Goal: Task Accomplishment & Management: Manage account settings

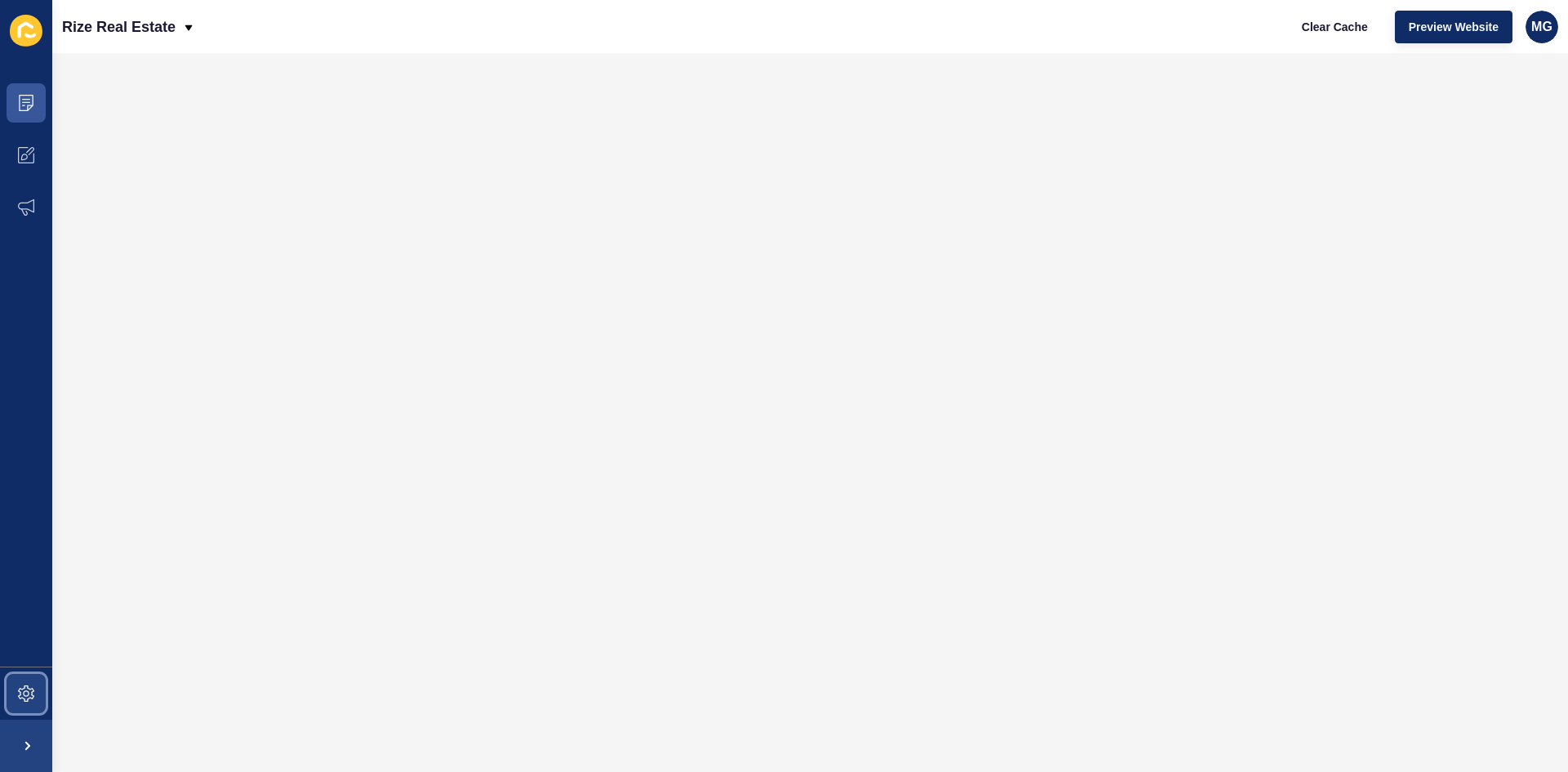
click at [31, 696] on icon at bounding box center [26, 694] width 16 height 16
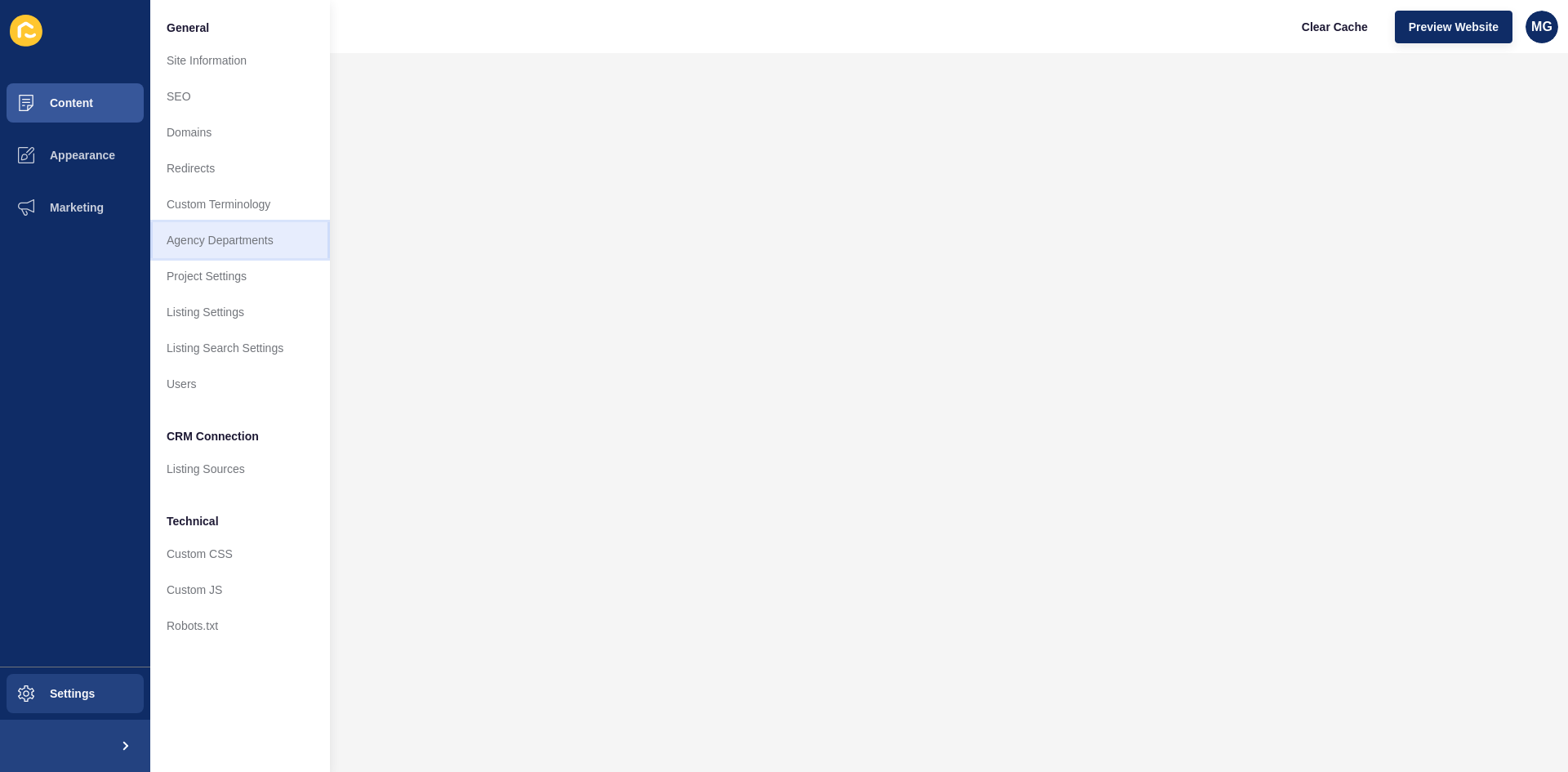
click at [205, 246] on link "Agency Departments" at bounding box center [240, 240] width 179 height 36
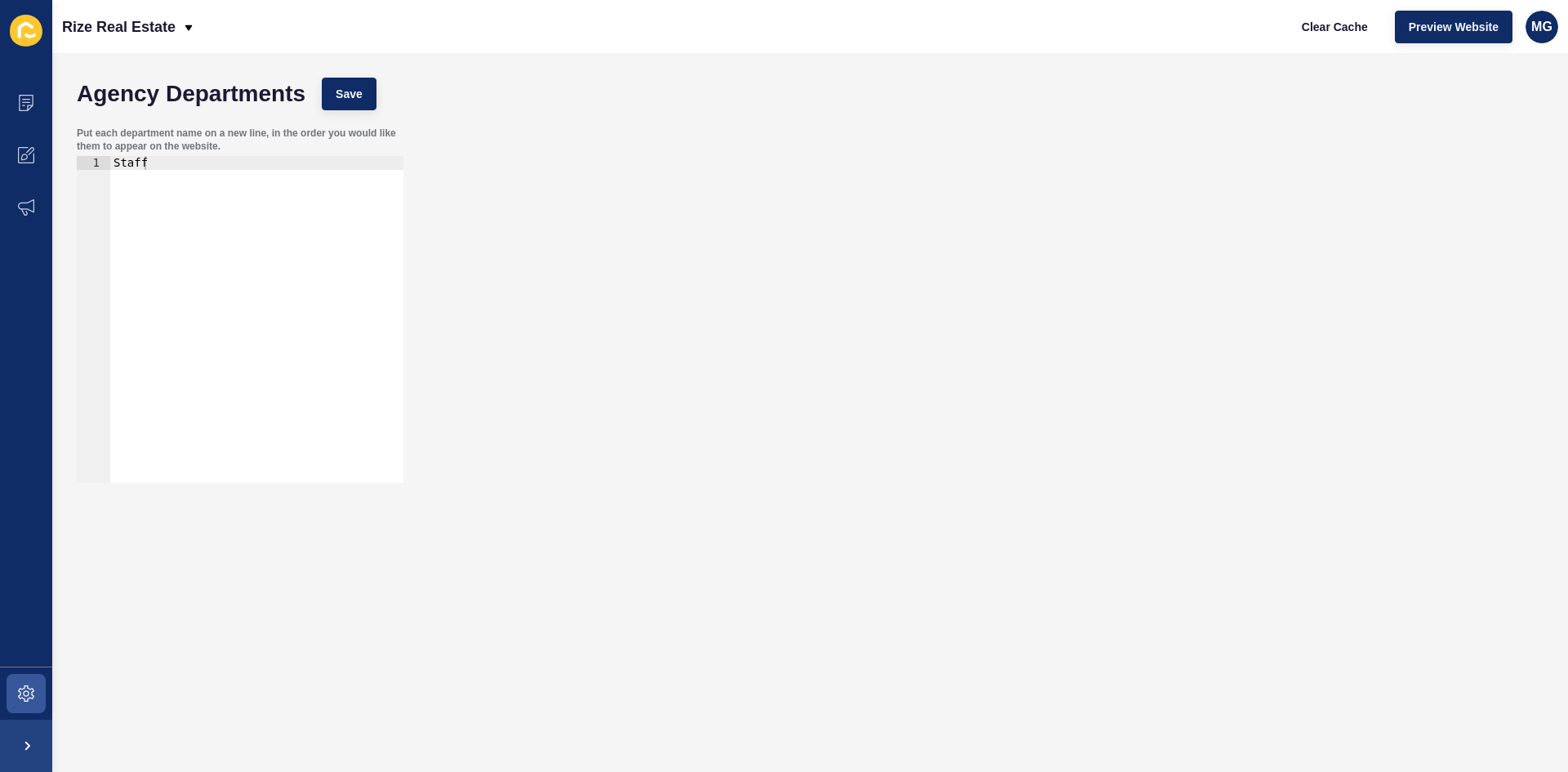
type textarea "Staff"
click at [247, 298] on div "Staff" at bounding box center [257, 333] width 293 height 355
type textarea "S"
type textarea "Licensee"
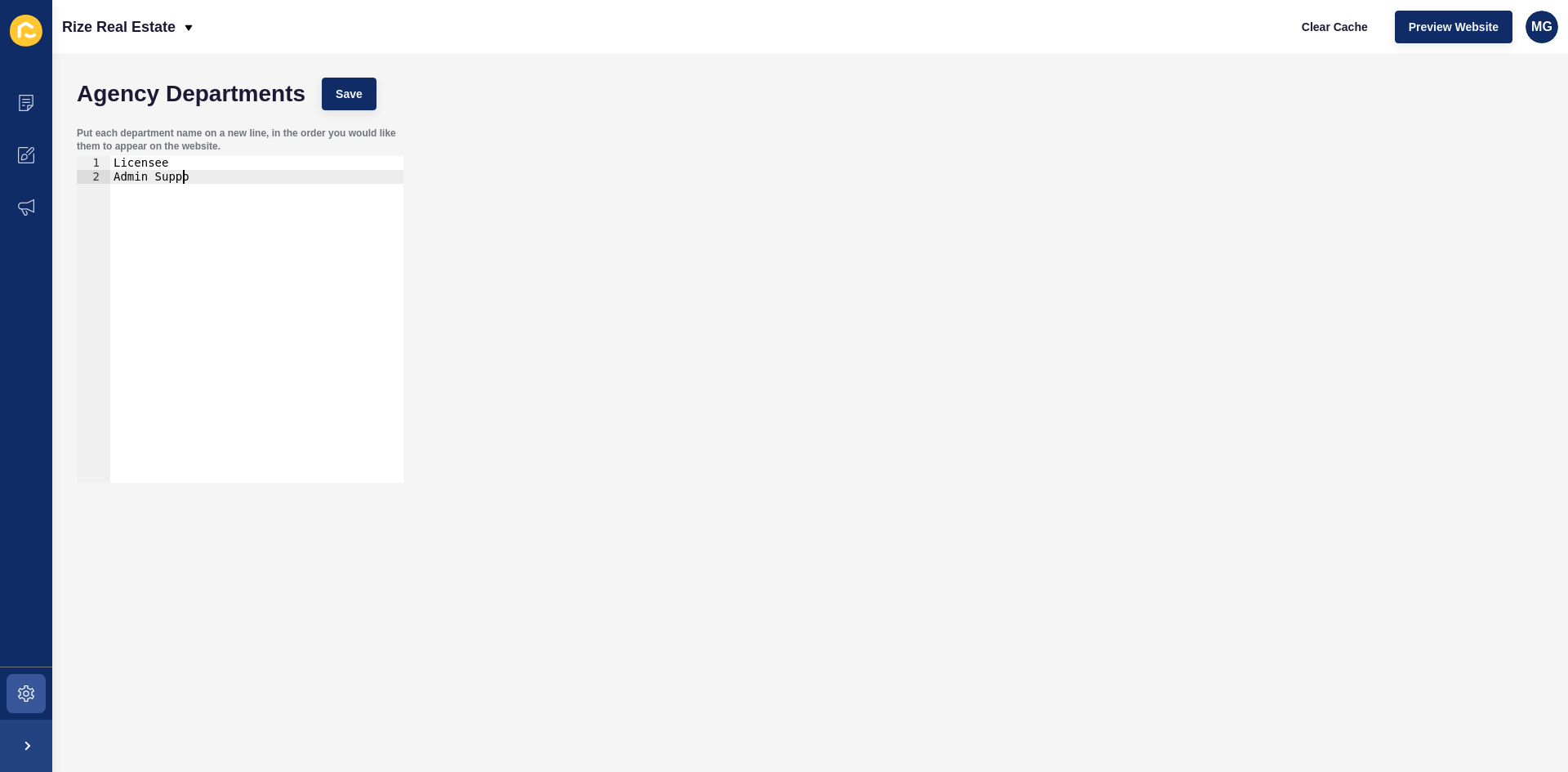
type textarea "Admin Support"
type textarea "M"
click at [177, 165] on div "Licensee Admin Support Social Media & Marketing" at bounding box center [257, 333] width 293 height 355
type textarea "Licensee"
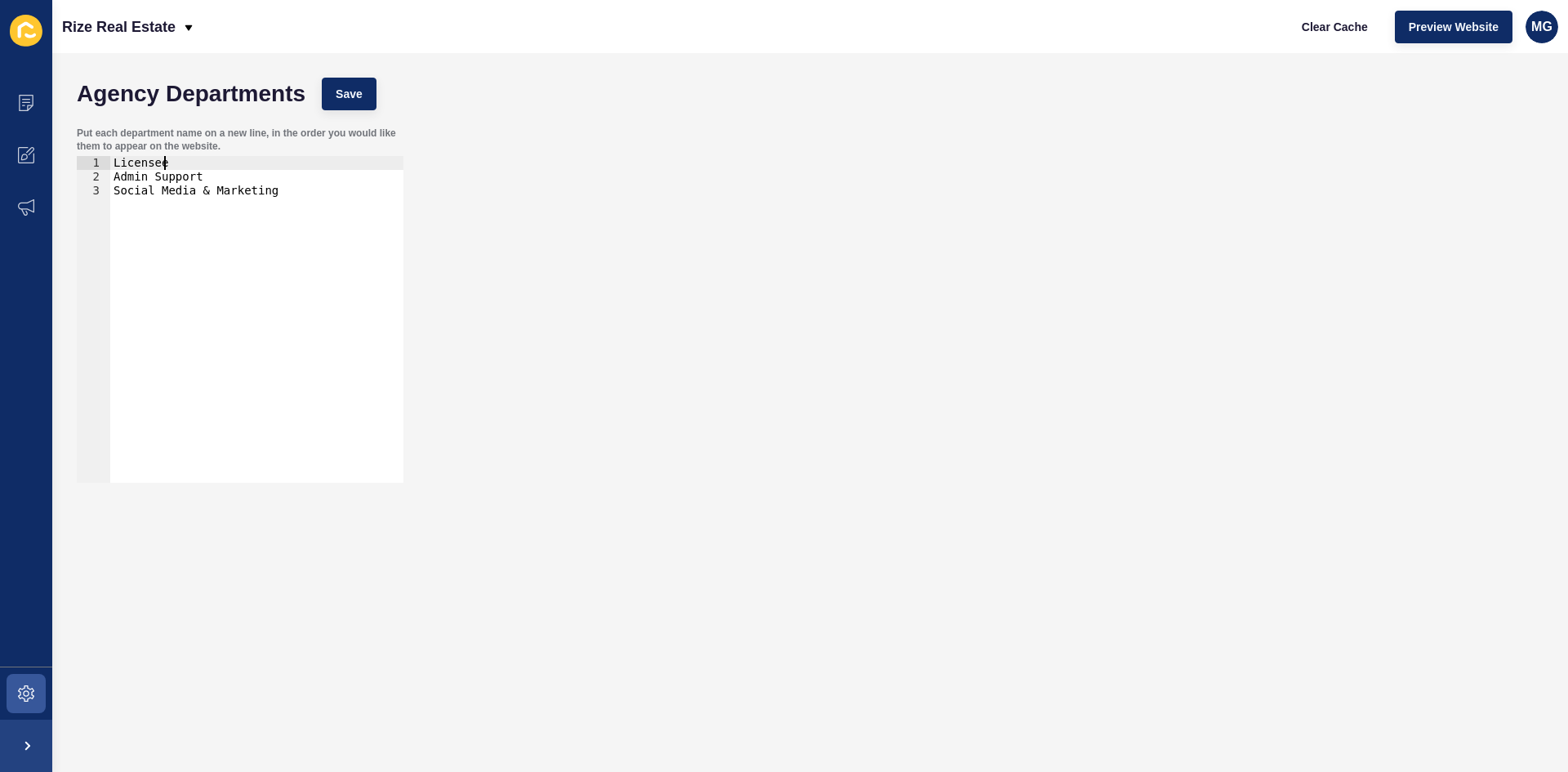
scroll to position [0, 0]
click at [180, 163] on div "Licensee Admin Support Social Media & Marketing" at bounding box center [257, 333] width 293 height 355
type textarea "Licensee"
click at [190, 176] on div "Licensee Admin Support Social Media & Marketing" at bounding box center [257, 333] width 293 height 355
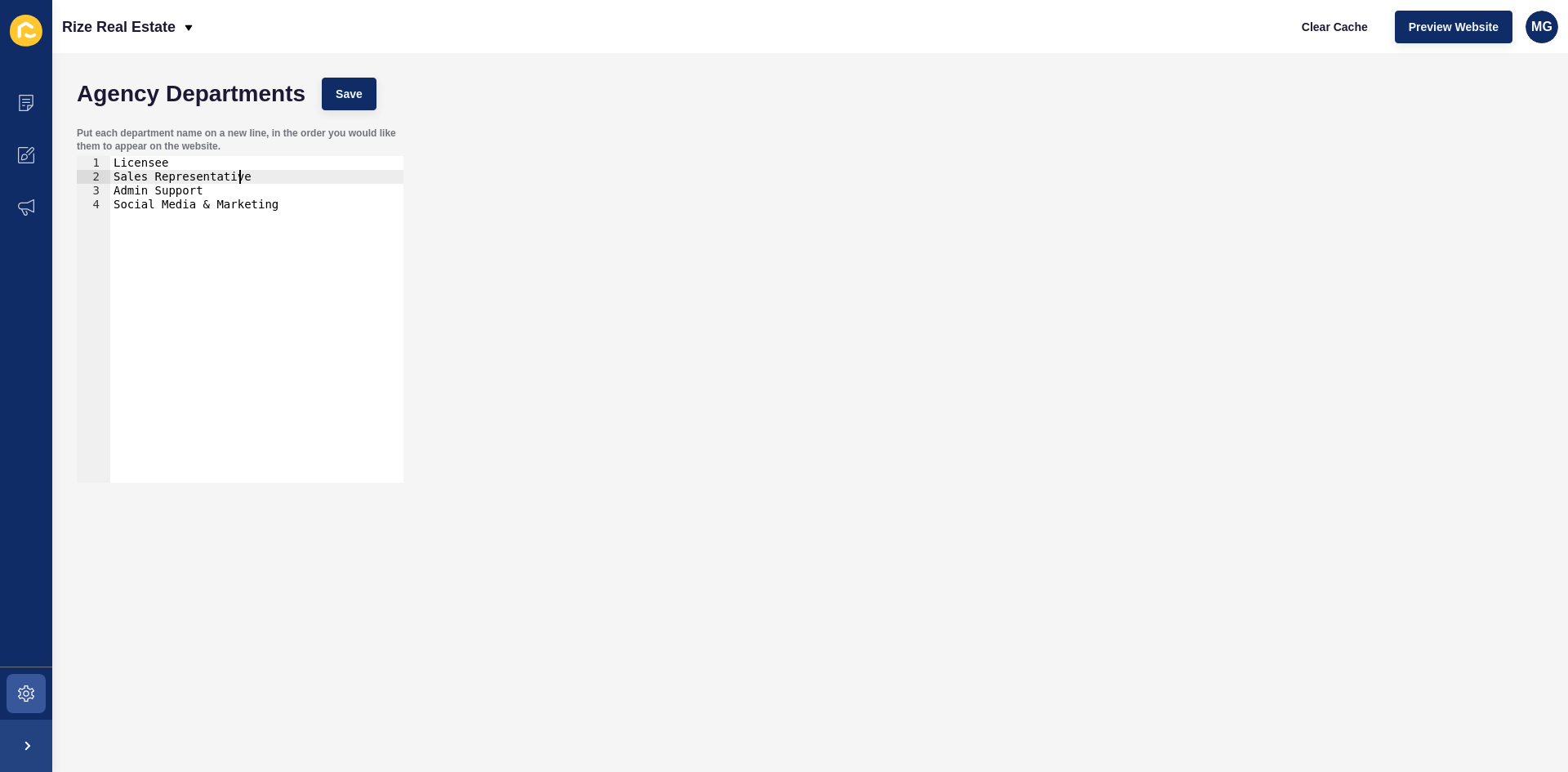
click at [224, 163] on div "Licensee Sales Representative Admin Support Social Media & Marketing" at bounding box center [257, 333] width 293 height 355
click at [343, 95] on span "Save" at bounding box center [349, 94] width 27 height 16
click at [312, 178] on div "Licensee Sales Representative Admin Support Social Media & Marketing" at bounding box center [257, 333] width 293 height 355
drag, startPoint x: 264, startPoint y: 178, endPoint x: 151, endPoint y: 180, distance: 113.0
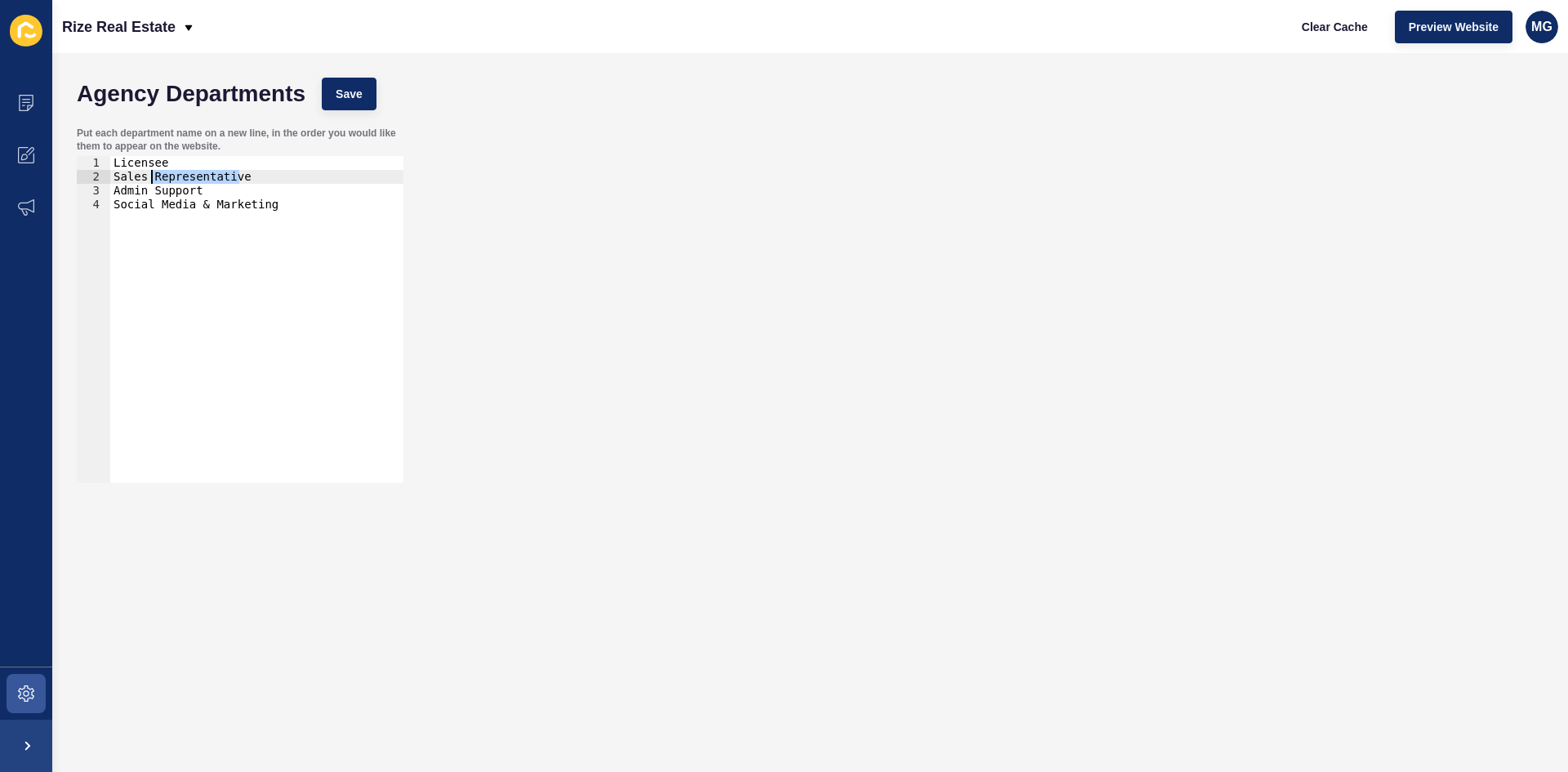
click at [151, 180] on div "Licensee Sales Representative Admin Support Social Media & Marketing" at bounding box center [257, 333] width 293 height 355
click at [228, 166] on div "Licensee Sales Admin Support Social Media & Marketing" at bounding box center [257, 333] width 293 height 355
type textarea "Licensee"
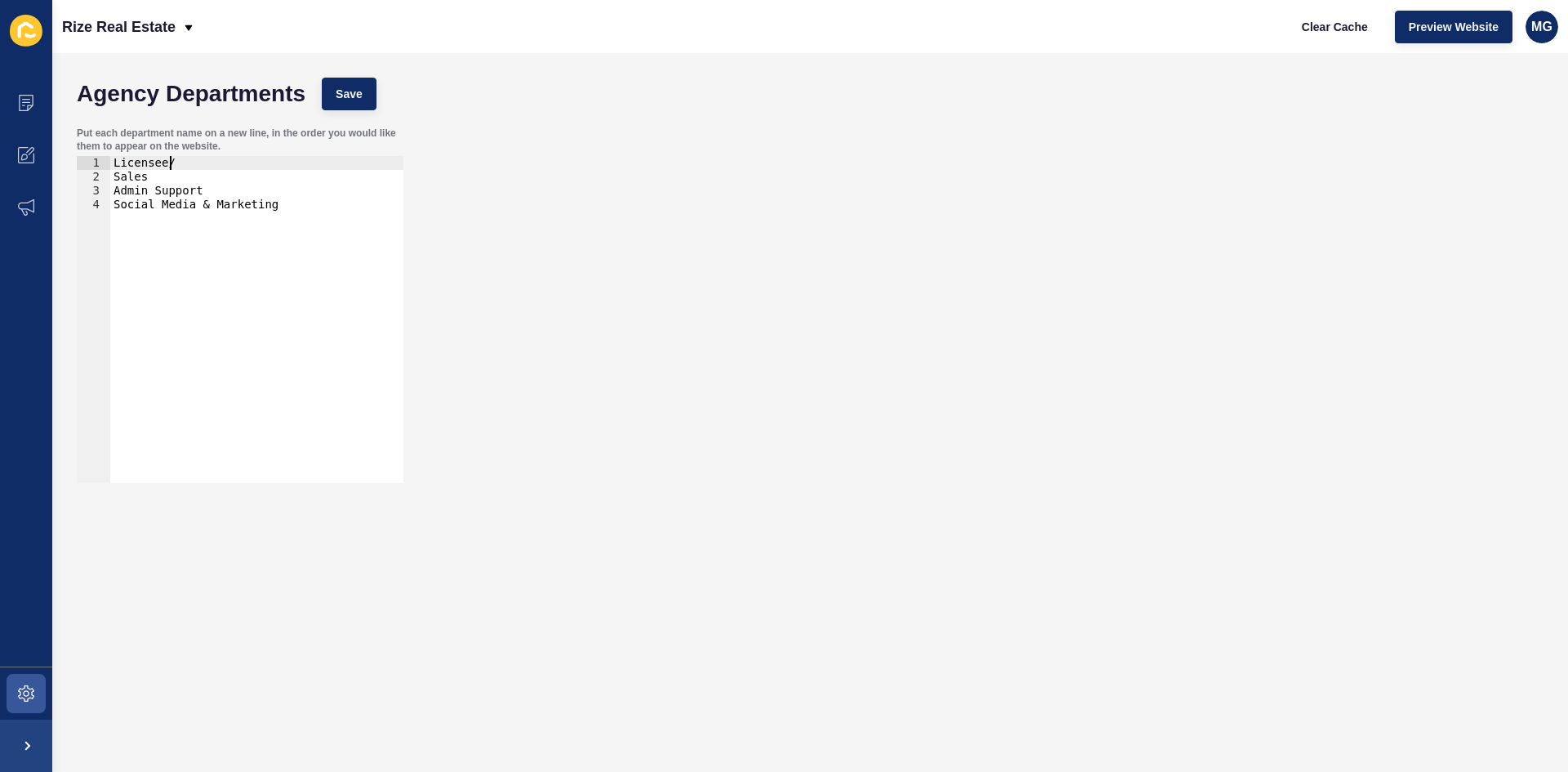
scroll to position [0, 3]
click at [356, 97] on span "Save" at bounding box center [349, 94] width 27 height 16
click at [369, 95] on button "Save" at bounding box center [349, 94] width 55 height 33
click at [24, 110] on icon at bounding box center [26, 103] width 15 height 16
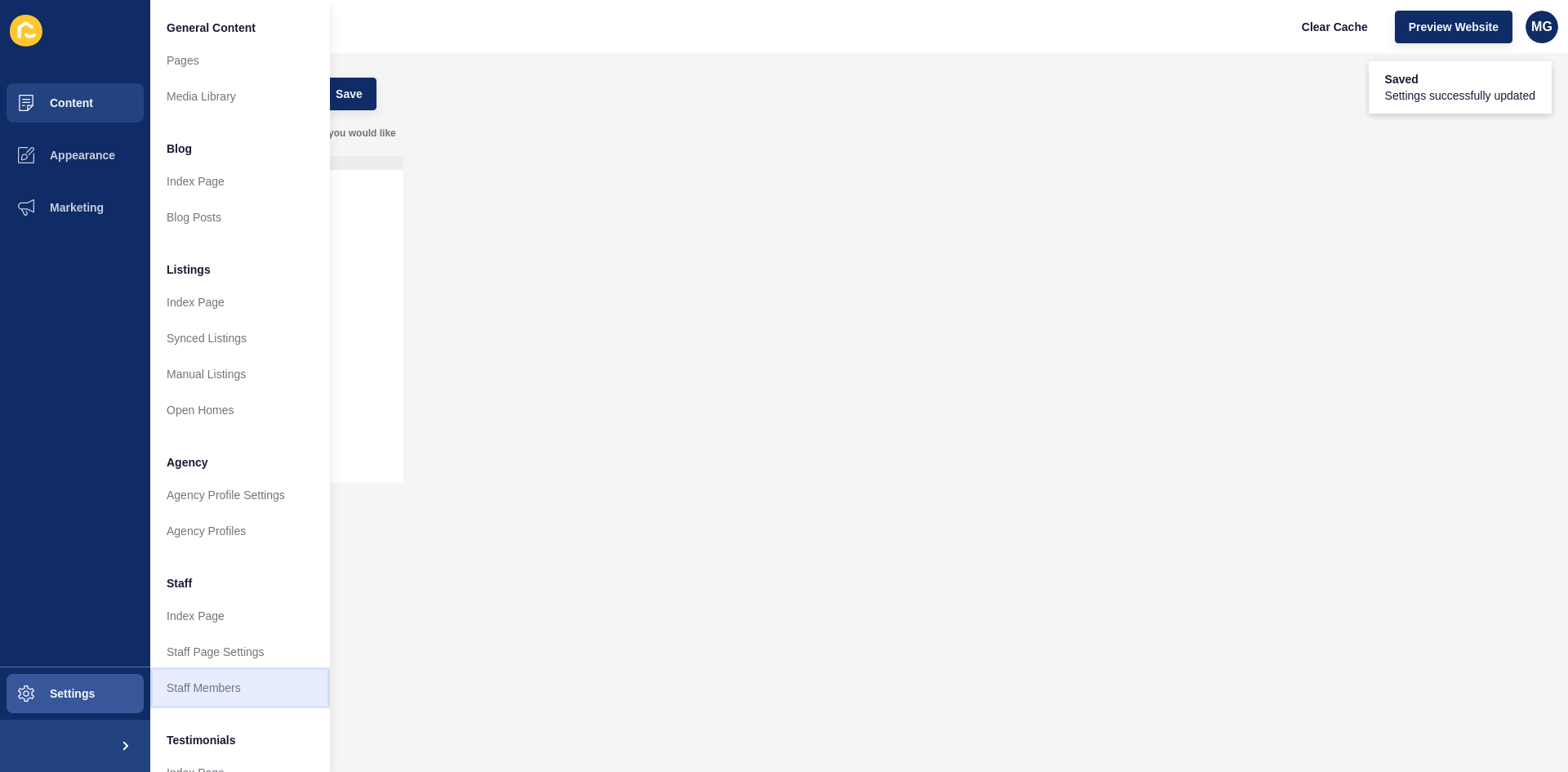
click at [220, 690] on link "Staff Members" at bounding box center [240, 687] width 179 height 36
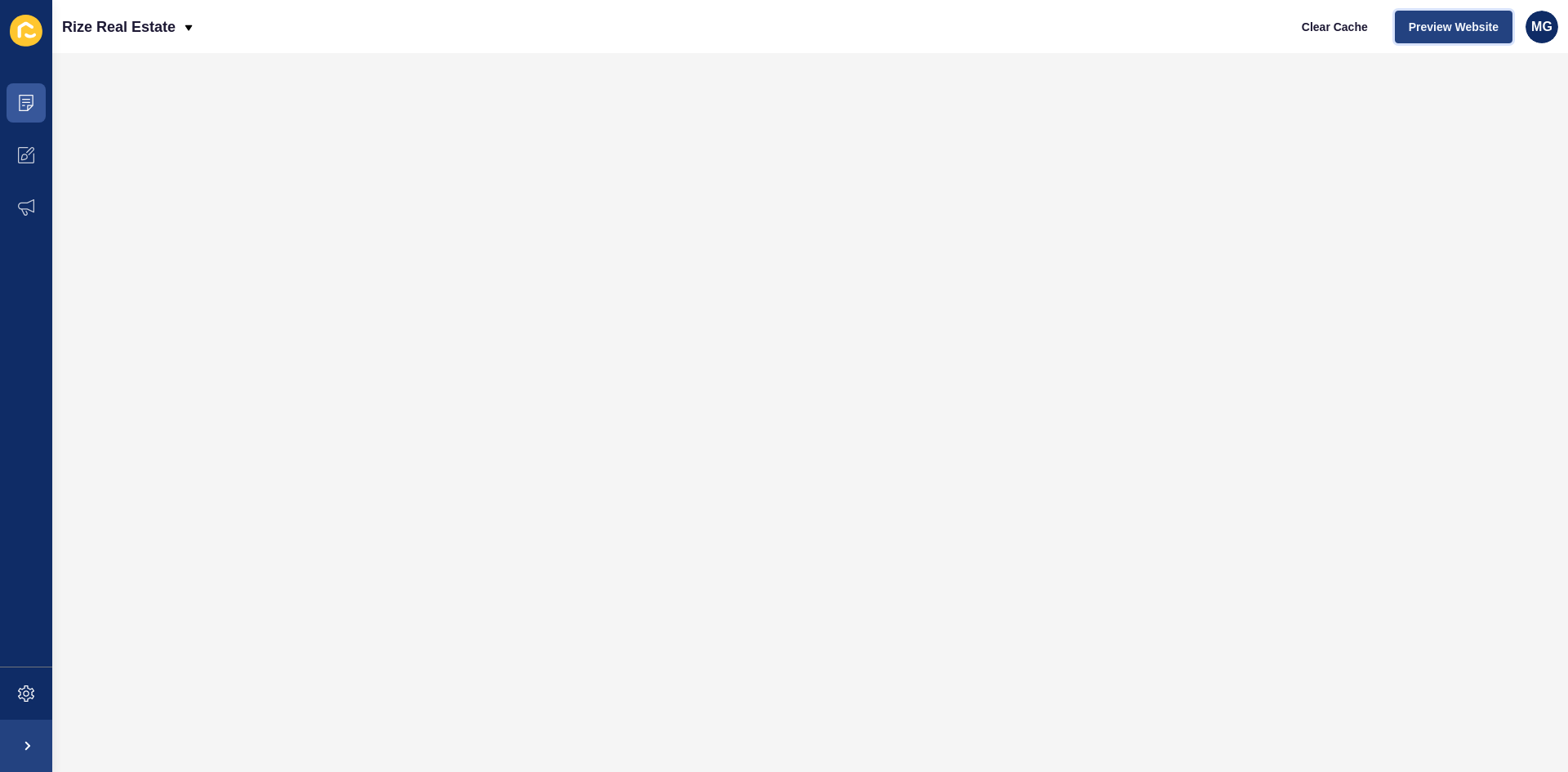
click at [1473, 26] on span "Preview Website" at bounding box center [1453, 27] width 90 height 16
click at [24, 152] on icon at bounding box center [26, 155] width 16 height 16
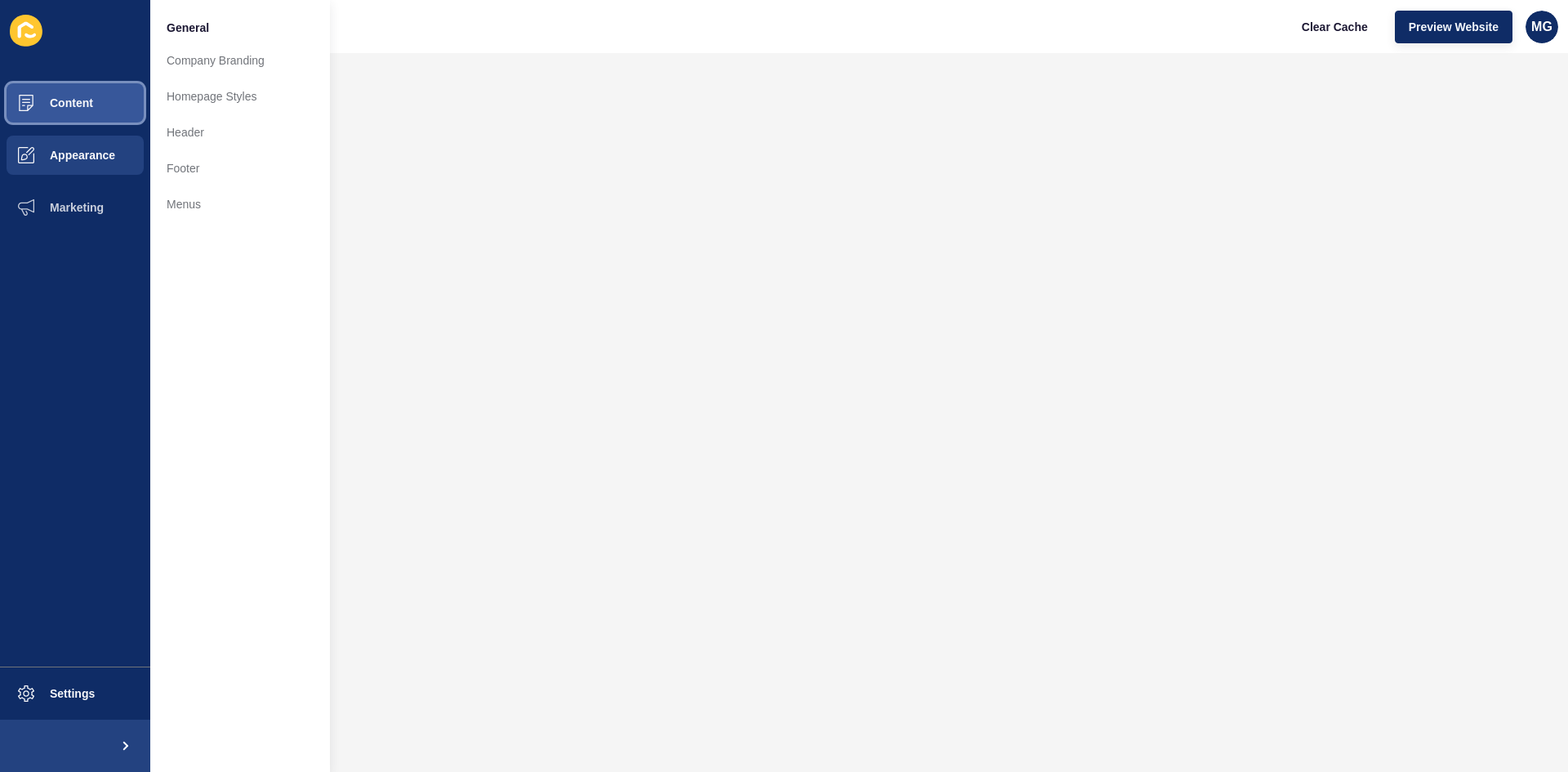
click at [36, 106] on span "Content" at bounding box center [45, 103] width 96 height 13
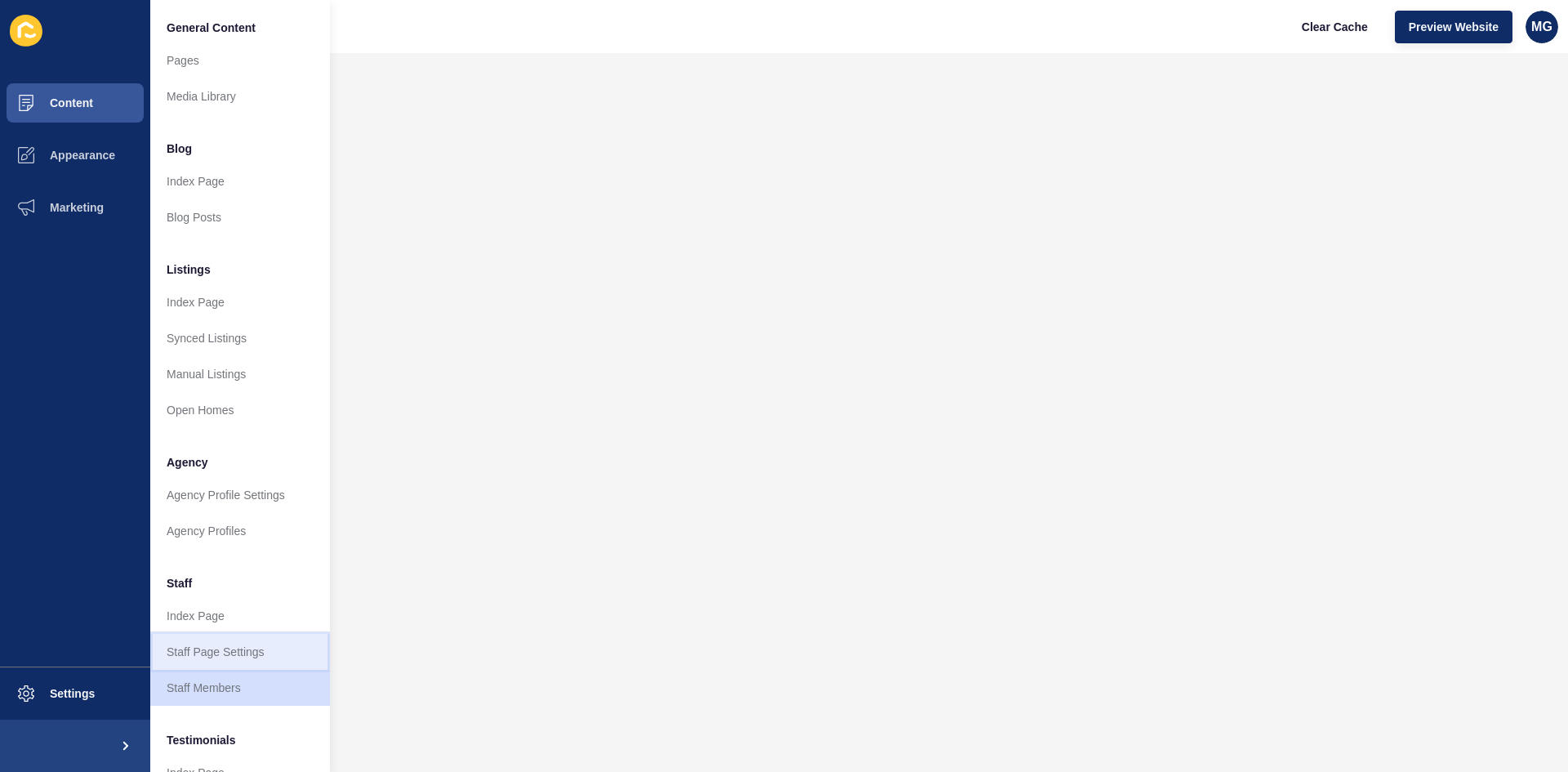
click at [246, 658] on link "Staff Page Settings" at bounding box center [240, 652] width 179 height 36
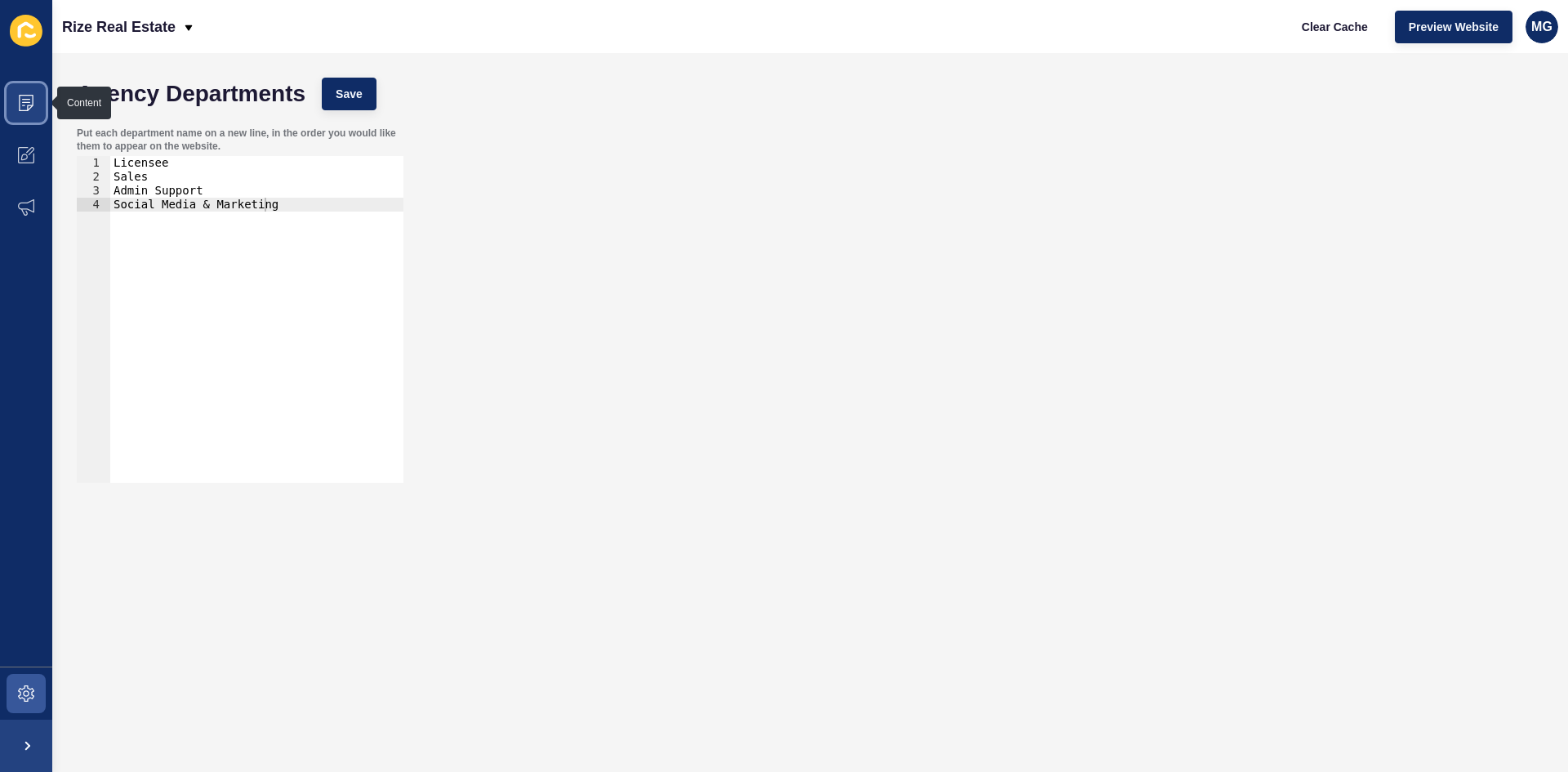
click at [23, 103] on icon at bounding box center [26, 102] width 8 height 1
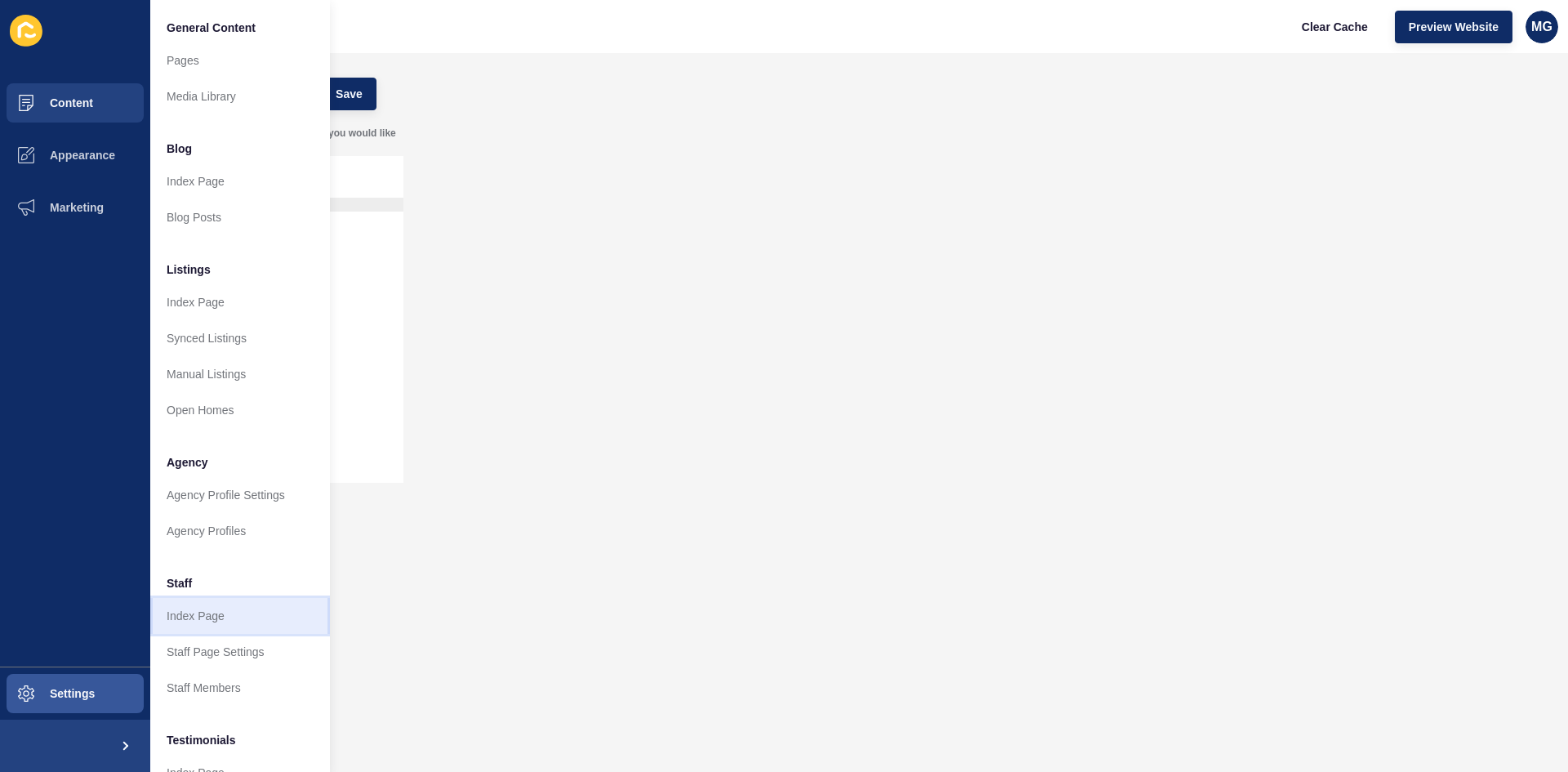
click at [217, 623] on link "Index Page" at bounding box center [240, 615] width 179 height 36
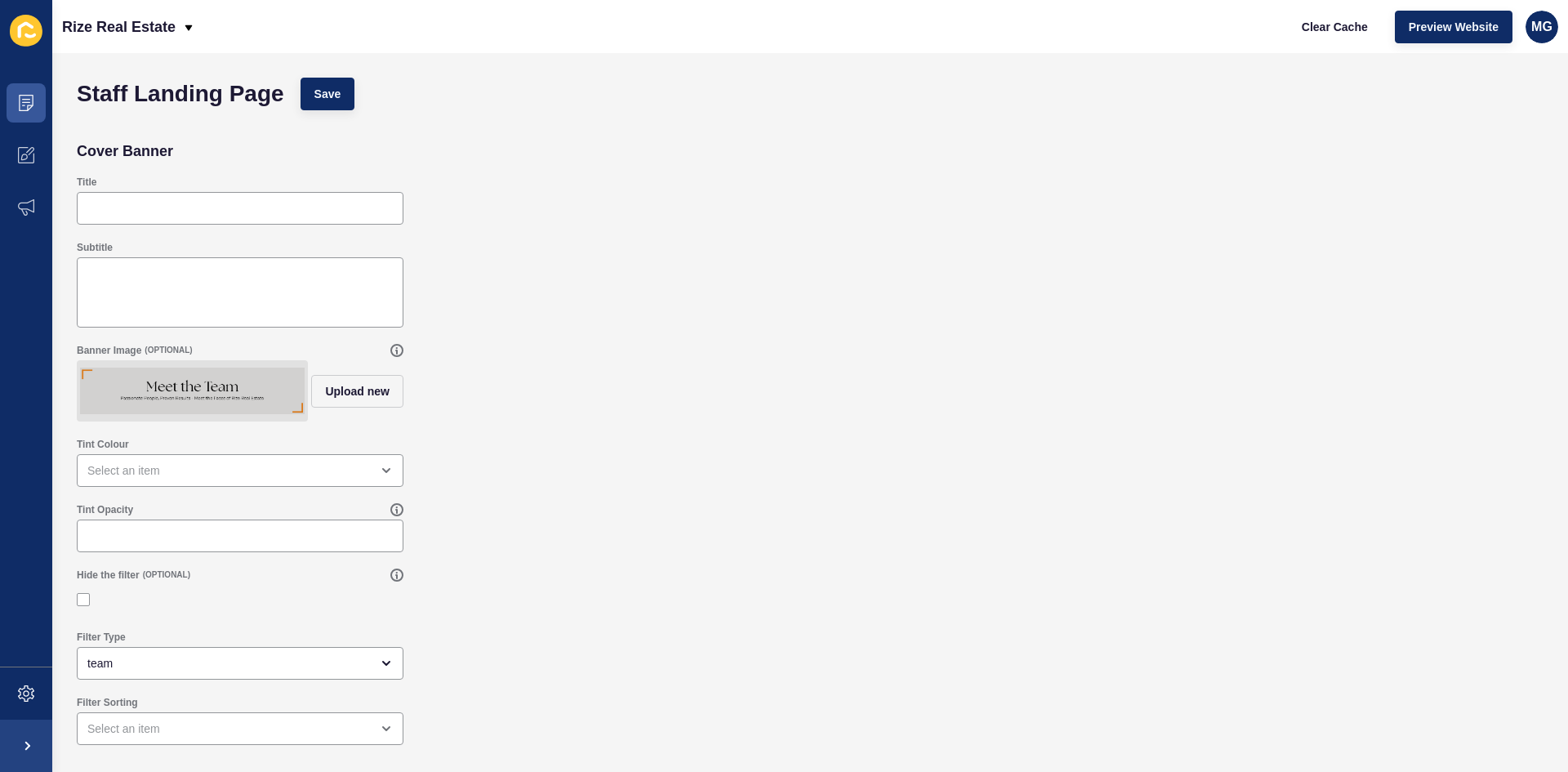
click at [259, 393] on img at bounding box center [192, 391] width 225 height 55
click at [257, 389] on img at bounding box center [192, 391] width 225 height 55
click at [206, 403] on img at bounding box center [192, 391] width 225 height 55
click at [385, 389] on button "Upload new" at bounding box center [357, 391] width 92 height 33
click at [779, 383] on div "Banner Image (OPTIONAL) Drag or click to upload" at bounding box center [810, 385] width 1483 height 99
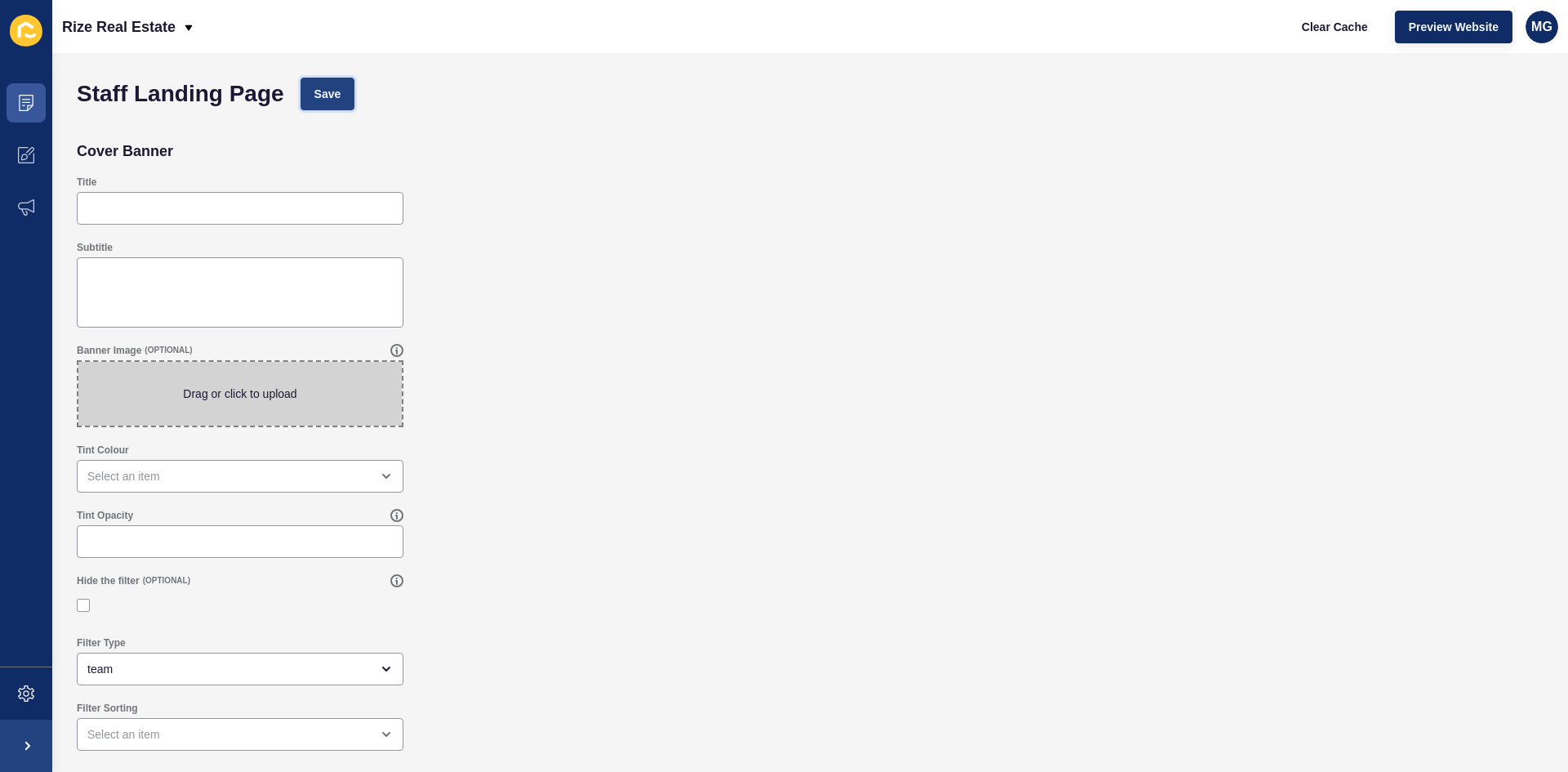
click at [351, 96] on button "Save" at bounding box center [328, 94] width 55 height 33
click at [21, 108] on icon at bounding box center [26, 103] width 16 height 16
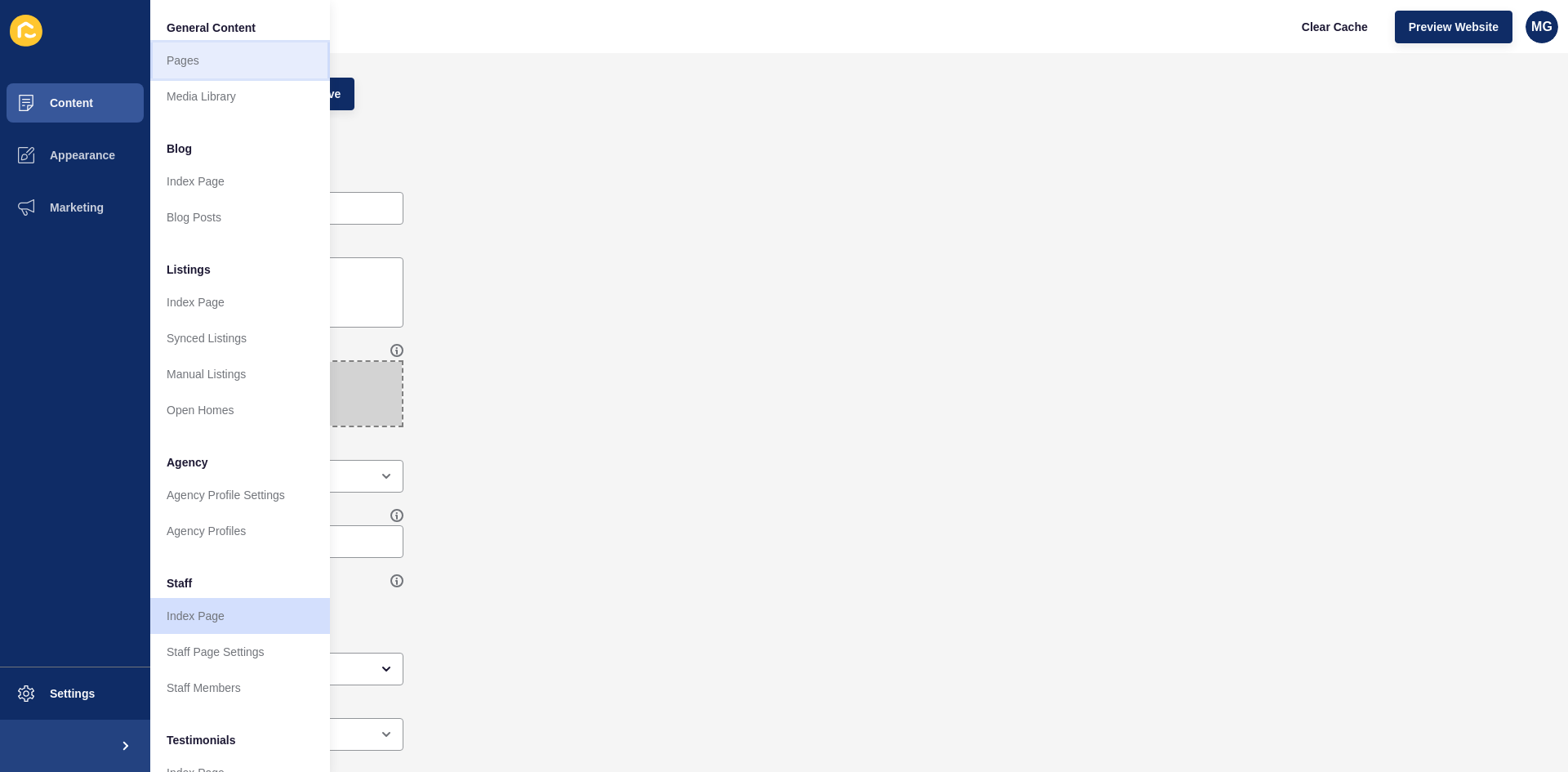
click at [180, 65] on link "Pages" at bounding box center [240, 60] width 179 height 36
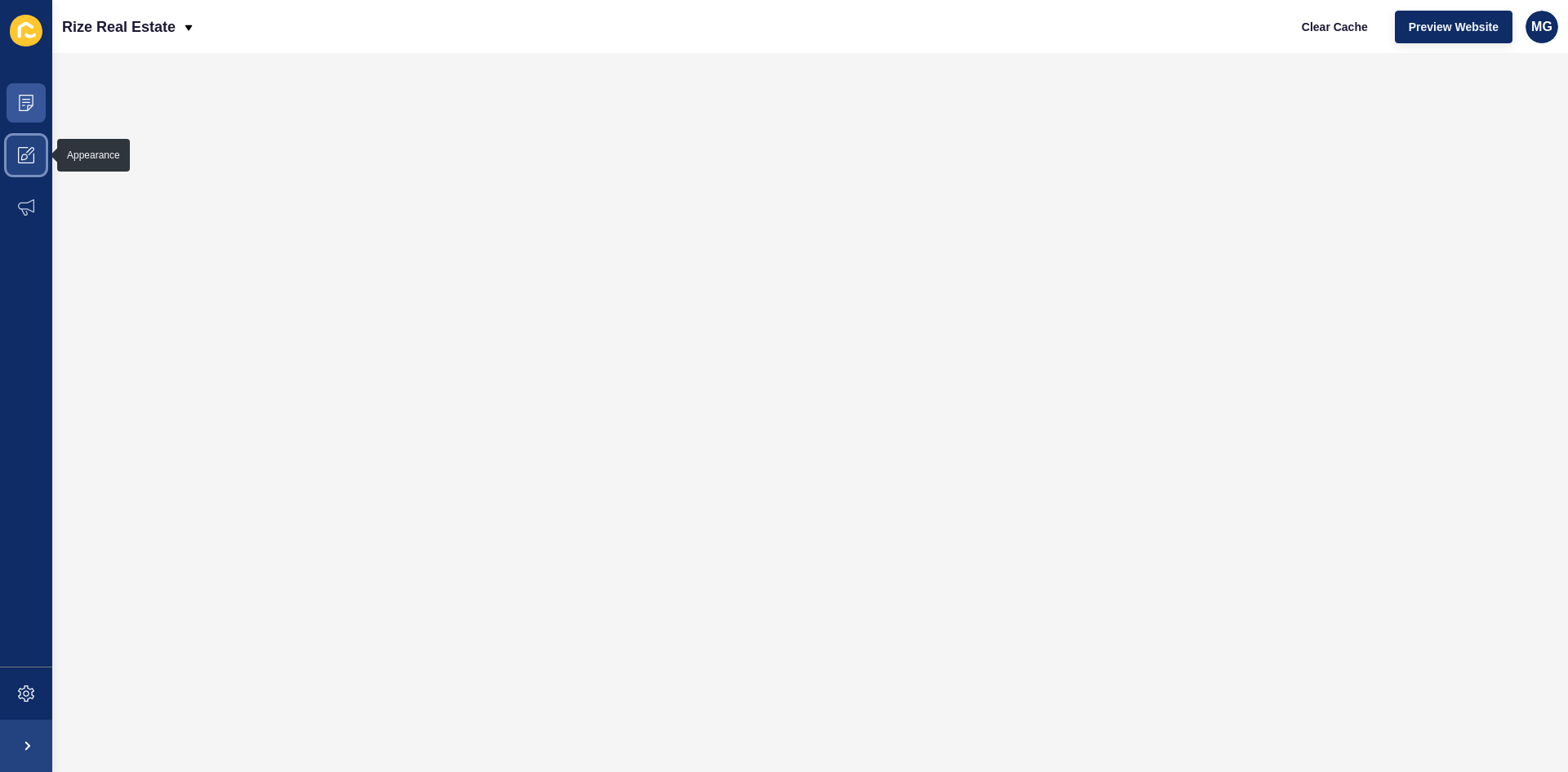
click at [27, 160] on icon at bounding box center [26, 155] width 16 height 16
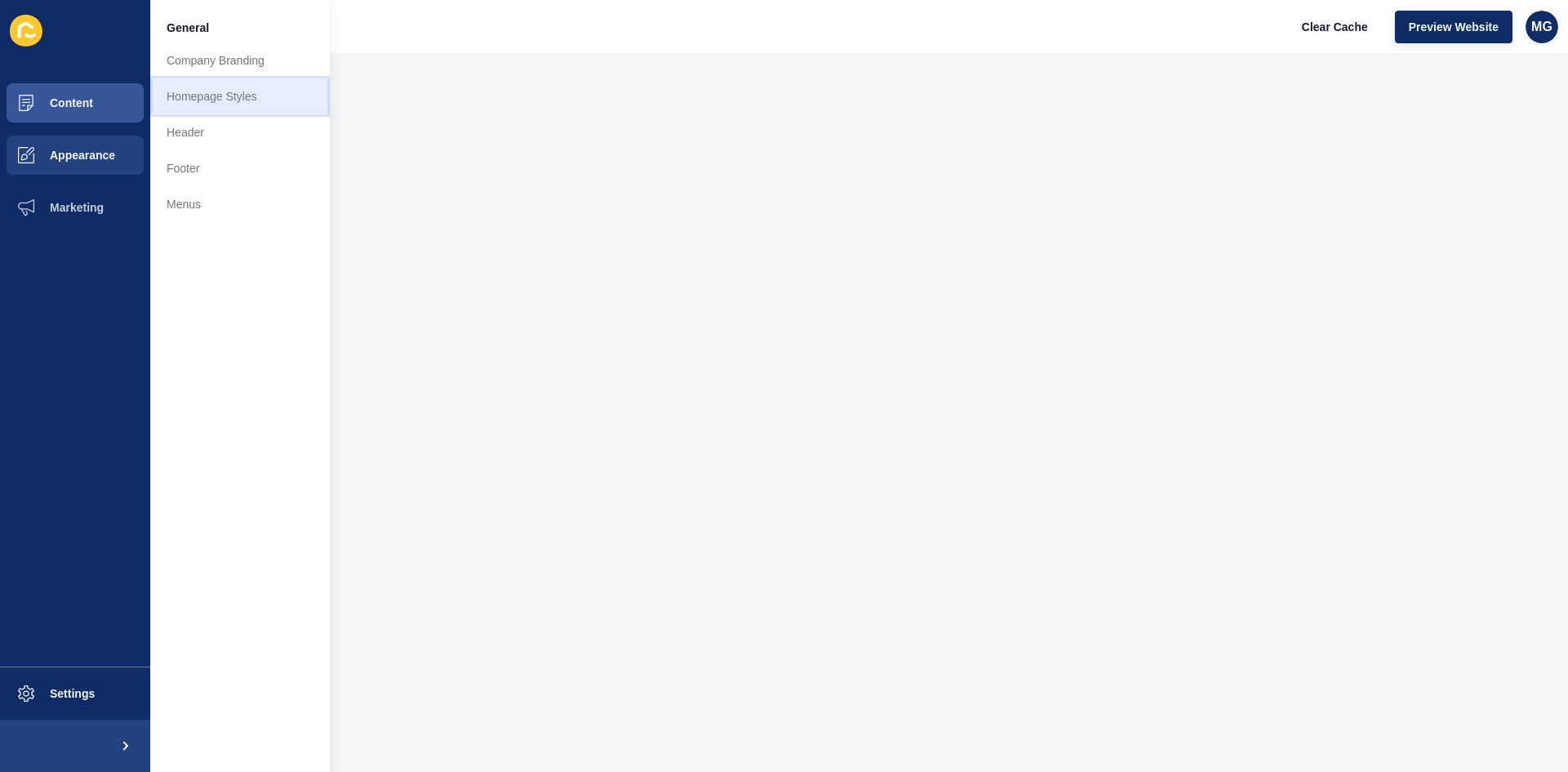
click at [212, 90] on link "Homepage Styles" at bounding box center [240, 96] width 179 height 36
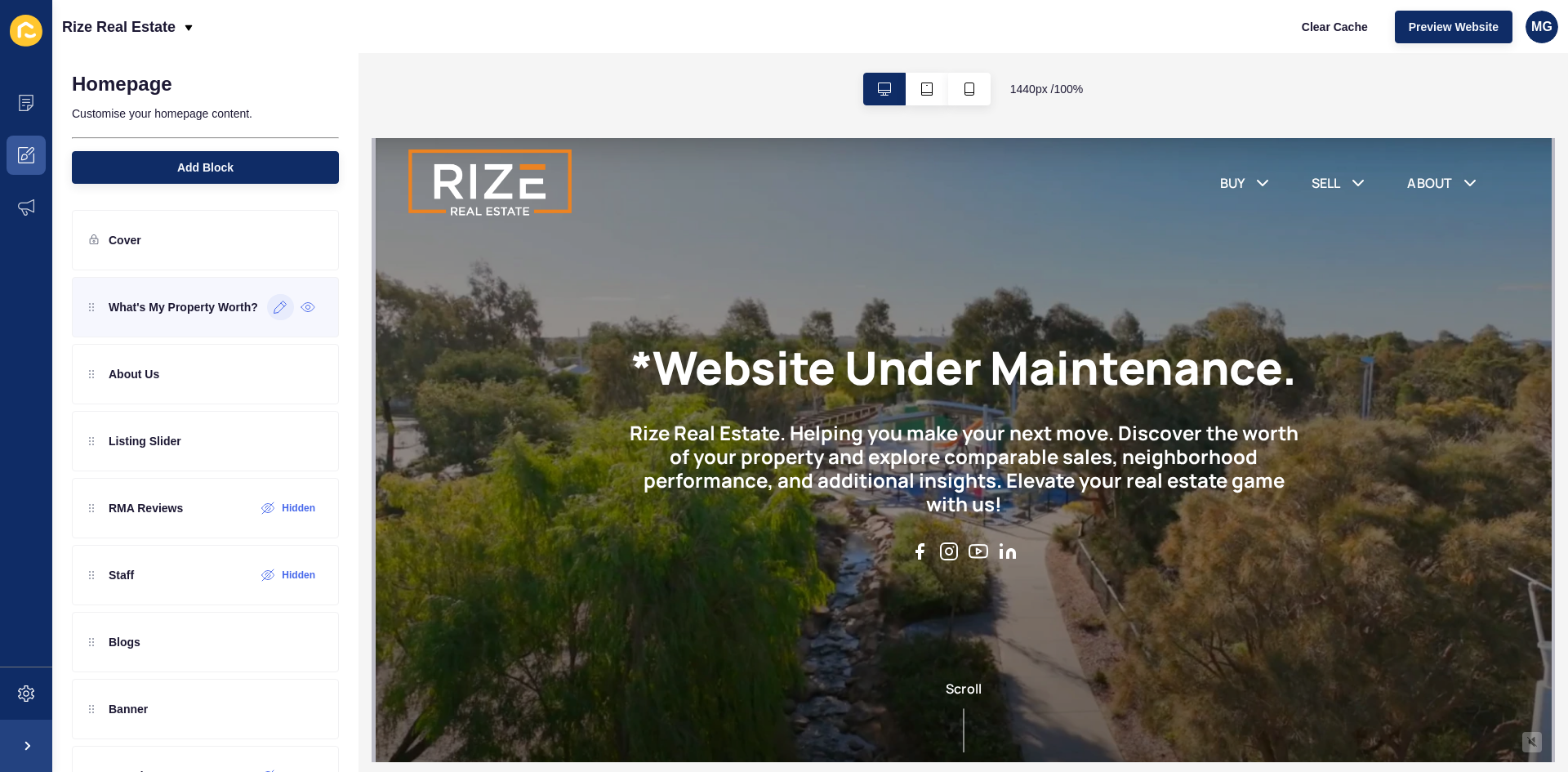
click at [273, 312] on icon at bounding box center [280, 307] width 14 height 13
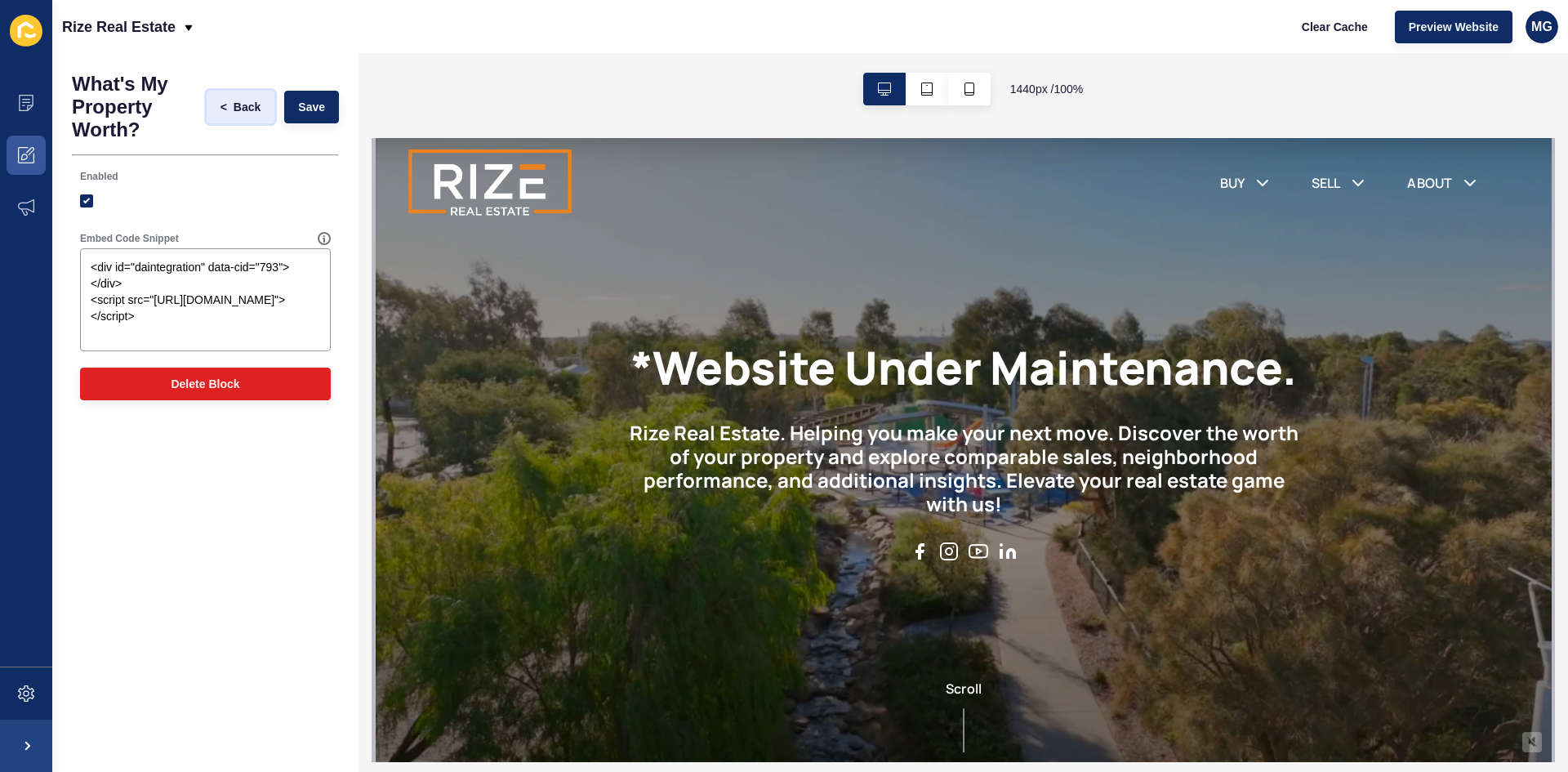
click at [241, 110] on span "Back" at bounding box center [247, 107] width 27 height 16
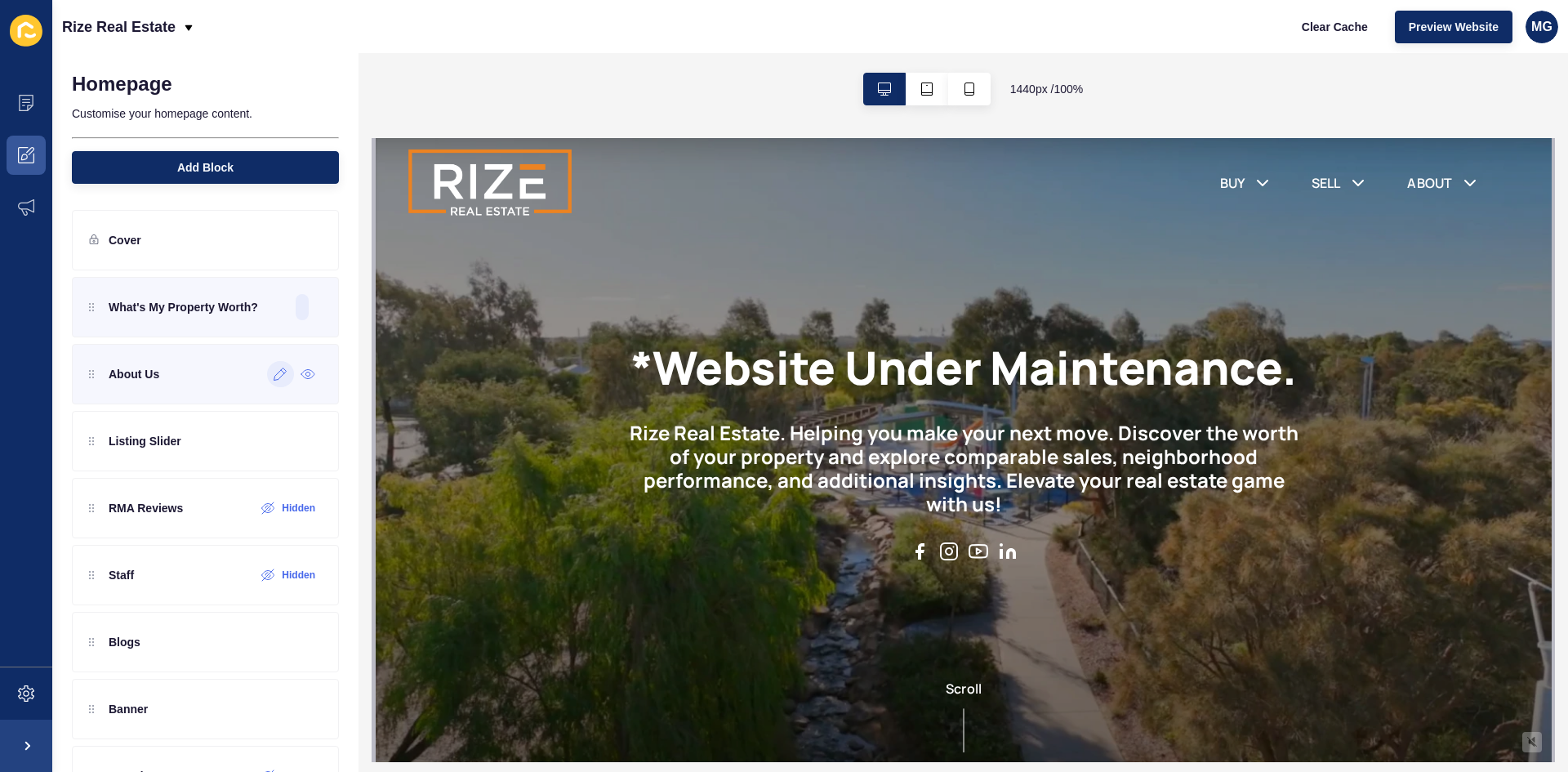
click at [273, 378] on icon at bounding box center [280, 374] width 14 height 13
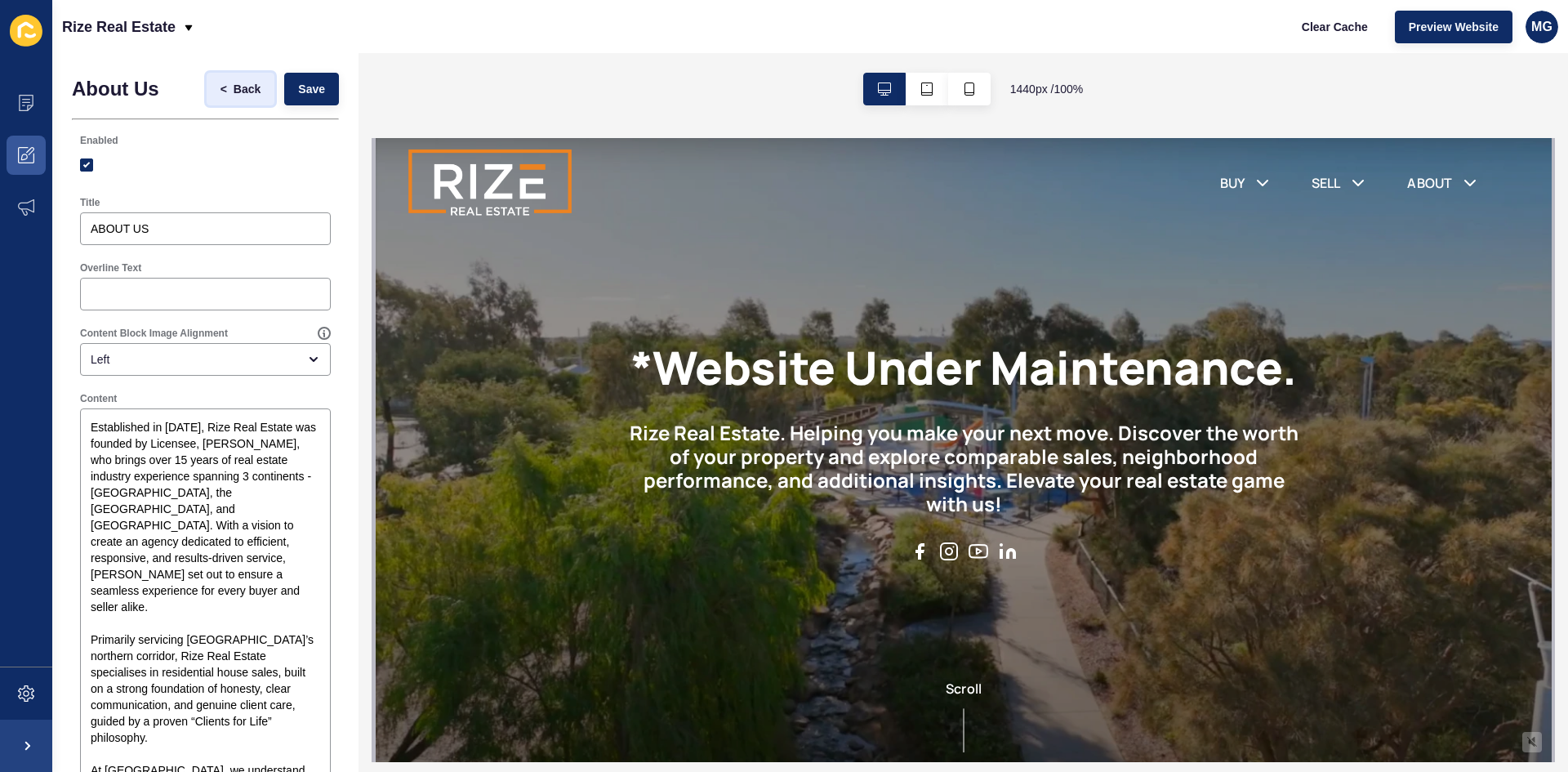
click at [244, 84] on span "Back" at bounding box center [247, 89] width 27 height 16
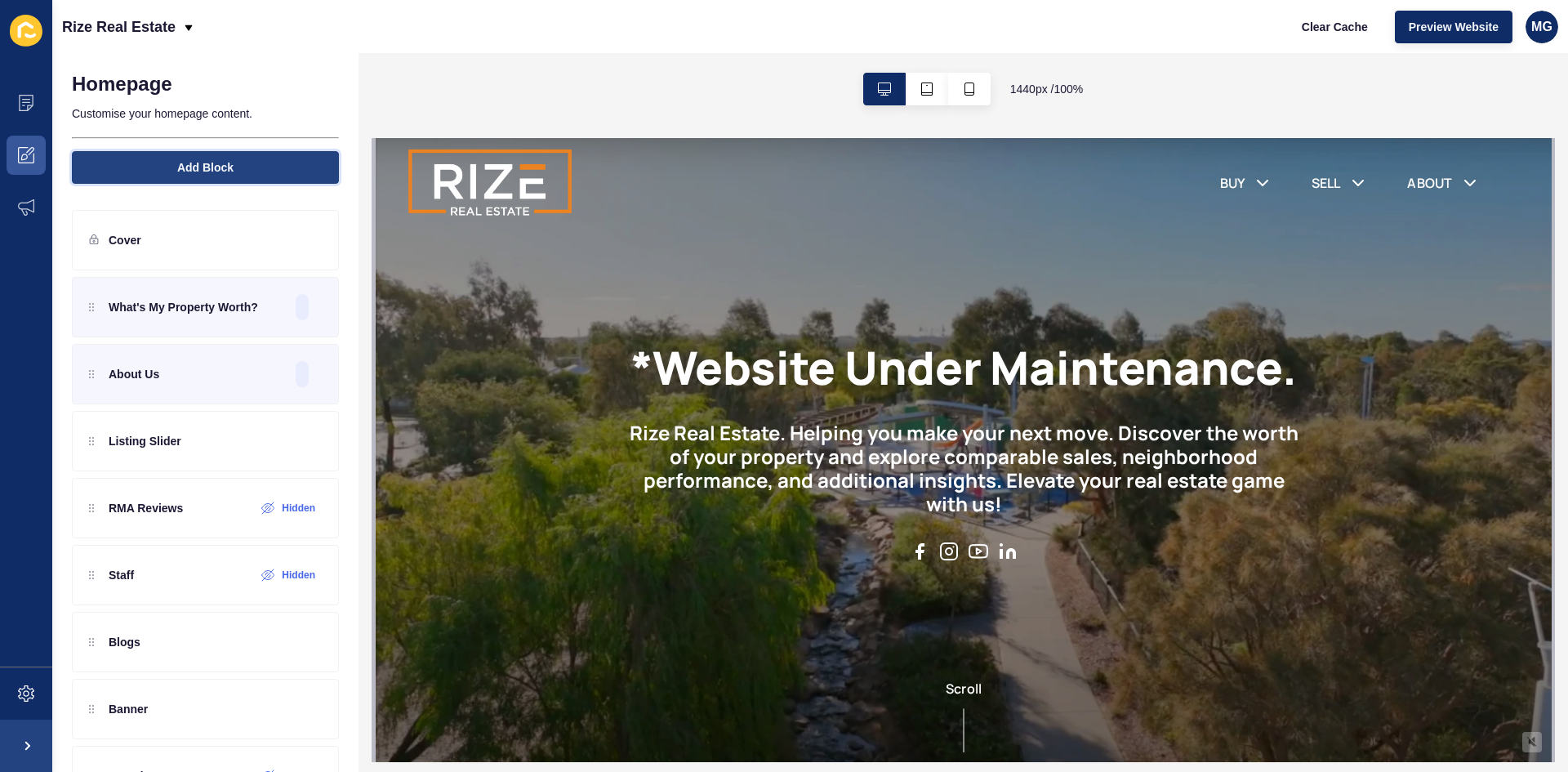
click at [272, 174] on button "Add Block" at bounding box center [205, 168] width 267 height 33
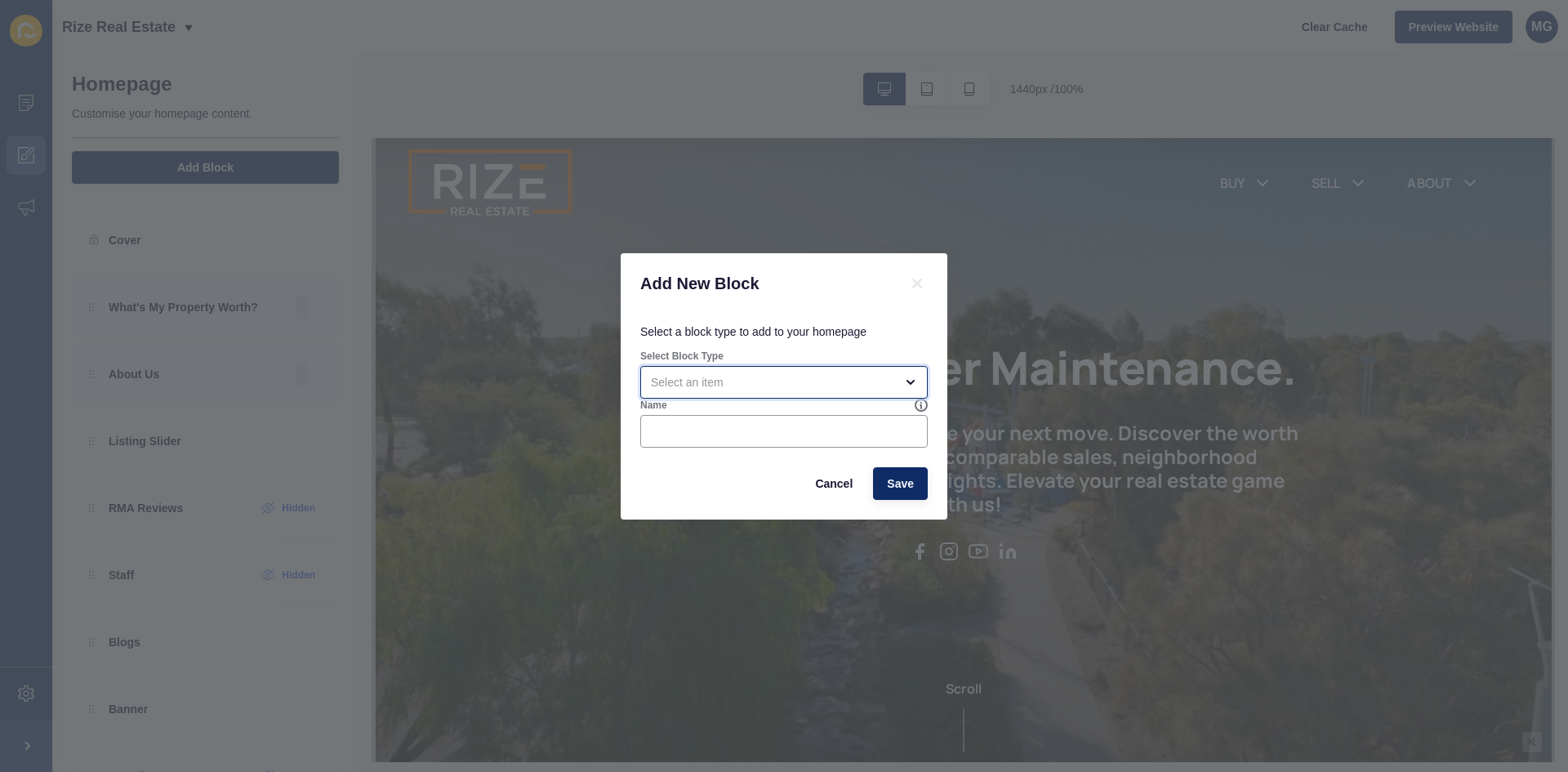
click at [734, 383] on div "open menu" at bounding box center [772, 383] width 243 height 16
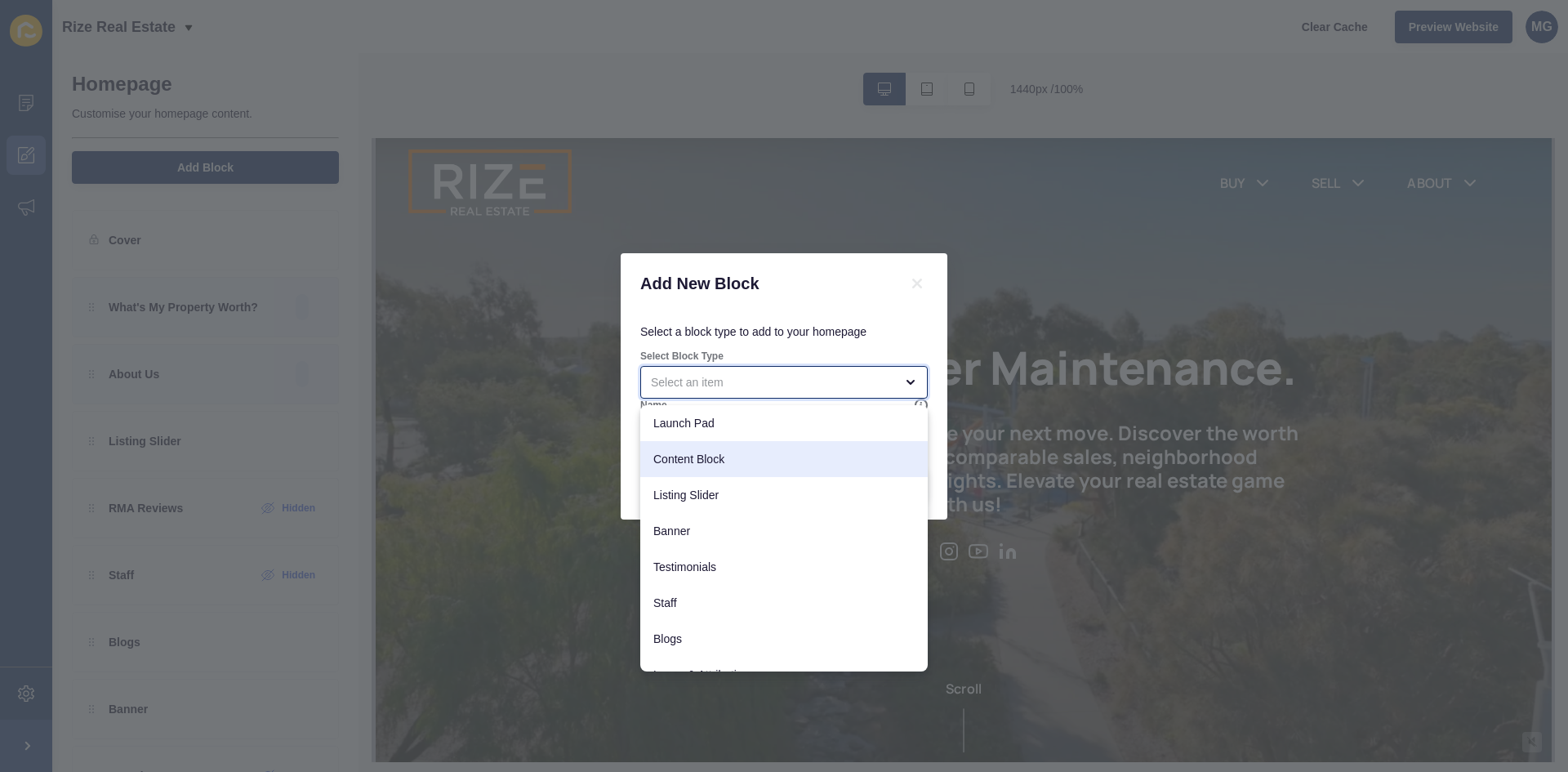
click at [722, 453] on span "Content Block" at bounding box center [784, 459] width 261 height 16
type input "Content Block"
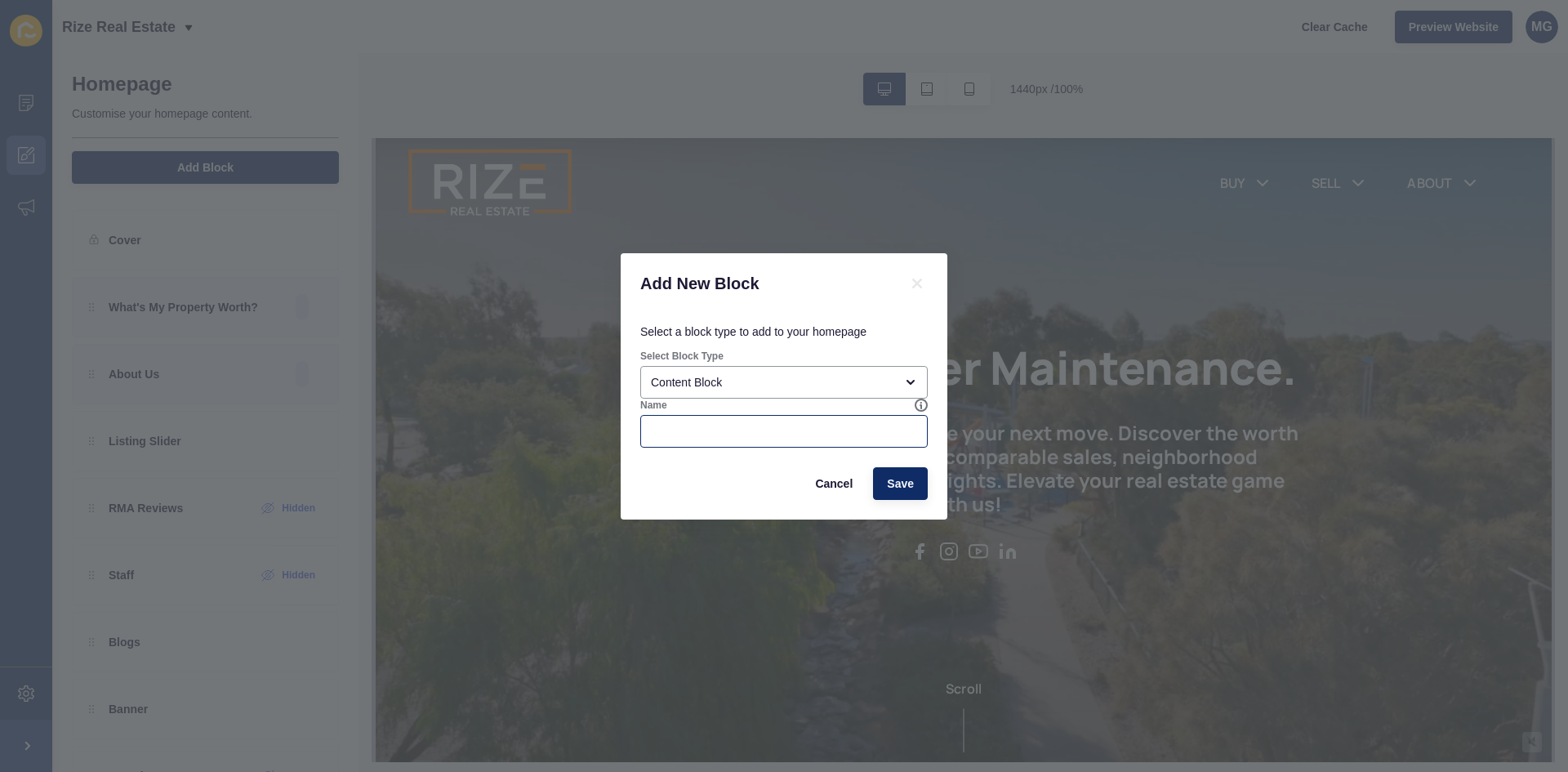
click at [767, 420] on div at bounding box center [784, 431] width 288 height 33
type input "banner section"
click at [885, 481] on button "Save" at bounding box center [900, 484] width 55 height 33
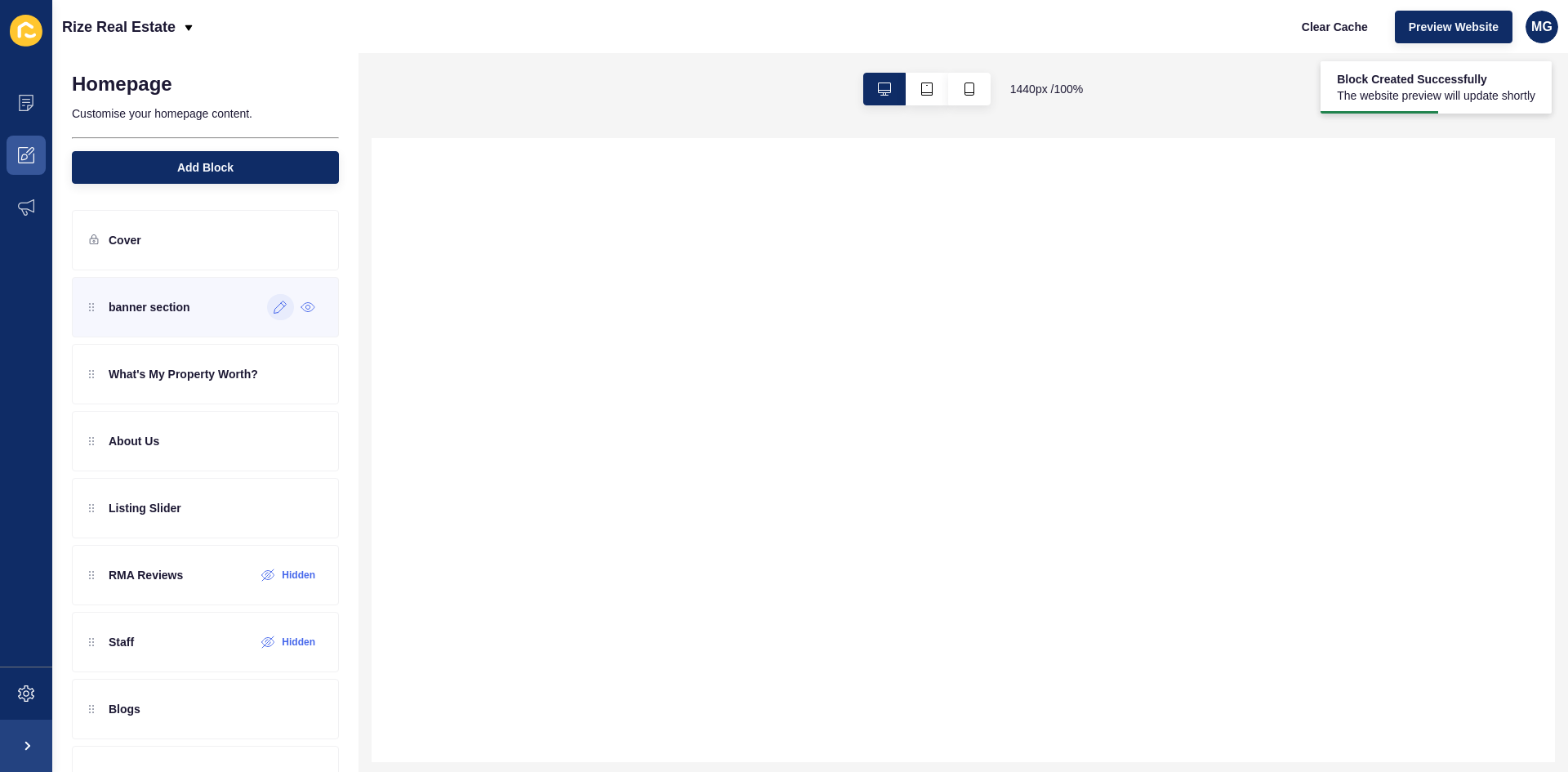
click at [281, 305] on icon at bounding box center [282, 305] width 4 height 4
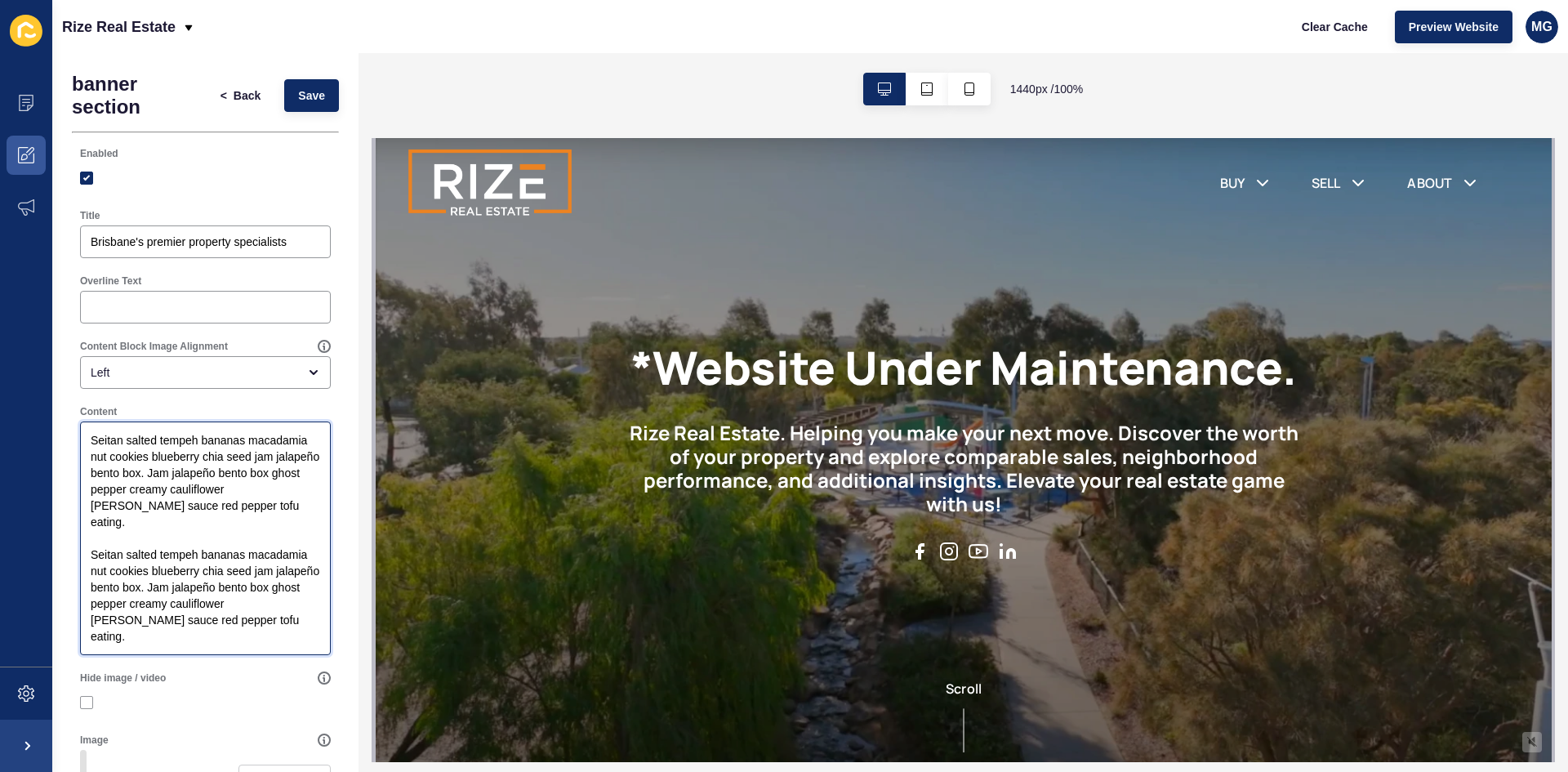
drag, startPoint x: 209, startPoint y: 641, endPoint x: 73, endPoint y: 407, distance: 270.7
click at [73, 407] on div "Content Seitan salted tempeh bananas macadamia nut cookies blueberry chia seed …" at bounding box center [205, 530] width 267 height 266
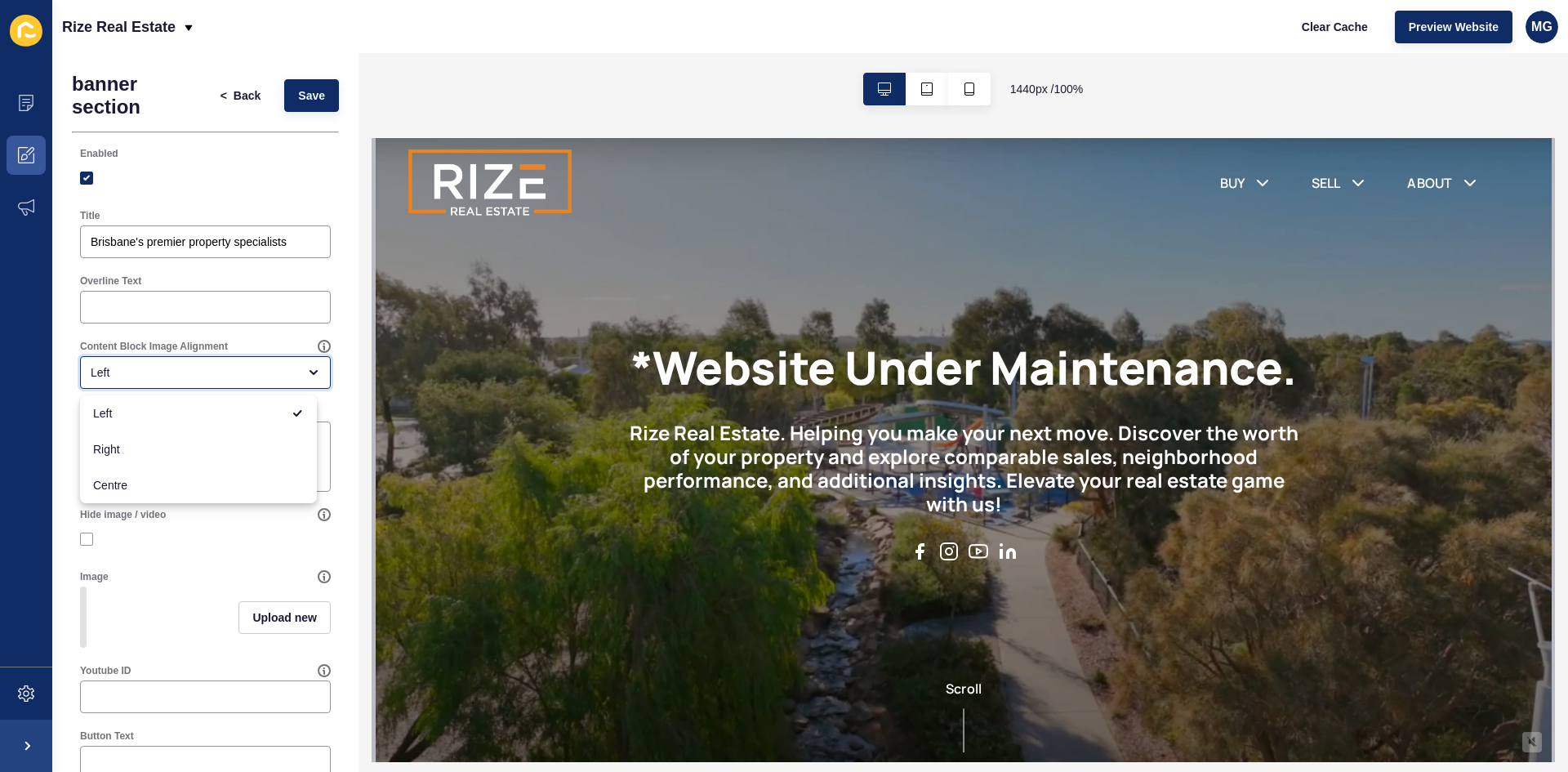
click at [190, 375] on div "Left" at bounding box center [194, 373] width 207 height 16
click at [158, 480] on span "Centre" at bounding box center [198, 486] width 210 height 16
type input "Centre"
click at [279, 621] on span "Upload new" at bounding box center [284, 618] width 65 height 16
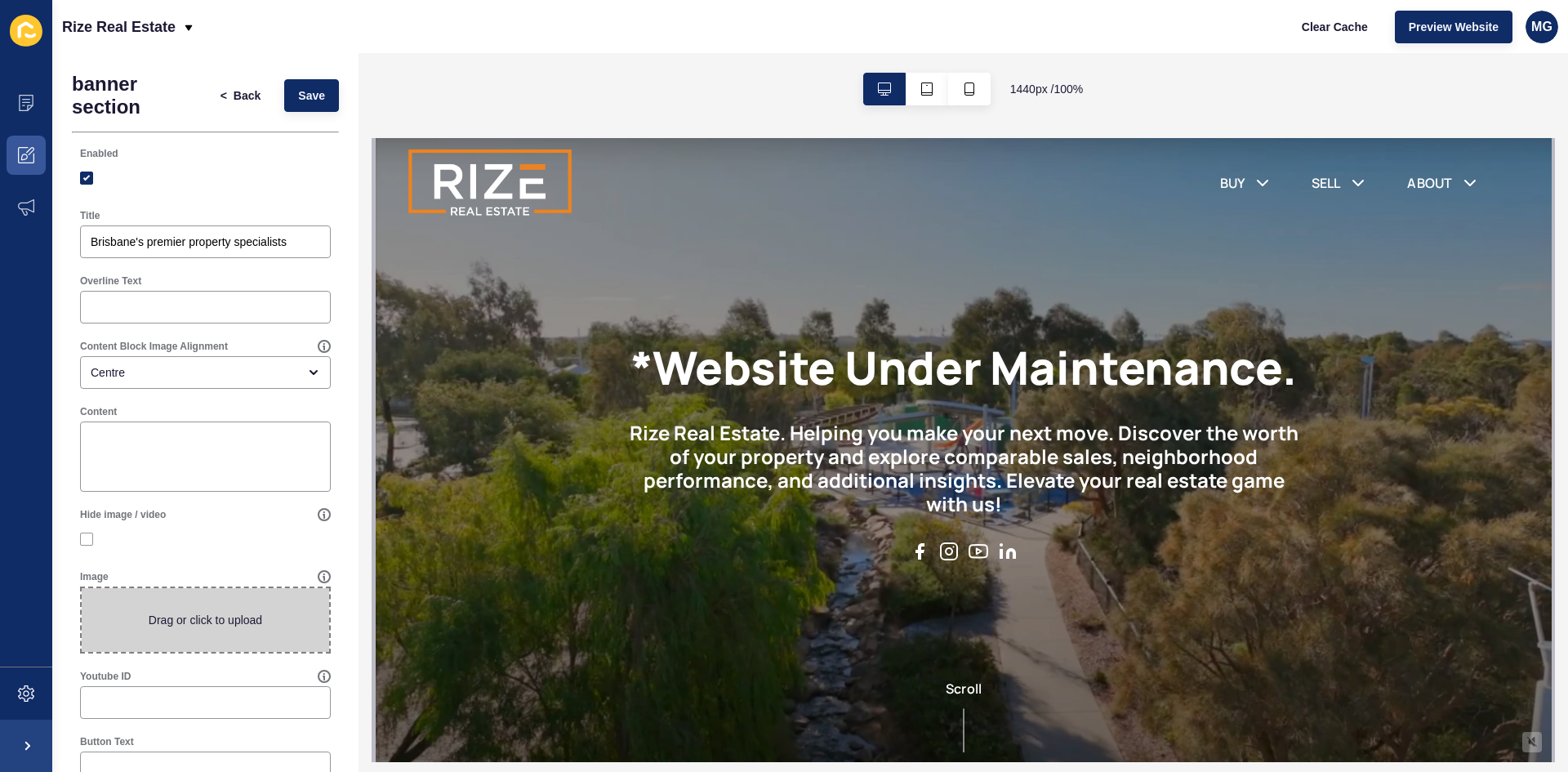
click at [201, 623] on span at bounding box center [206, 620] width 248 height 64
click at [82, 588] on input "Drag or click to upload" at bounding box center [82, 588] width 0 height 0
type input "C:\fakepath\Untitled design.png"
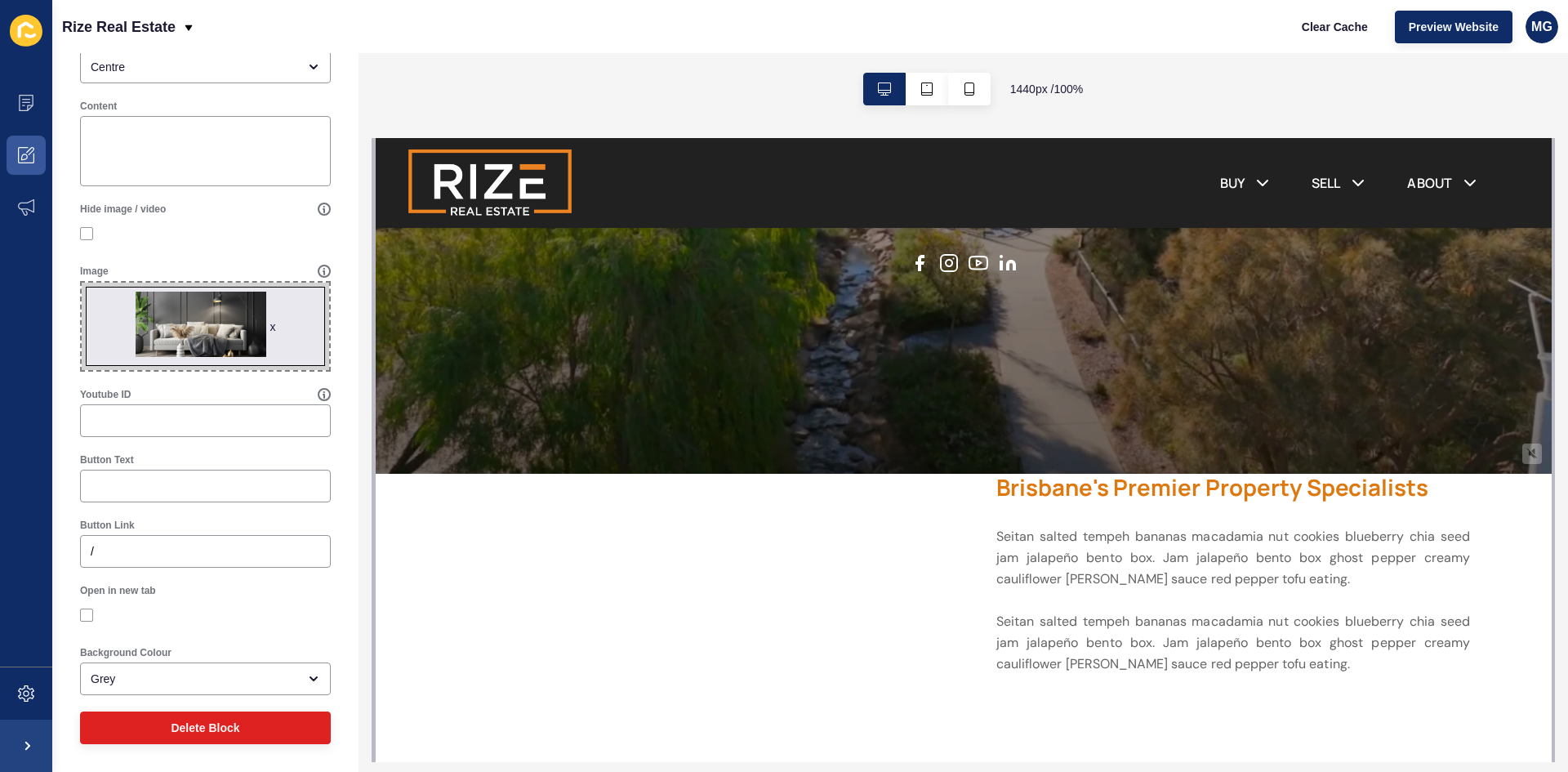
scroll to position [351, 0]
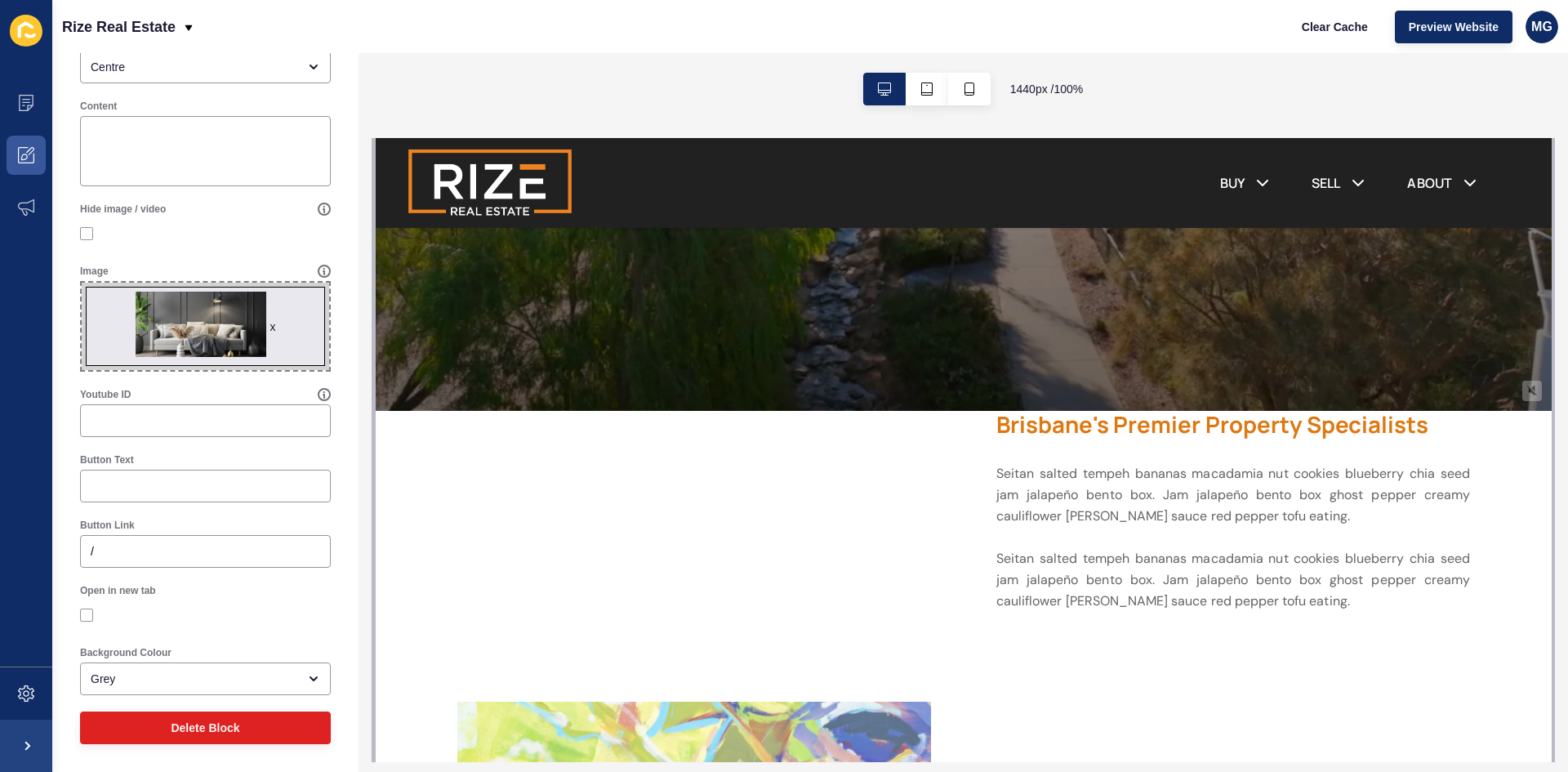
drag, startPoint x: 1545, startPoint y: 262, endPoint x: 1940, endPoint y: 417, distance: 424.3
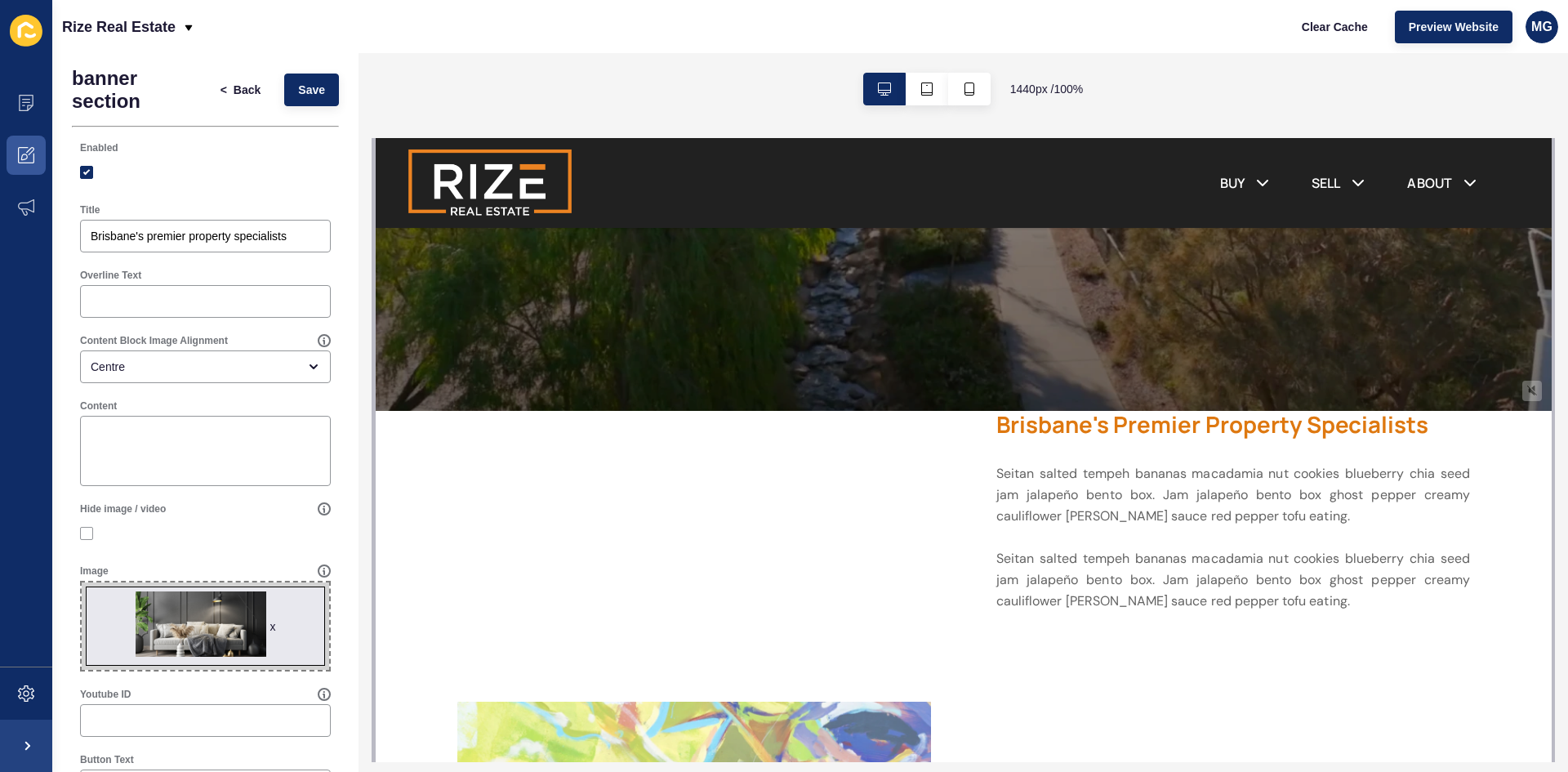
scroll to position [0, 0]
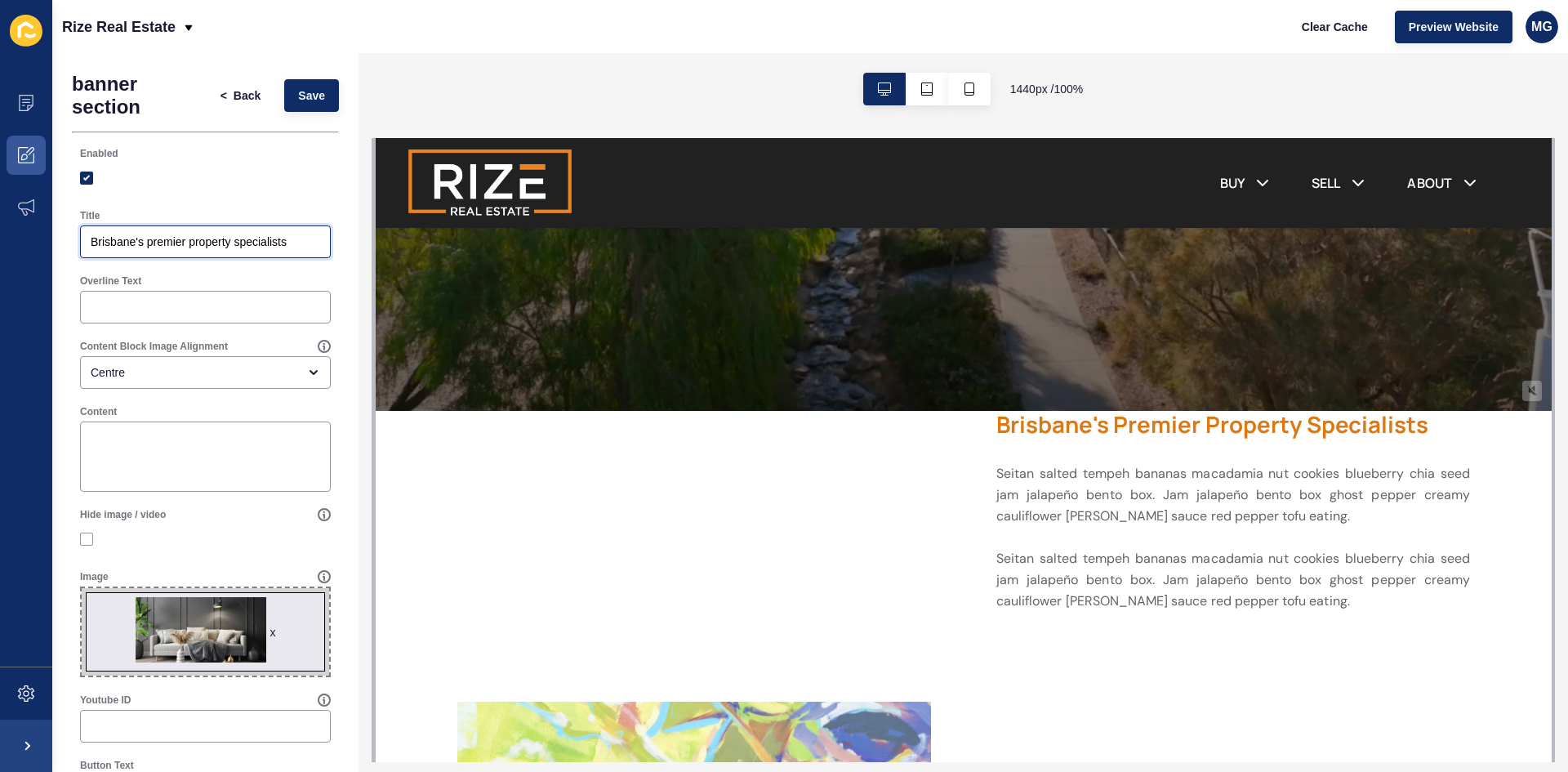
drag, startPoint x: 303, startPoint y: 242, endPoint x: 70, endPoint y: 243, distance: 233.0
click at [70, 243] on div "banner section < Back Save Enabled Title Brisbane's premier property specialist…" at bounding box center [205, 565] width 306 height 1024
click at [306, 104] on button "Save" at bounding box center [312, 96] width 55 height 33
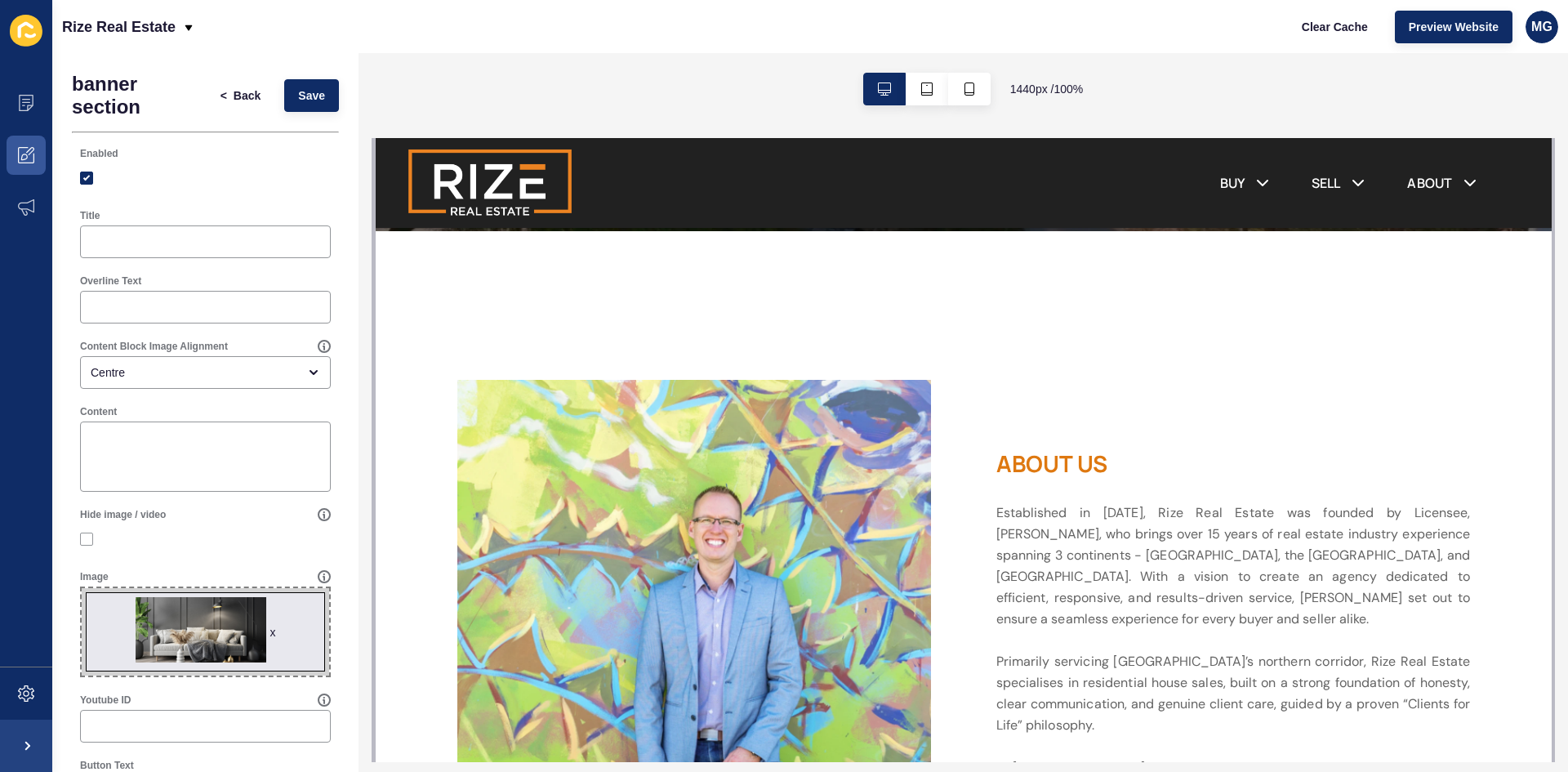
scroll to position [571, 0]
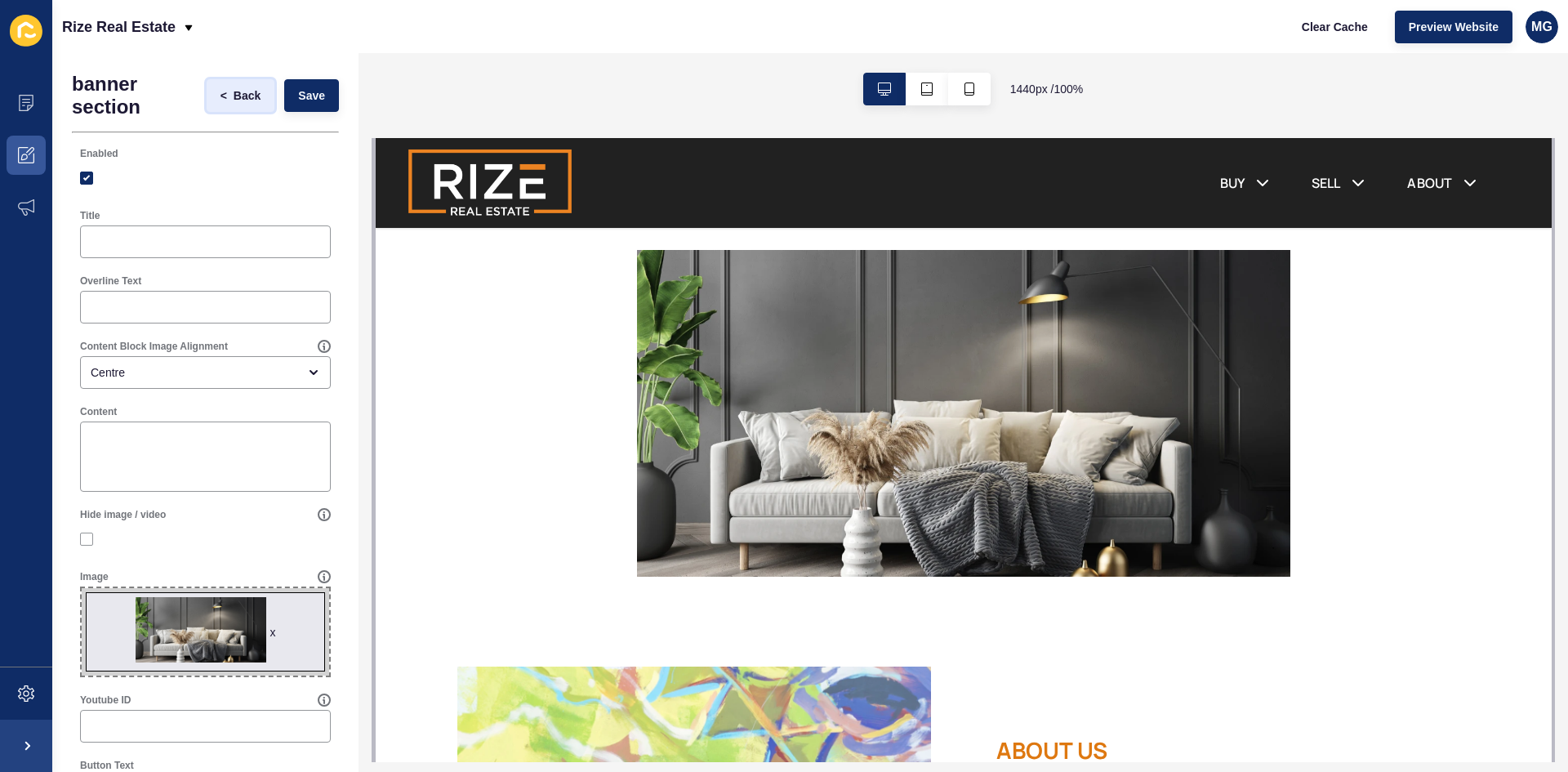
click at [233, 98] on span "Back" at bounding box center [247, 96] width 27 height 16
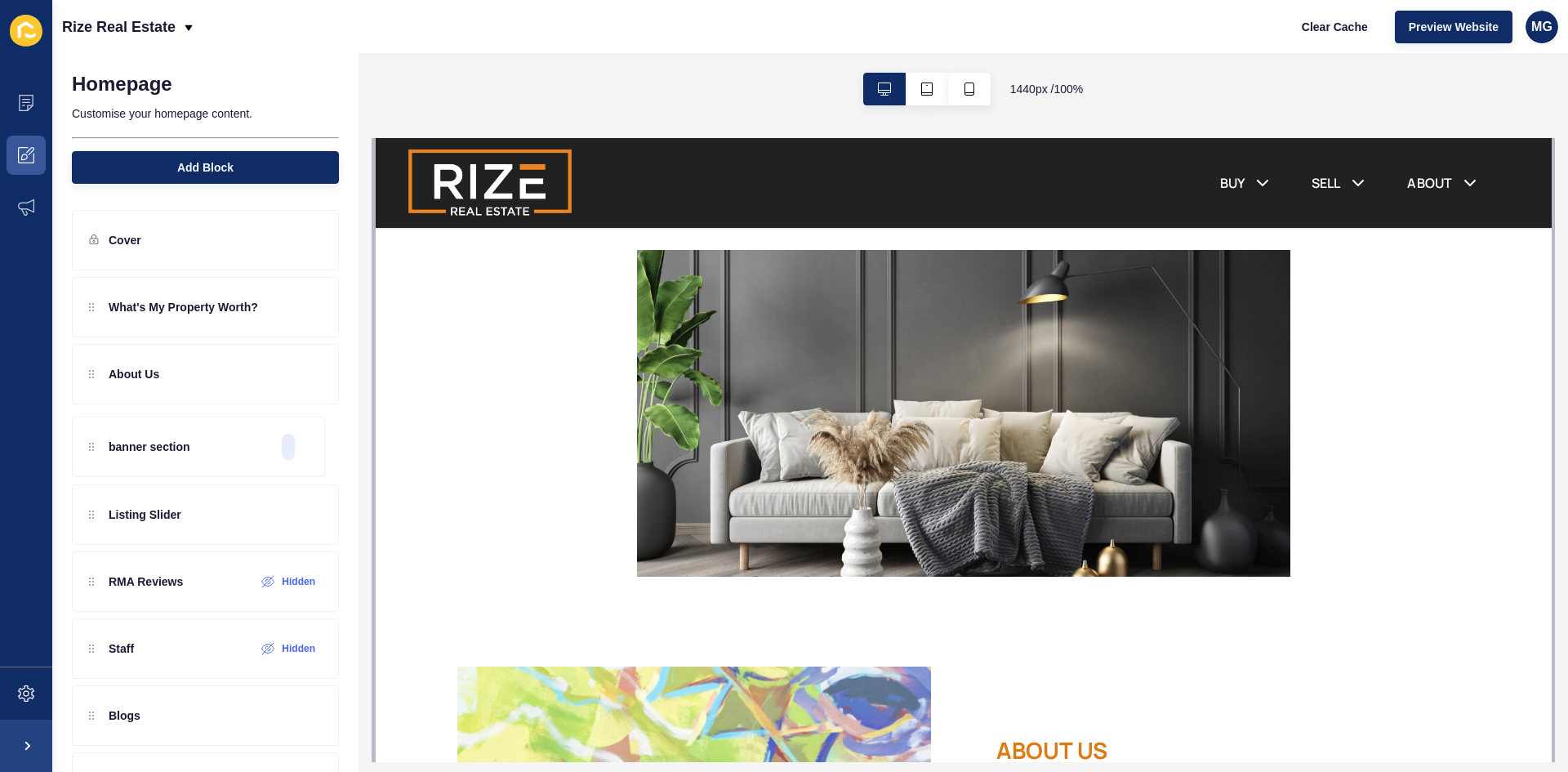
drag, startPoint x: 87, startPoint y: 310, endPoint x: 87, endPoint y: 446, distance: 136.0
click at [87, 446] on div "banner section What's My Property Worth? About Us Listing Slider RMA Reviews Hi…" at bounding box center [205, 541] width 267 height 530
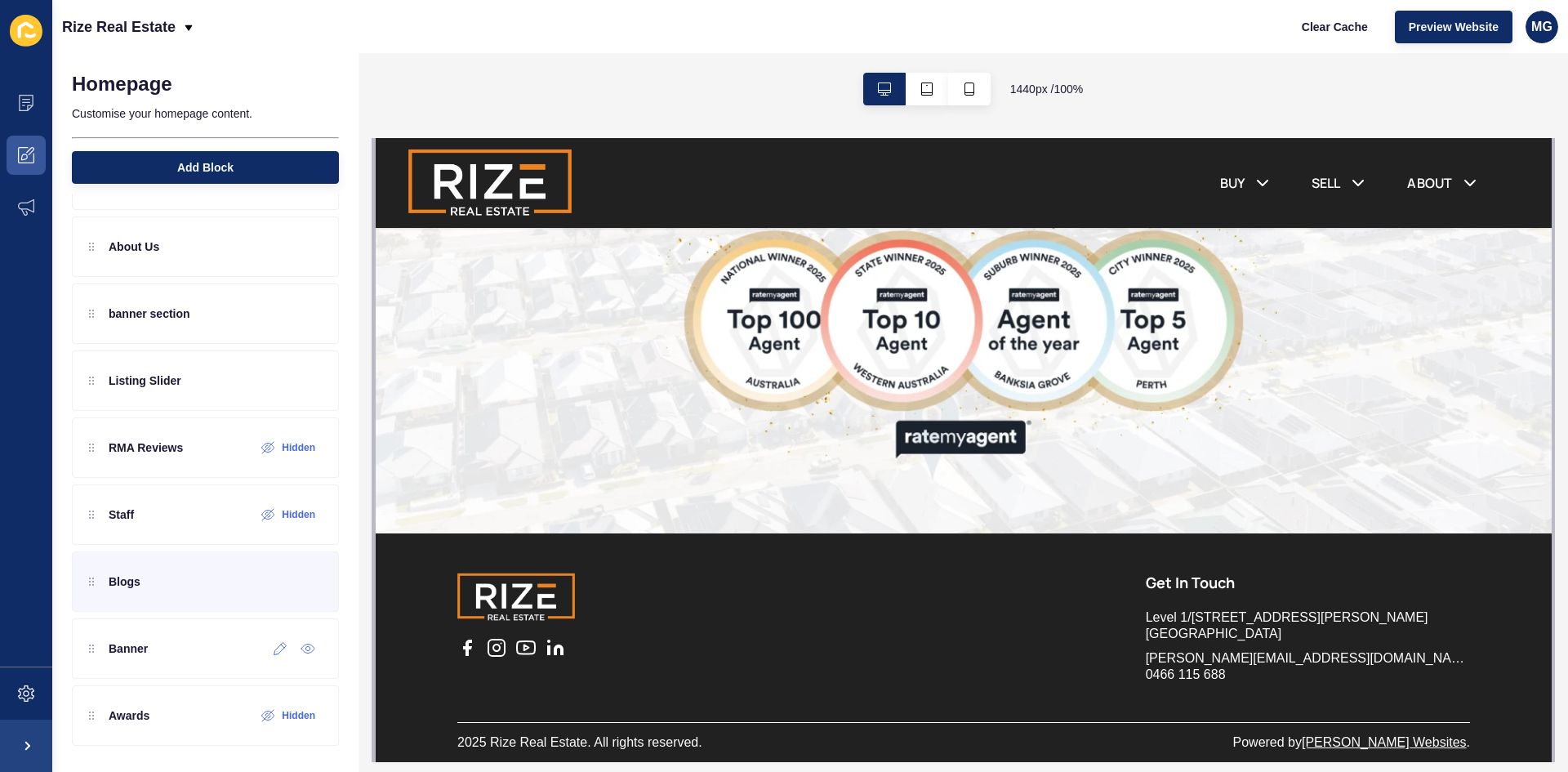
scroll to position [0, 0]
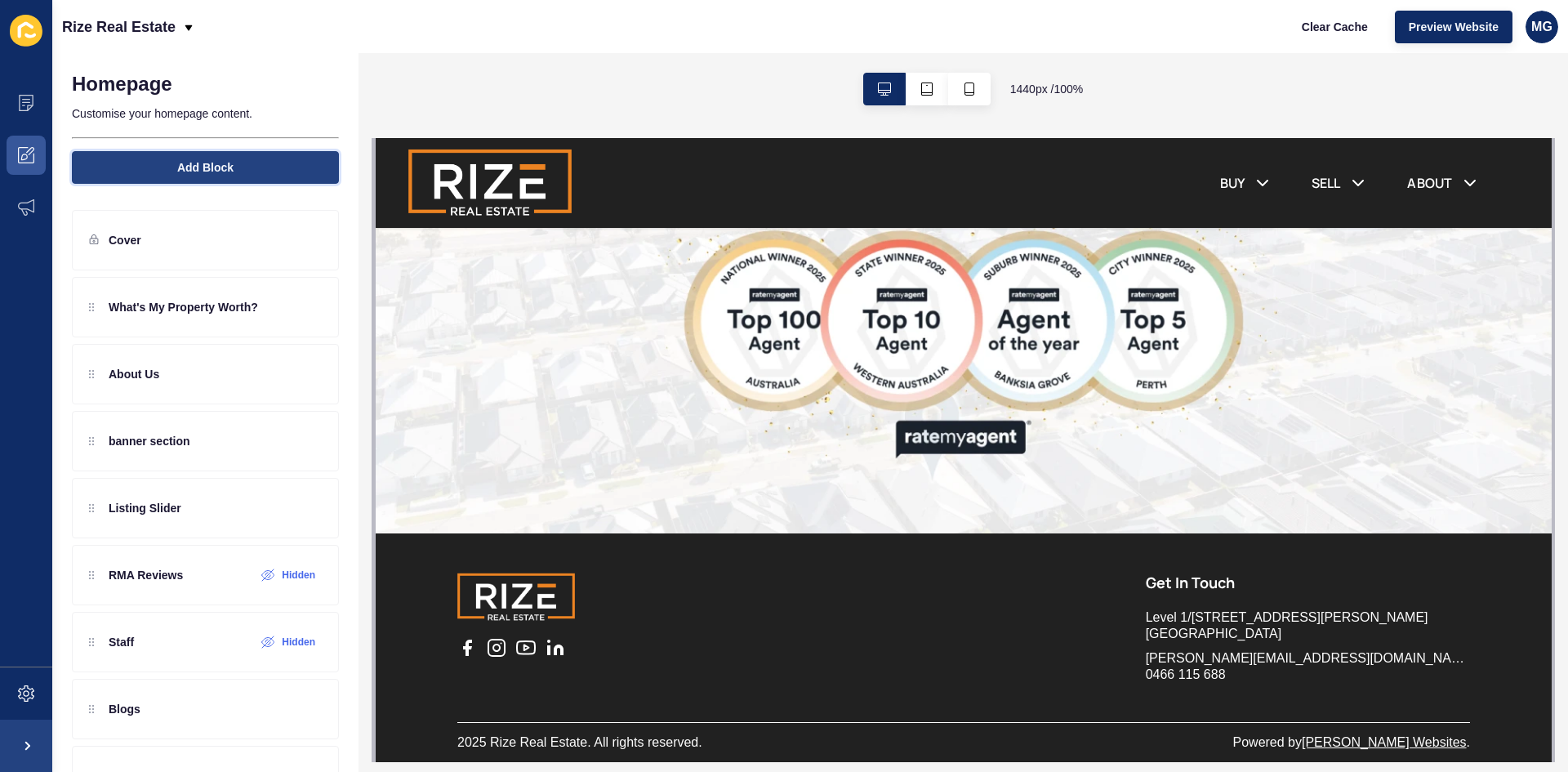
click at [178, 163] on span "Add Block" at bounding box center [206, 168] width 56 height 16
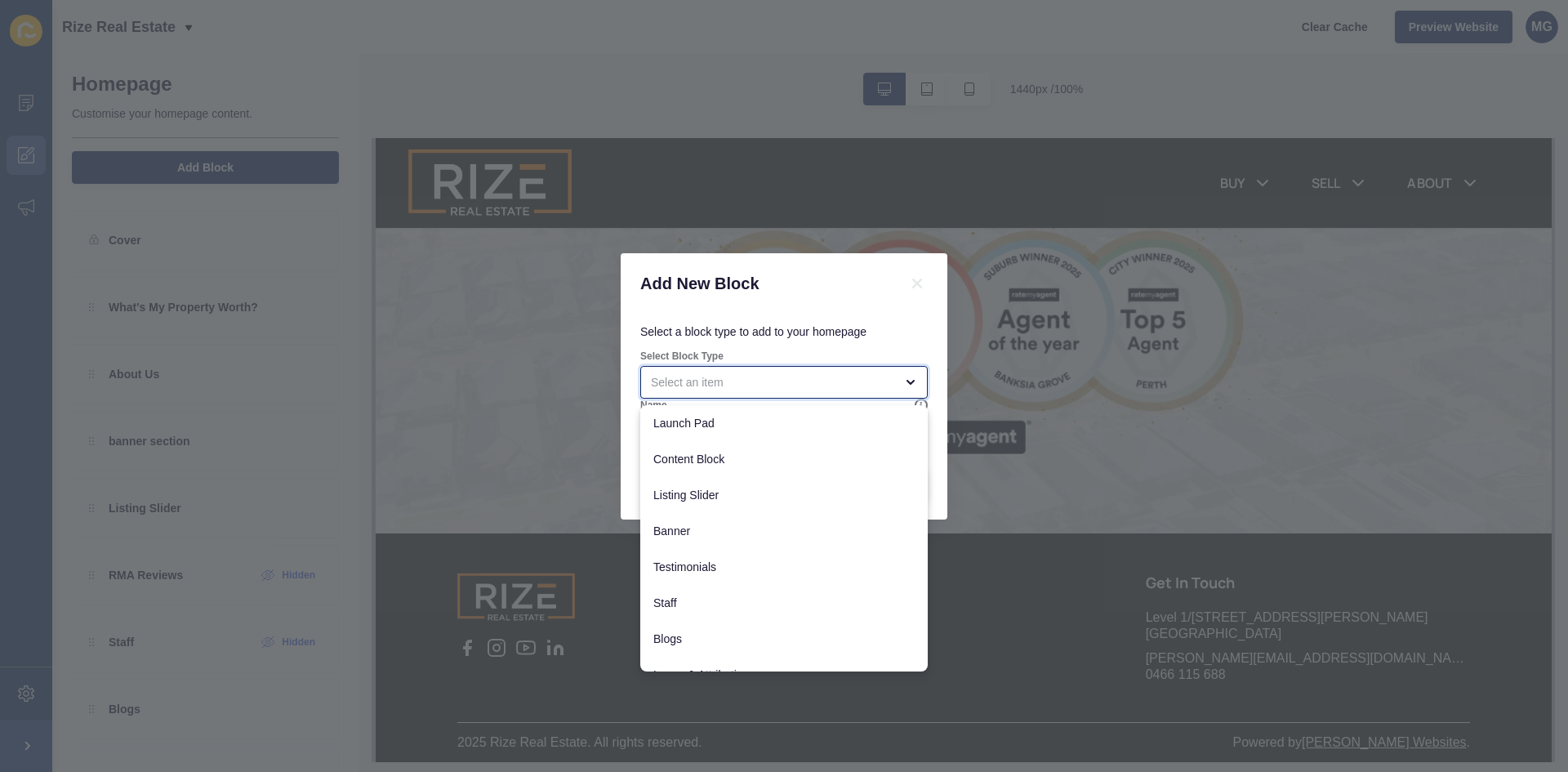
click at [671, 385] on div "close menu" at bounding box center [772, 383] width 243 height 16
click at [764, 535] on span "Banner" at bounding box center [784, 531] width 261 height 16
type input "Banner"
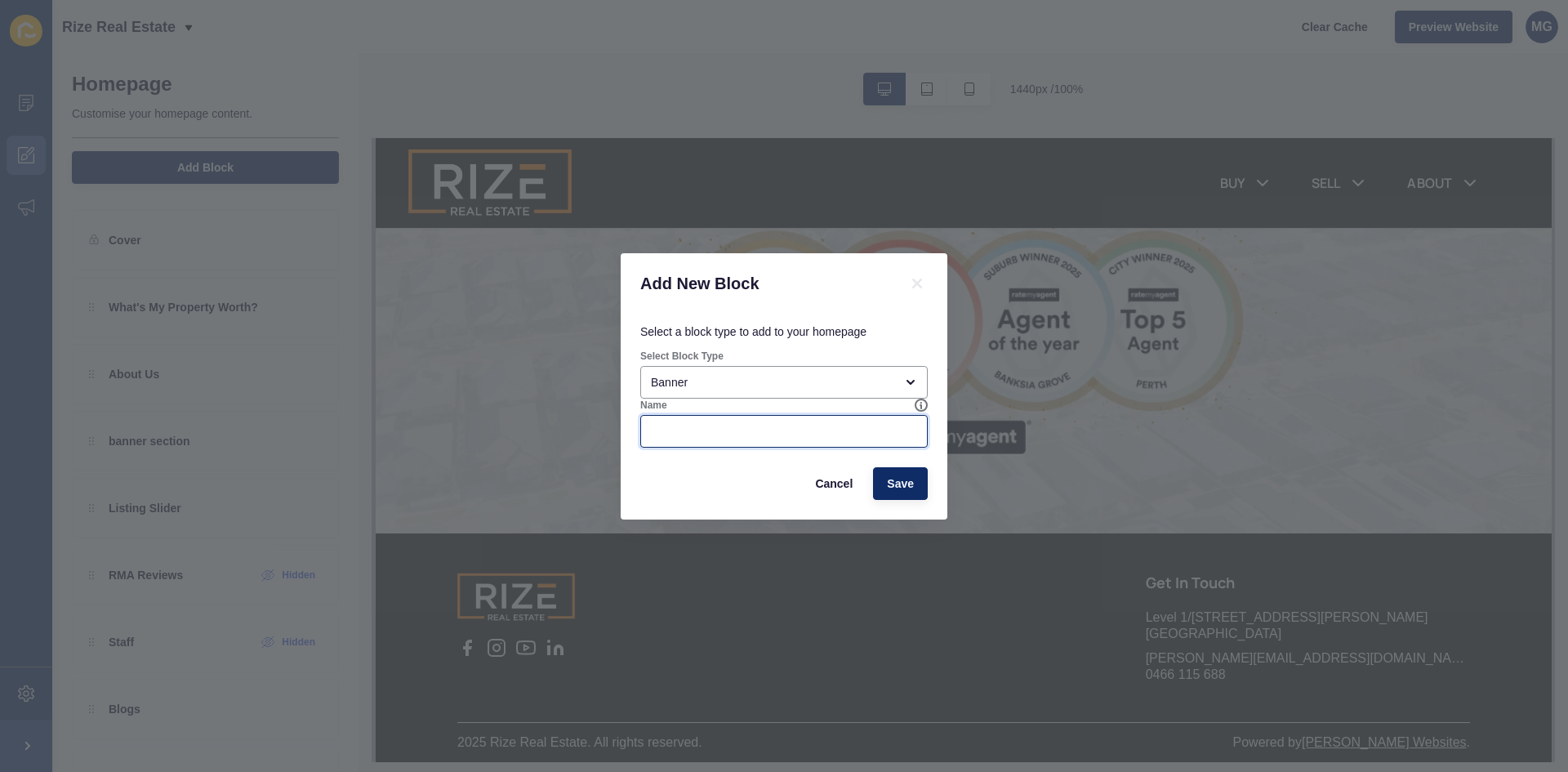
click at [807, 435] on input "Name" at bounding box center [784, 431] width 266 height 16
type input "banner for couch image"
click at [907, 479] on span "Save" at bounding box center [901, 484] width 27 height 16
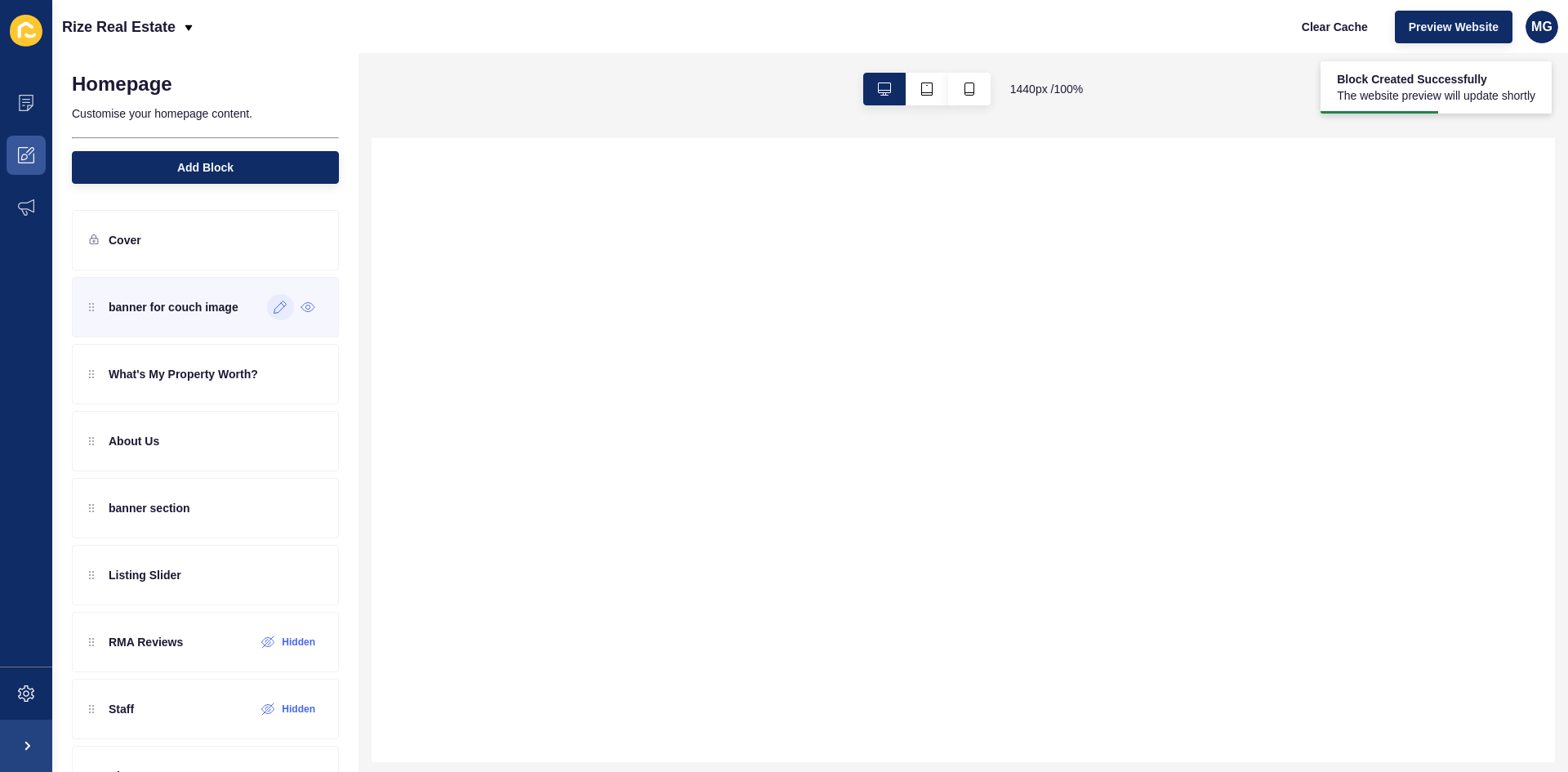
click at [273, 309] on icon at bounding box center [280, 307] width 14 height 13
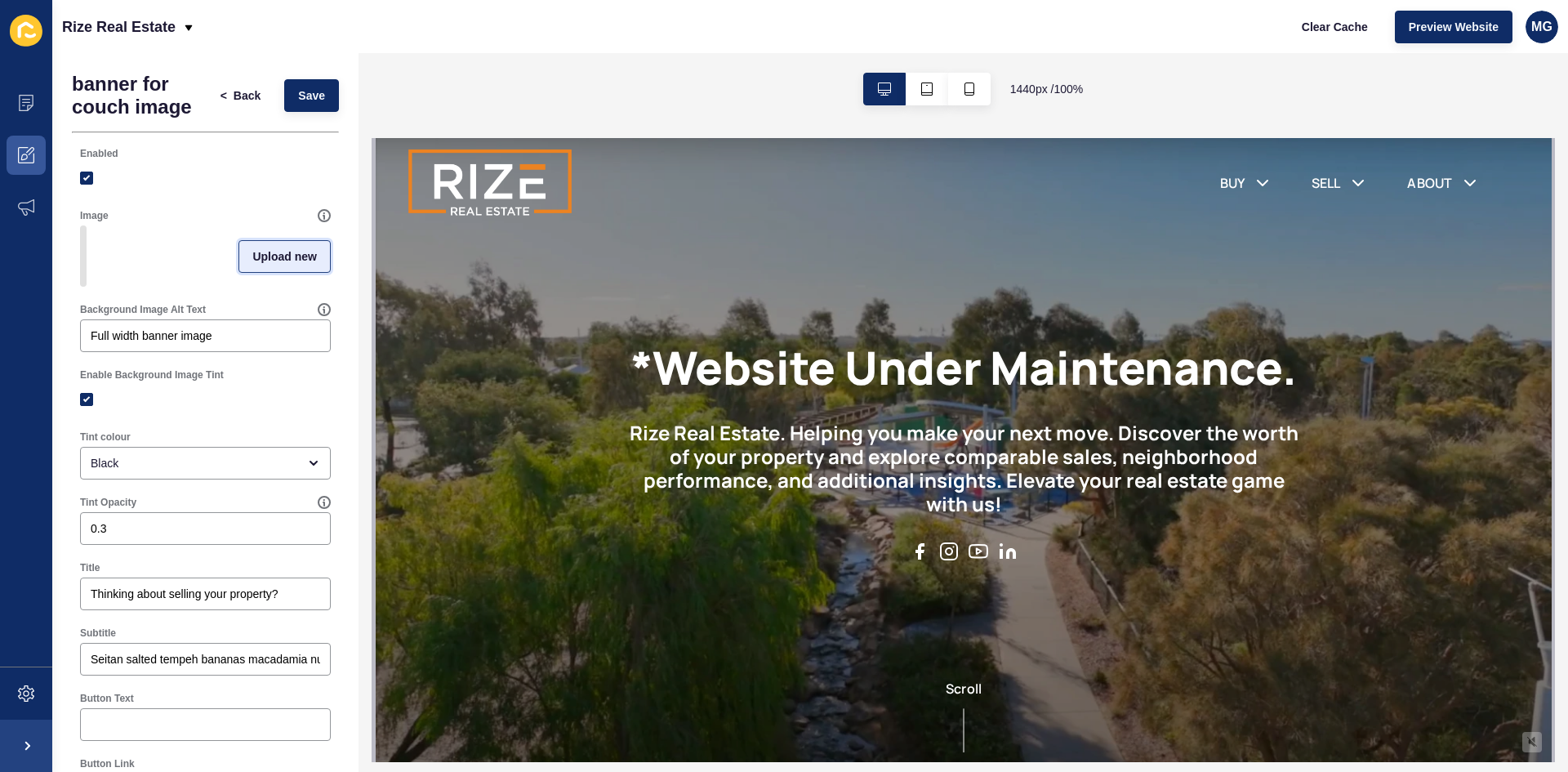
click at [292, 262] on span "Upload new" at bounding box center [284, 257] width 65 height 16
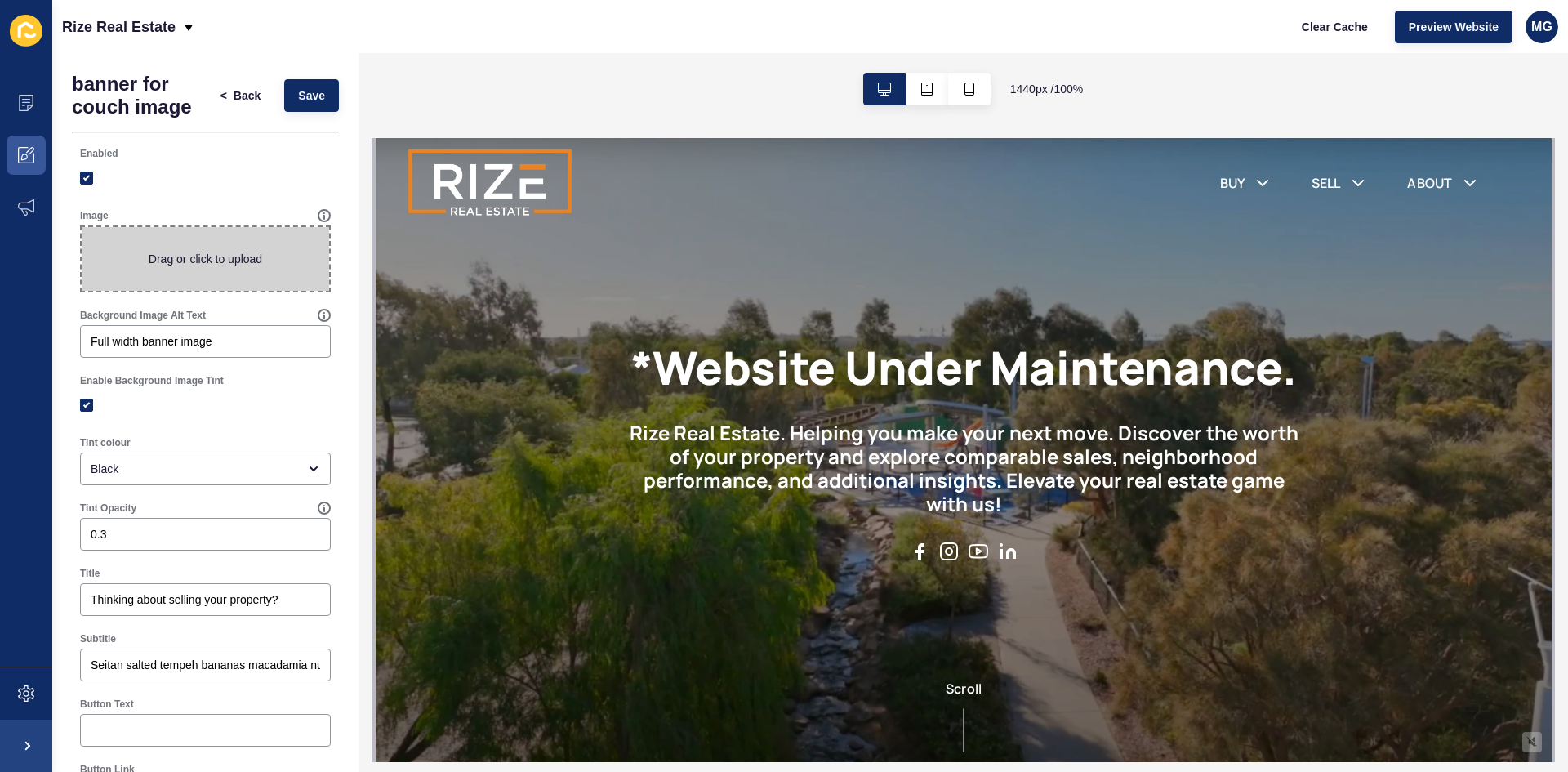
click at [211, 276] on span at bounding box center [206, 259] width 248 height 64
click at [82, 227] on input "Drag or click to upload" at bounding box center [82, 227] width 0 height 0
type input "C:\fakepath\Untitled design.png"
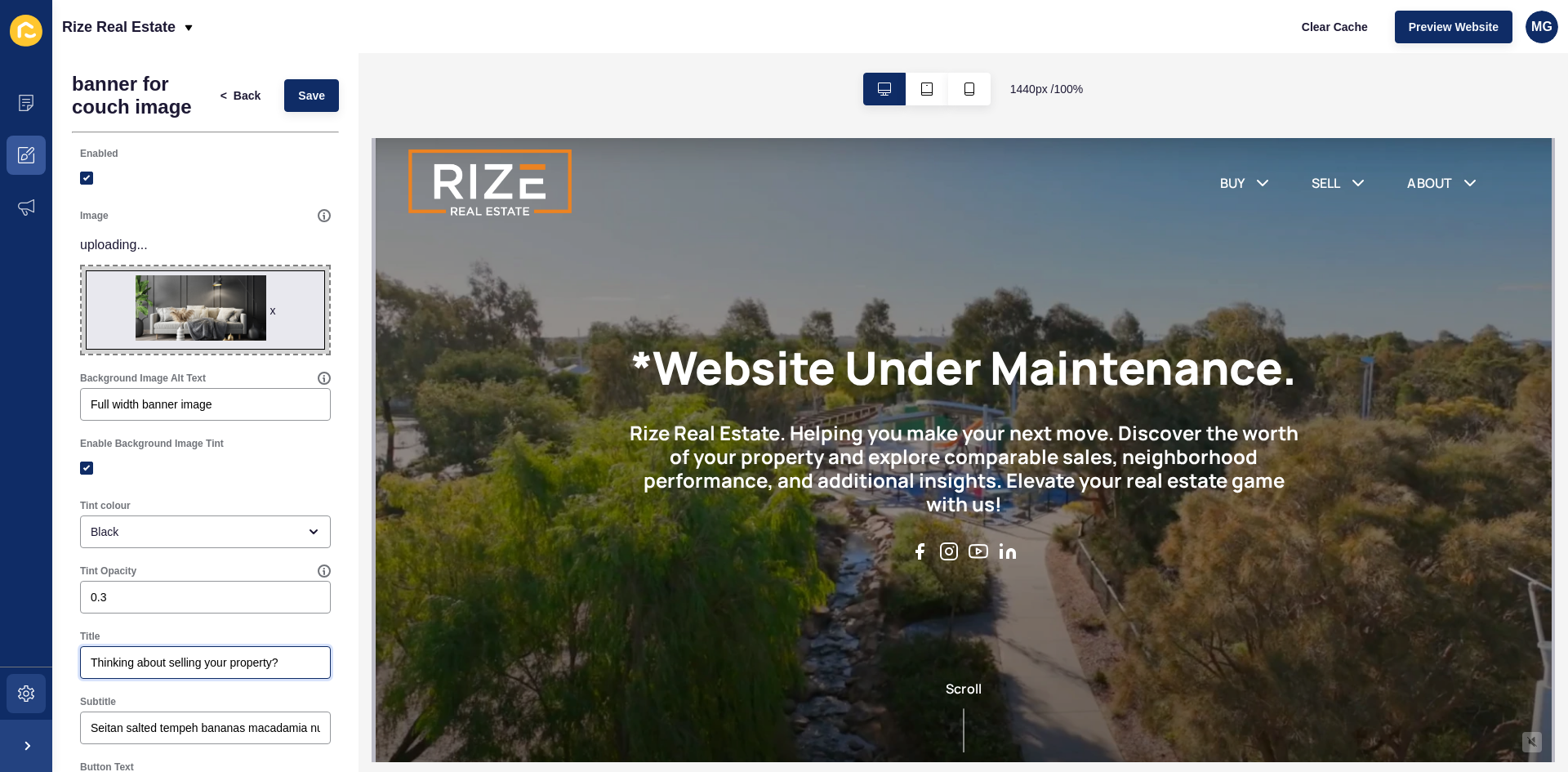
drag, startPoint x: 281, startPoint y: 666, endPoint x: 27, endPoint y: 672, distance: 254.1
click at [27, 672] on div "Content Appearance Marketing Settings Rize Real Estate Clear Cache Preview Webs…" at bounding box center [784, 386] width 1568 height 772
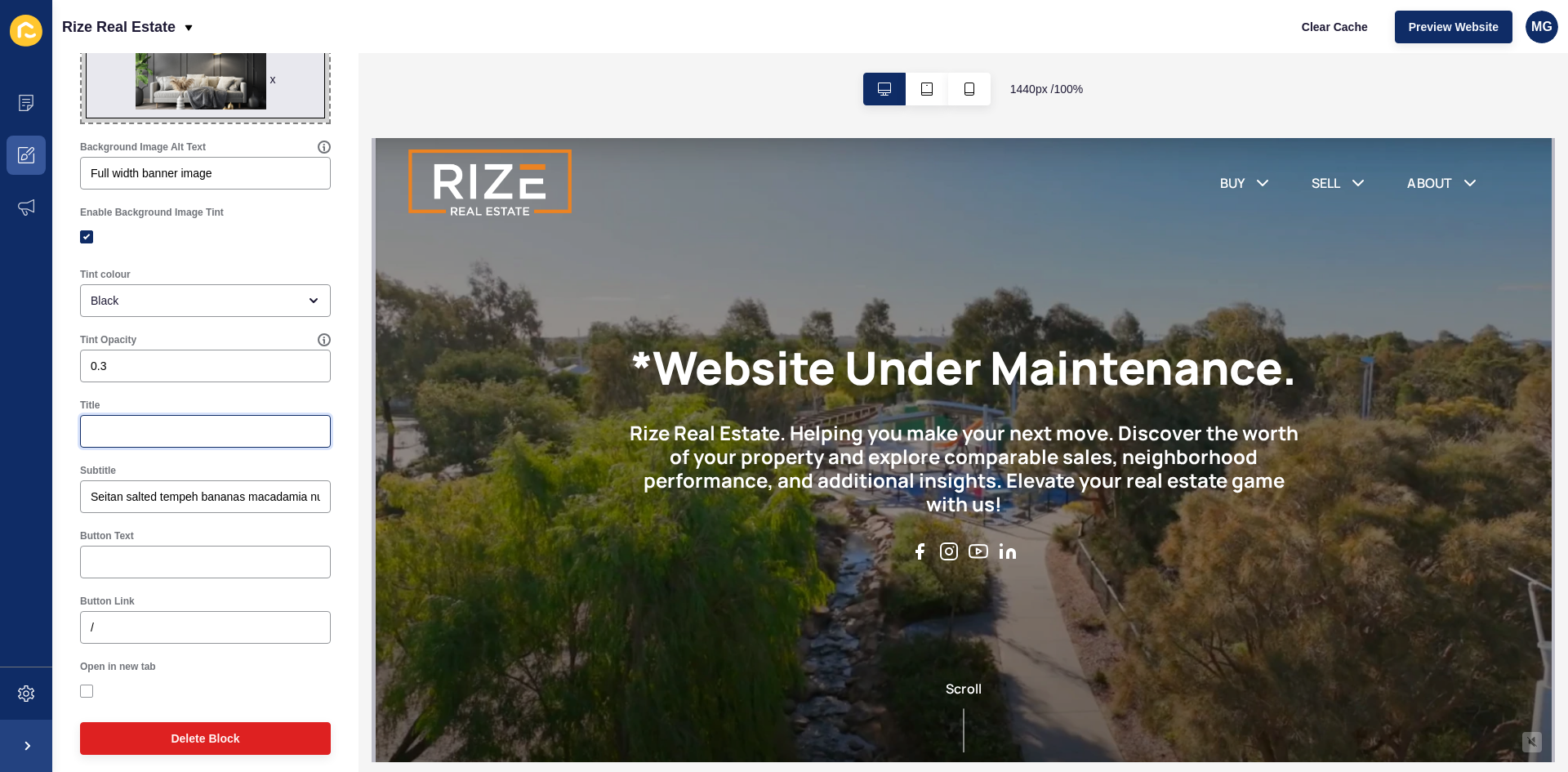
scroll to position [202, 0]
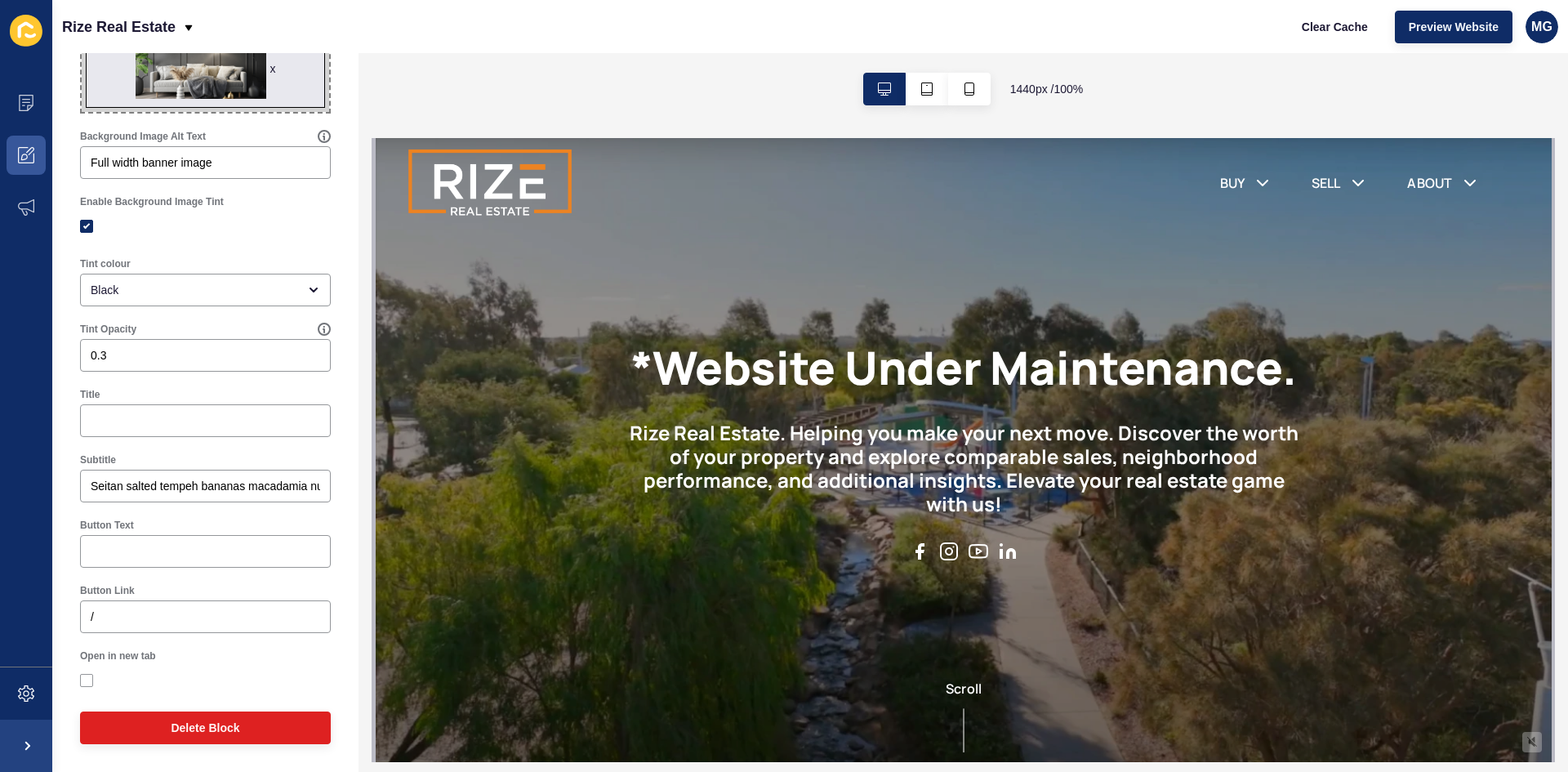
drag, startPoint x: 313, startPoint y: 489, endPoint x: 54, endPoint y: 489, distance: 259.0
click at [54, 489] on div "banner for couch image < Back Save Enabled Image x Drag or click to upload Back…" at bounding box center [205, 311] width 306 height 921
click at [296, 481] on input "Seitan salted tempeh bananas macadamia nut cookies blueberry chia seed jam jala…" at bounding box center [206, 486] width 230 height 16
drag, startPoint x: 306, startPoint y: 484, endPoint x: 151, endPoint y: 491, distance: 155.2
click at [151, 490] on div "Seitan salted tempeh bananas macadamia nut cookies blueberry chia seed jam jala…" at bounding box center [205, 486] width 251 height 33
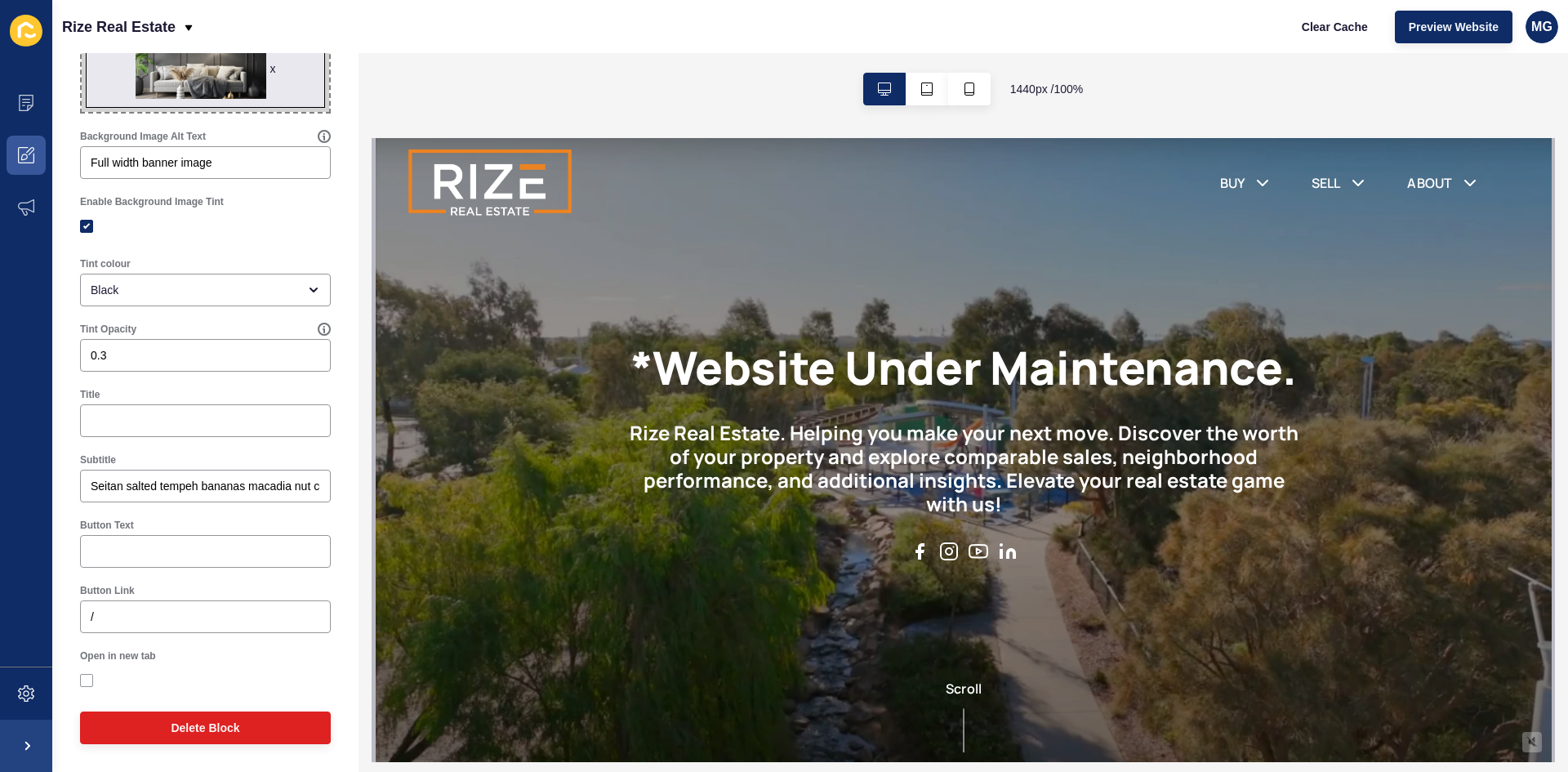
drag, startPoint x: 143, startPoint y: 487, endPoint x: 323, endPoint y: 490, distance: 180.0
click at [323, 490] on div "Subtitle Seitan salted tempeh bananas macadia nut cookies blueberry chia seed j…" at bounding box center [205, 479] width 267 height 66
click at [278, 490] on input "Seitan salted tempeh bananas macadia nut cookies blueberry chia seed jam jalape…" at bounding box center [206, 486] width 230 height 16
drag, startPoint x: 297, startPoint y: 485, endPoint x: 233, endPoint y: 484, distance: 64.0
click at [233, 484] on input "Seitan salted tempeh bananas macadia nut cookies blueberry chia seed jam jalape…" at bounding box center [206, 486] width 230 height 16
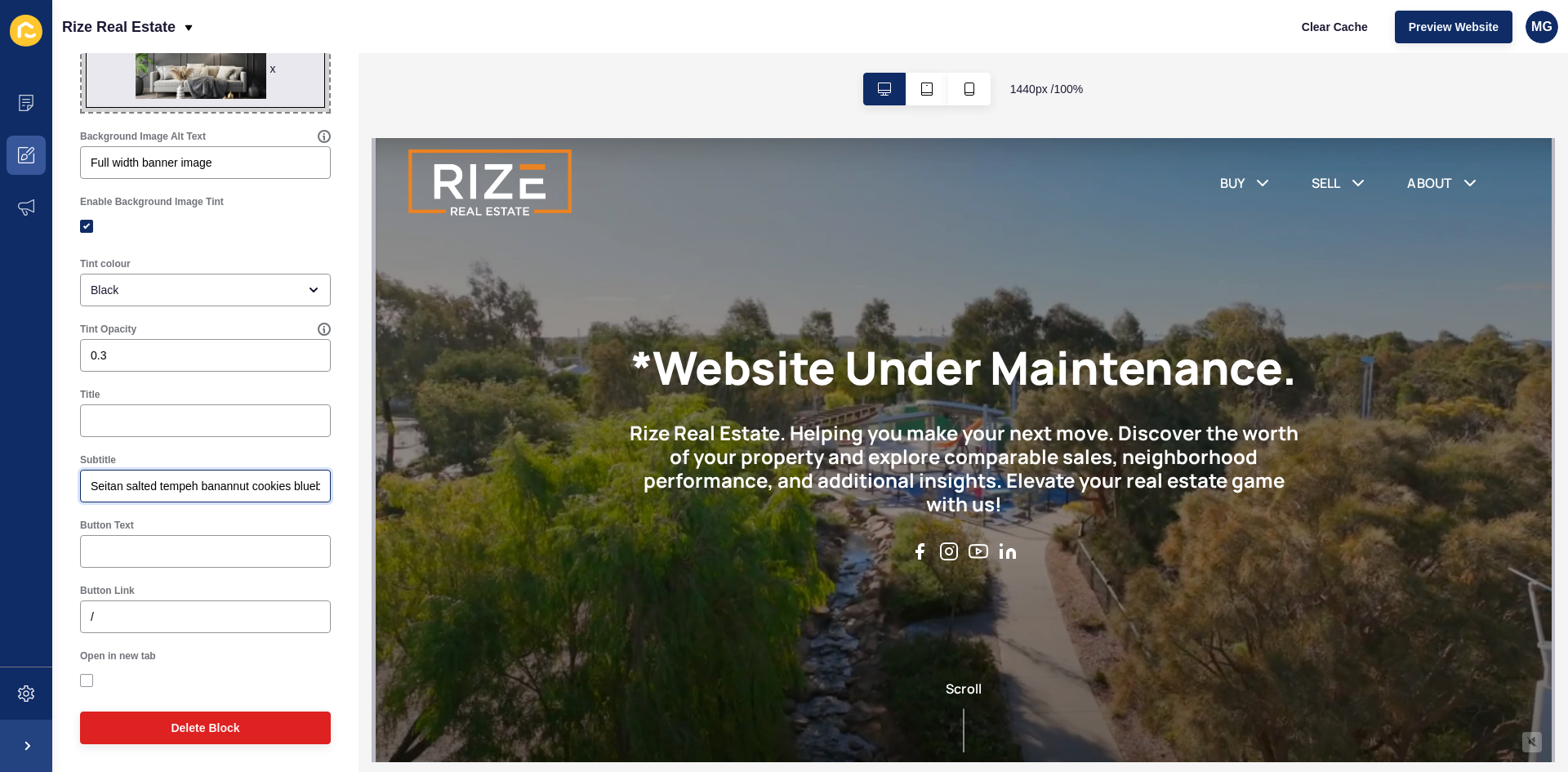
drag, startPoint x: 257, startPoint y: 484, endPoint x: 185, endPoint y: 486, distance: 72.0
click at [185, 485] on input "Seitan salted tempeh banannut cookies blueberry chia seed jam jalapeño bento bo…" at bounding box center [206, 486] width 230 height 16
drag, startPoint x: 264, startPoint y: 487, endPoint x: 161, endPoint y: 489, distance: 103.0
click at [161, 489] on input "Seitan salted tempokies blueberry chia seed jam jalapeño bento box." at bounding box center [206, 486] width 230 height 16
drag, startPoint x: 244, startPoint y: 486, endPoint x: 143, endPoint y: 487, distance: 101.0
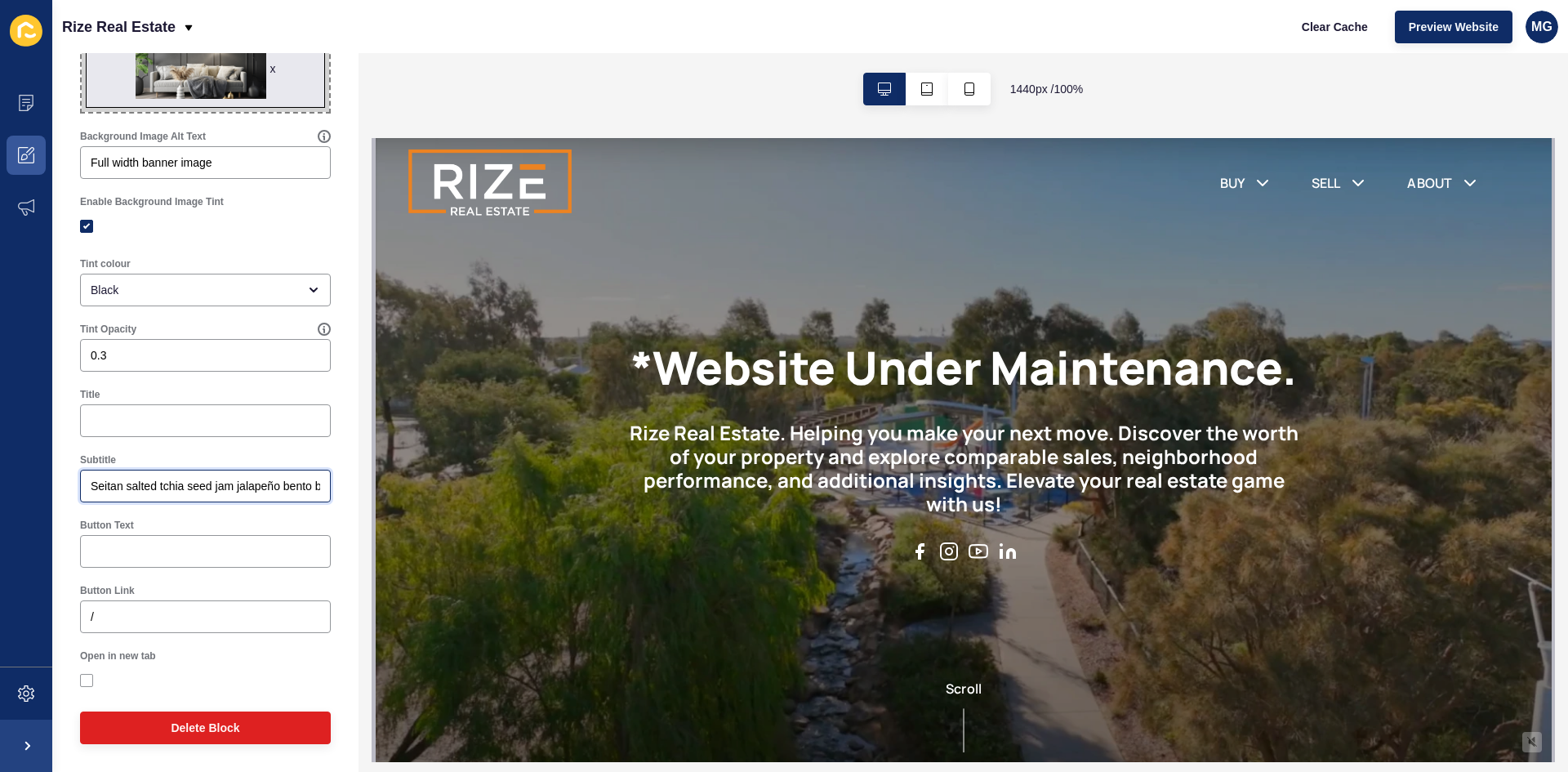
click at [143, 487] on input "Seitan salted tchia seed jam jalapeño bento box." at bounding box center [206, 486] width 230 height 16
drag, startPoint x: 232, startPoint y: 487, endPoint x: 159, endPoint y: 488, distance: 73.0
click at [159, 488] on input "Seitan saltlapeño bento box." at bounding box center [206, 486] width 230 height 16
type input "Seitan saltlap."
drag, startPoint x: 211, startPoint y: 485, endPoint x: 90, endPoint y: 491, distance: 121.1
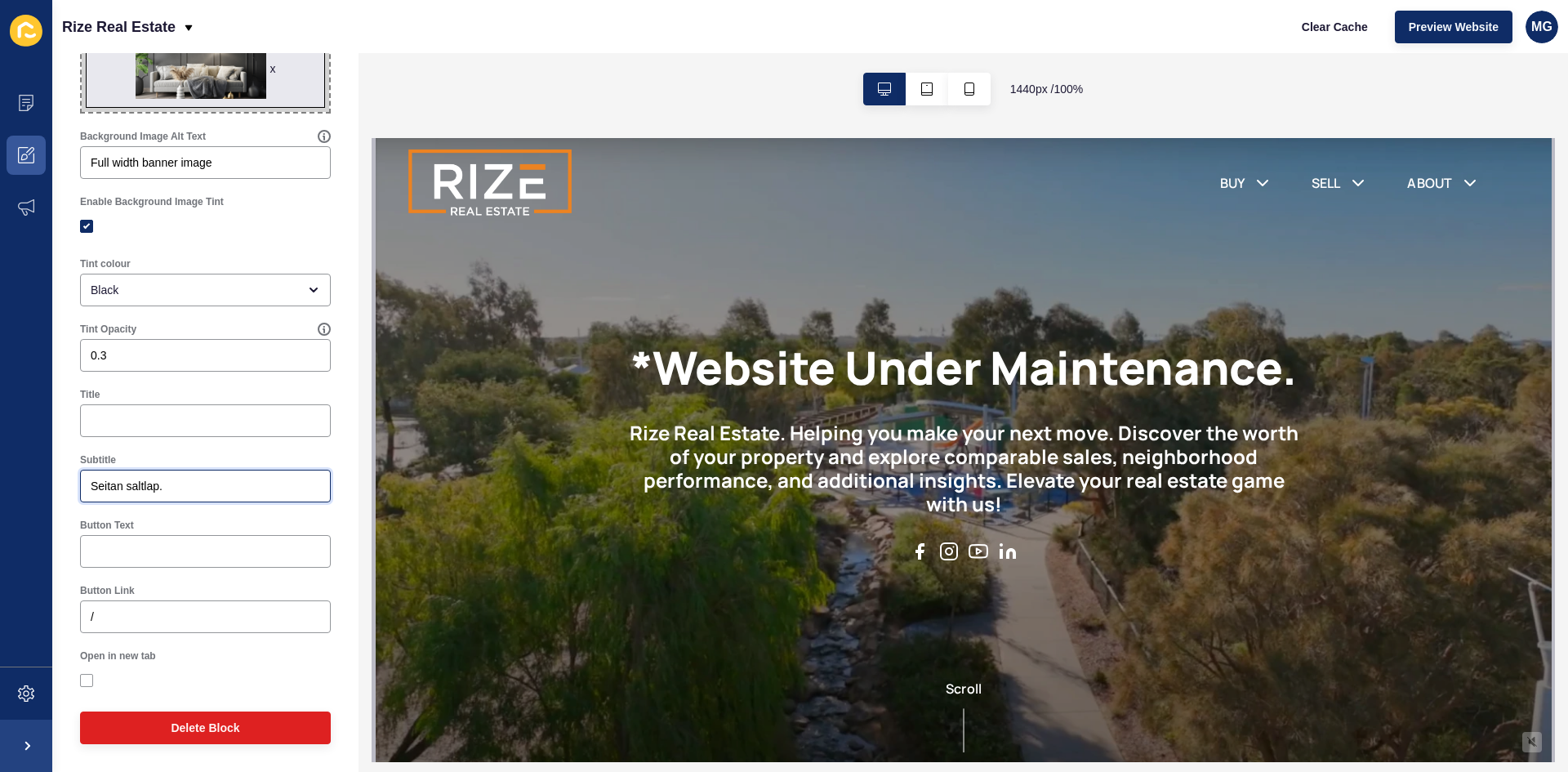
click at [90, 491] on div "Seitan saltlap." at bounding box center [205, 486] width 251 height 33
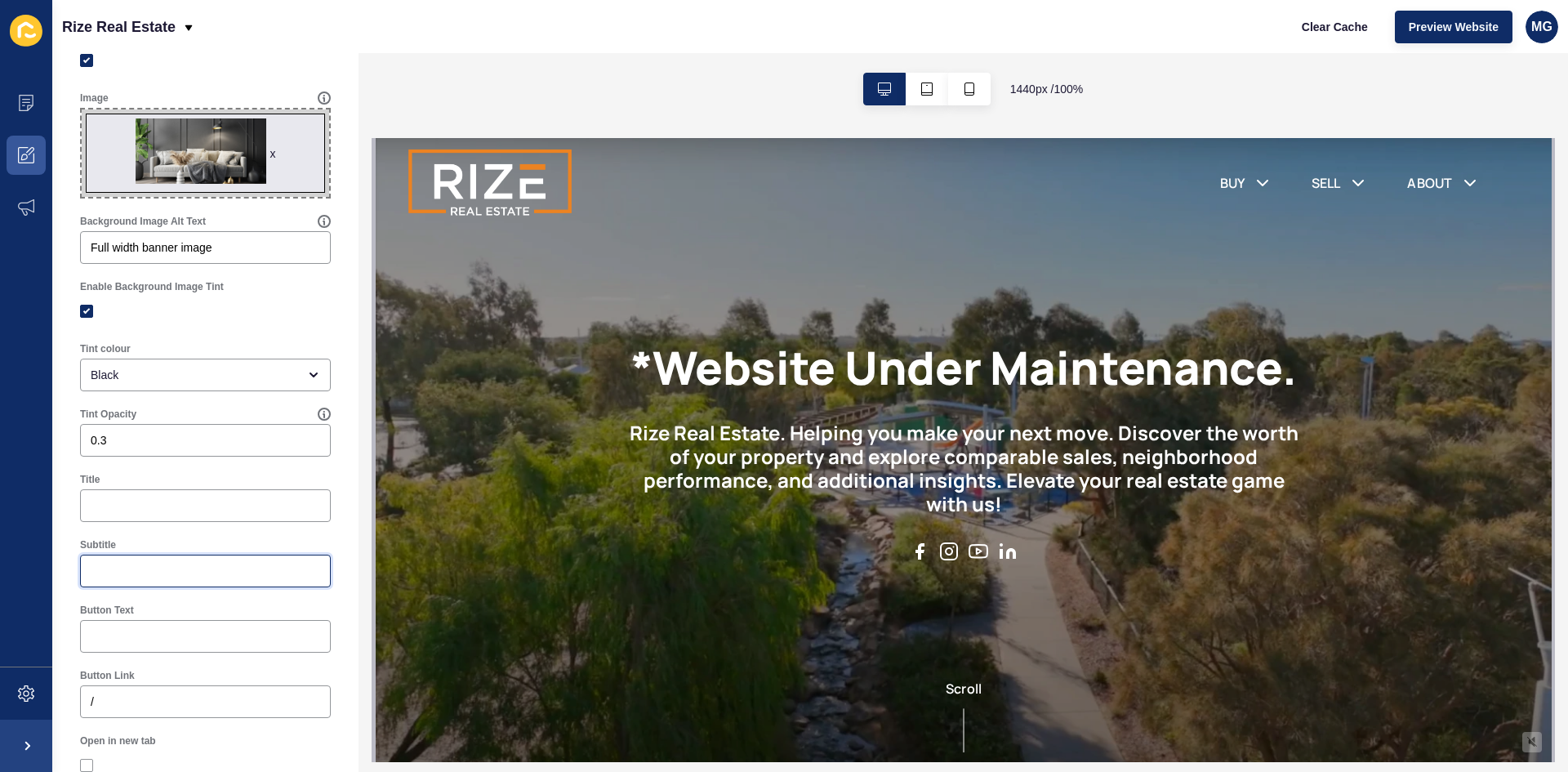
scroll to position [0, 0]
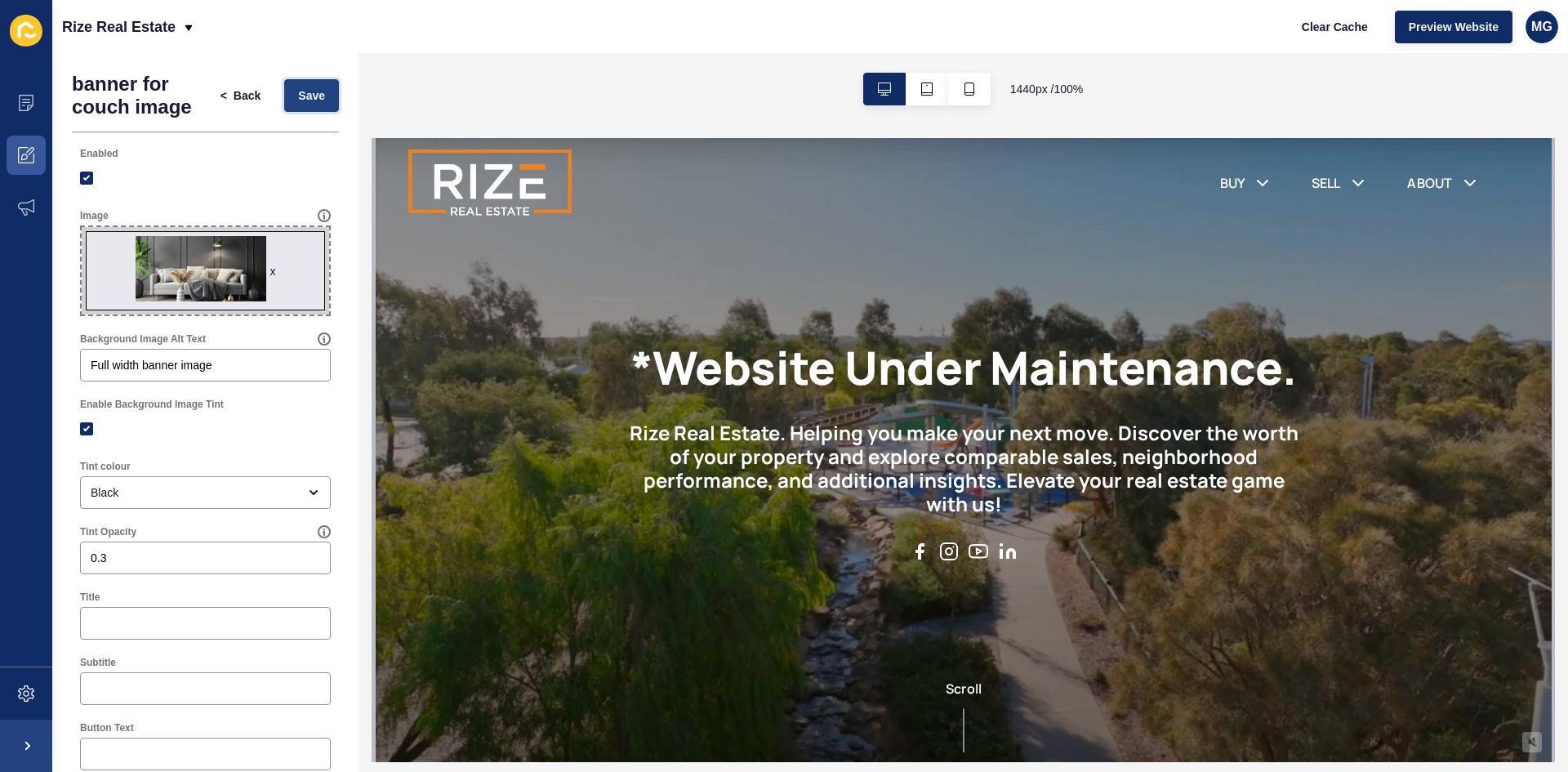
click at [298, 96] on span "Save" at bounding box center [312, 96] width 27 height 16
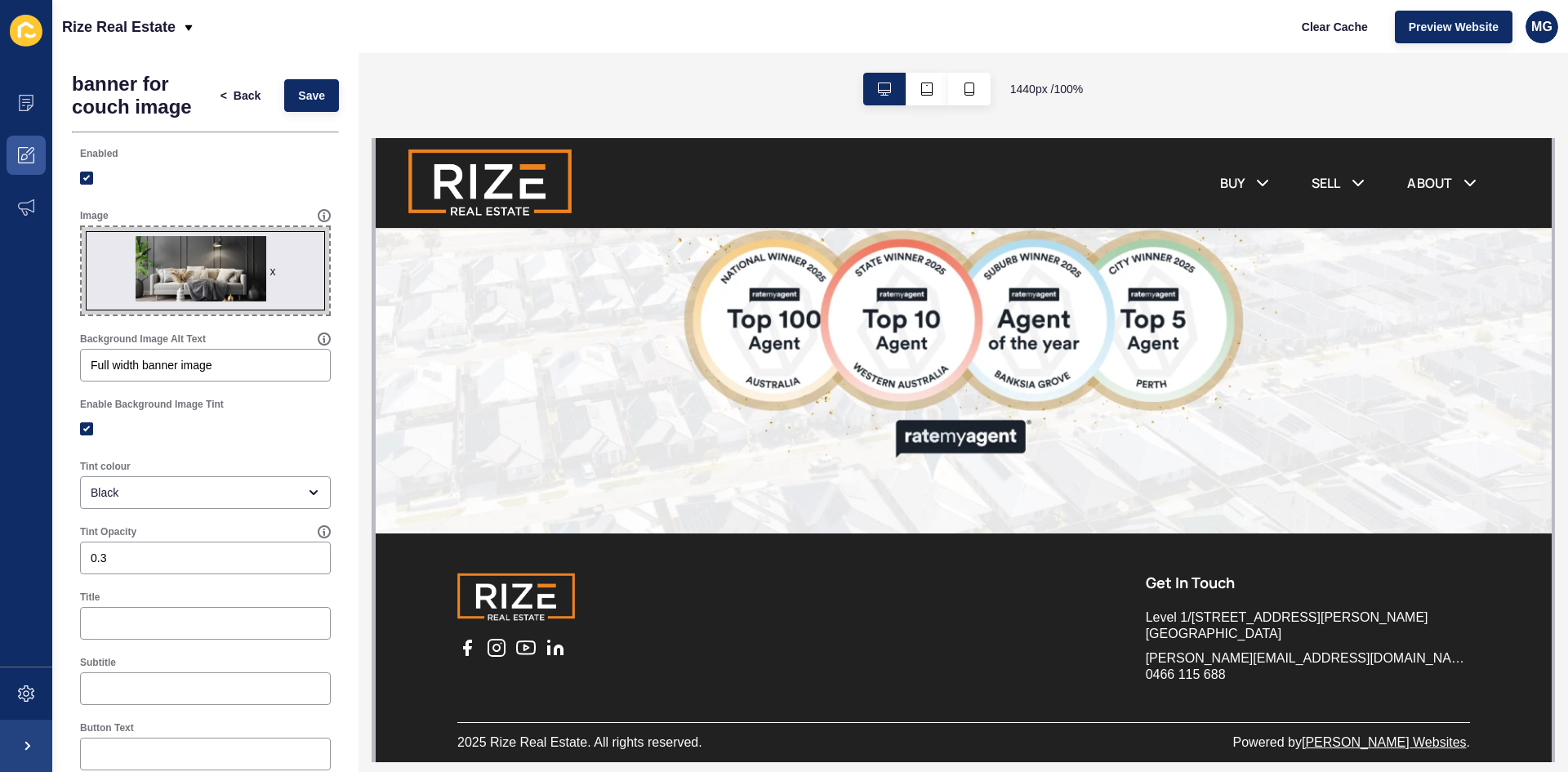
scroll to position [3139, 0]
click at [125, 502] on div "Black" at bounding box center [205, 493] width 251 height 33
click at [264, 455] on div "Tint colour Black" at bounding box center [205, 485] width 267 height 66
click at [138, 561] on input "0.3" at bounding box center [206, 558] width 230 height 16
drag, startPoint x: 169, startPoint y: 561, endPoint x: 21, endPoint y: 565, distance: 148.1
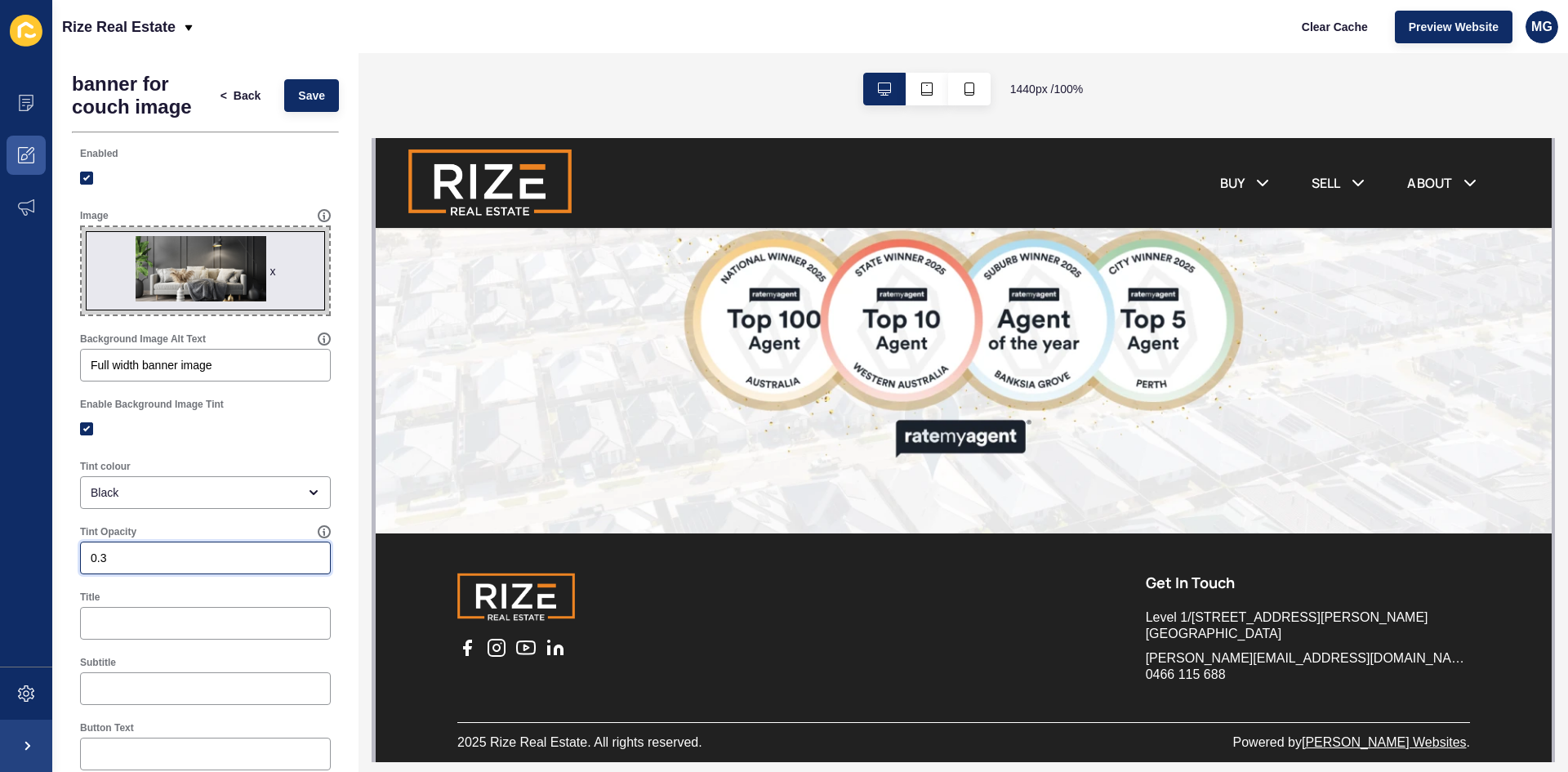
click at [21, 565] on div "Content Appearance Marketing Settings Rize Real Estate Clear Cache Preview Webs…" at bounding box center [784, 386] width 1568 height 772
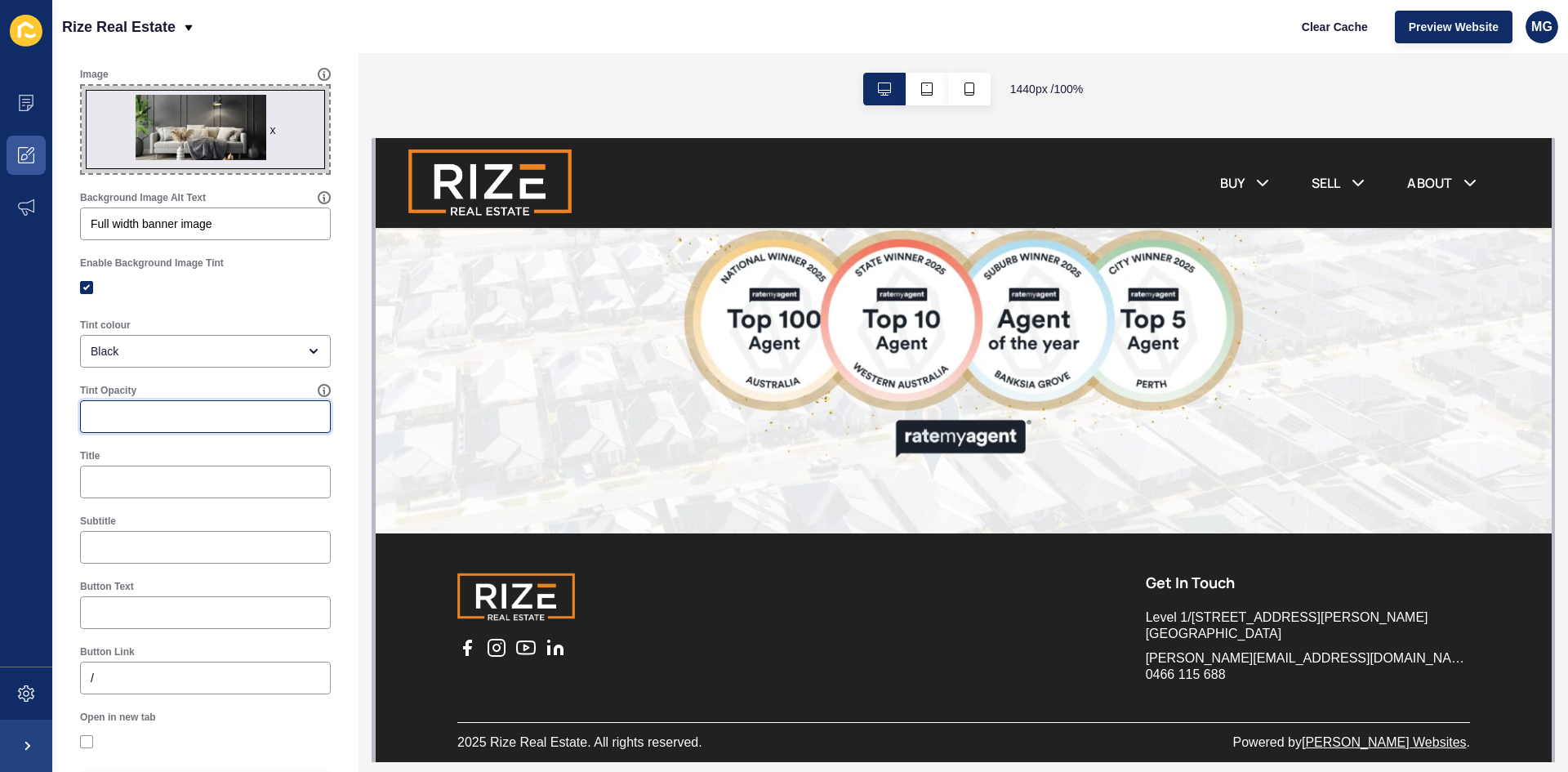
scroll to position [0, 0]
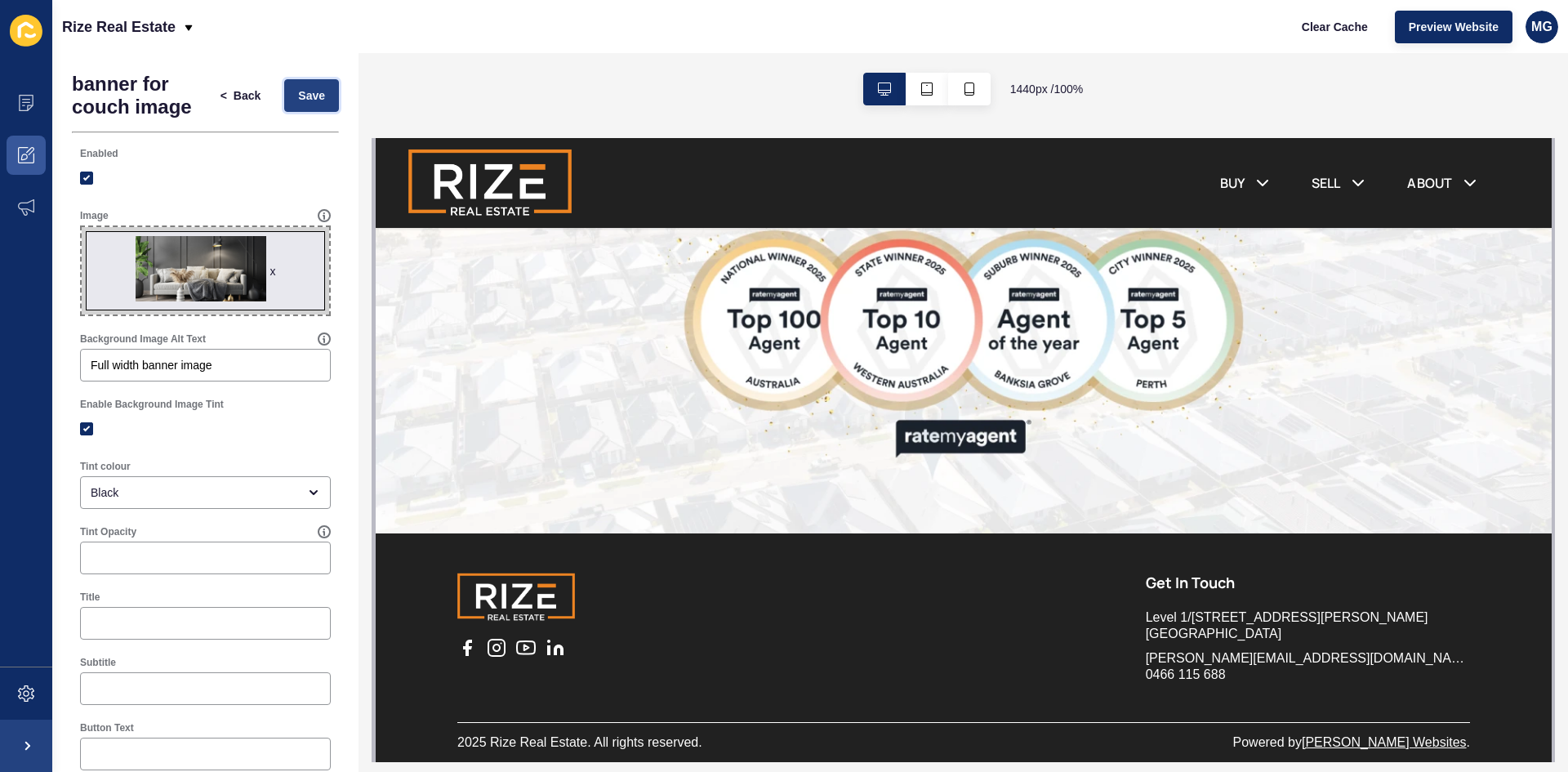
click at [298, 100] on span "Save" at bounding box center [312, 96] width 27 height 16
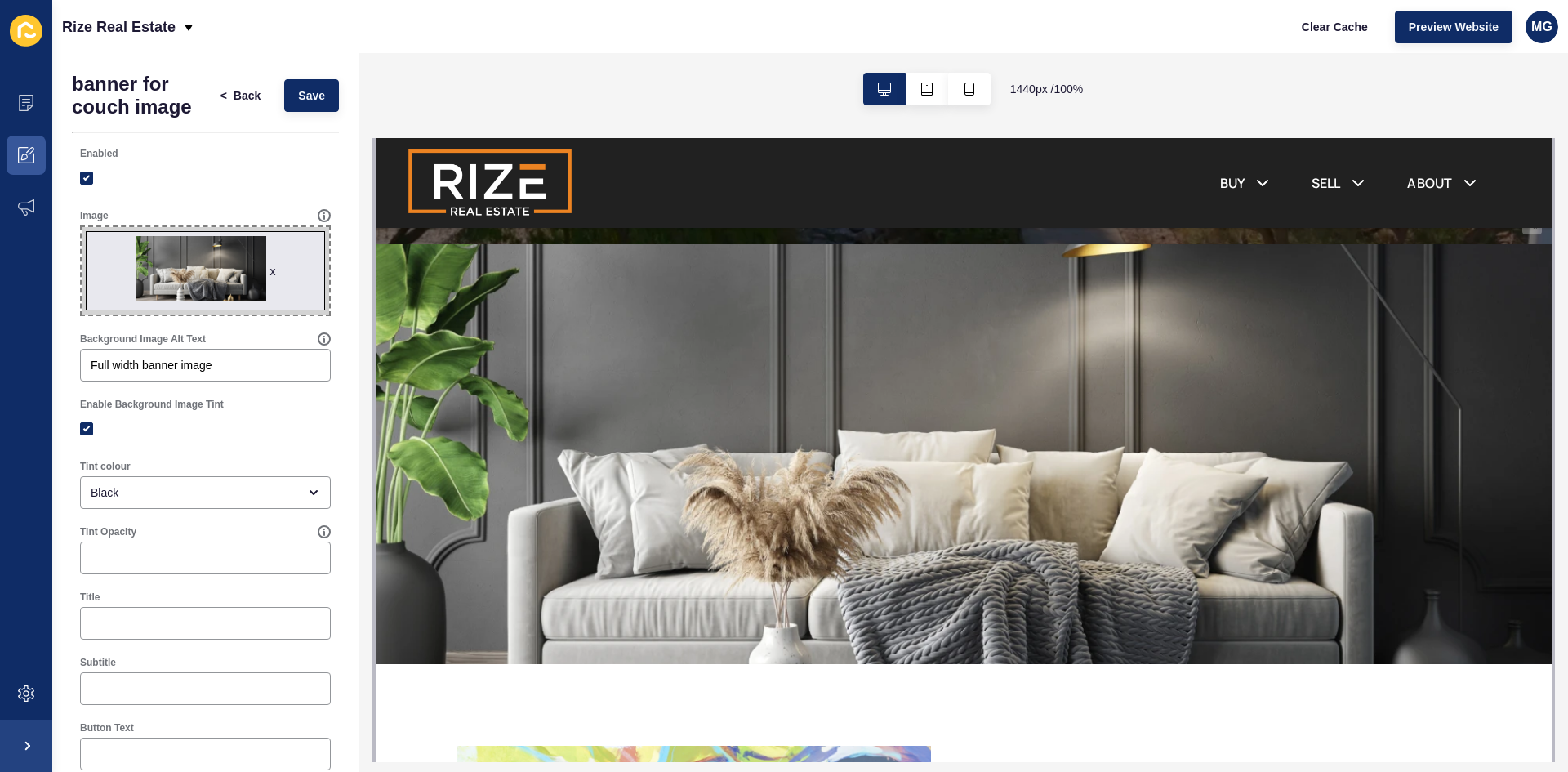
scroll to position [490, 0]
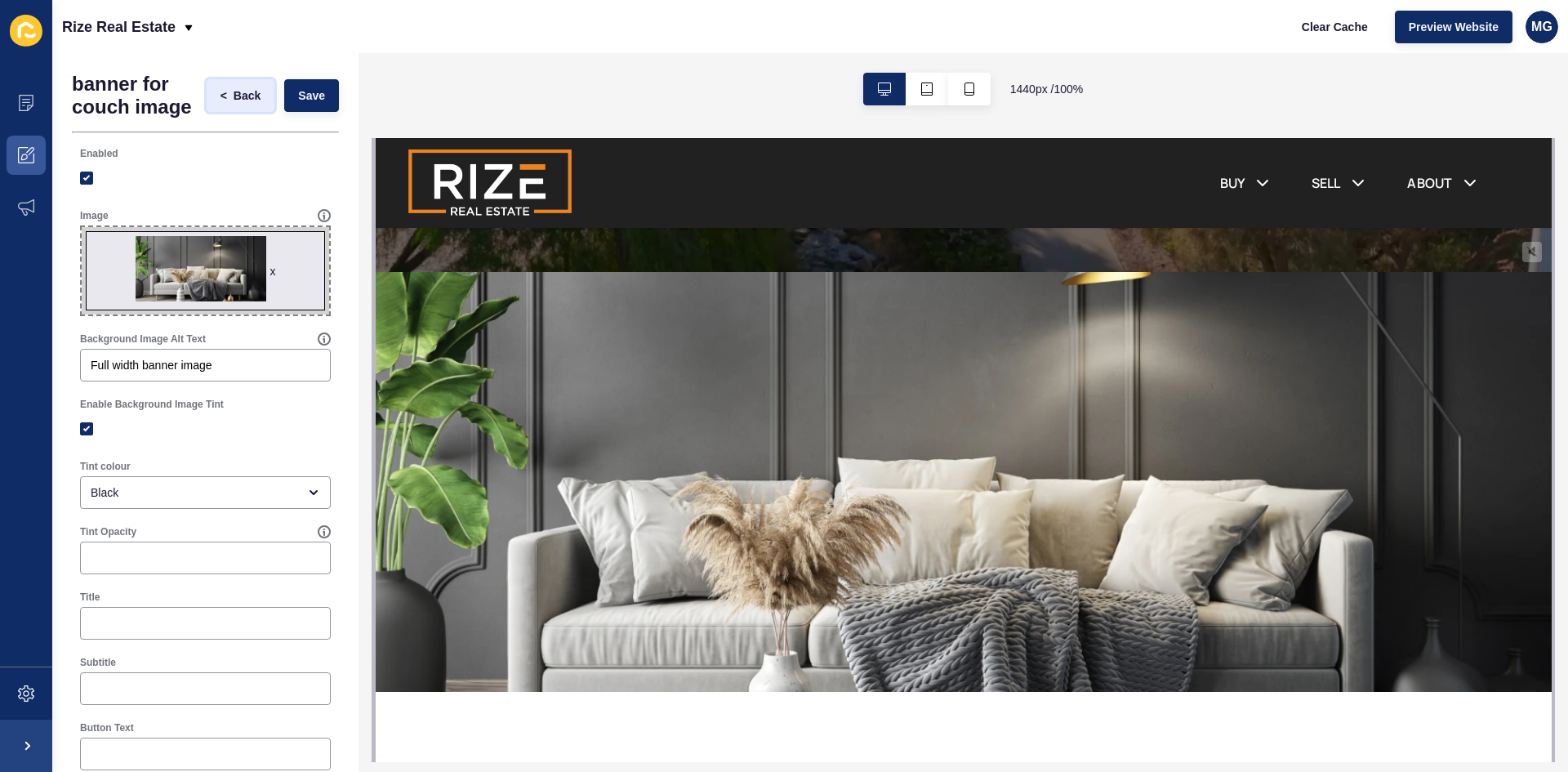
click at [235, 102] on span "Back" at bounding box center [247, 96] width 27 height 16
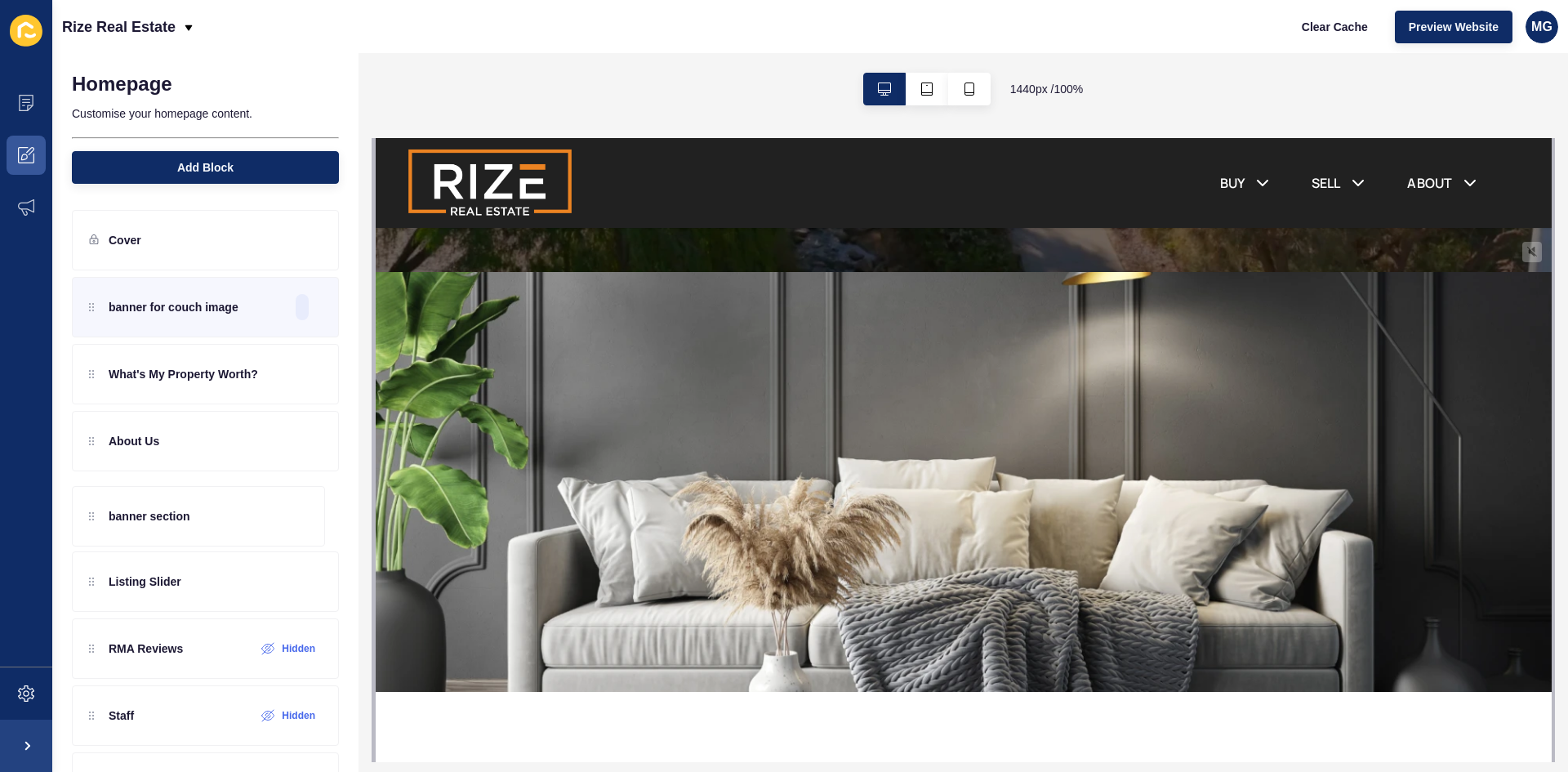
drag, startPoint x: 94, startPoint y: 516, endPoint x: 169, endPoint y: 517, distance: 75.0
click at [169, 517] on div "banner for couch image What's My Property Worth? About Us banner section Listin…" at bounding box center [205, 575] width 267 height 596
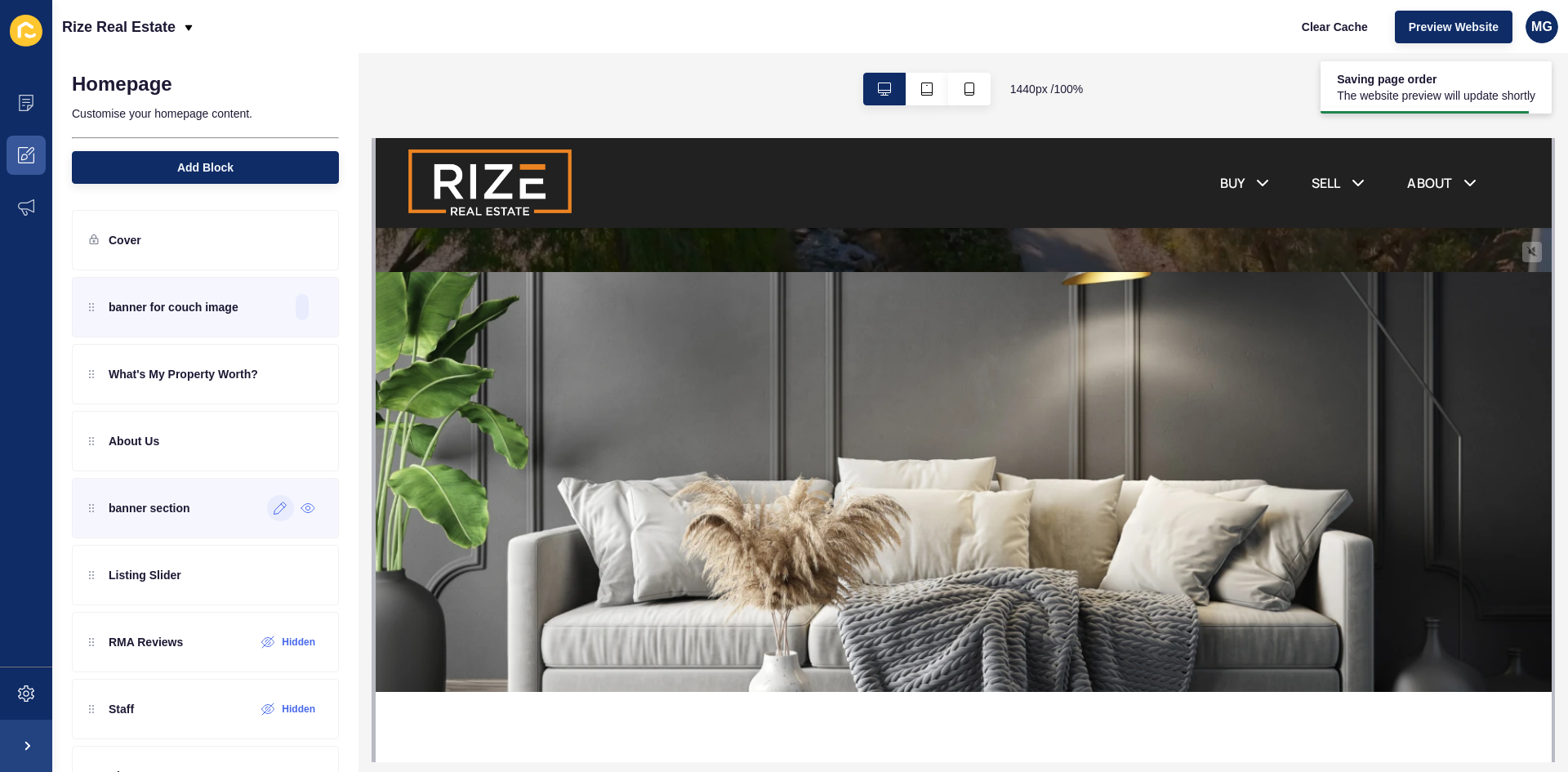
click at [273, 508] on icon at bounding box center [280, 508] width 14 height 13
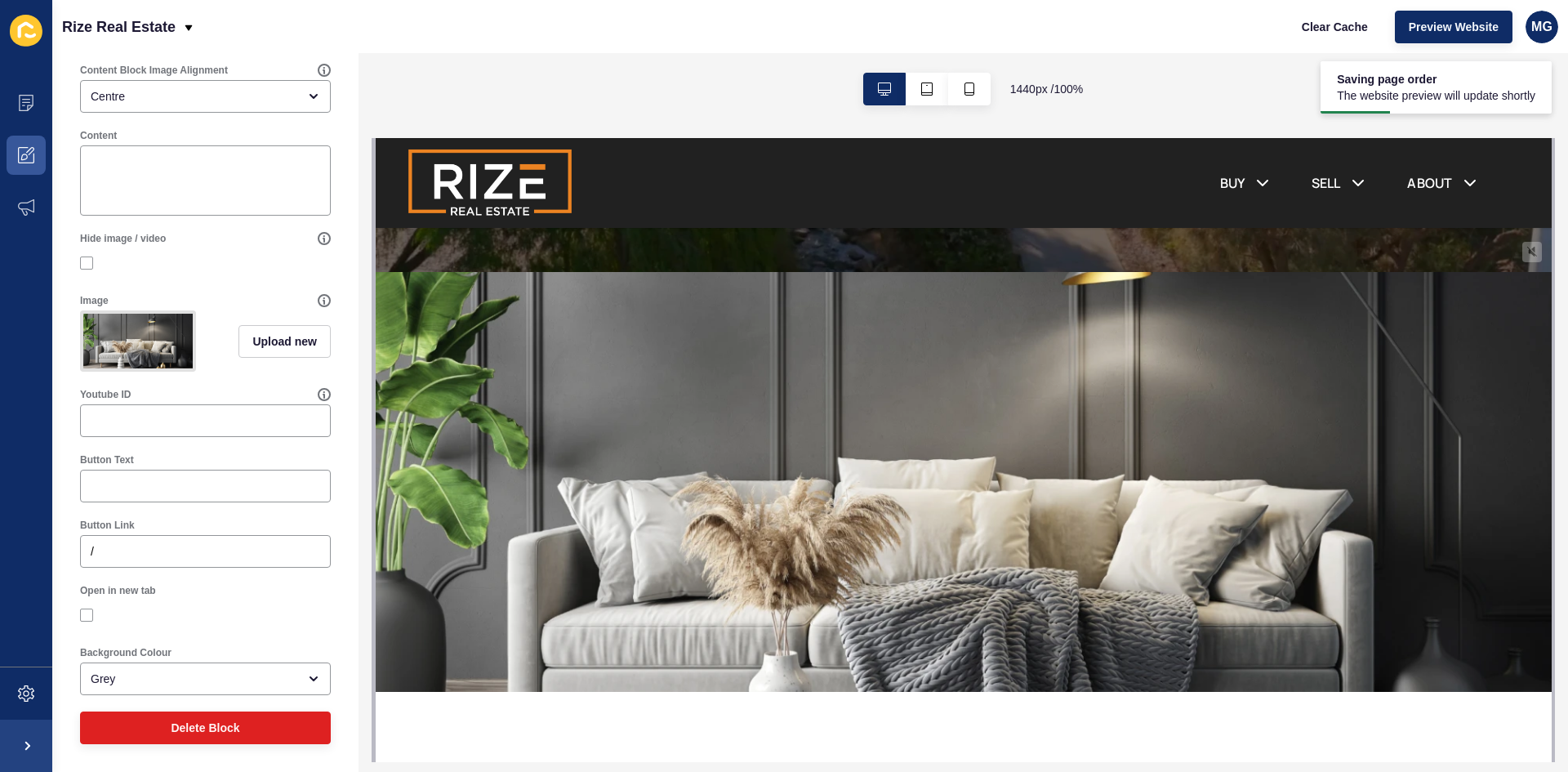
scroll to position [290, 0]
click at [233, 726] on button "Delete Block" at bounding box center [205, 728] width 251 height 33
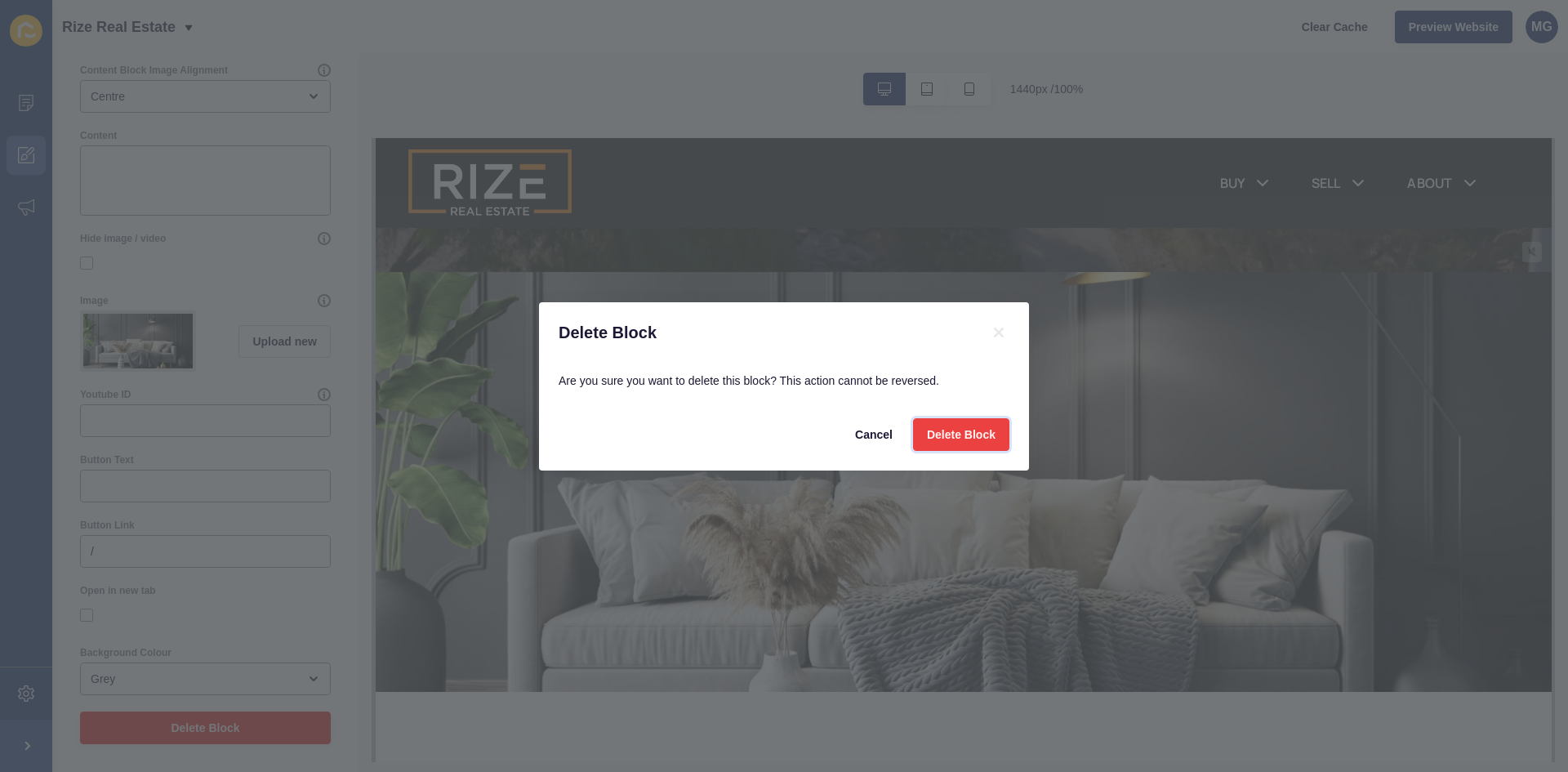
click at [973, 430] on span "Delete Block" at bounding box center [960, 435] width 68 height 16
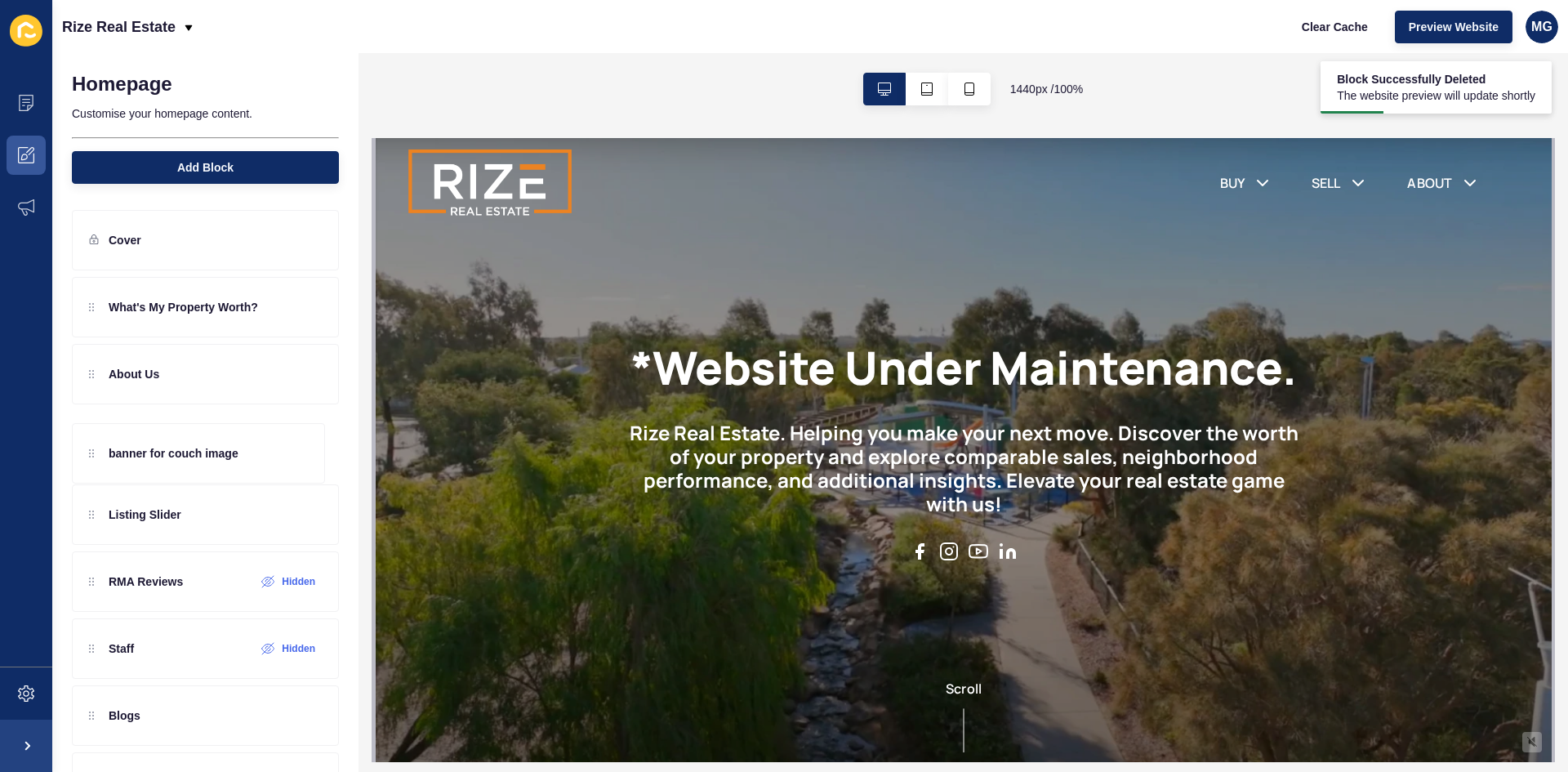
scroll to position [0, 0]
drag, startPoint x: 91, startPoint y: 312, endPoint x: 83, endPoint y: 448, distance: 136.2
click at [83, 448] on div "banner for couch image What's My Property Worth? About Us Listing Slider RMA Re…" at bounding box center [205, 541] width 267 height 530
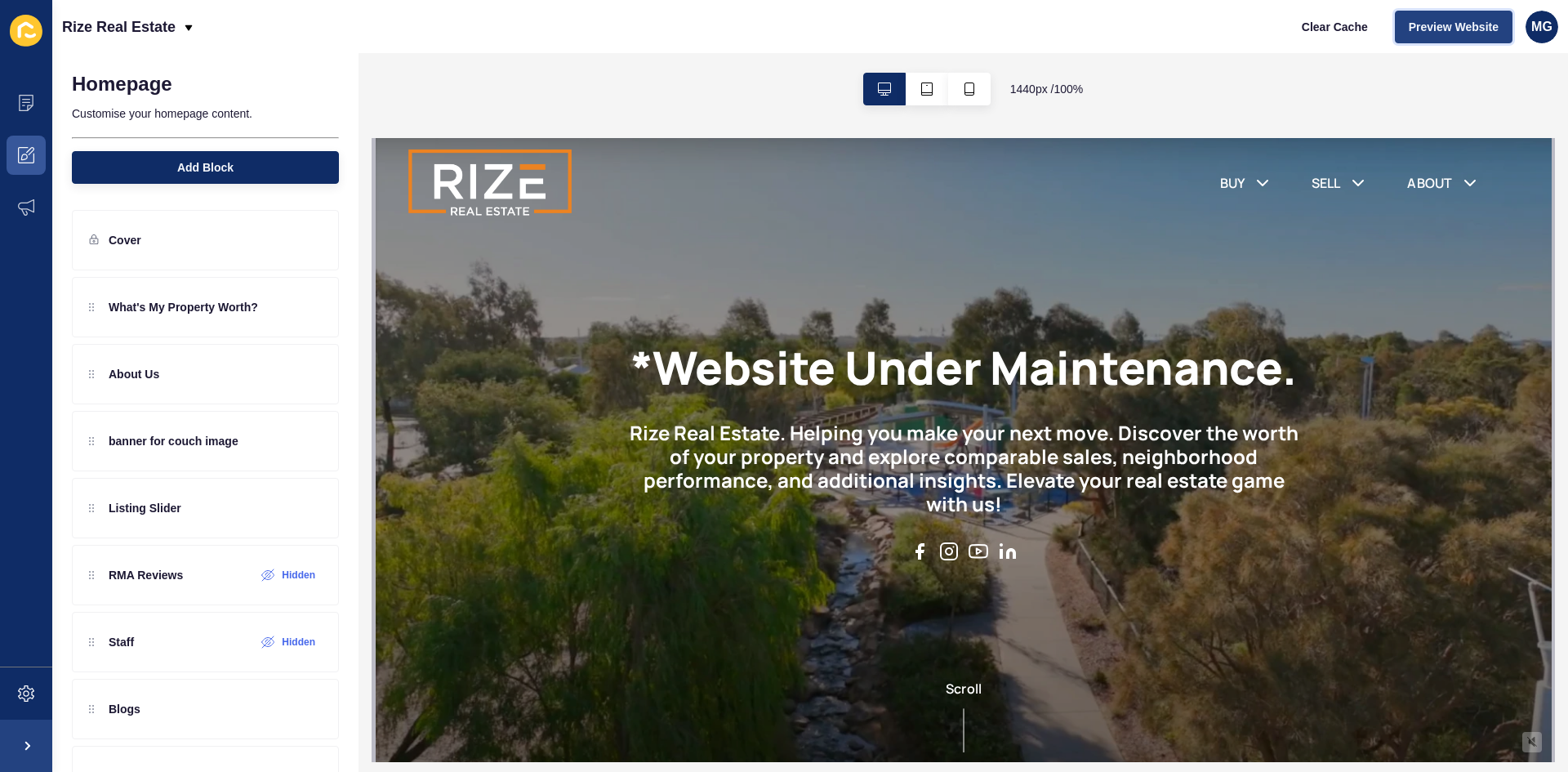
click at [1464, 24] on span "Preview Website" at bounding box center [1453, 27] width 90 height 16
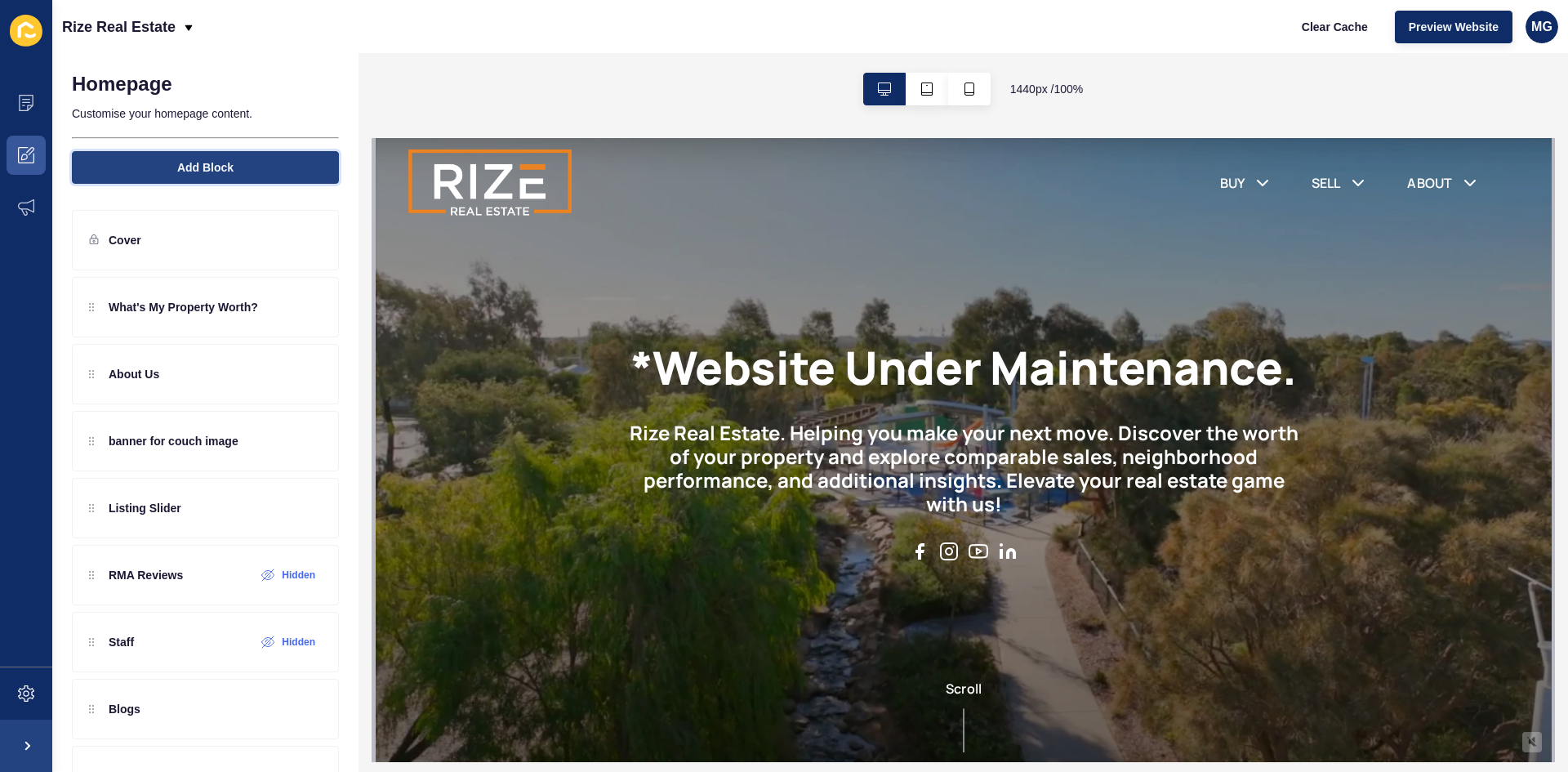
click at [166, 170] on button "Add Block" at bounding box center [205, 168] width 267 height 33
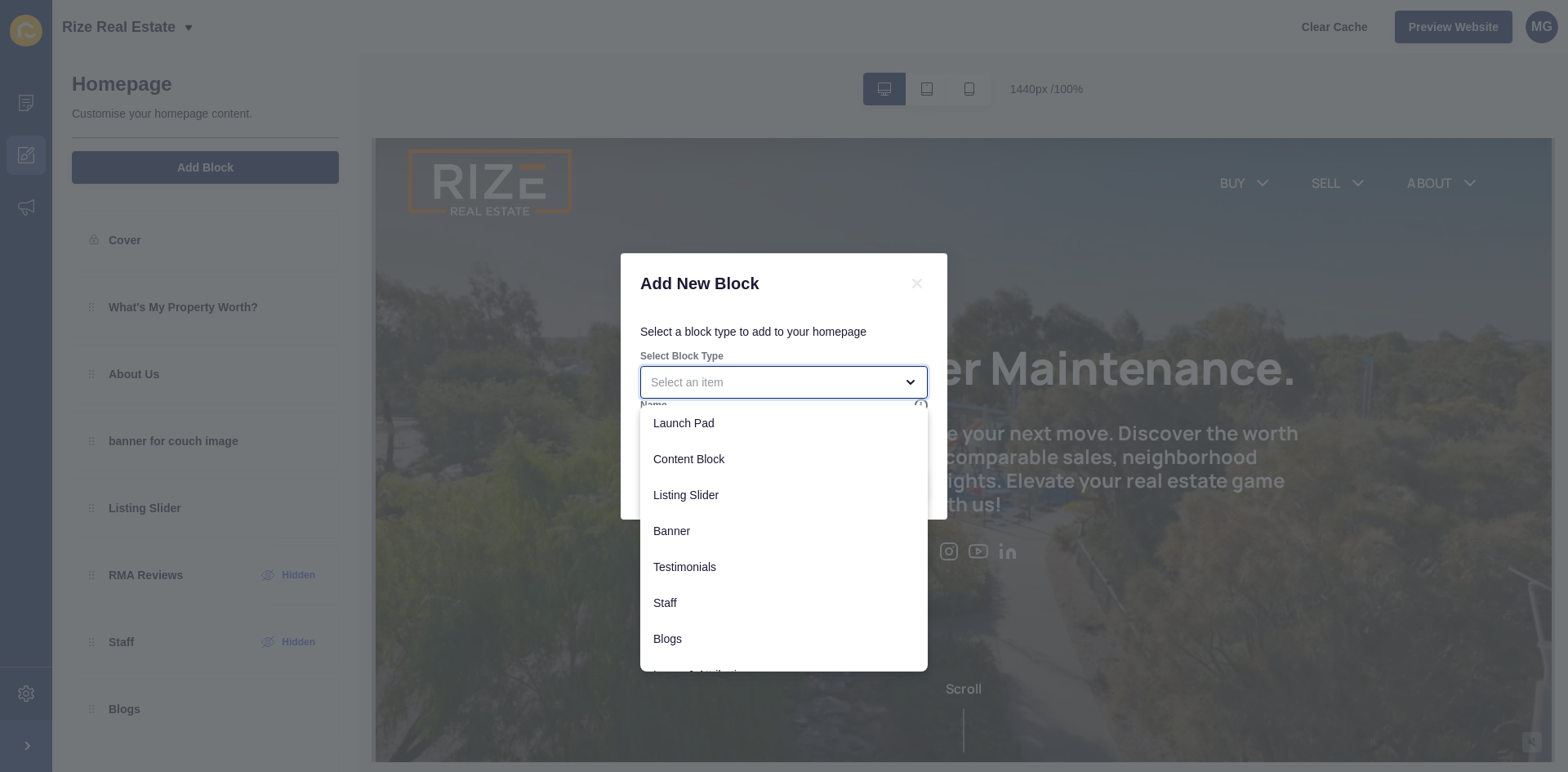
click at [700, 383] on div "close menu" at bounding box center [772, 383] width 243 height 16
click at [674, 540] on div "Banner" at bounding box center [784, 530] width 288 height 36
type input "Banner"
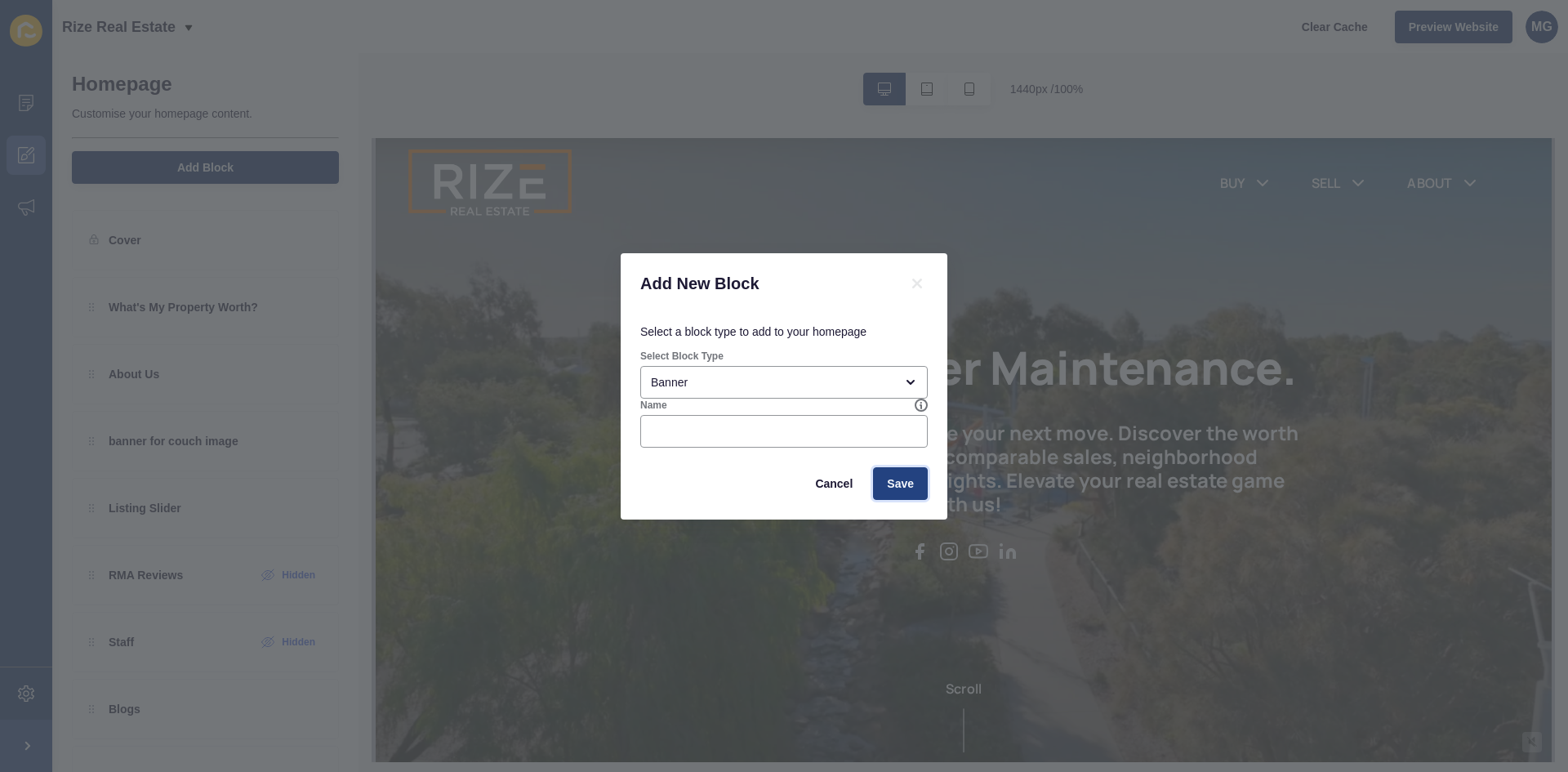
click at [918, 484] on button "Save" at bounding box center [900, 484] width 55 height 33
click at [899, 488] on span "Save" at bounding box center [901, 484] width 27 height 16
click at [909, 483] on span "Save" at bounding box center [901, 484] width 27 height 16
click at [764, 432] on input "Name" at bounding box center [784, 431] width 266 height 16
type input "banner 2"
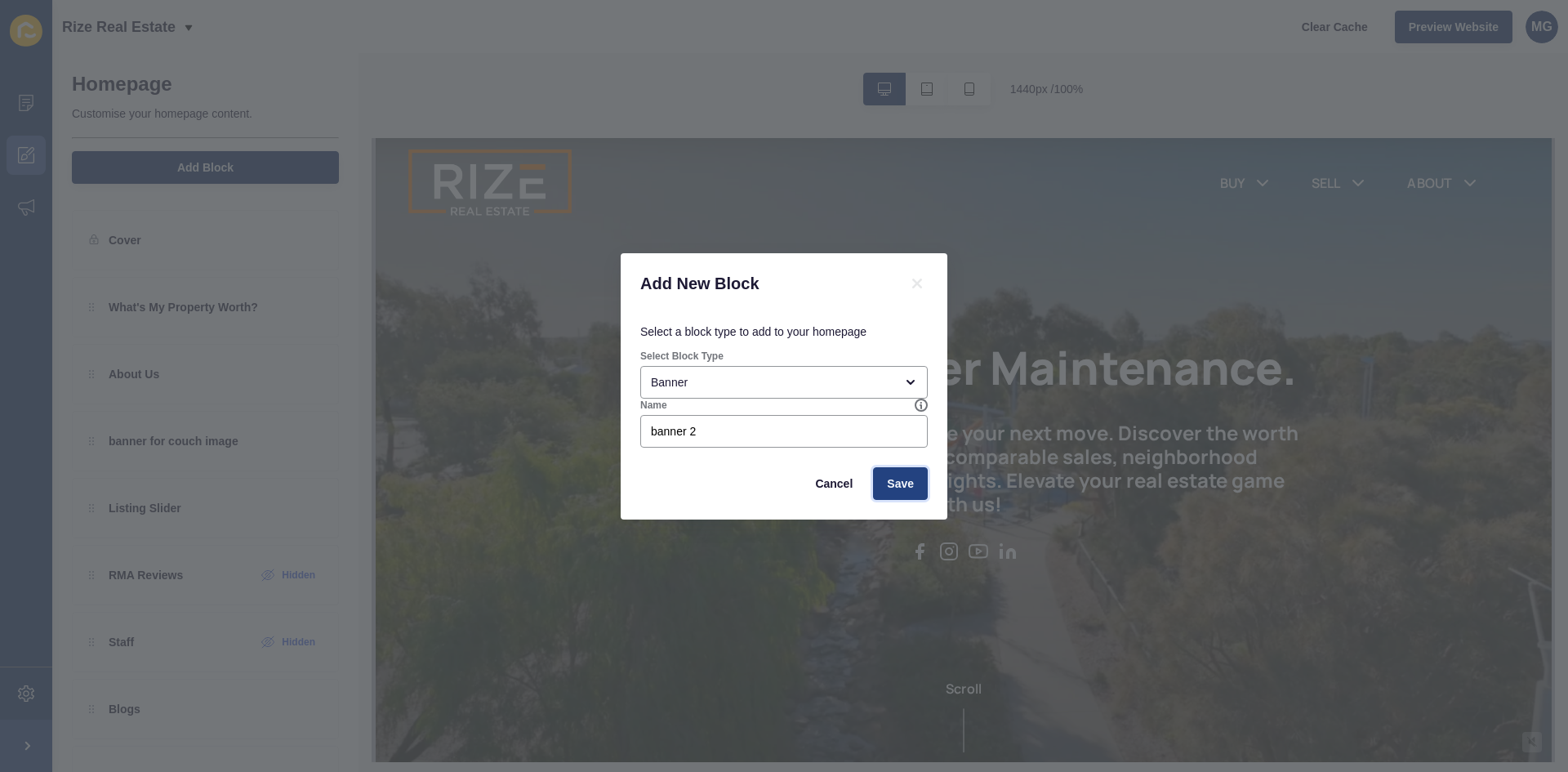
click at [918, 485] on button "Save" at bounding box center [900, 484] width 55 height 33
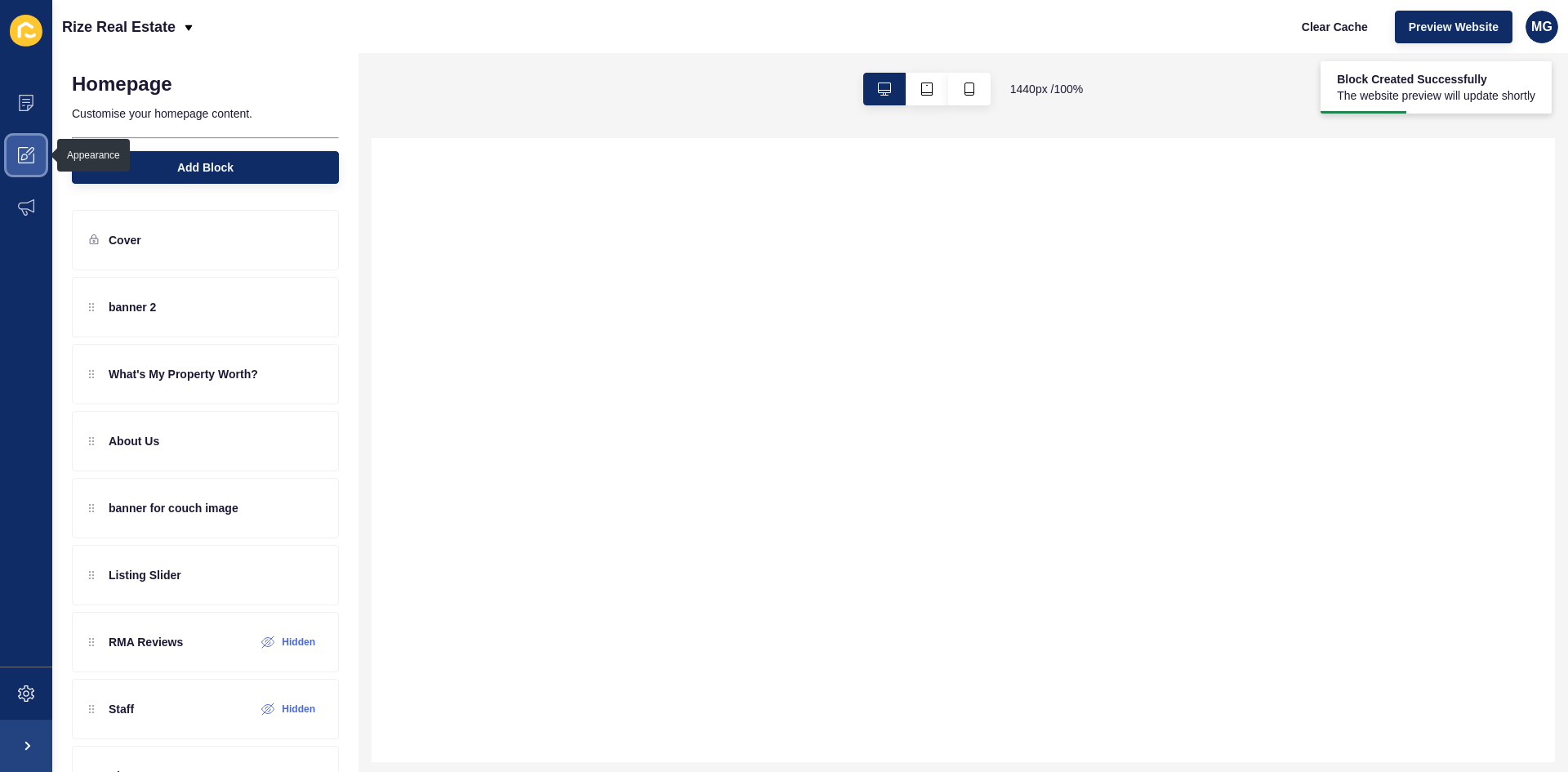
click at [26, 159] on icon at bounding box center [24, 157] width 6 height 6
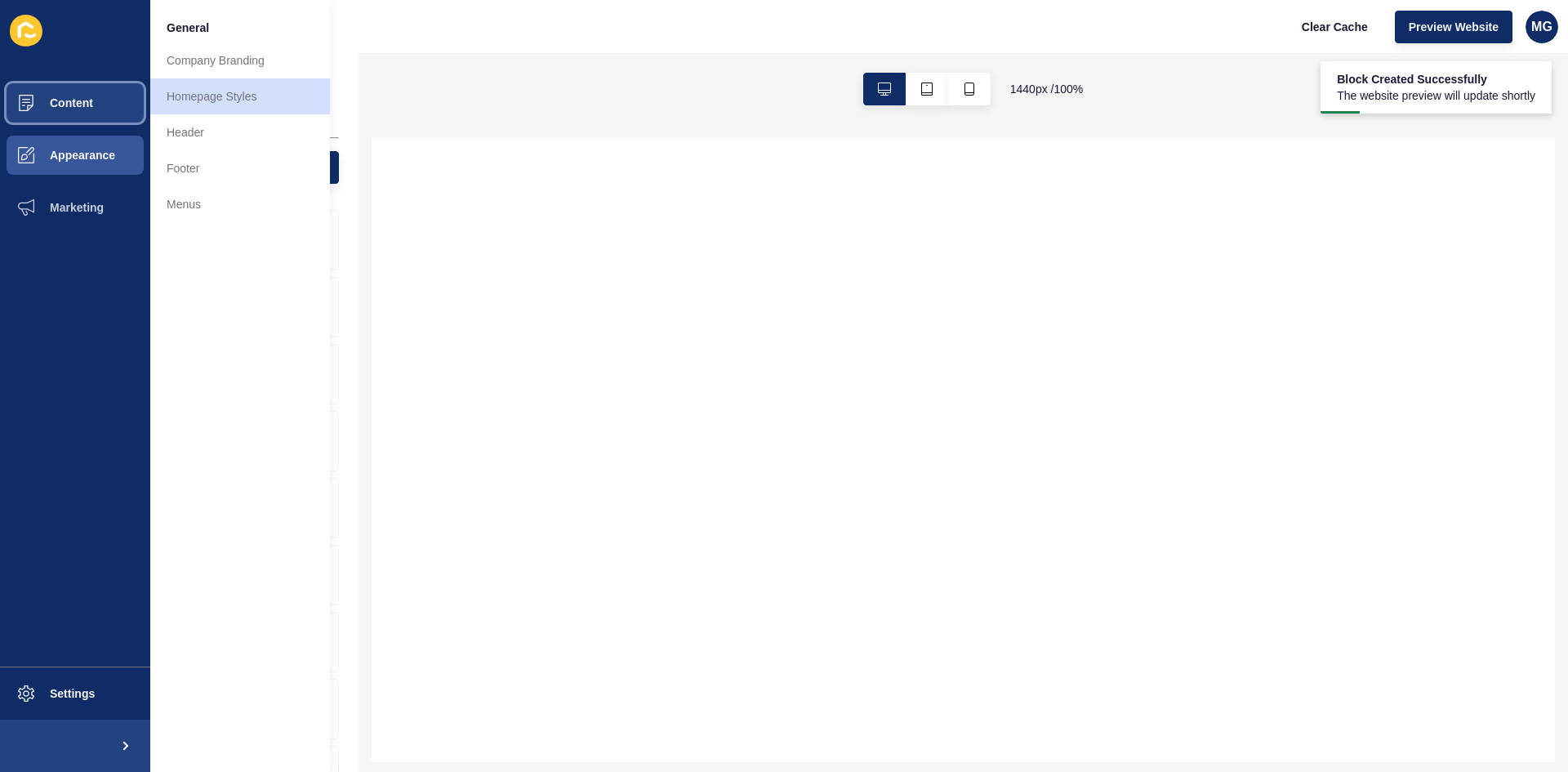
click at [61, 107] on span "Content" at bounding box center [45, 103] width 96 height 13
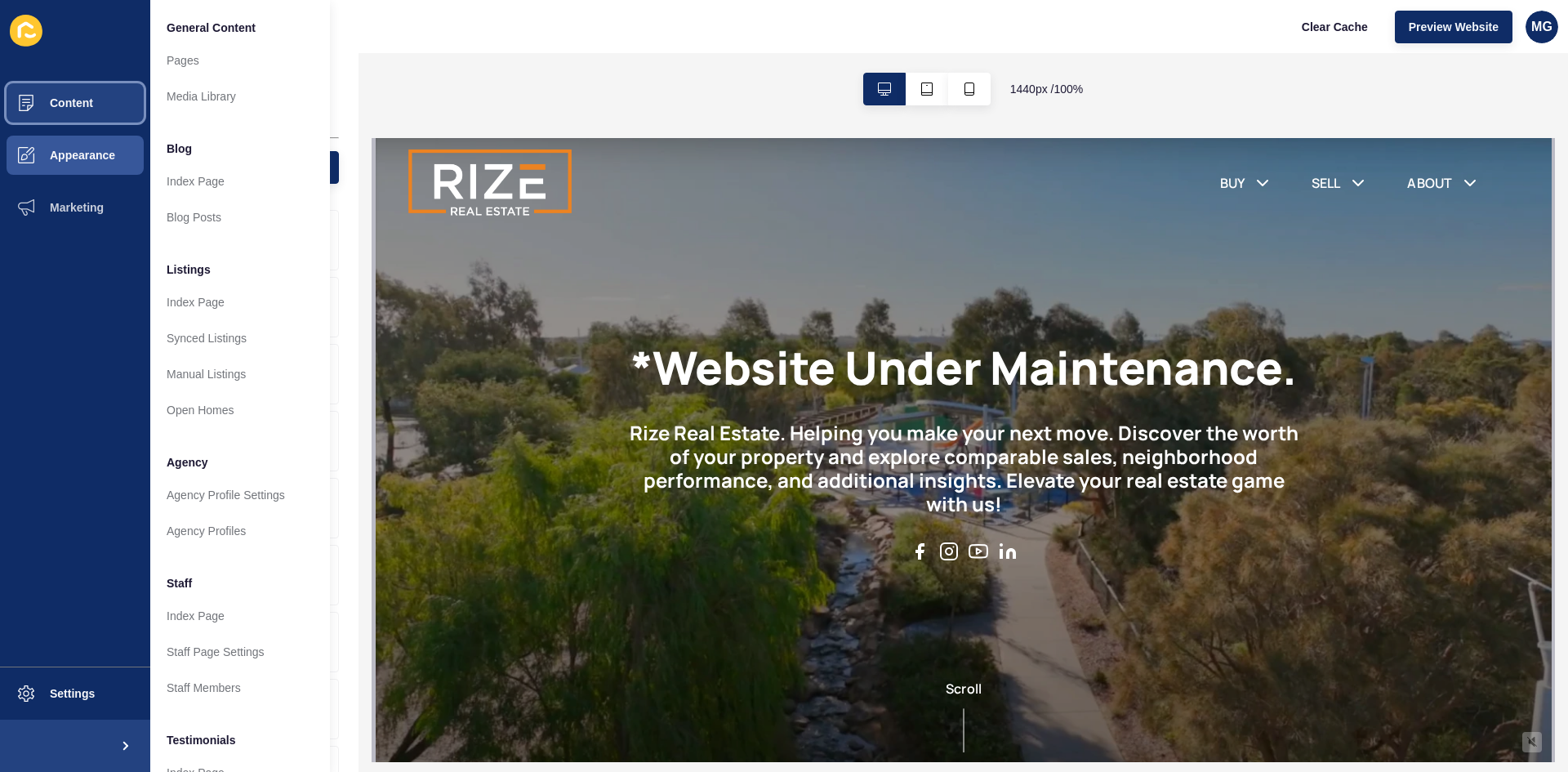
click at [71, 100] on span "Content" at bounding box center [45, 103] width 96 height 13
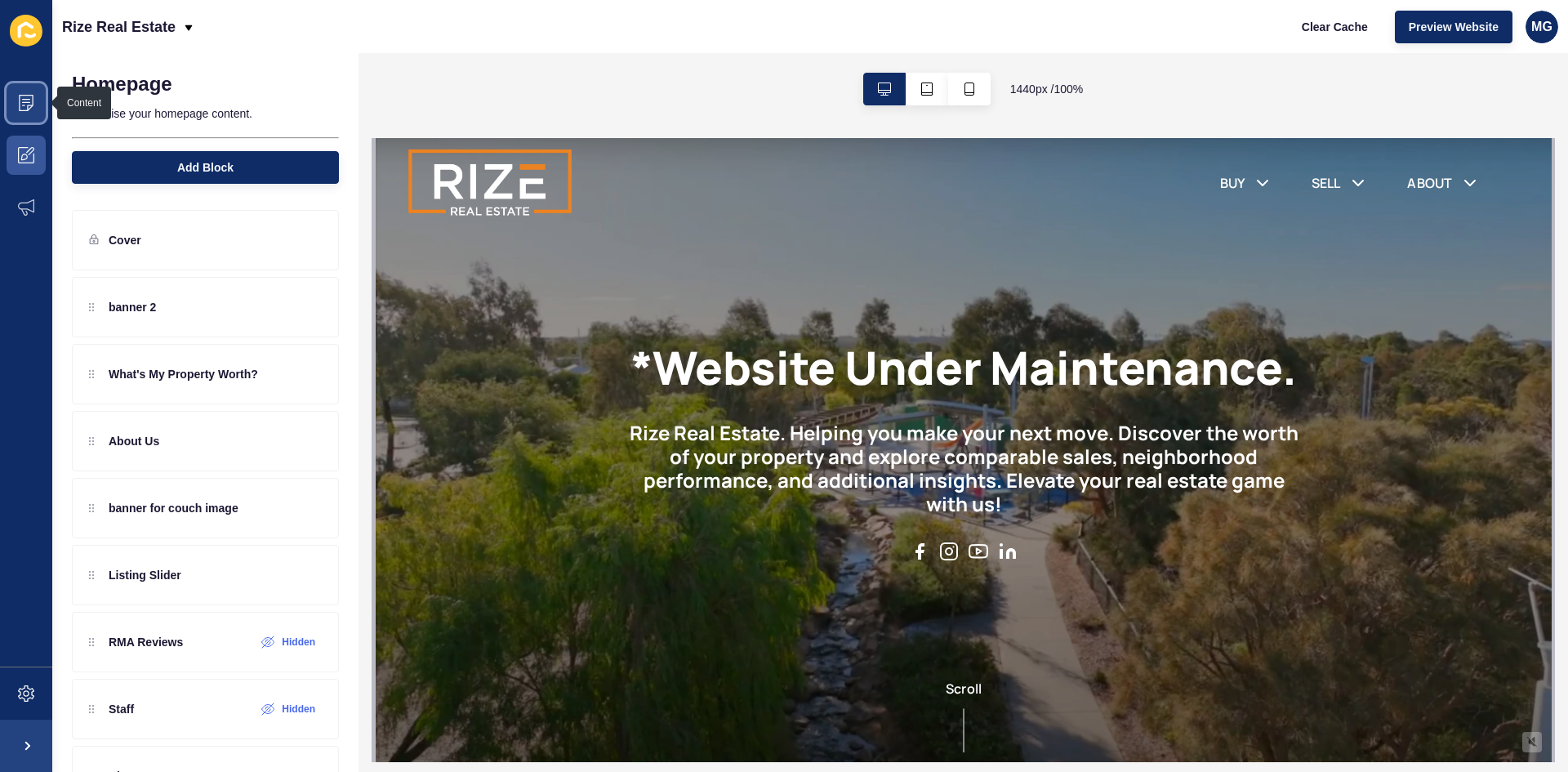
click at [27, 100] on icon at bounding box center [26, 103] width 16 height 16
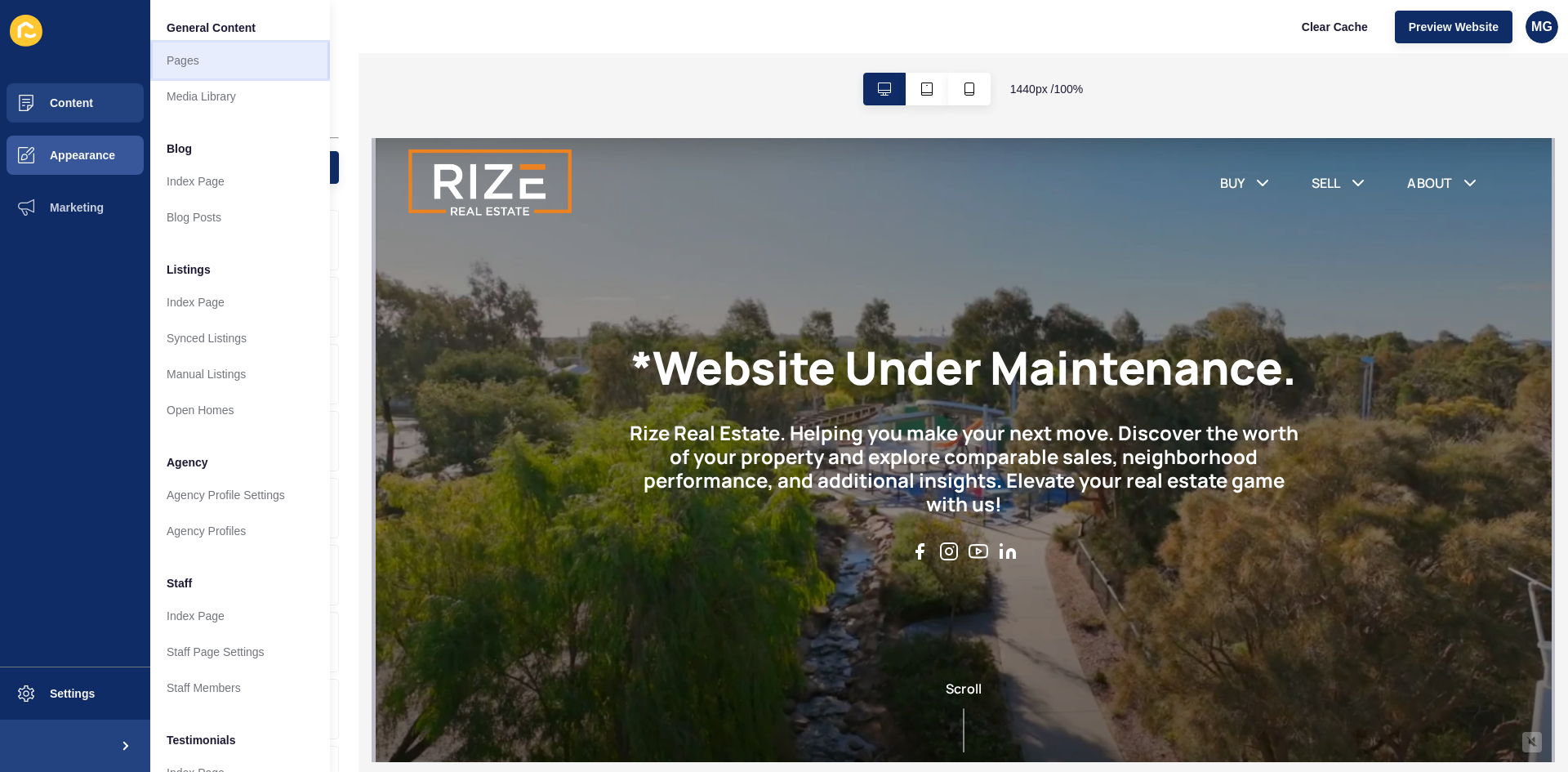
click at [185, 72] on link "Pages" at bounding box center [240, 60] width 179 height 36
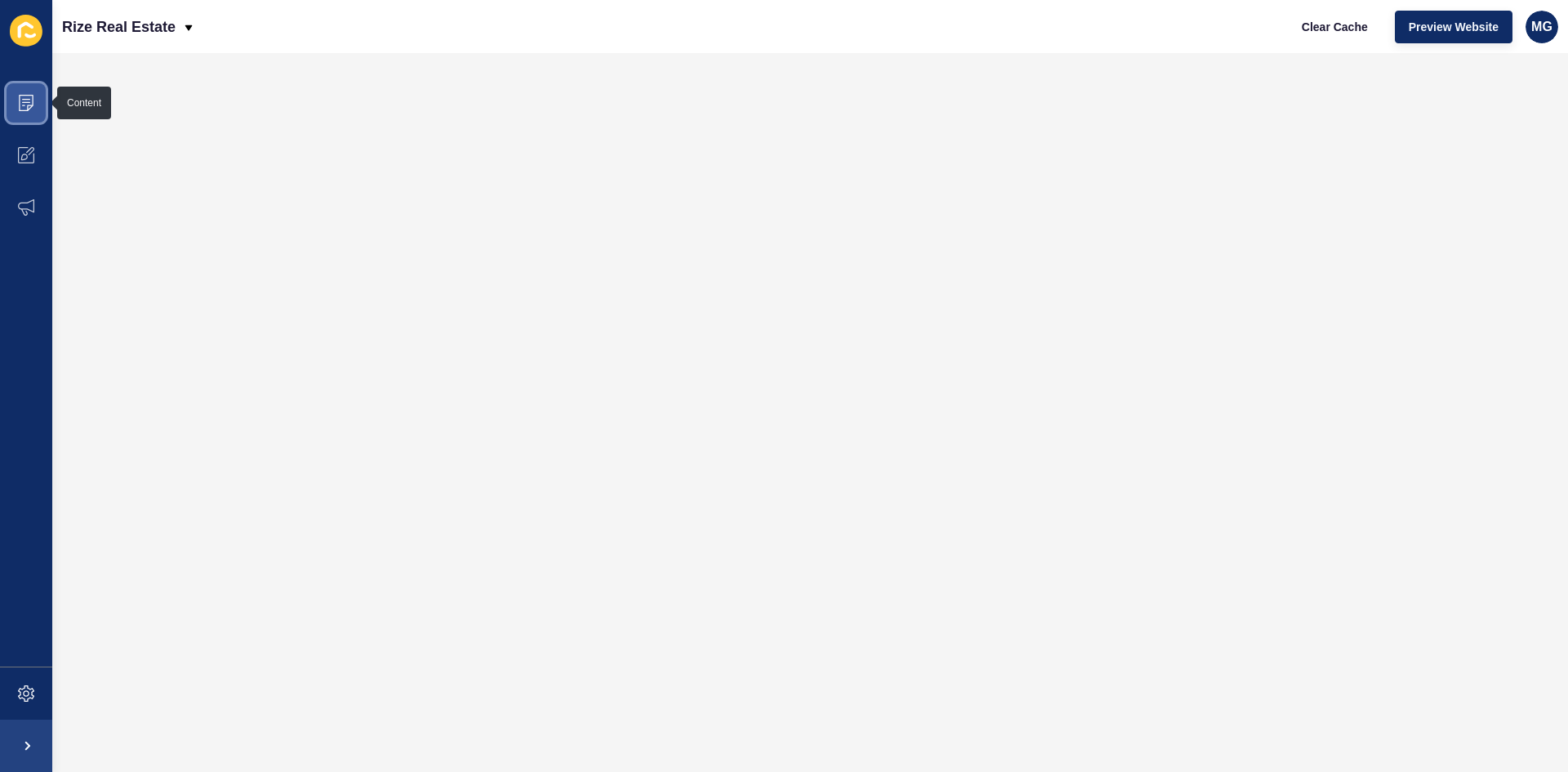
click at [22, 98] on icon at bounding box center [26, 103] width 16 height 16
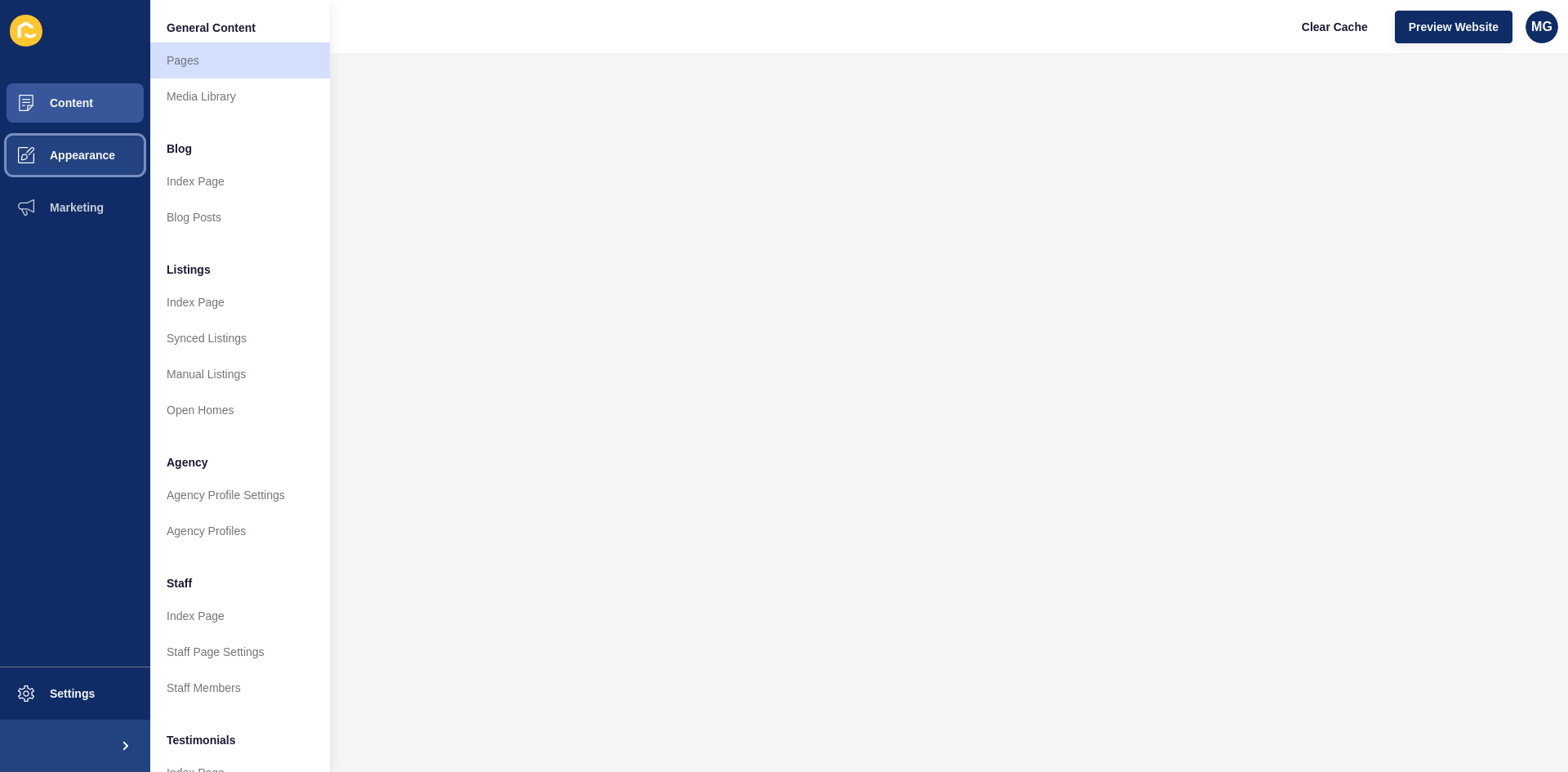
click at [74, 163] on button "Appearance" at bounding box center [75, 155] width 150 height 52
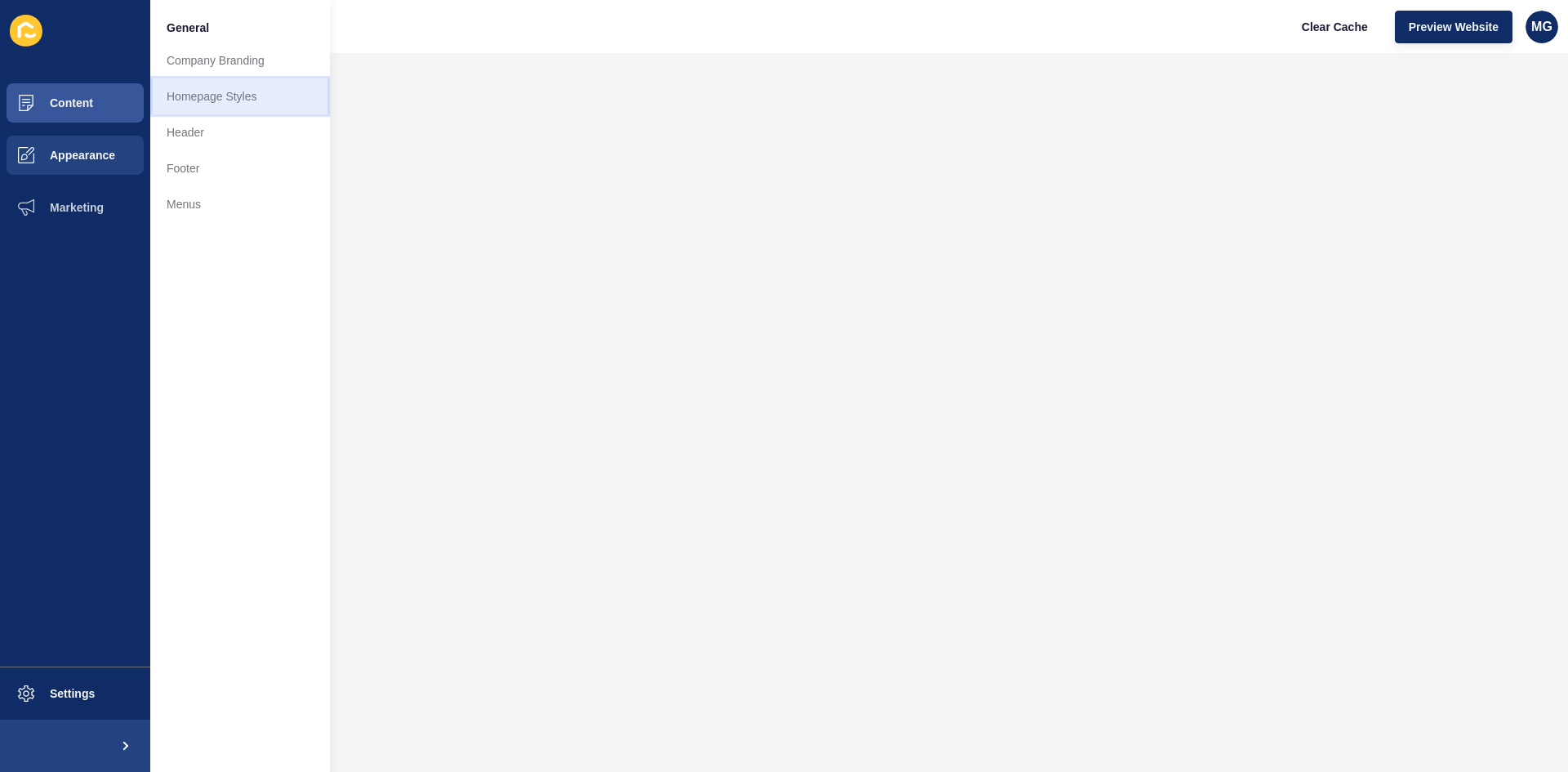
click at [209, 101] on link "Homepage Styles" at bounding box center [240, 96] width 179 height 36
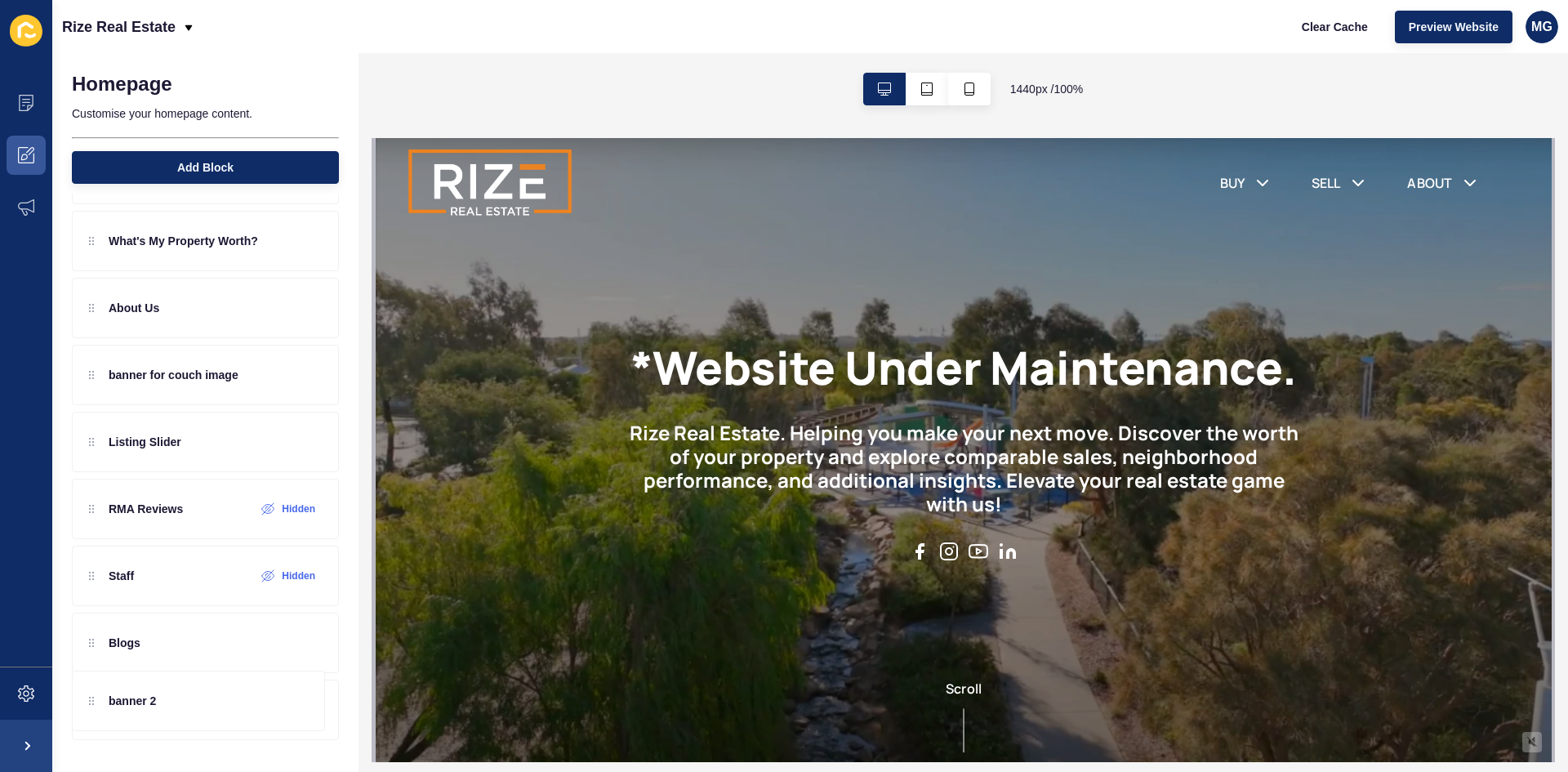
scroll to position [175, 0]
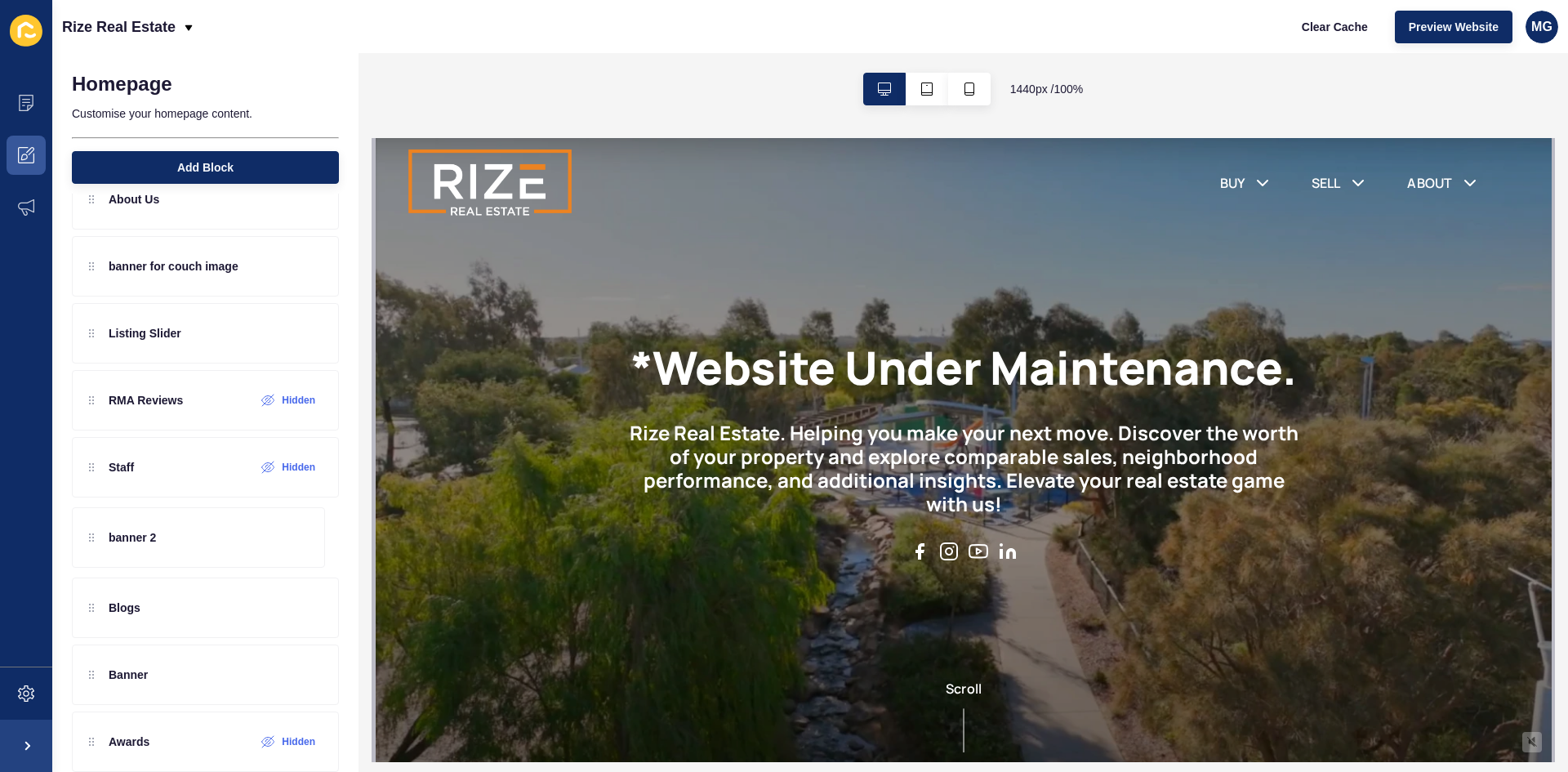
drag, startPoint x: 96, startPoint y: 312, endPoint x: 98, endPoint y: 540, distance: 228.0
click at [98, 540] on div "banner 2 What's My Property Worth? About Us banner for couch image Listing Slid…" at bounding box center [205, 400] width 267 height 596
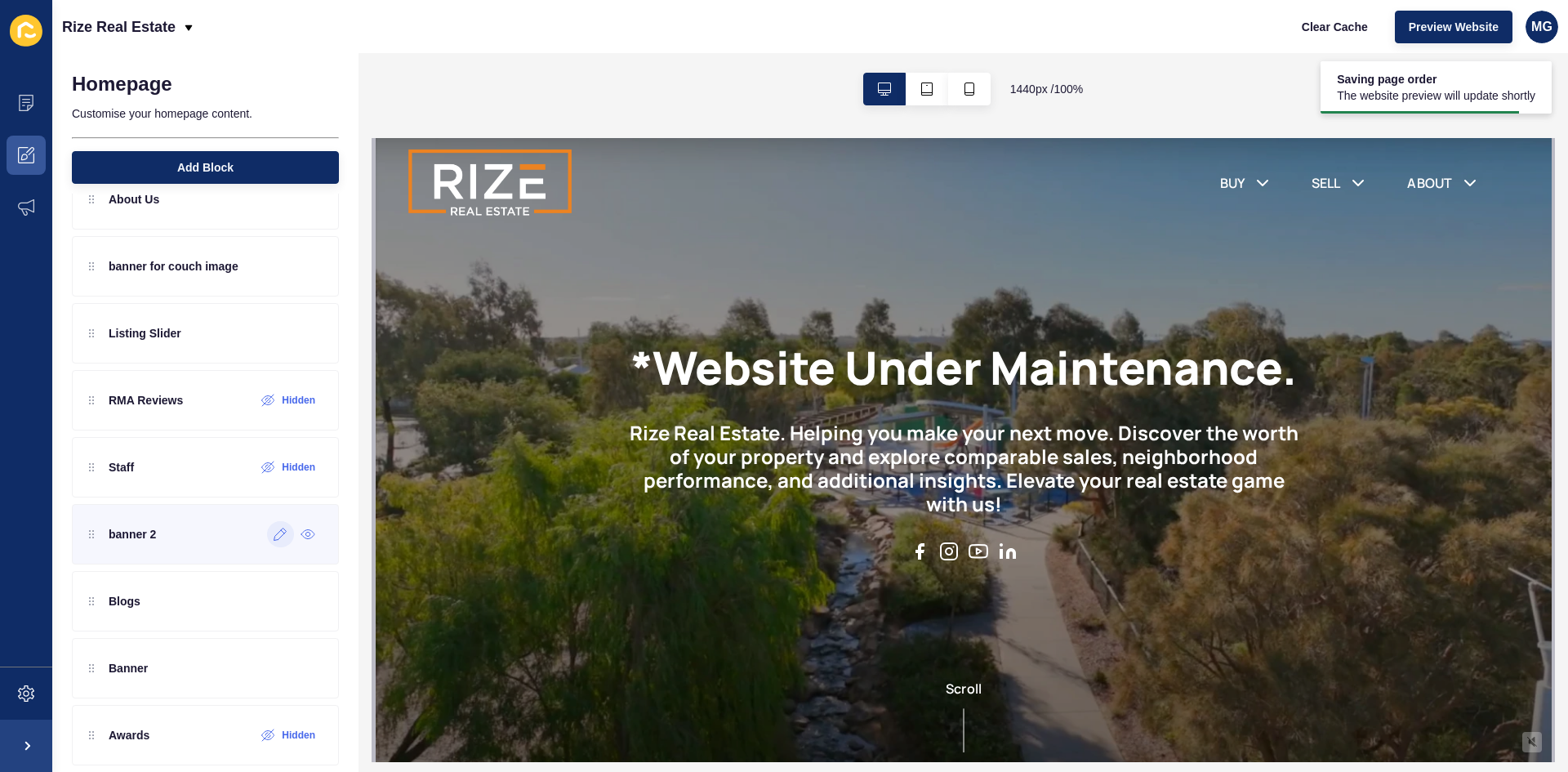
click at [273, 539] on icon at bounding box center [280, 534] width 14 height 13
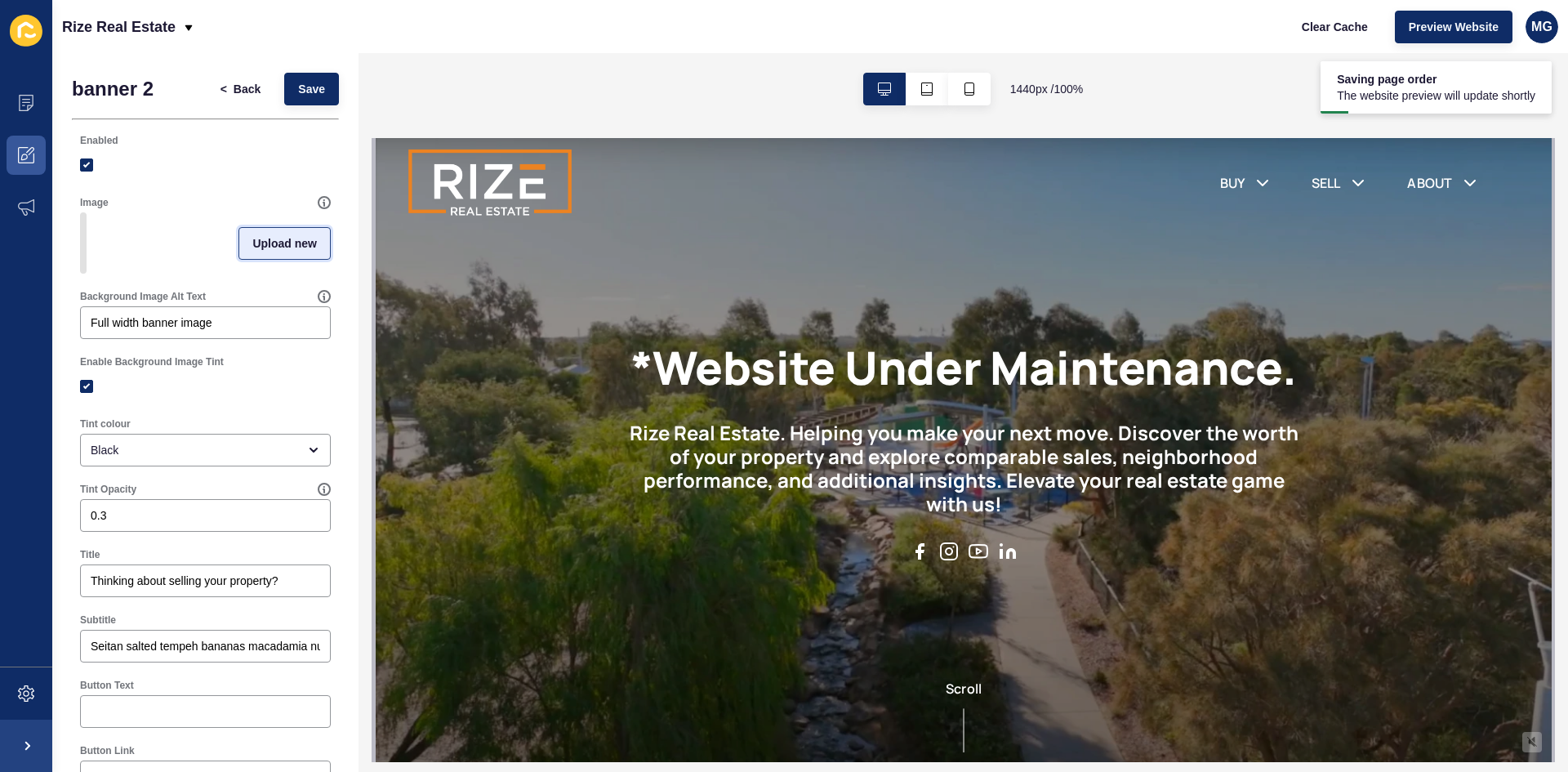
click at [253, 258] on button "Upload new" at bounding box center [284, 243] width 92 height 33
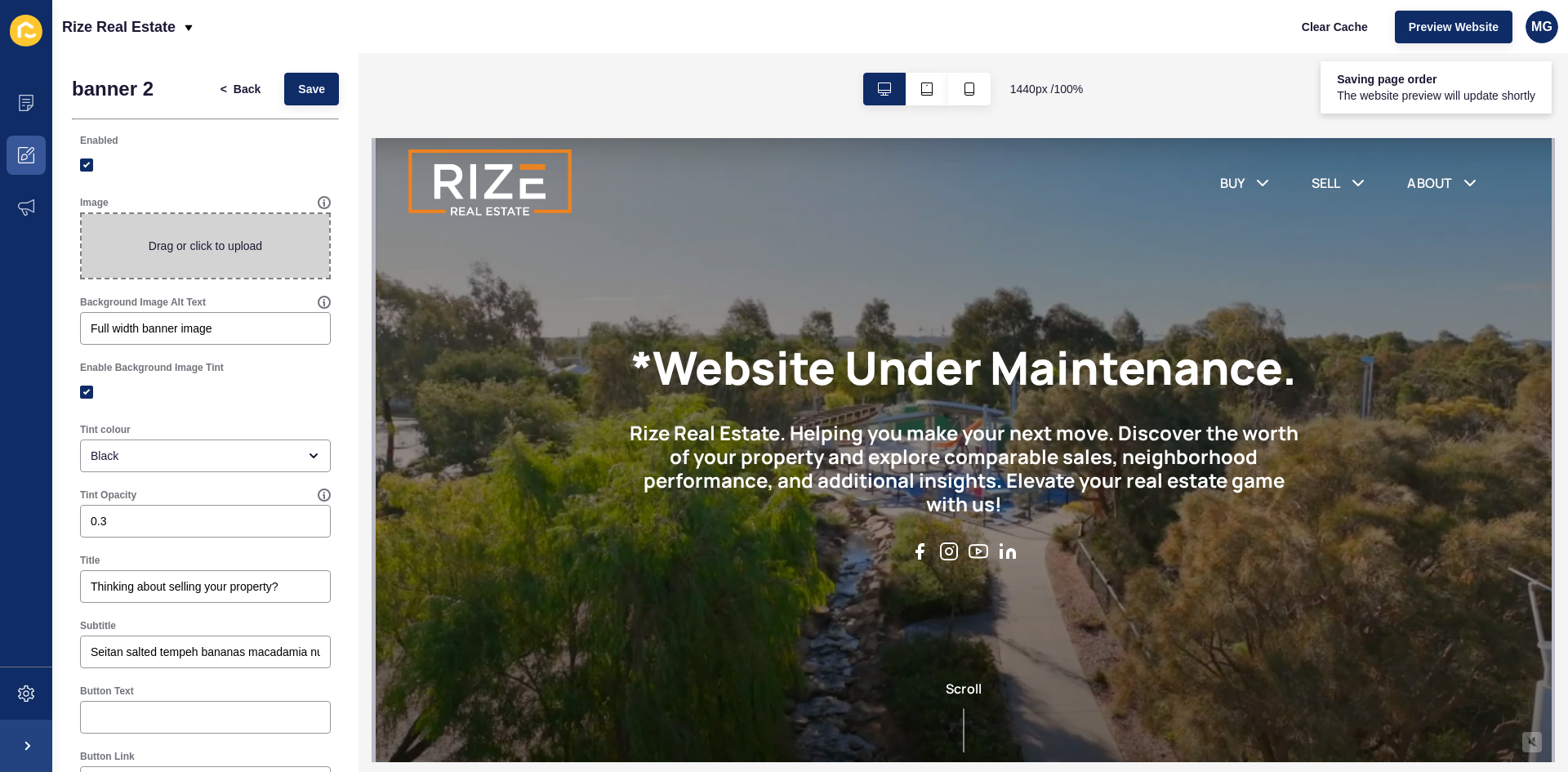
click at [216, 255] on span at bounding box center [206, 246] width 248 height 64
click at [82, 214] on input "Drag or click to upload" at bounding box center [82, 214] width 0 height 0
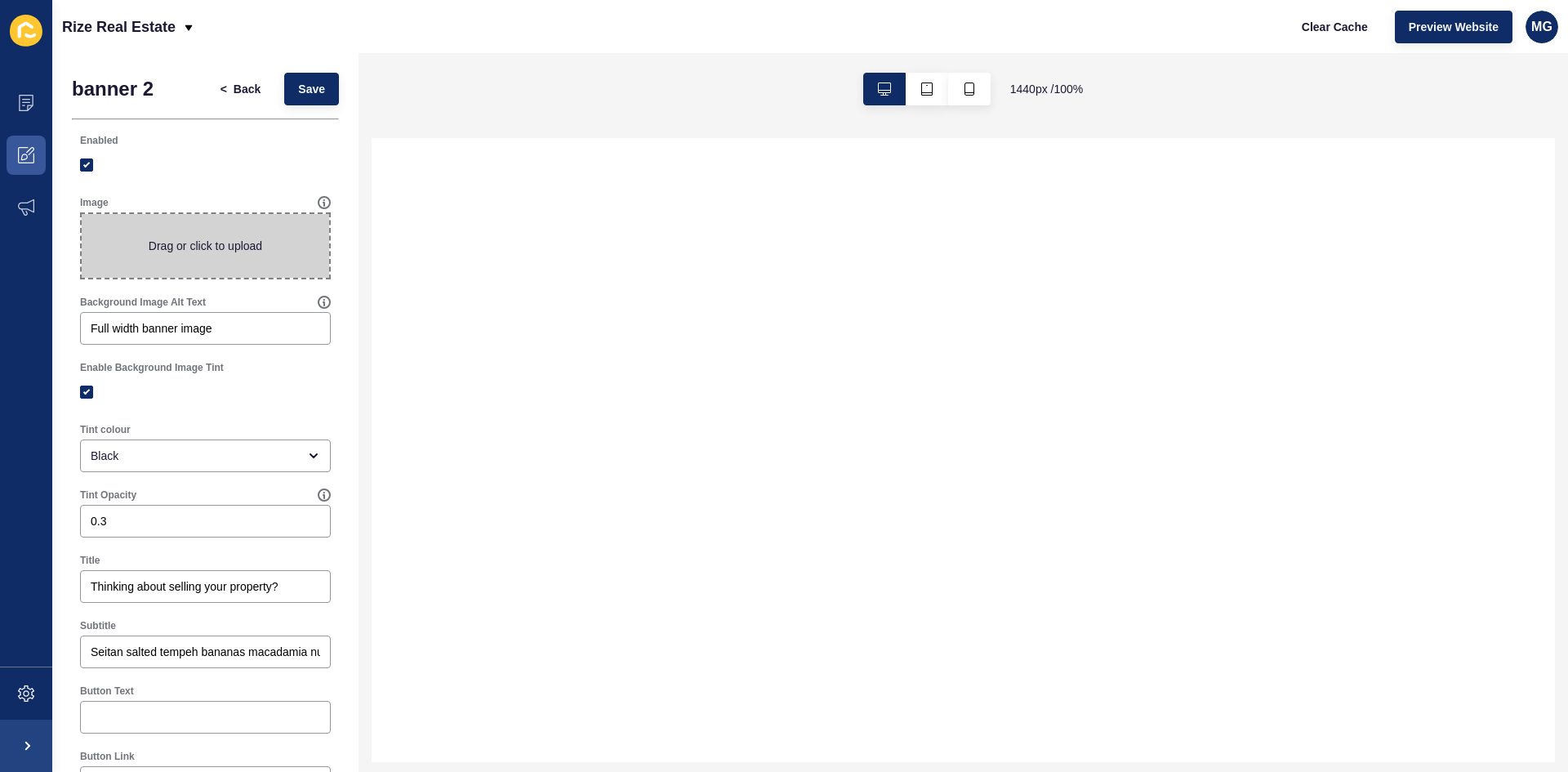
type input "C:\fakepath\Untitled design (1).png"
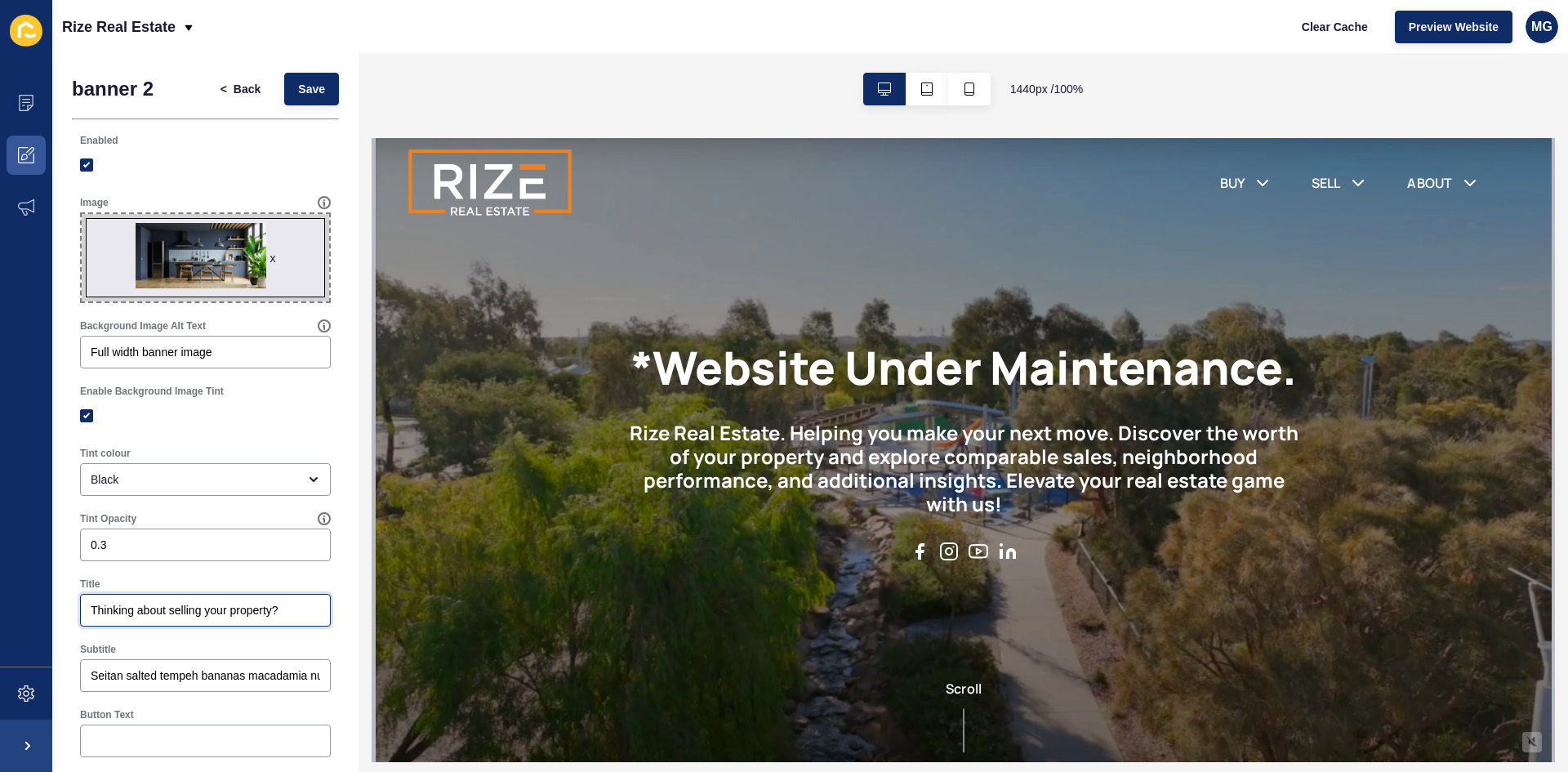
drag, startPoint x: 271, startPoint y: 613, endPoint x: 76, endPoint y: 625, distance: 195.4
click at [76, 625] on div "Title Thinking about selling your property?" at bounding box center [205, 602] width 267 height 66
drag, startPoint x: 91, startPoint y: 682, endPoint x: 345, endPoint y: 678, distance: 254.0
click at [345, 678] on div "banner 2 < Back Save Enabled Image x Drag or click to upload Background Image A…" at bounding box center [205, 412] width 306 height 719
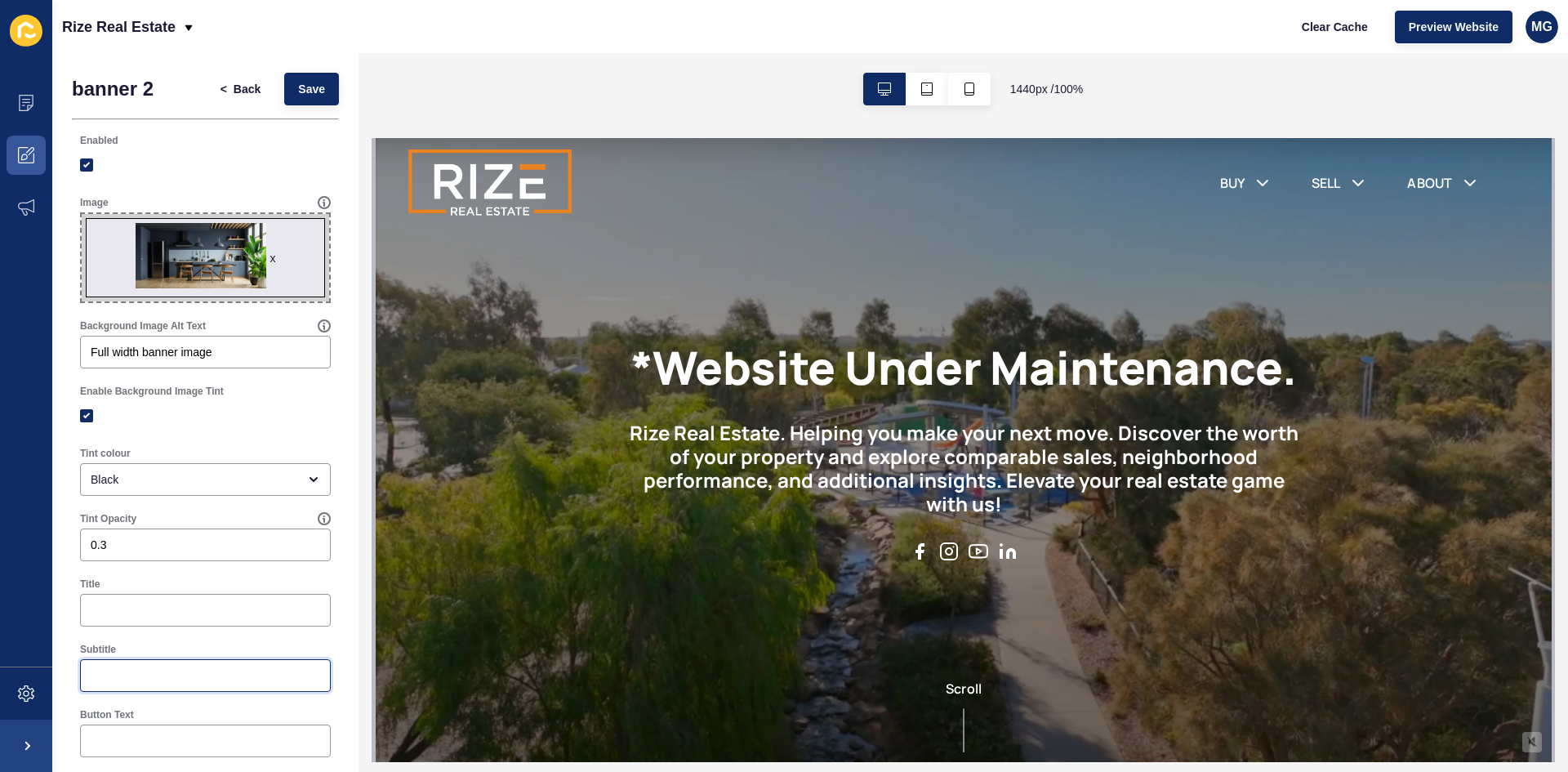
scroll to position [0, 0]
click at [150, 552] on input "0.3" at bounding box center [206, 545] width 230 height 16
type input "0"
click at [298, 89] on span "Save" at bounding box center [312, 89] width 27 height 16
click at [234, 83] on span "Back" at bounding box center [247, 89] width 27 height 16
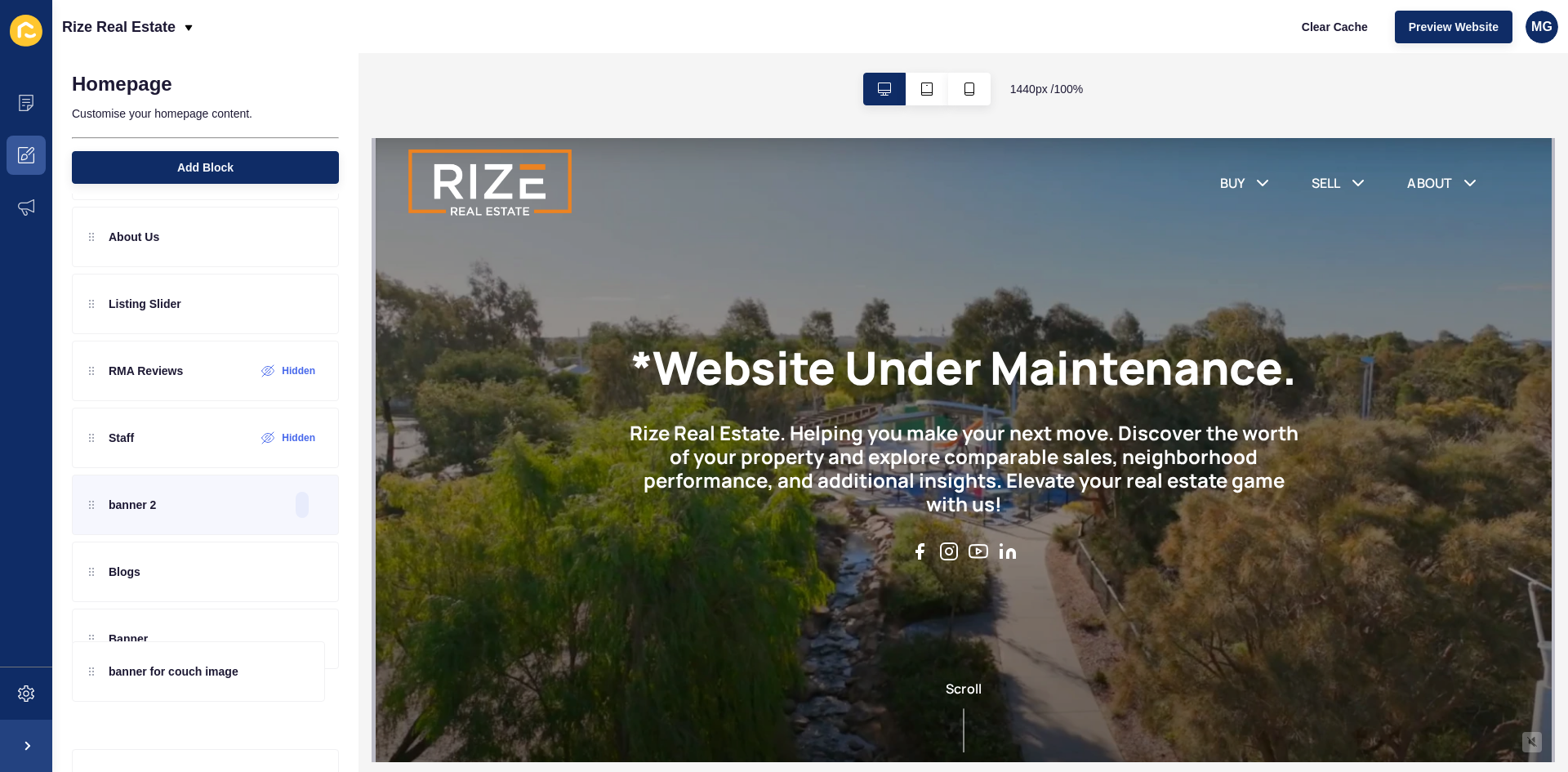
scroll to position [175, 0]
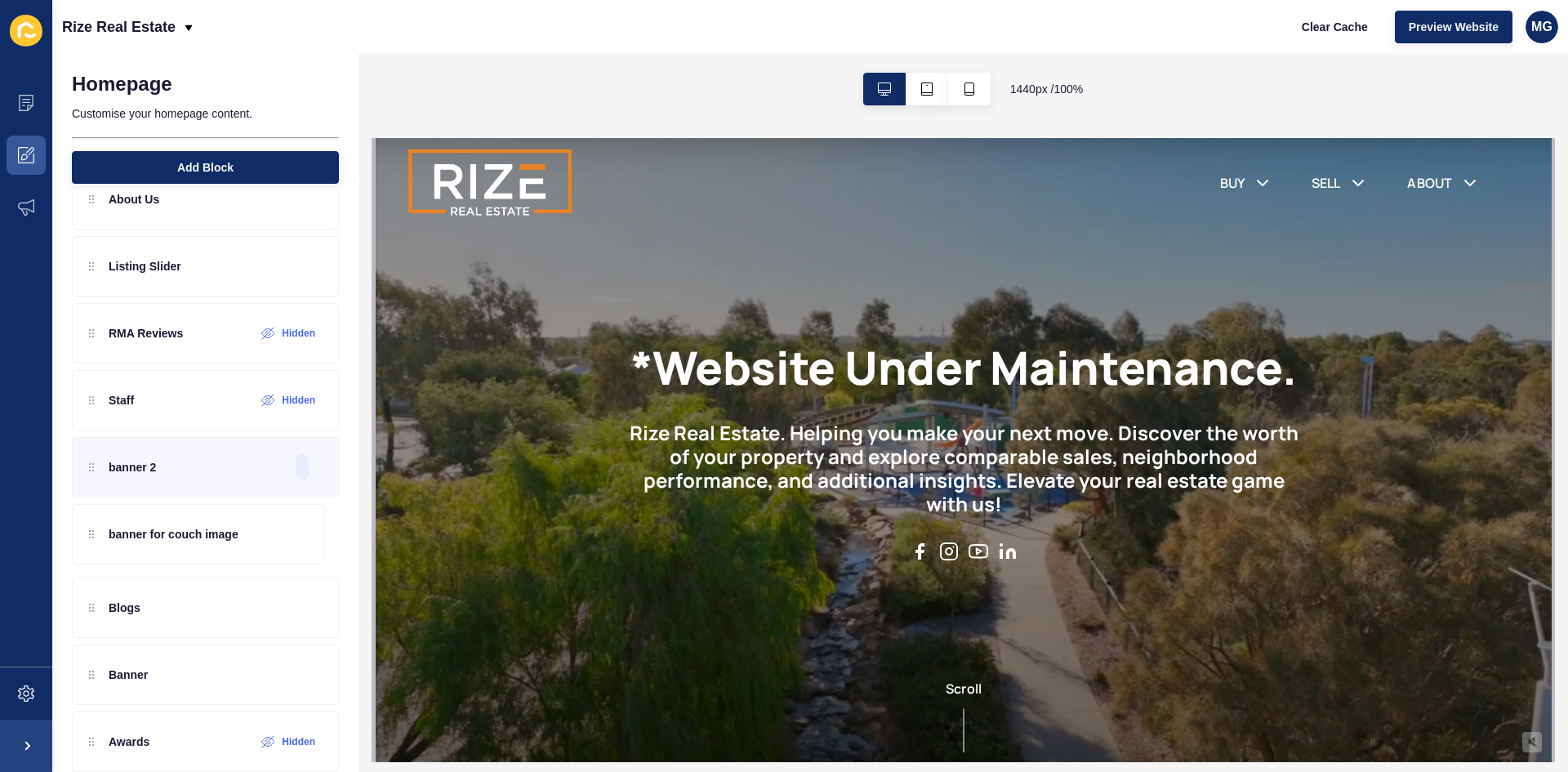
drag, startPoint x: 93, startPoint y: 446, endPoint x: 100, endPoint y: 538, distance: 92.3
click at [100, 538] on div "What's My Property Worth? About Us banner for couch image Listing Slider RMA Re…" at bounding box center [205, 400] width 267 height 596
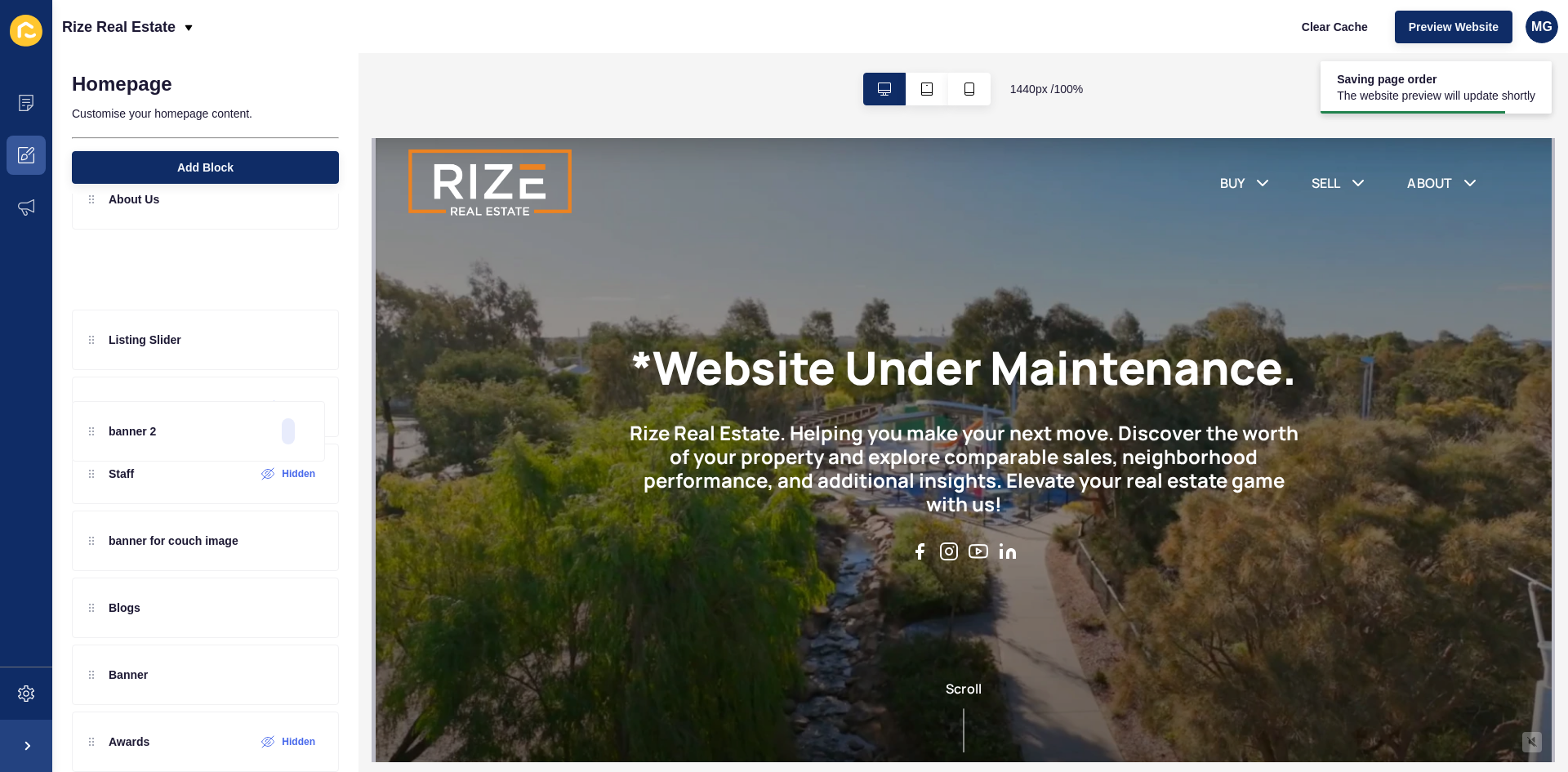
drag, startPoint x: 94, startPoint y: 476, endPoint x: 94, endPoint y: 253, distance: 223.0
click at [94, 253] on div "What's My Property Worth? About Us Listing Slider RMA Reviews Hidden Staff Hidd…" at bounding box center [205, 400] width 267 height 596
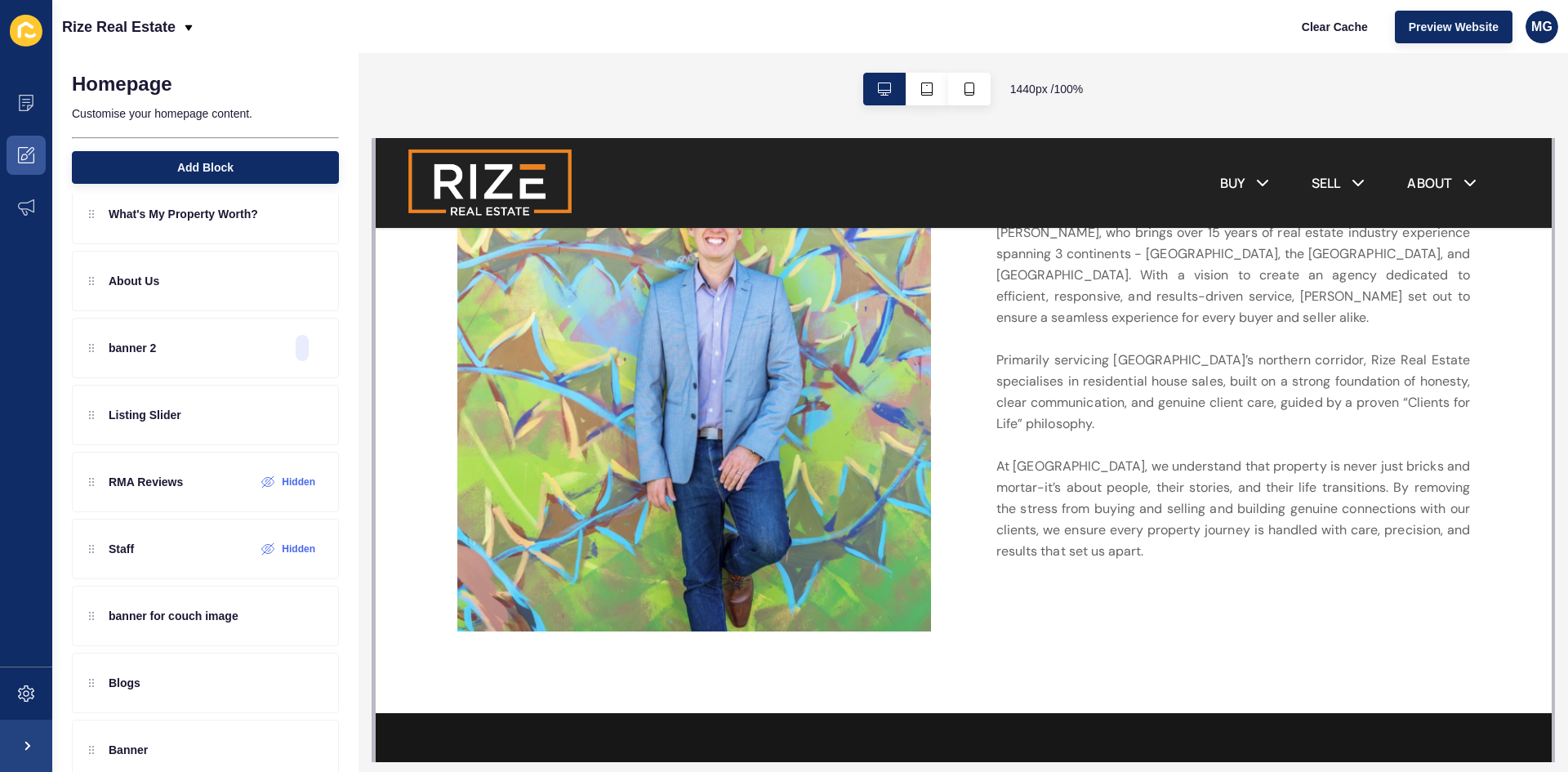
scroll to position [793, 0]
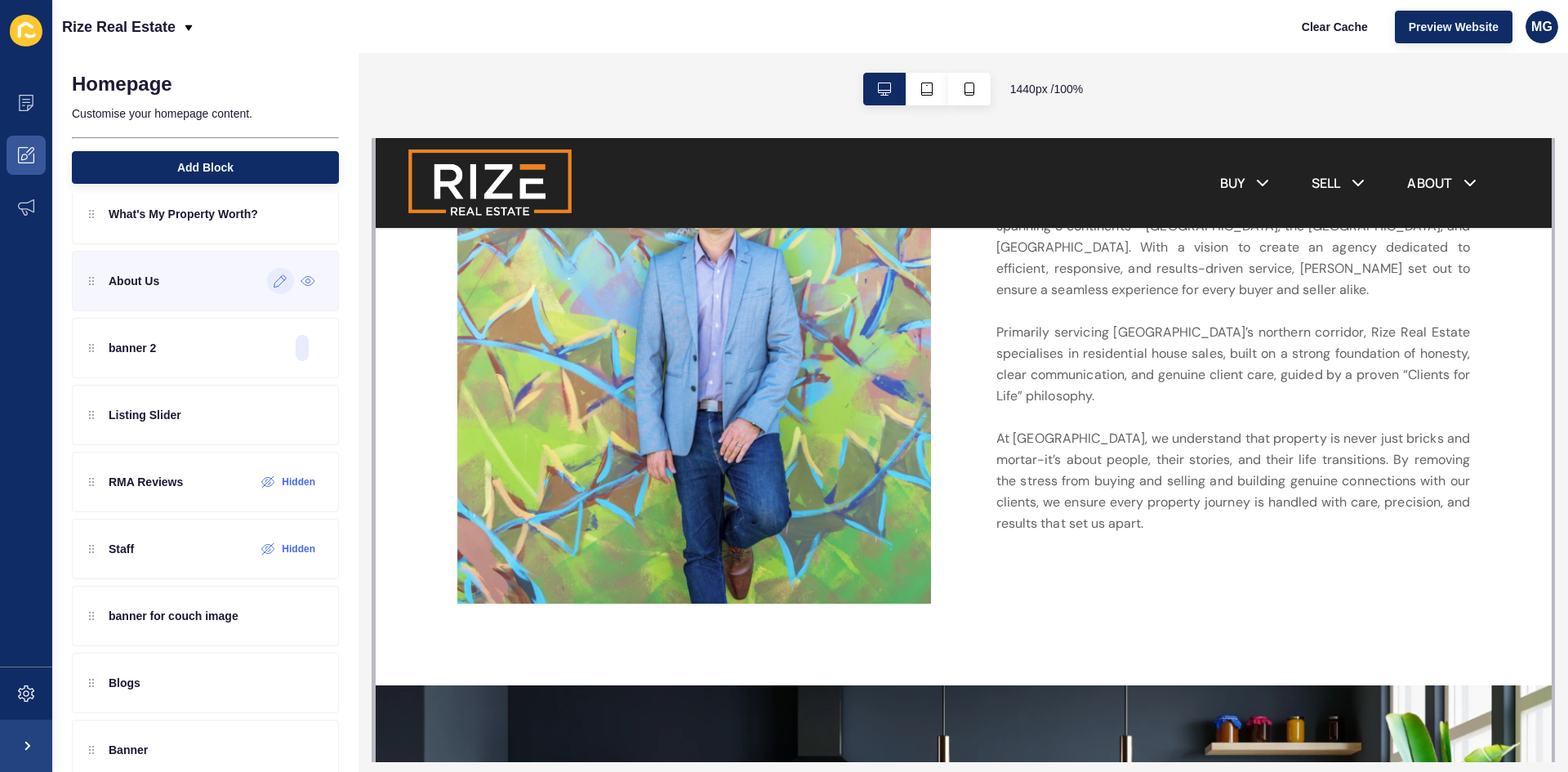
click at [273, 286] on icon at bounding box center [280, 281] width 14 height 13
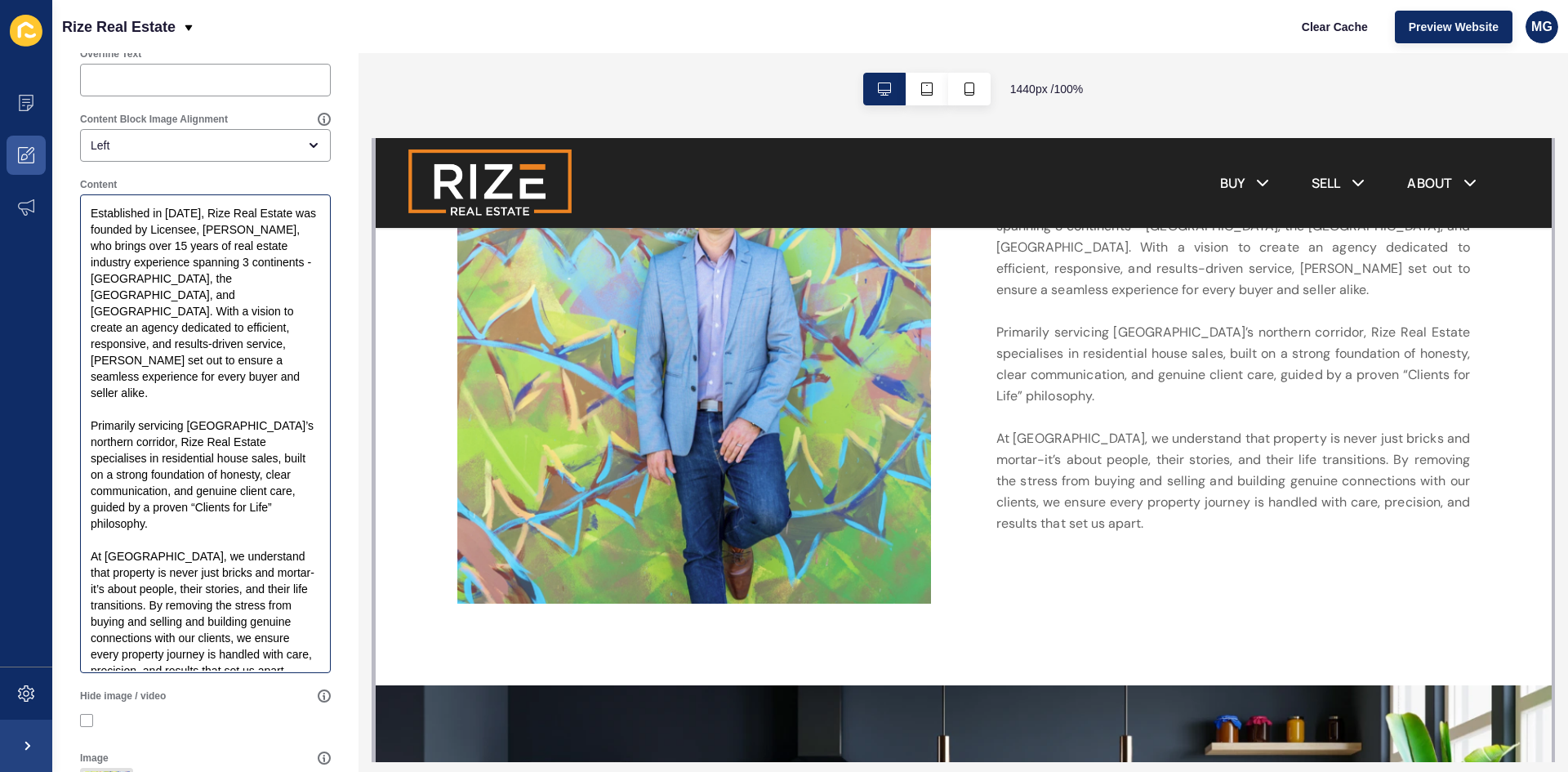
scroll to position [0, 0]
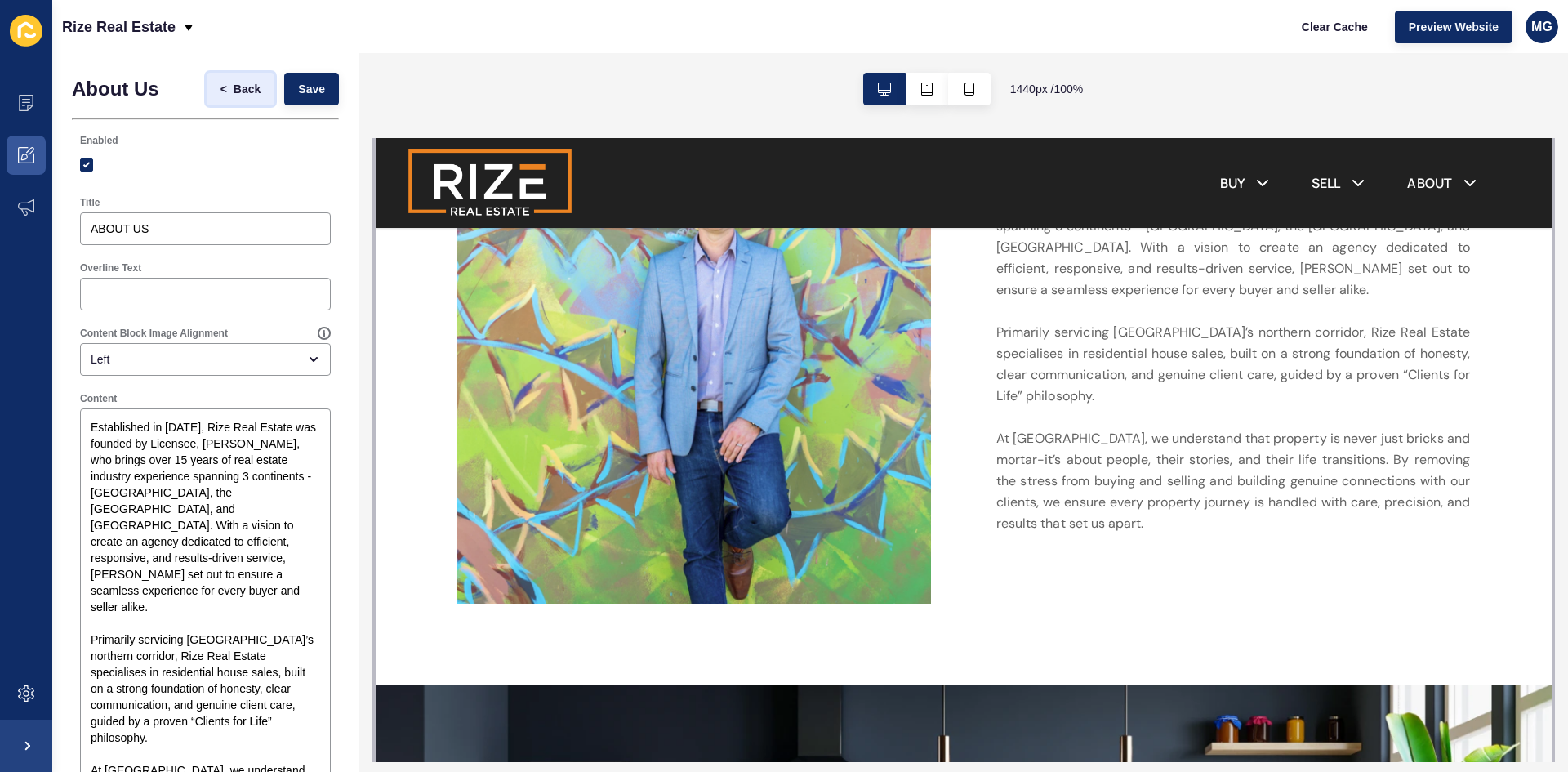
click at [233, 91] on span "Back" at bounding box center [247, 89] width 27 height 16
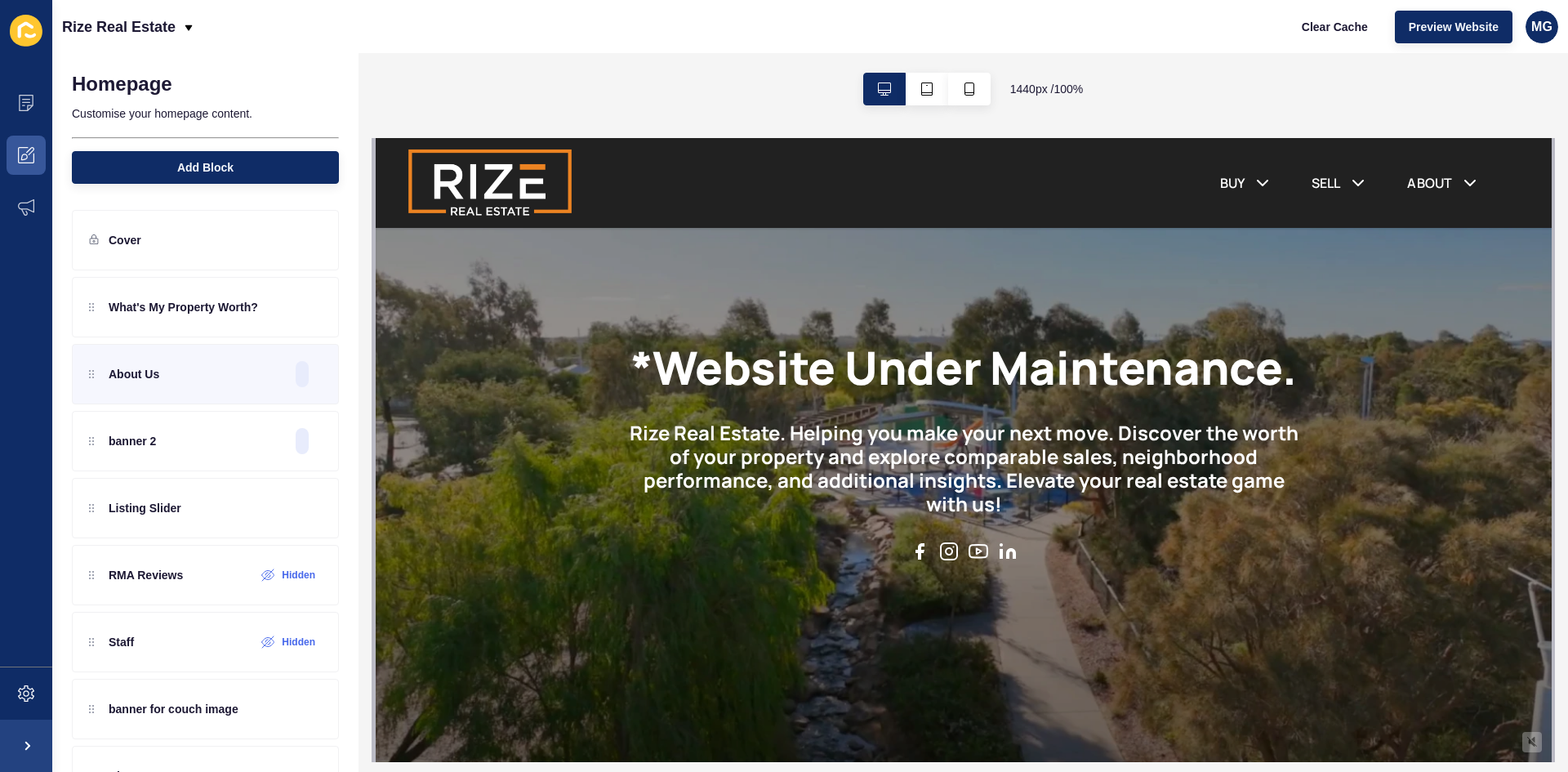
drag, startPoint x: 1549, startPoint y: 280, endPoint x: 1936, endPoint y: 279, distance: 387.0
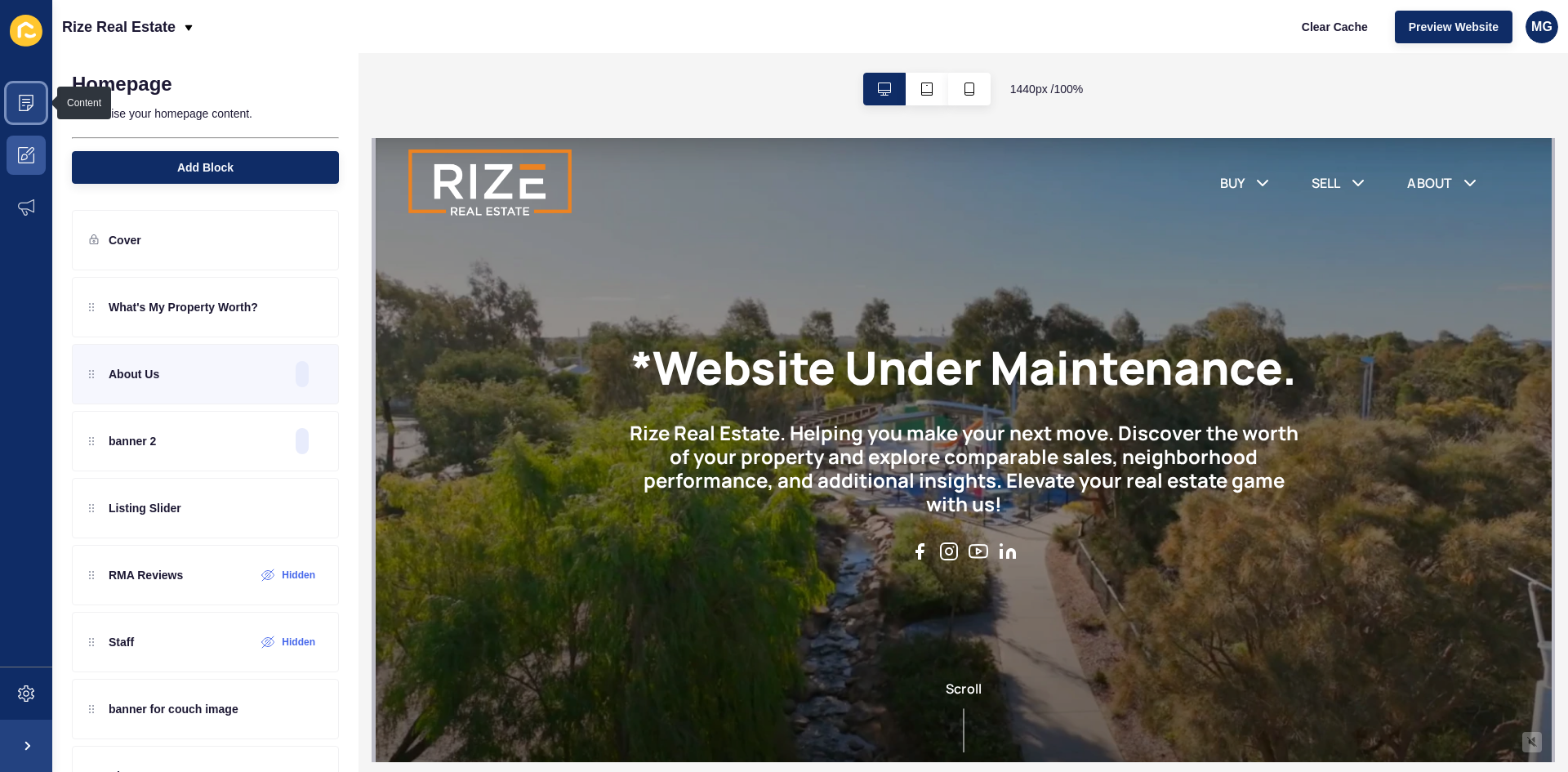
click at [20, 109] on icon at bounding box center [26, 103] width 16 height 16
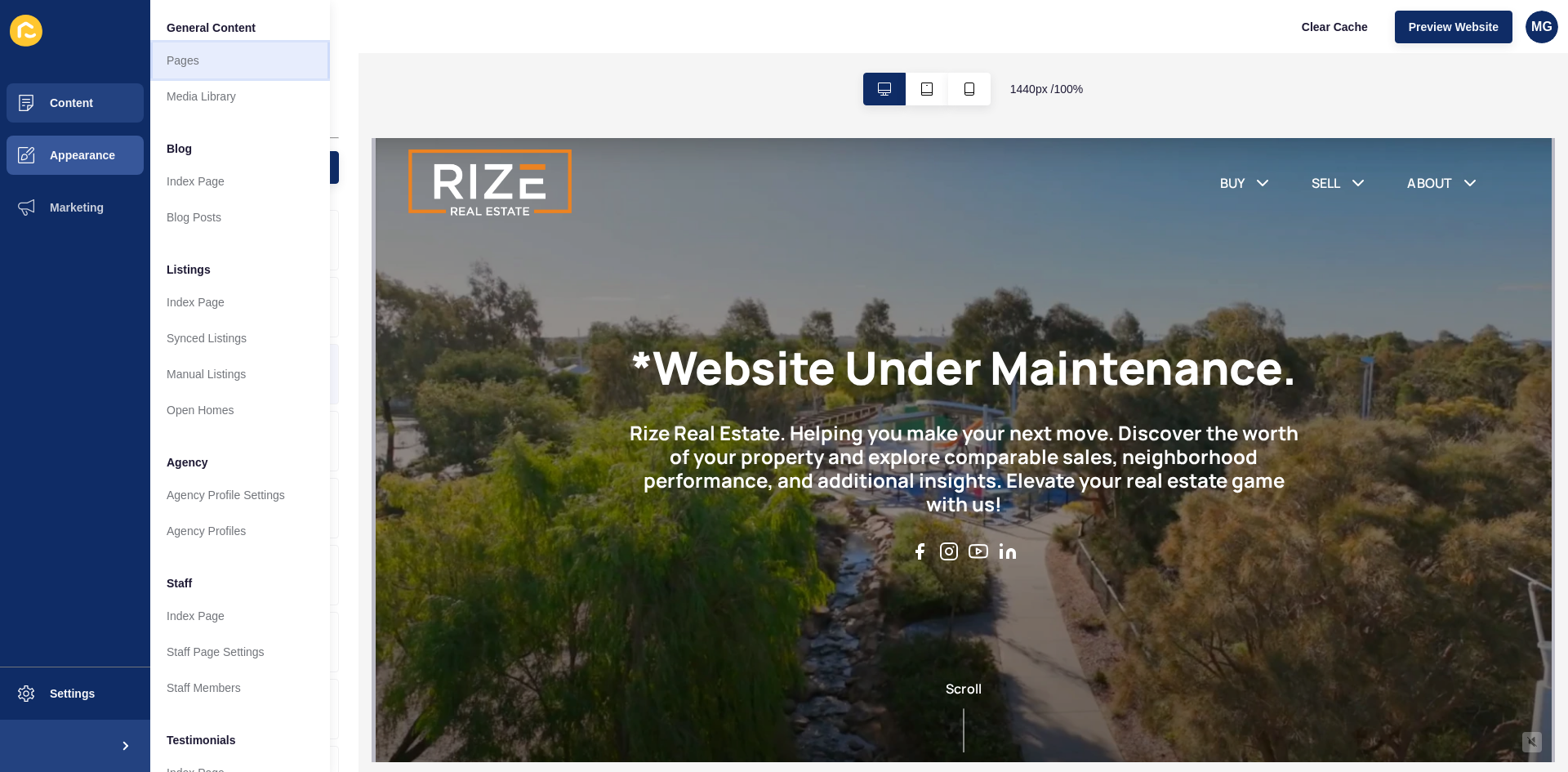
click at [188, 67] on link "Pages" at bounding box center [240, 60] width 179 height 36
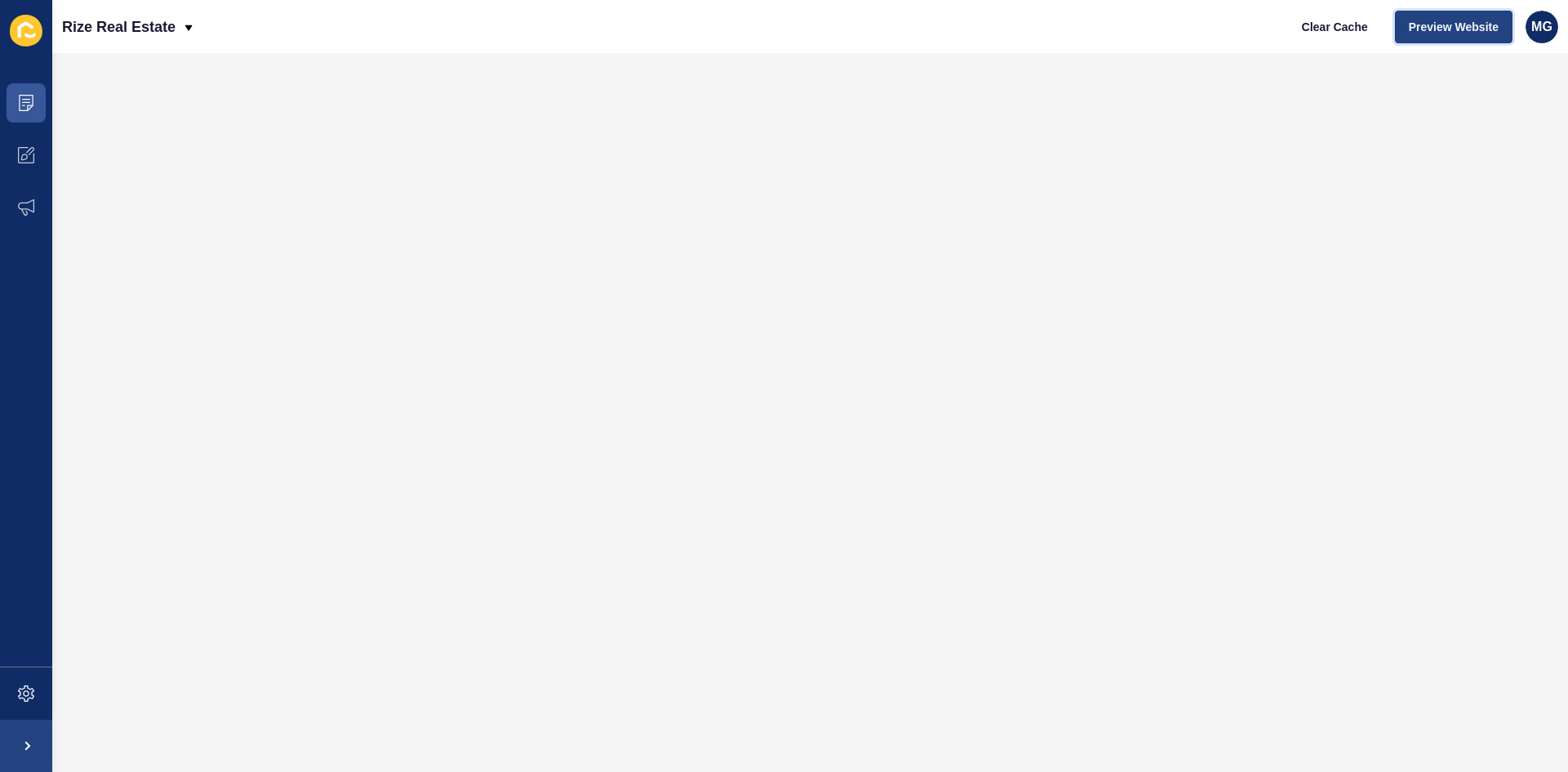
click at [1463, 23] on span "Preview Website" at bounding box center [1453, 27] width 90 height 16
click at [20, 105] on icon at bounding box center [26, 103] width 16 height 16
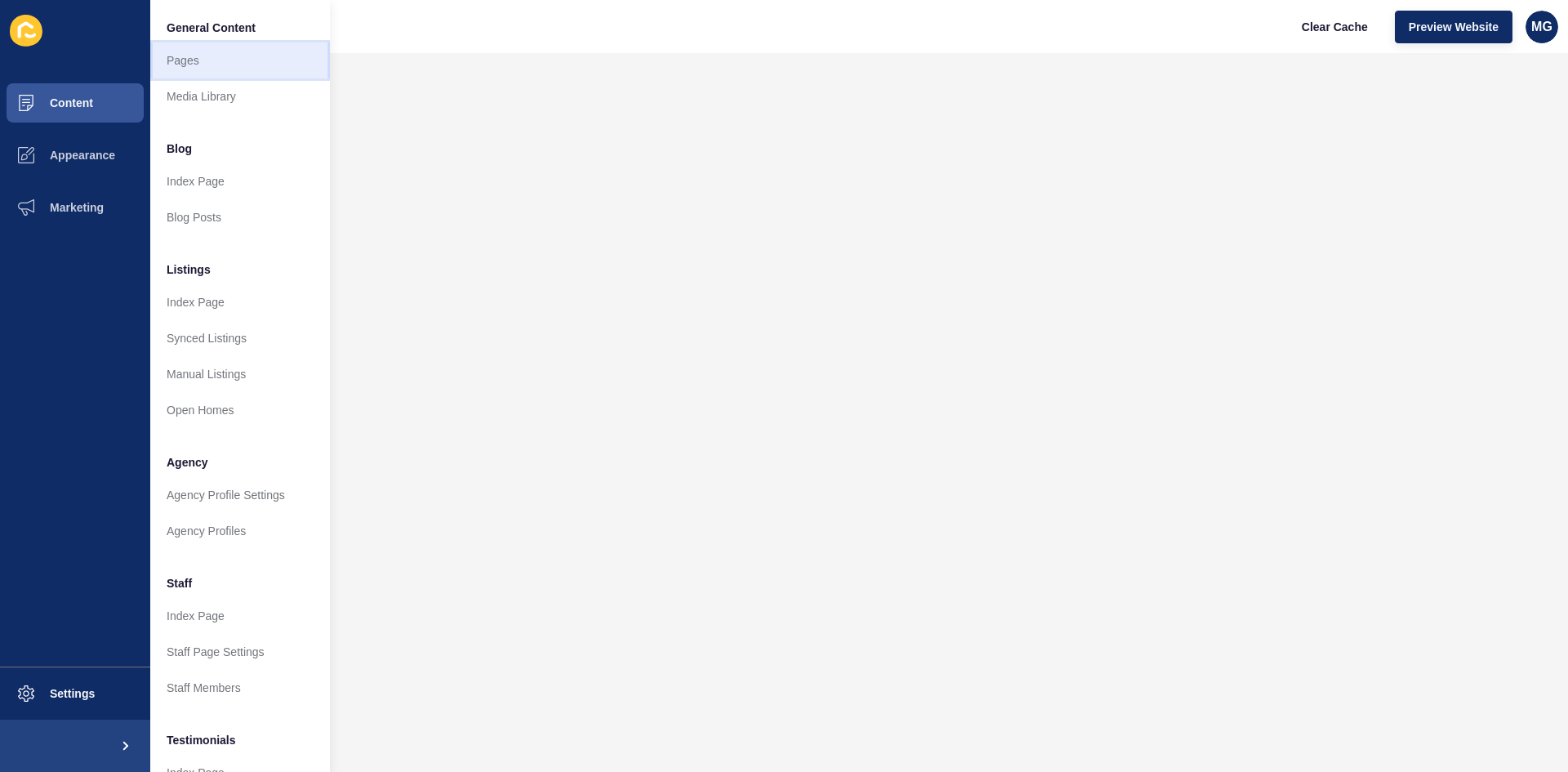
click at [214, 57] on link "Pages" at bounding box center [240, 60] width 179 height 36
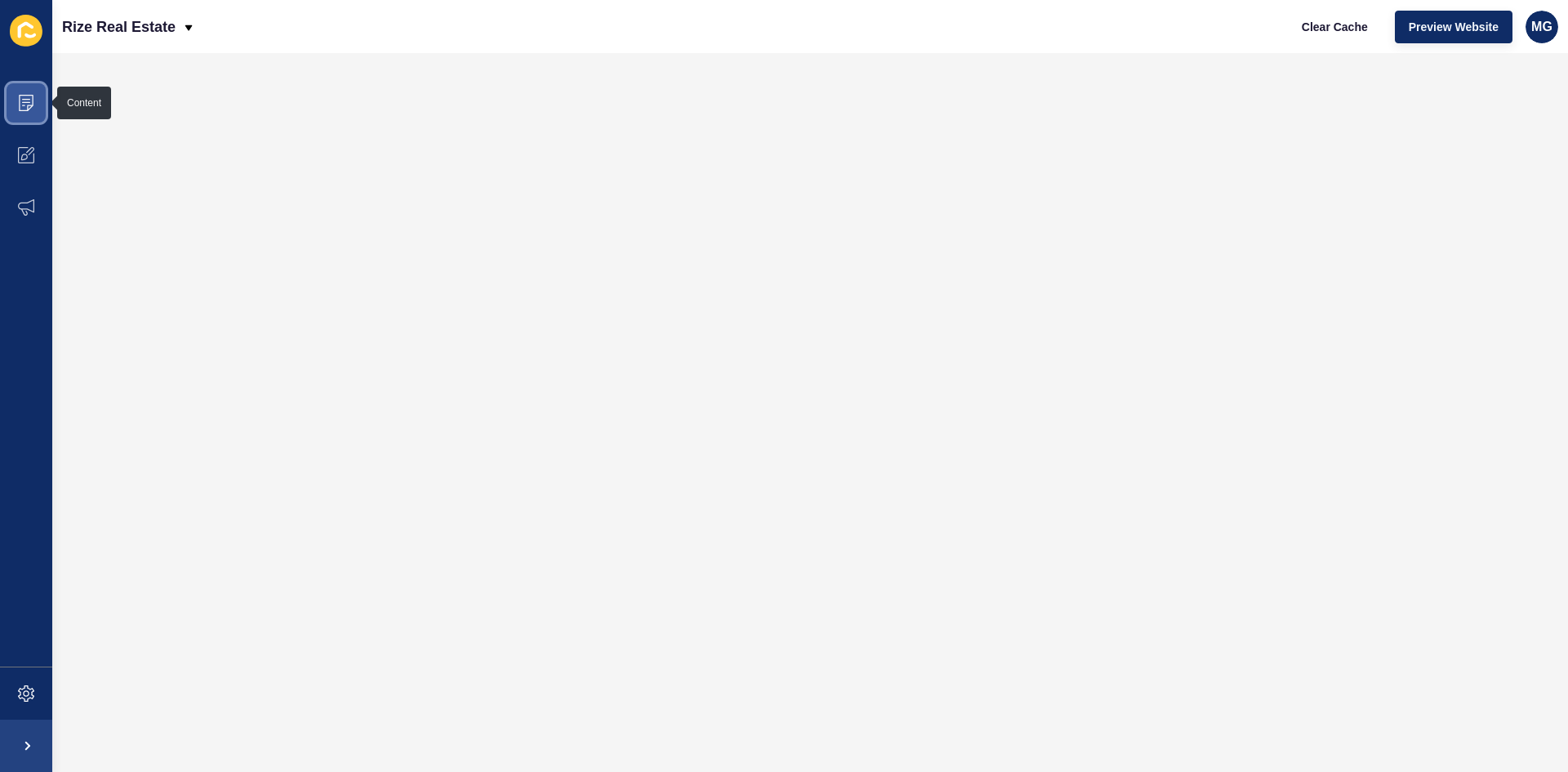
click at [22, 109] on icon at bounding box center [26, 103] width 16 height 16
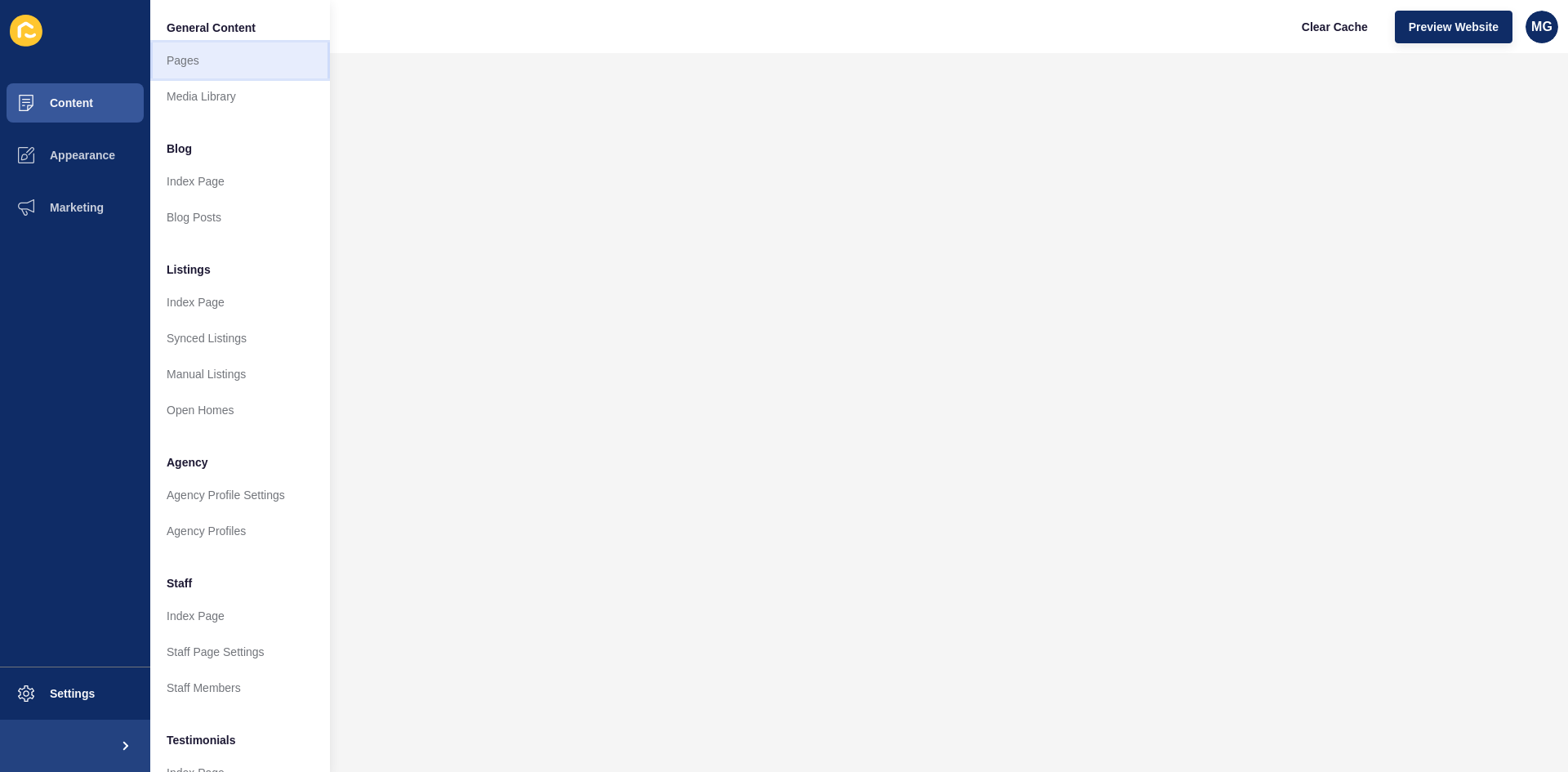
click at [214, 61] on link "Pages" at bounding box center [240, 60] width 179 height 36
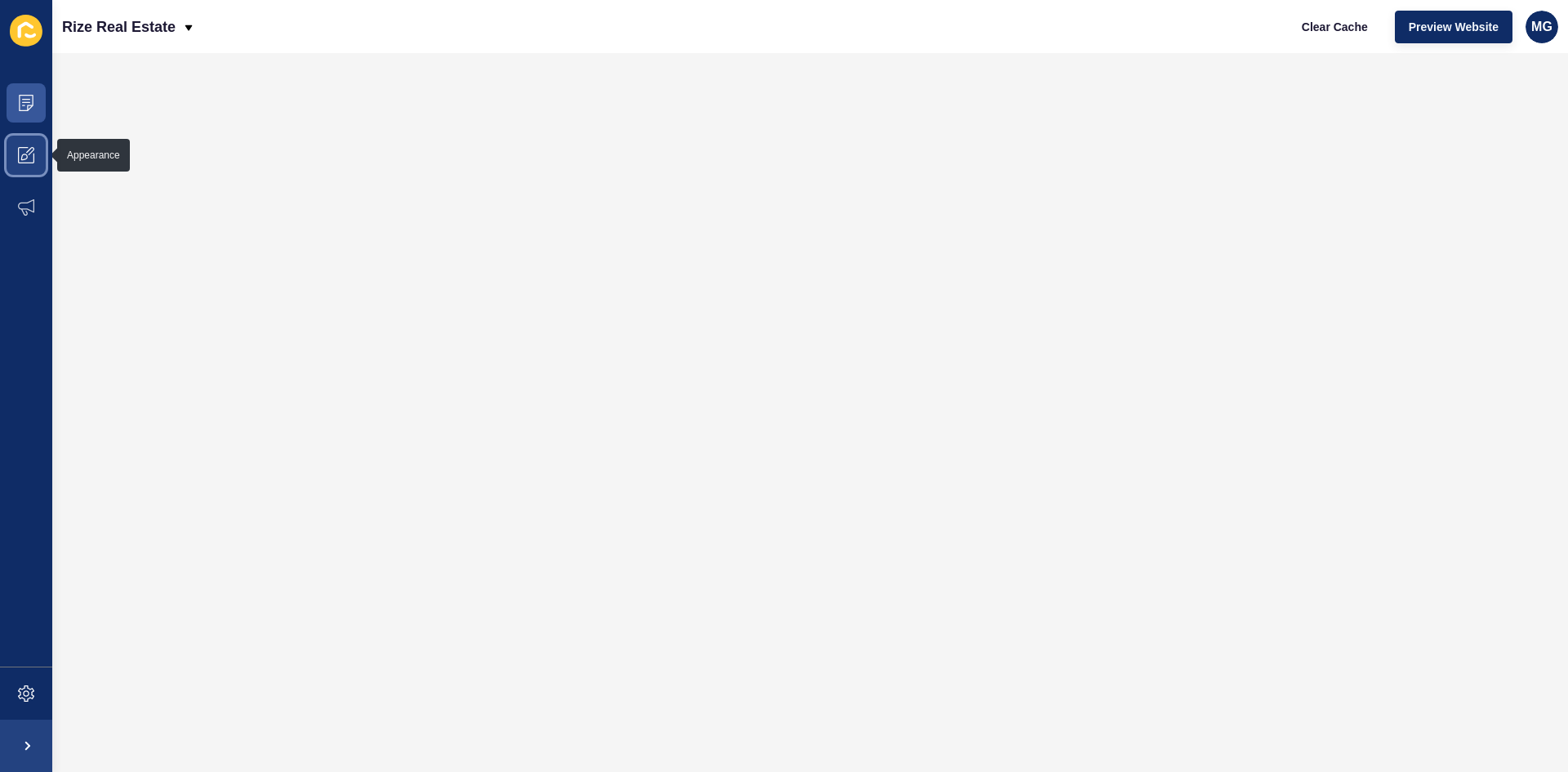
click at [26, 167] on span at bounding box center [26, 155] width 52 height 52
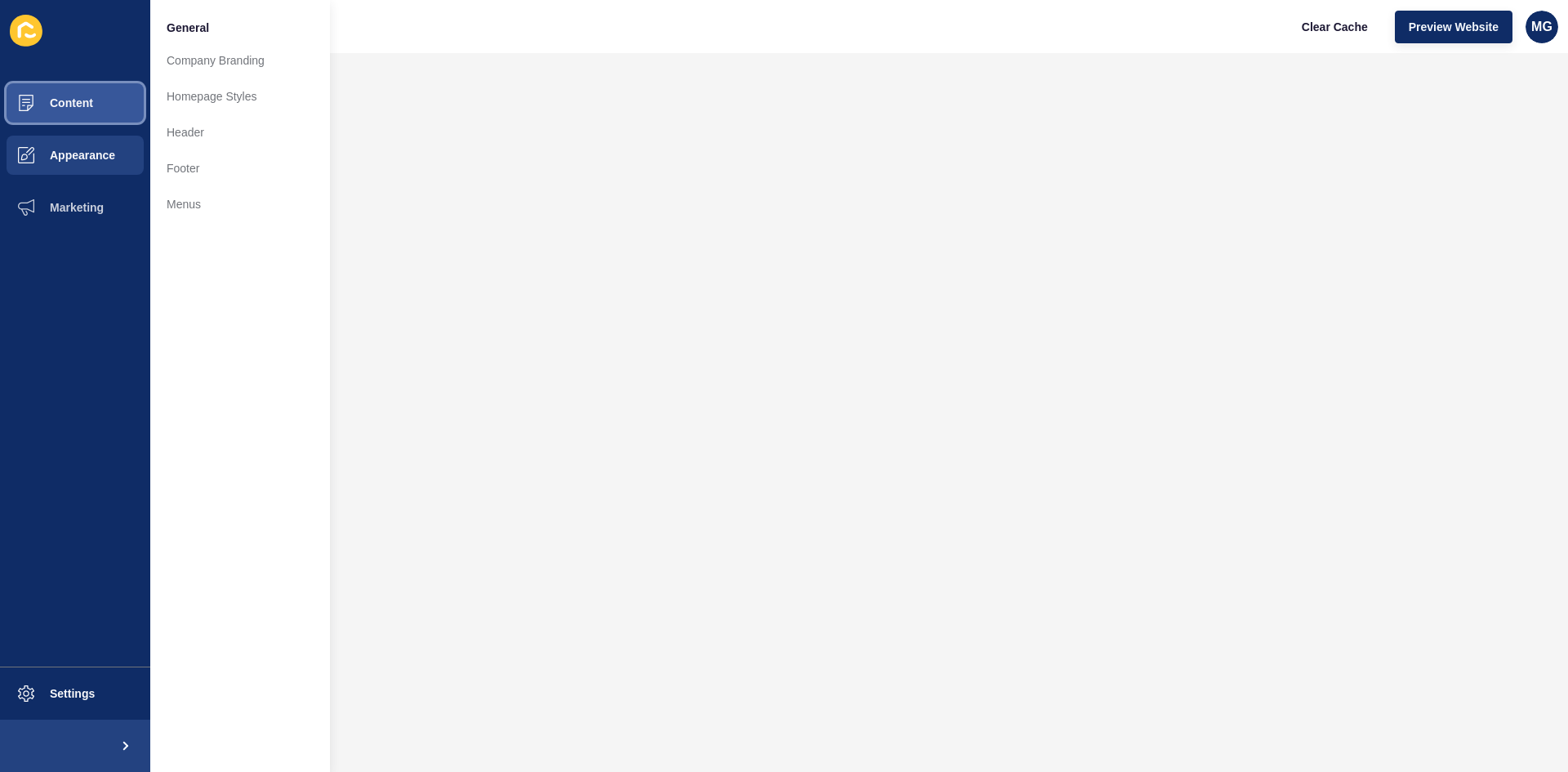
click at [76, 102] on span "Content" at bounding box center [45, 103] width 96 height 13
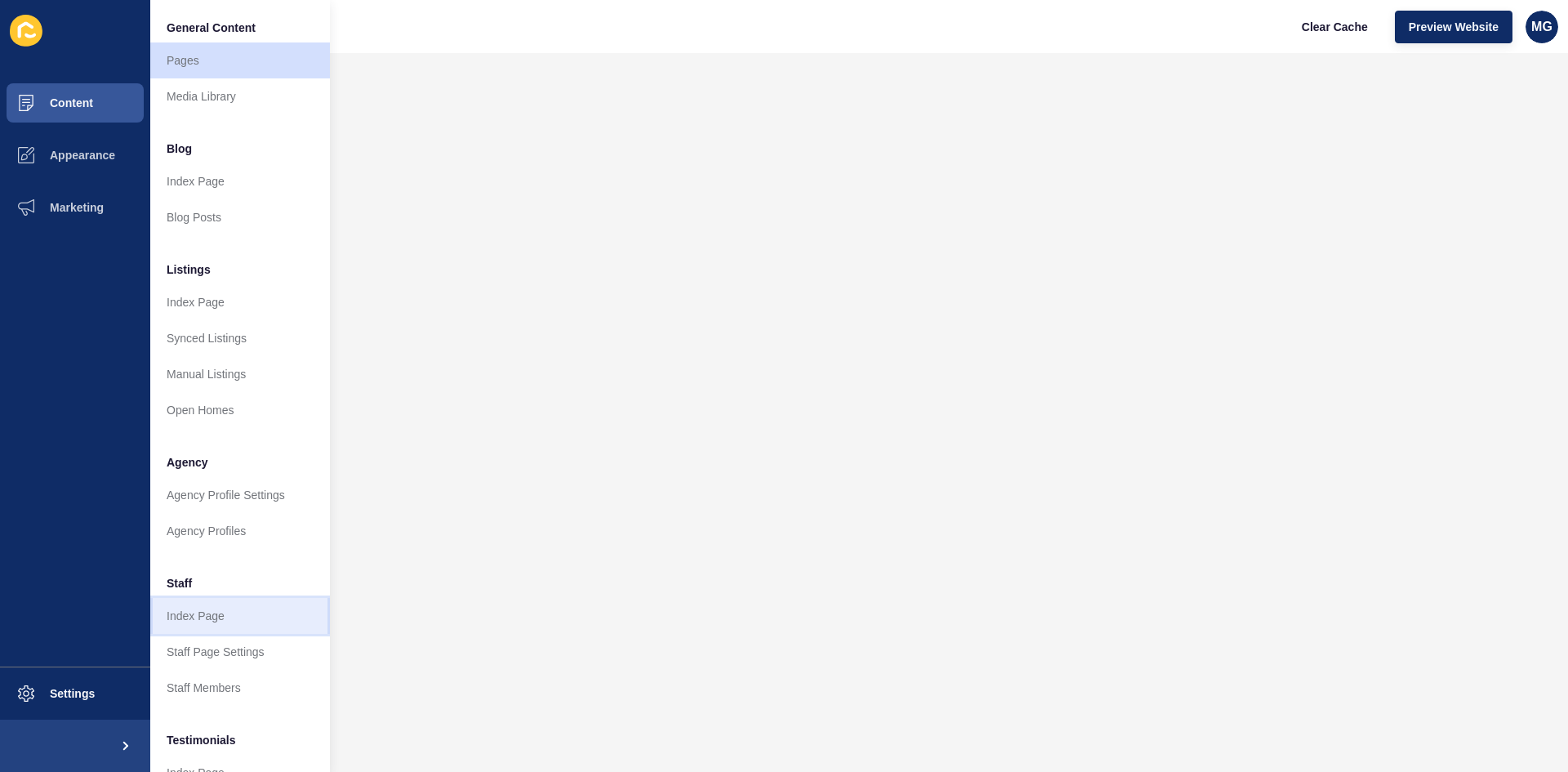
click at [226, 608] on link "Index Page" at bounding box center [240, 615] width 179 height 36
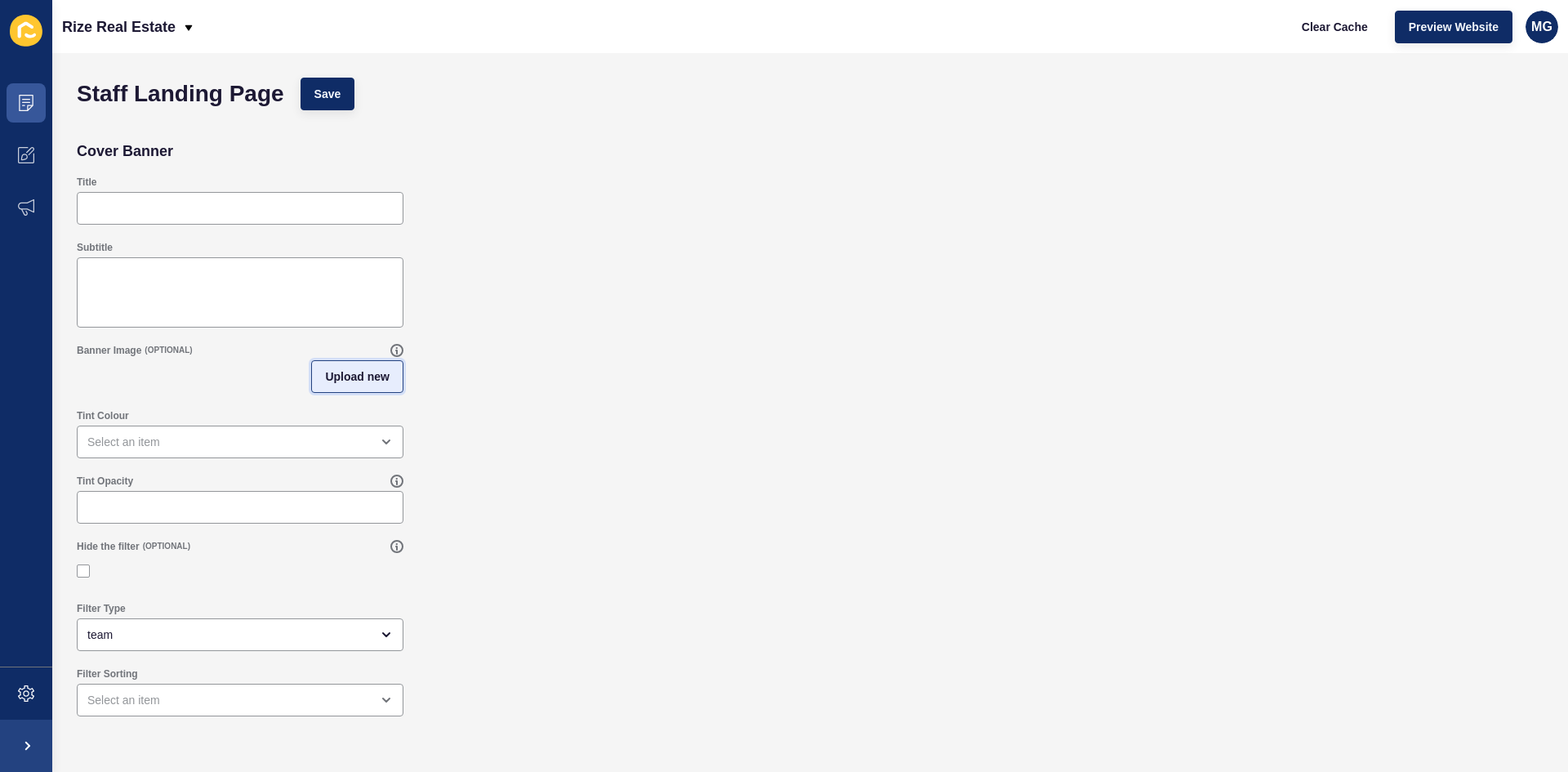
click at [345, 373] on span "Upload new" at bounding box center [357, 376] width 65 height 16
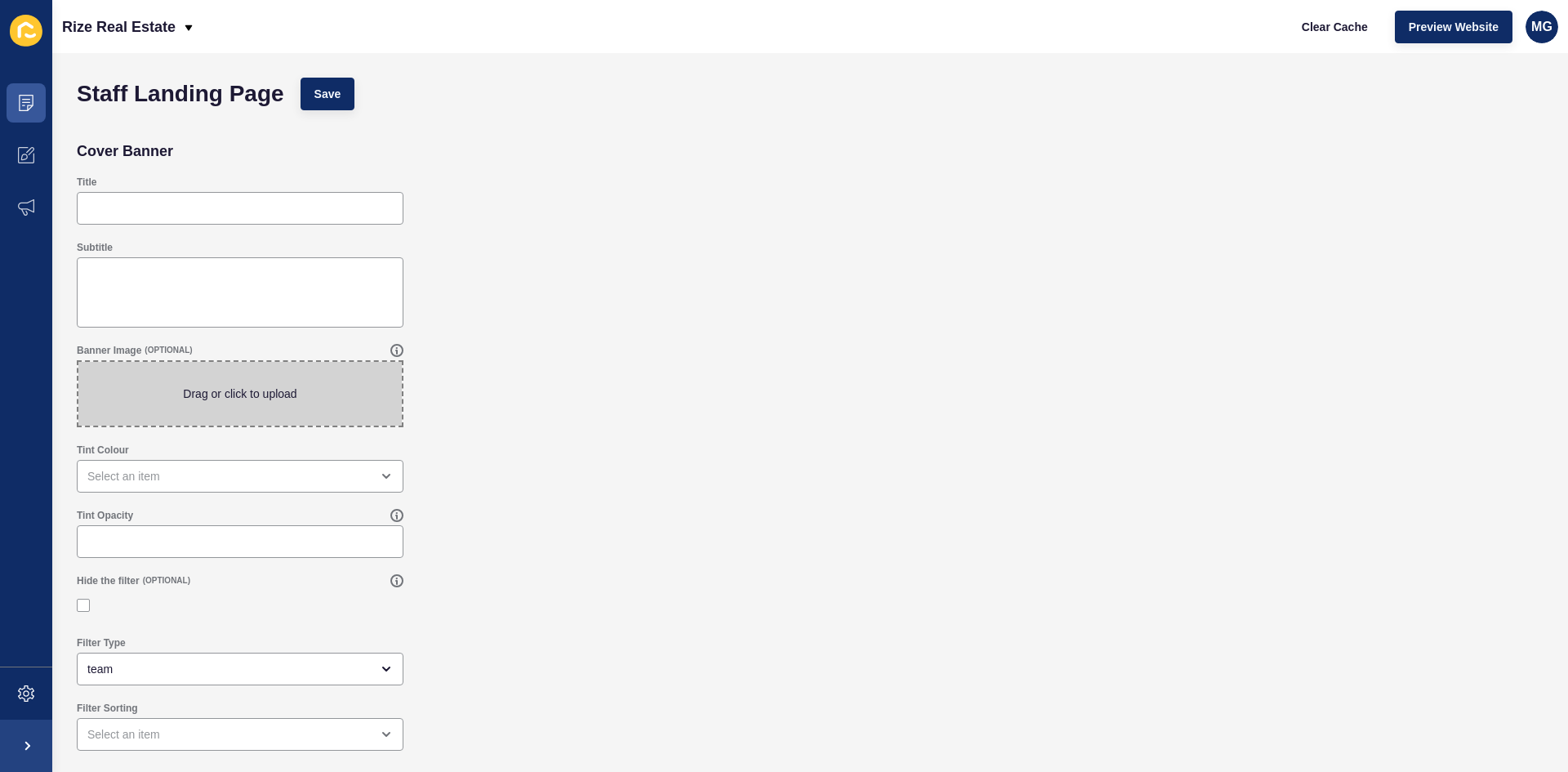
click at [208, 397] on span at bounding box center [240, 394] width 323 height 64
click at [78, 362] on input "Drag or click to upload" at bounding box center [78, 362] width 0 height 0
type input "C:\fakepath\Untitled design (3).png"
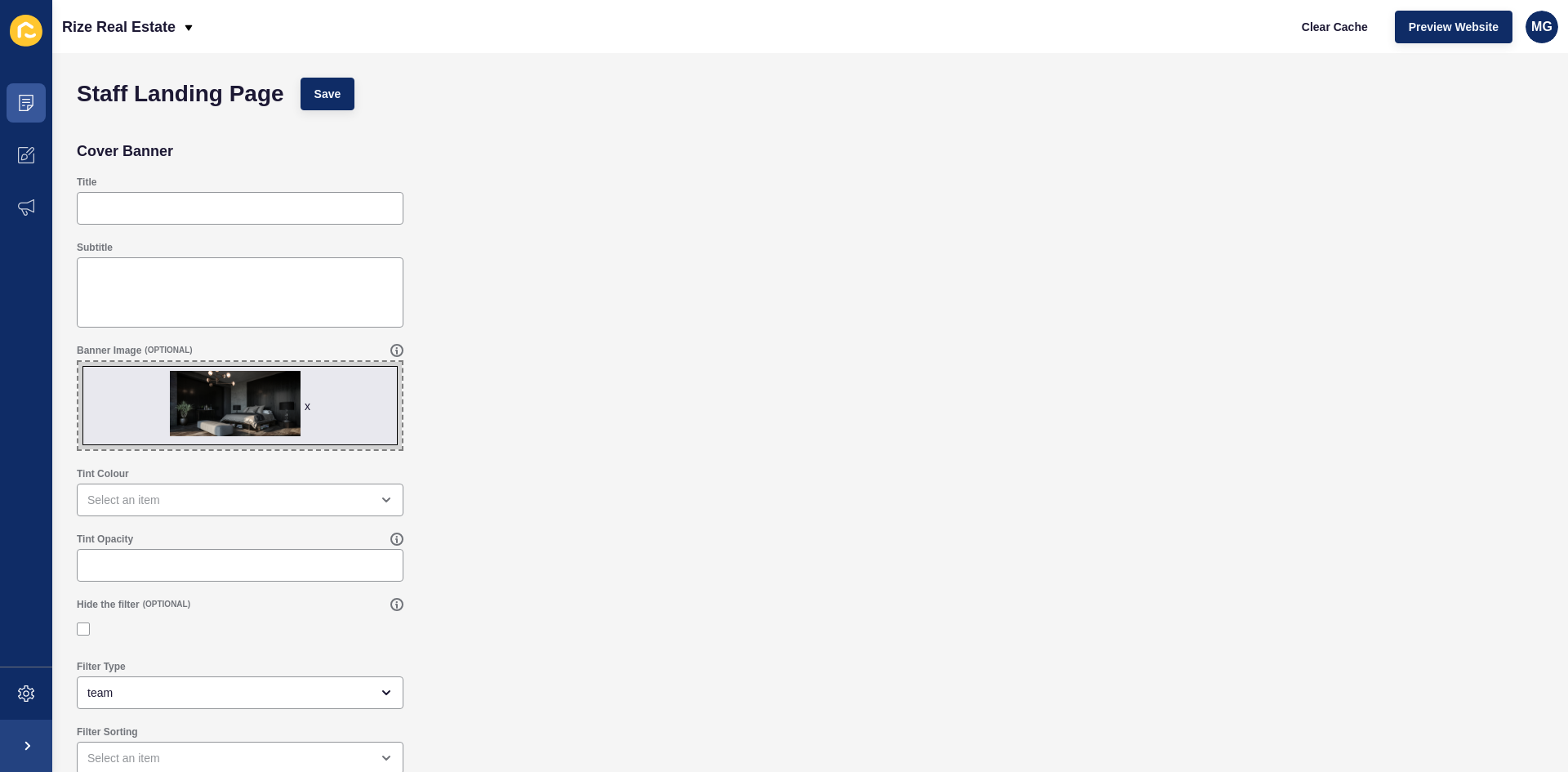
scroll to position [11, 0]
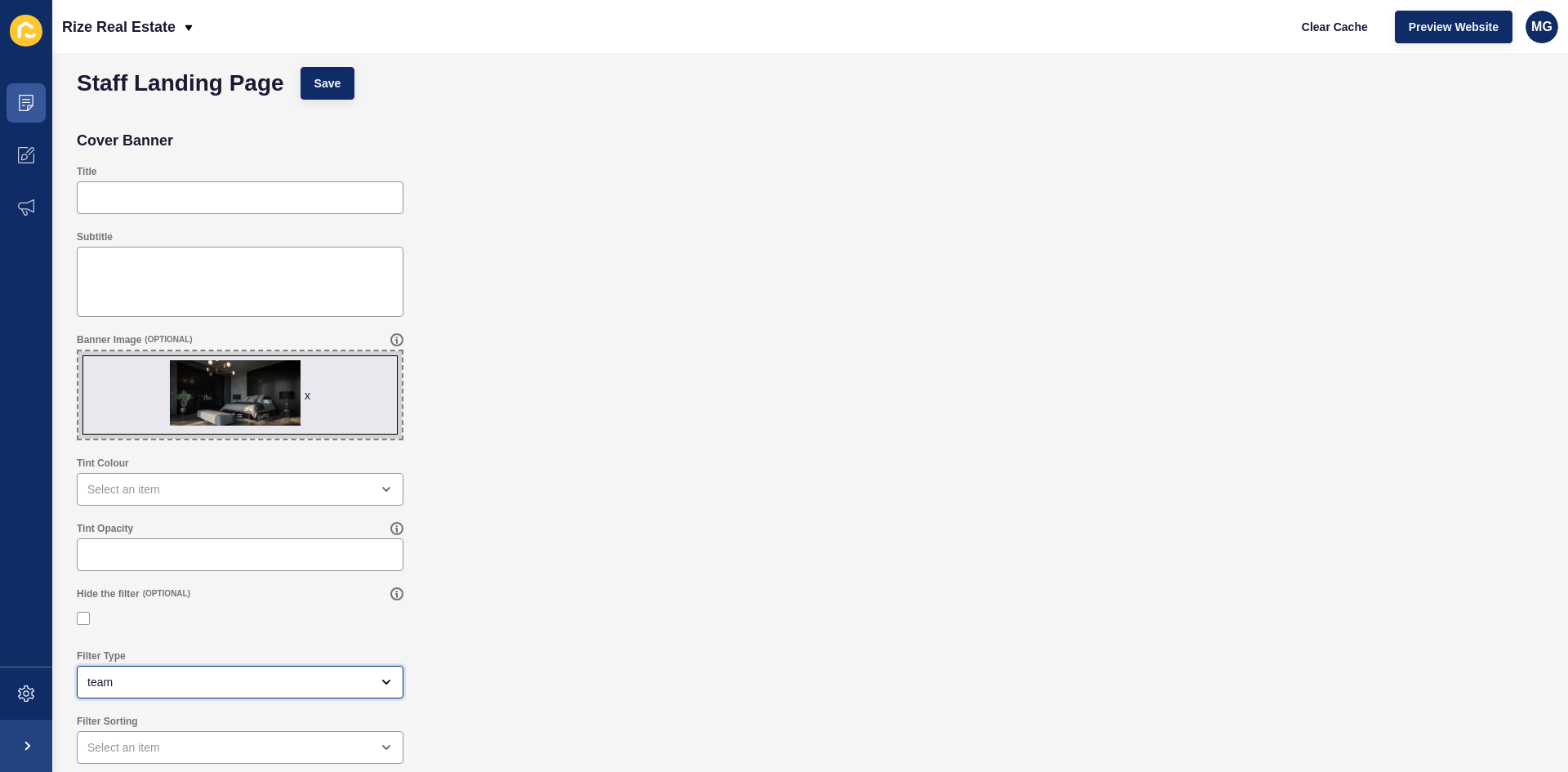
click at [128, 682] on div "team" at bounding box center [229, 683] width 282 height 16
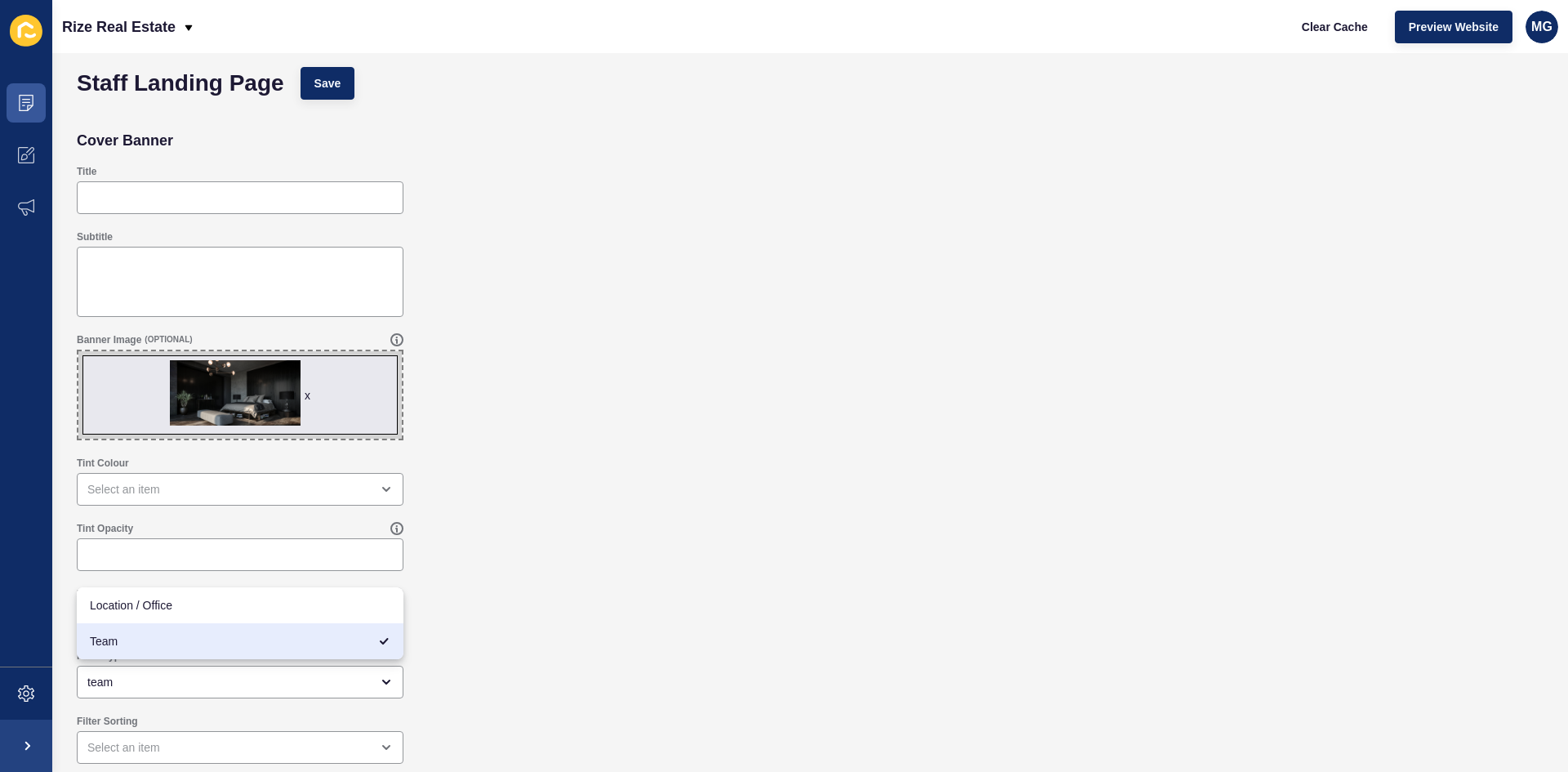
click at [454, 638] on div "Hide the filter (OPTIONAL)" at bounding box center [810, 611] width 1483 height 62
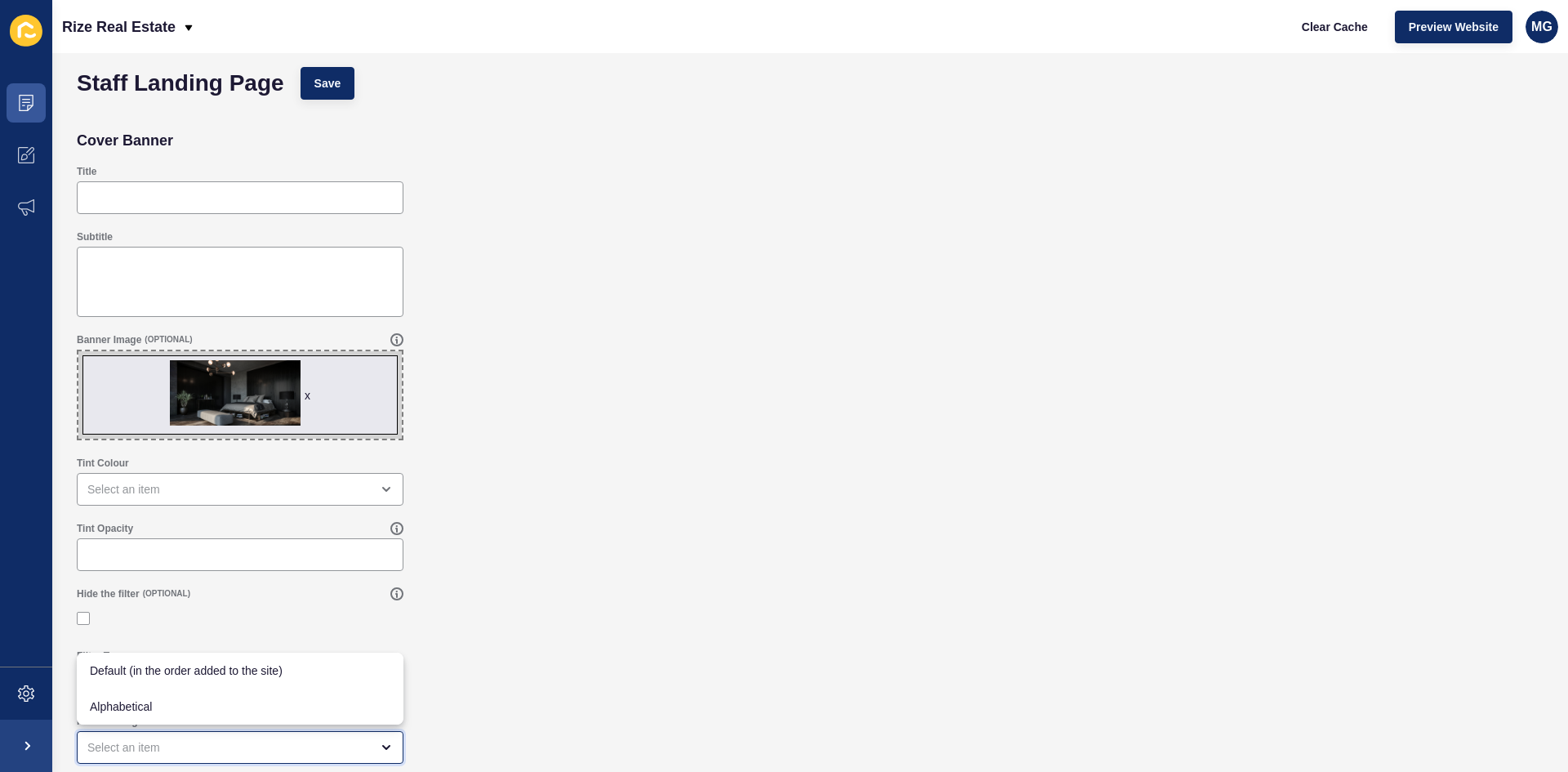
click at [138, 751] on div "close menu" at bounding box center [229, 747] width 282 height 16
click at [596, 635] on div "Hide the filter (OPTIONAL)" at bounding box center [810, 611] width 1483 height 62
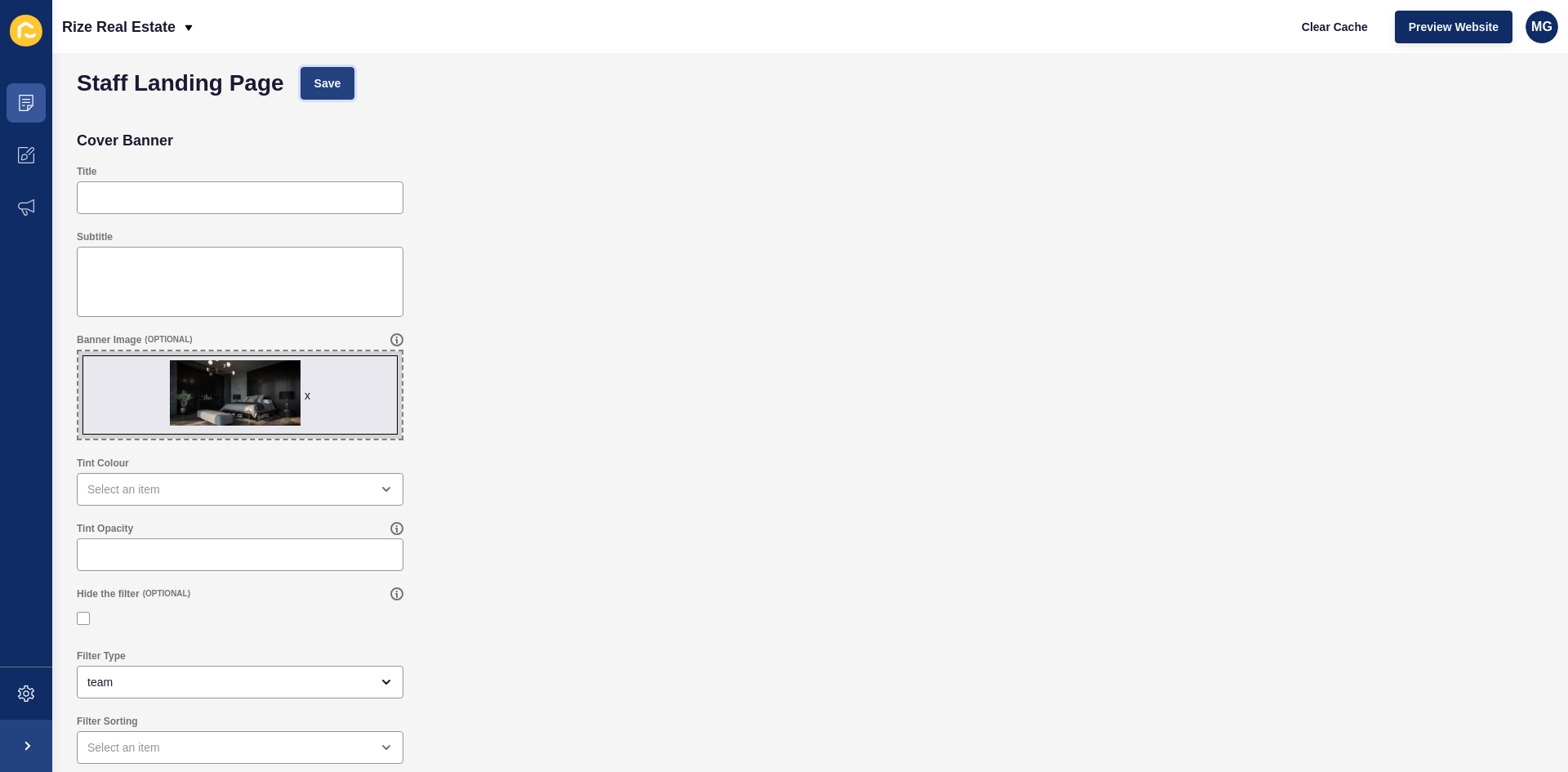
click at [340, 84] on span "Save" at bounding box center [328, 83] width 27 height 16
click at [18, 101] on icon at bounding box center [26, 103] width 16 height 16
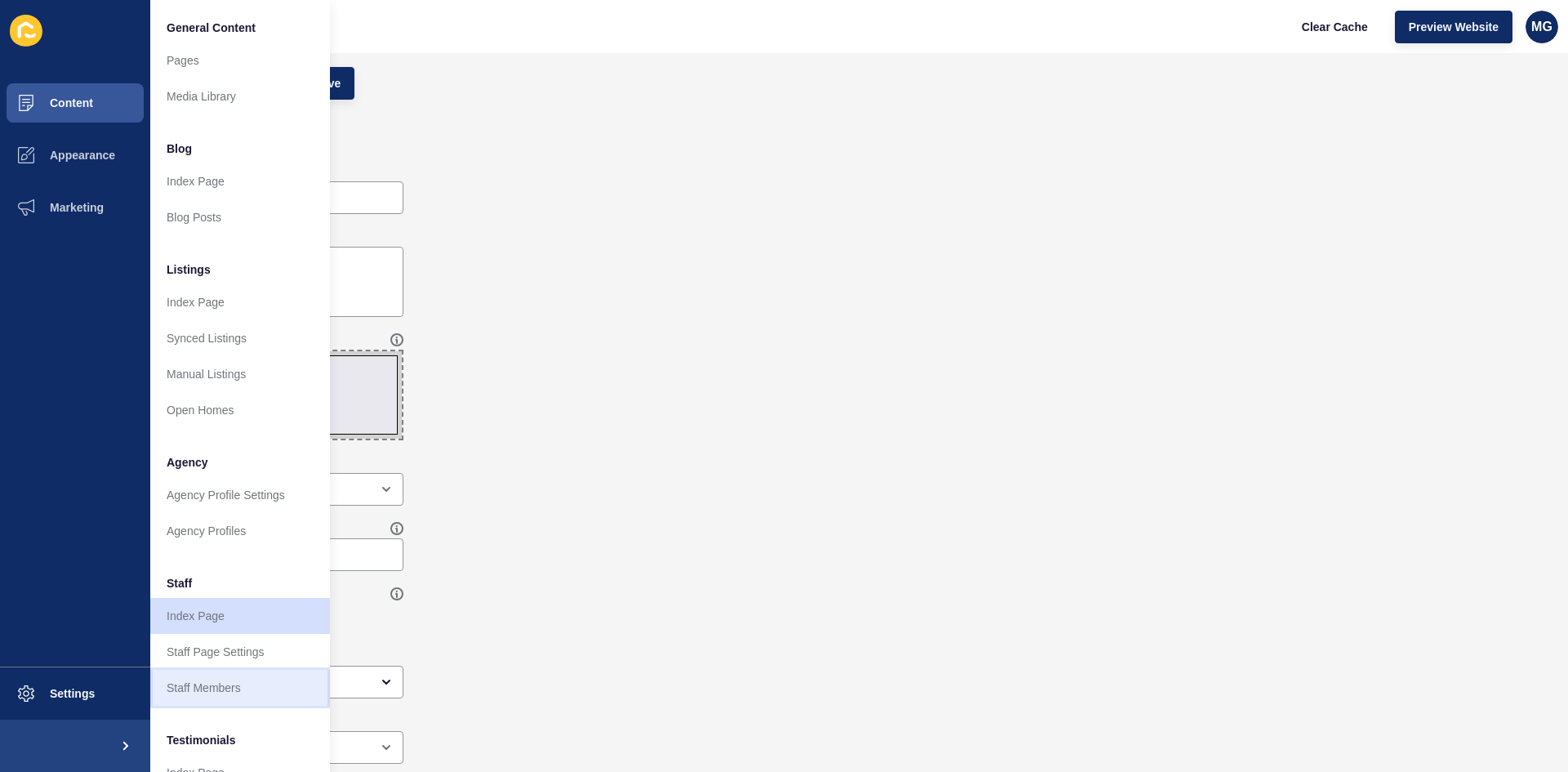
click at [219, 685] on link "Staff Members" at bounding box center [240, 687] width 179 height 36
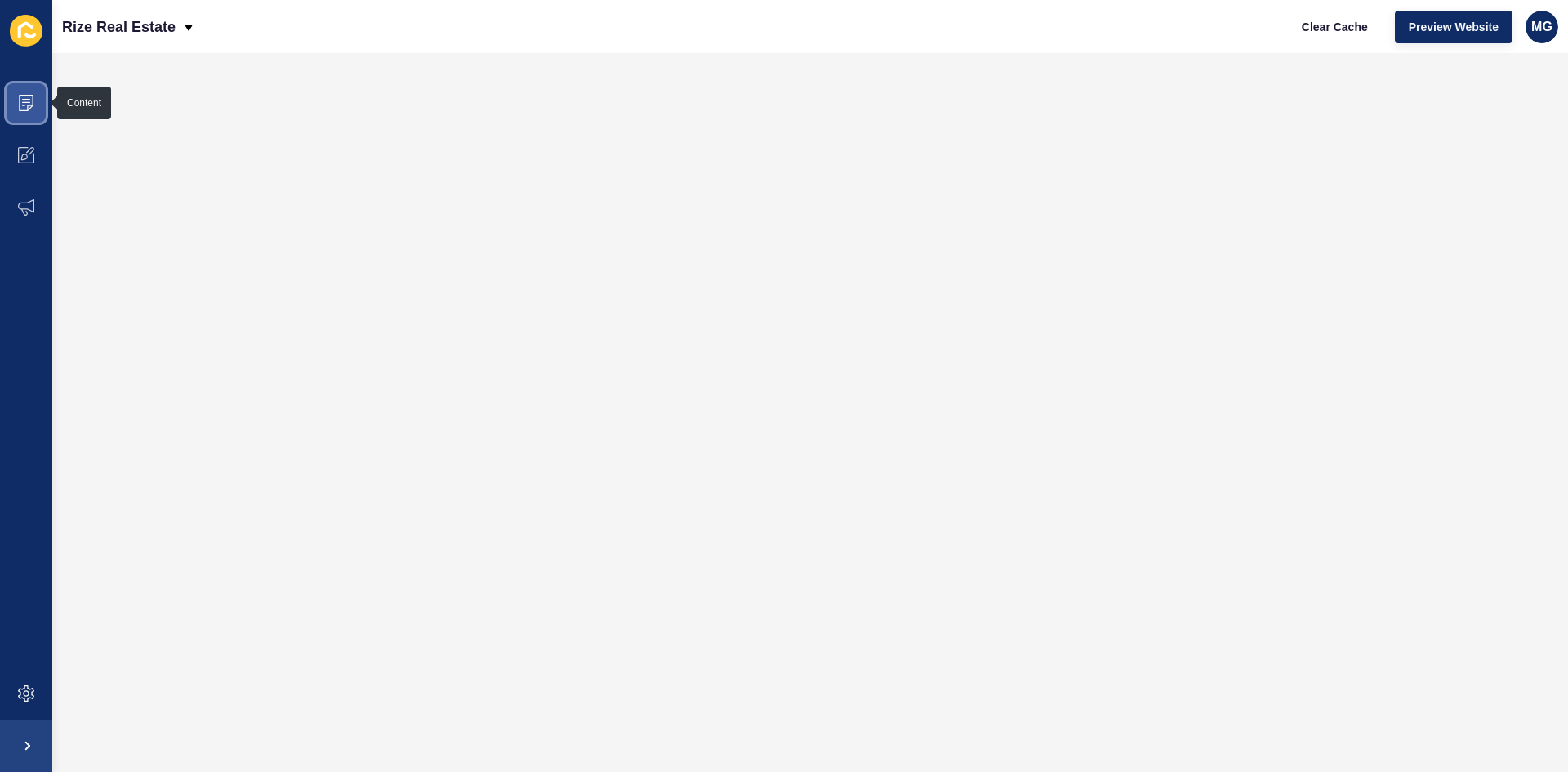
click at [13, 102] on span at bounding box center [26, 102] width 52 height 52
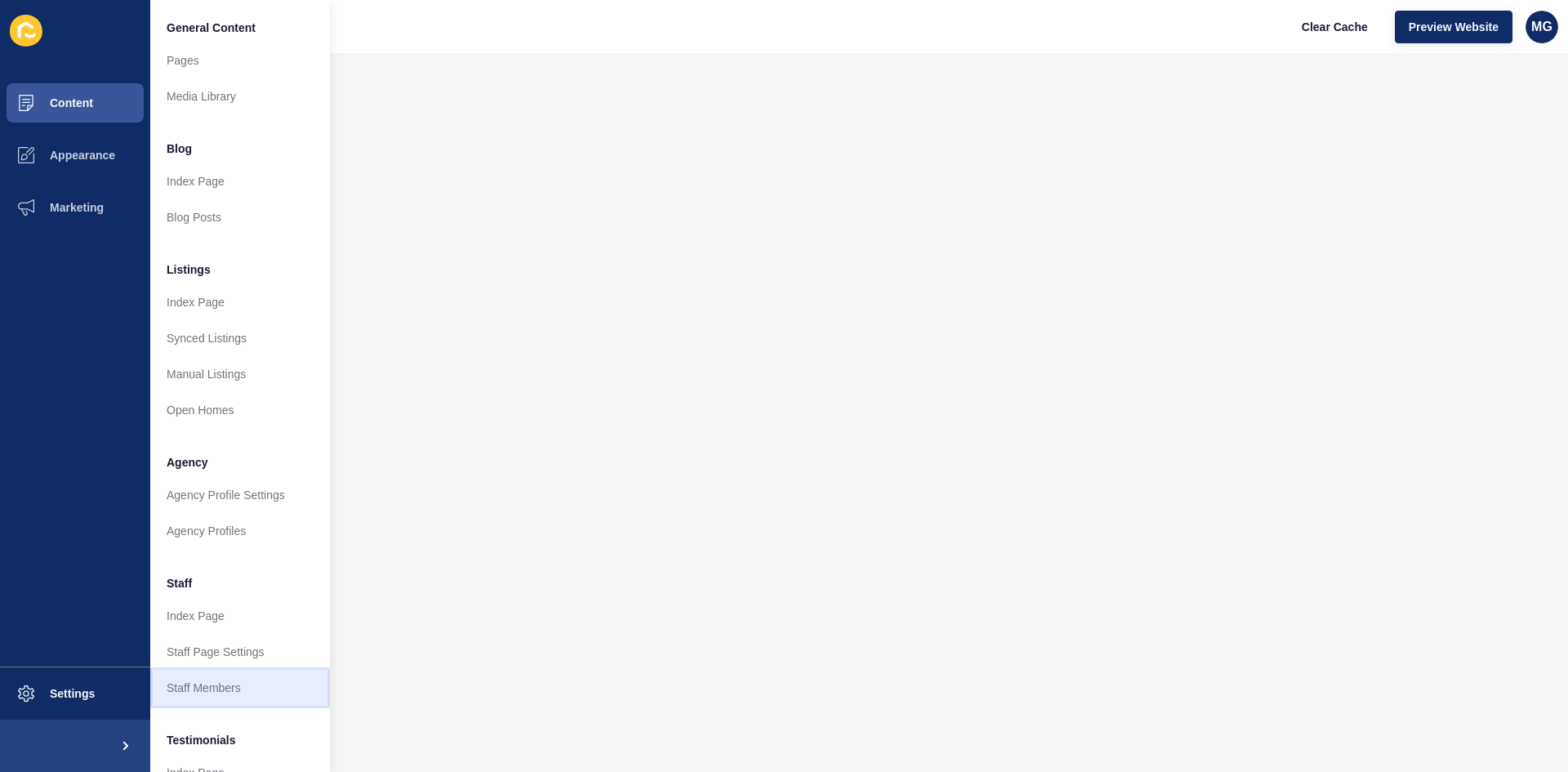
click at [226, 685] on link "Staff Members" at bounding box center [240, 687] width 179 height 36
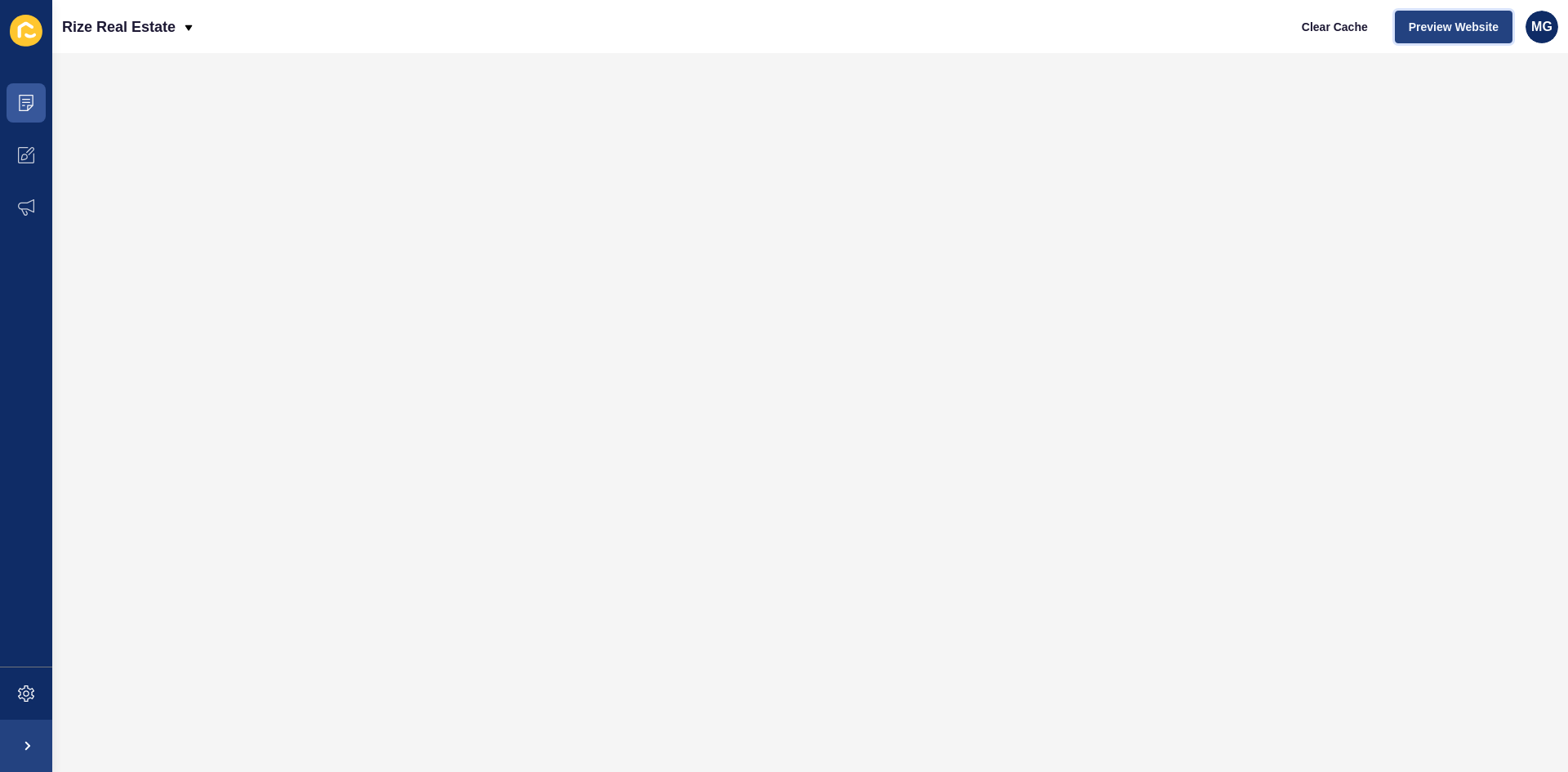
click at [1445, 20] on span "Preview Website" at bounding box center [1453, 27] width 90 height 16
click at [17, 105] on span at bounding box center [26, 102] width 52 height 52
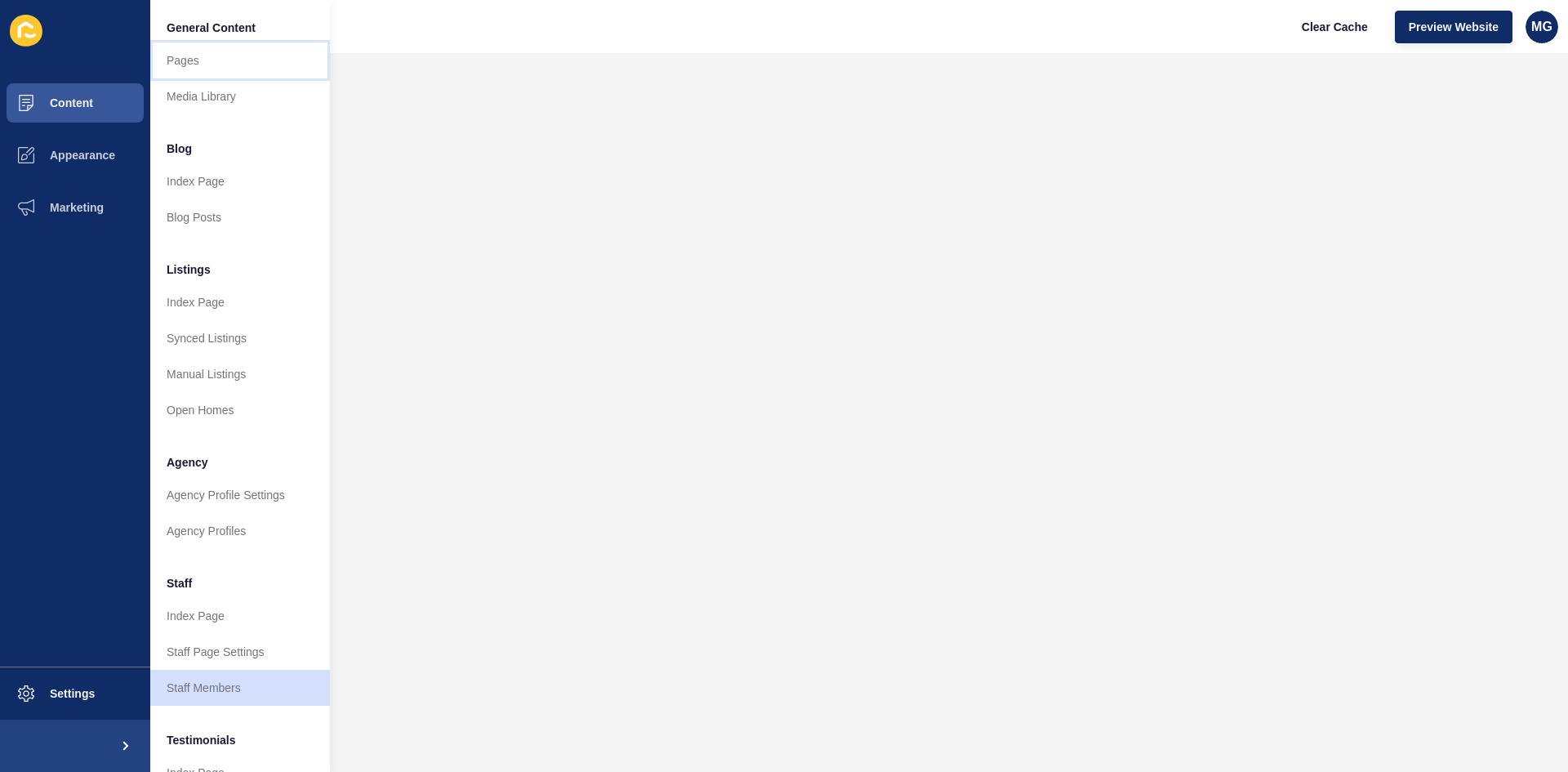
click at [187, 66] on link "Pages" at bounding box center [240, 60] width 179 height 36
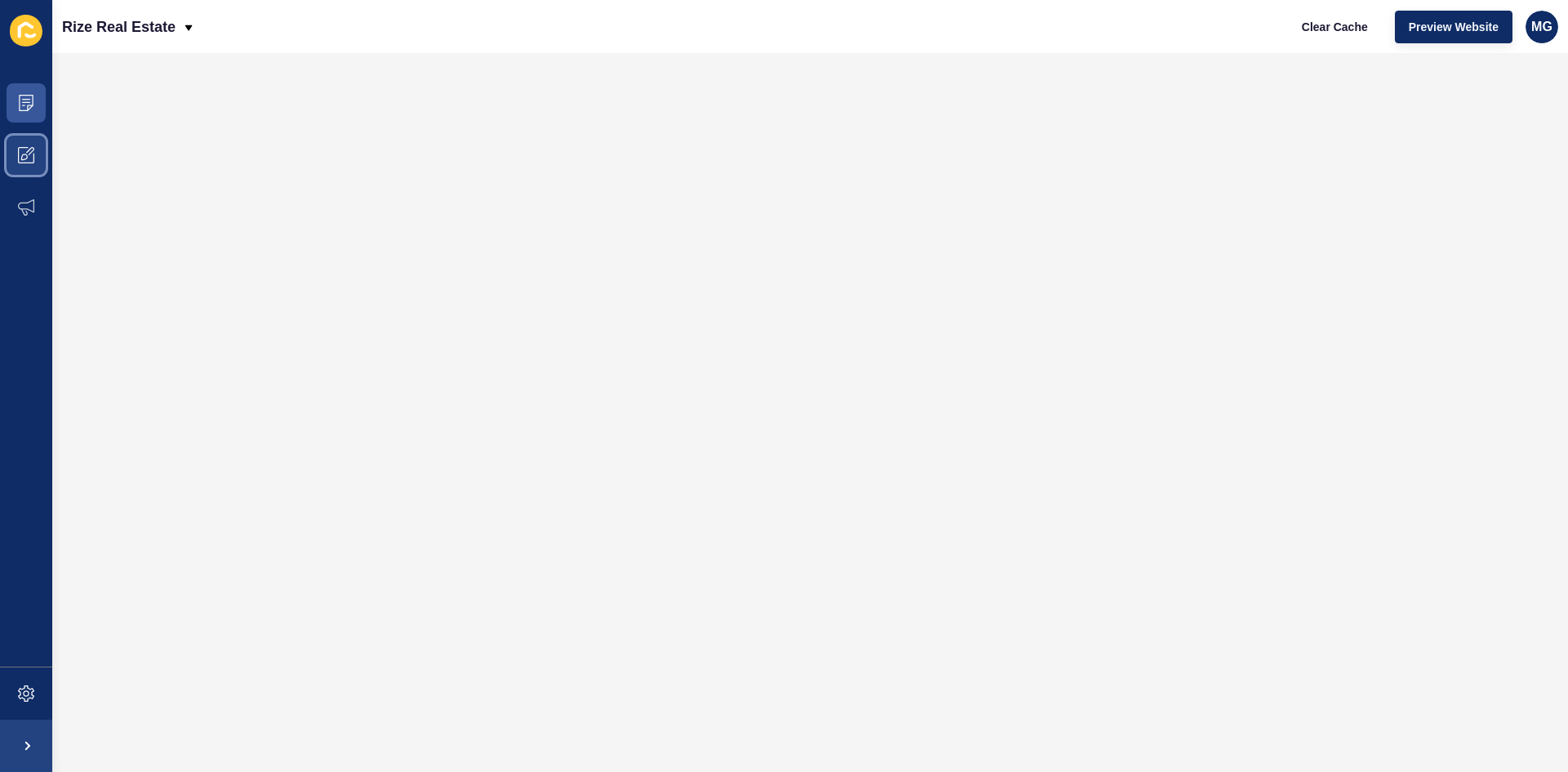
click at [30, 162] on span at bounding box center [26, 155] width 52 height 52
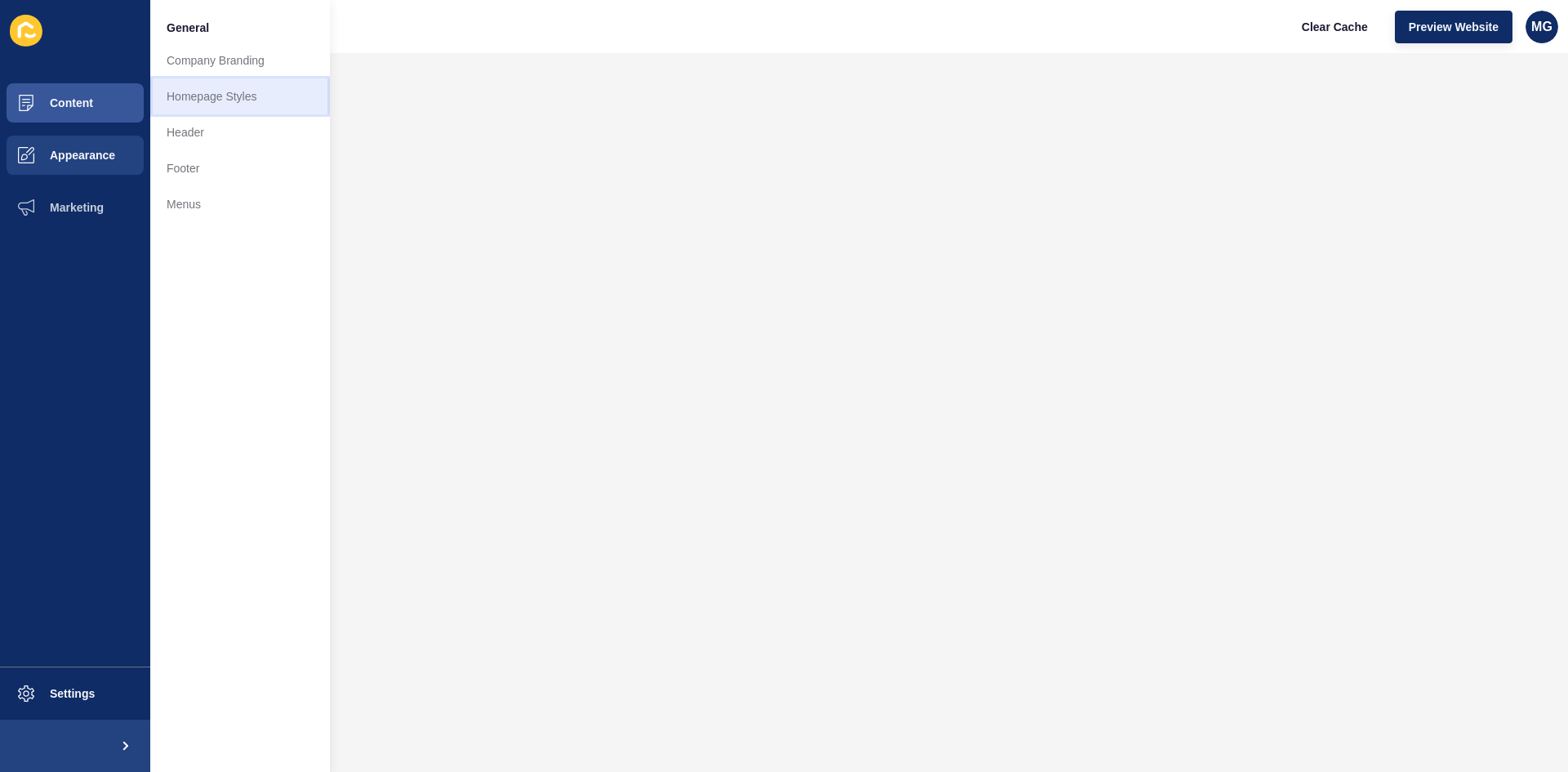
click at [220, 102] on link "Homepage Styles" at bounding box center [240, 96] width 179 height 36
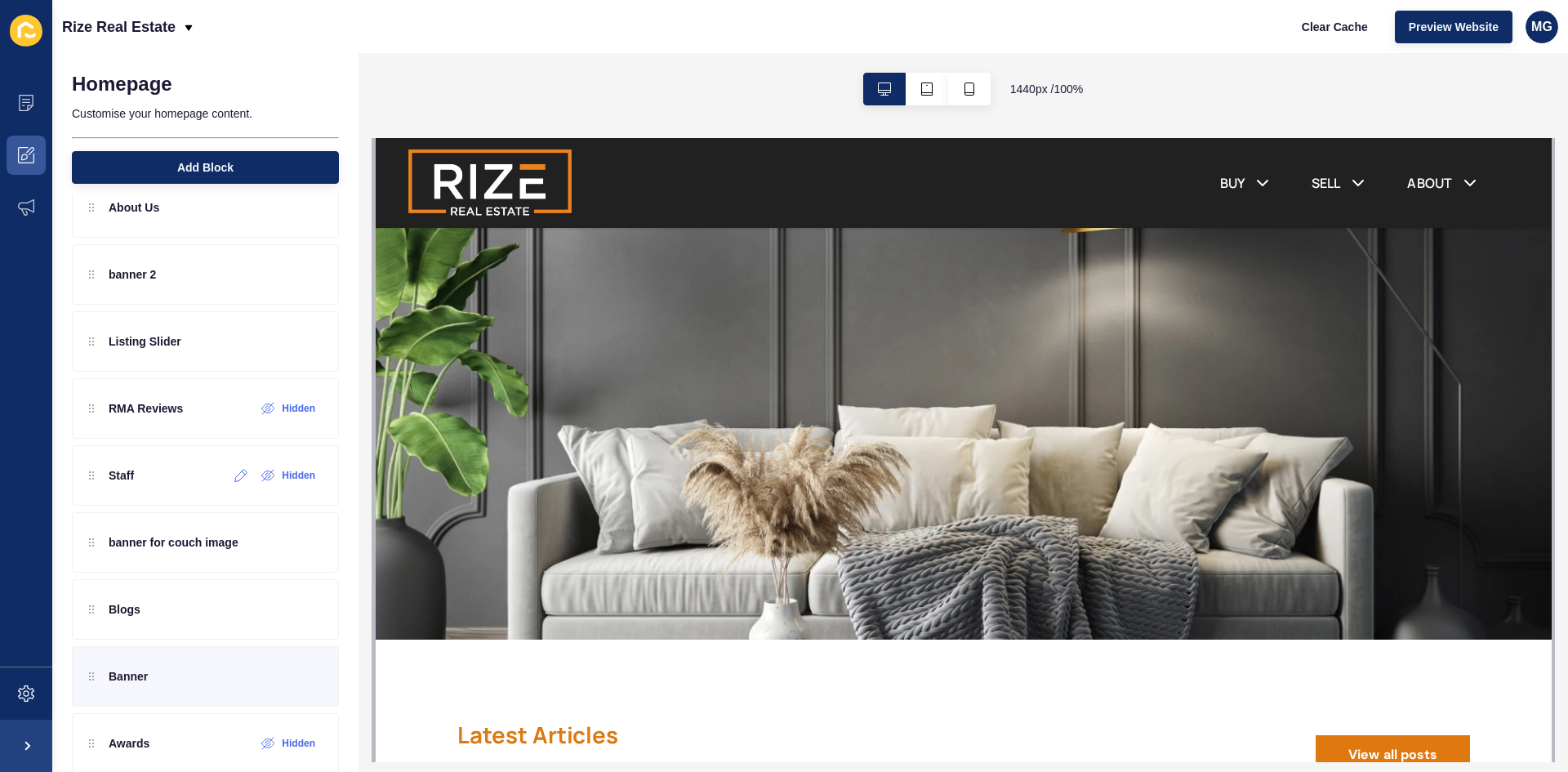
scroll to position [194, 0]
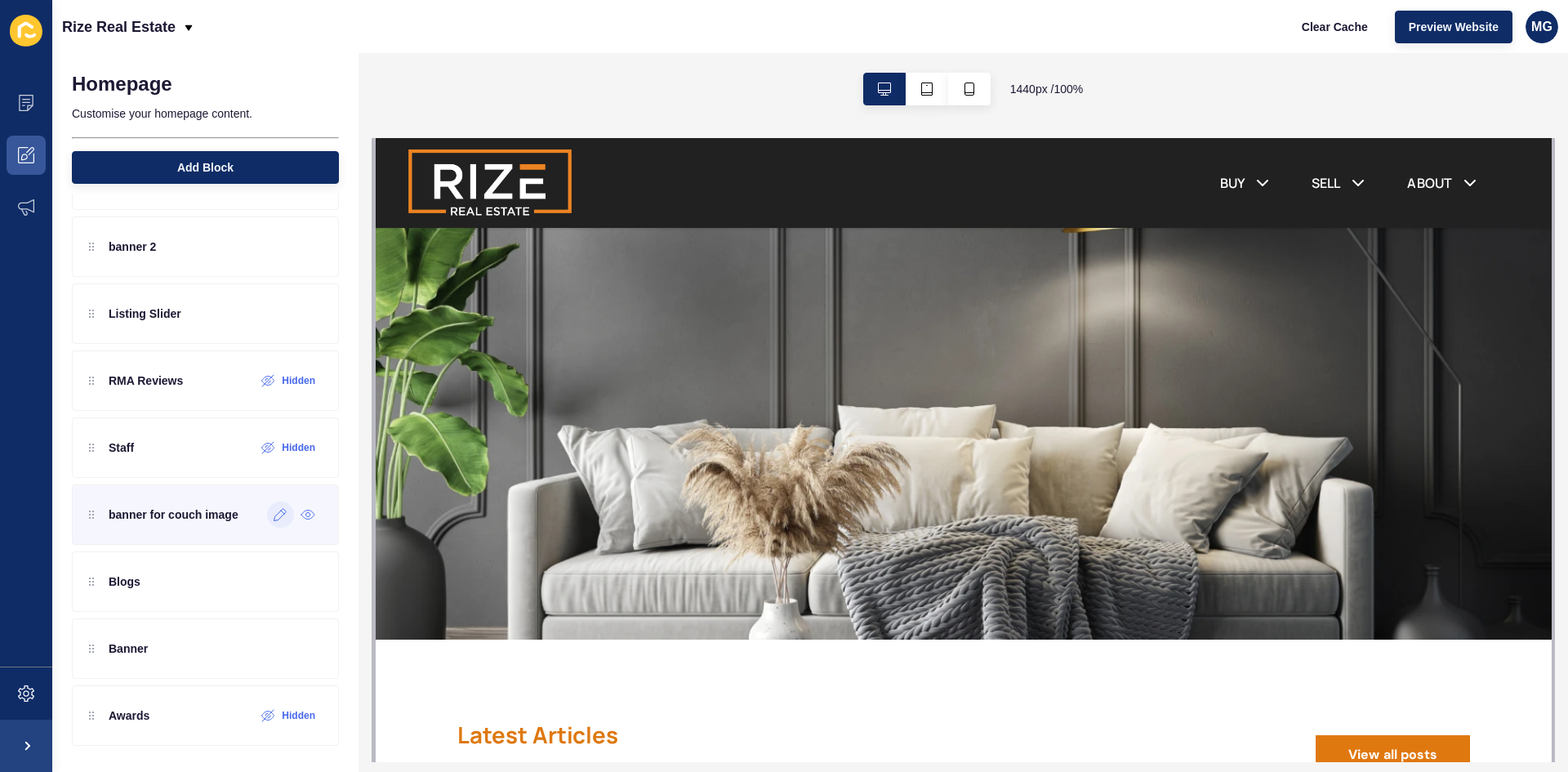
click at [273, 517] on icon at bounding box center [280, 515] width 14 height 13
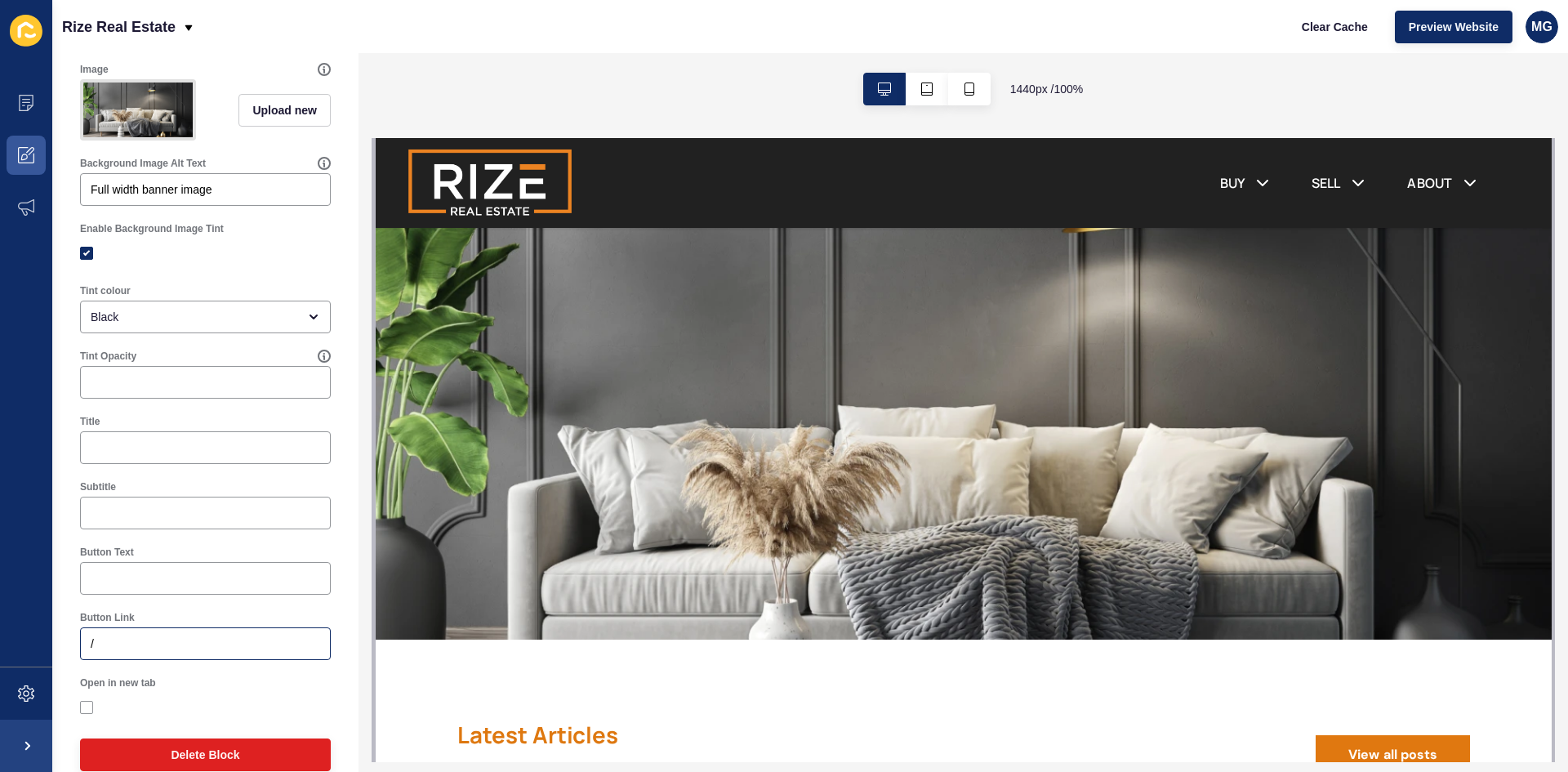
scroll to position [187, 0]
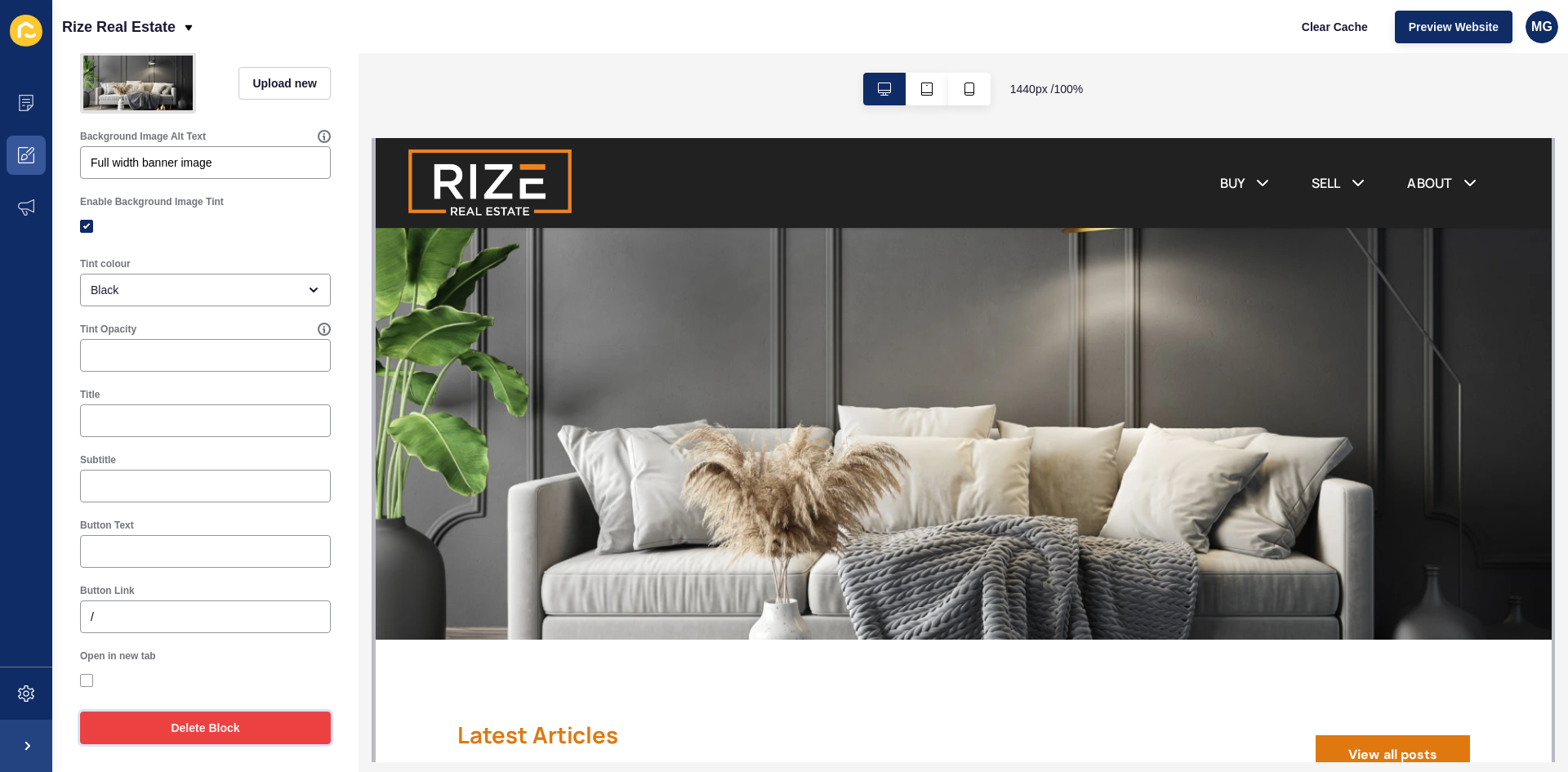
click at [211, 725] on span "Delete Block" at bounding box center [204, 728] width 68 height 16
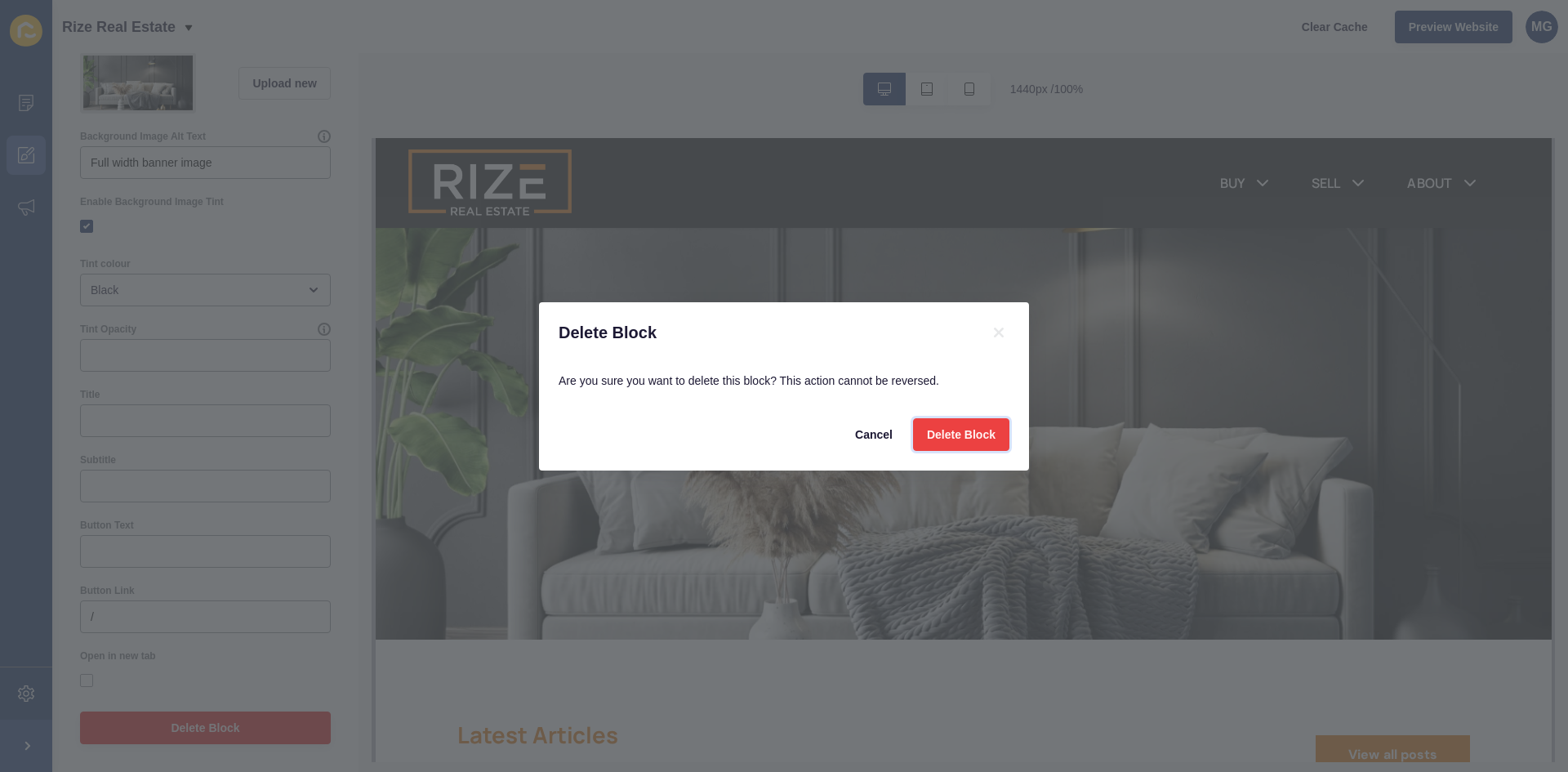
click at [950, 430] on span "Delete Block" at bounding box center [960, 435] width 68 height 16
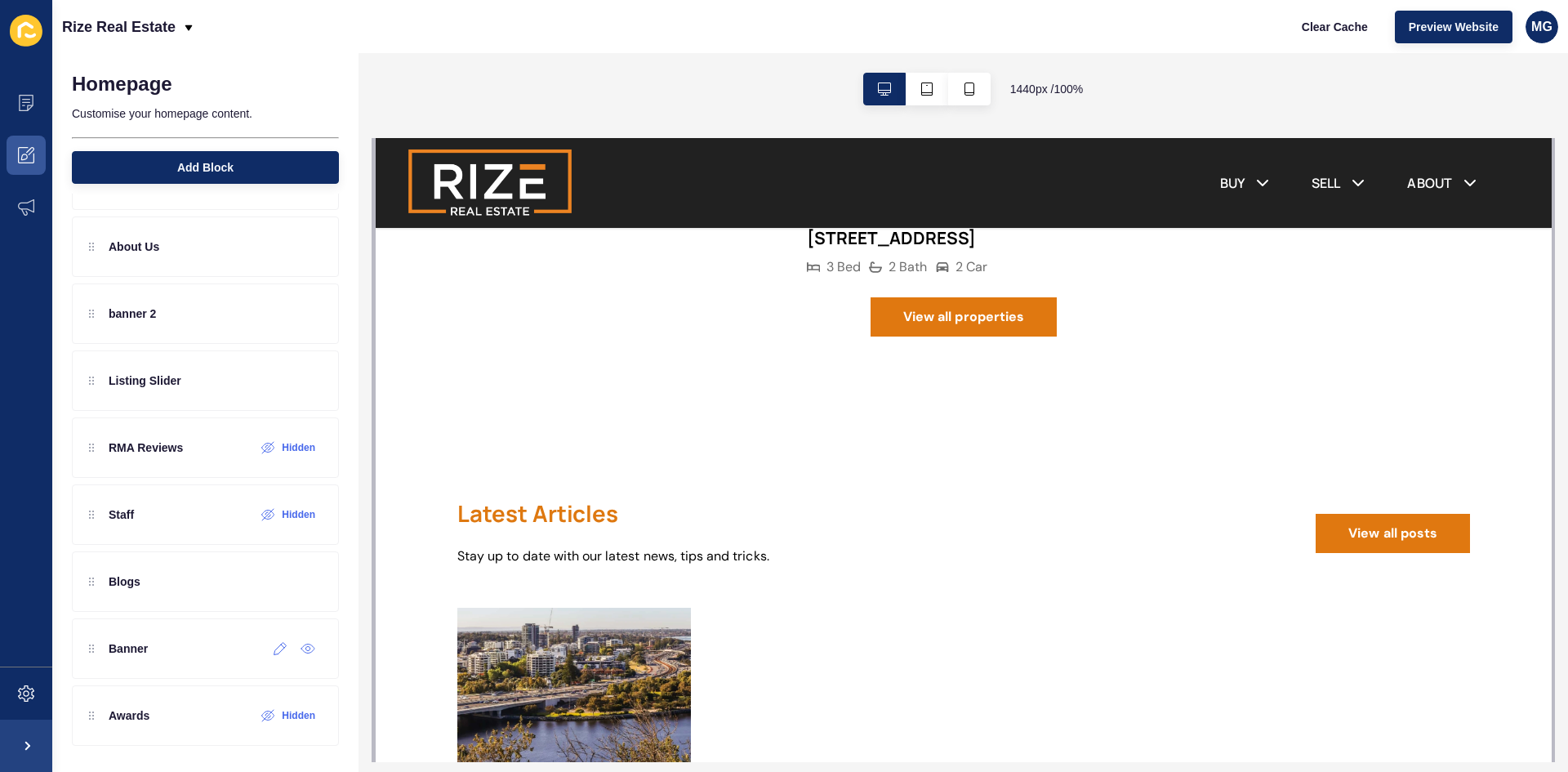
scroll to position [108, 0]
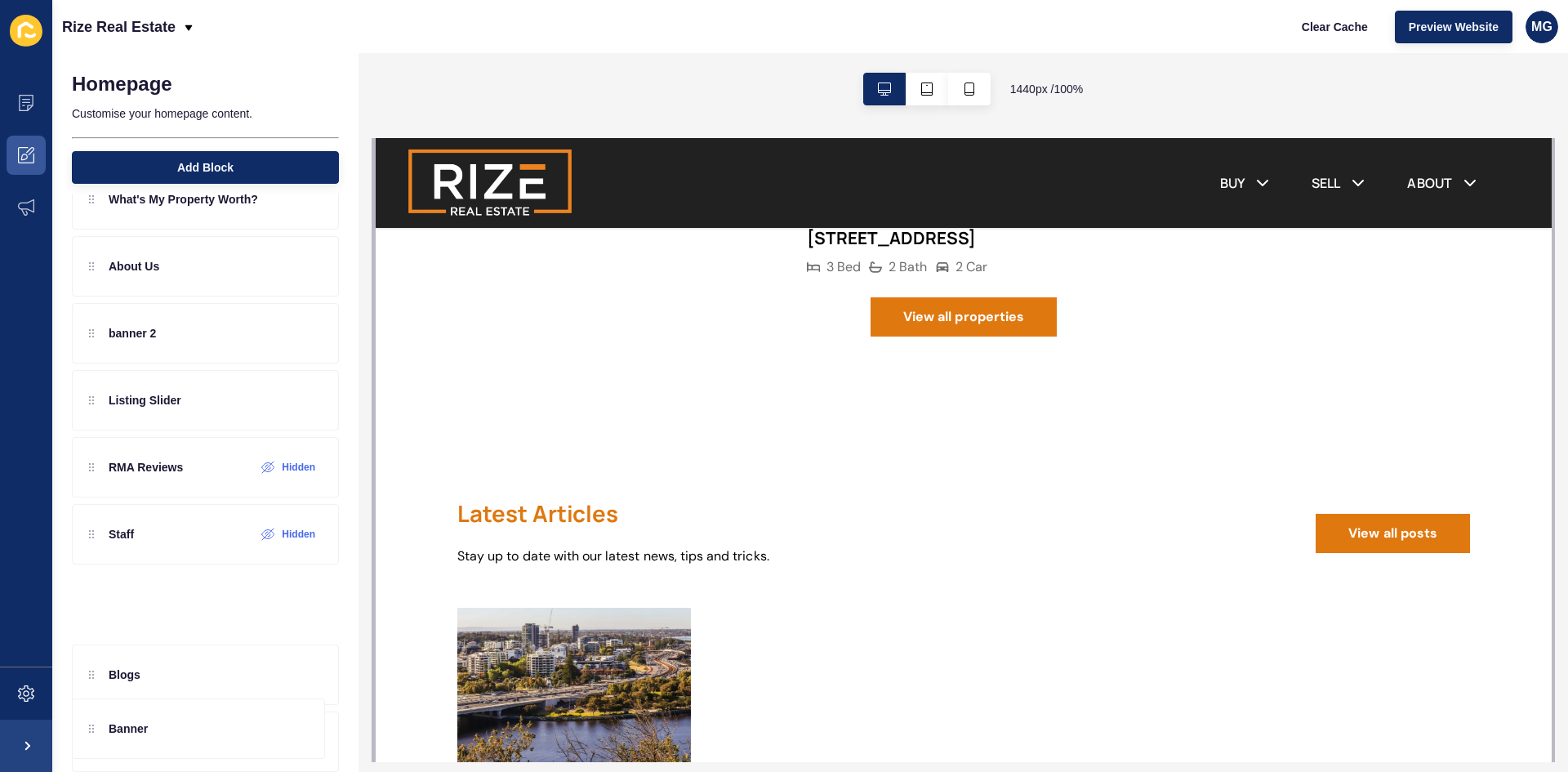
drag, startPoint x: 92, startPoint y: 654, endPoint x: 107, endPoint y: 594, distance: 61.8
click at [107, 594] on div "What's My Property Worth? About Us banner 2 Listing Slider RMA Reviews Hidden S…" at bounding box center [205, 434] width 267 height 530
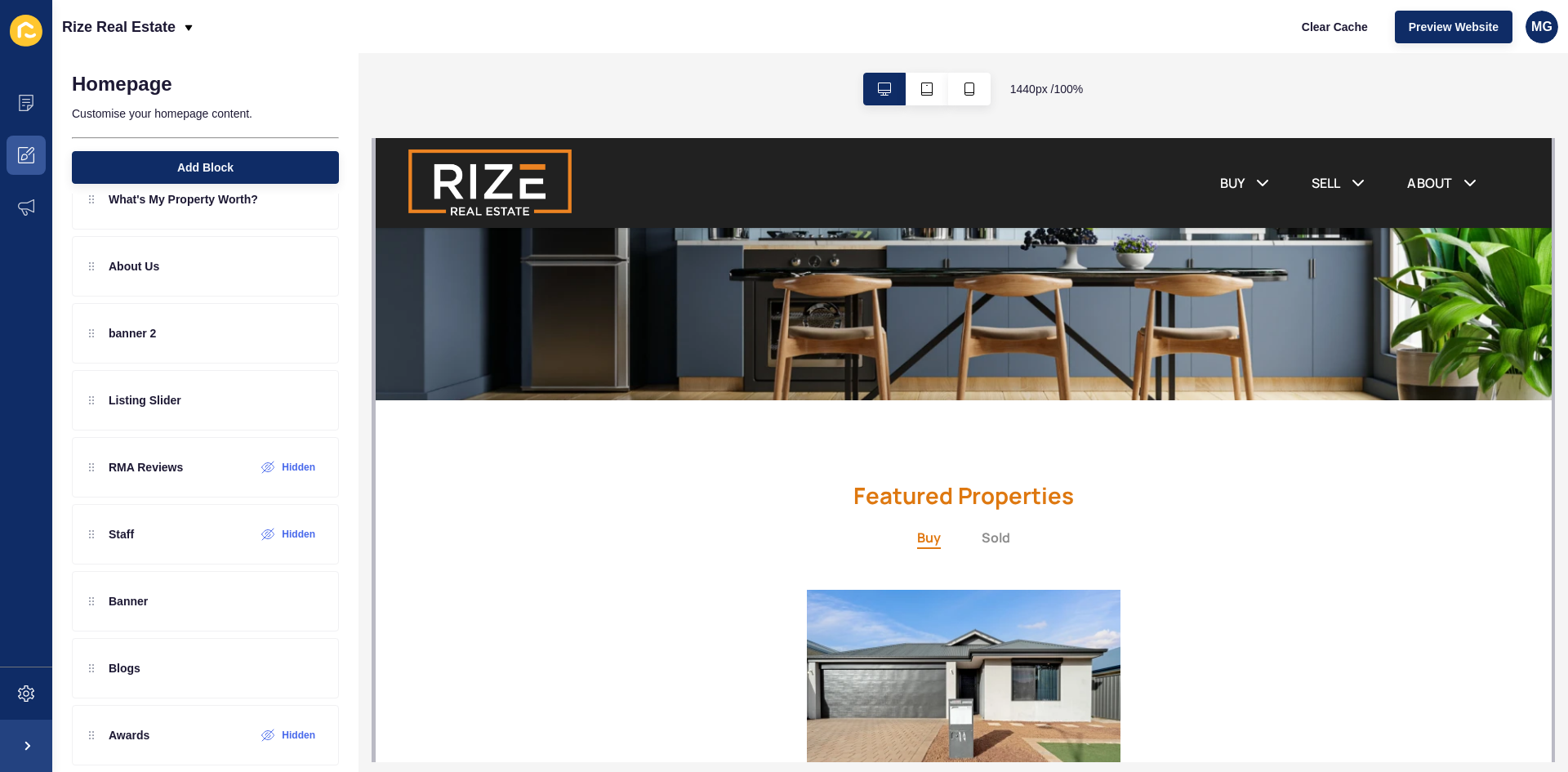
scroll to position [1755, 0]
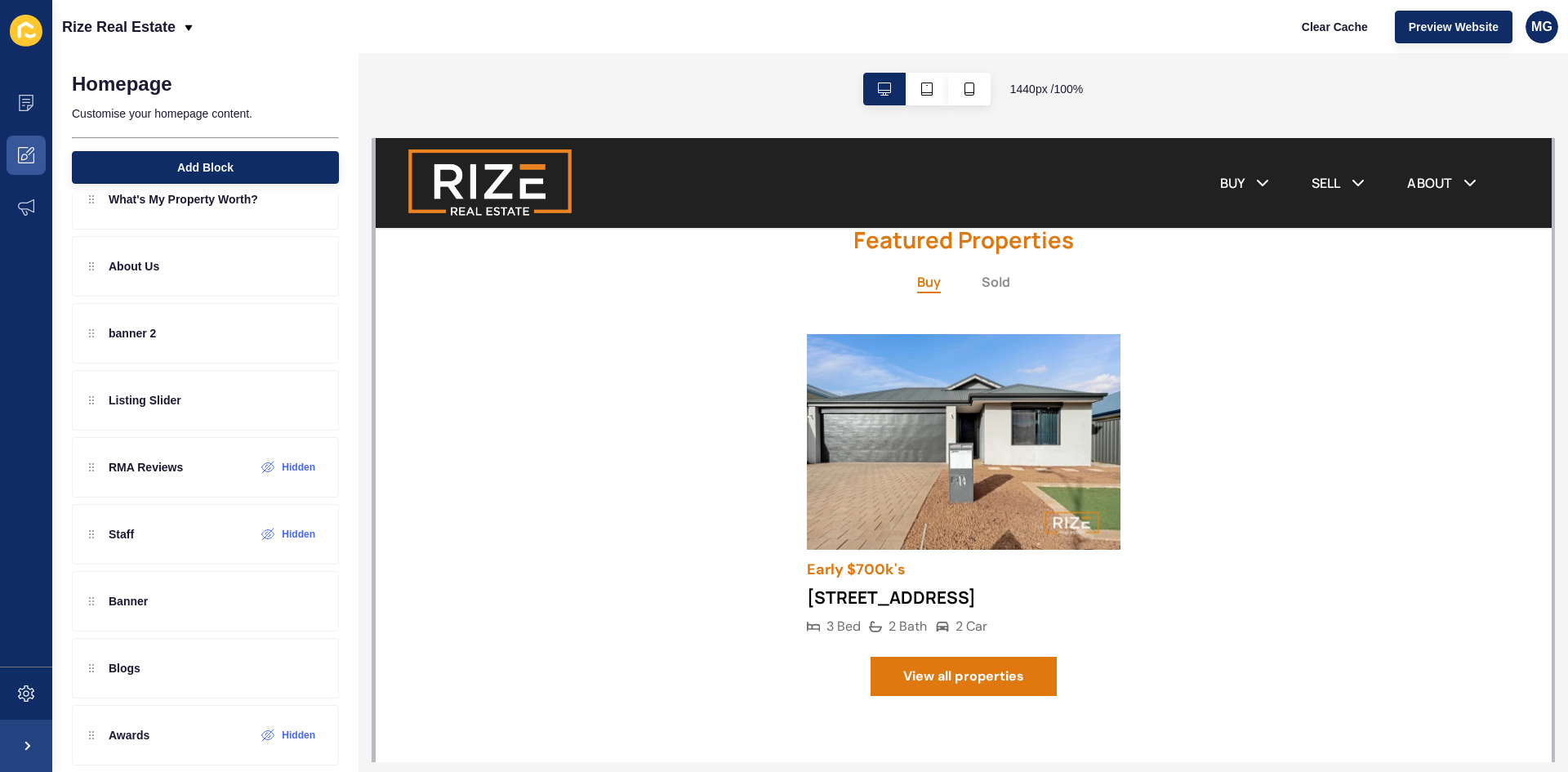
drag, startPoint x: 1542, startPoint y: 169, endPoint x: 477, endPoint y: 712, distance: 1195.4
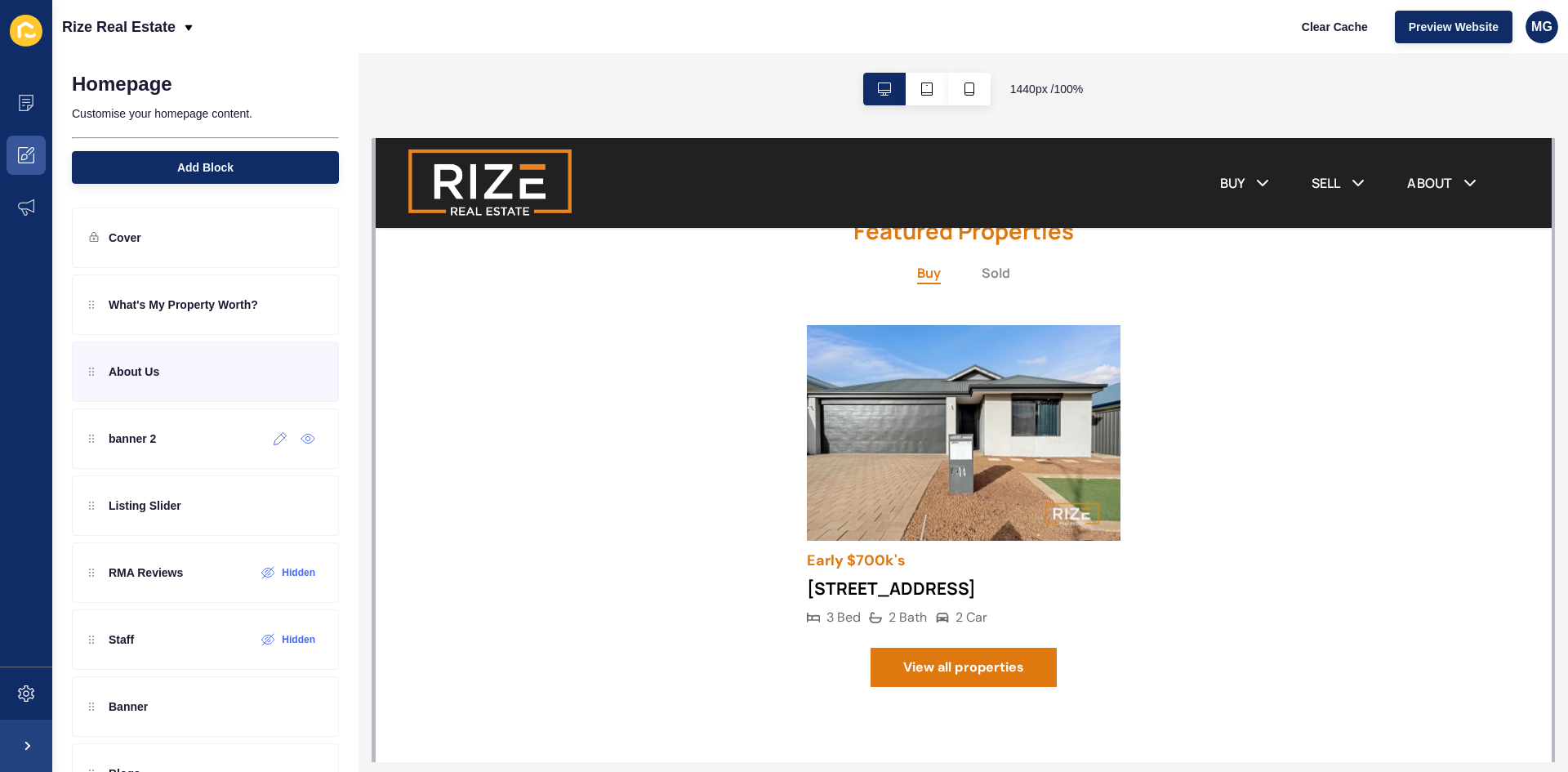
scroll to position [0, 0]
click at [23, 159] on icon at bounding box center [26, 155] width 16 height 16
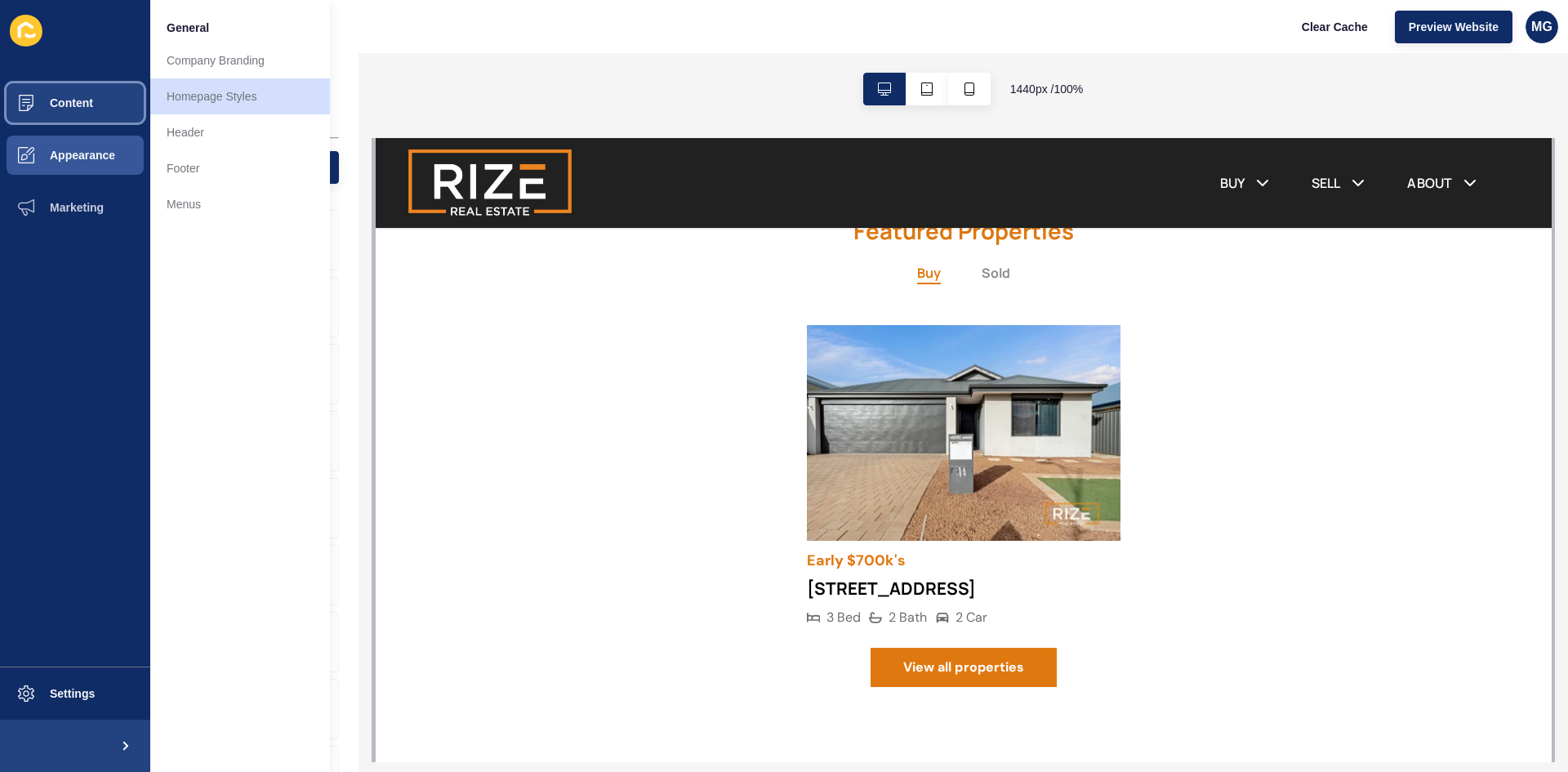
click at [56, 105] on span "Content" at bounding box center [45, 103] width 96 height 13
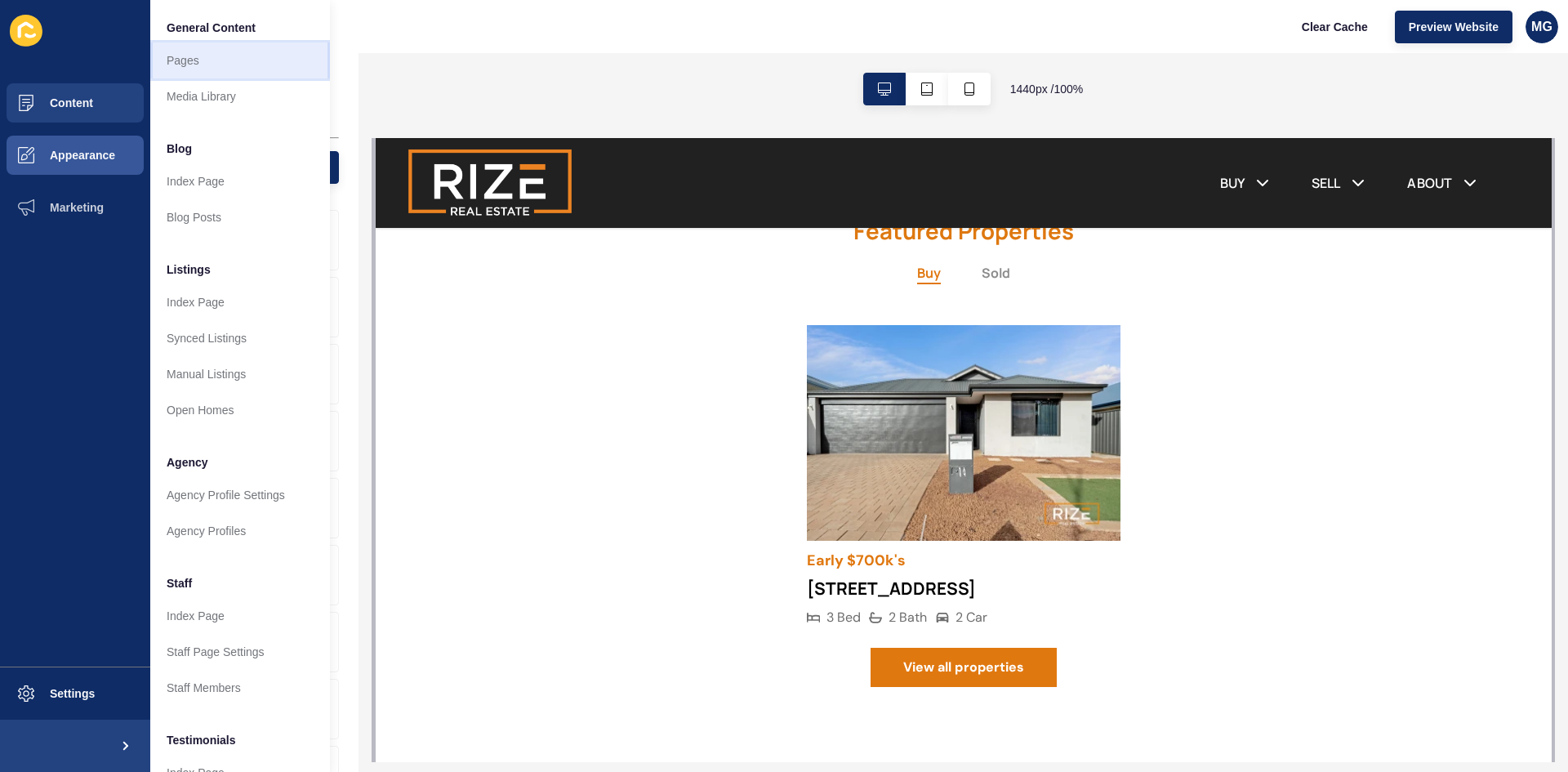
click at [181, 68] on link "Pages" at bounding box center [240, 60] width 179 height 36
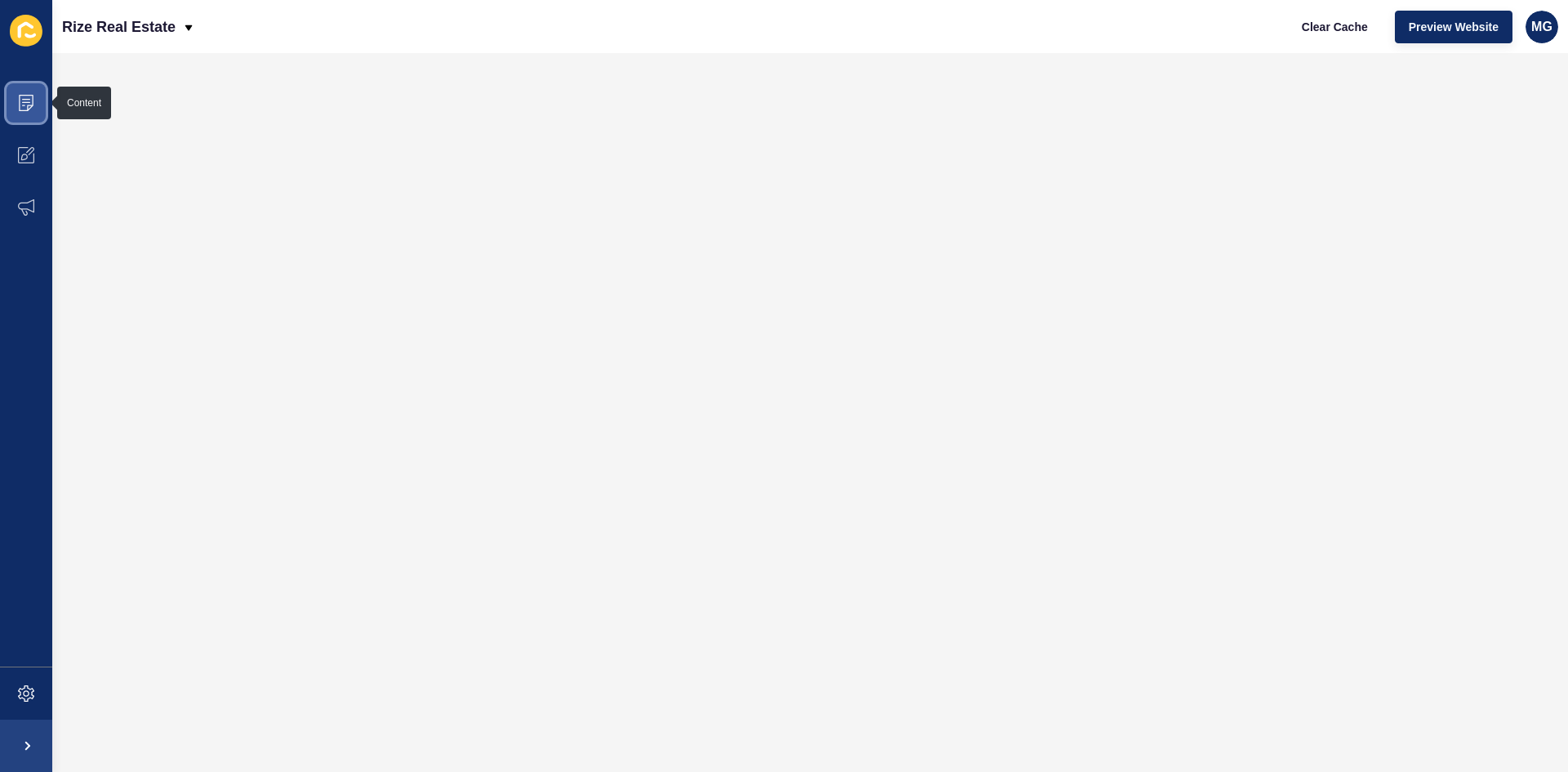
click at [20, 102] on icon at bounding box center [26, 103] width 16 height 16
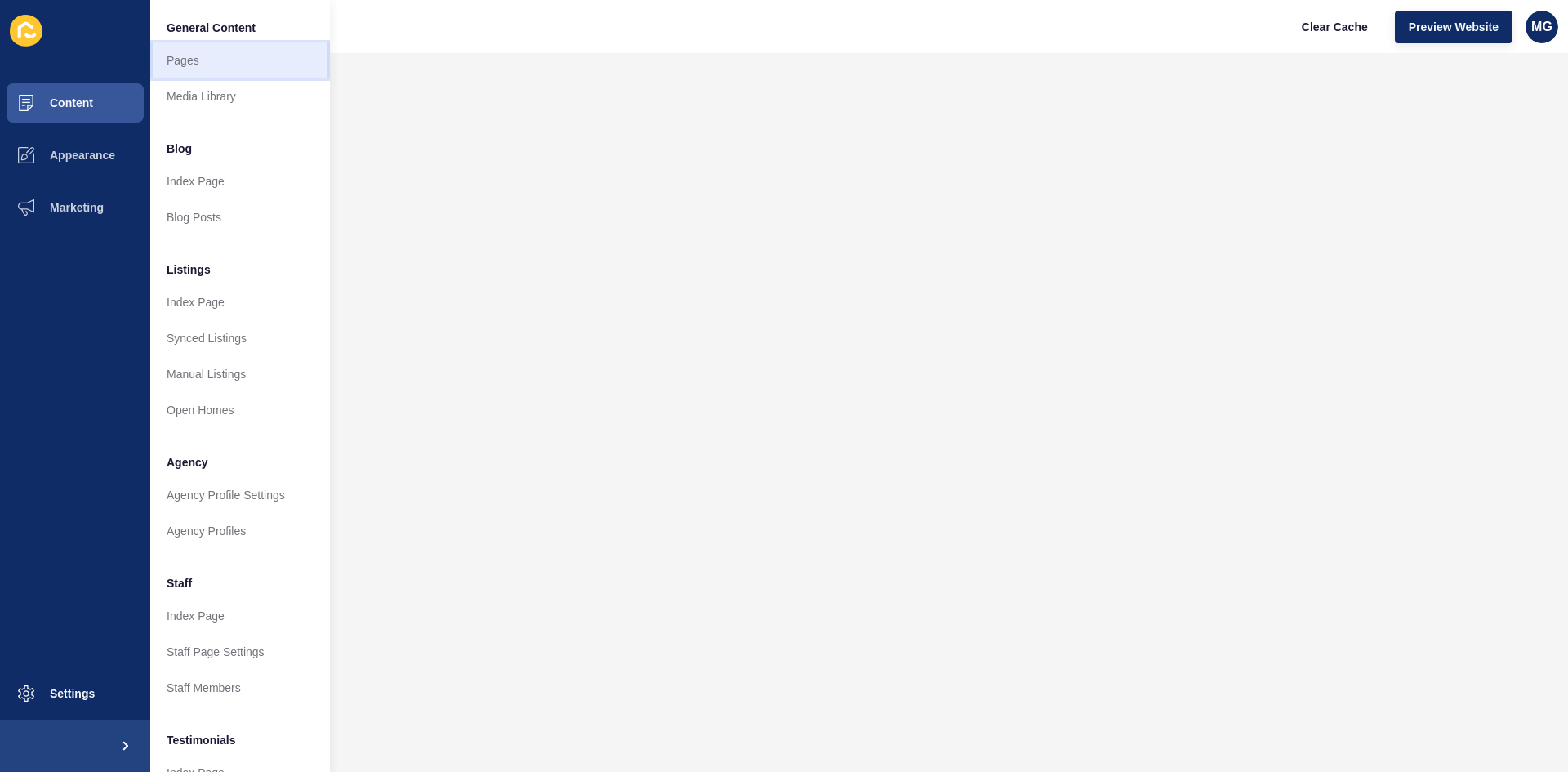
click at [232, 63] on link "Pages" at bounding box center [240, 60] width 179 height 36
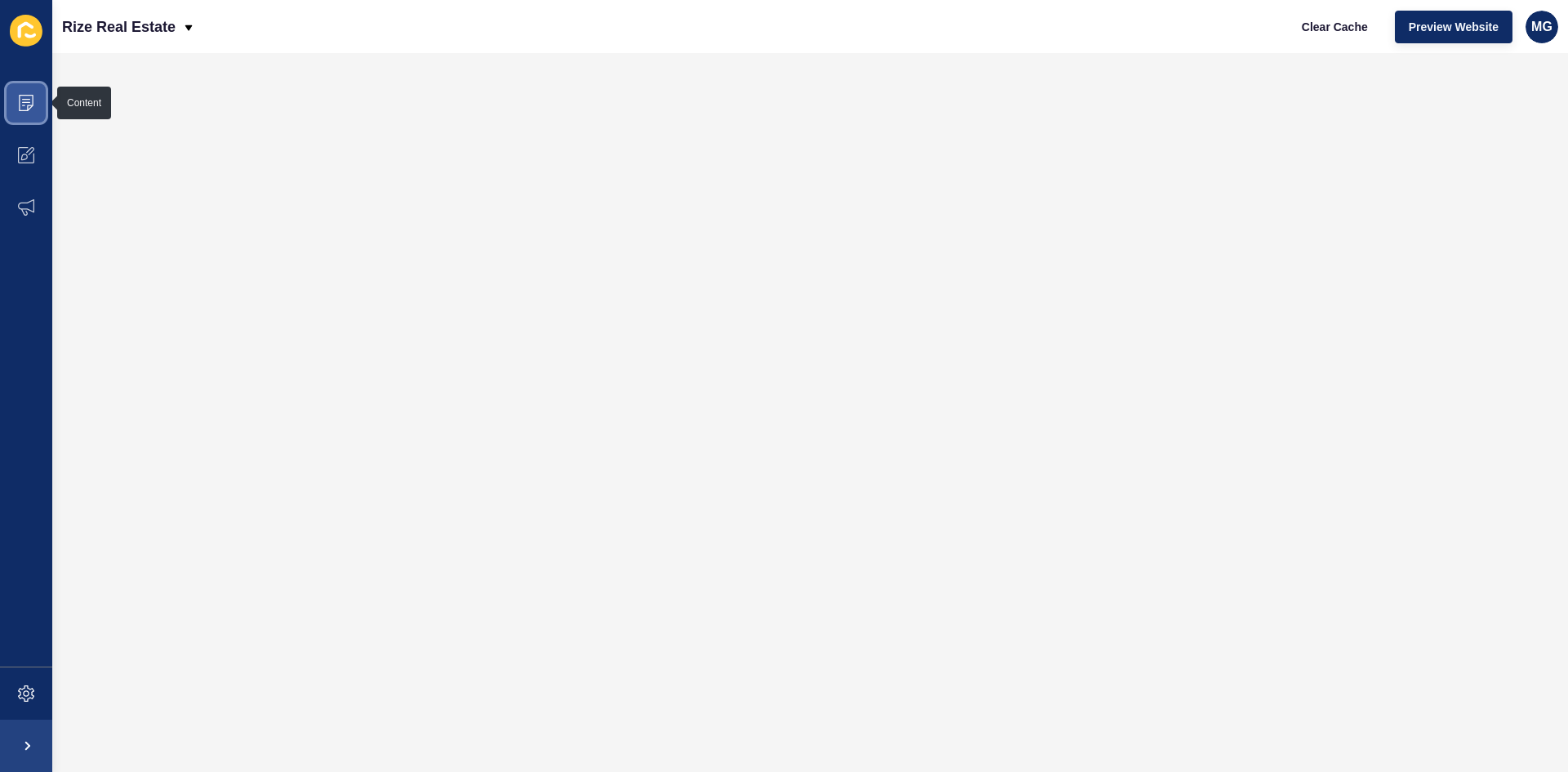
click at [33, 105] on icon at bounding box center [26, 103] width 15 height 16
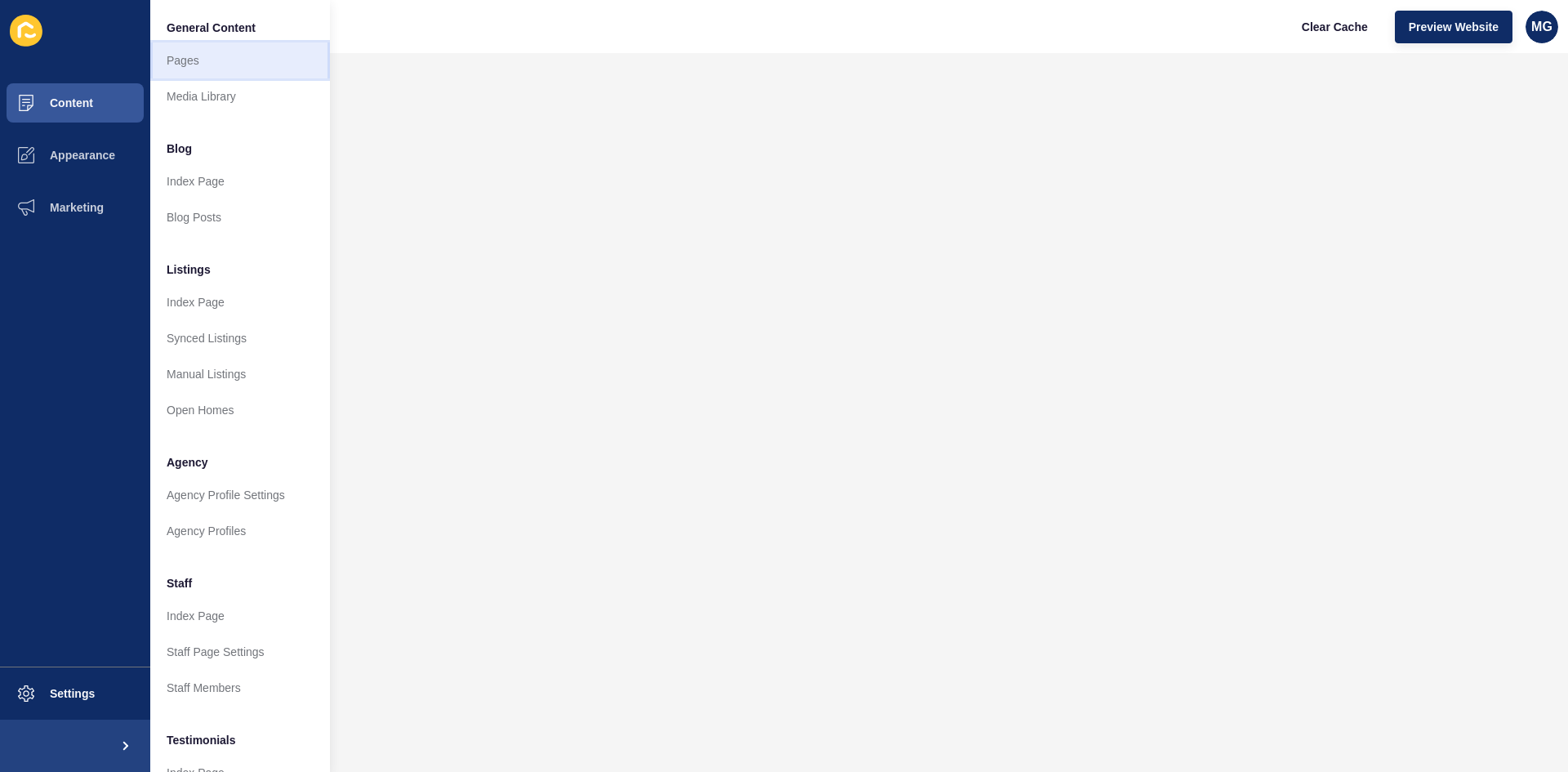
click at [204, 67] on link "Pages" at bounding box center [240, 60] width 179 height 36
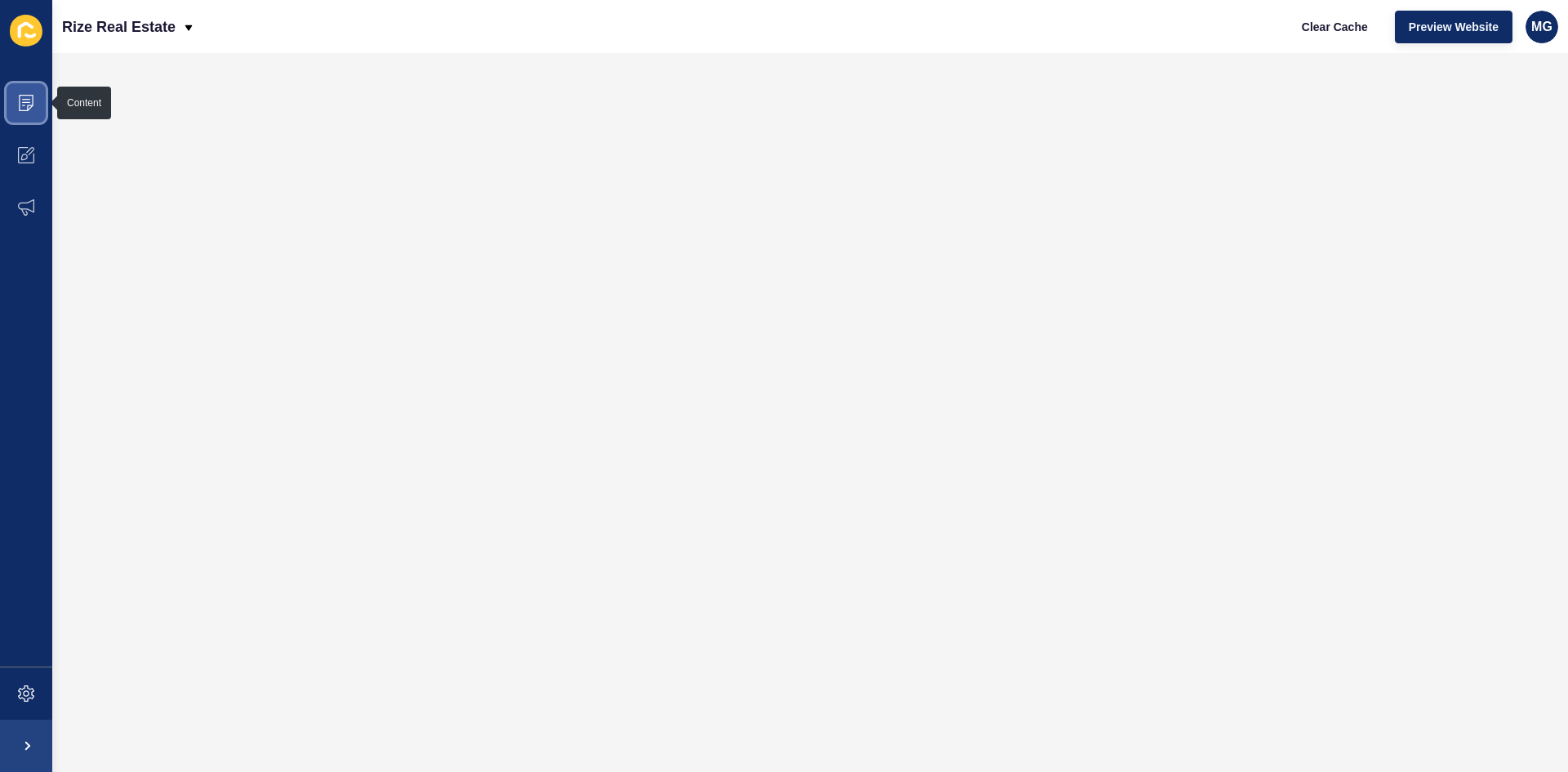
click at [29, 102] on icon at bounding box center [26, 102] width 8 height 1
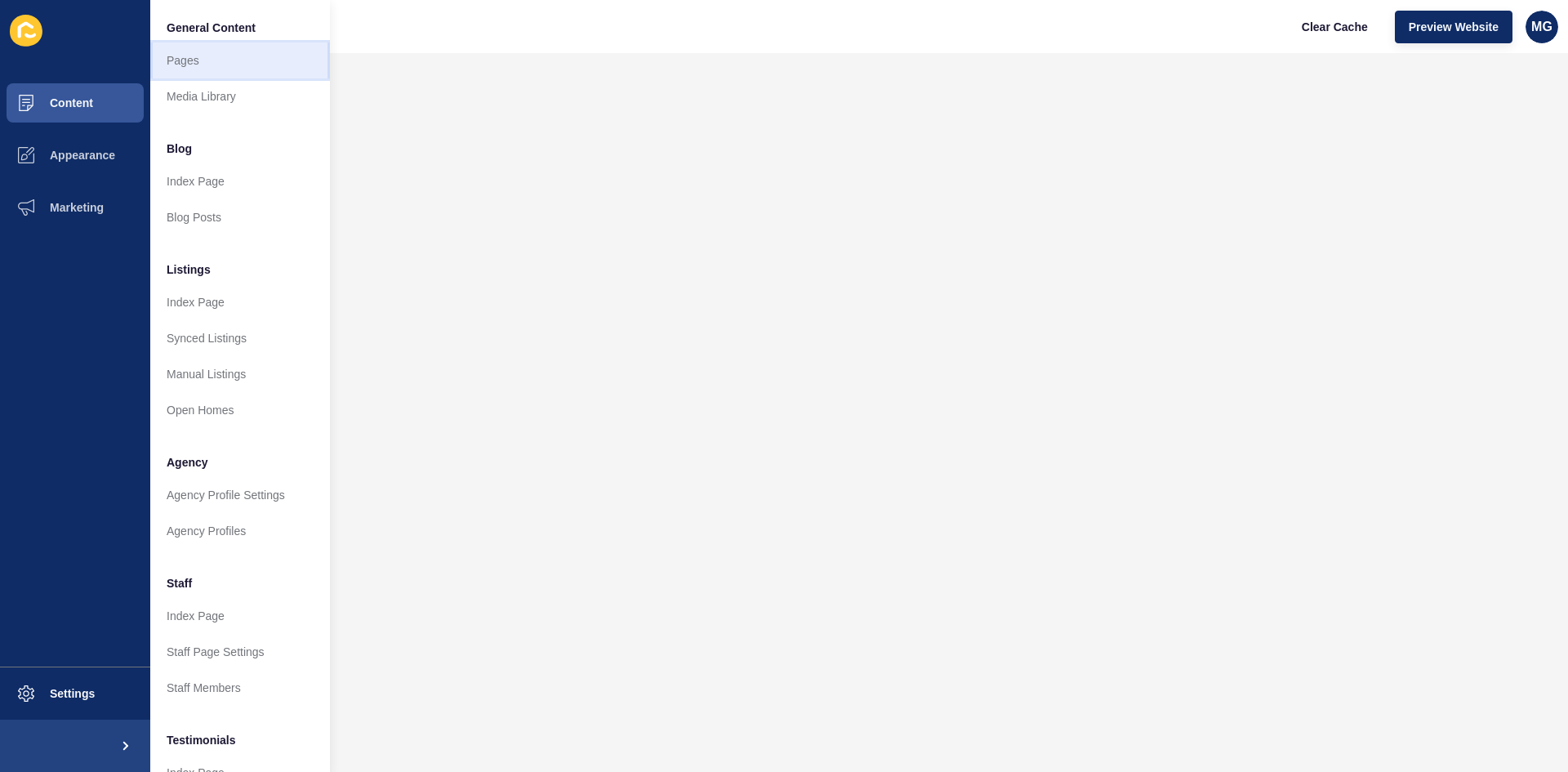
click at [203, 62] on link "Pages" at bounding box center [240, 60] width 179 height 36
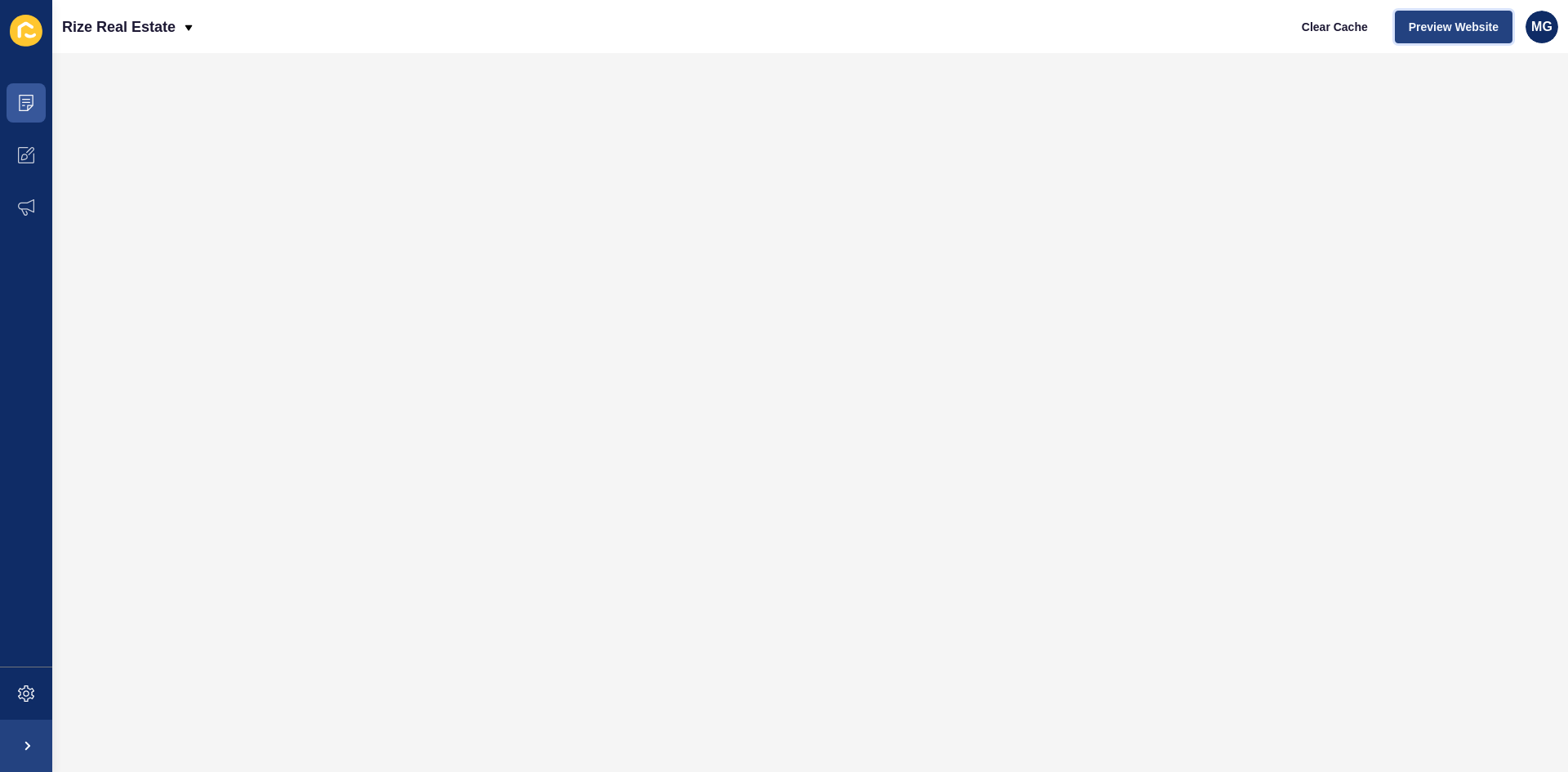
click at [1432, 29] on span "Preview Website" at bounding box center [1453, 27] width 90 height 16
click at [22, 99] on icon at bounding box center [26, 103] width 16 height 16
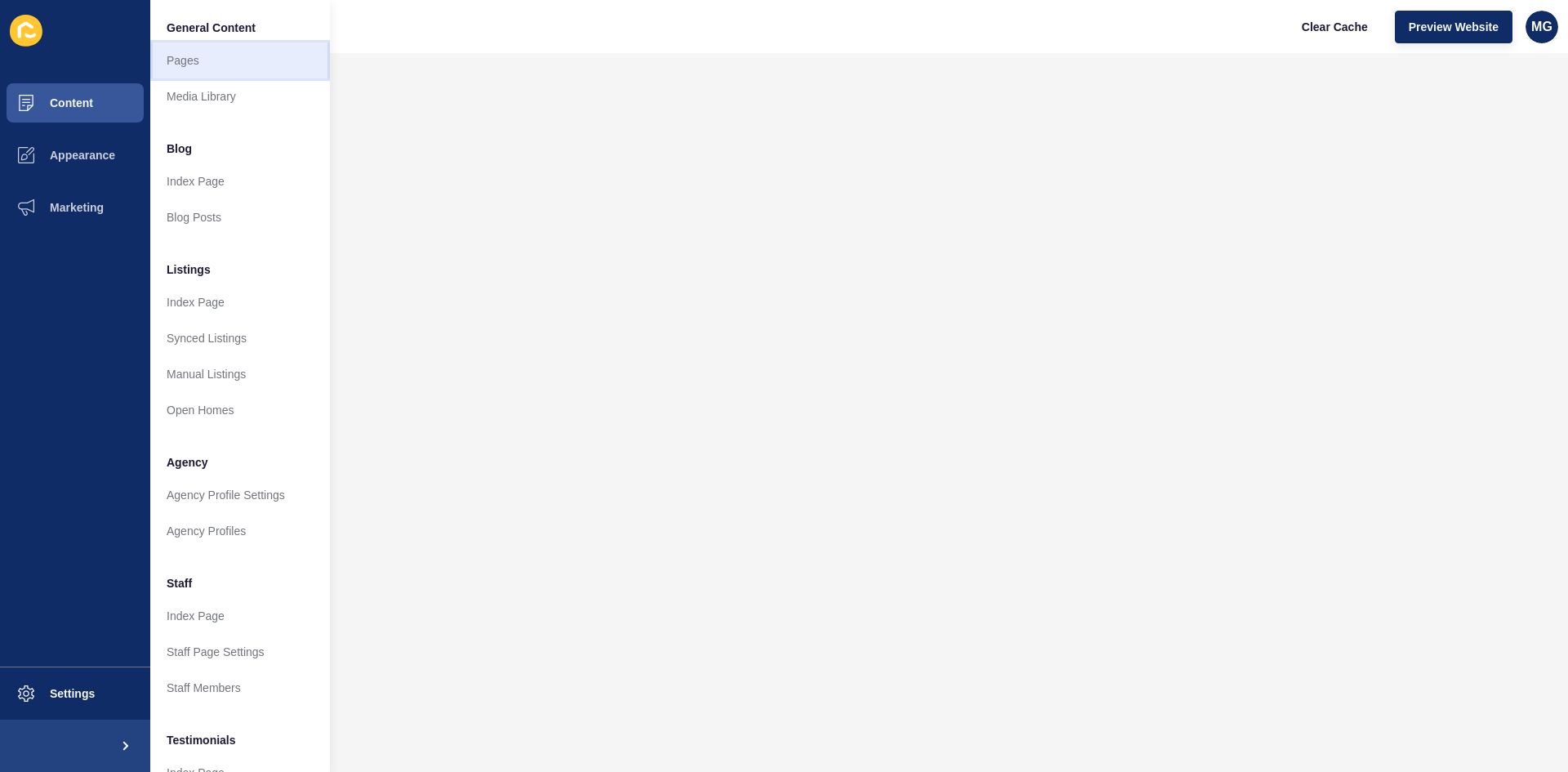
click at [200, 60] on link "Pages" at bounding box center [240, 60] width 179 height 36
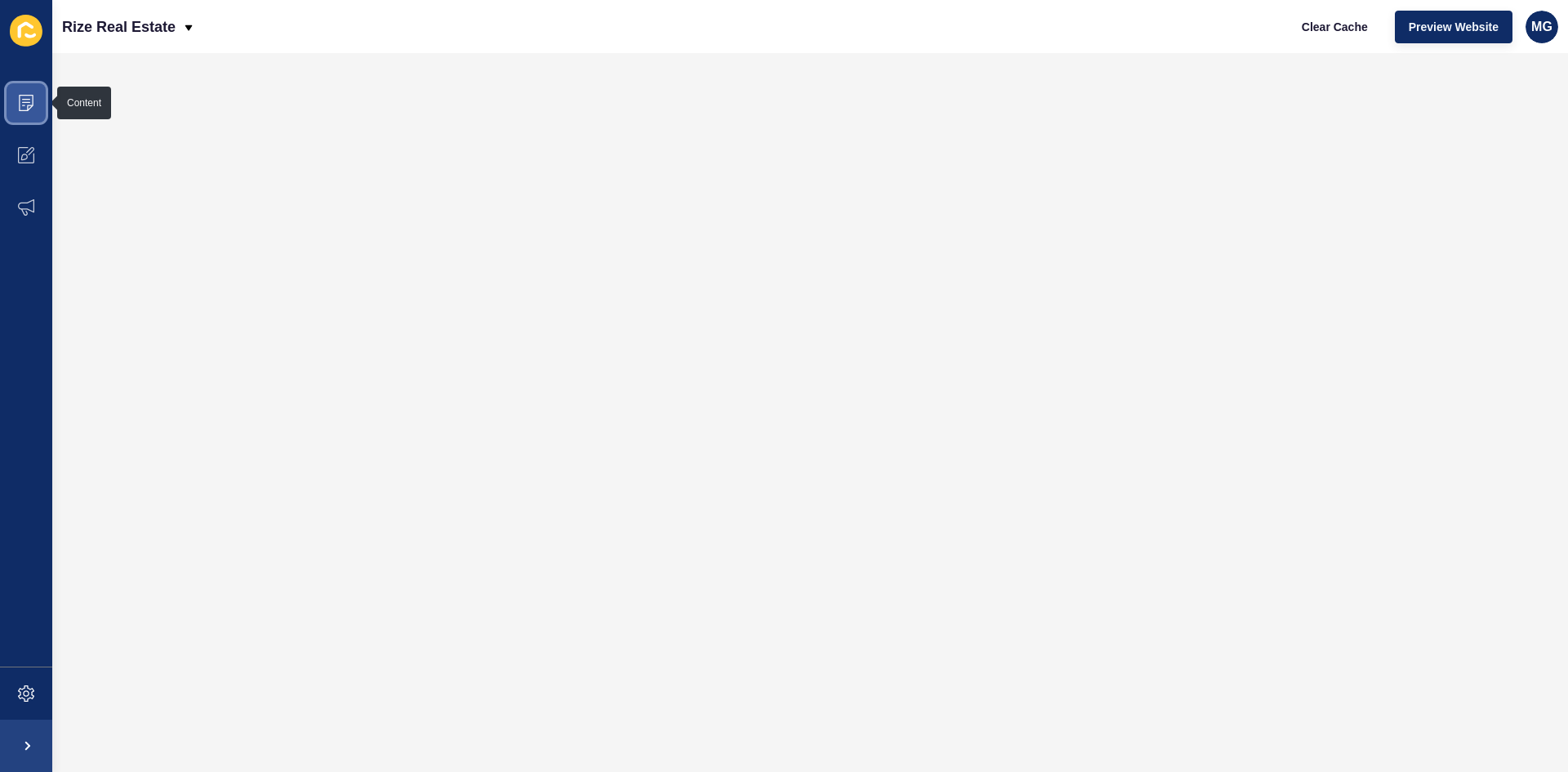
click at [24, 99] on icon at bounding box center [26, 98] width 8 height 1
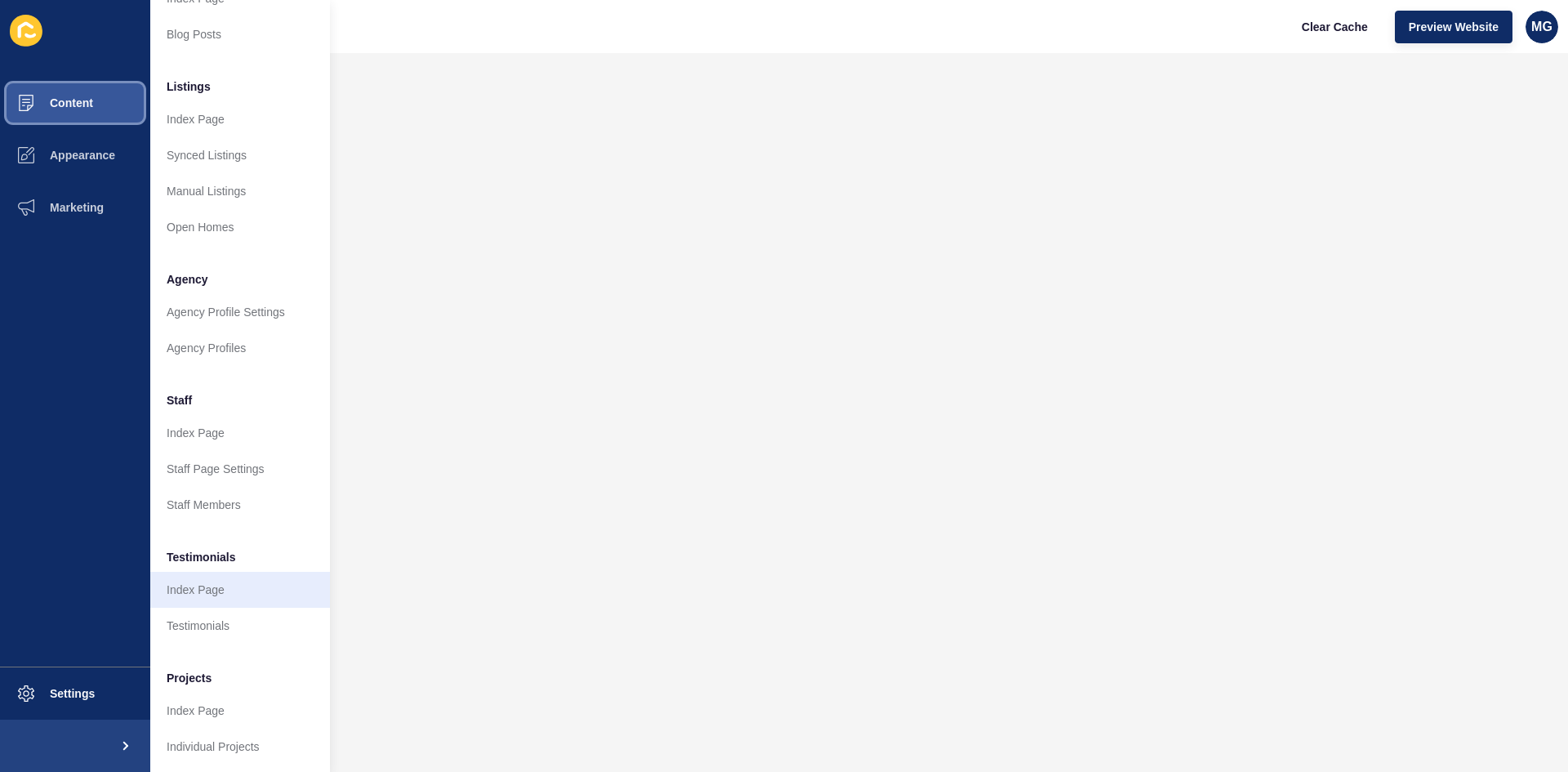
scroll to position [200, 0]
click at [213, 574] on link "Index Page" at bounding box center [240, 587] width 179 height 36
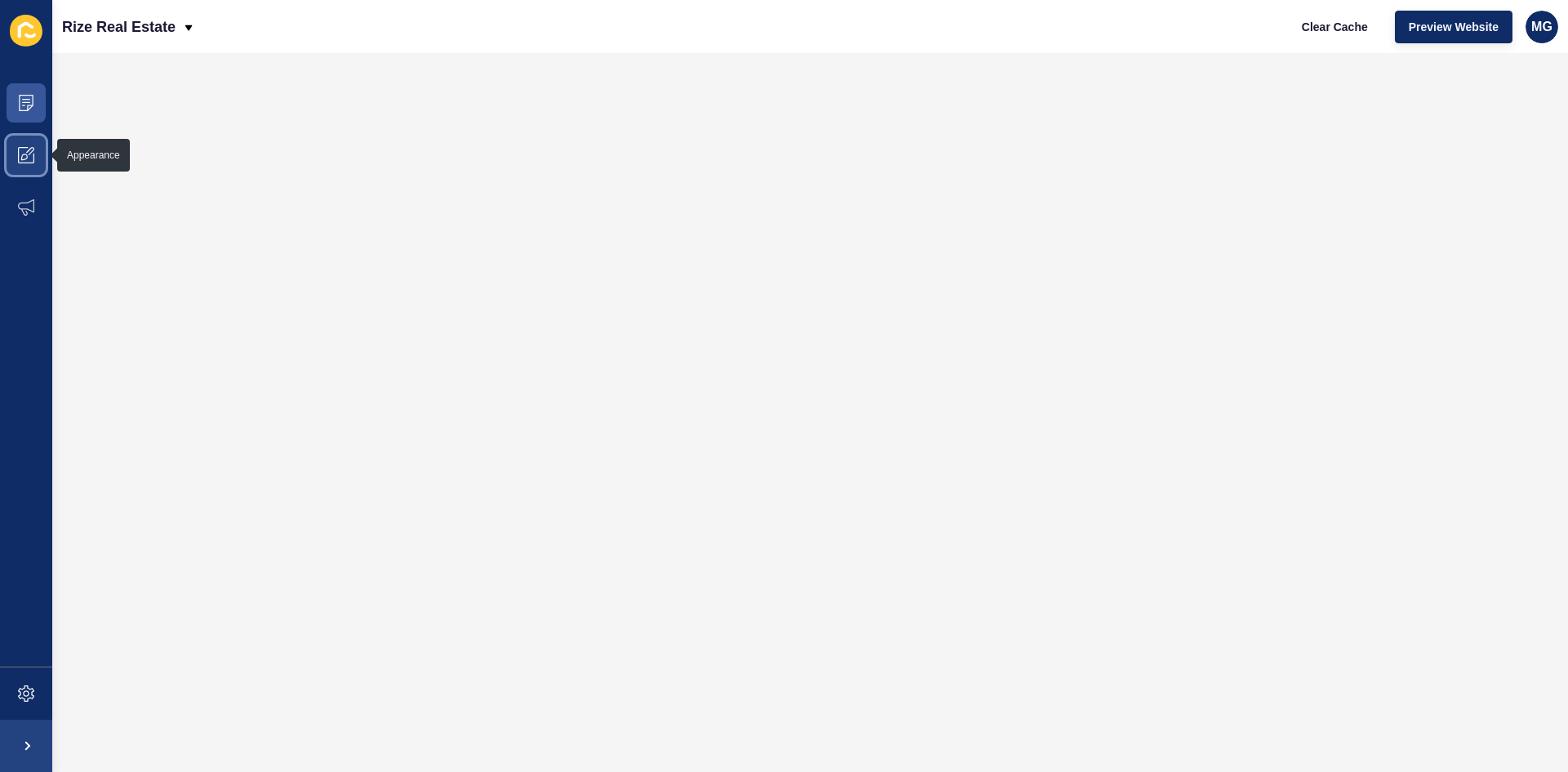
click at [16, 156] on span at bounding box center [26, 155] width 52 height 52
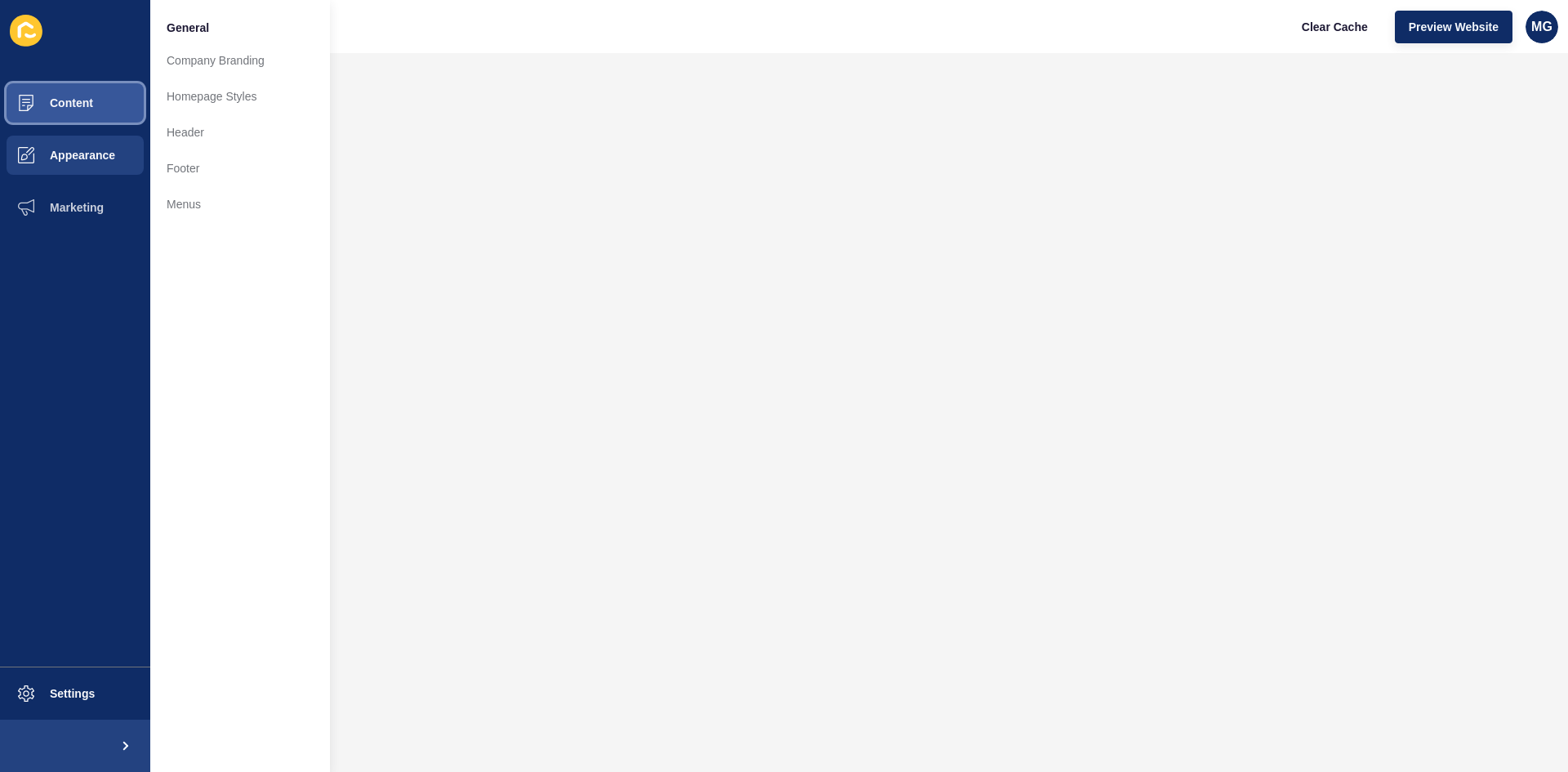
click at [95, 99] on button "Content" at bounding box center [75, 102] width 150 height 52
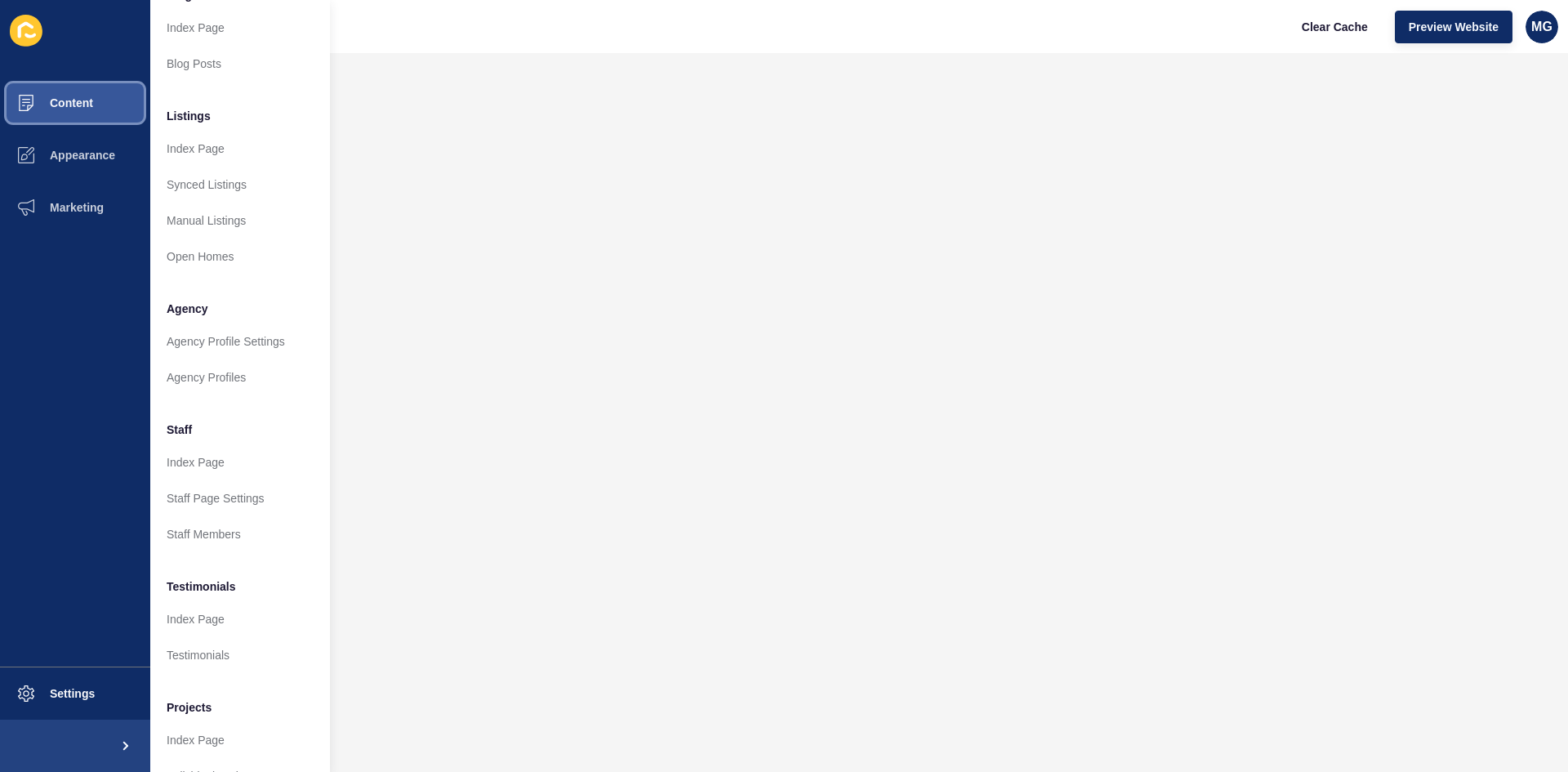
scroll to position [200, 0]
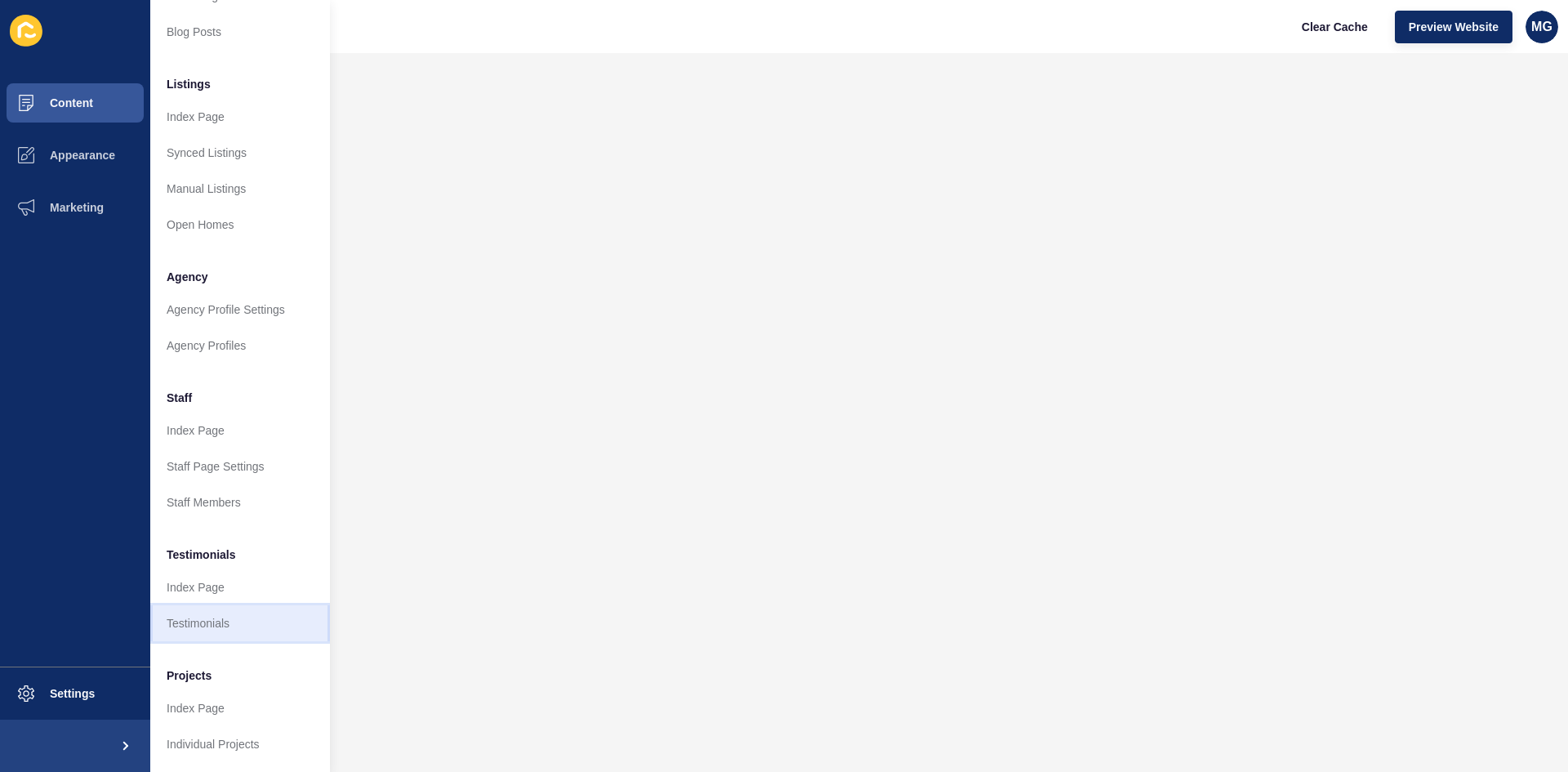
click at [200, 606] on link "Testimonials" at bounding box center [240, 623] width 179 height 36
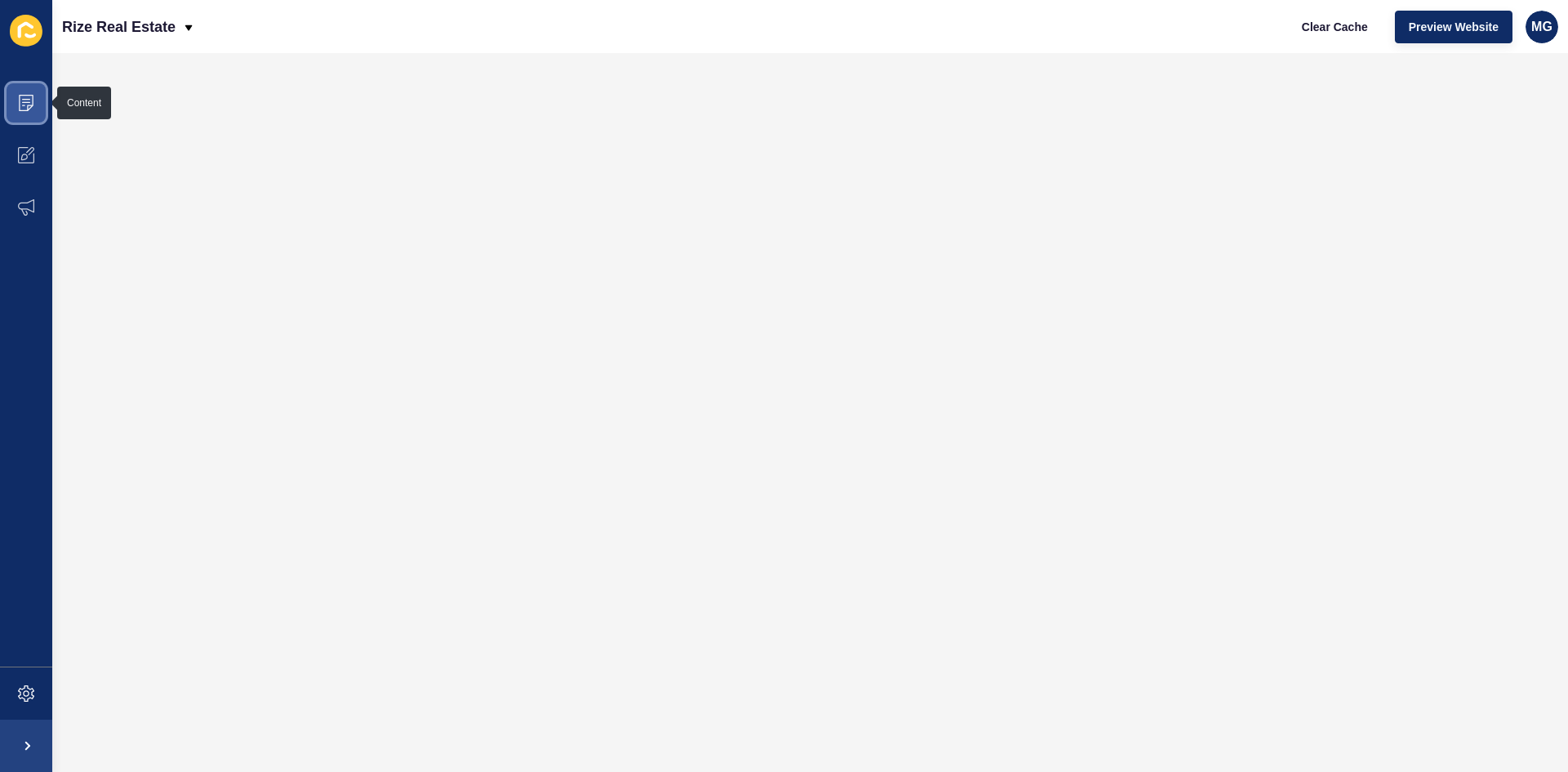
click at [28, 98] on icon at bounding box center [26, 103] width 16 height 16
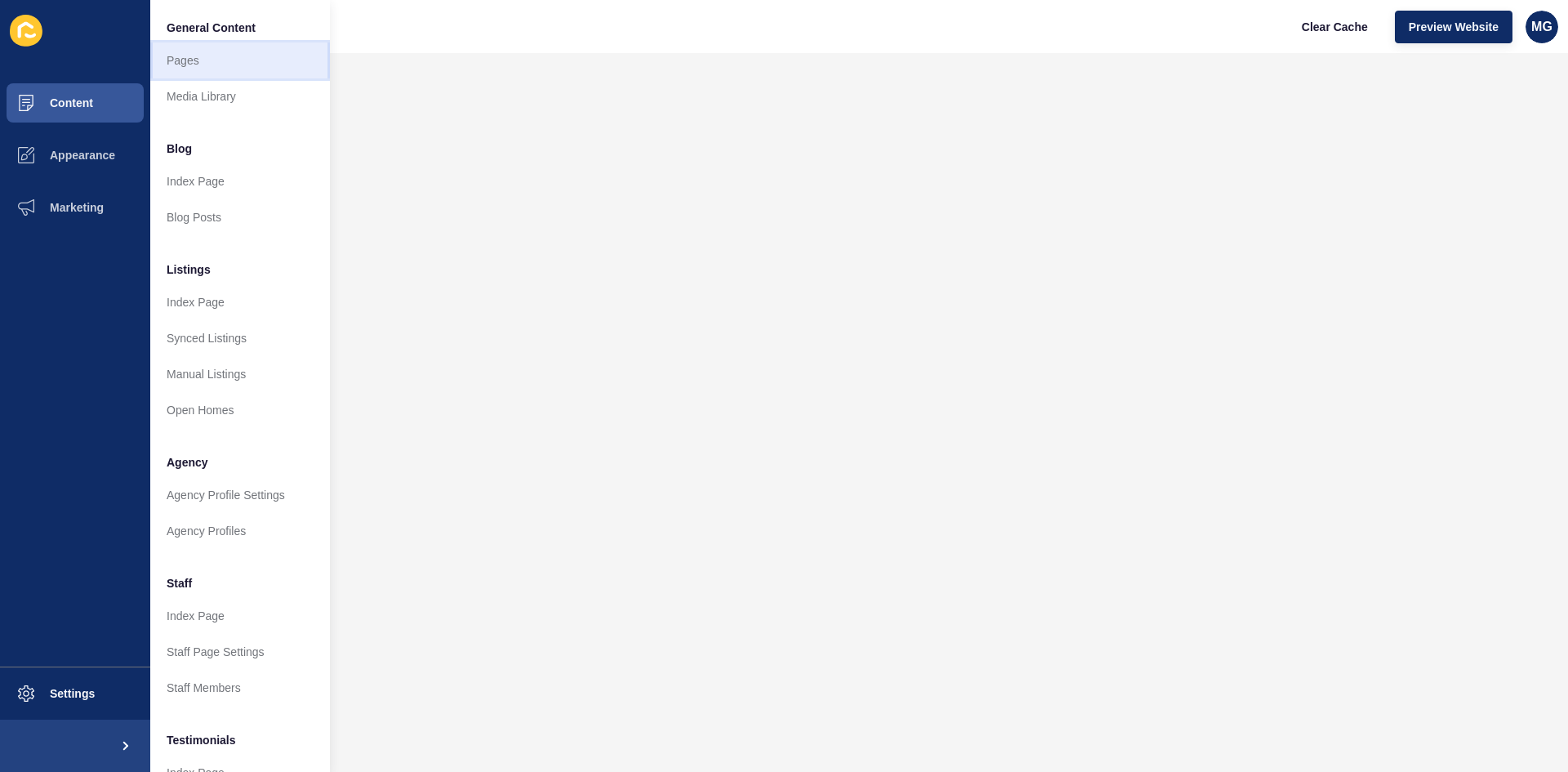
click at [209, 64] on link "Pages" at bounding box center [240, 60] width 179 height 36
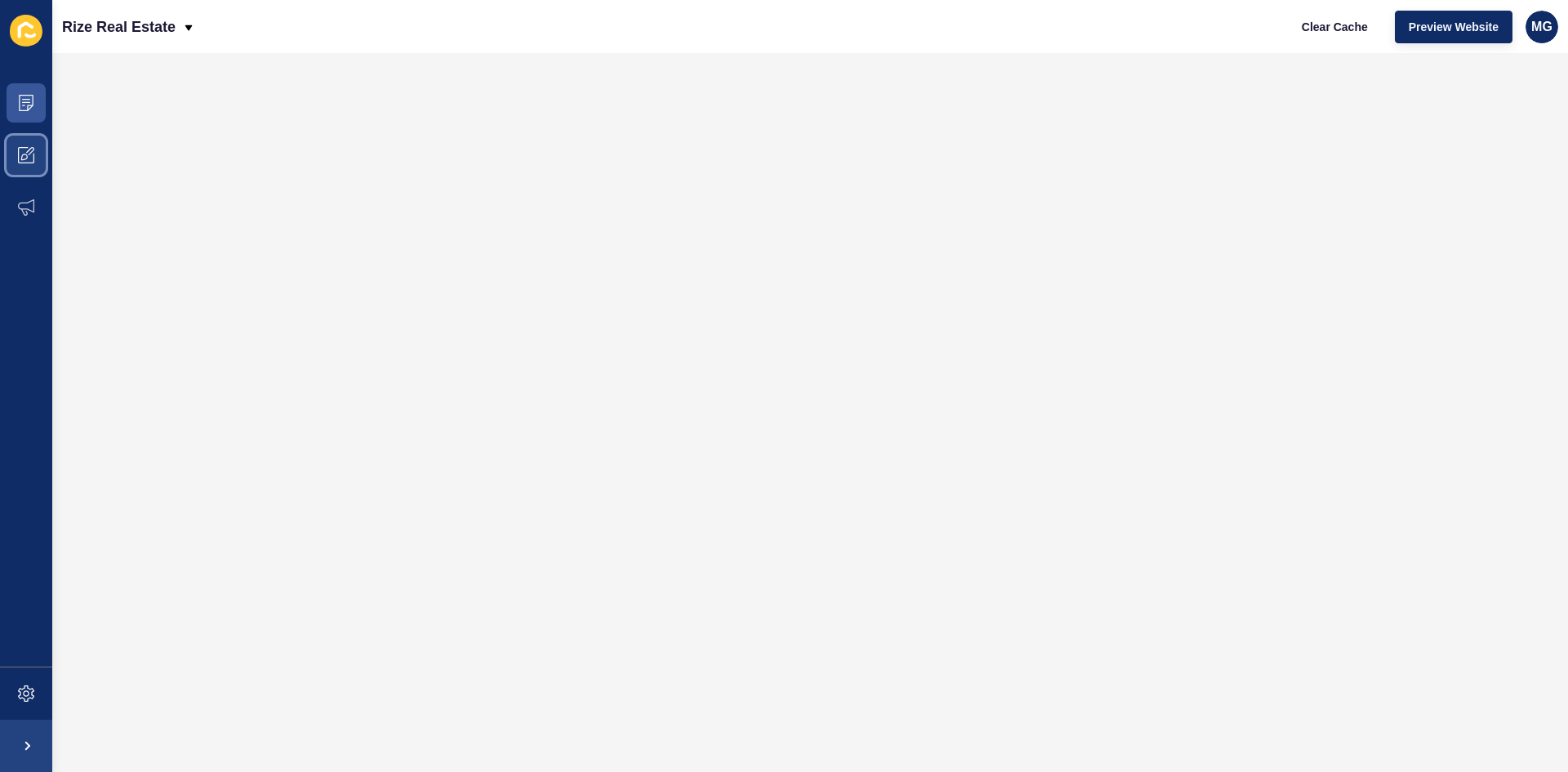
click at [13, 150] on span at bounding box center [26, 155] width 52 height 52
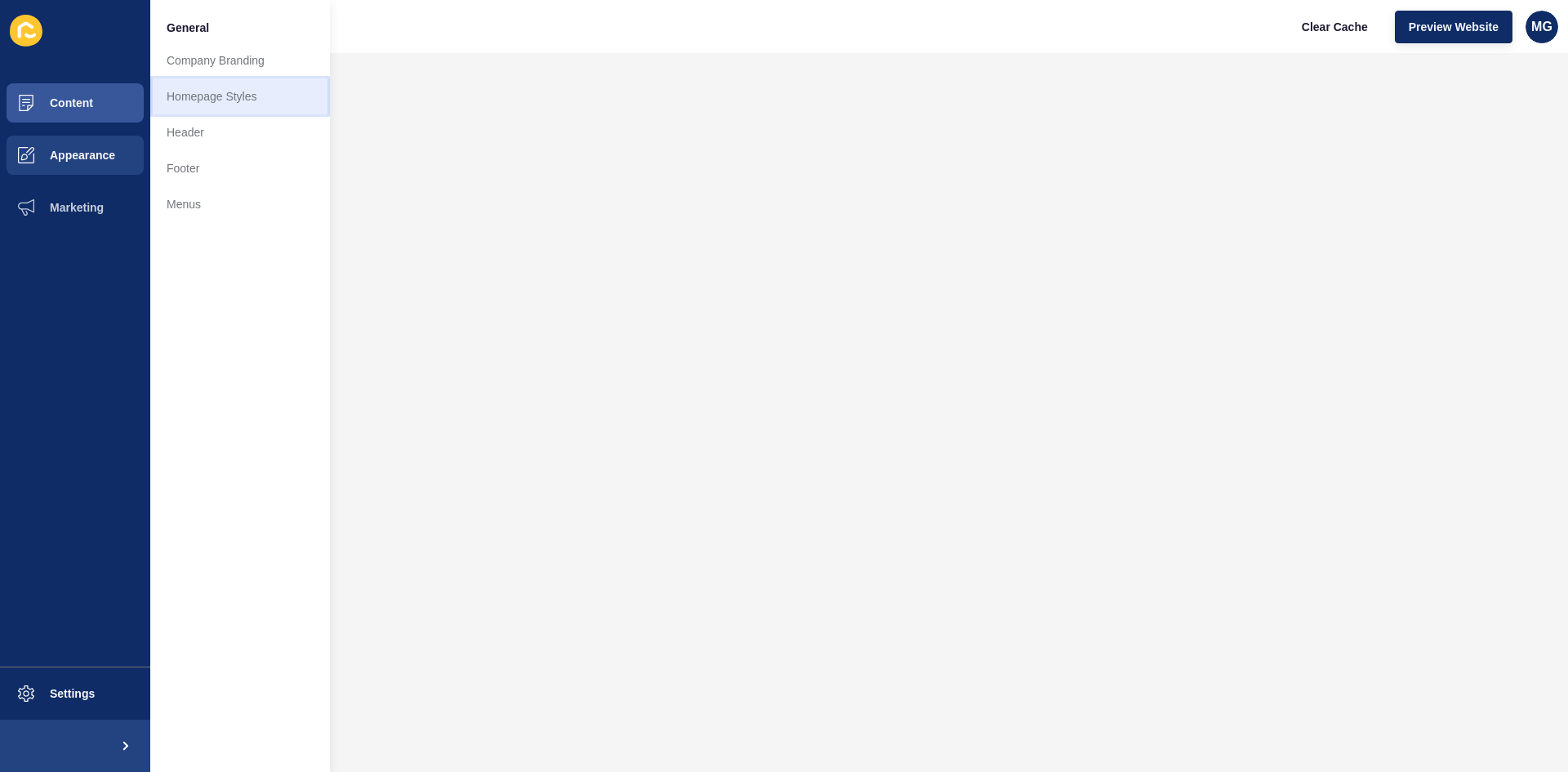
click at [223, 99] on link "Homepage Styles" at bounding box center [240, 96] width 179 height 36
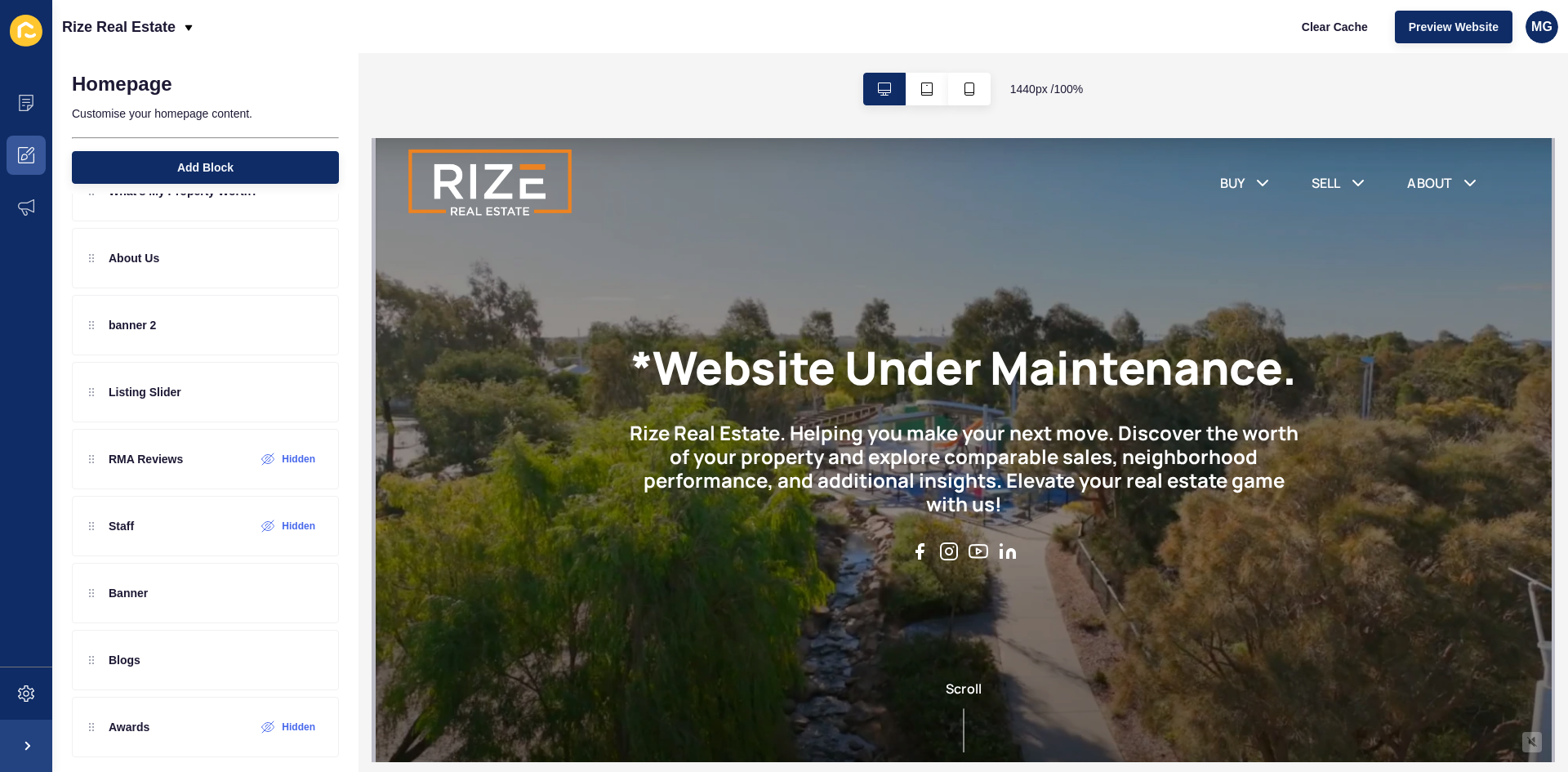
scroll to position [128, 0]
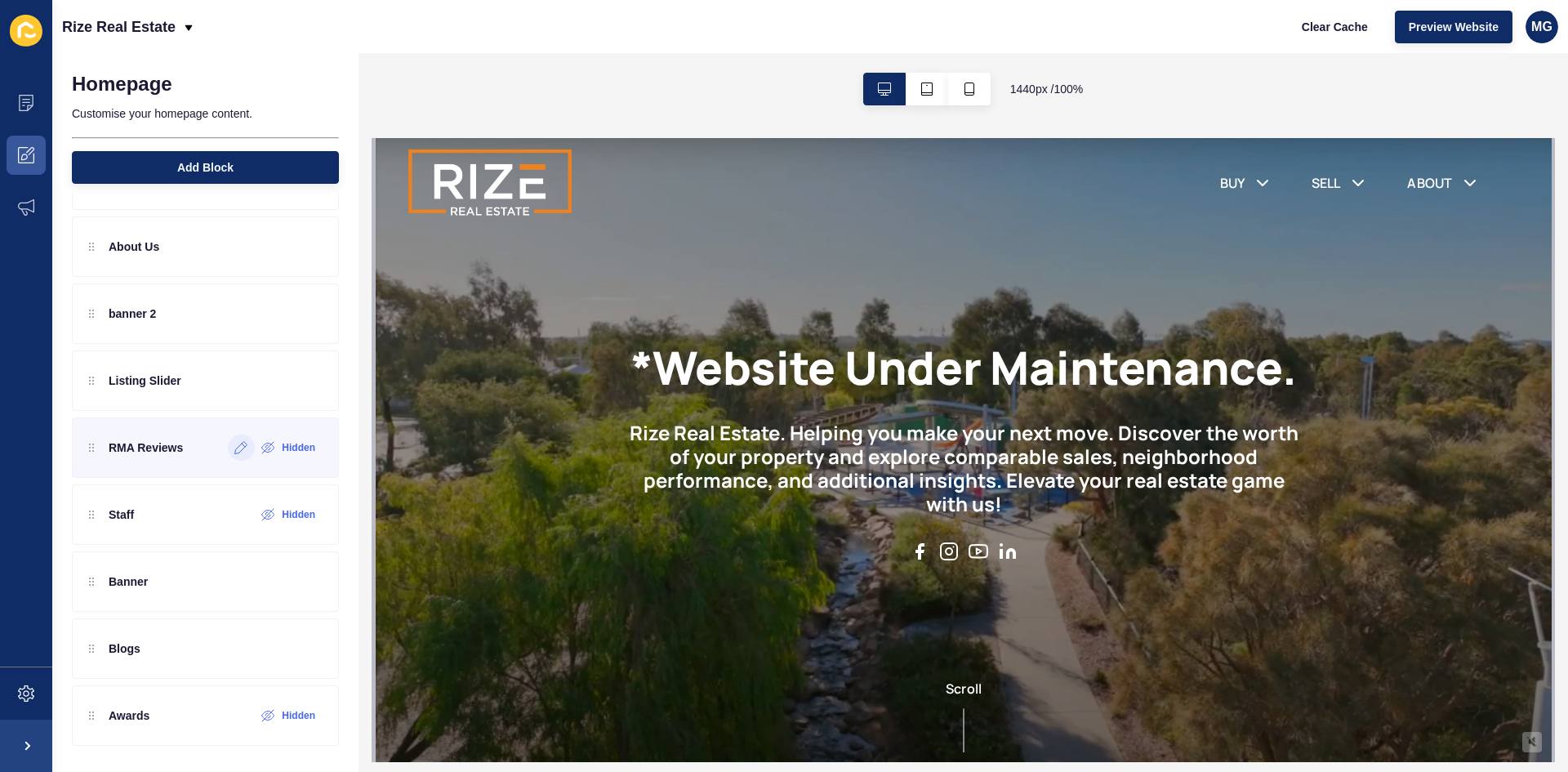
click at [234, 448] on icon at bounding box center [241, 448] width 14 height 13
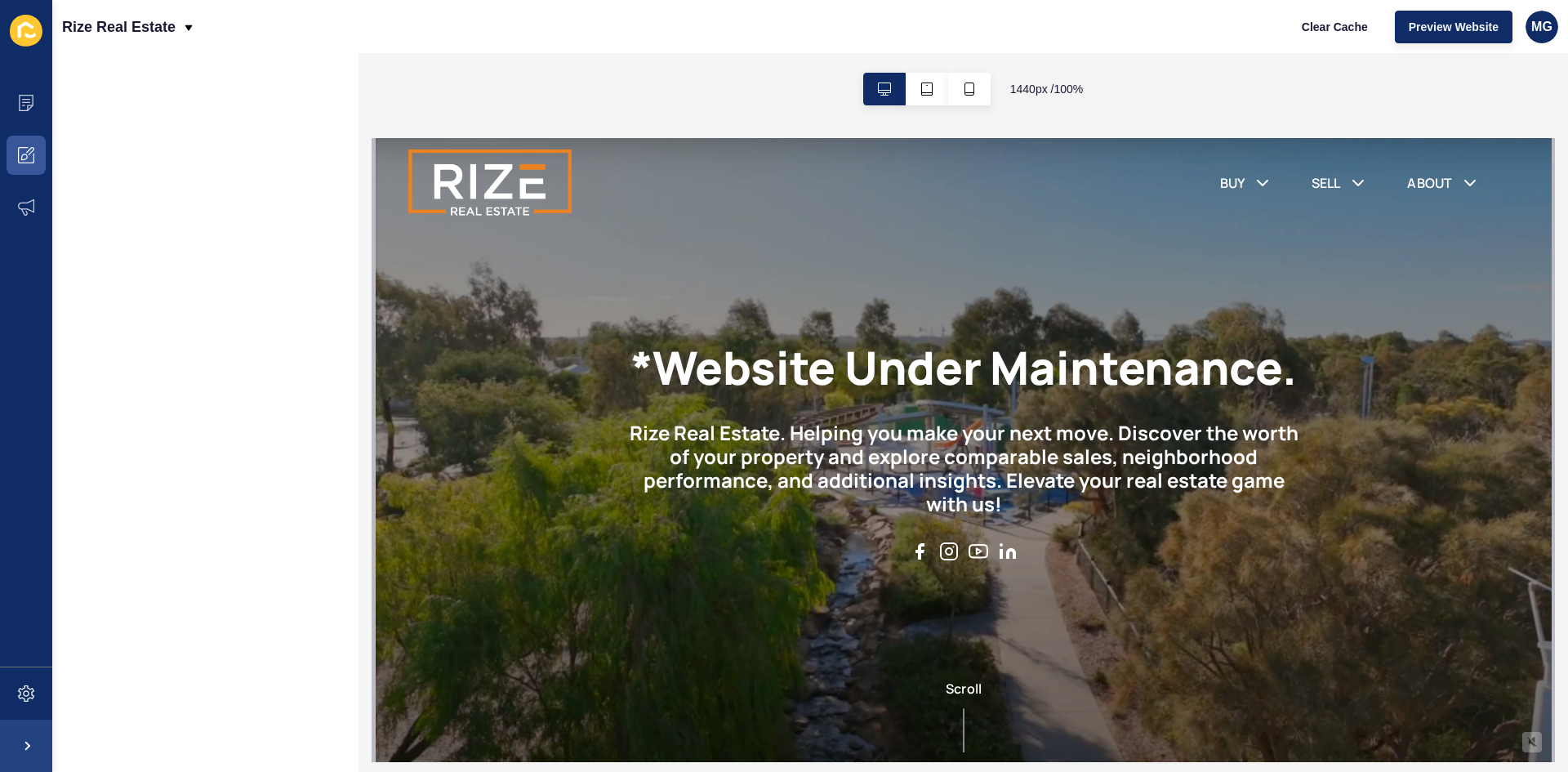
scroll to position [0, 0]
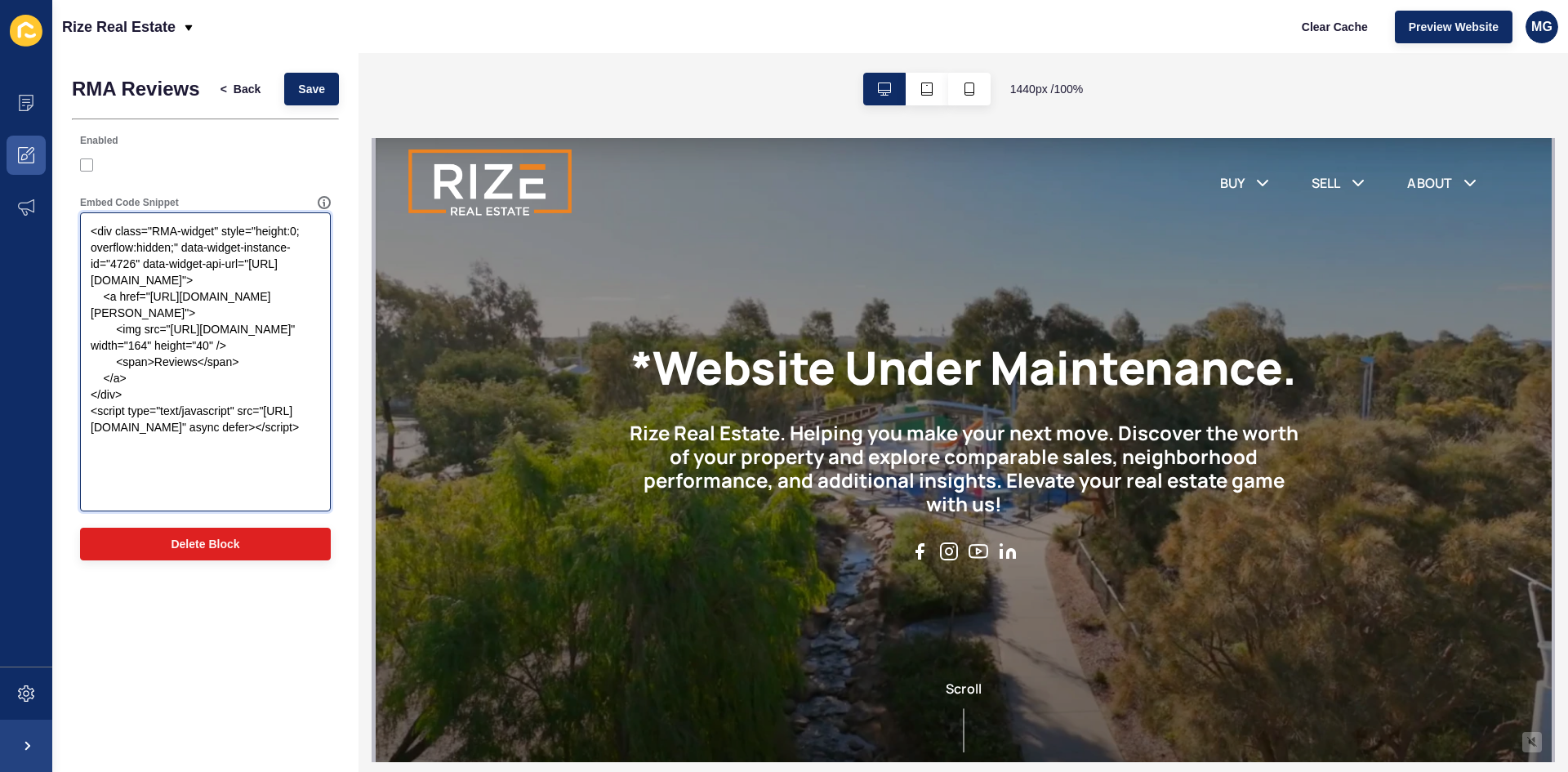
drag, startPoint x: 293, startPoint y: 494, endPoint x: 87, endPoint y: 217, distance: 345.2
click at [87, 217] on textarea "<div class="RMA-widget" style="height:0; overflow:hidden;" data-widget-instance…" at bounding box center [206, 362] width 246 height 294
click at [28, 92] on span at bounding box center [26, 102] width 52 height 52
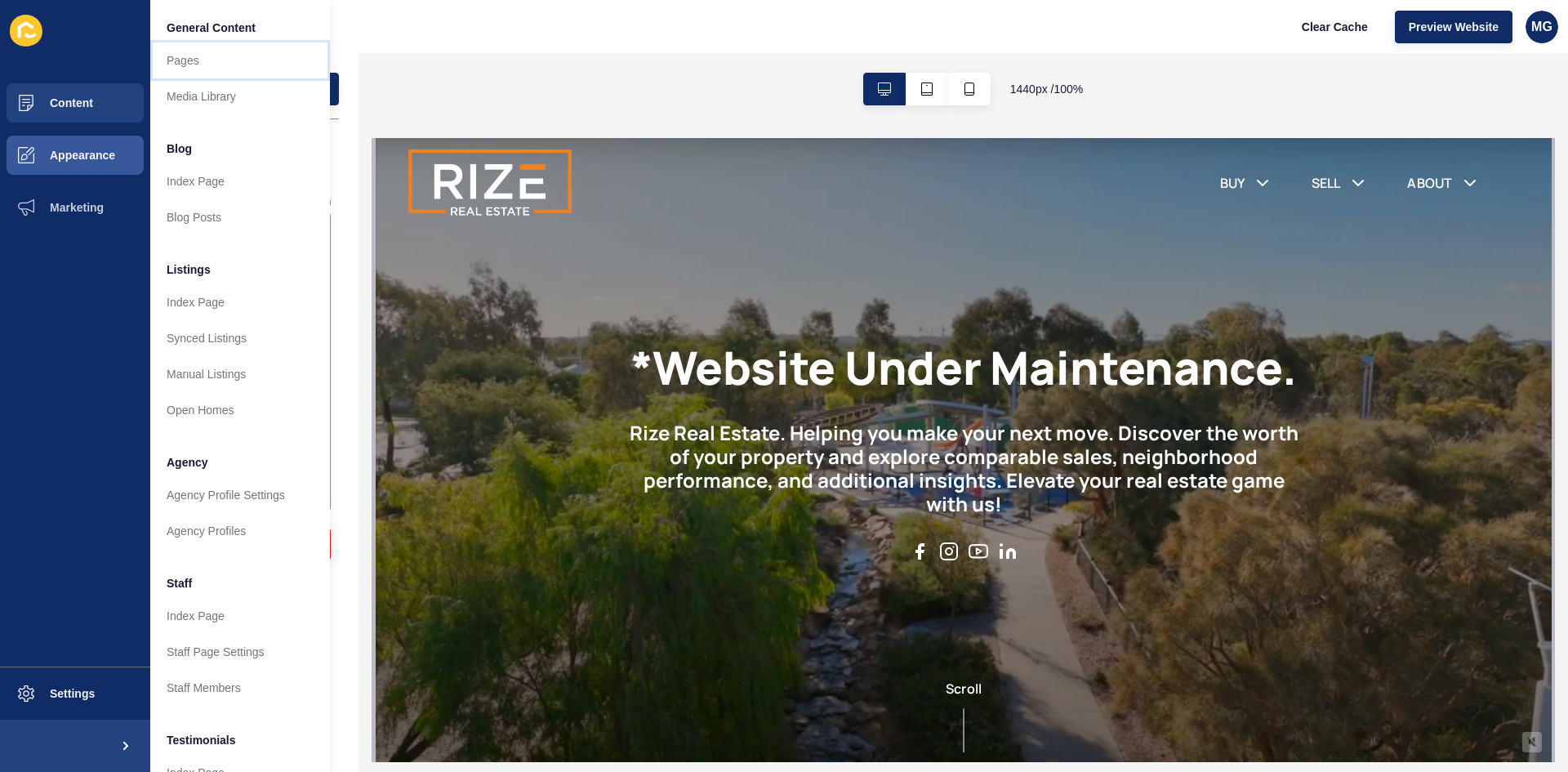
click at [213, 59] on link "Pages" at bounding box center [240, 60] width 179 height 36
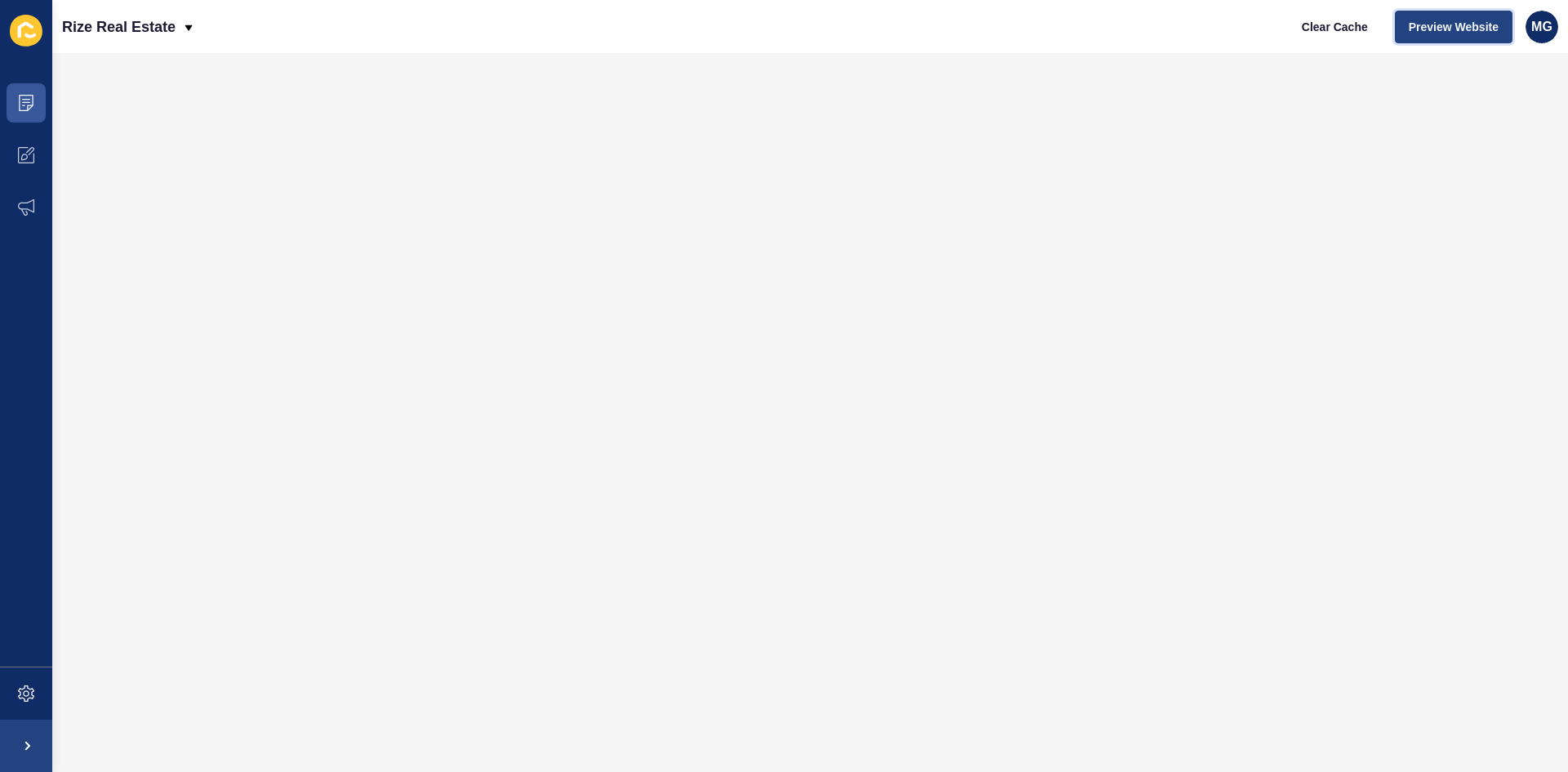
click at [1440, 33] on span "Preview Website" at bounding box center [1453, 27] width 90 height 16
click at [17, 154] on span at bounding box center [26, 155] width 52 height 52
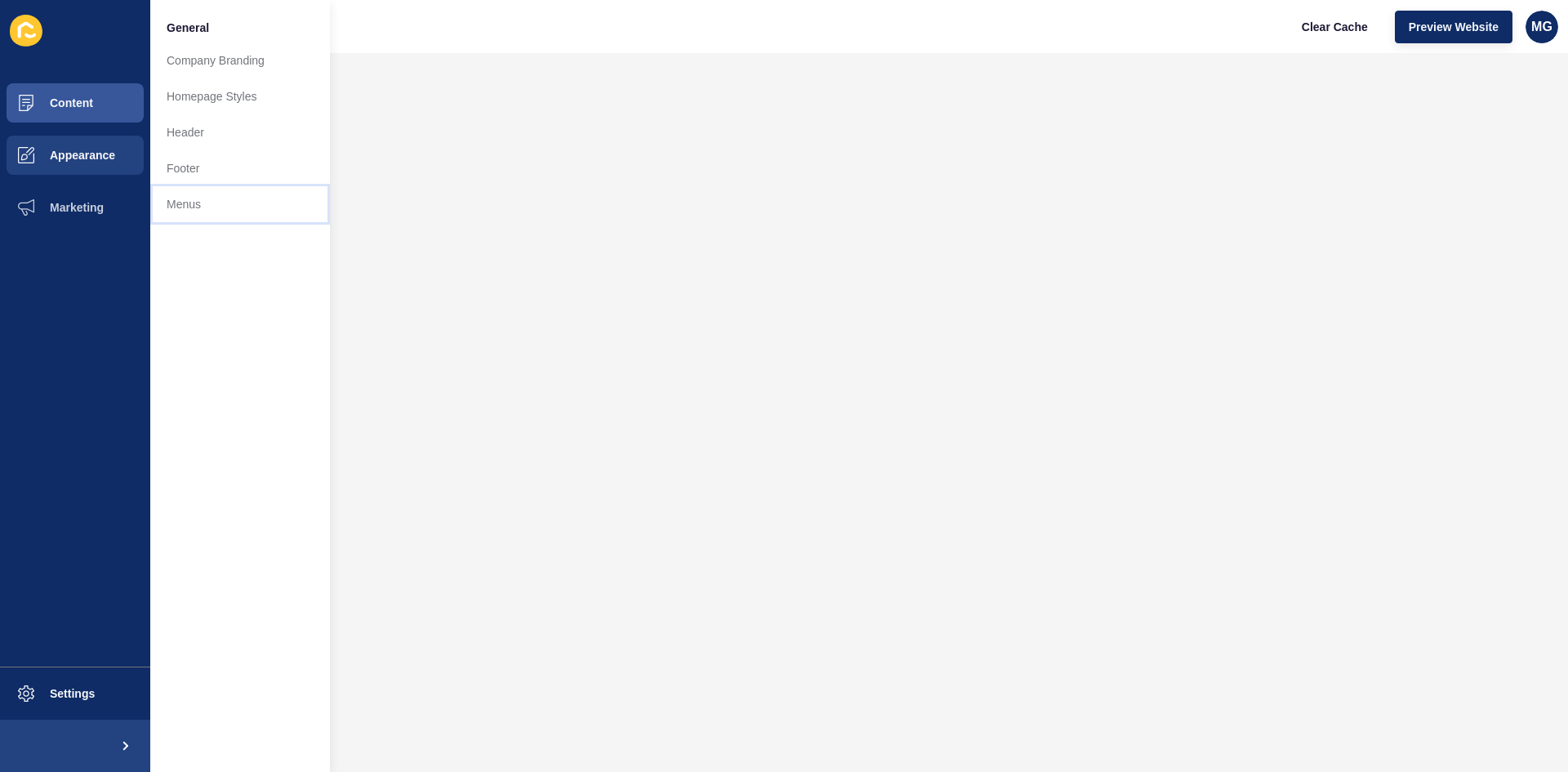
click at [206, 207] on link "Menus" at bounding box center [240, 203] width 179 height 36
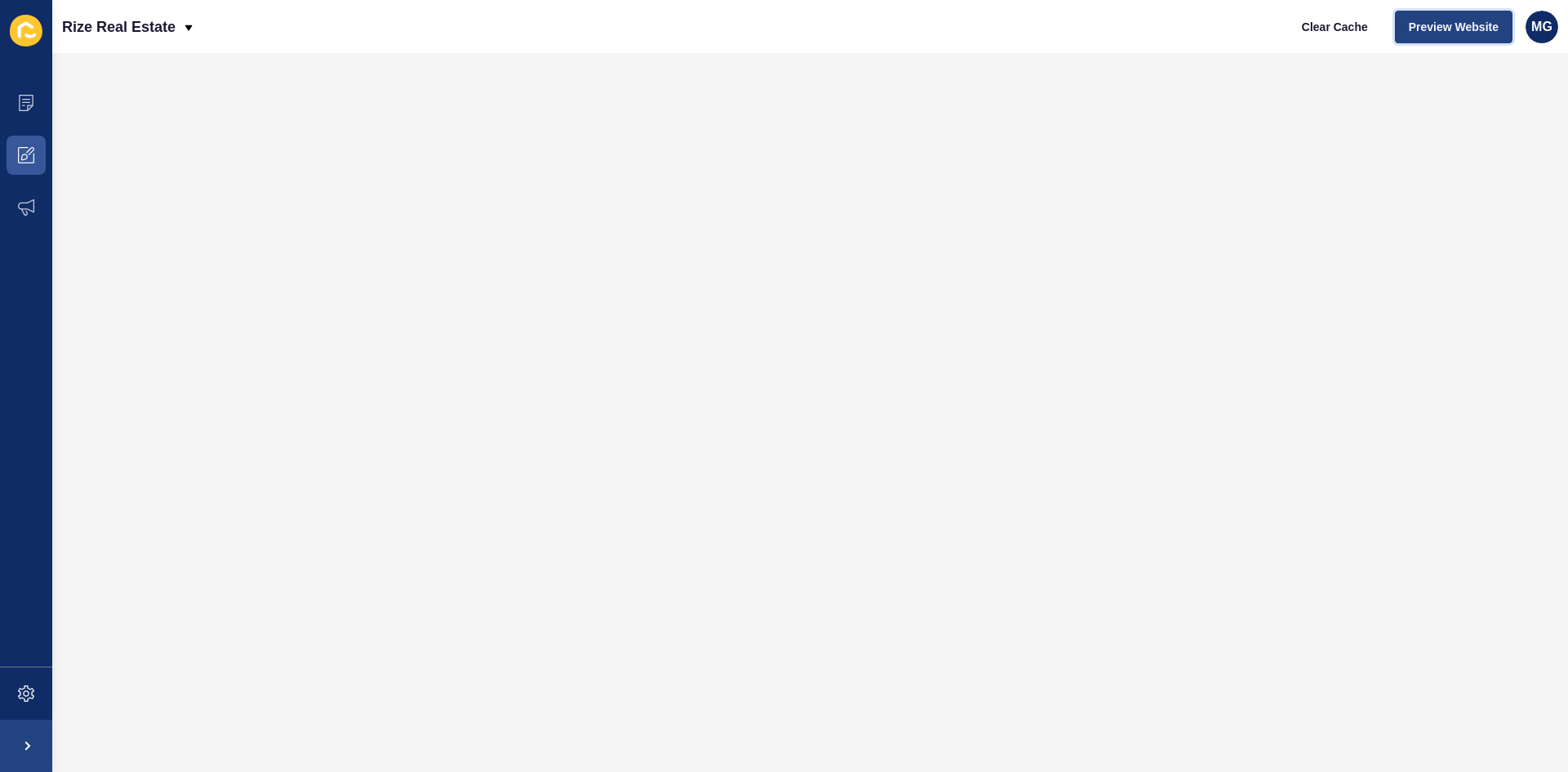
click at [1441, 22] on span "Preview Website" at bounding box center [1453, 27] width 90 height 16
click at [28, 107] on icon at bounding box center [26, 103] width 16 height 16
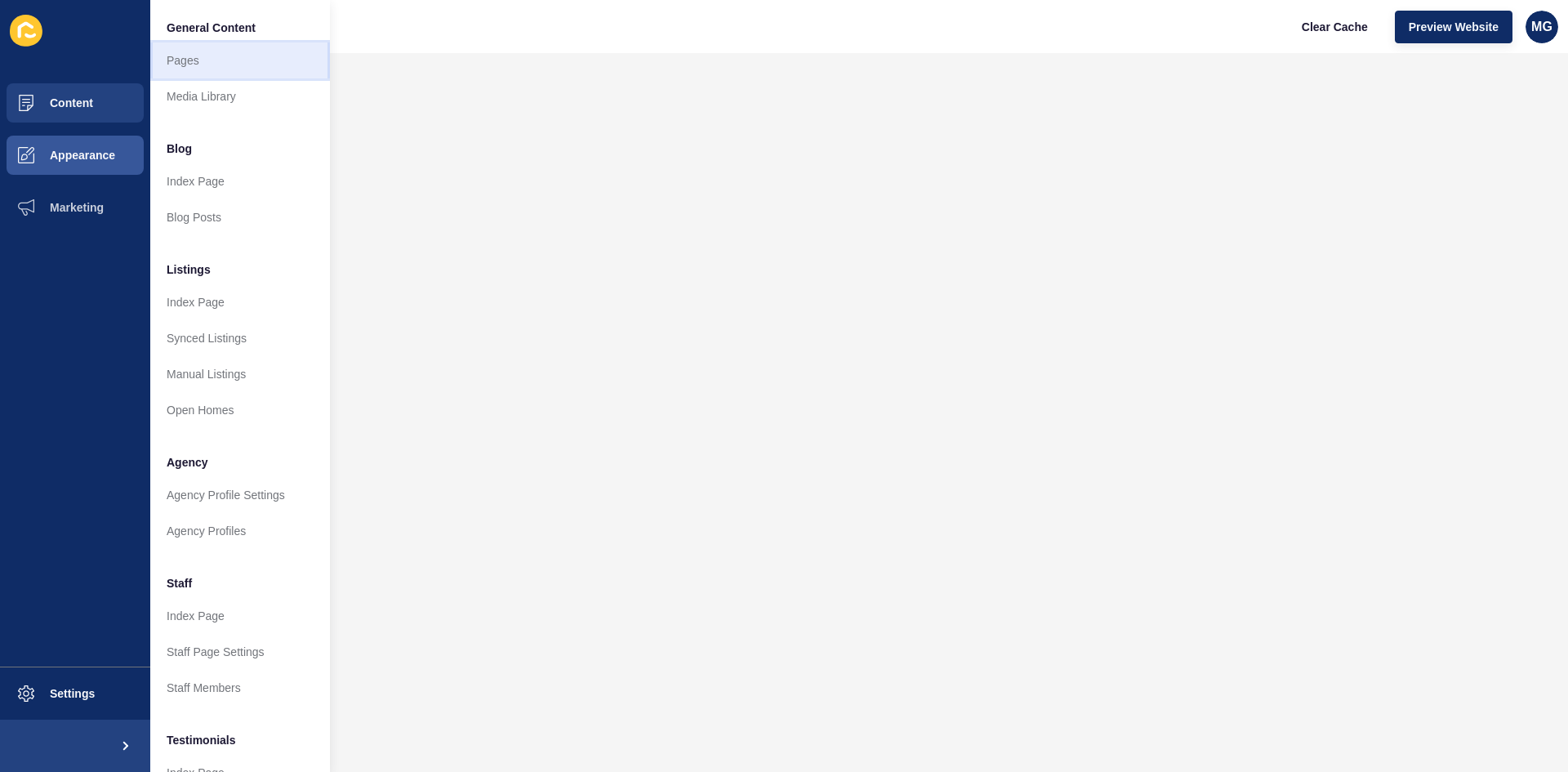
click at [184, 60] on link "Pages" at bounding box center [240, 60] width 179 height 36
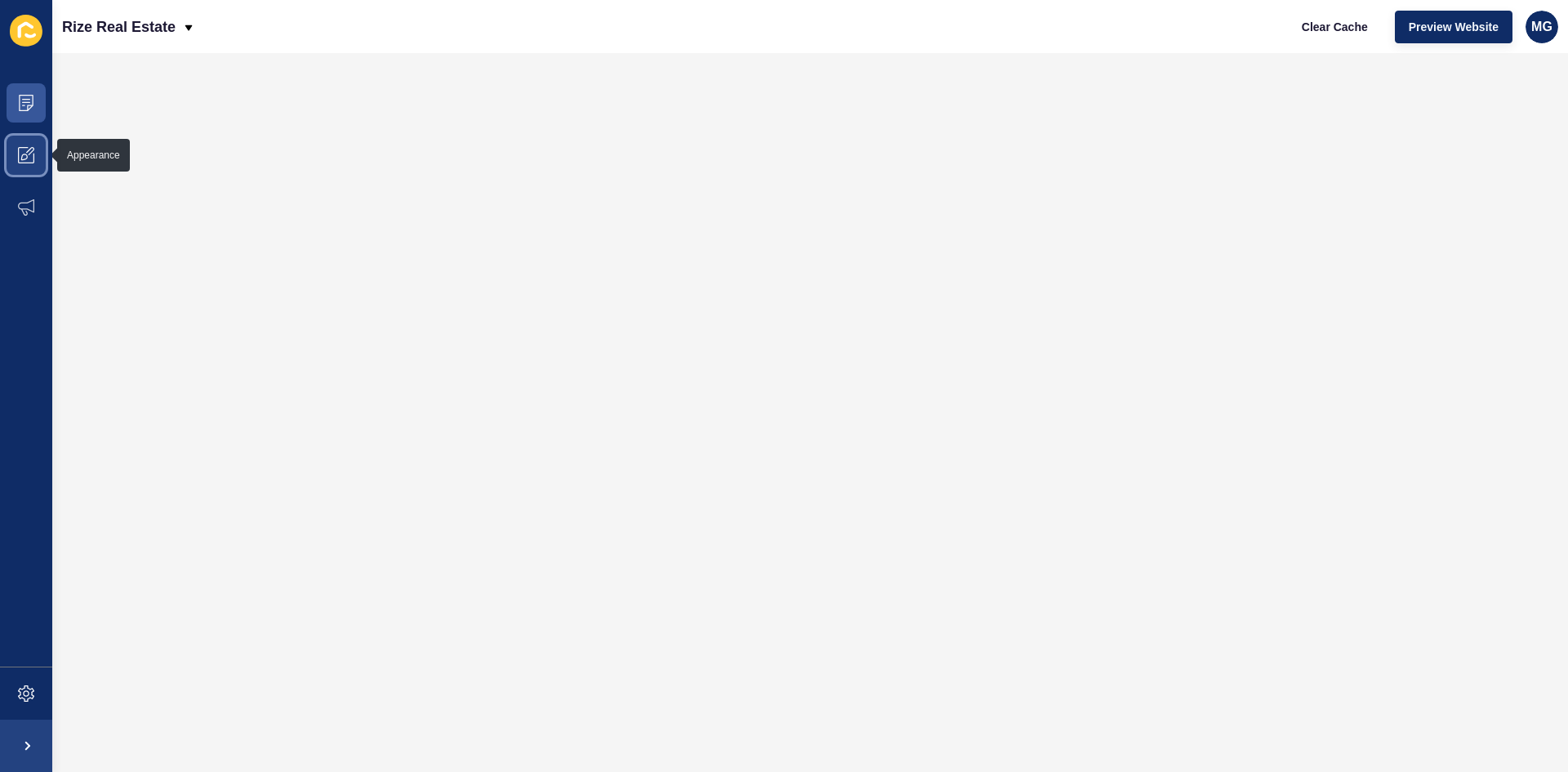
click at [14, 159] on span at bounding box center [26, 155] width 52 height 52
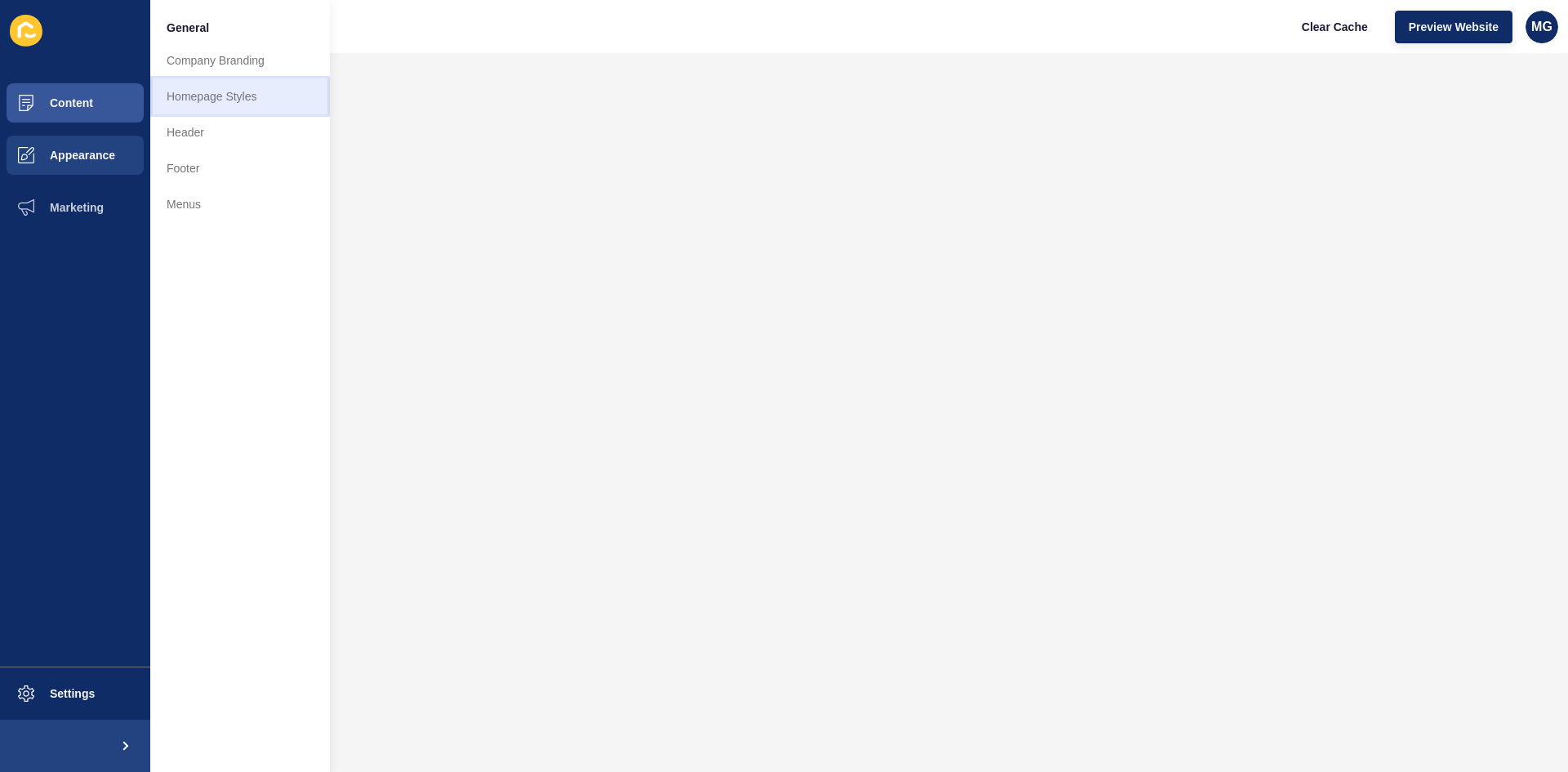
click at [226, 98] on link "Homepage Styles" at bounding box center [240, 96] width 179 height 36
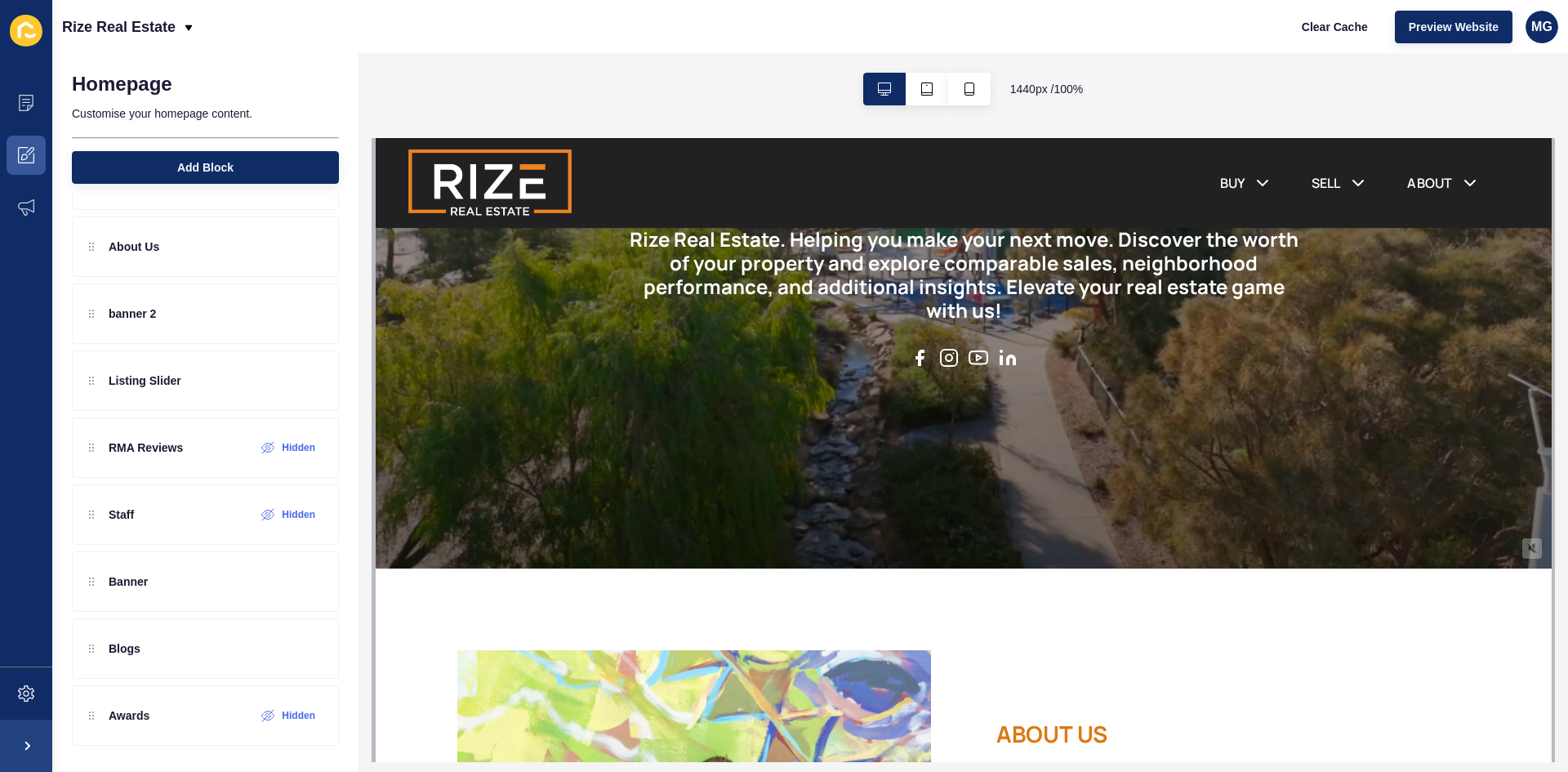
scroll to position [122, 0]
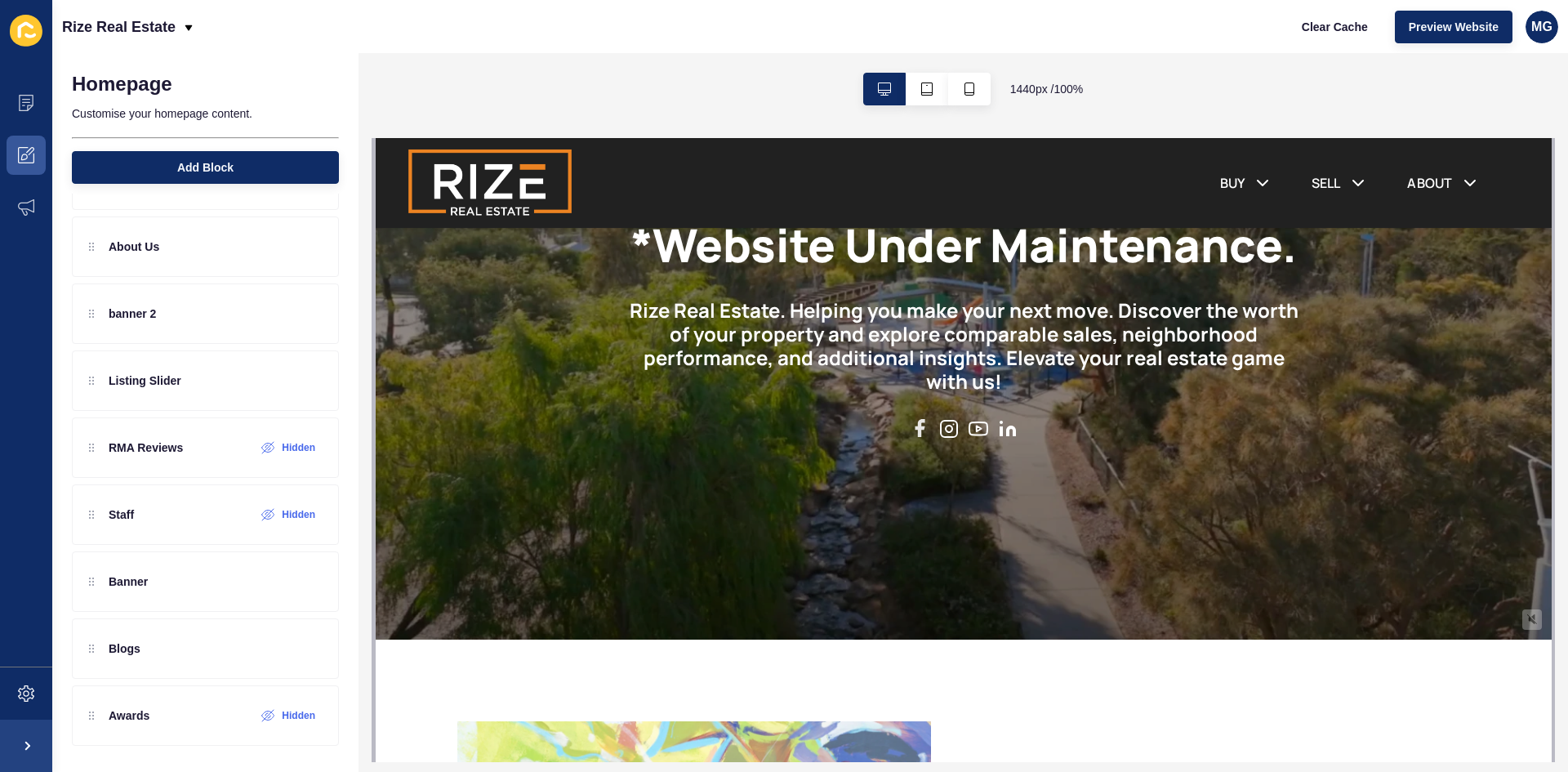
click at [910, 424] on icon at bounding box center [918, 427] width 21 height 21
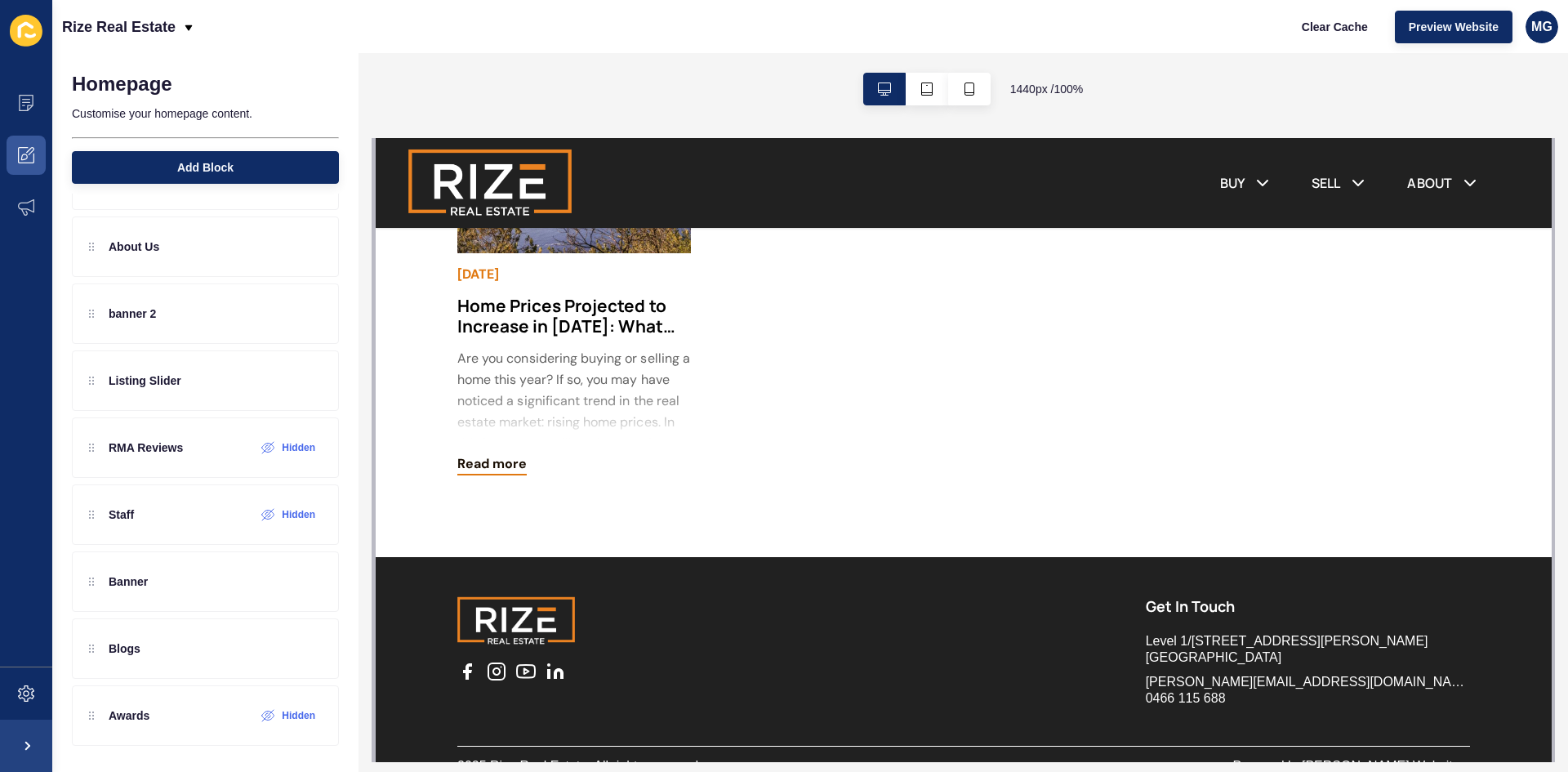
scroll to position [3094, 0]
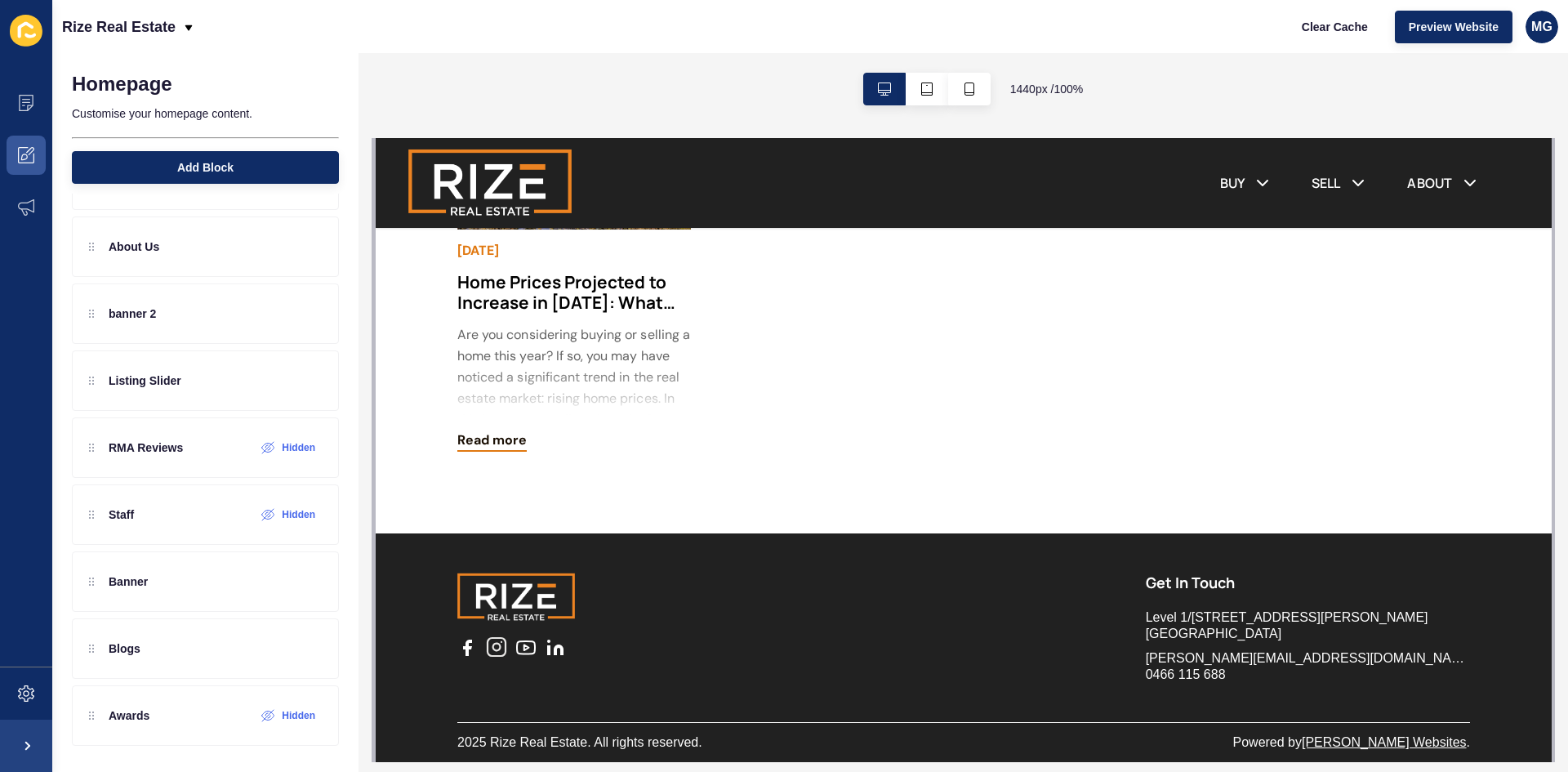
click at [501, 644] on icon at bounding box center [495, 646] width 21 height 21
click at [531, 643] on icon at bounding box center [525, 646] width 21 height 21
click at [554, 651] on icon at bounding box center [559, 649] width 11 height 12
drag, startPoint x: 1281, startPoint y: 659, endPoint x: 1147, endPoint y: 579, distance: 156.1
click at [1108, 578] on div "Get In Touch [STREET_ADDRESS][PERSON_NAME] [PERSON_NAME][EMAIL_ADDRESS][DOMAIN_…" at bounding box center [963, 627] width 1013 height 189
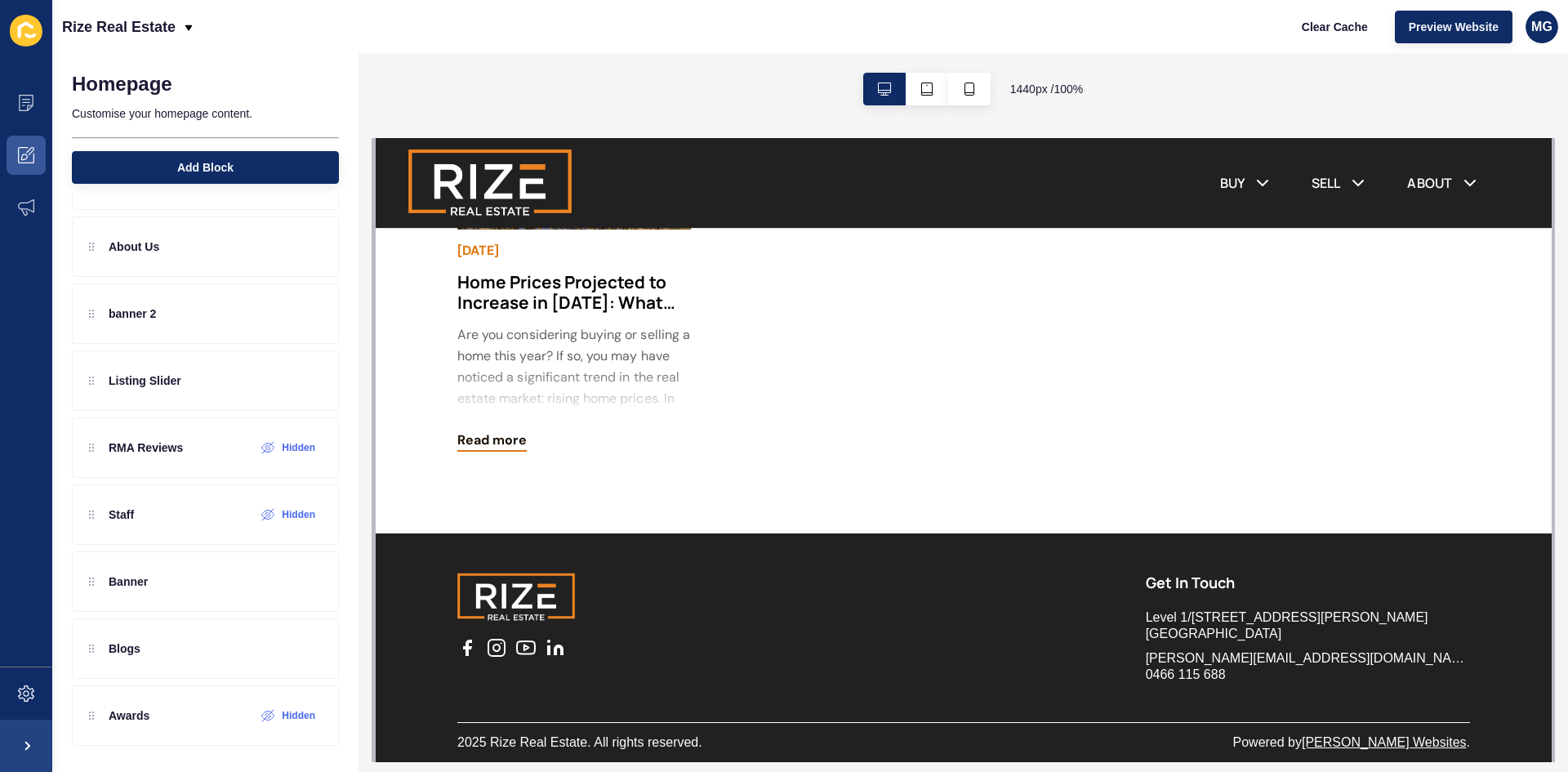
copy div "Get In Touch Level 1/[STREET_ADDRESS][PERSON_NAME] [PERSON_NAME][EMAIL_ADDRESS]…"
click at [24, 101] on icon at bounding box center [26, 103] width 16 height 16
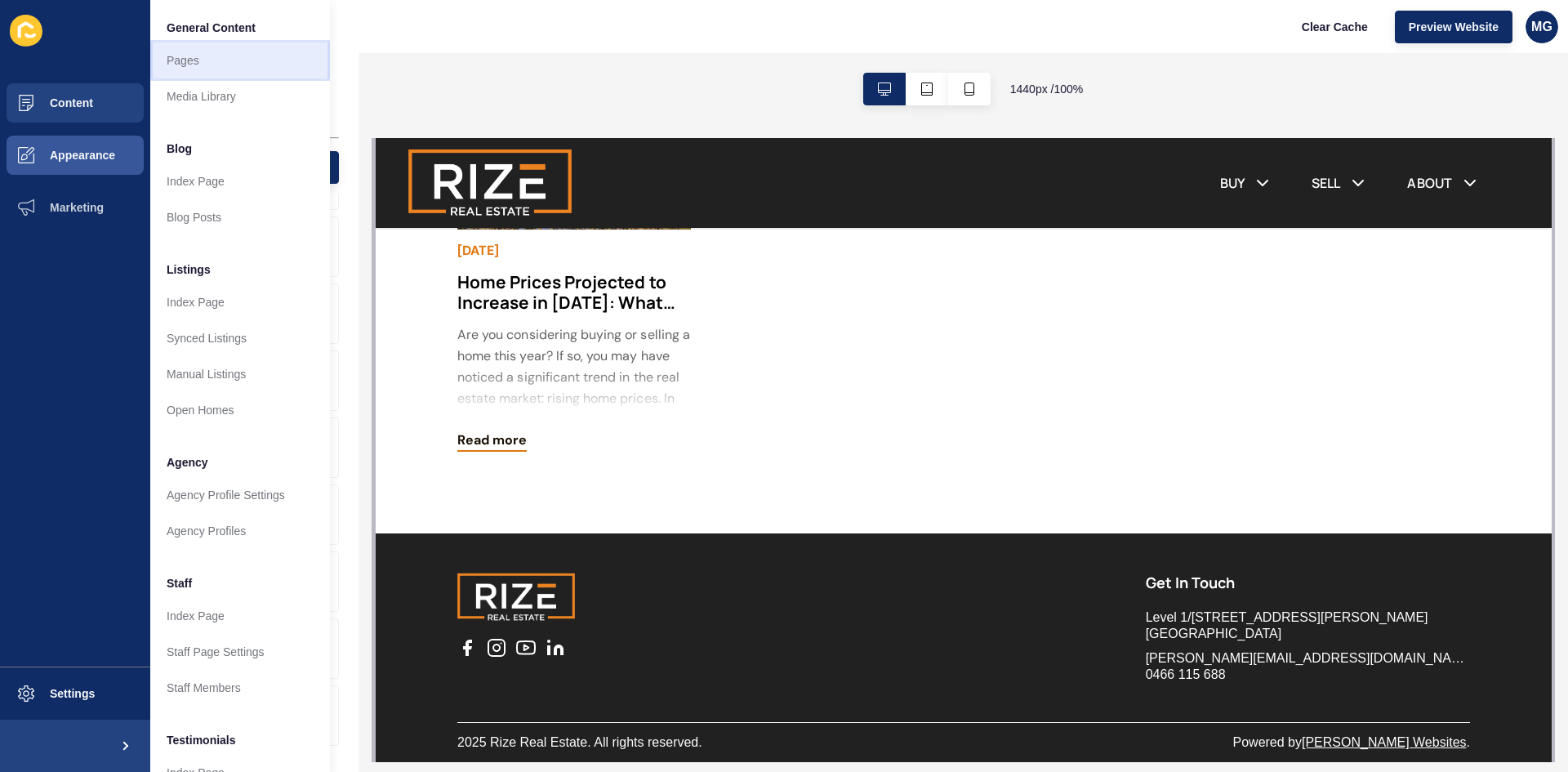
click at [225, 72] on link "Pages" at bounding box center [240, 60] width 179 height 36
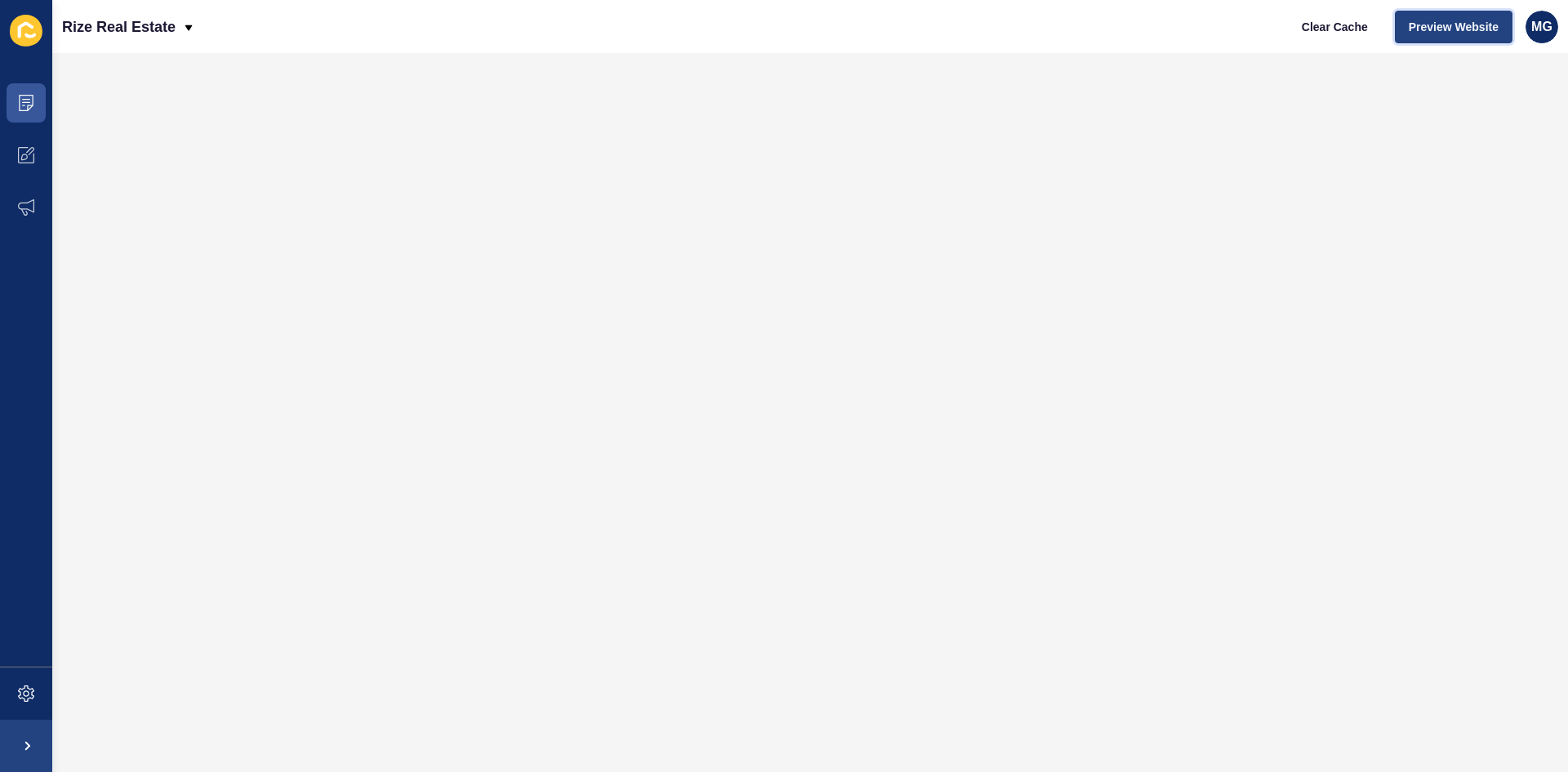
click at [1428, 27] on span "Preview Website" at bounding box center [1453, 27] width 90 height 16
click at [19, 104] on icon at bounding box center [26, 103] width 16 height 16
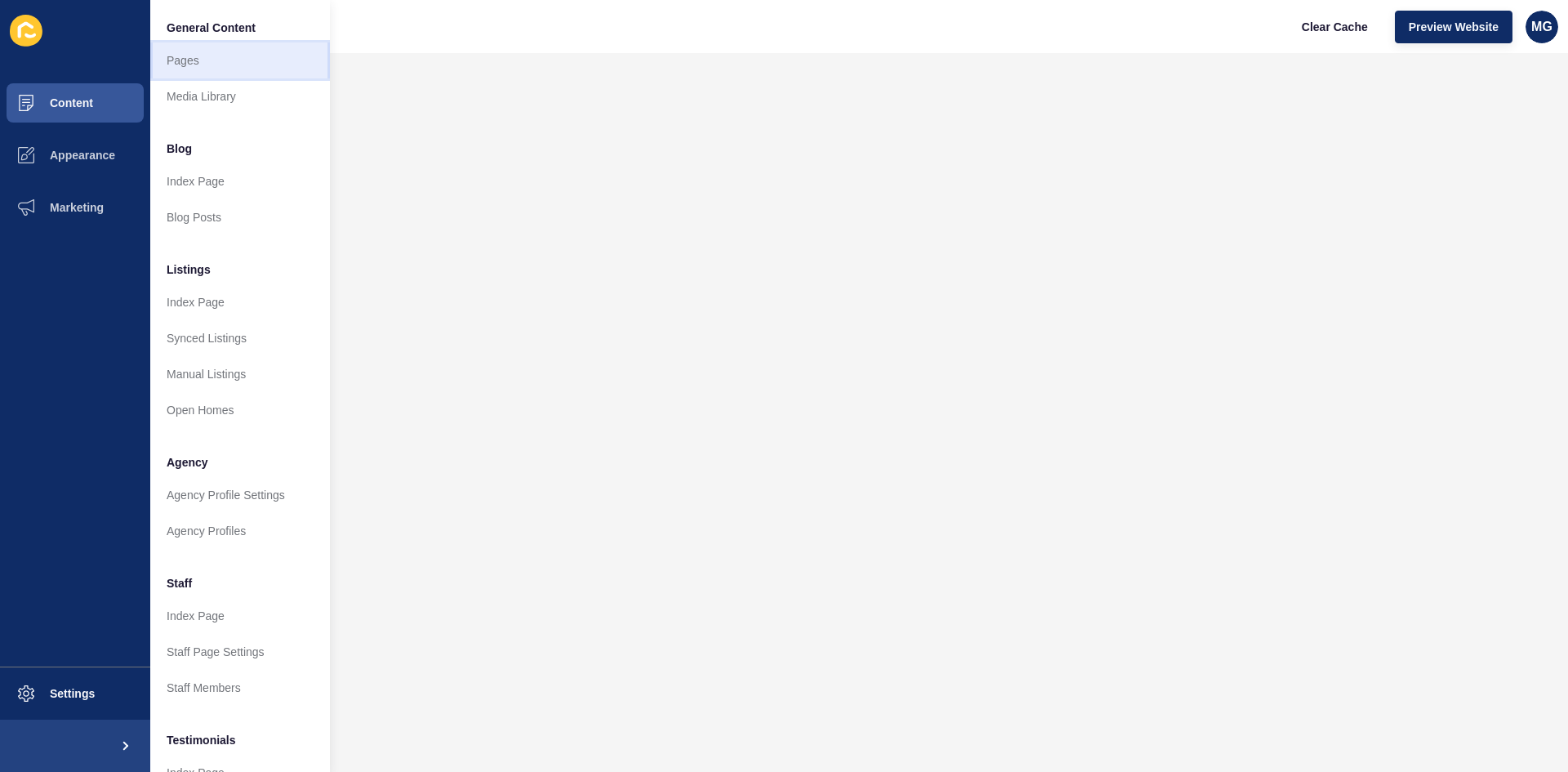
click at [220, 67] on link "Pages" at bounding box center [240, 60] width 179 height 36
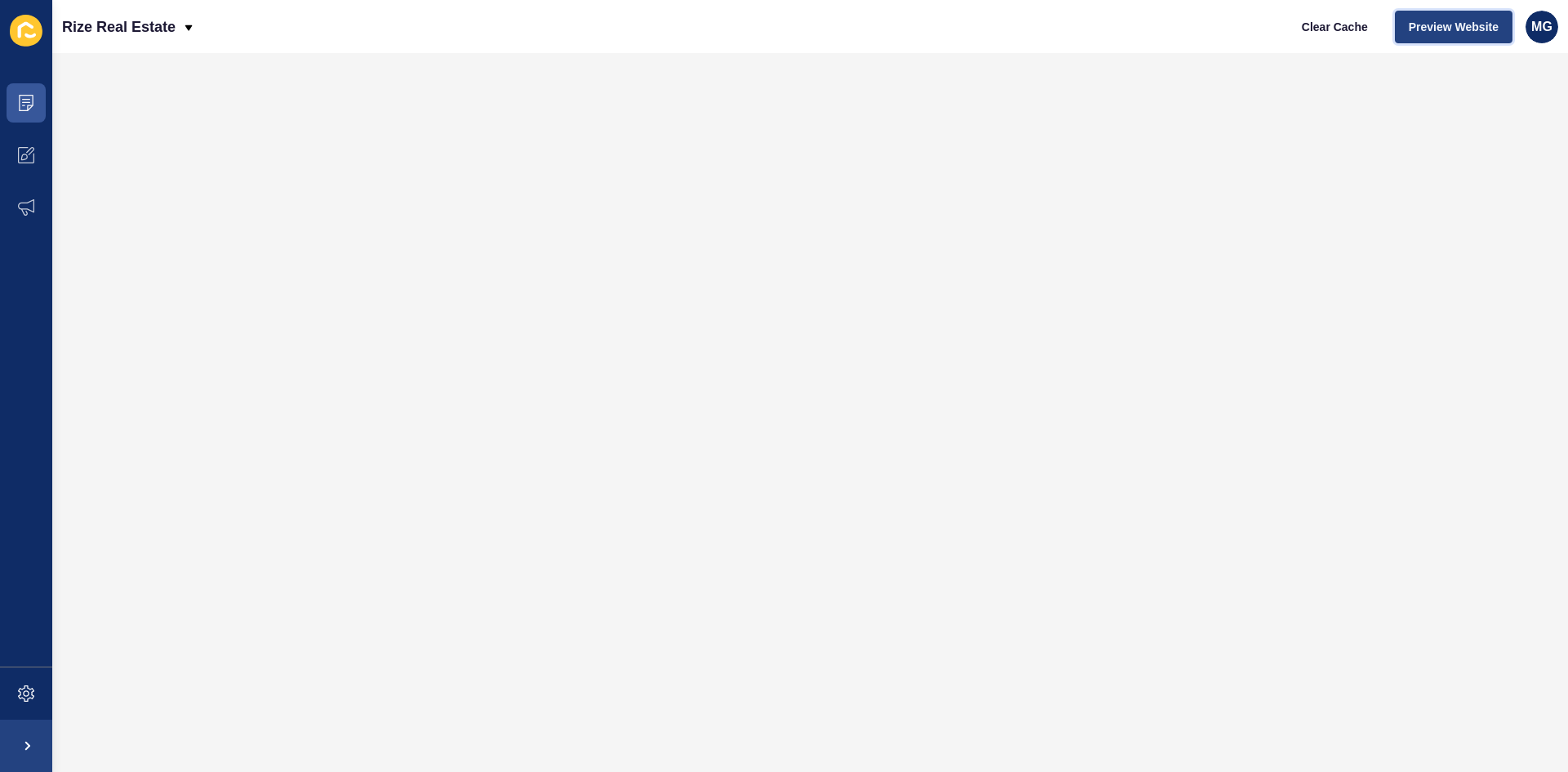
click at [1436, 24] on span "Preview Website" at bounding box center [1453, 27] width 90 height 16
click at [23, 106] on icon at bounding box center [24, 106] width 4 height 1
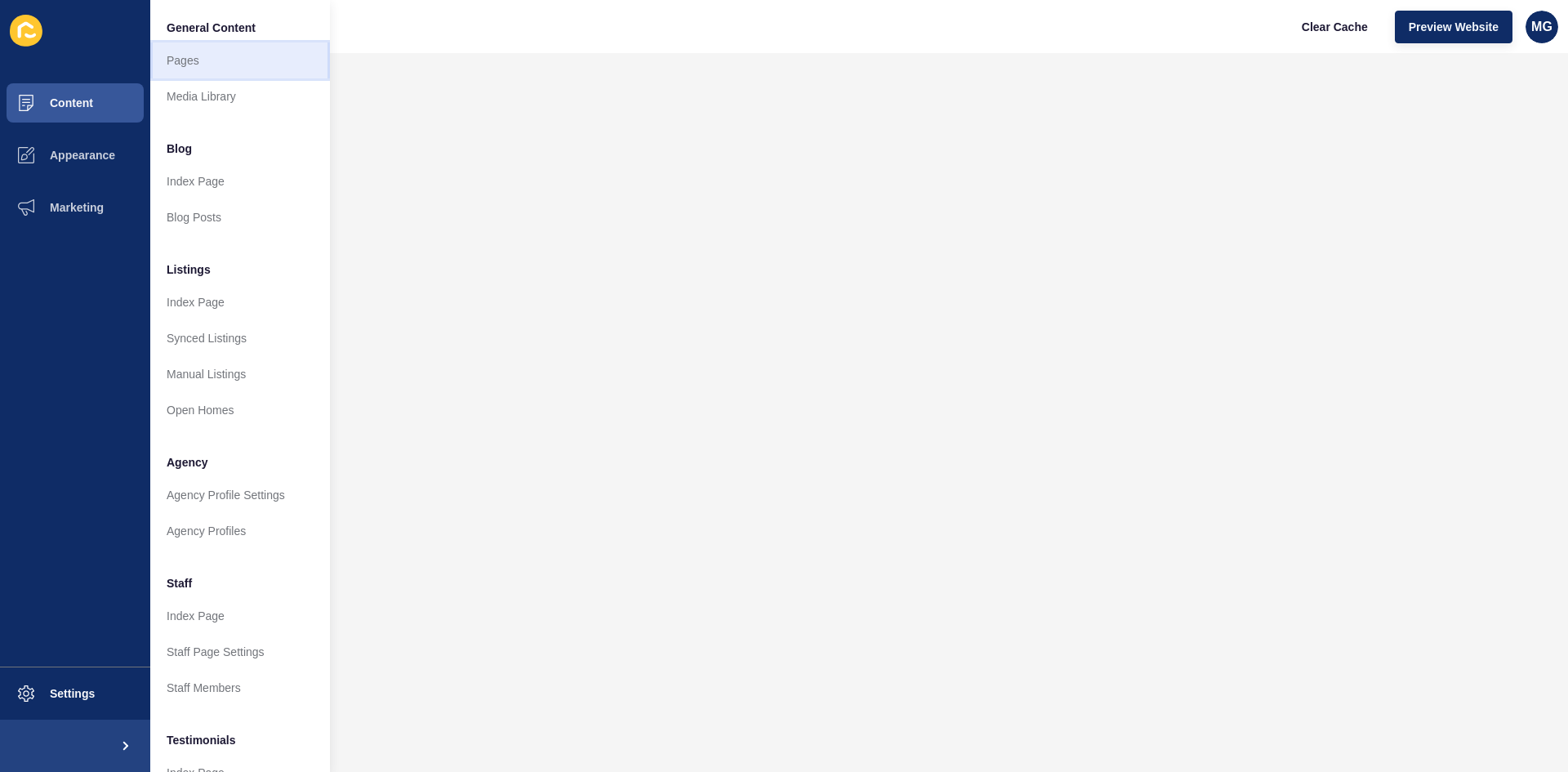
click at [216, 65] on link "Pages" at bounding box center [240, 60] width 179 height 36
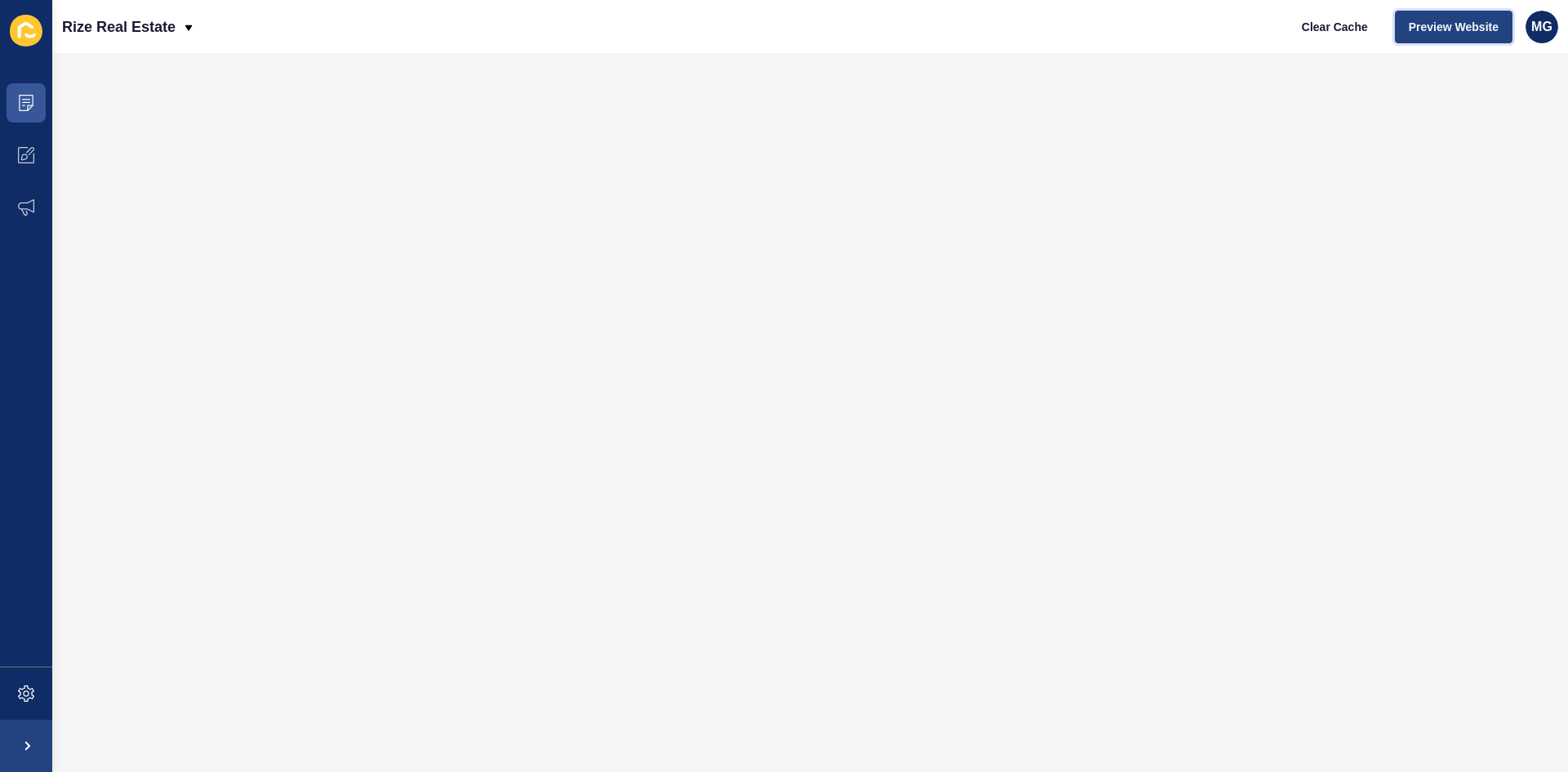
click at [1431, 30] on span "Preview Website" at bounding box center [1453, 27] width 90 height 16
click at [24, 161] on icon at bounding box center [26, 155] width 16 height 16
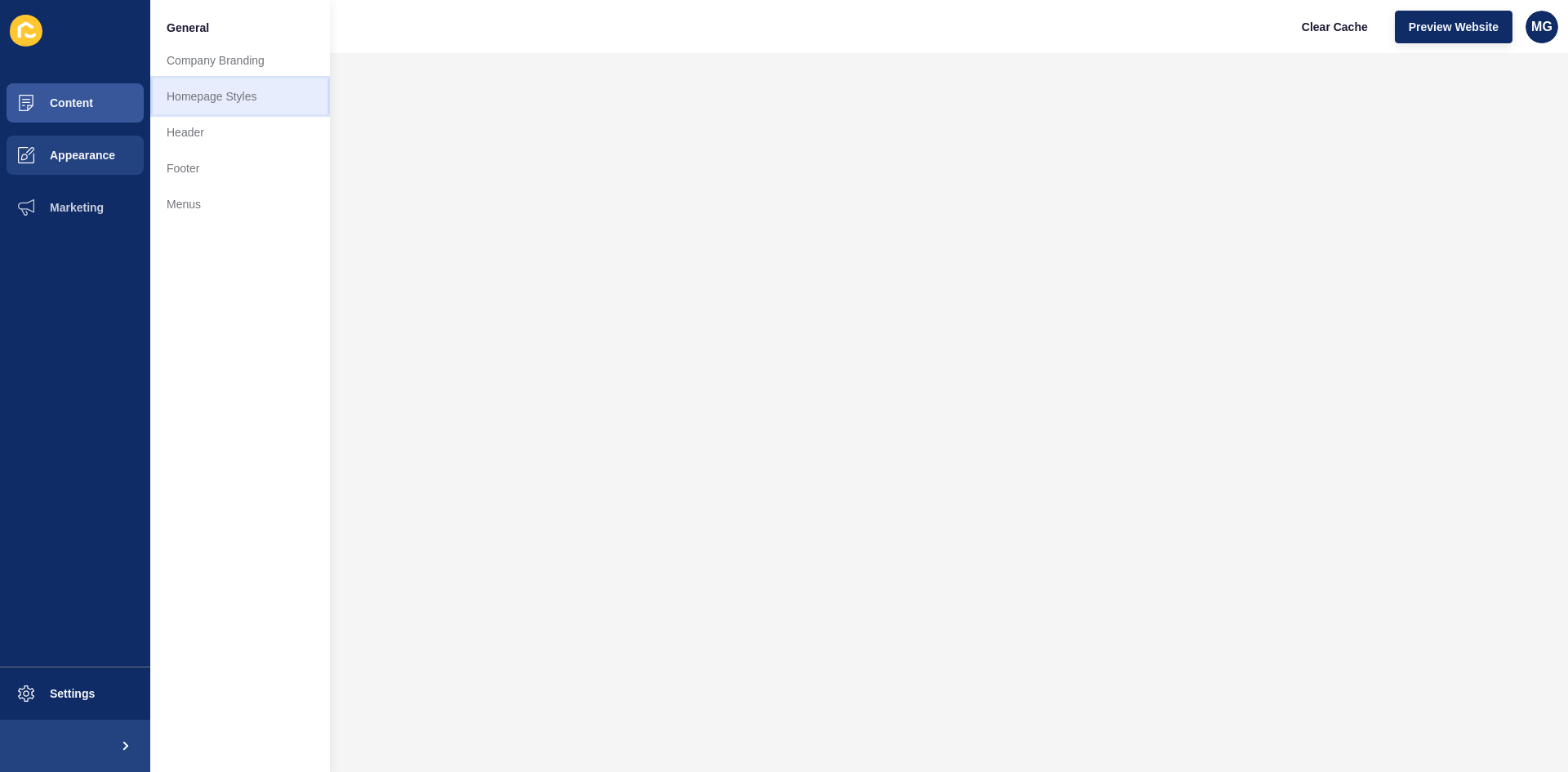
click at [192, 91] on link "Homepage Styles" at bounding box center [240, 96] width 179 height 36
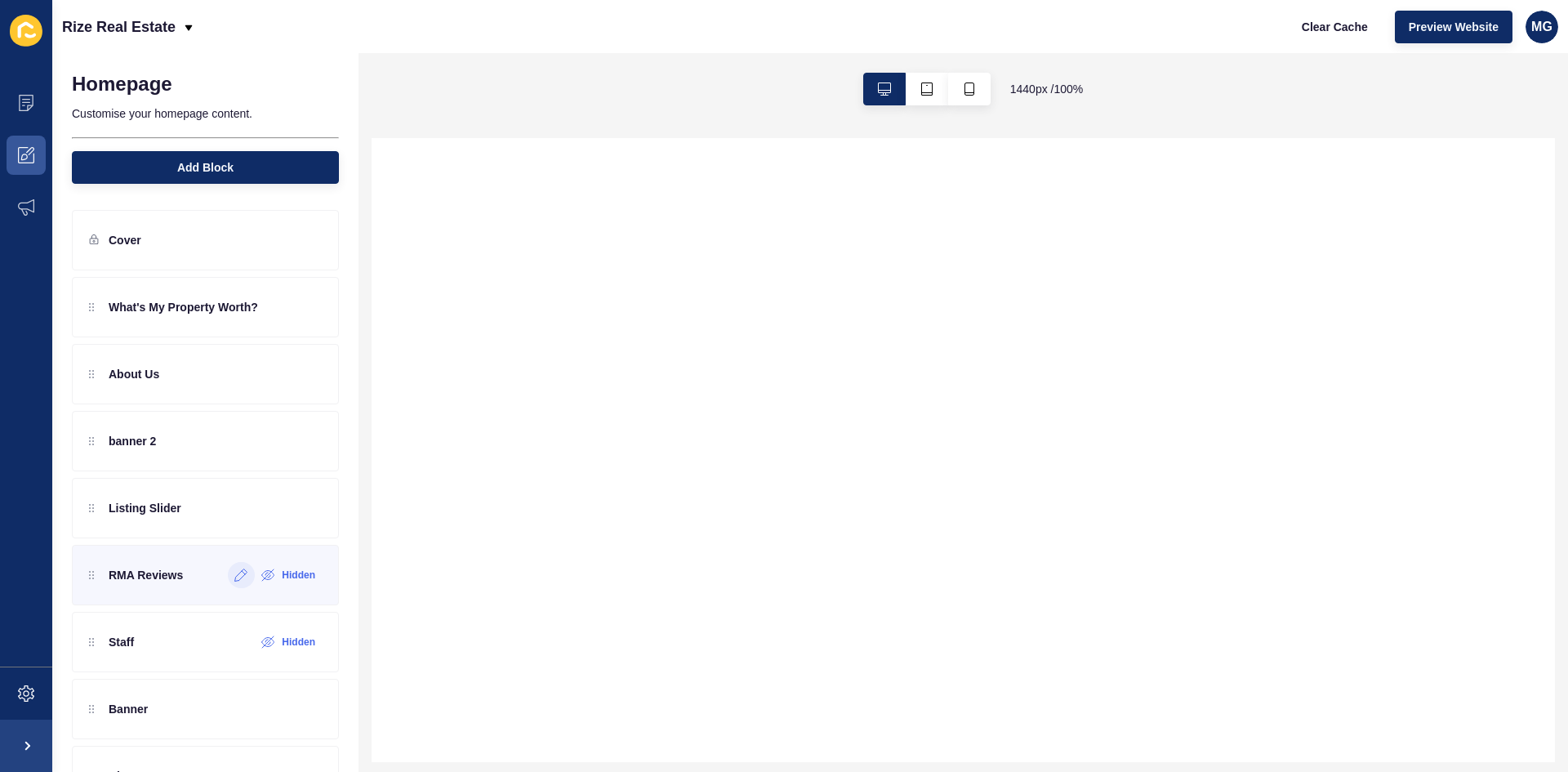
click at [234, 573] on icon at bounding box center [241, 575] width 14 height 13
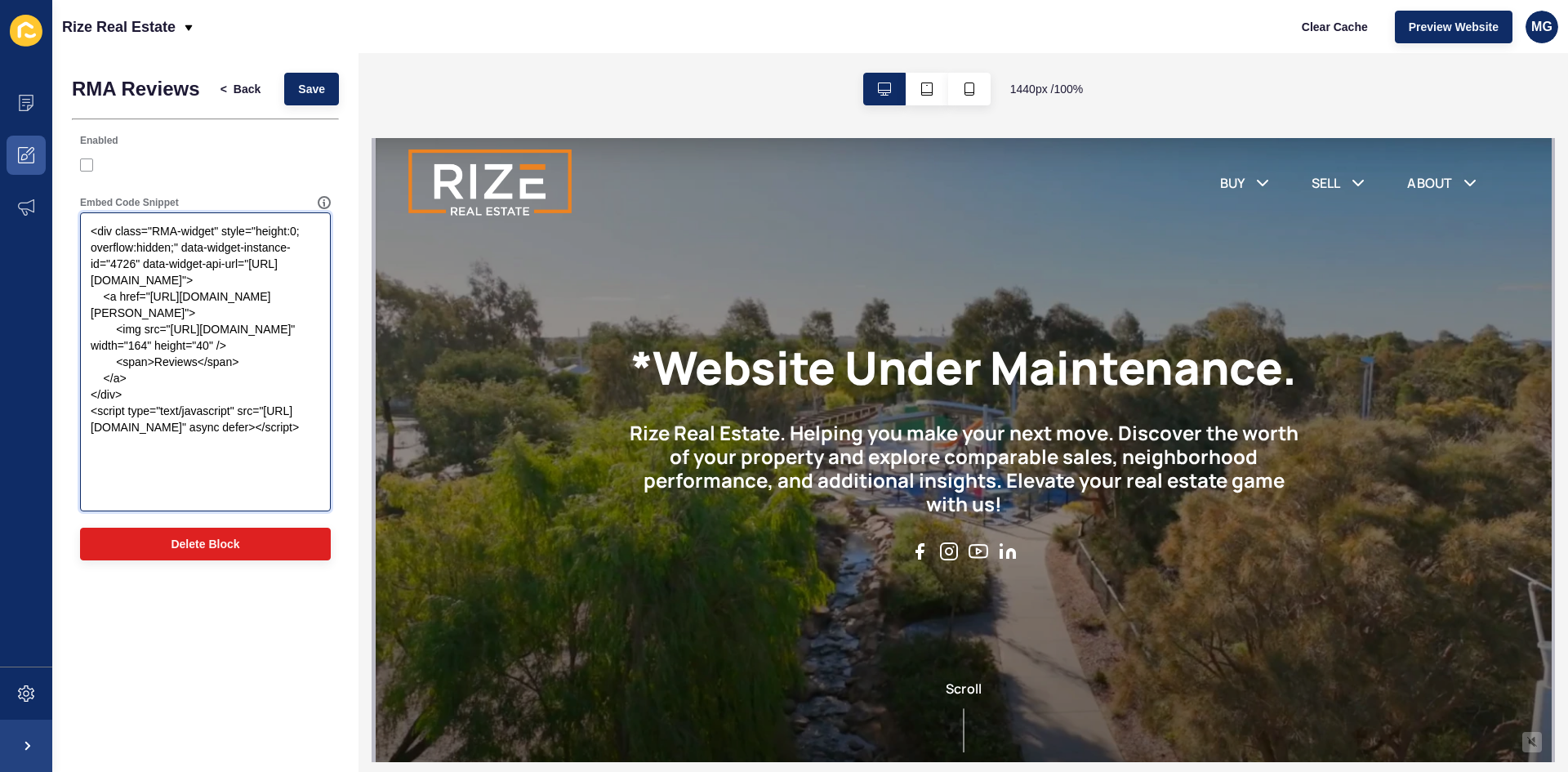
click at [219, 345] on textarea "<div class="RMA-widget" style="height:0; overflow:hidden;" data-widget-instance…" at bounding box center [206, 362] width 246 height 294
click at [256, 87] on span "Back" at bounding box center [247, 89] width 27 height 16
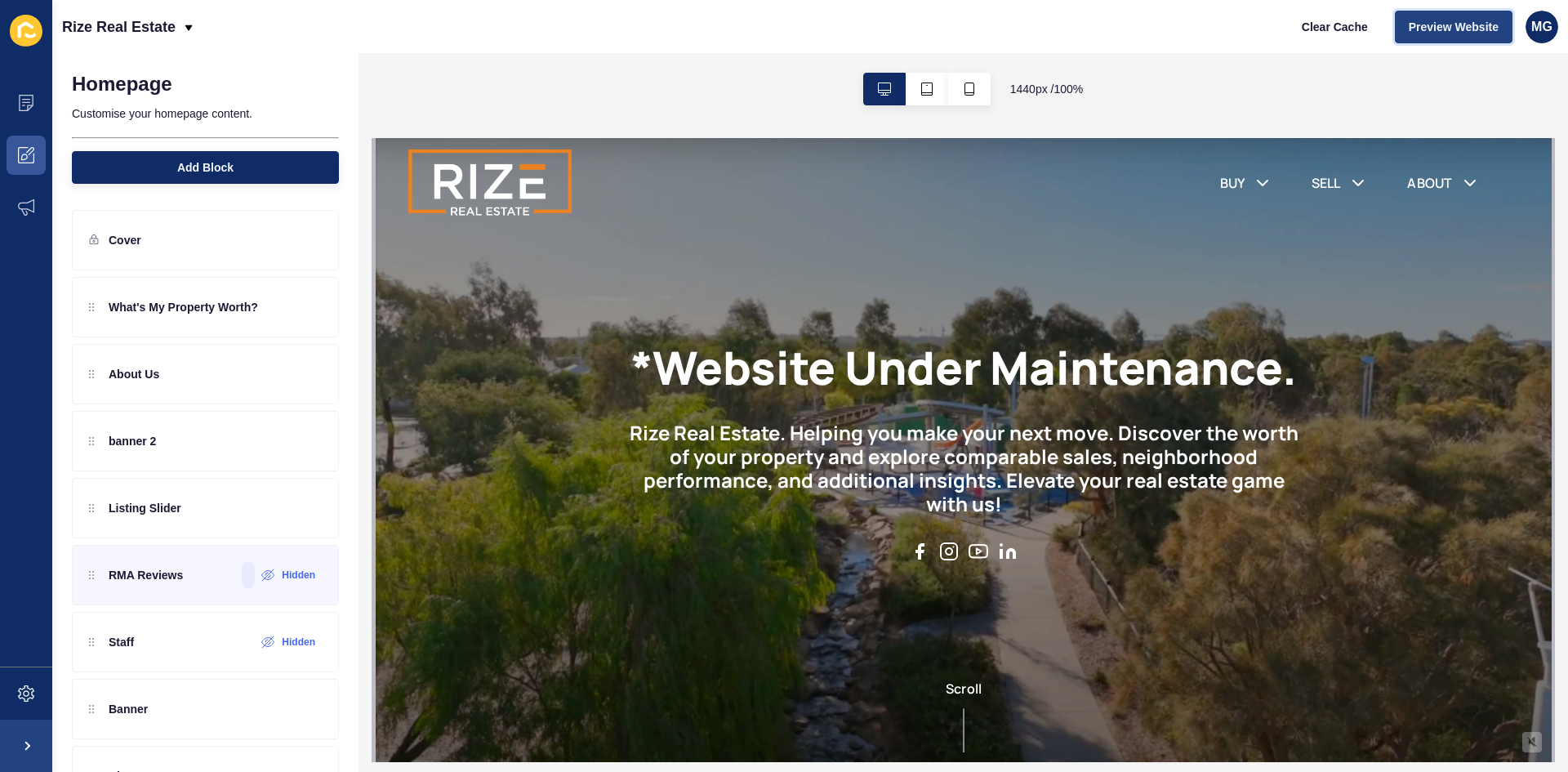
click at [1466, 27] on span "Preview Website" at bounding box center [1453, 27] width 90 height 16
click at [30, 105] on icon at bounding box center [26, 103] width 16 height 16
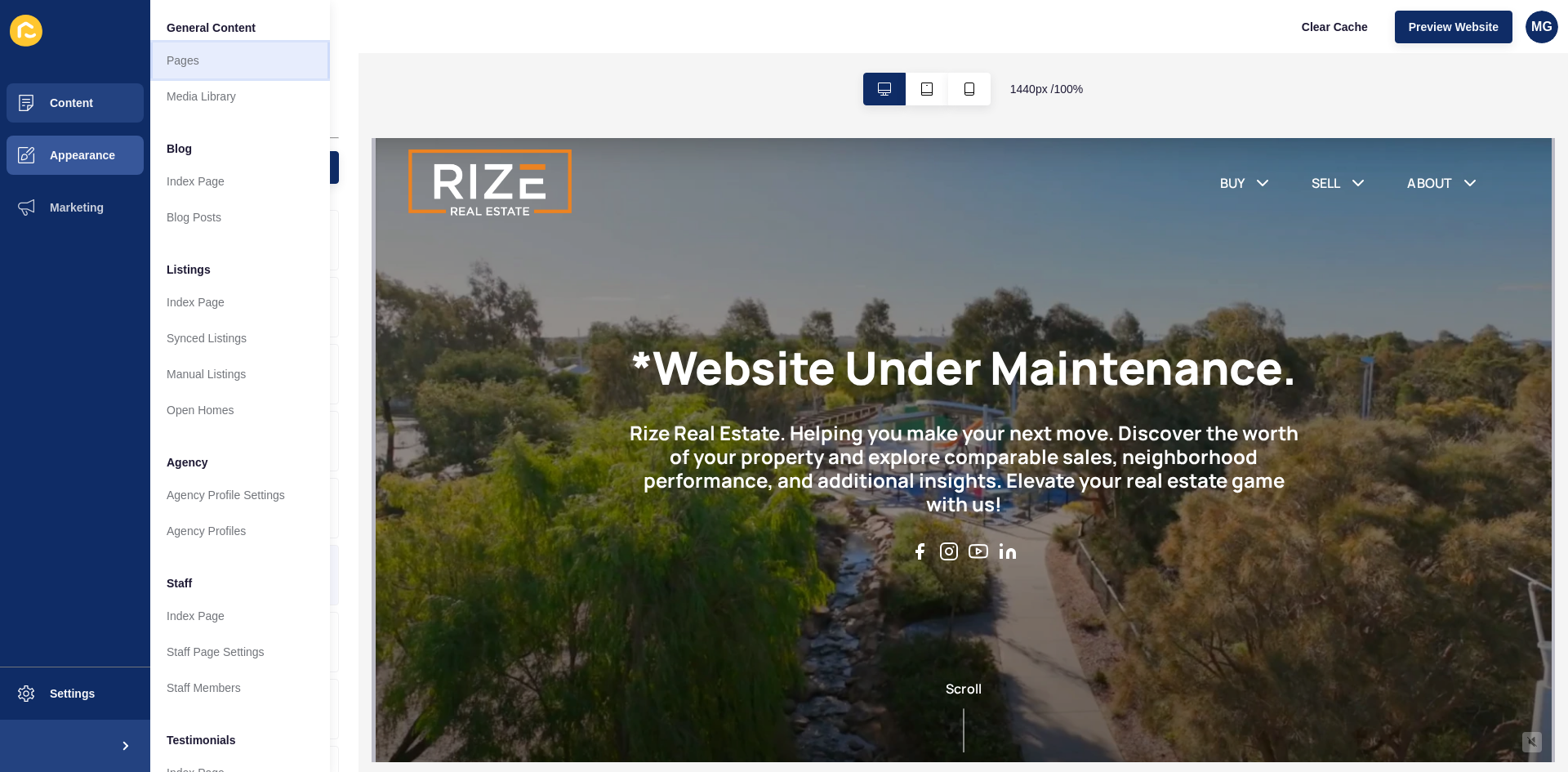
click at [196, 68] on link "Pages" at bounding box center [240, 60] width 179 height 36
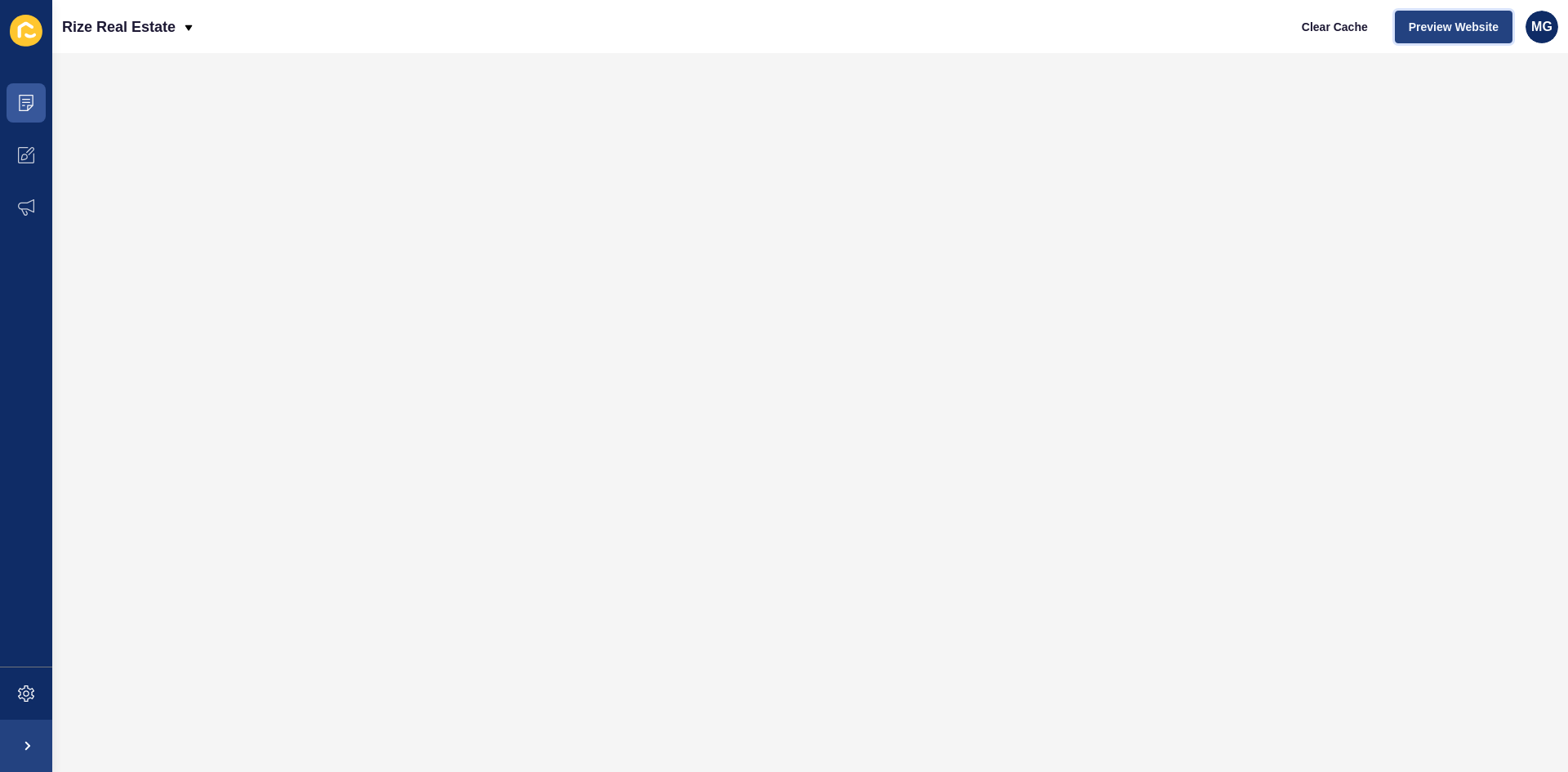
click at [1475, 33] on span "Preview Website" at bounding box center [1453, 27] width 90 height 16
click at [23, 107] on icon at bounding box center [26, 103] width 16 height 16
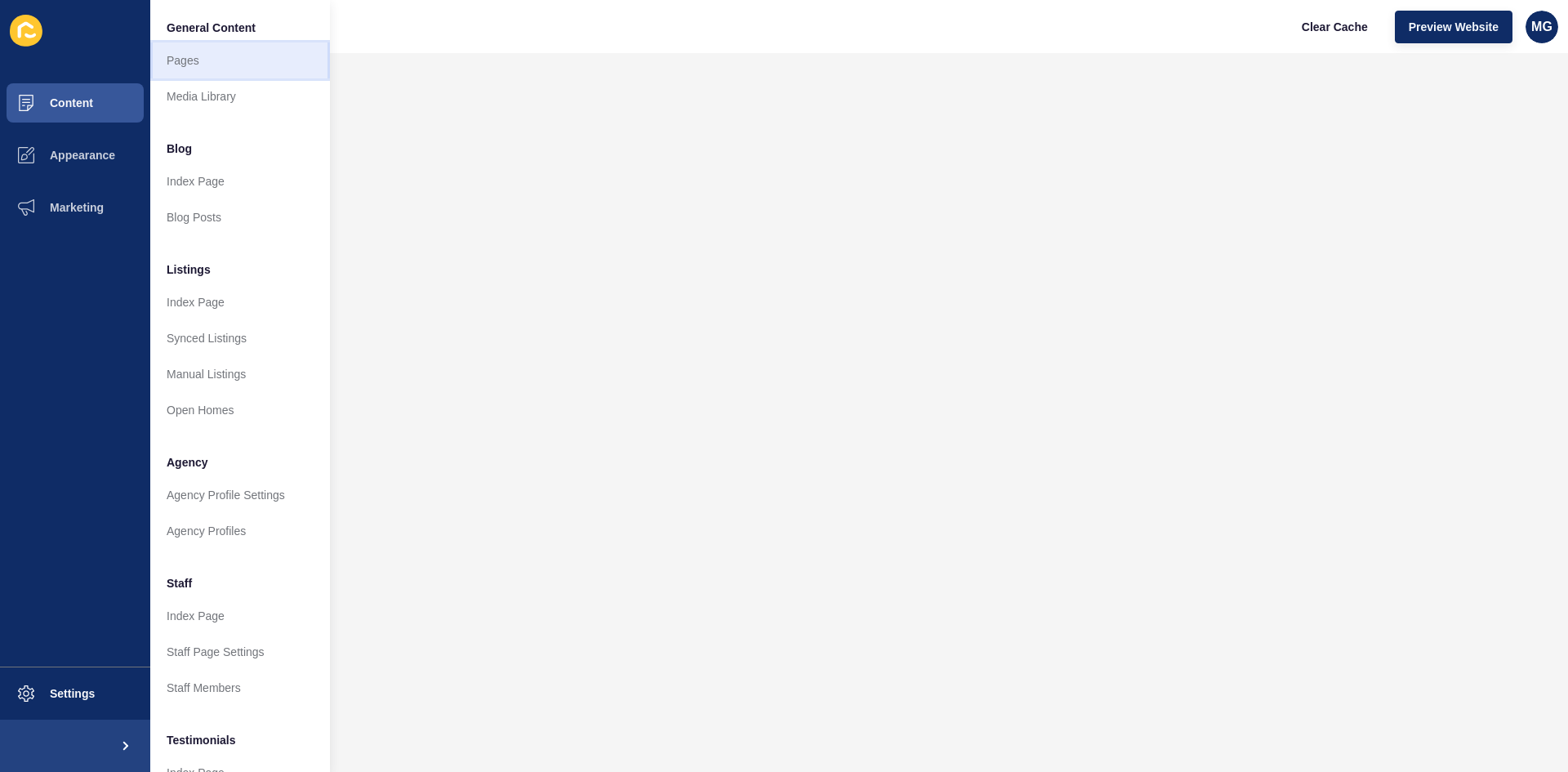
click at [178, 67] on link "Pages" at bounding box center [240, 60] width 179 height 36
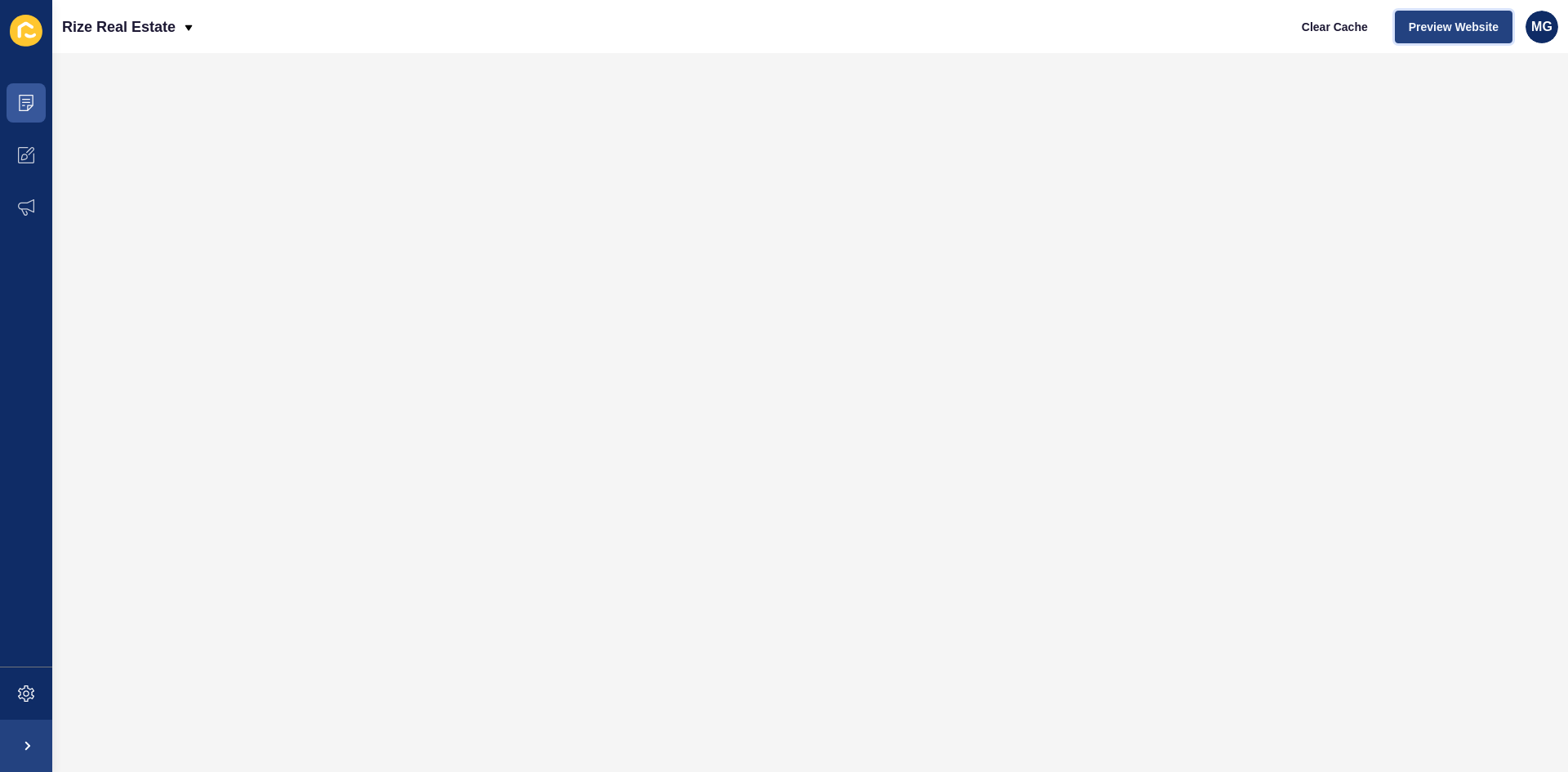
click at [1441, 33] on span "Preview Website" at bounding box center [1453, 27] width 90 height 16
click at [29, 102] on icon at bounding box center [26, 102] width 8 height 1
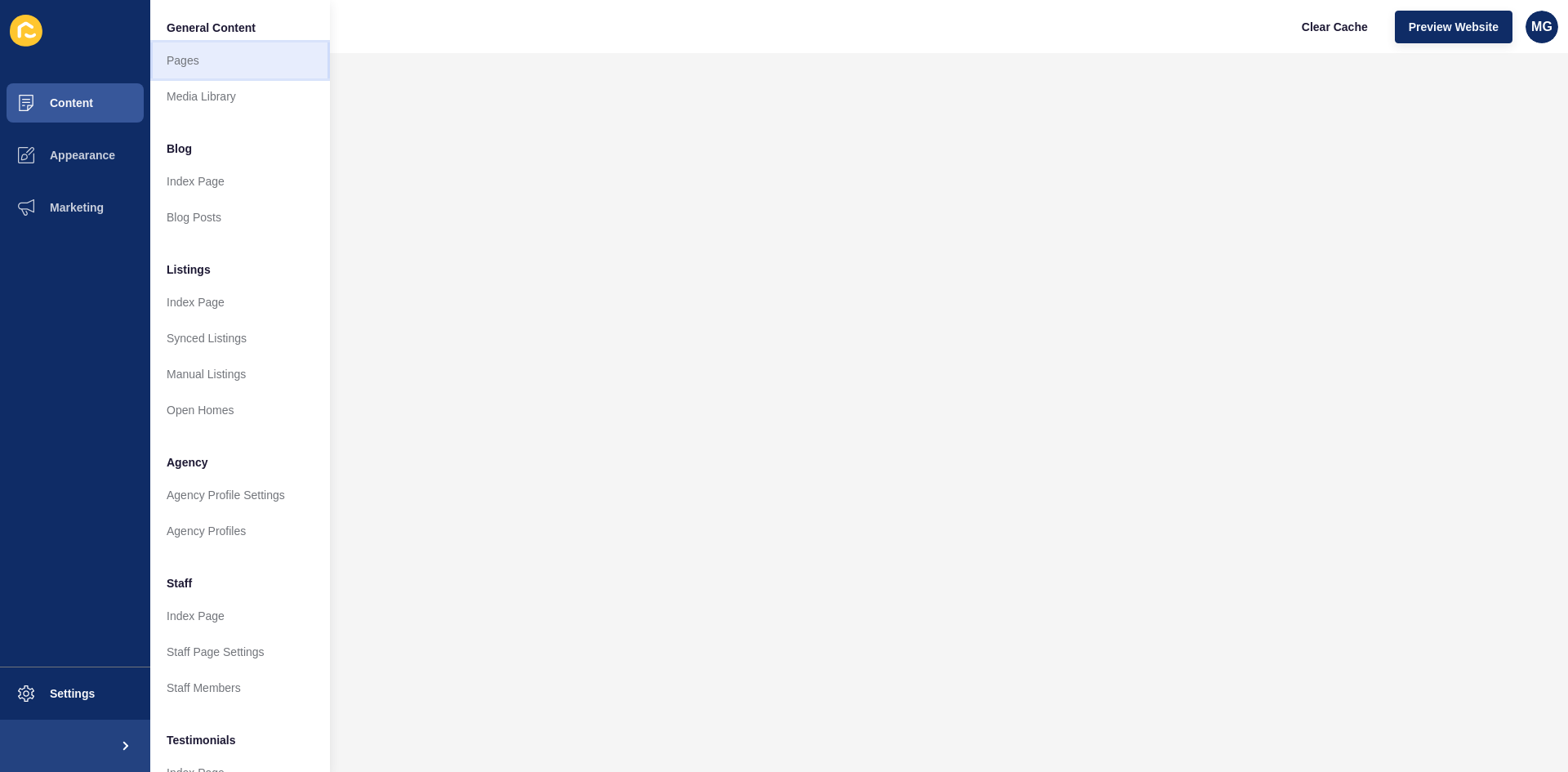
click at [189, 57] on link "Pages" at bounding box center [240, 60] width 179 height 36
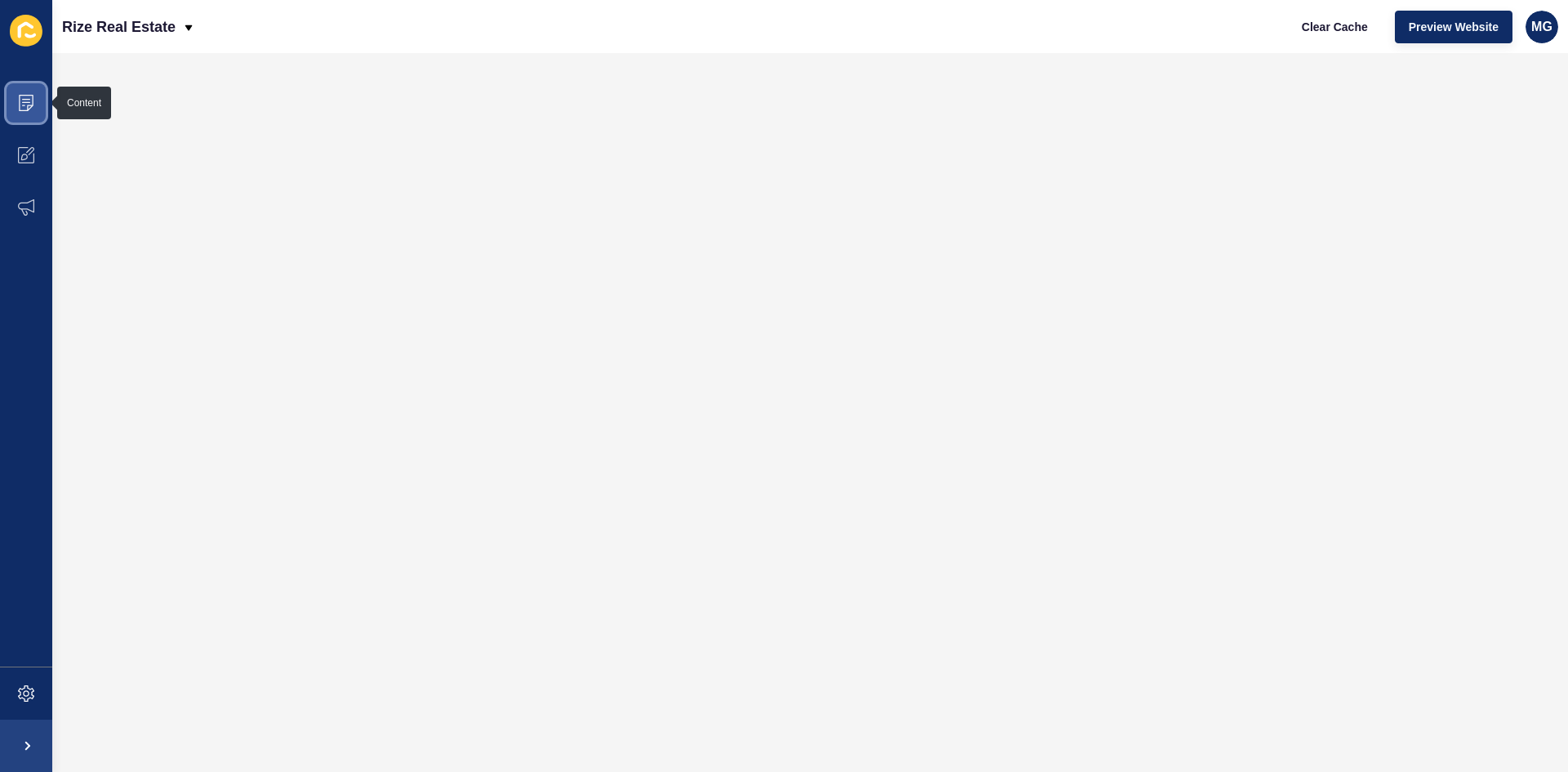
click at [26, 98] on icon at bounding box center [26, 103] width 16 height 16
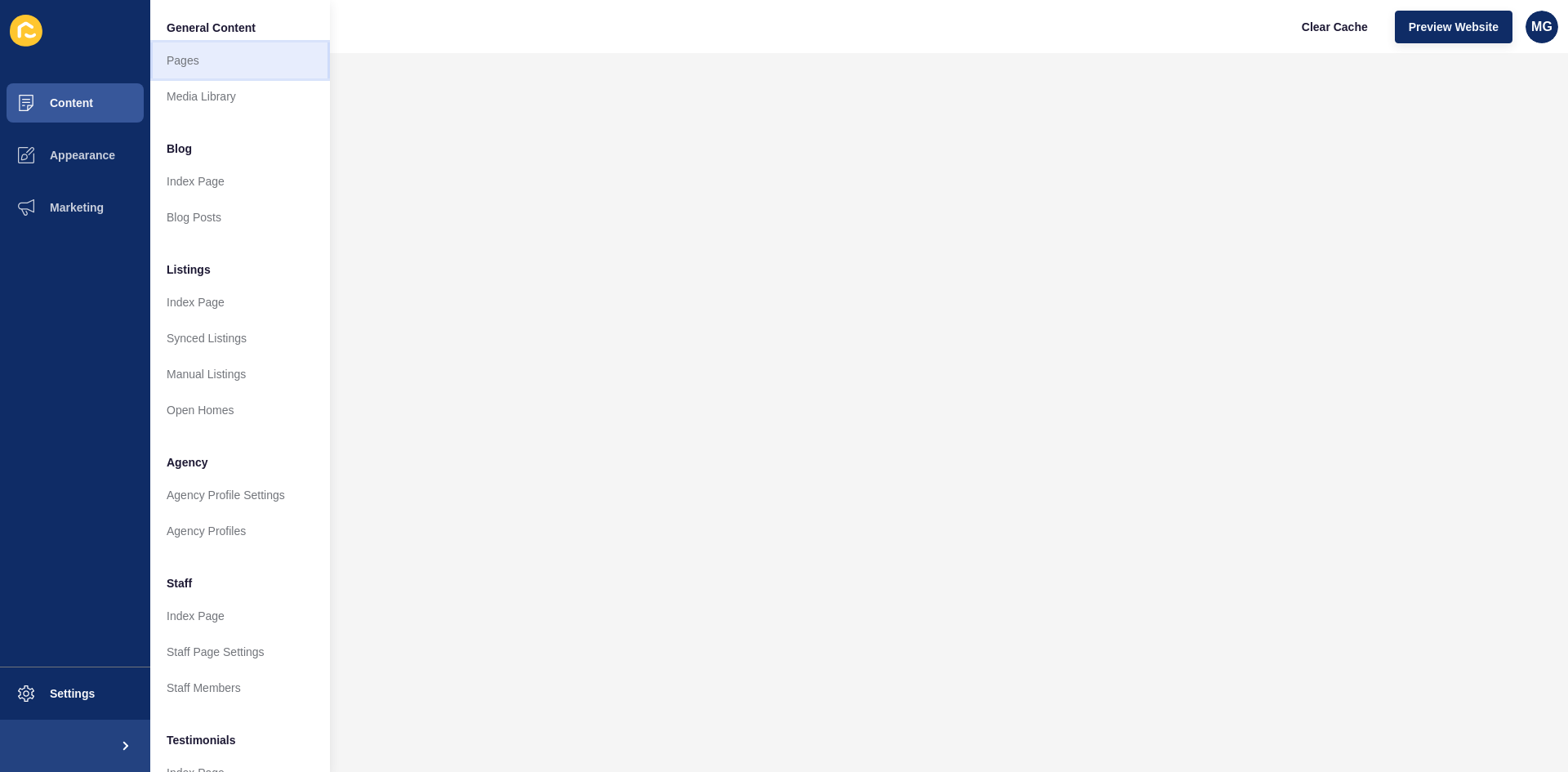
click at [197, 52] on link "Pages" at bounding box center [240, 60] width 179 height 36
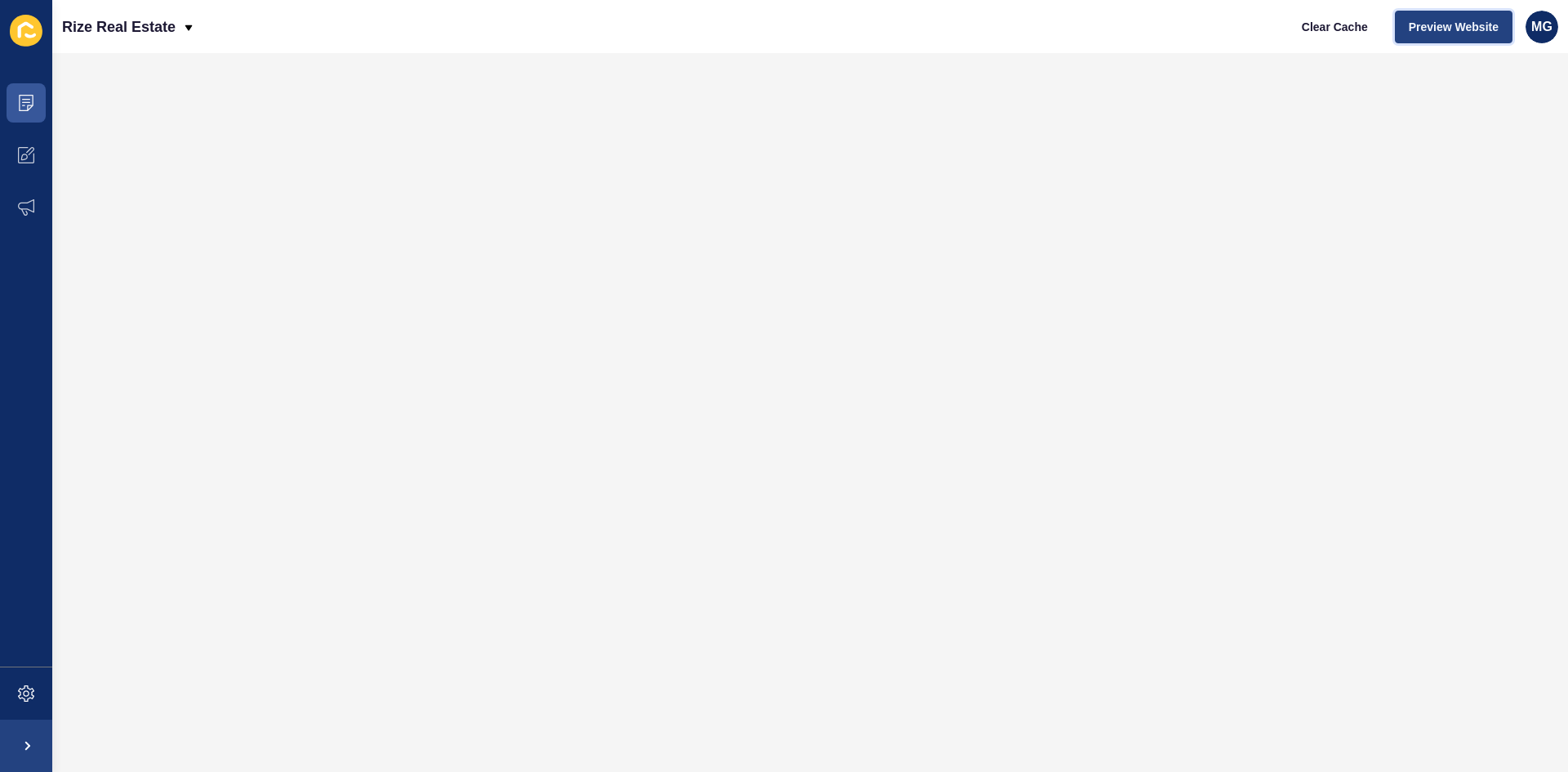
click at [1438, 34] on span "Preview Website" at bounding box center [1453, 27] width 90 height 16
click at [31, 120] on span at bounding box center [26, 102] width 52 height 52
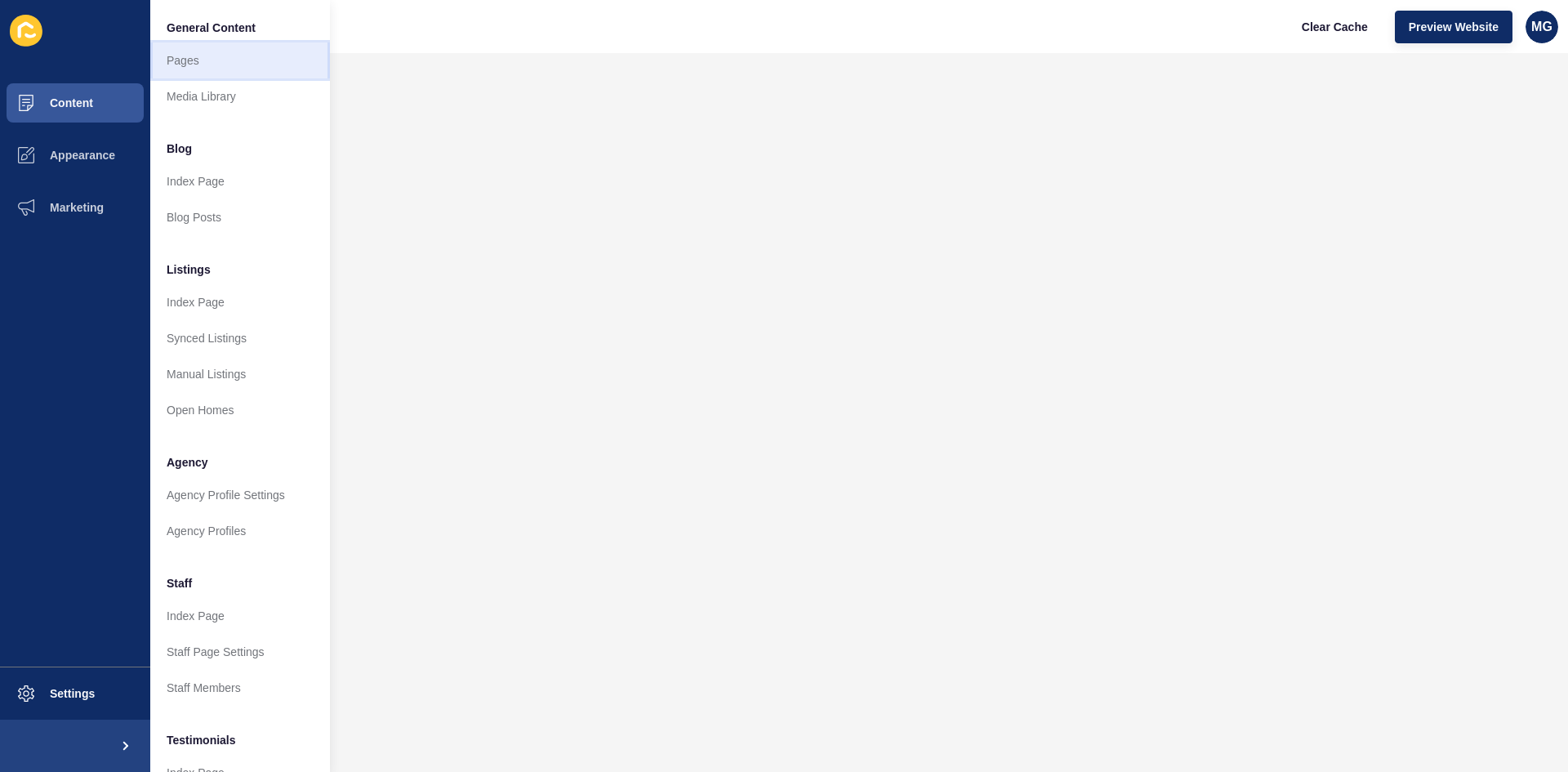
click at [231, 63] on link "Pages" at bounding box center [240, 60] width 179 height 36
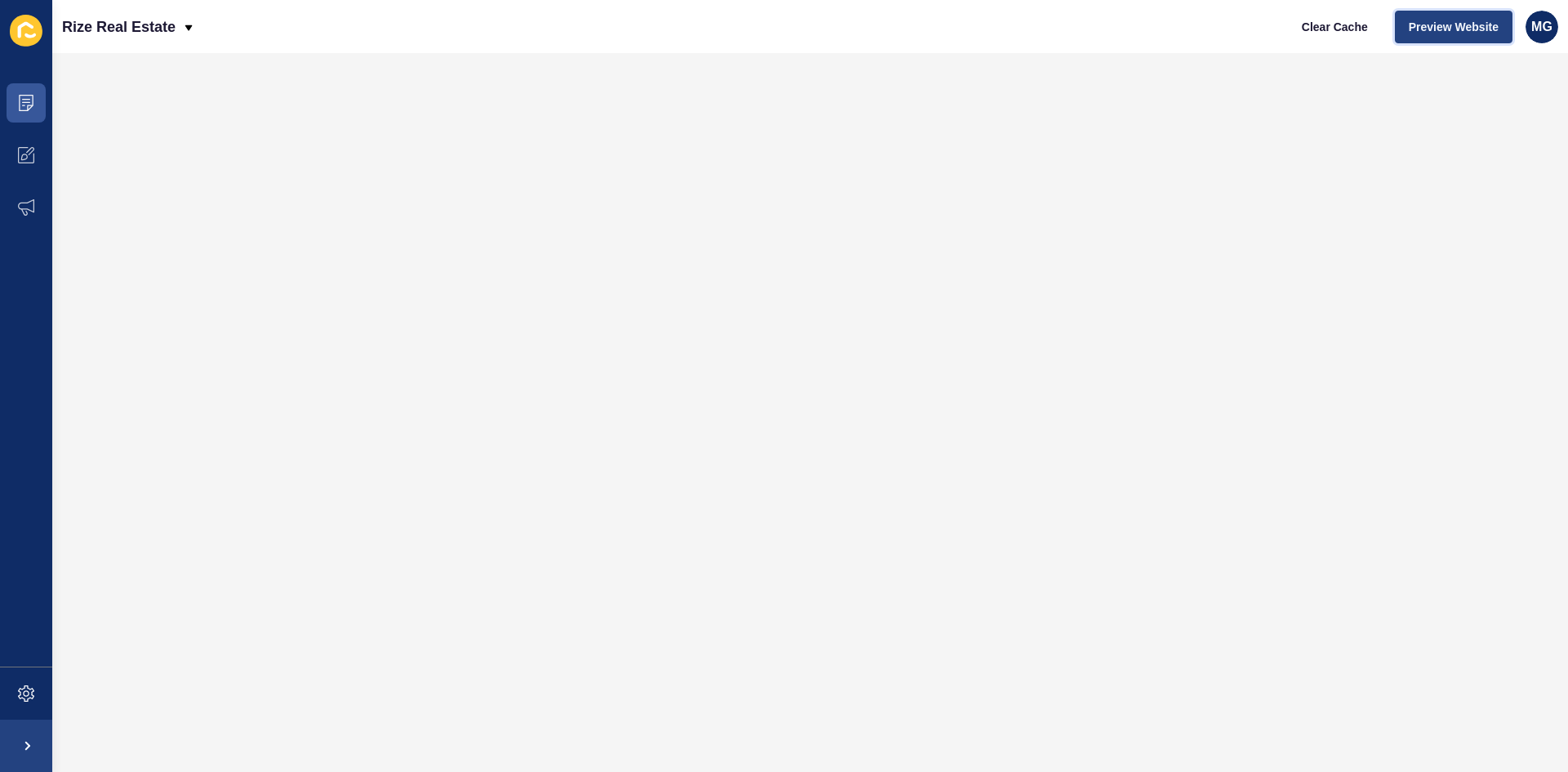
click at [1478, 30] on span "Preview Website" at bounding box center [1453, 27] width 90 height 16
click at [27, 101] on icon at bounding box center [26, 103] width 16 height 16
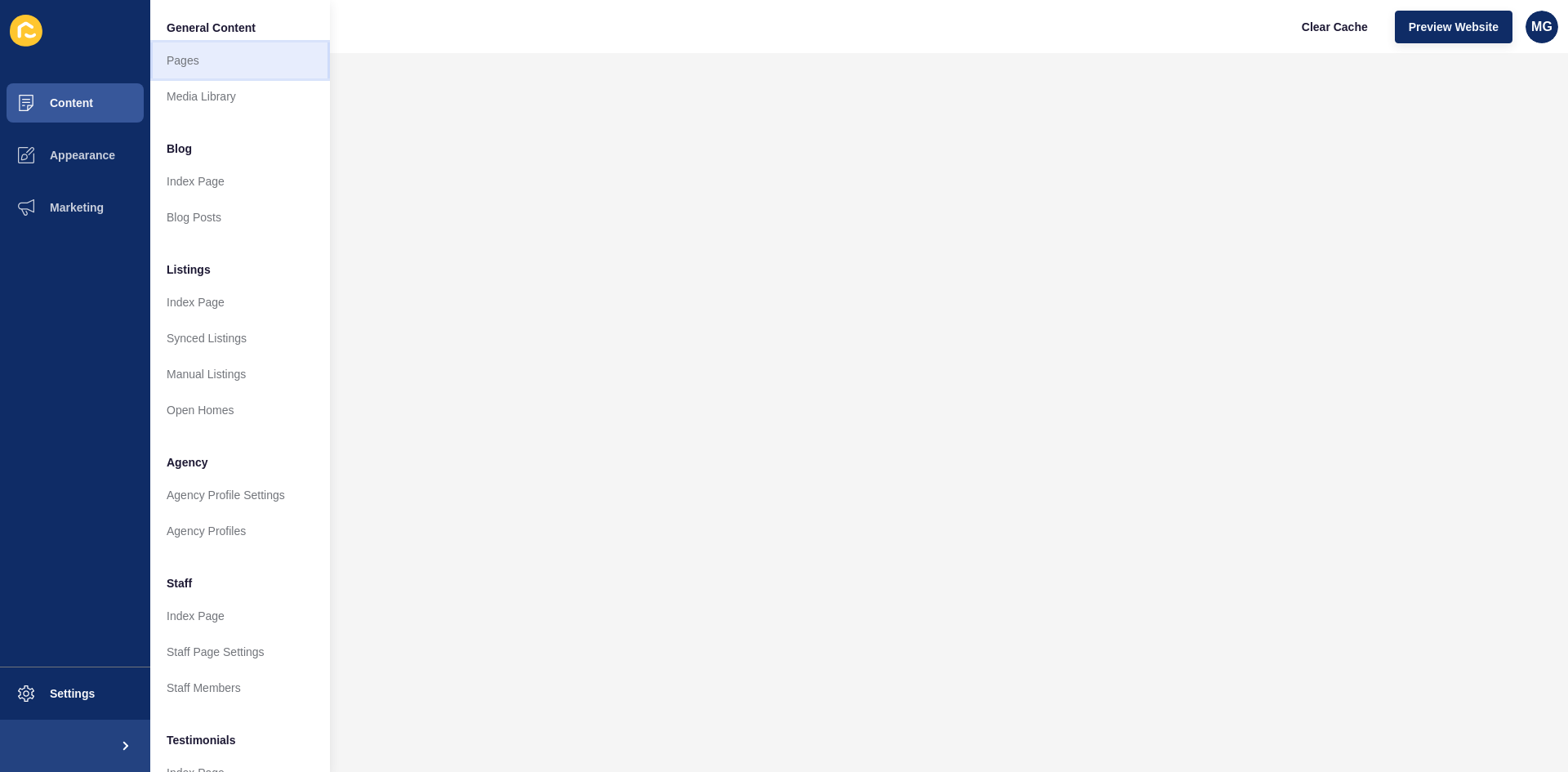
click at [217, 67] on link "Pages" at bounding box center [240, 60] width 179 height 36
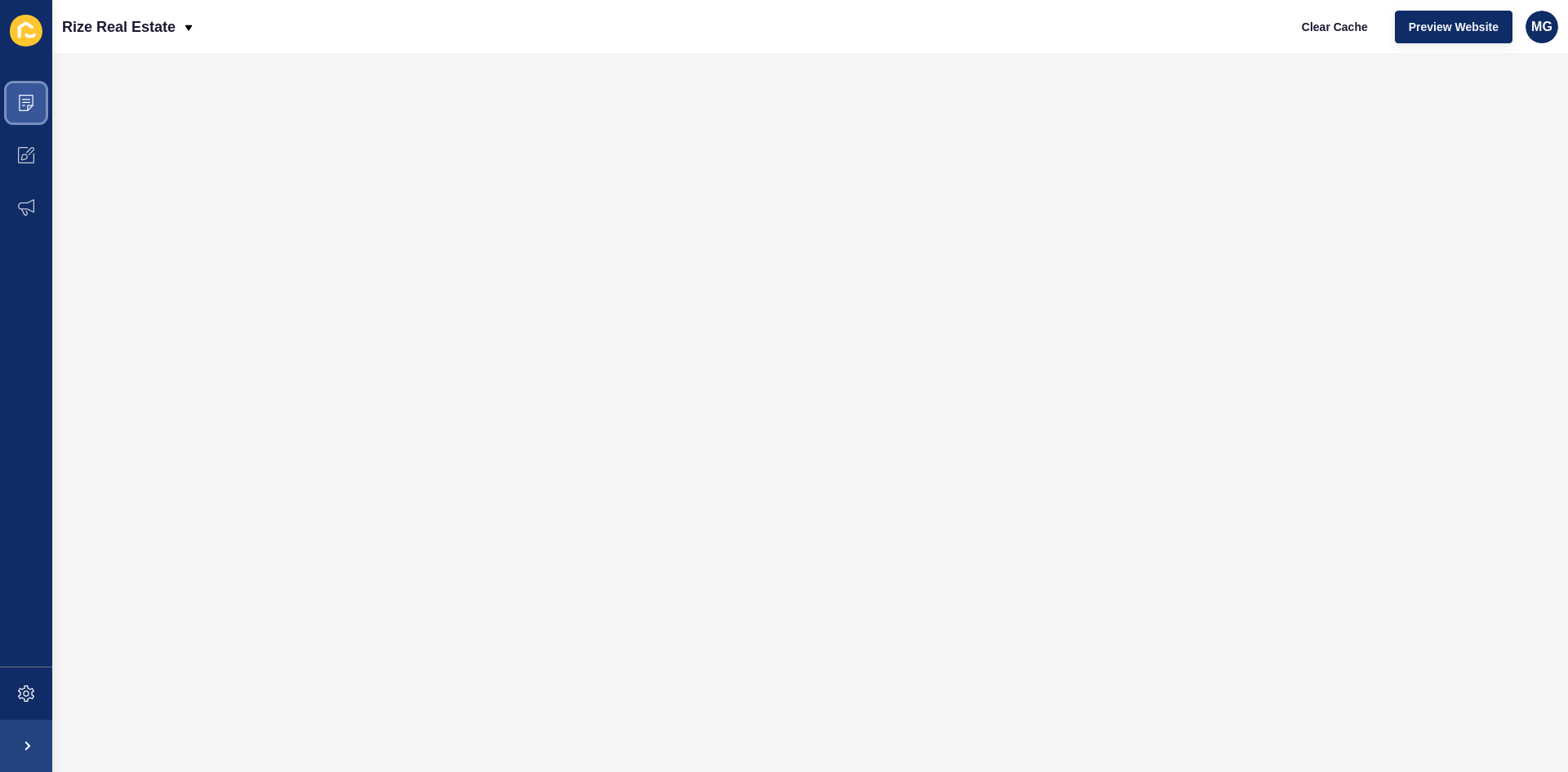
click at [30, 102] on icon at bounding box center [26, 103] width 16 height 16
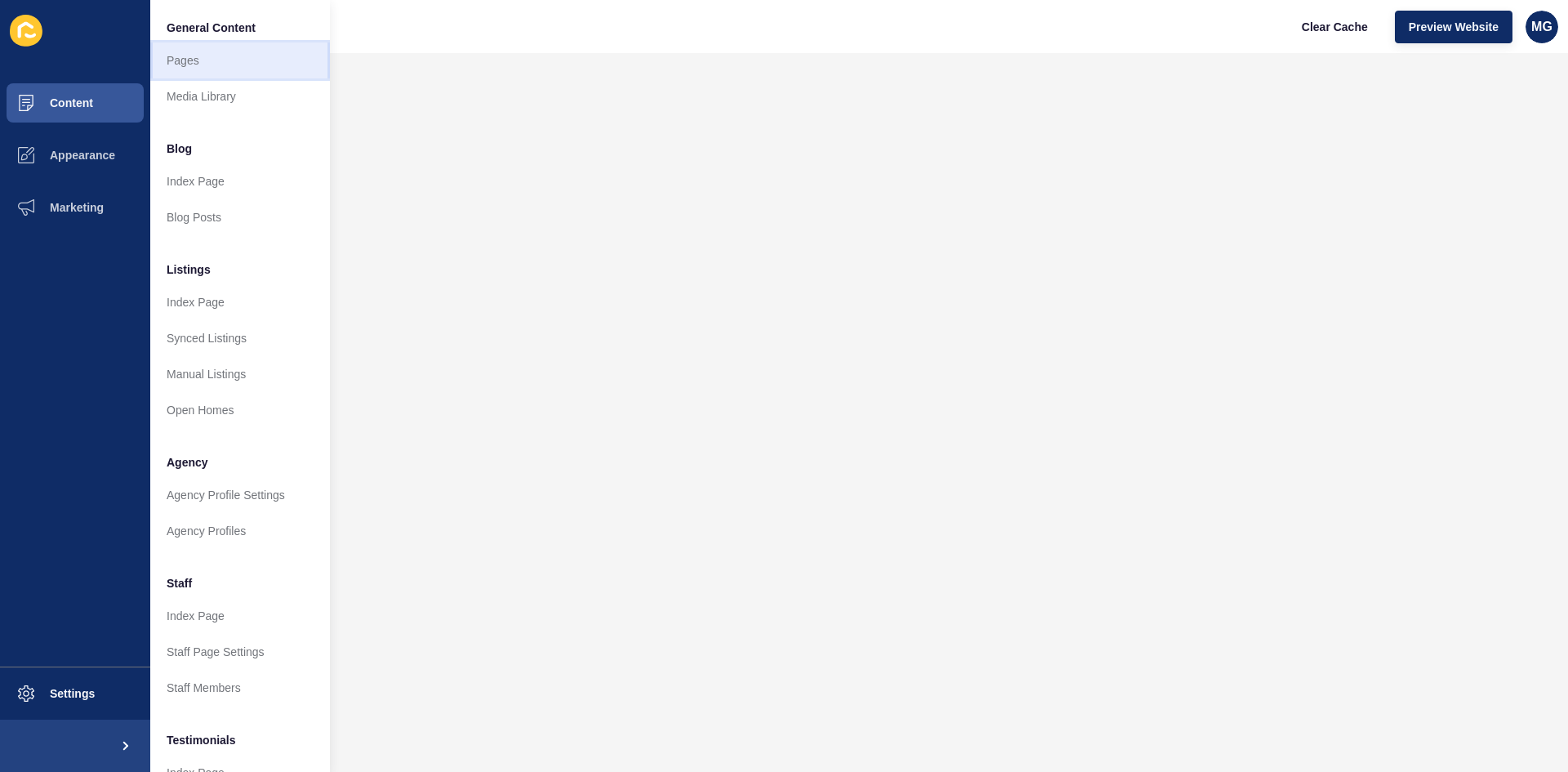
click at [200, 65] on link "Pages" at bounding box center [240, 60] width 179 height 36
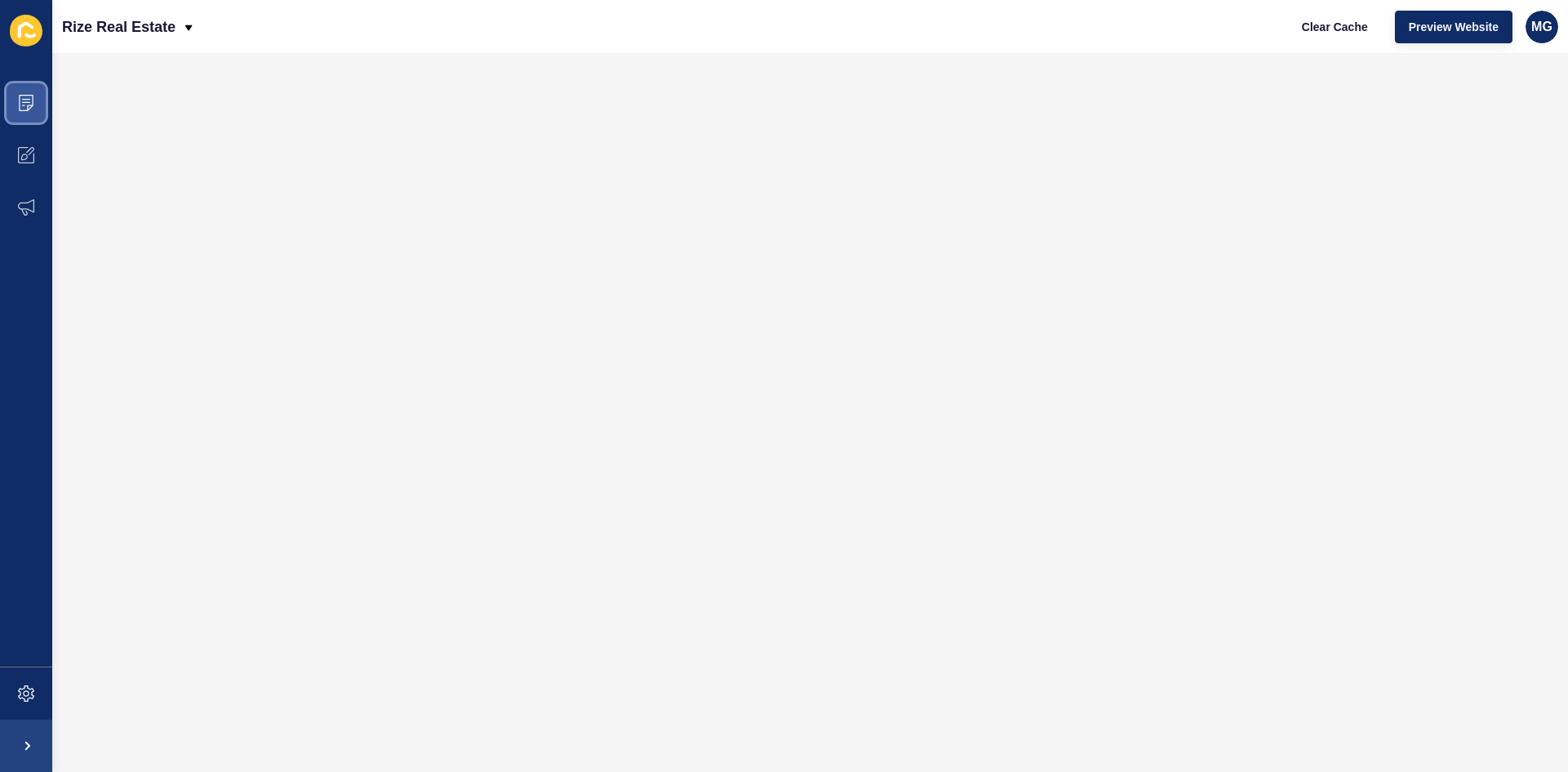
click at [35, 108] on span at bounding box center [26, 102] width 52 height 52
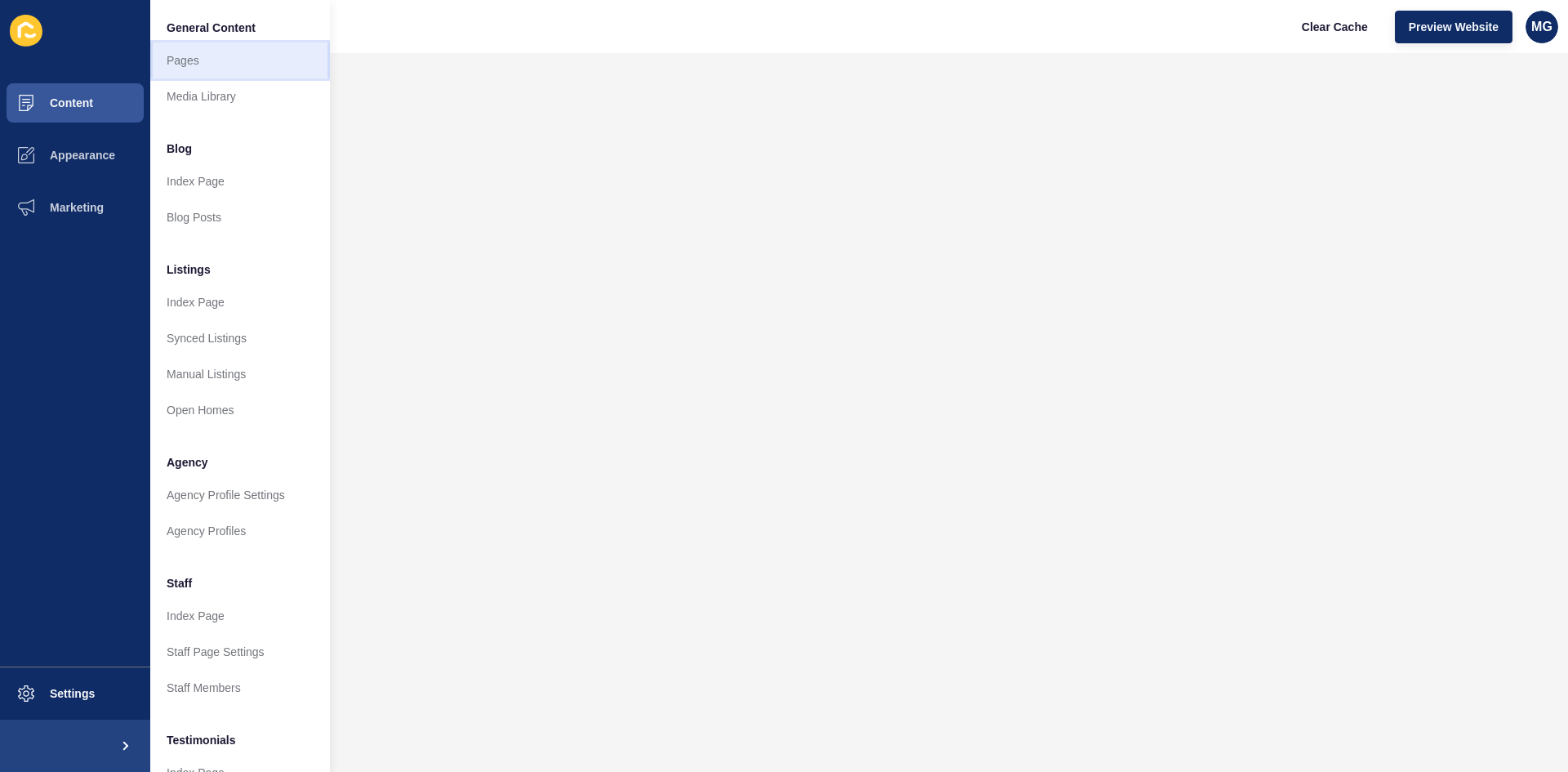
click at [200, 65] on link "Pages" at bounding box center [240, 60] width 179 height 36
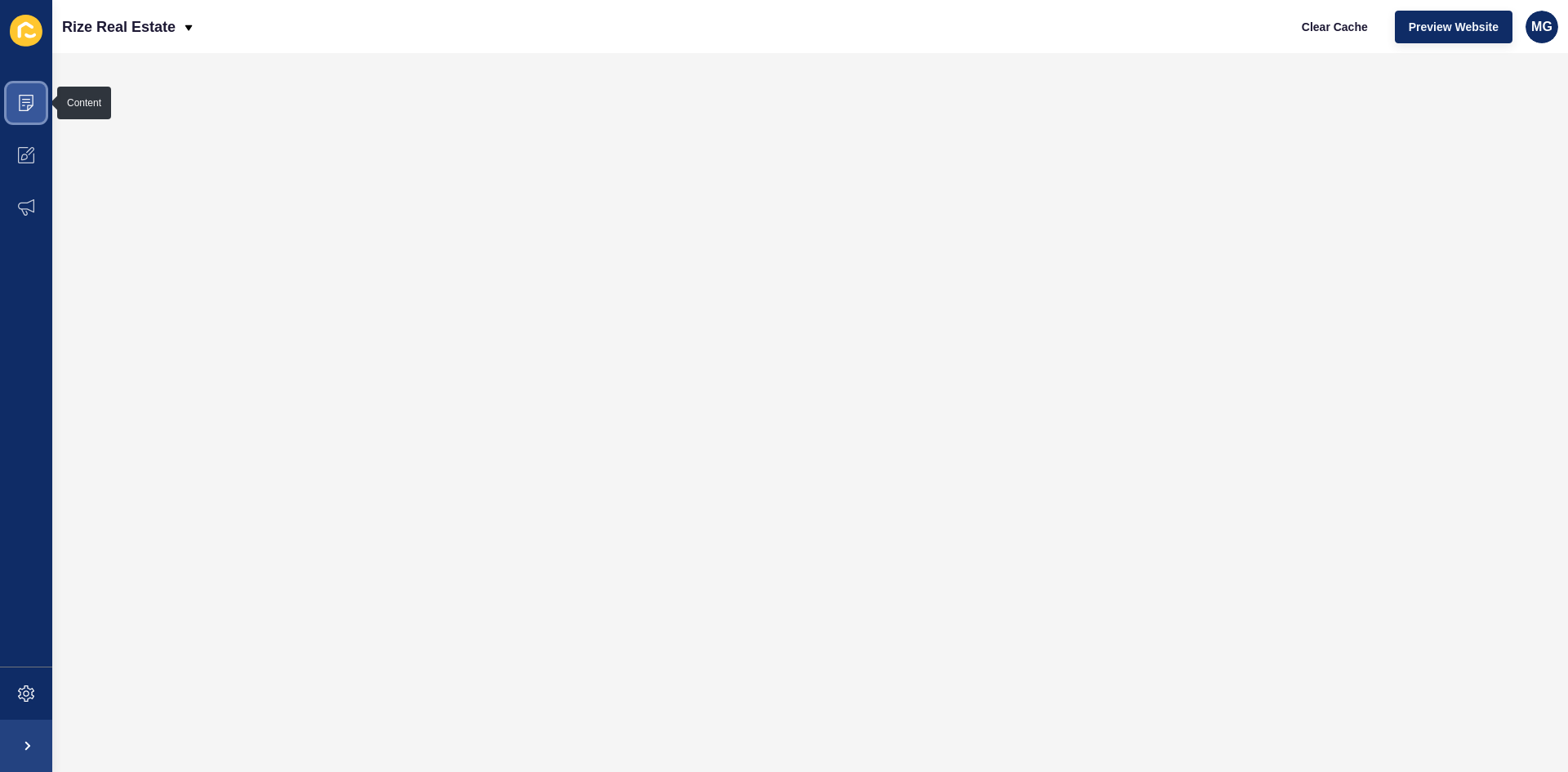
click at [27, 103] on icon at bounding box center [26, 102] width 8 height 1
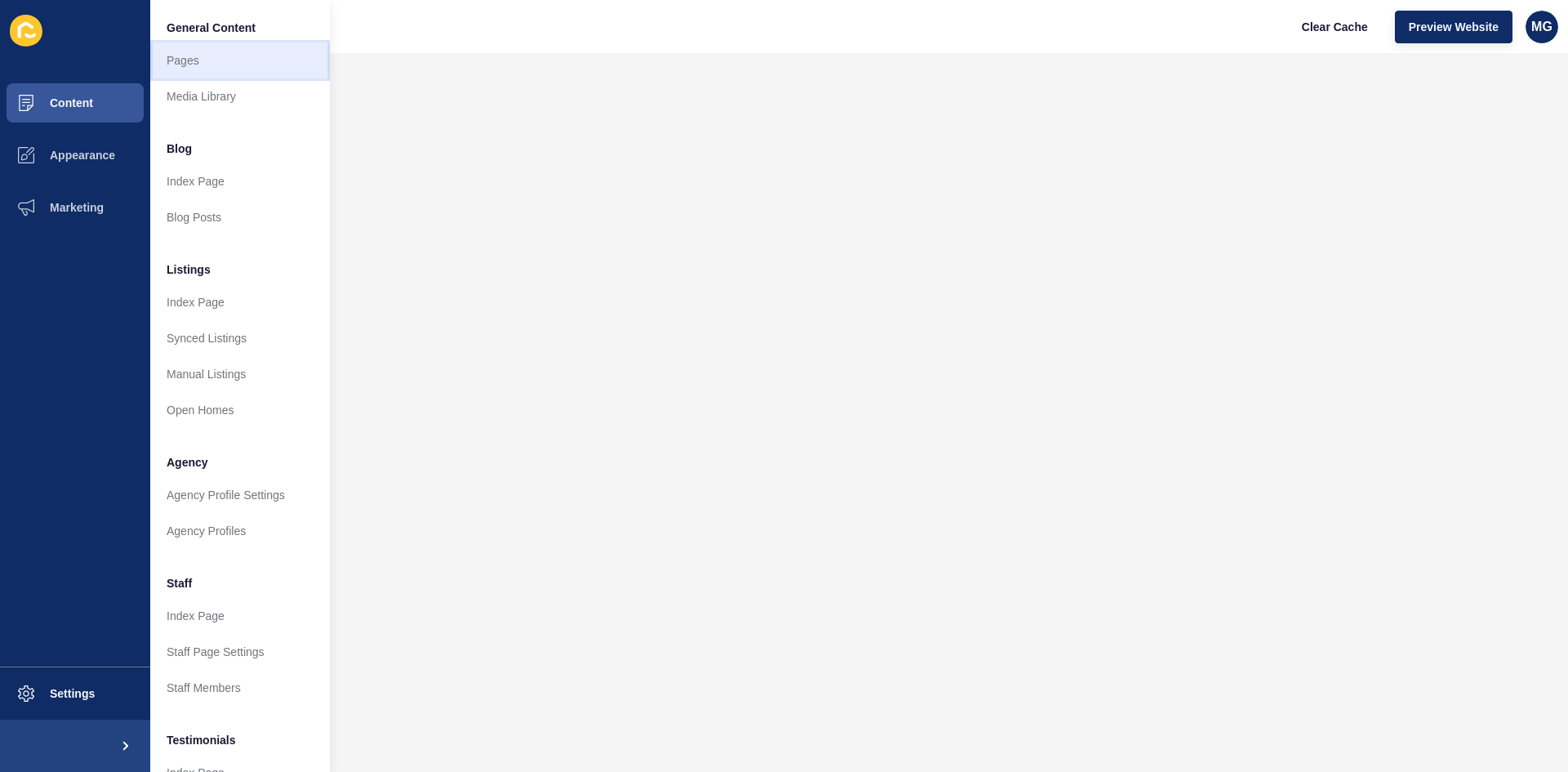
click at [187, 65] on link "Pages" at bounding box center [240, 60] width 179 height 36
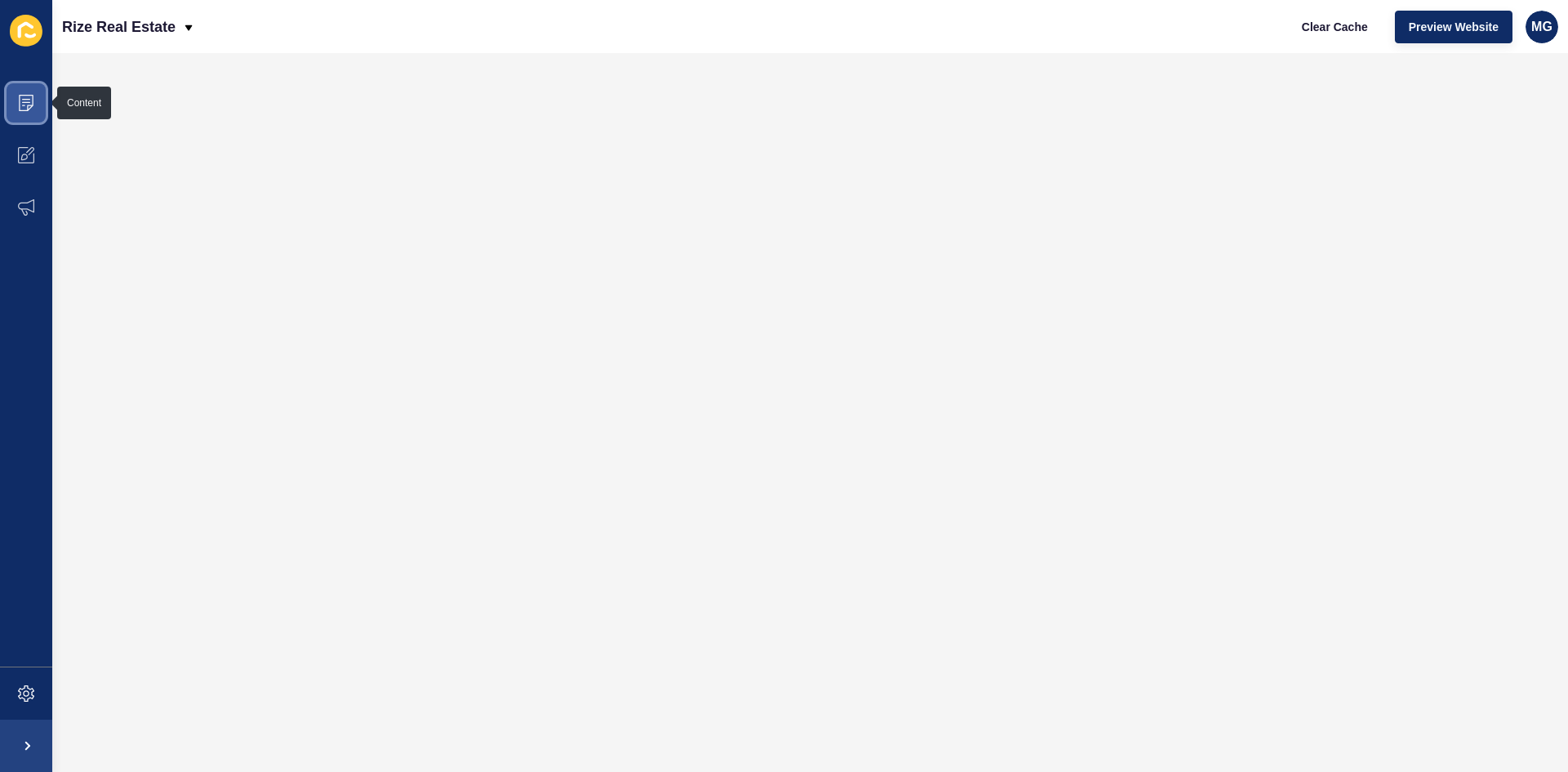
click at [26, 106] on icon at bounding box center [26, 103] width 16 height 16
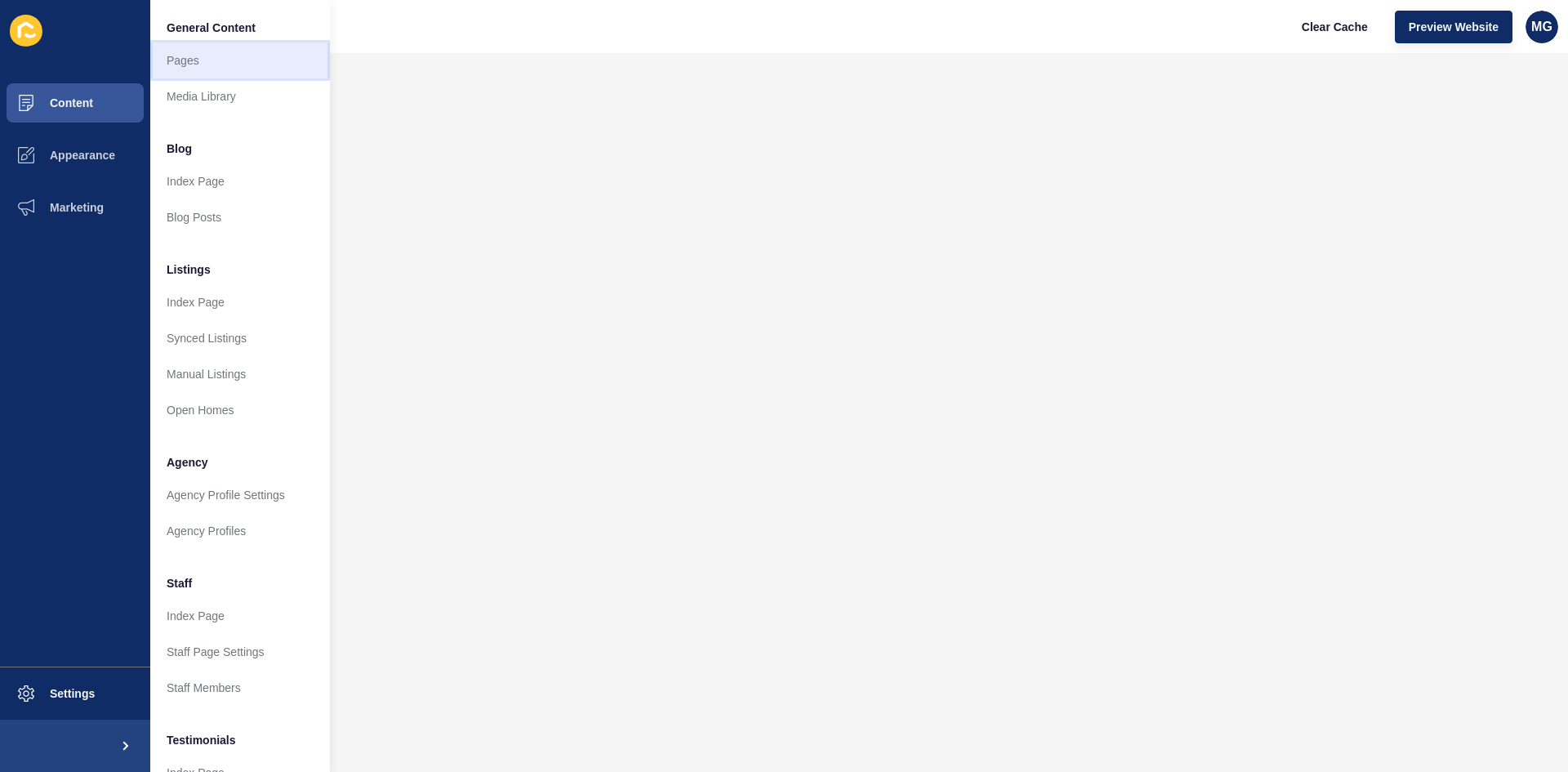
click at [203, 72] on link "Pages" at bounding box center [240, 60] width 179 height 36
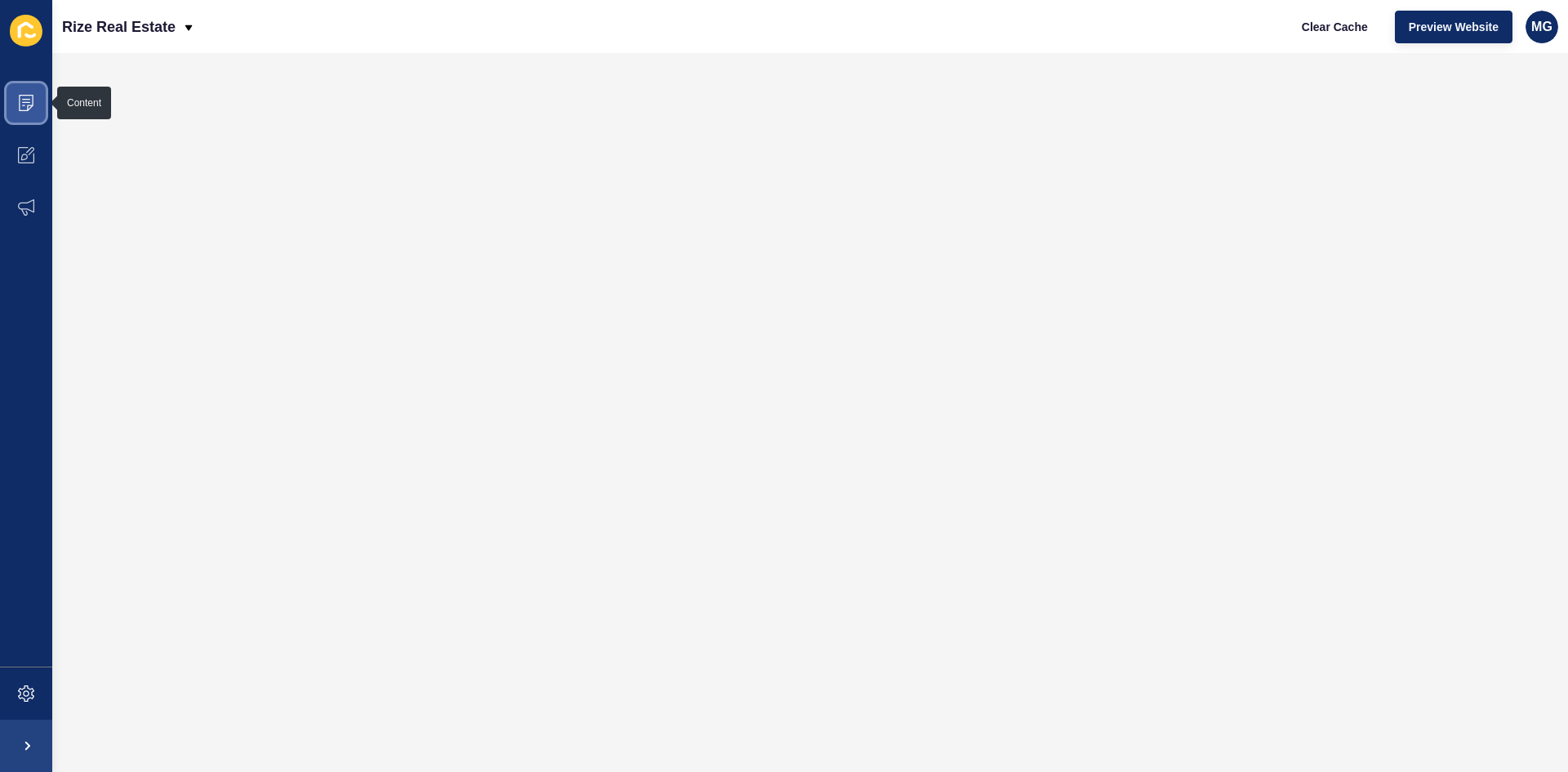
click at [22, 106] on icon at bounding box center [26, 103] width 16 height 16
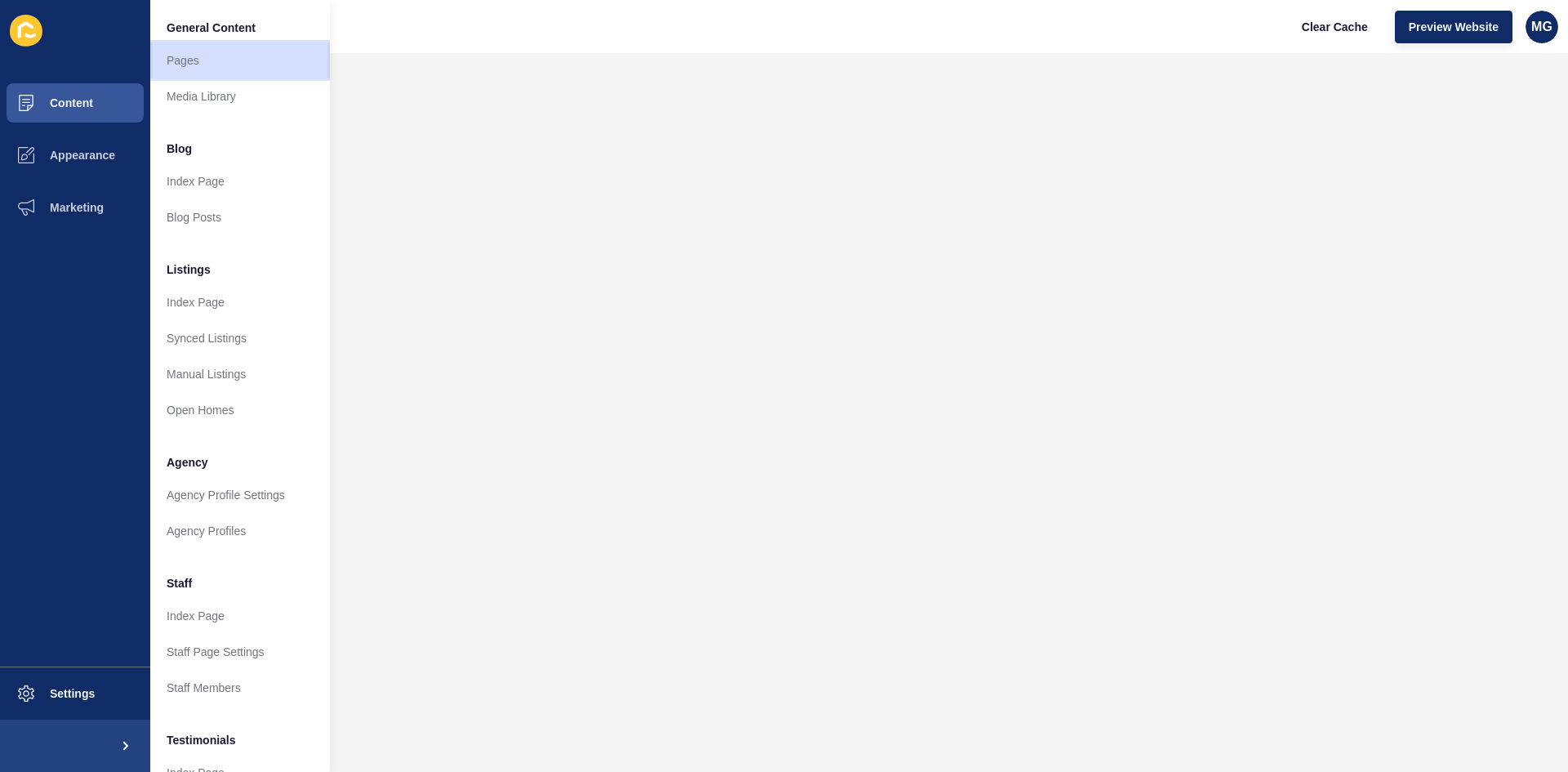
click at [202, 63] on link "Pages" at bounding box center [240, 60] width 179 height 36
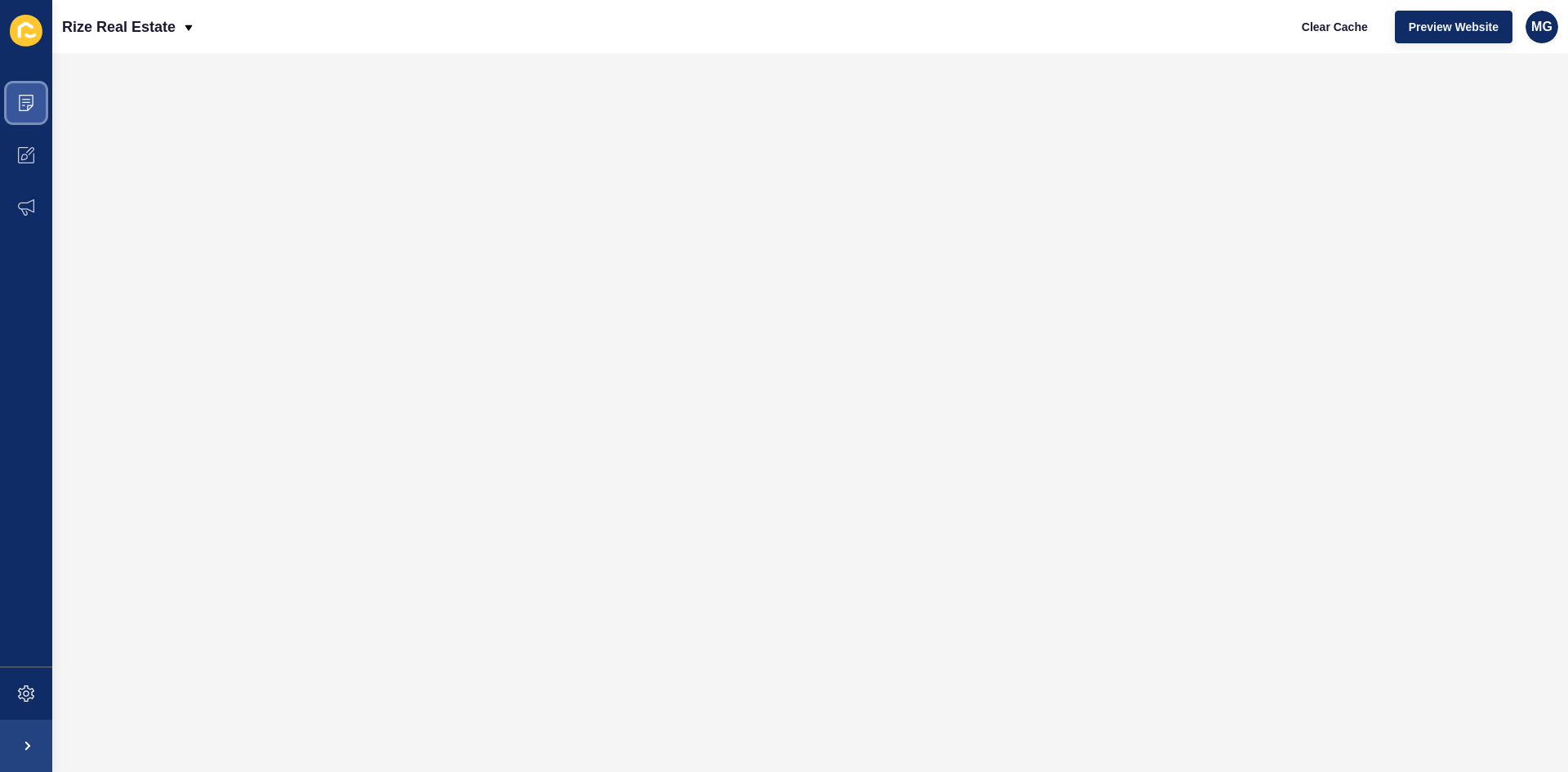
click at [31, 106] on icon at bounding box center [26, 103] width 15 height 16
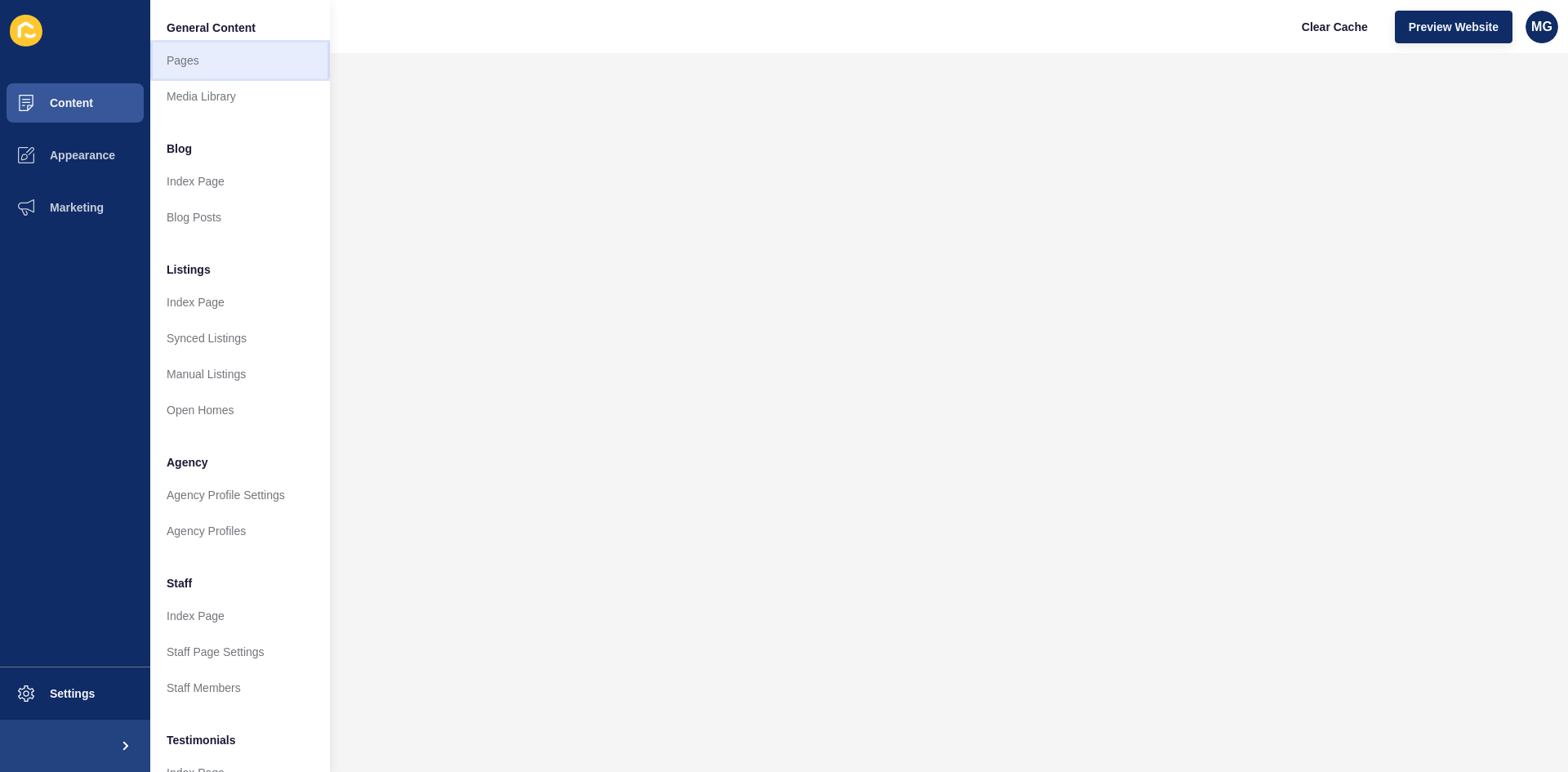
click at [206, 65] on link "Pages" at bounding box center [240, 60] width 179 height 36
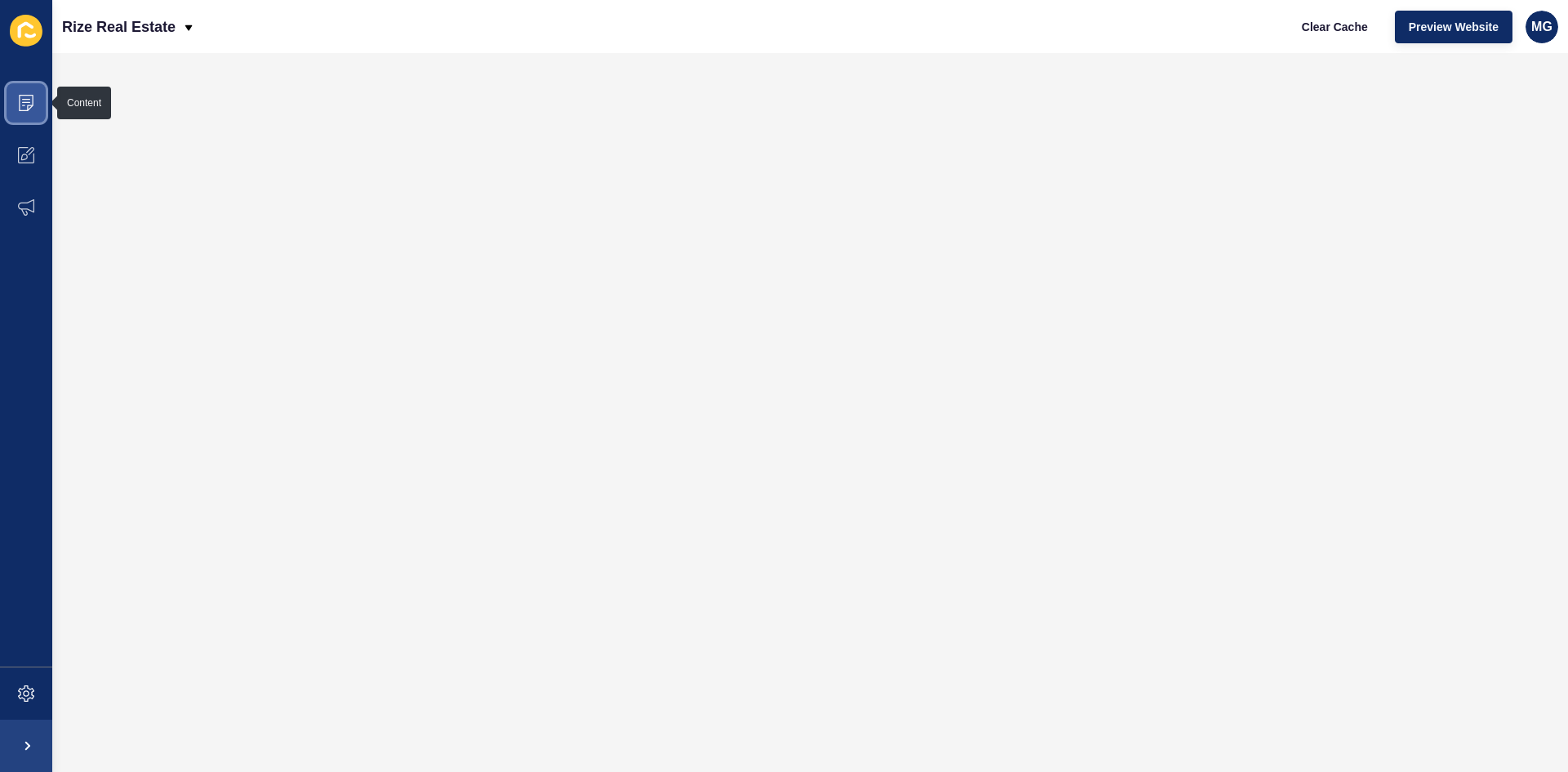
click at [29, 101] on icon at bounding box center [26, 103] width 16 height 16
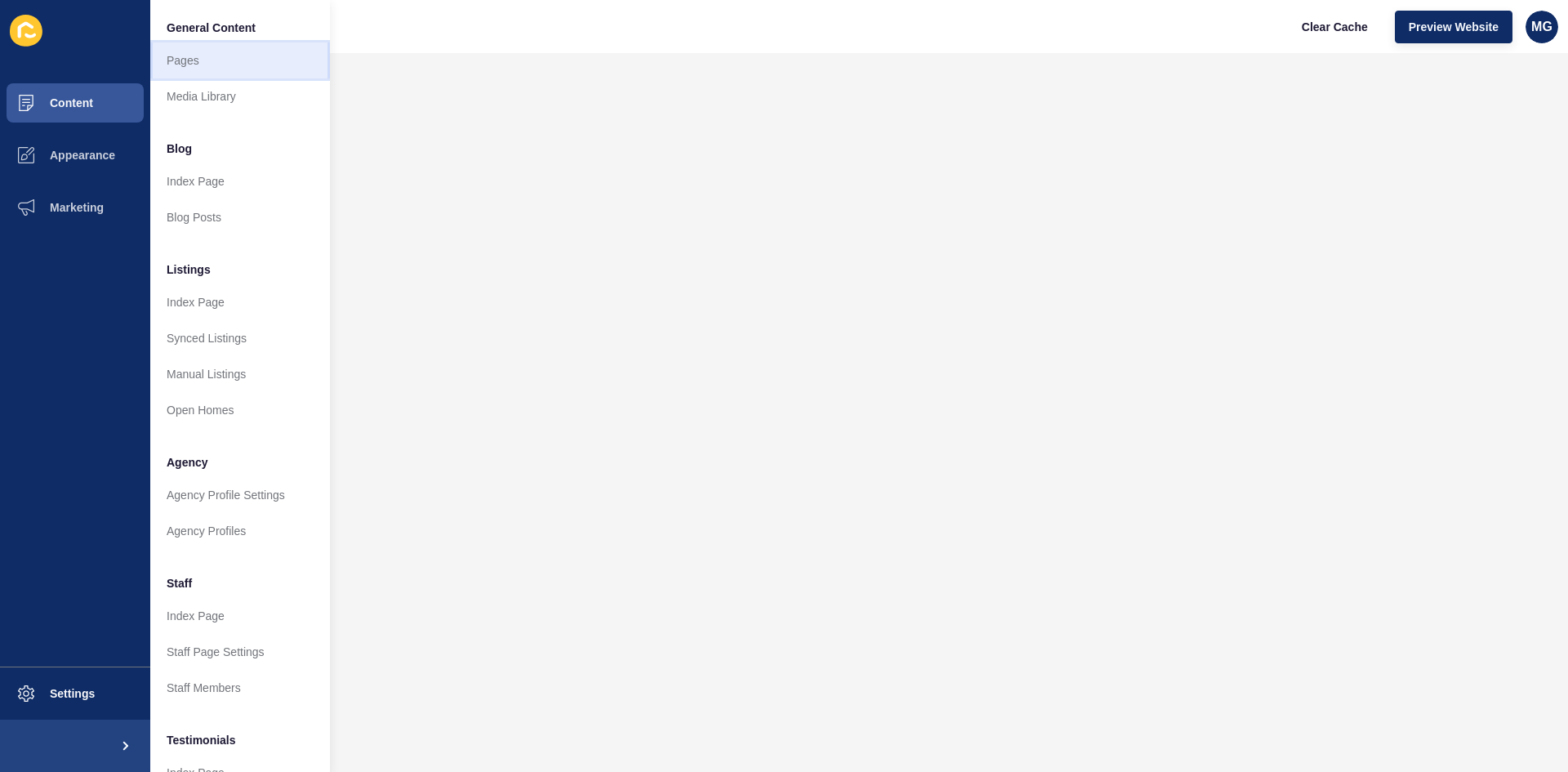
click at [215, 58] on link "Pages" at bounding box center [240, 60] width 179 height 36
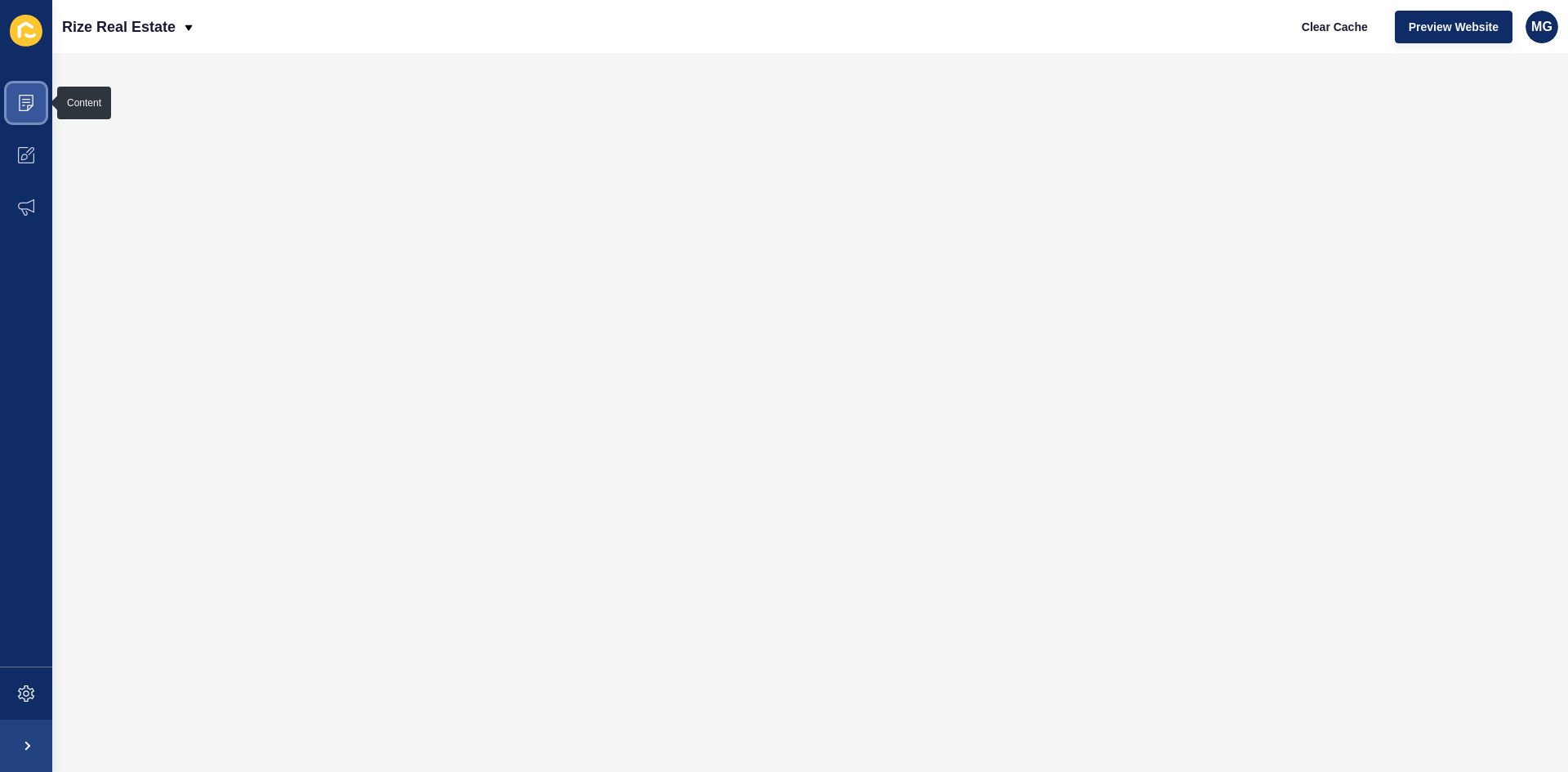
click at [24, 107] on icon at bounding box center [26, 103] width 16 height 16
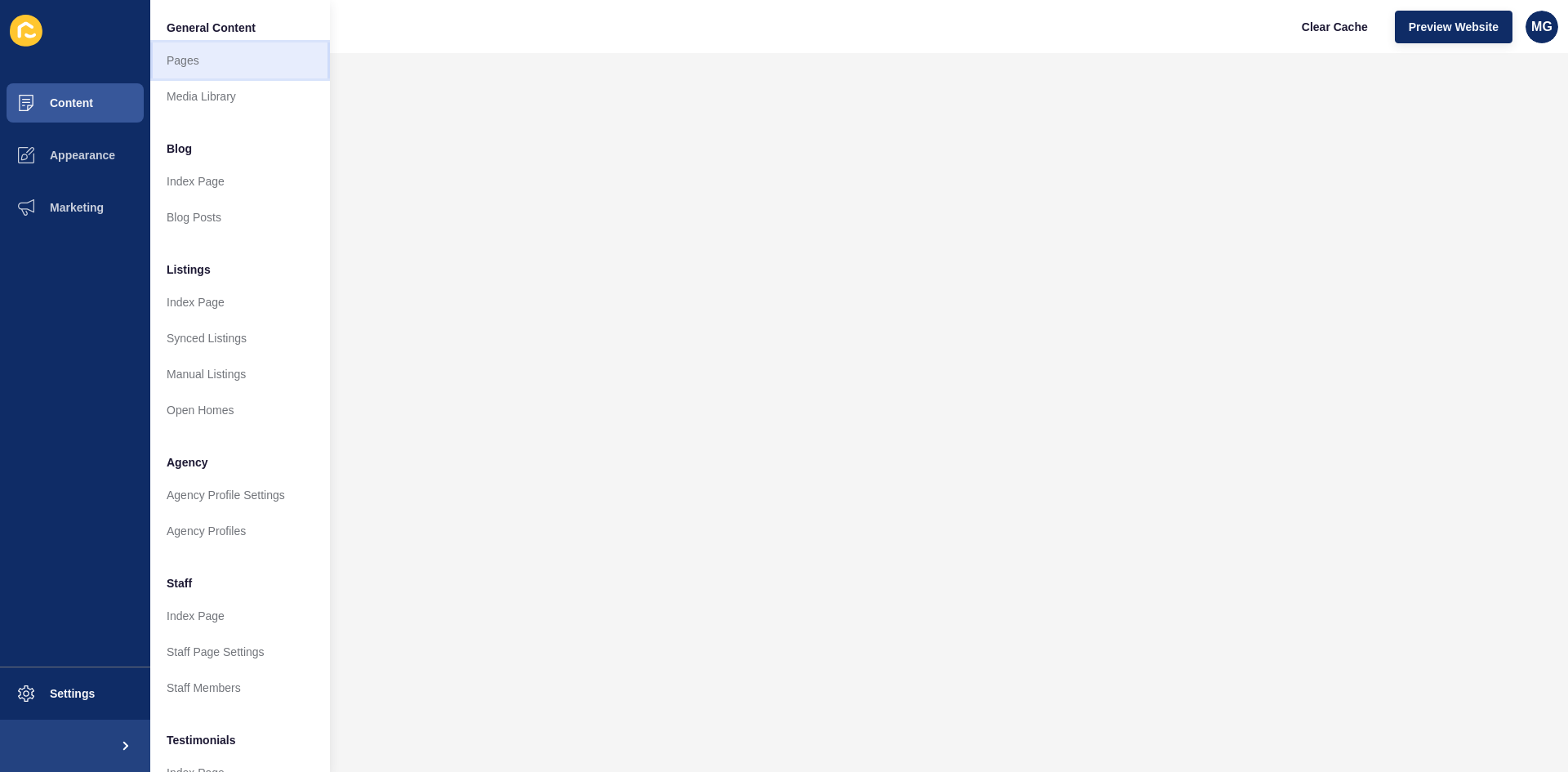
click at [172, 59] on link "Pages" at bounding box center [240, 60] width 179 height 36
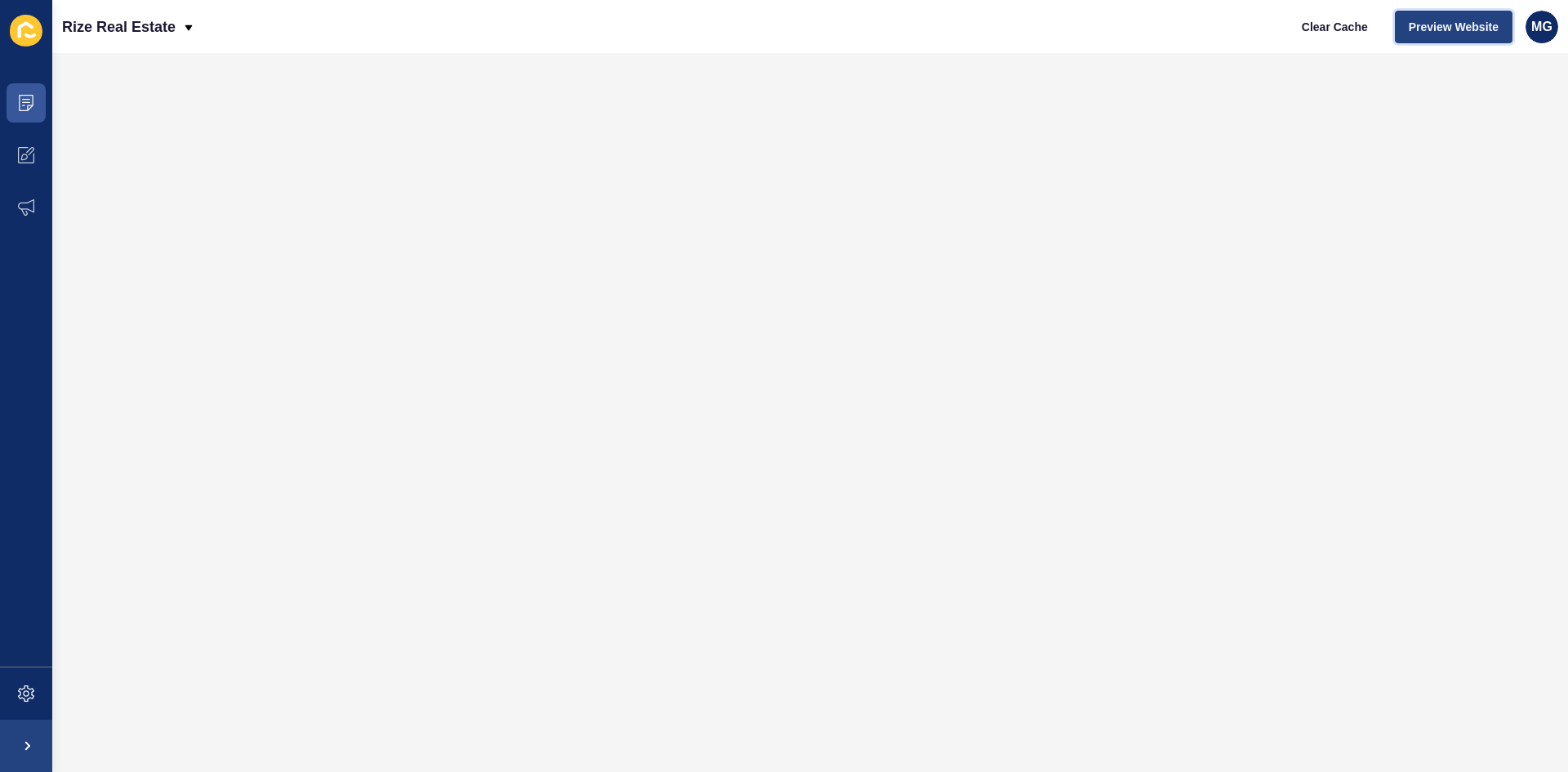
click at [1429, 23] on span "Preview Website" at bounding box center [1453, 27] width 90 height 16
click at [23, 107] on icon at bounding box center [26, 103] width 16 height 16
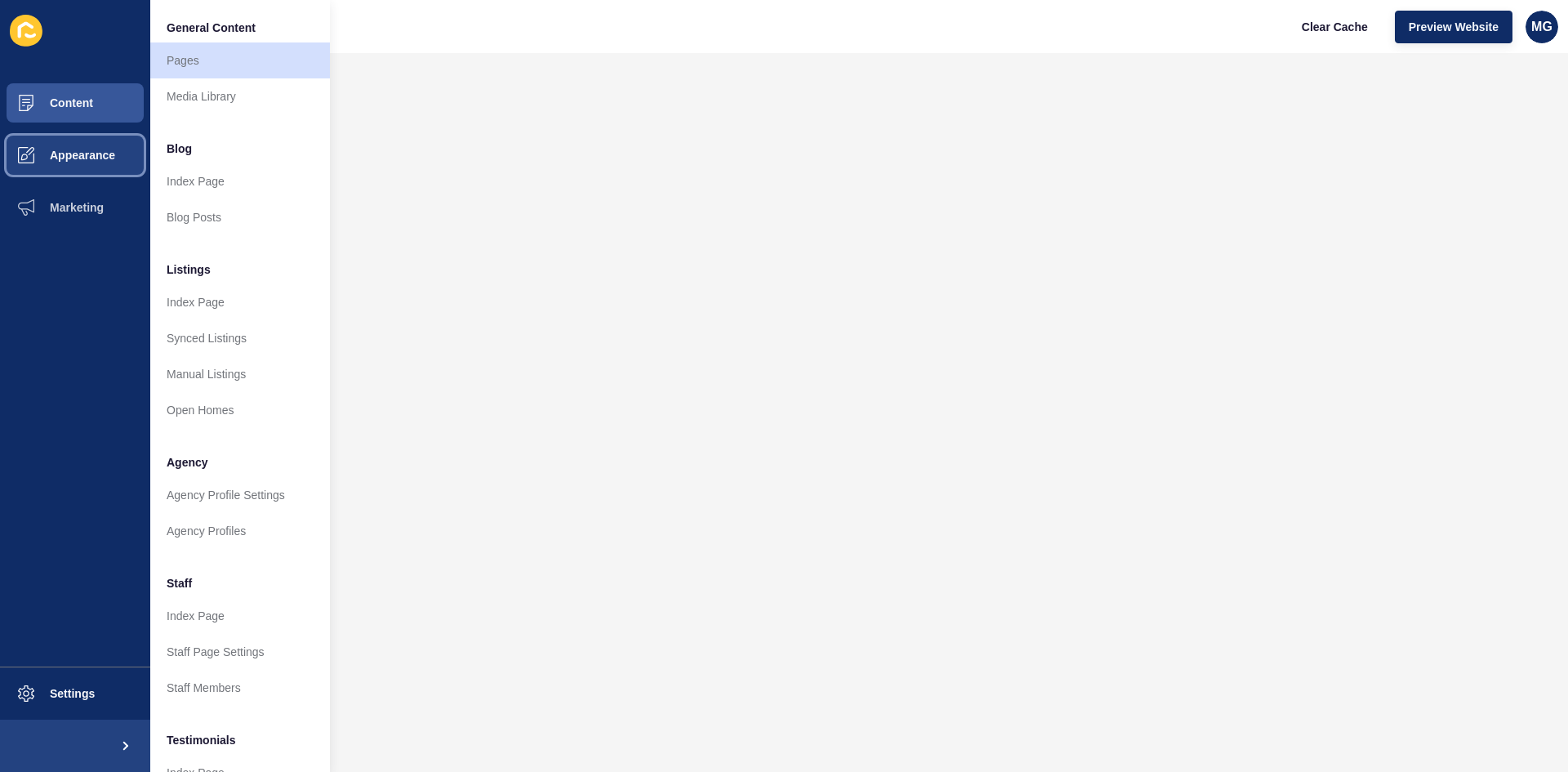
click at [68, 162] on button "Appearance" at bounding box center [75, 155] width 150 height 52
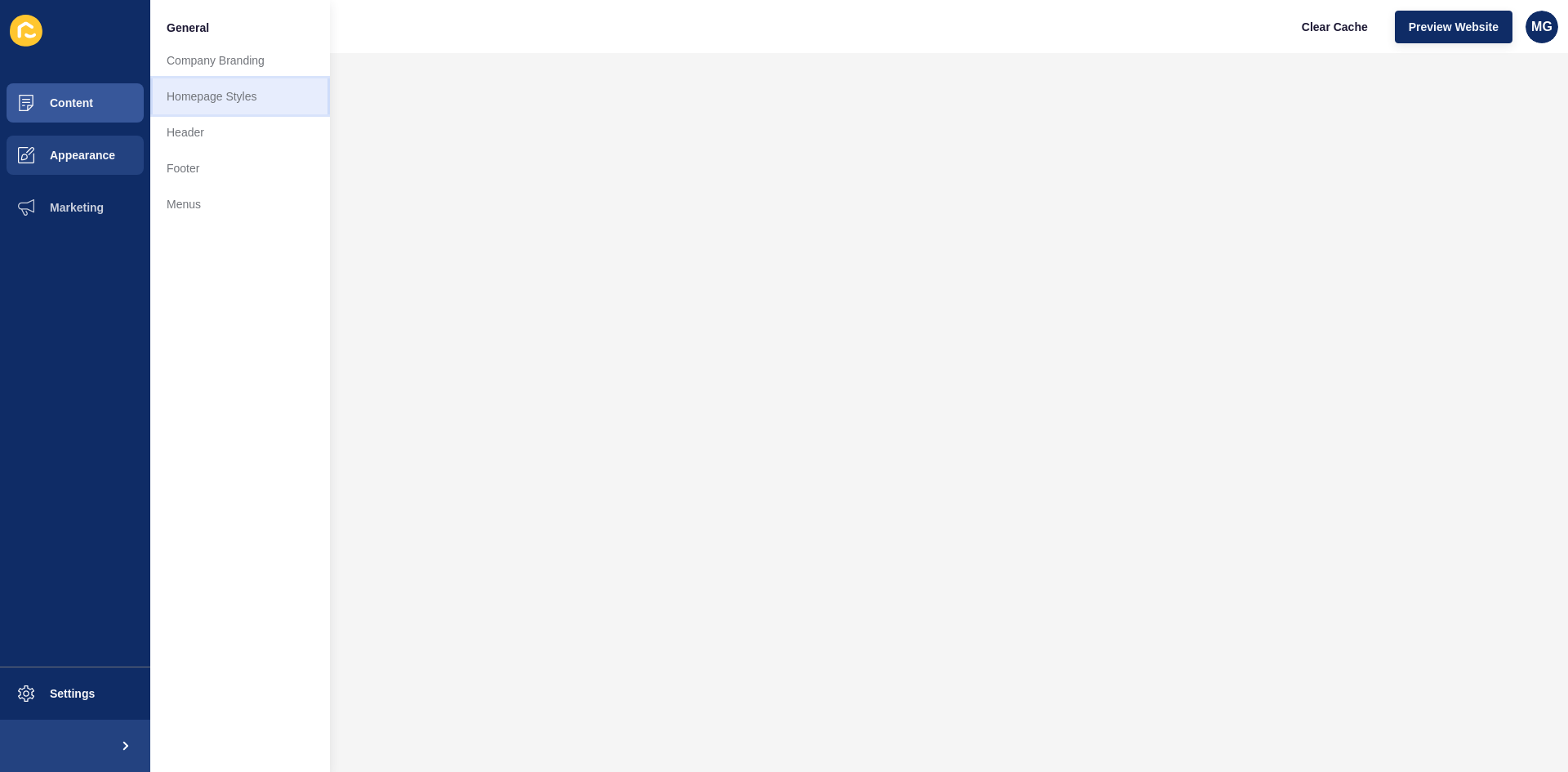
click at [214, 97] on link "Homepage Styles" at bounding box center [240, 96] width 179 height 36
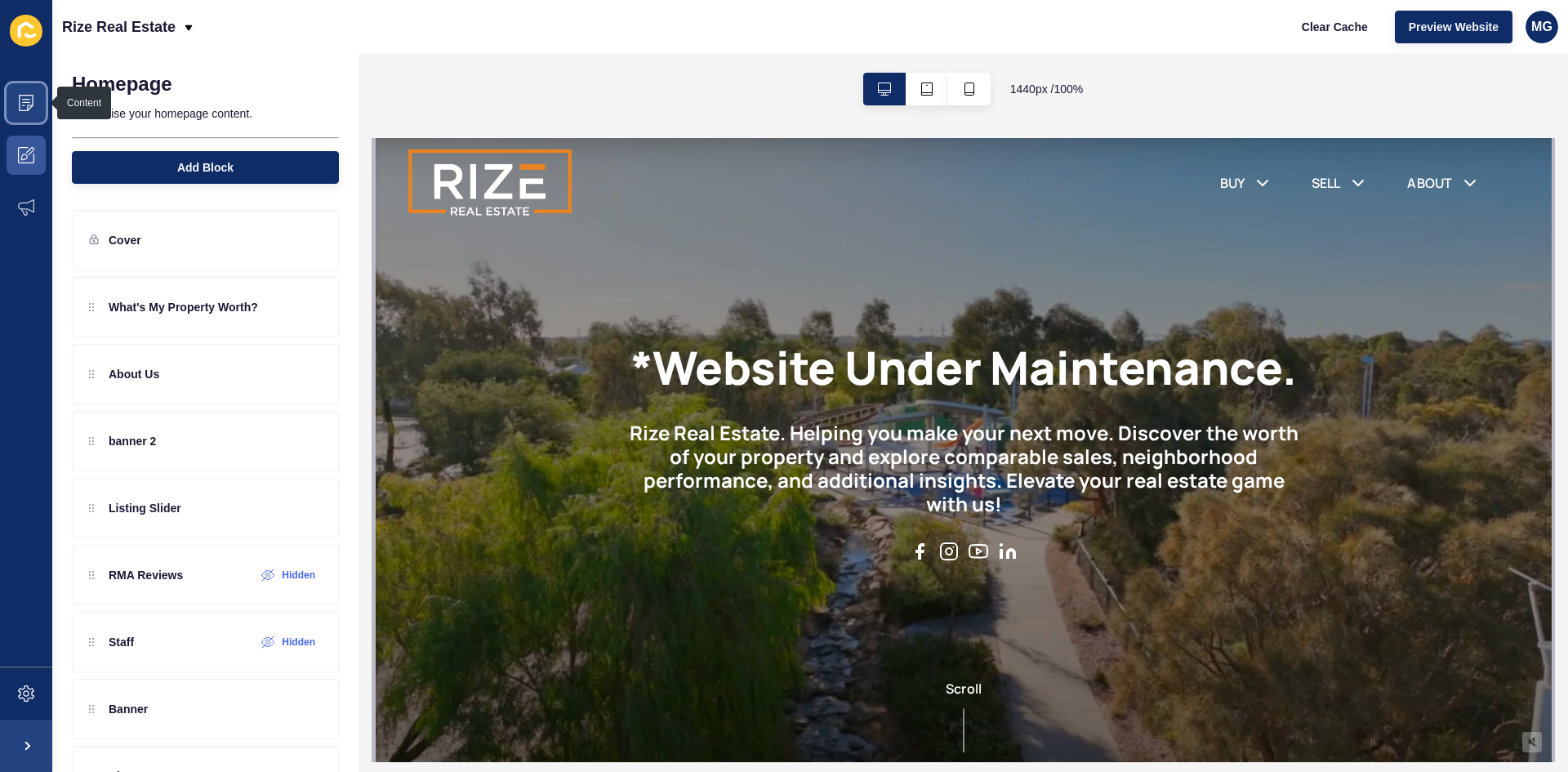
click at [16, 108] on span at bounding box center [26, 102] width 52 height 52
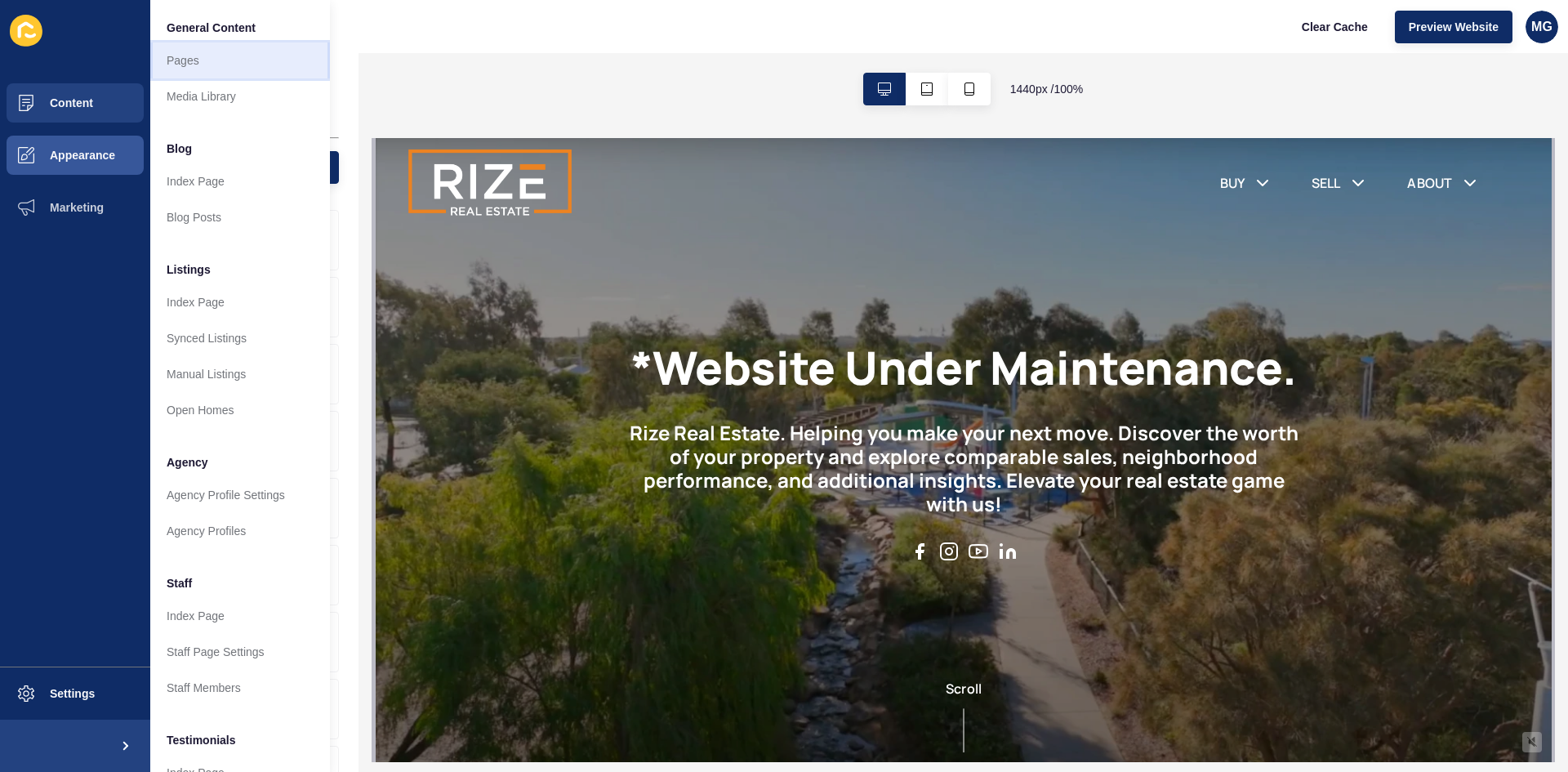
click at [209, 73] on link "Pages" at bounding box center [240, 60] width 179 height 36
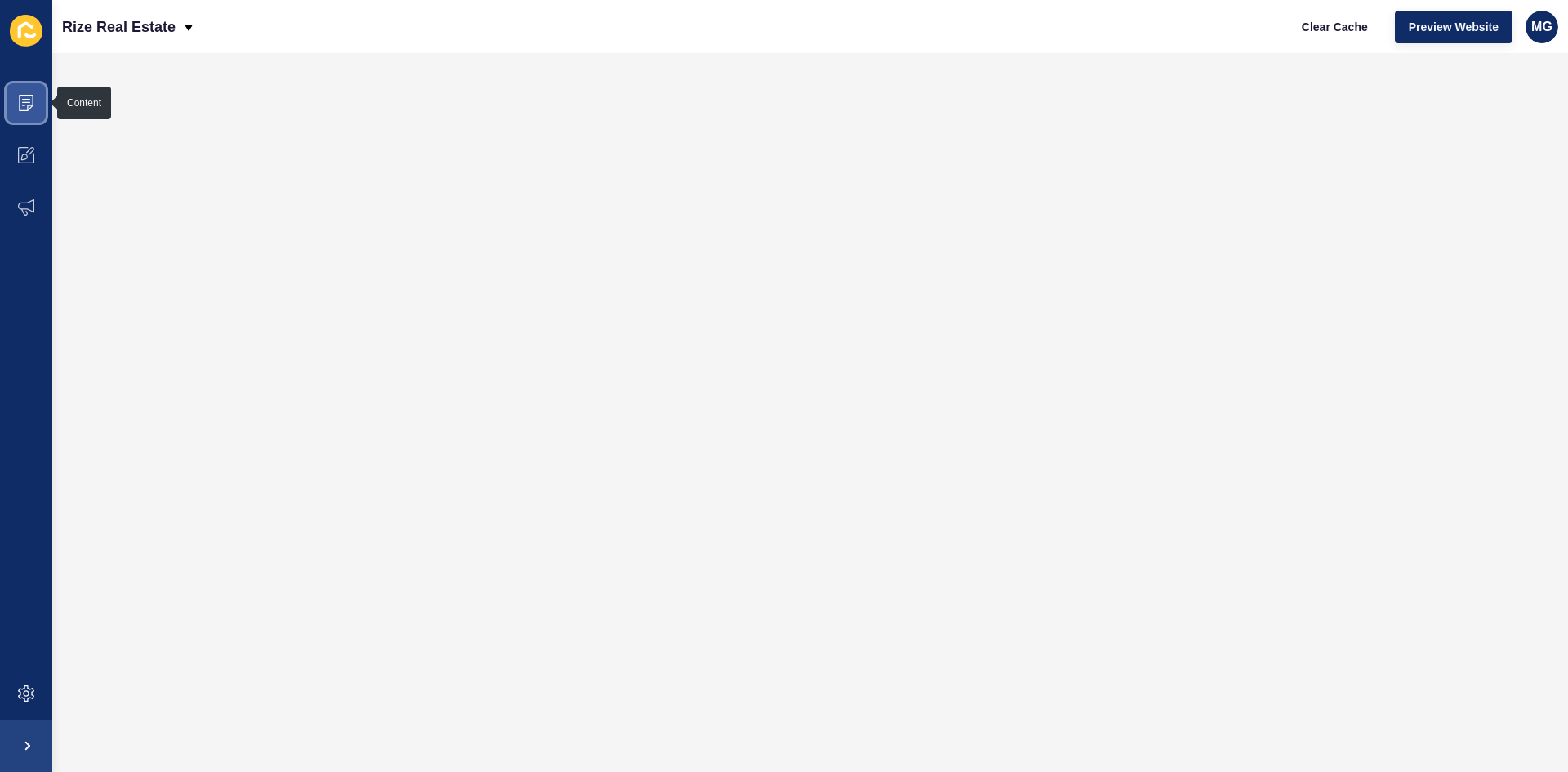
click at [27, 105] on icon at bounding box center [26, 103] width 16 height 16
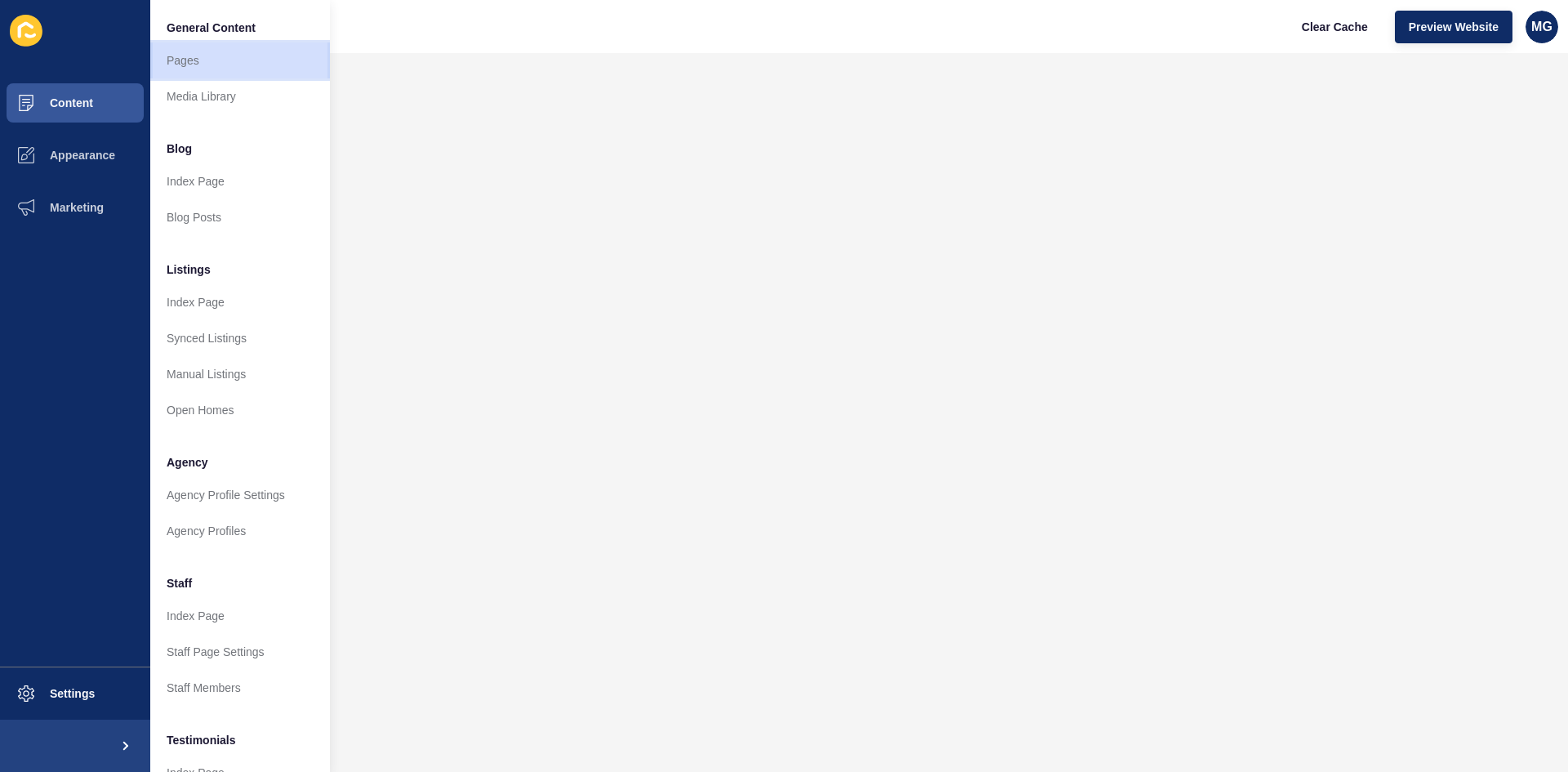
click at [220, 65] on link "Pages" at bounding box center [240, 60] width 179 height 36
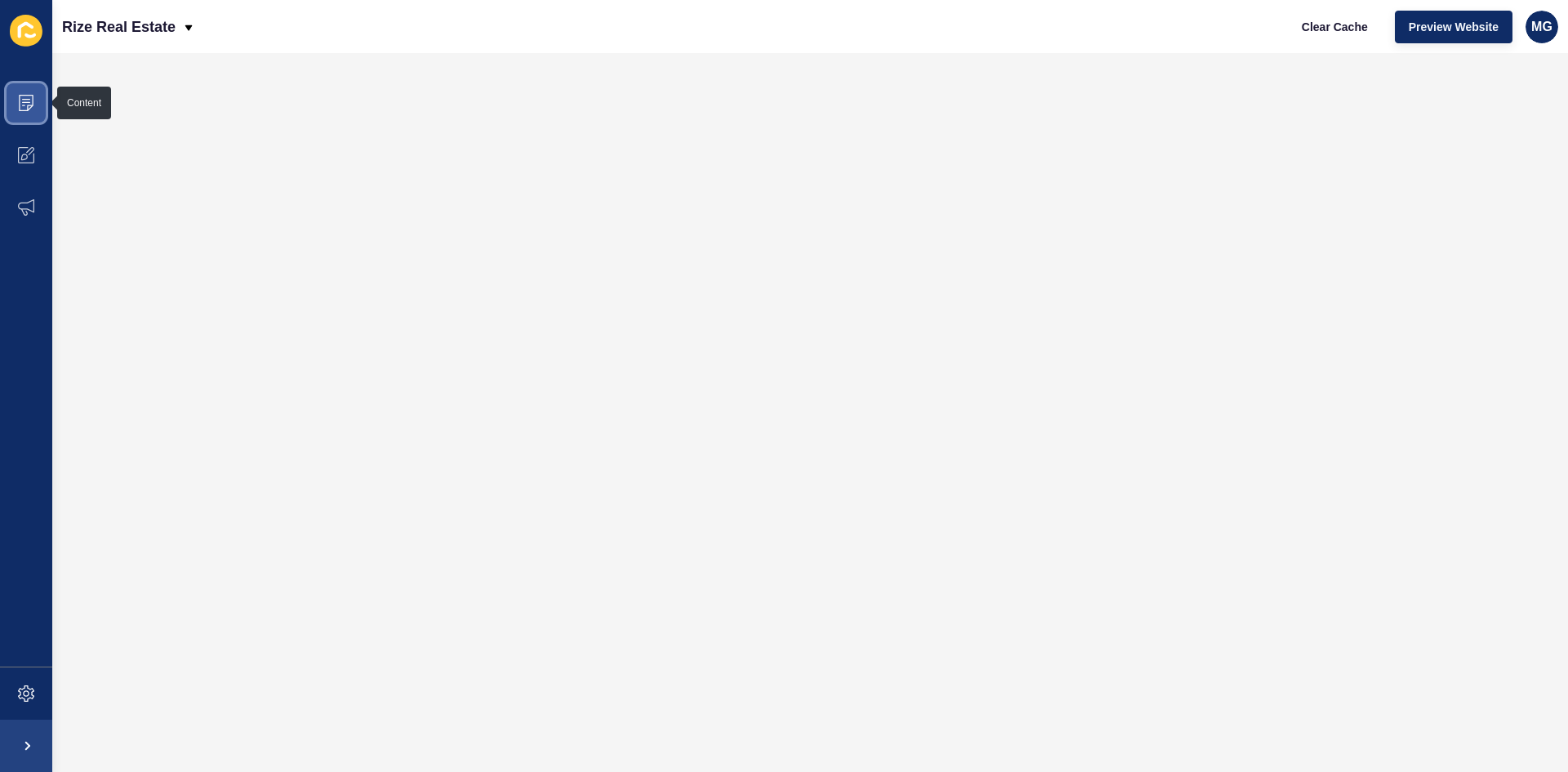
click at [29, 98] on icon at bounding box center [26, 98] width 8 height 1
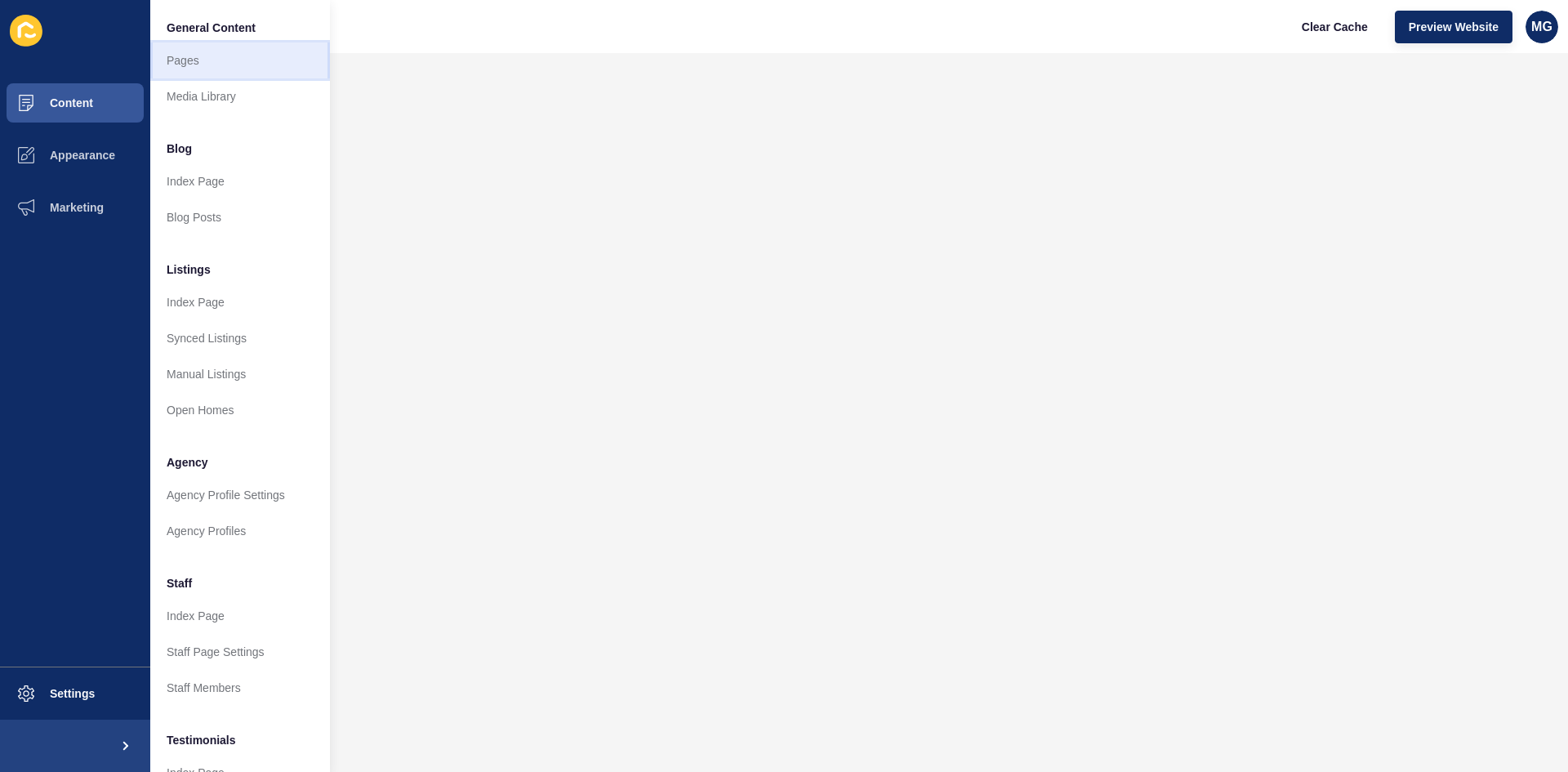
click at [186, 60] on link "Pages" at bounding box center [240, 60] width 179 height 36
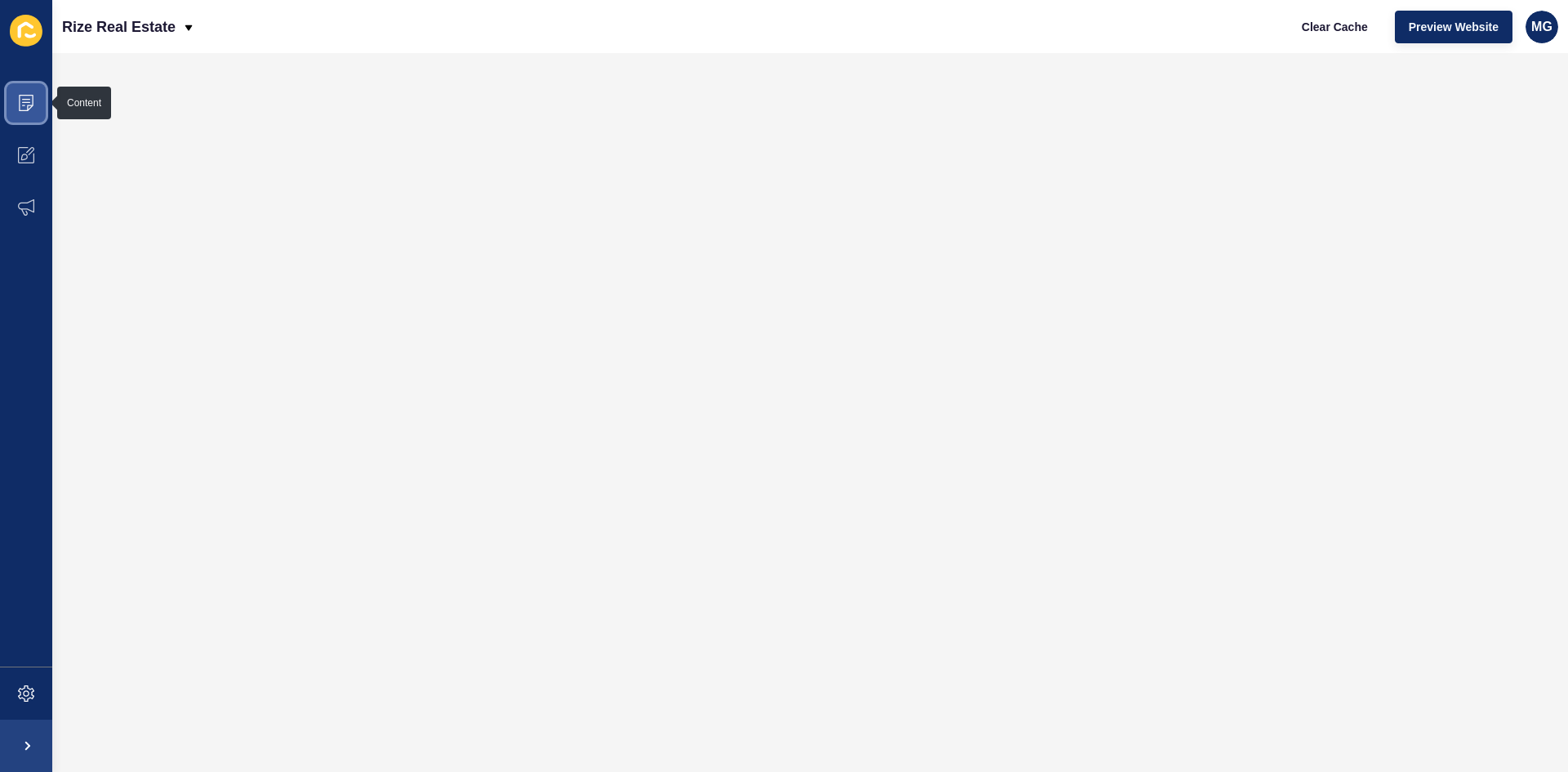
click at [36, 98] on span at bounding box center [26, 102] width 52 height 52
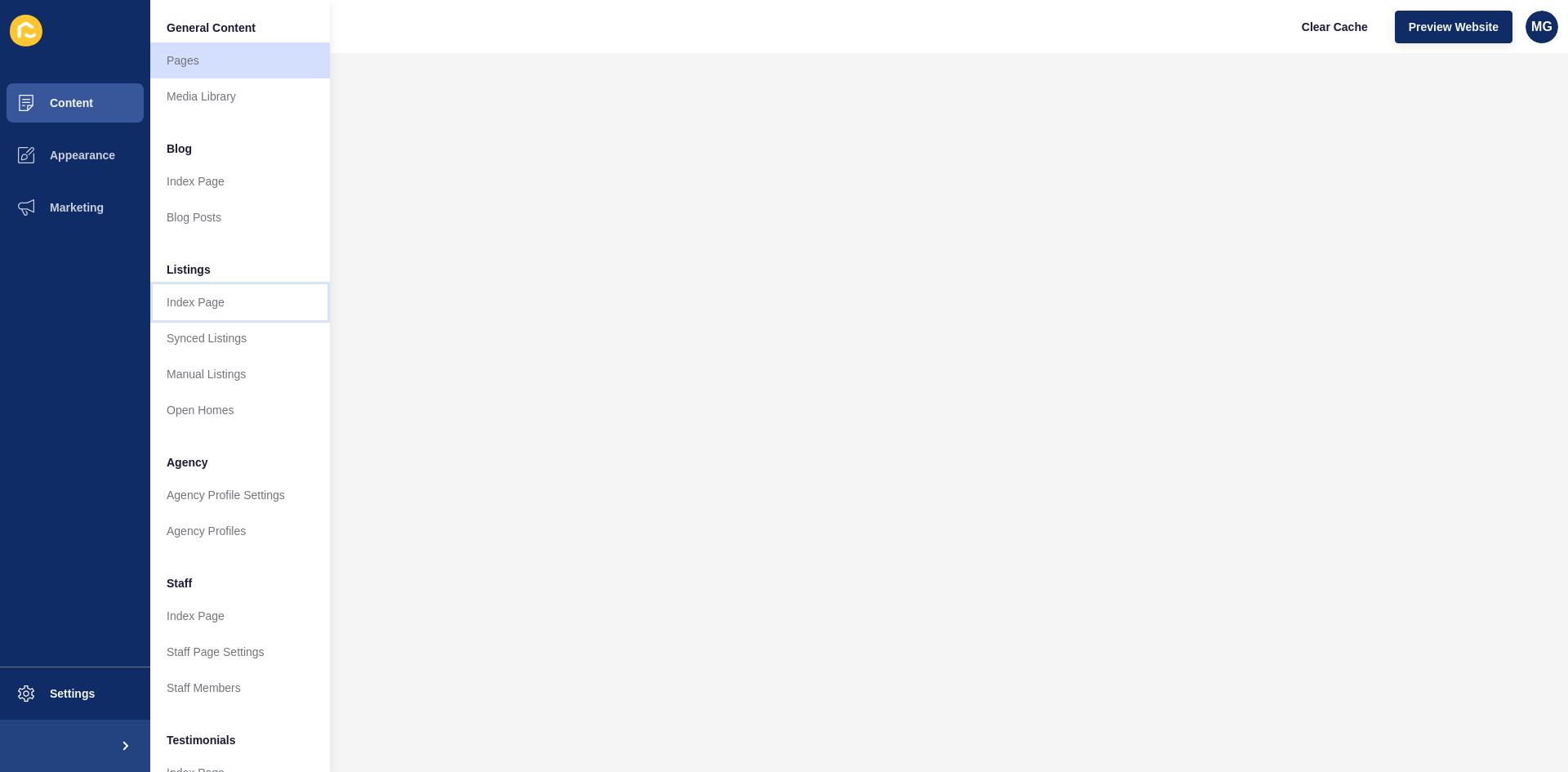
drag, startPoint x: 195, startPoint y: 300, endPoint x: 171, endPoint y: 297, distance: 24.2
click at [171, 297] on link "Index Page" at bounding box center [240, 302] width 179 height 36
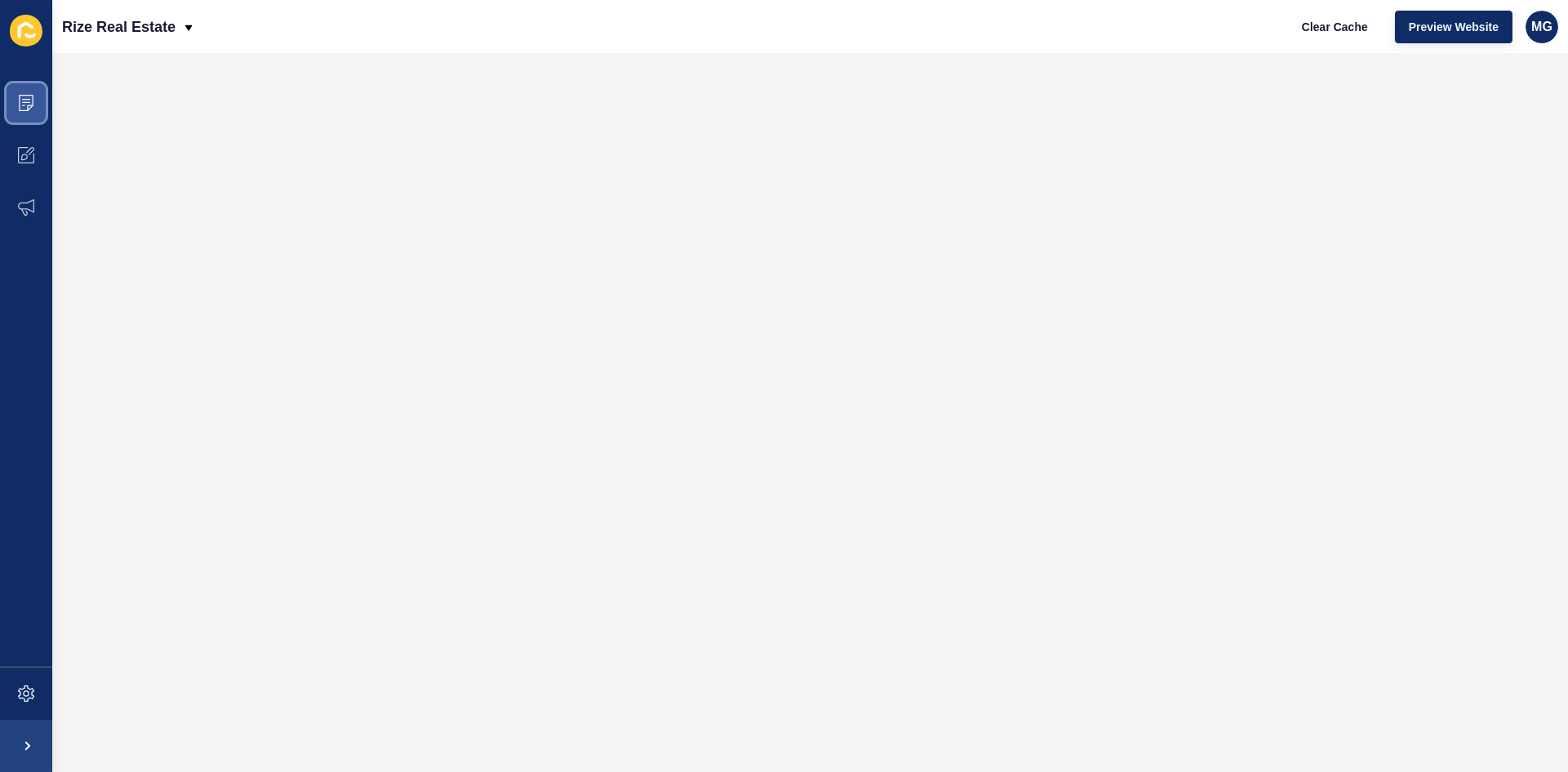
click at [24, 109] on icon at bounding box center [26, 103] width 16 height 16
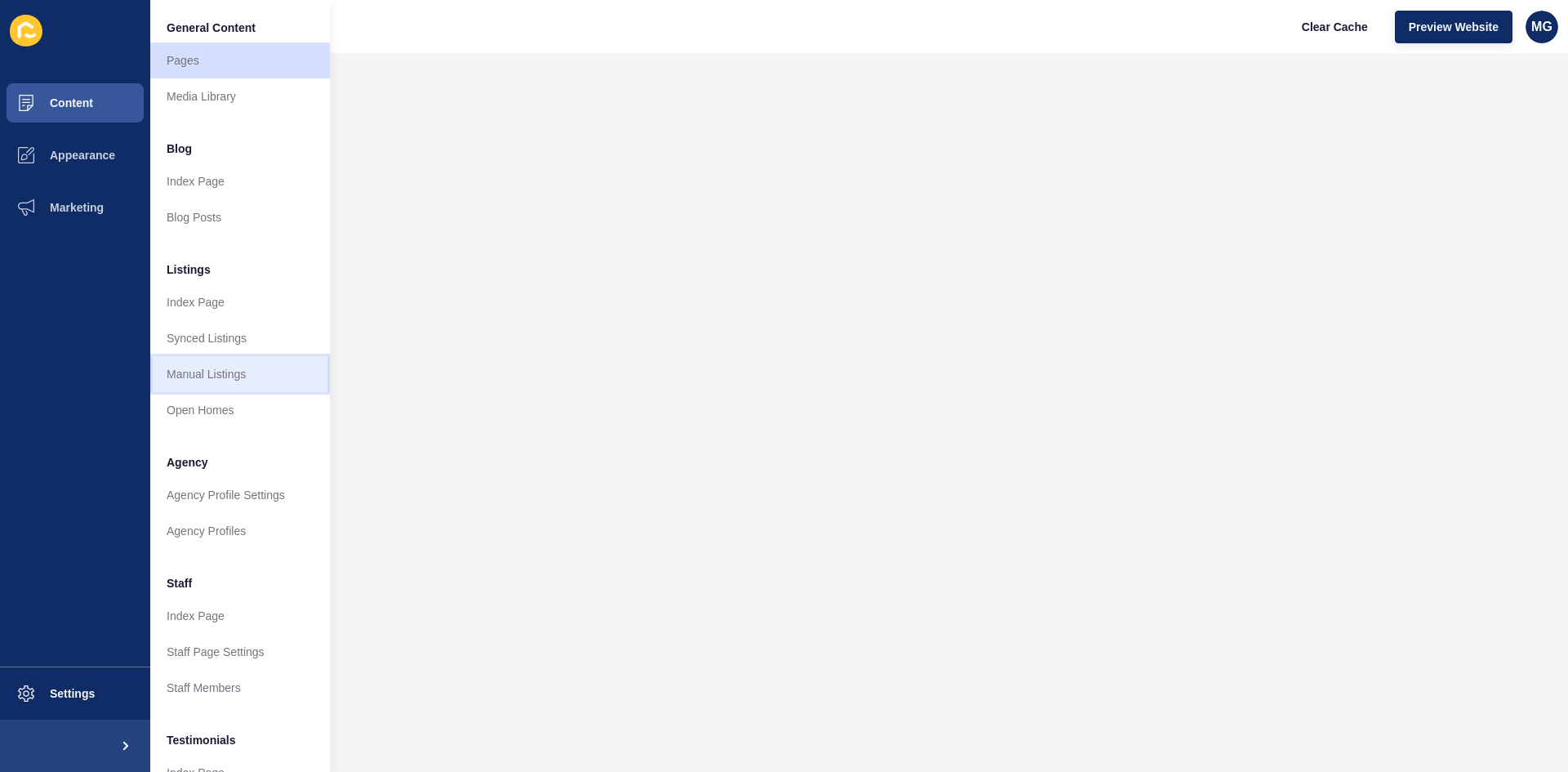
click at [212, 380] on link "Manual Listings" at bounding box center [240, 374] width 179 height 36
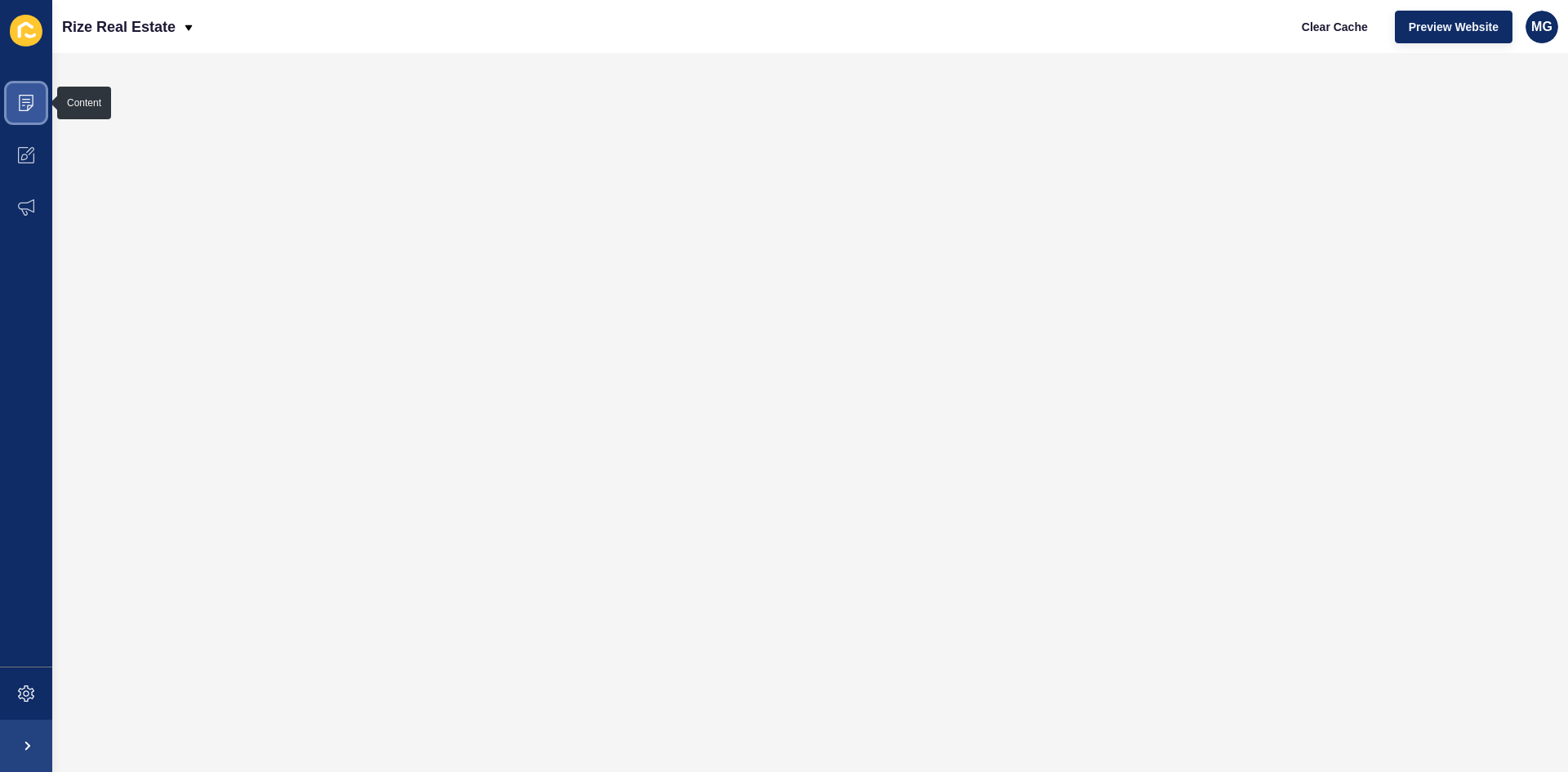
click at [19, 107] on icon at bounding box center [26, 103] width 16 height 16
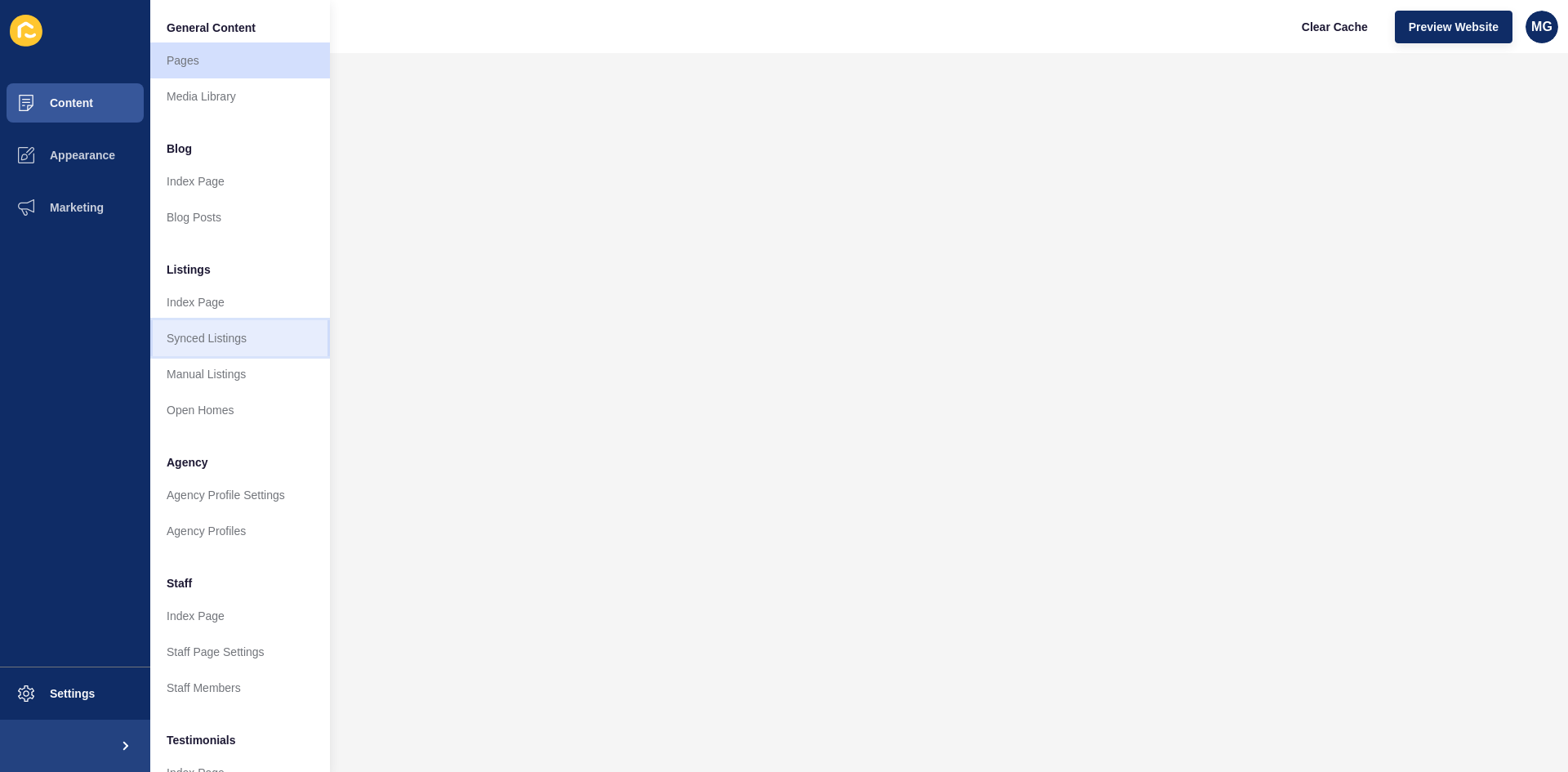
click at [209, 337] on link "Synced Listings" at bounding box center [240, 337] width 179 height 36
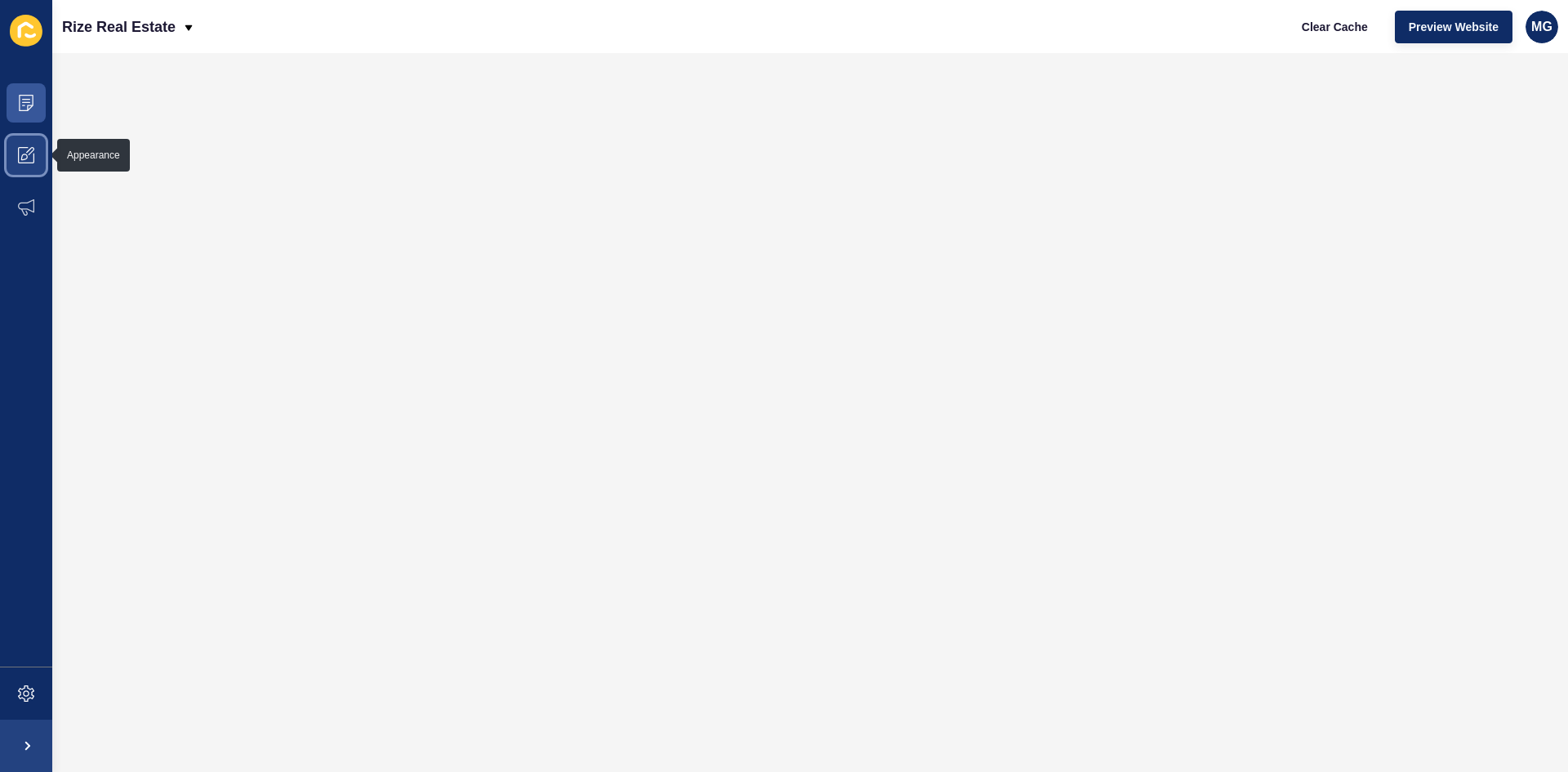
click at [26, 158] on icon at bounding box center [26, 155] width 16 height 16
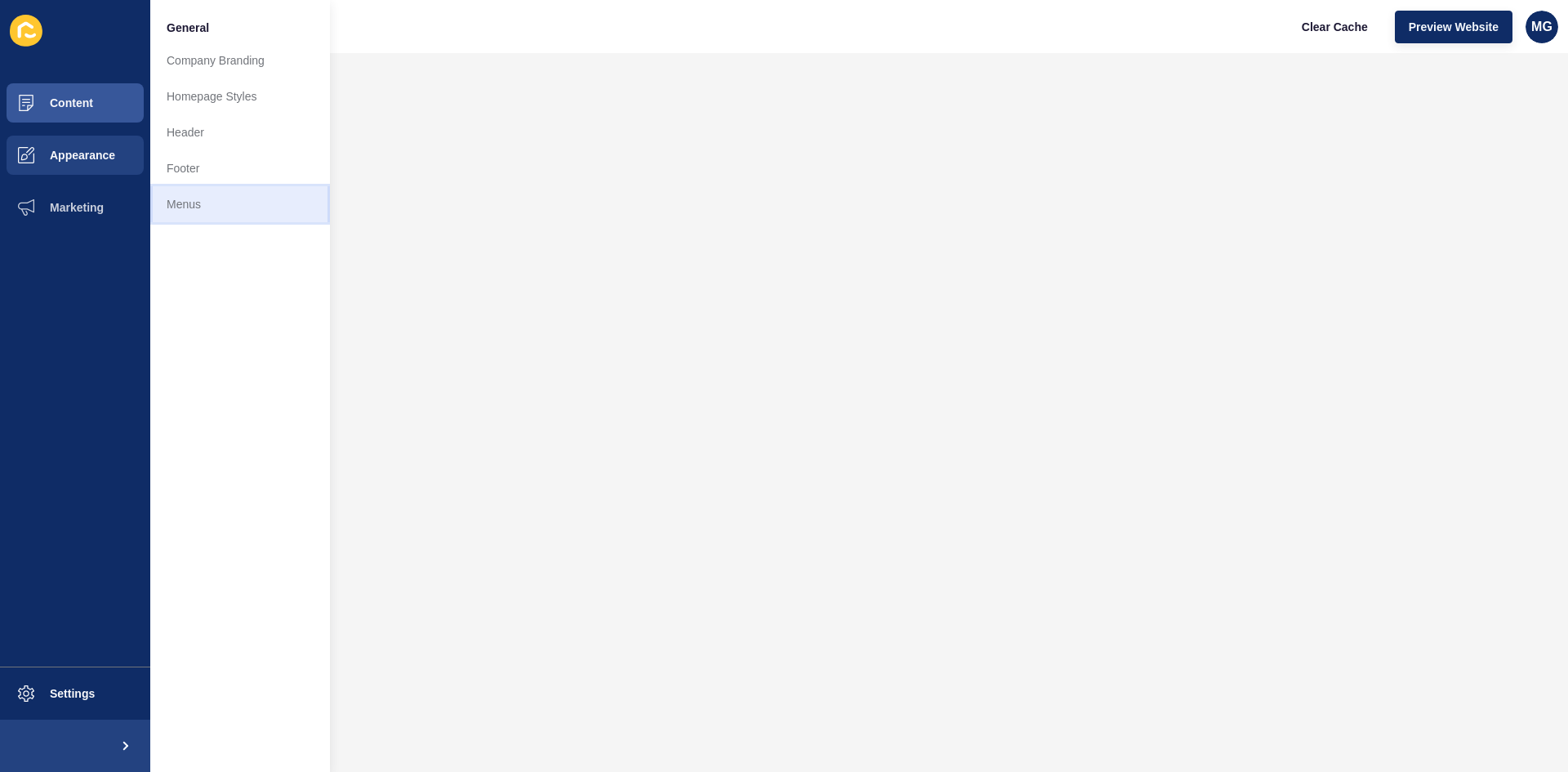
click at [199, 201] on link "Menus" at bounding box center [240, 203] width 179 height 36
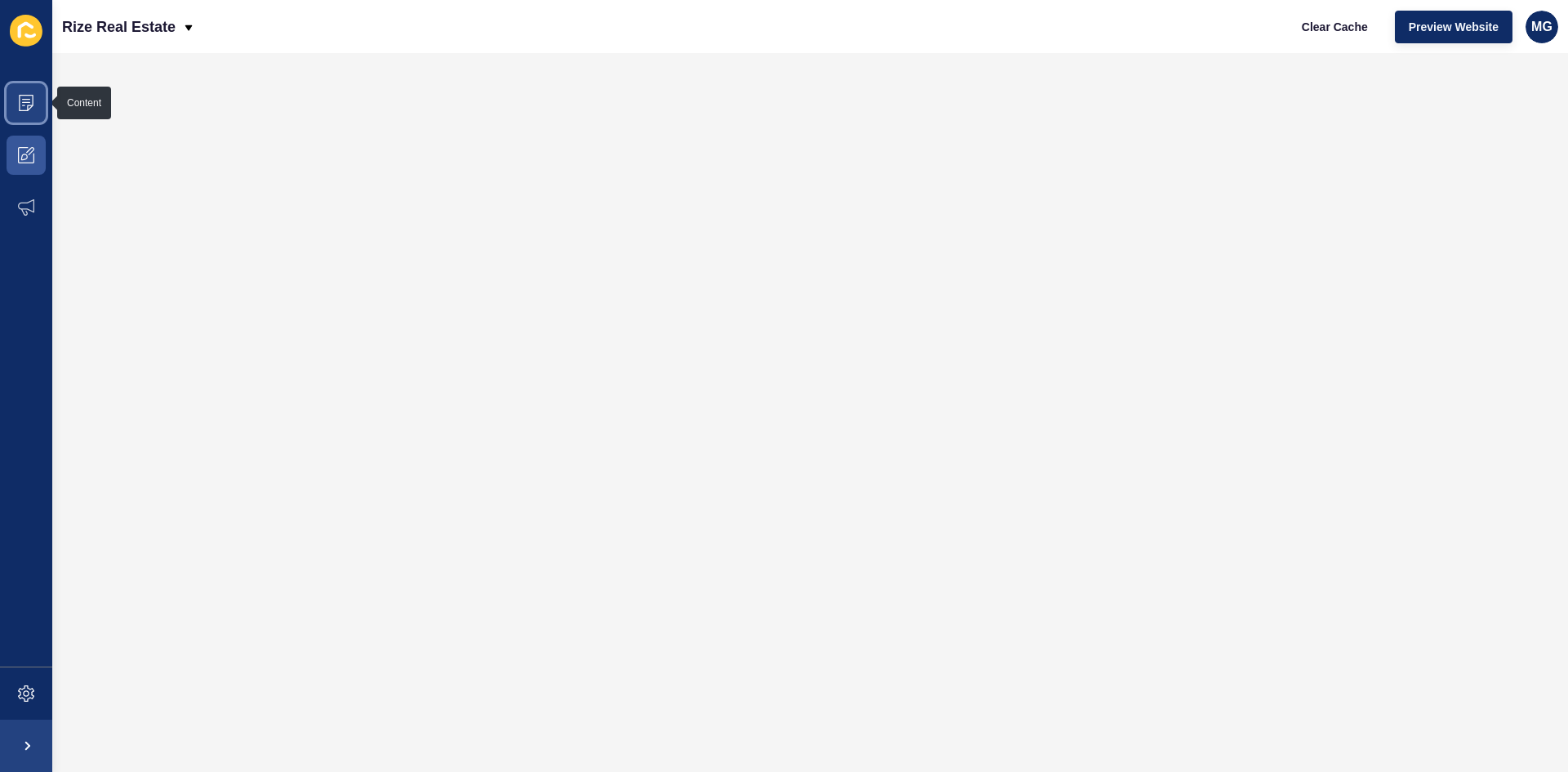
click at [19, 100] on icon at bounding box center [26, 103] width 16 height 16
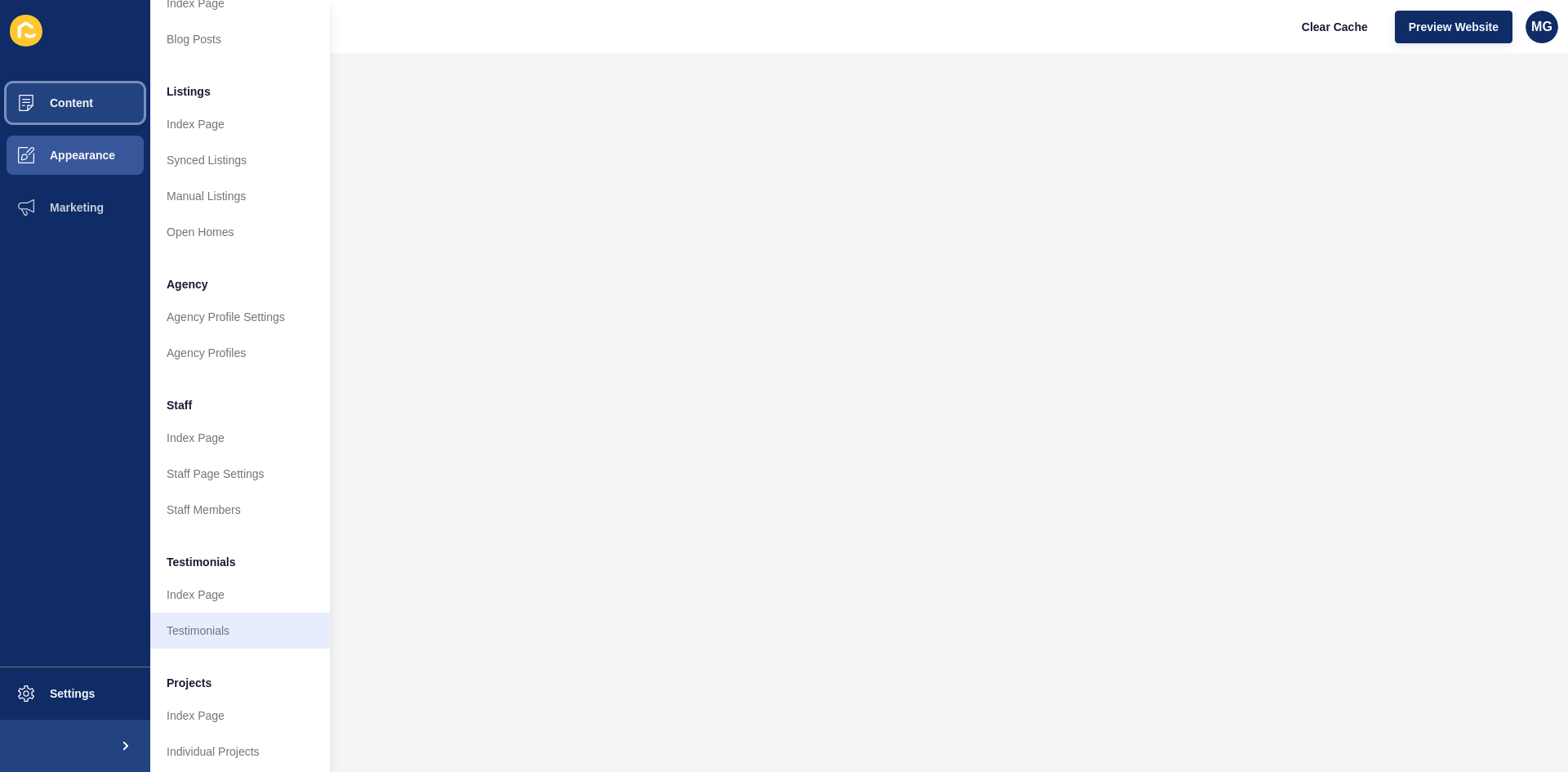
scroll to position [200, 0]
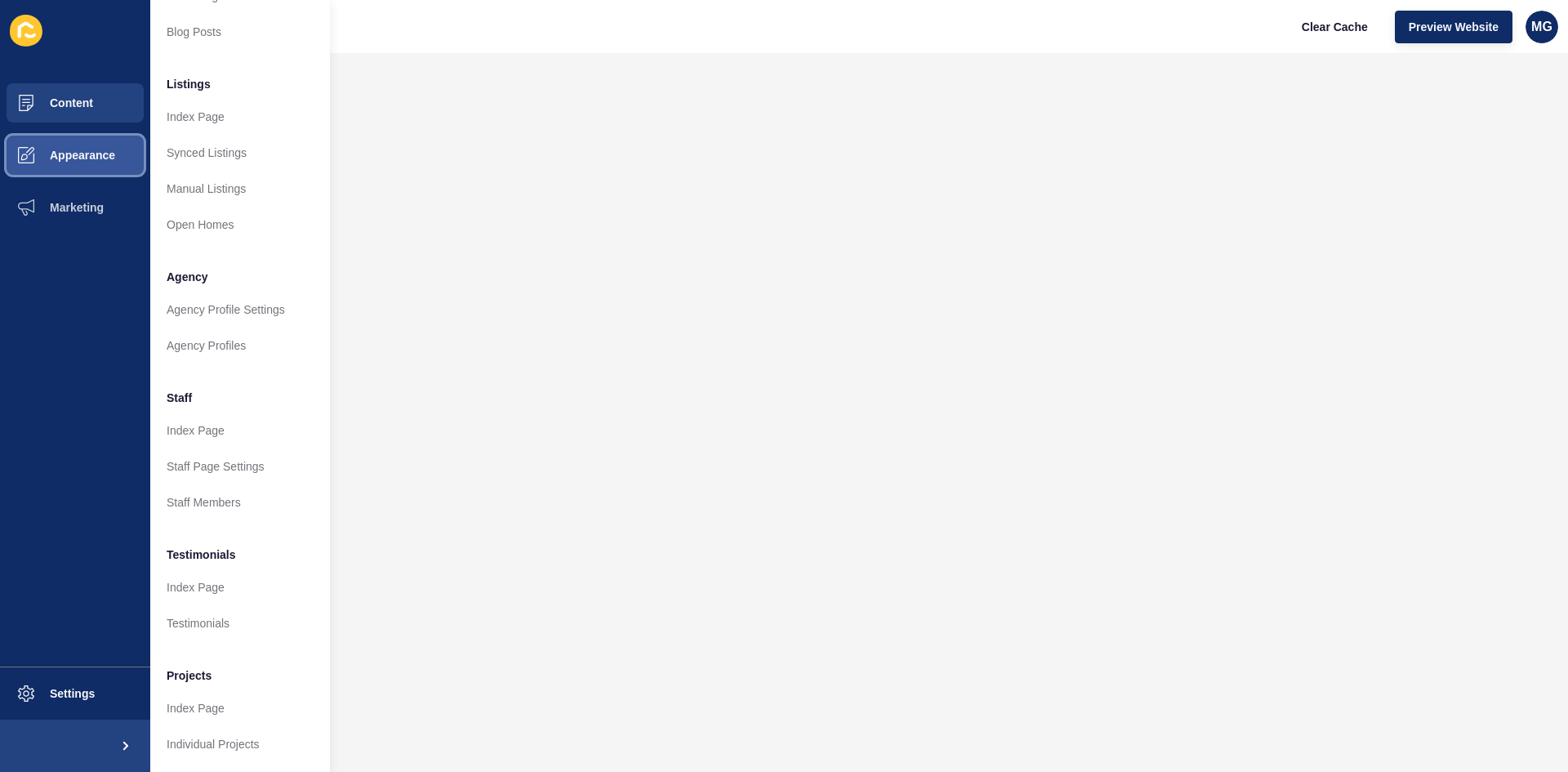
click at [74, 154] on span "Appearance" at bounding box center [56, 155] width 118 height 13
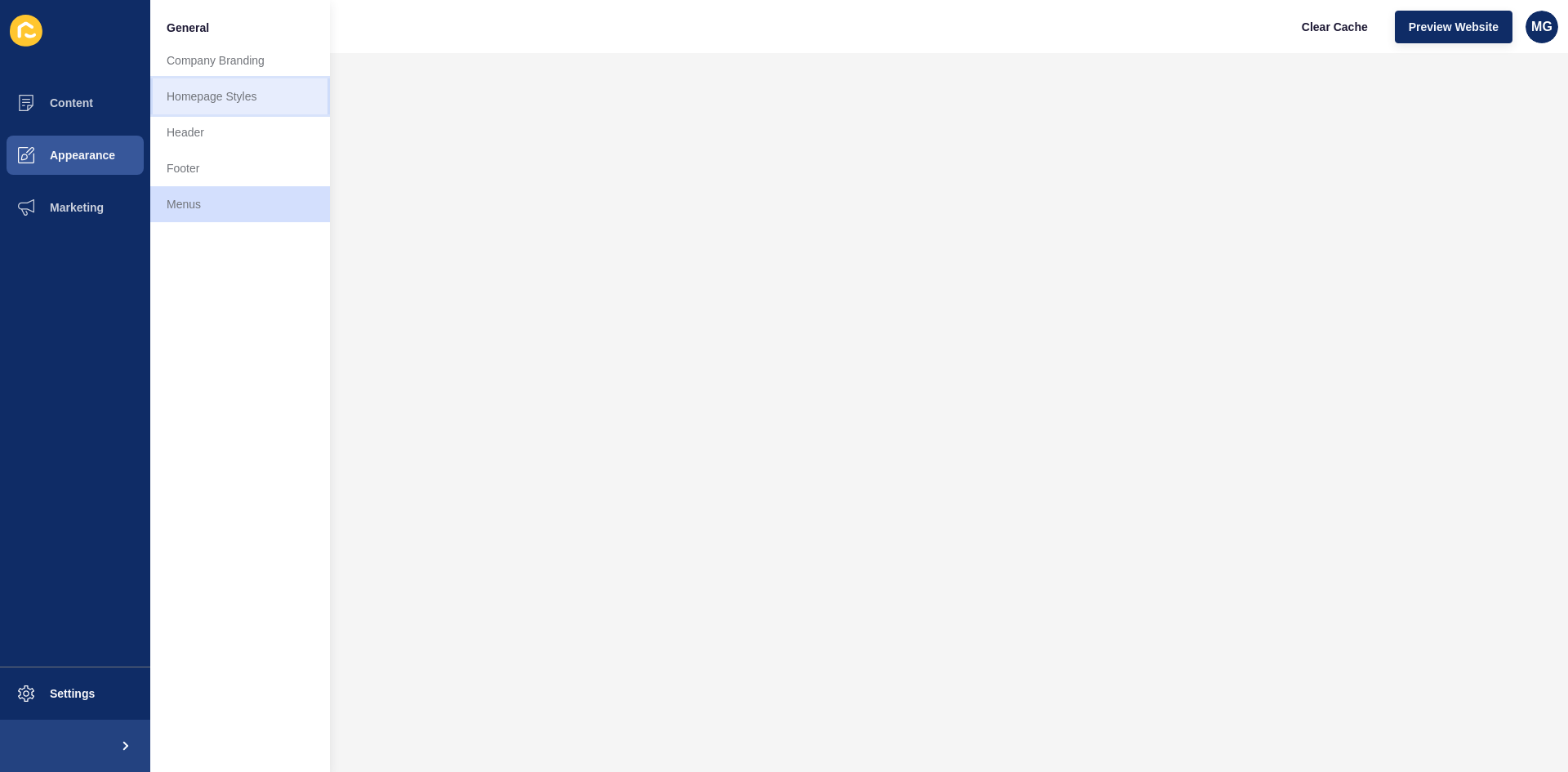
click at [240, 105] on link "Homepage Styles" at bounding box center [240, 96] width 179 height 36
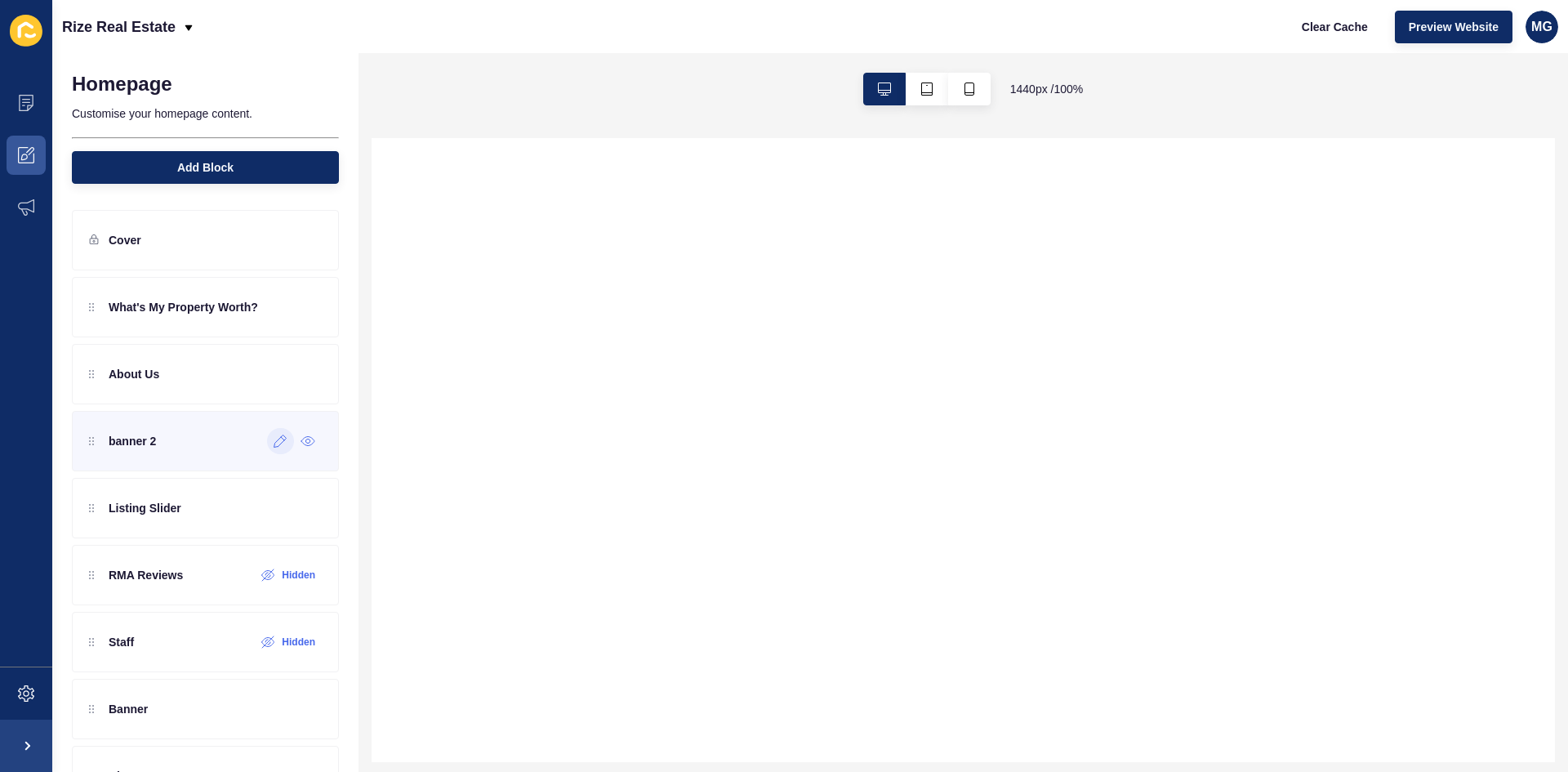
click at [274, 443] on icon at bounding box center [280, 441] width 12 height 12
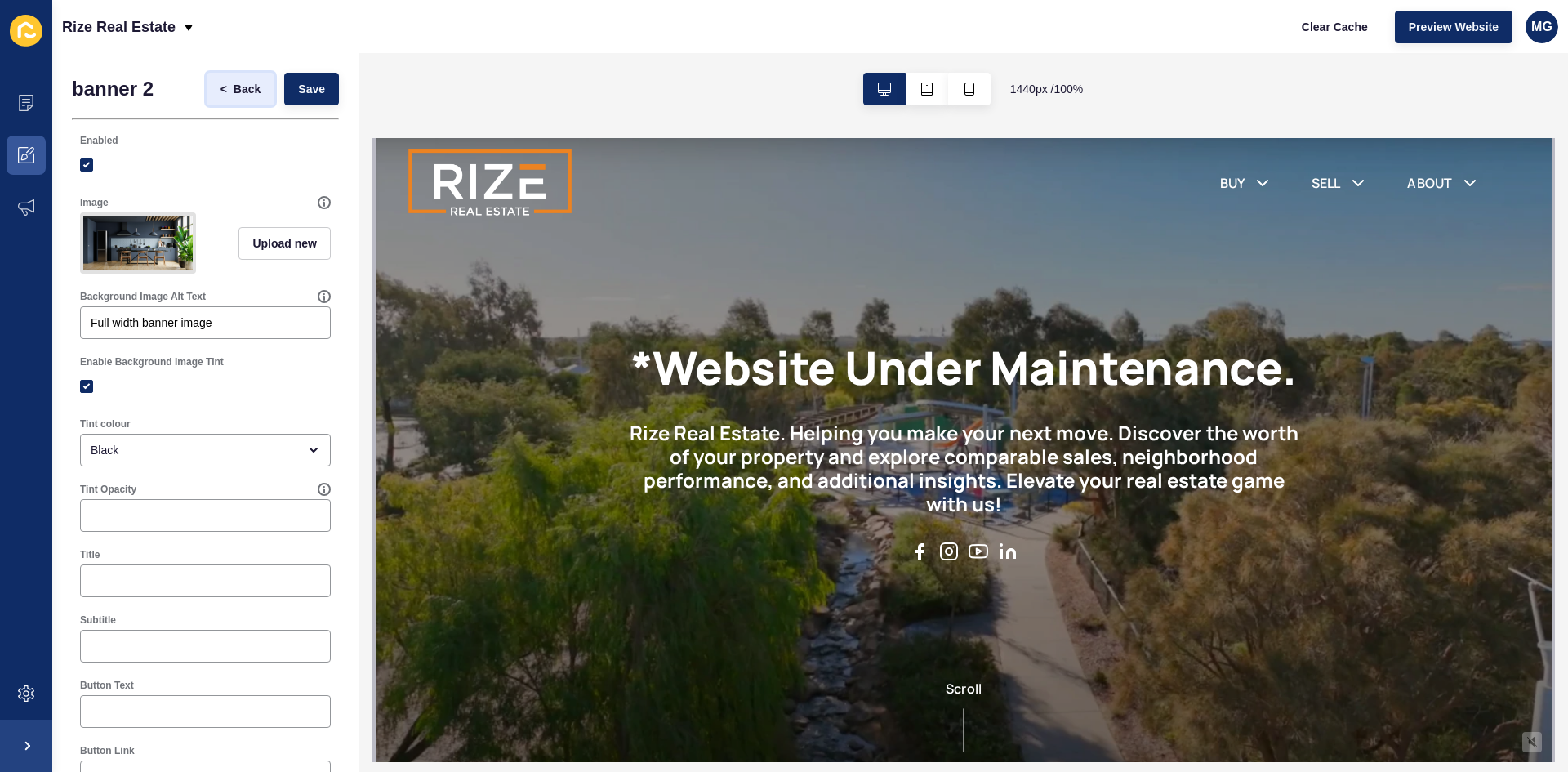
click at [242, 86] on span "Back" at bounding box center [247, 89] width 27 height 16
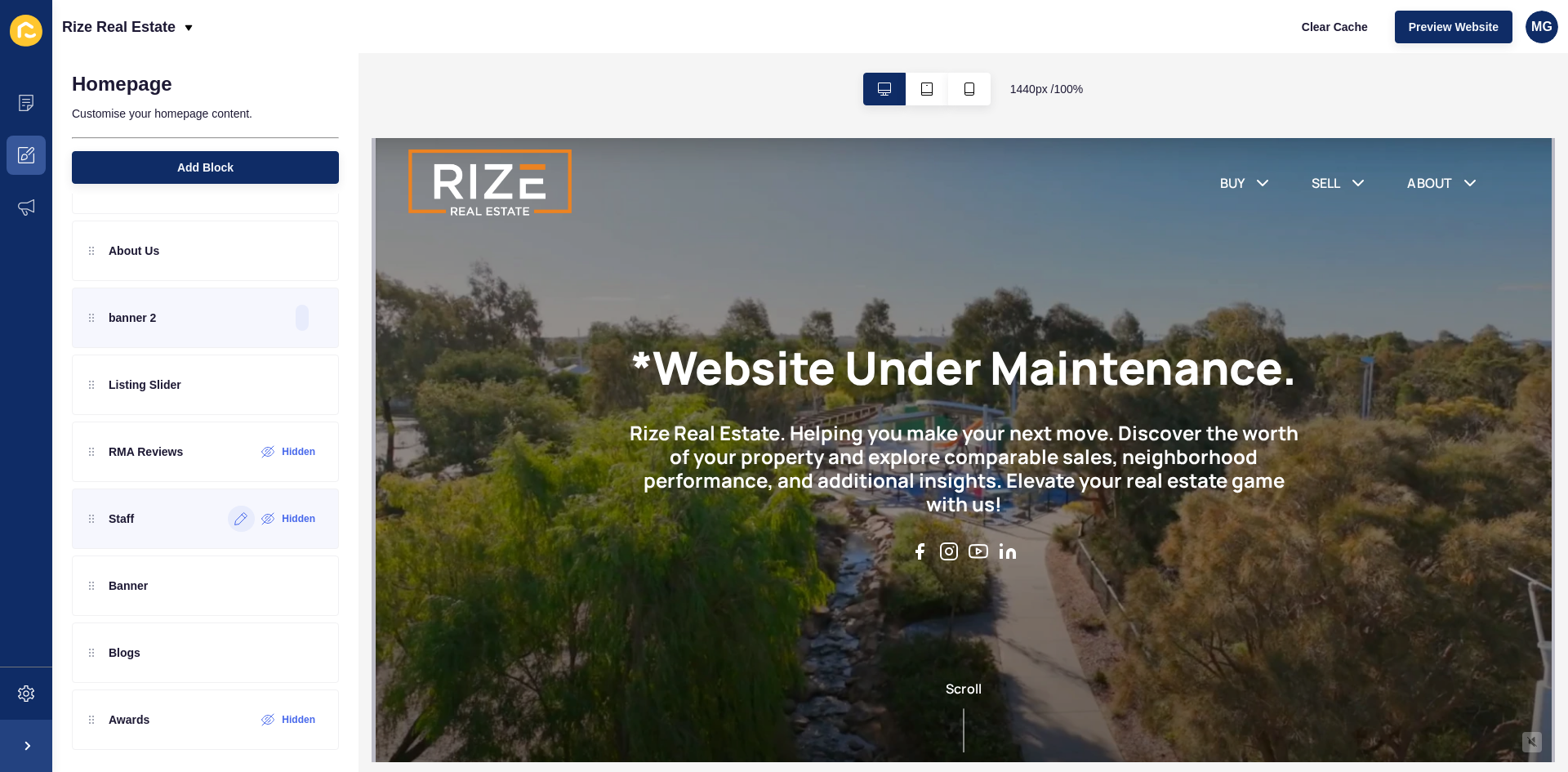
scroll to position [128, 0]
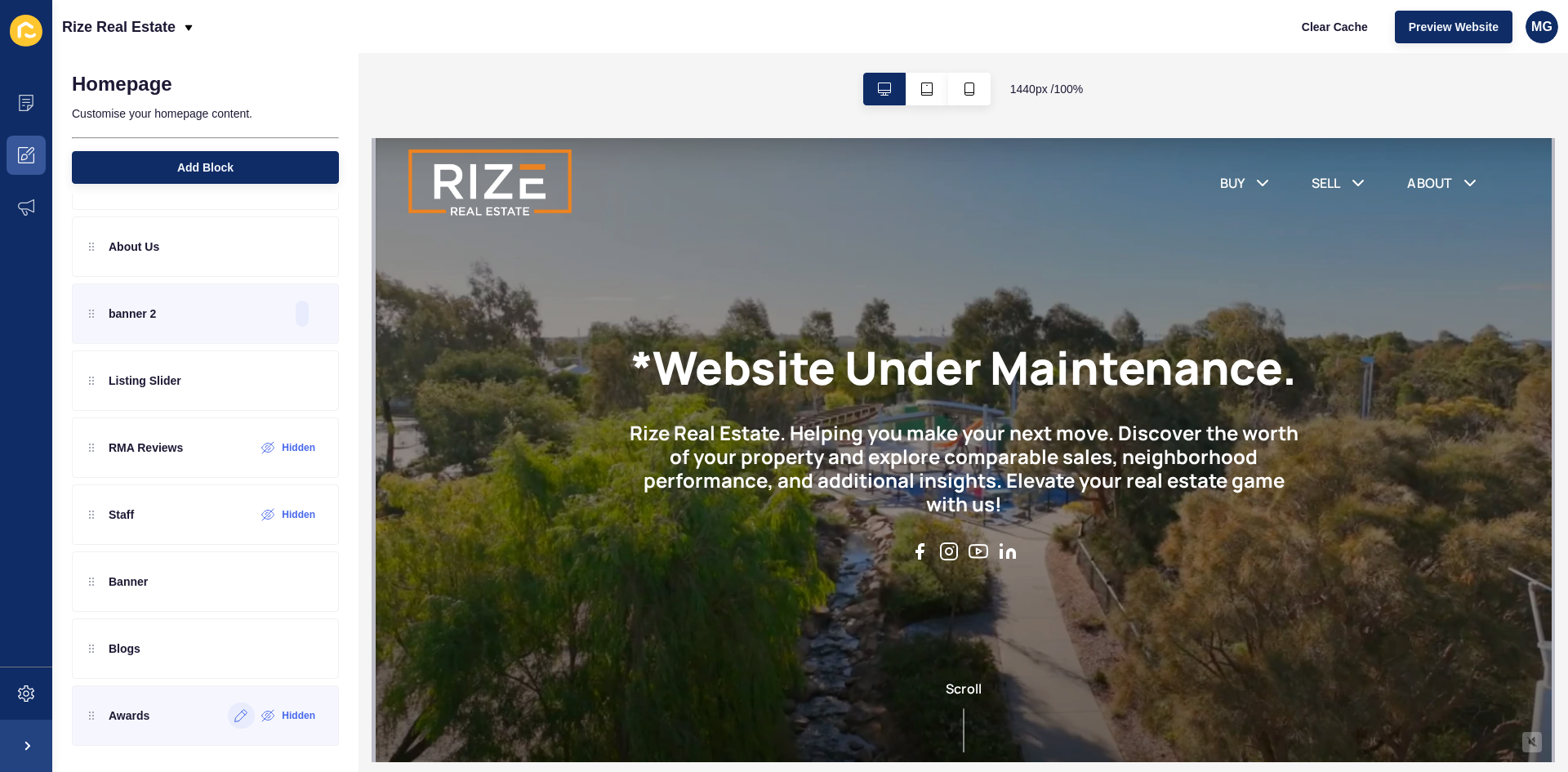
click at [234, 719] on icon at bounding box center [241, 715] width 14 height 13
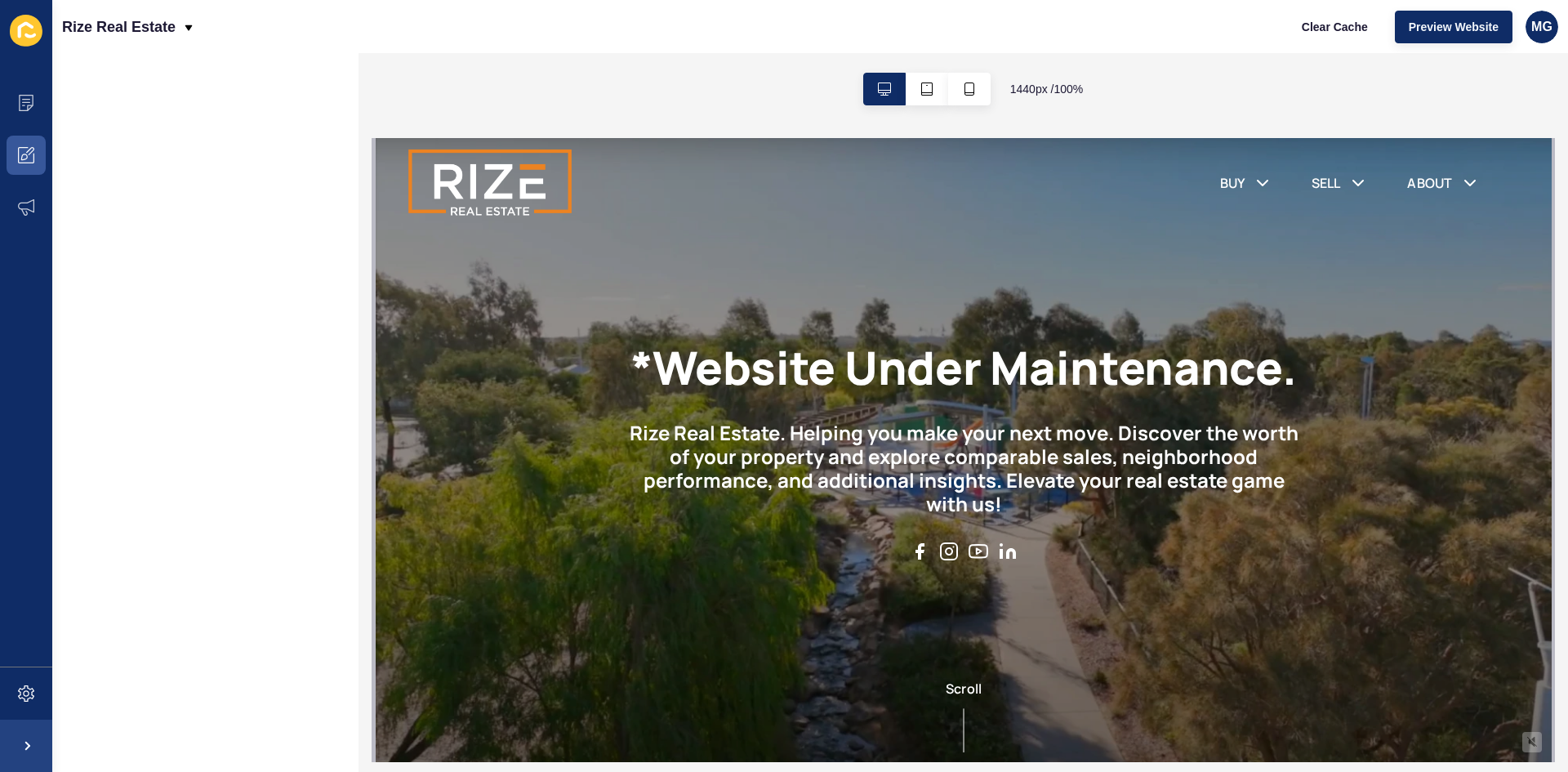
scroll to position [0, 0]
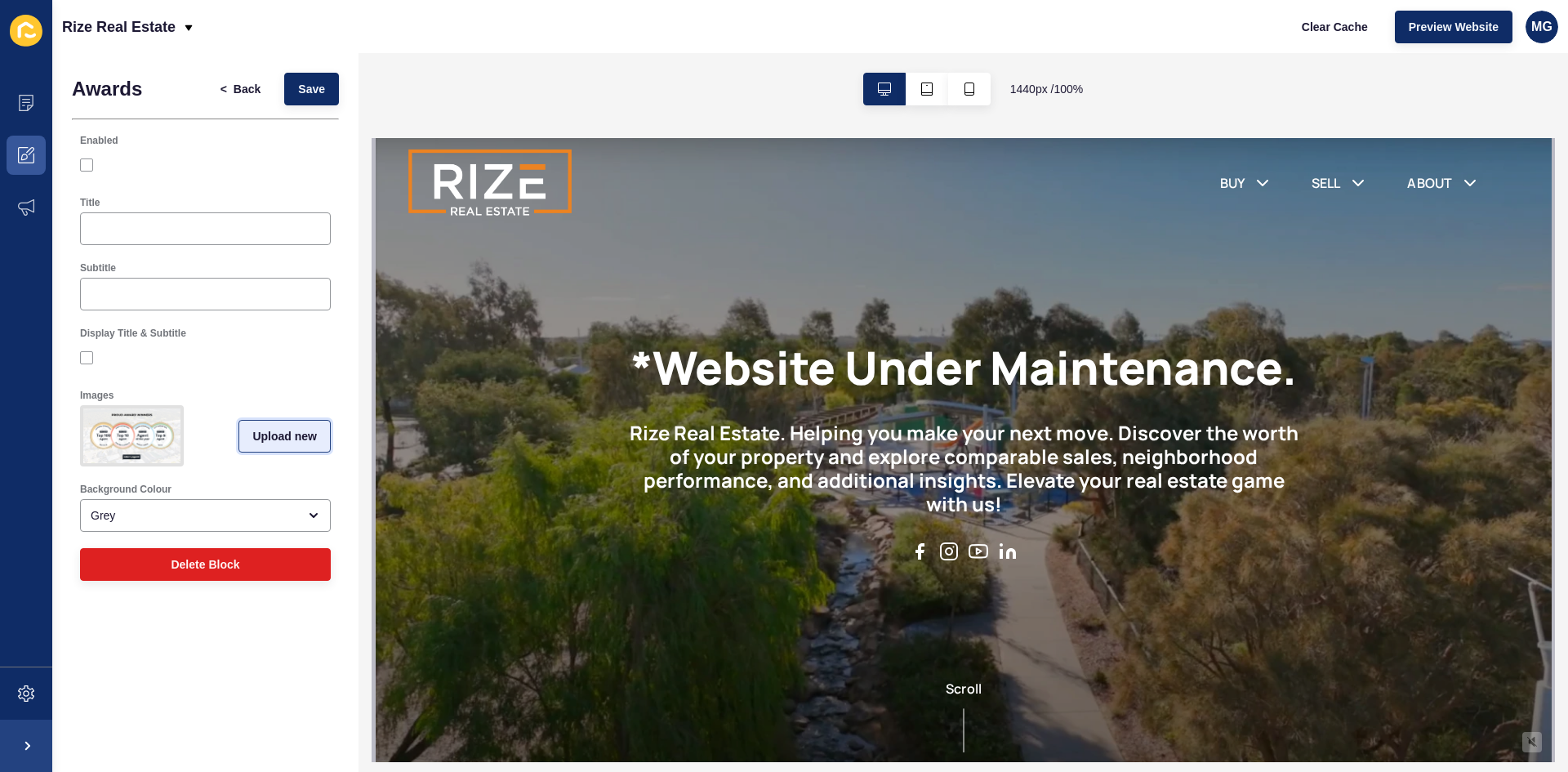
click at [293, 445] on span "Upload new" at bounding box center [284, 437] width 65 height 16
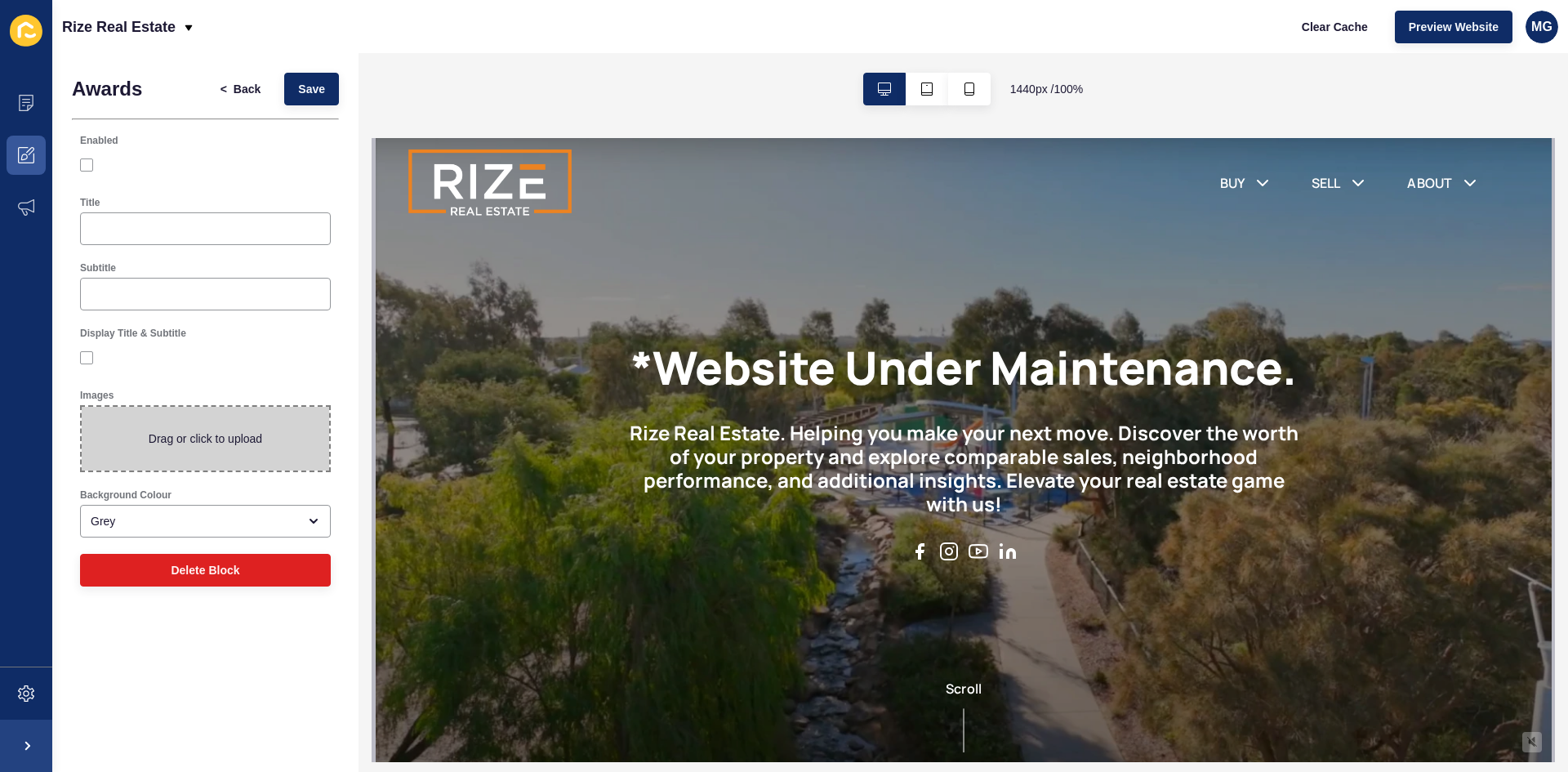
click at [237, 426] on span at bounding box center [206, 438] width 248 height 64
click at [82, 407] on input "Drag or click to upload" at bounding box center [82, 407] width 0 height 0
type input "C:\fakepath\PROUD AWARD WINNERS (1).png"
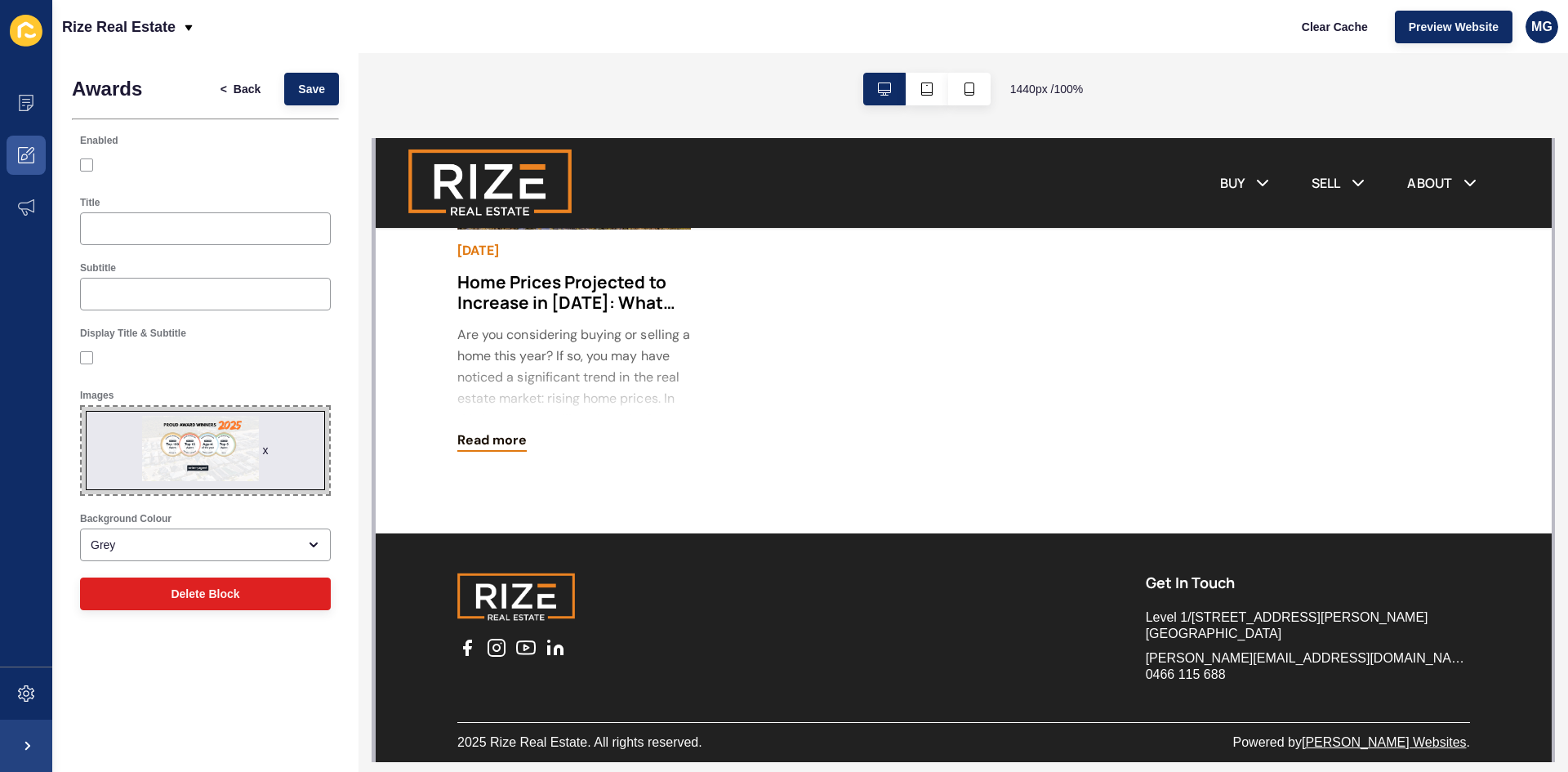
scroll to position [3012, 0]
click at [323, 94] on span "Save" at bounding box center [312, 89] width 27 height 16
click at [1440, 26] on span "Preview Website" at bounding box center [1453, 27] width 90 height 16
click at [31, 96] on icon at bounding box center [26, 103] width 15 height 16
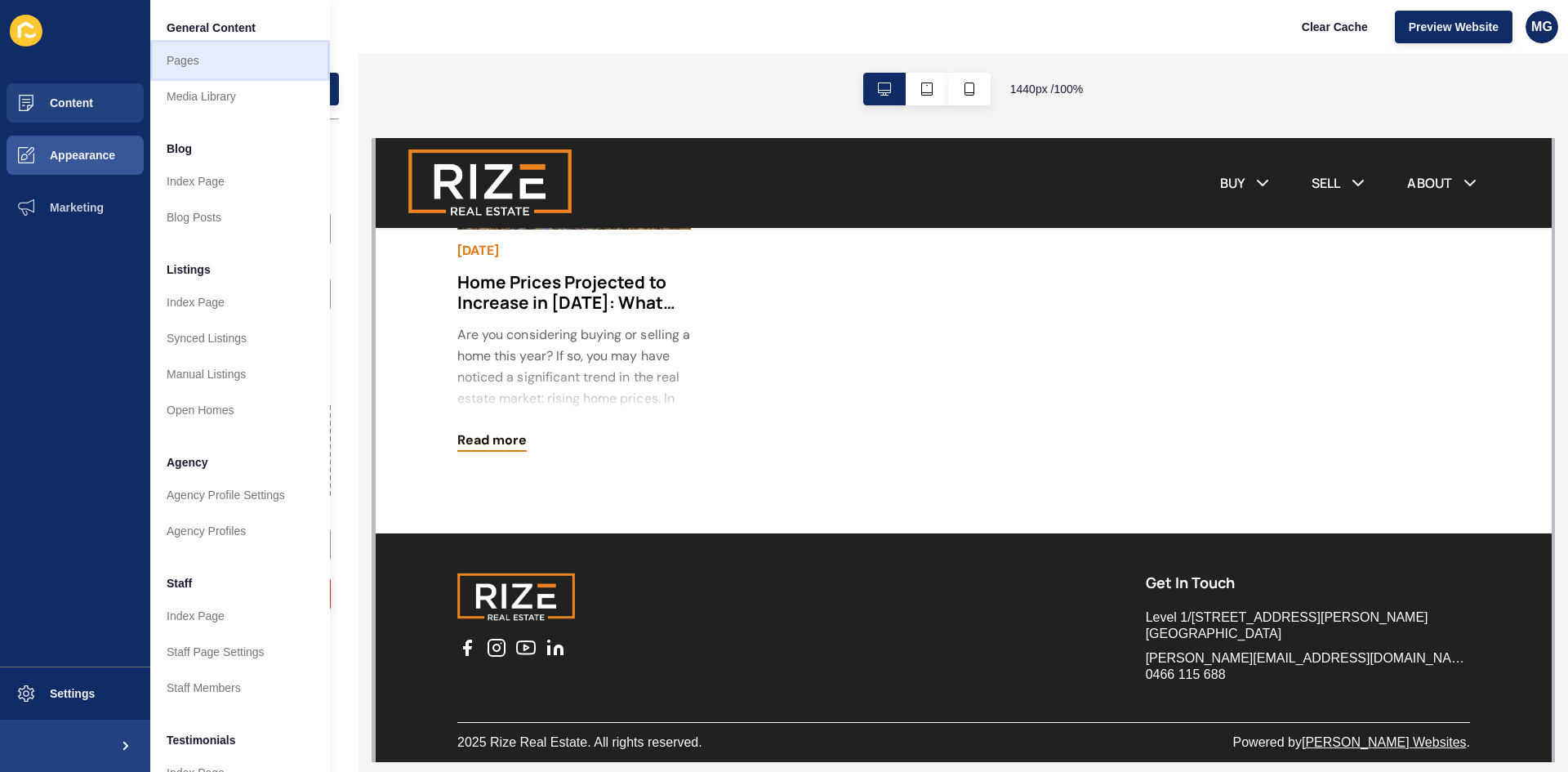
click at [178, 66] on link "Pages" at bounding box center [240, 60] width 179 height 36
